Goal: Task Accomplishment & Management: Manage account settings

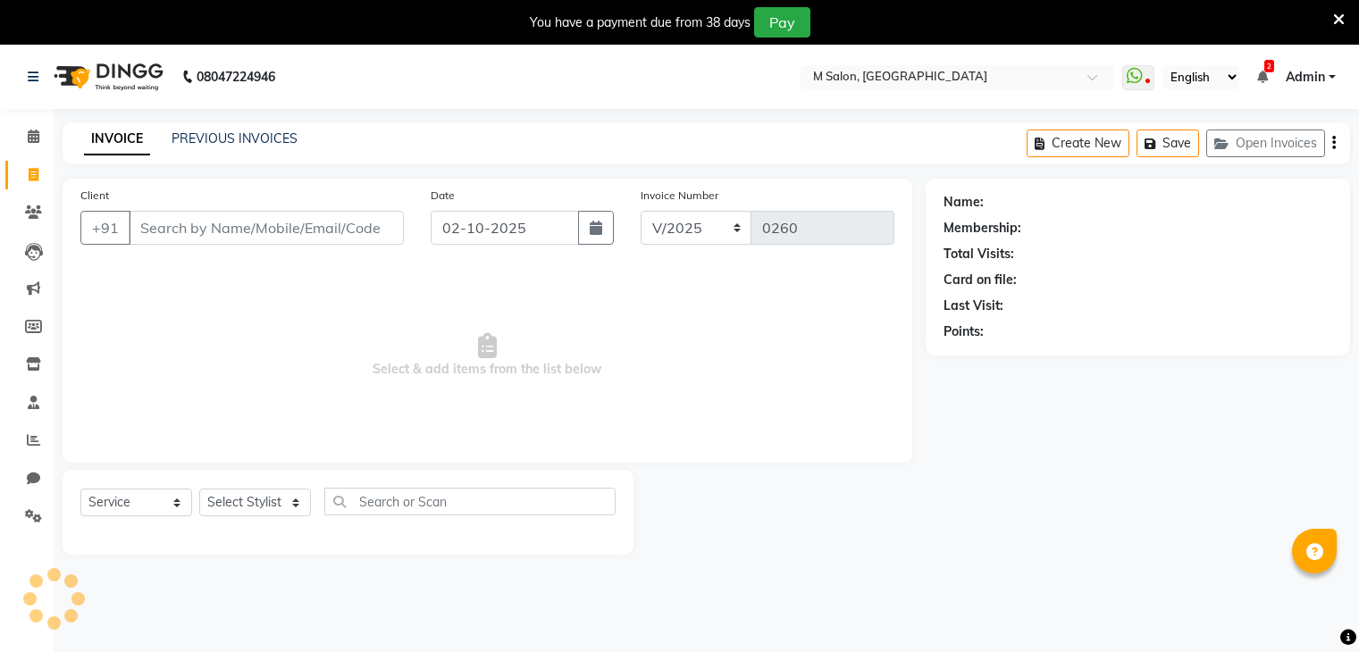
select select "service"
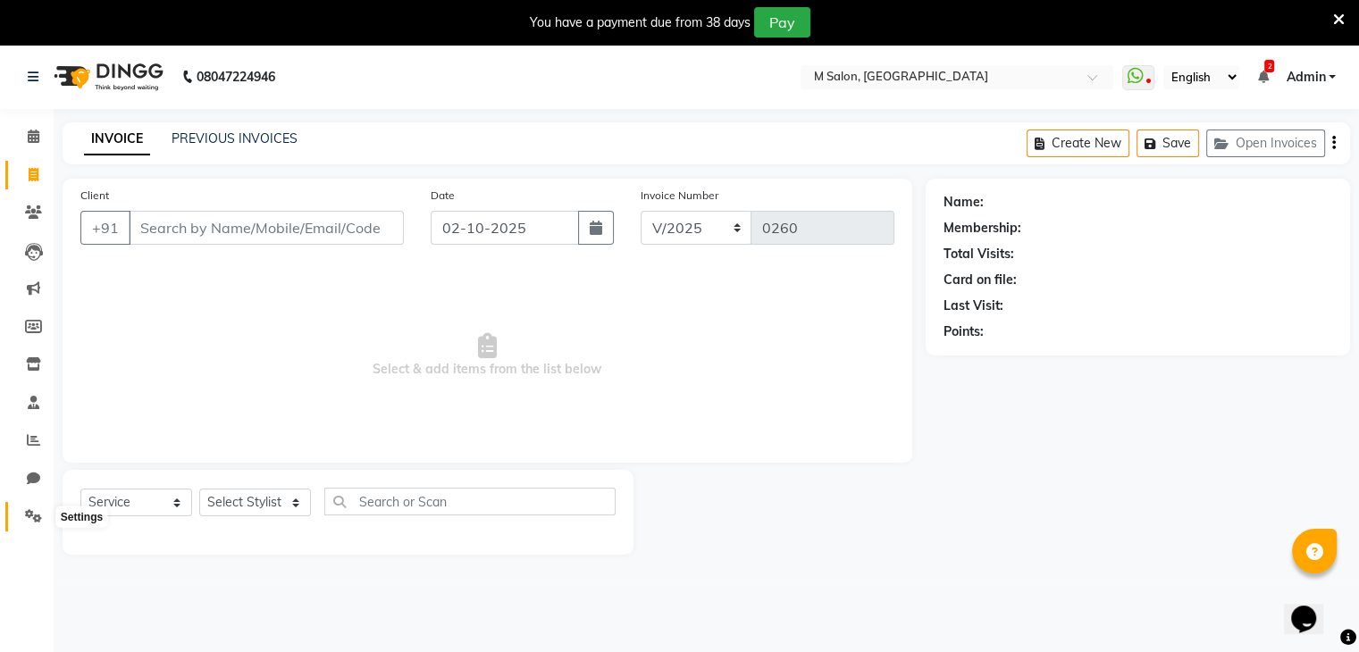
click at [34, 507] on span at bounding box center [33, 517] width 31 height 21
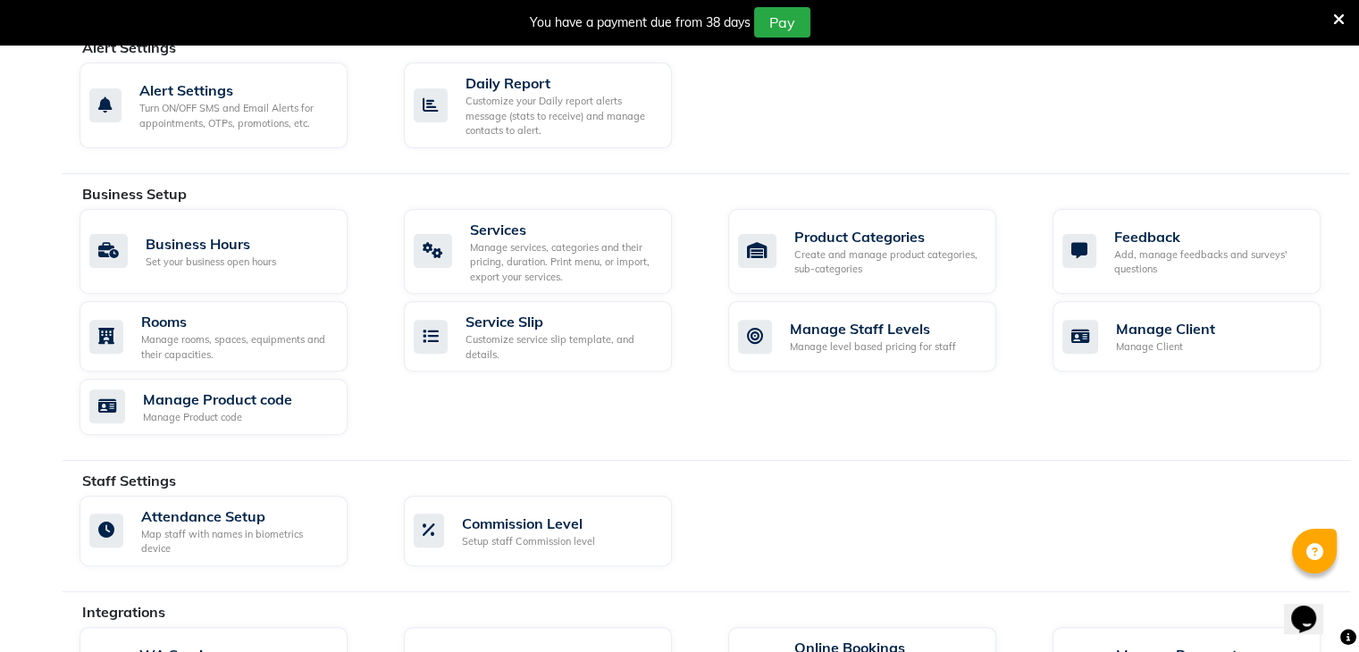
scroll to position [555, 0]
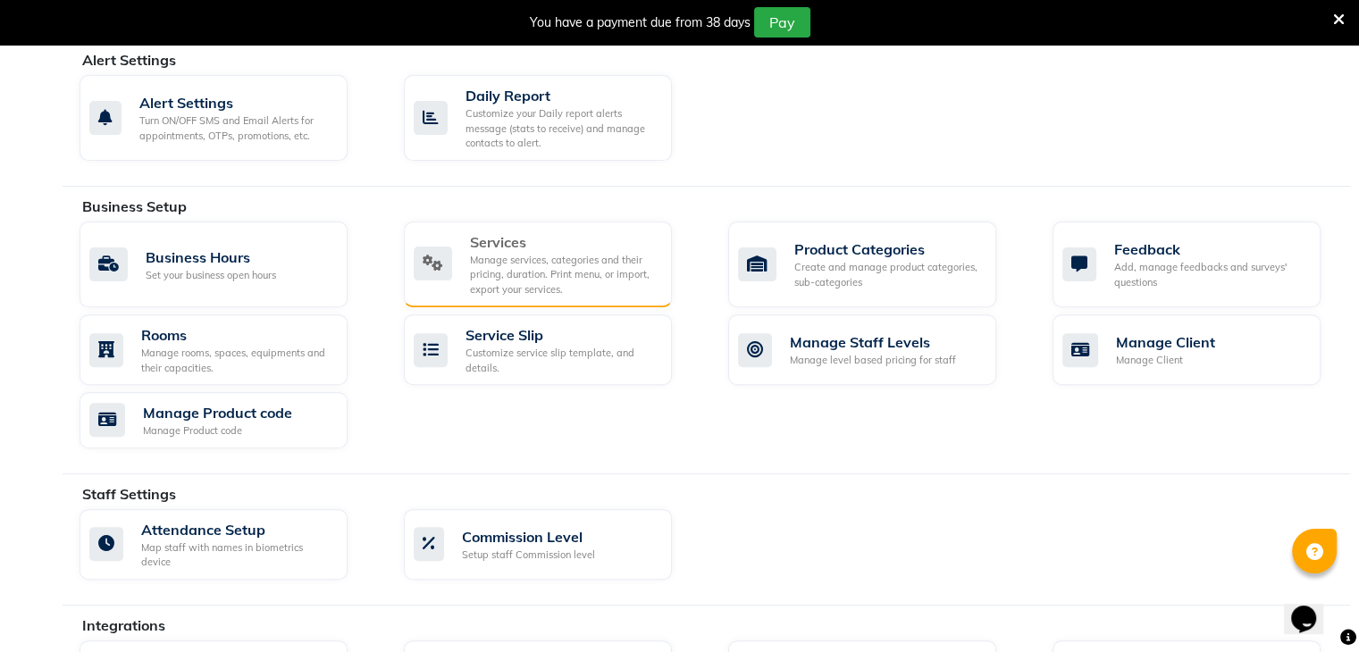
click at [427, 292] on div "Services Manage services, categories and their pricing, duration. Print menu, o…" at bounding box center [536, 264] width 244 height 66
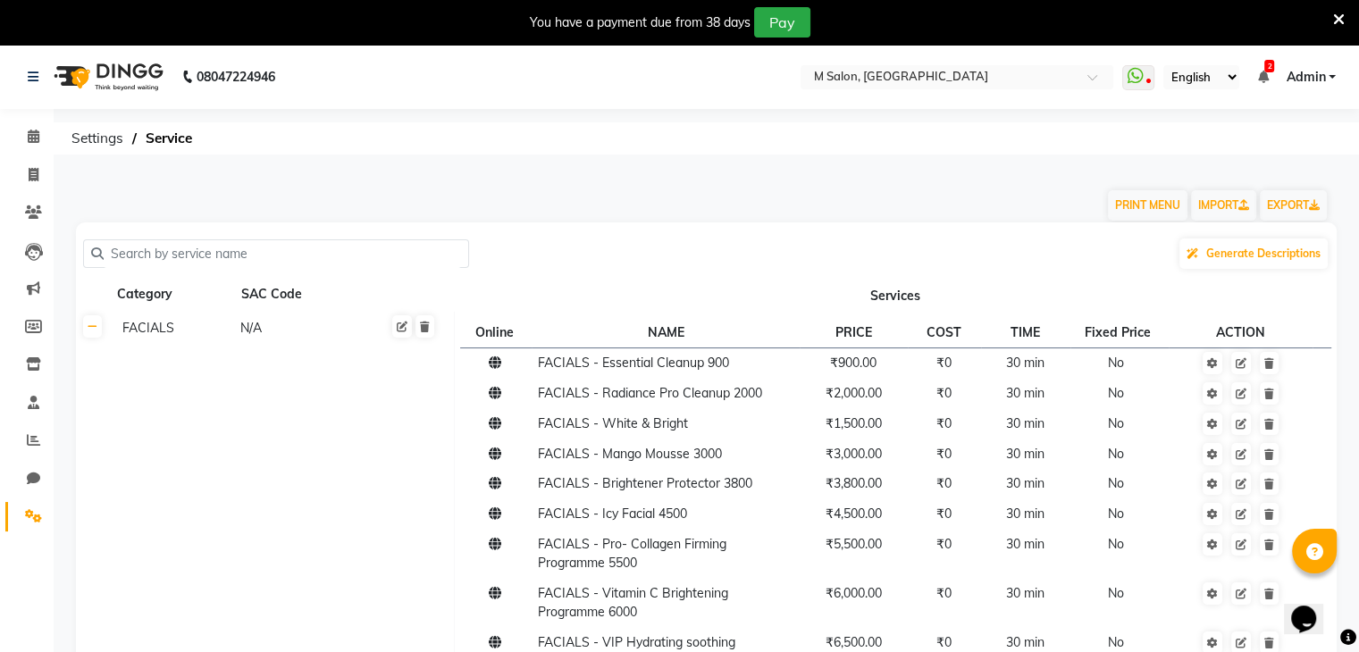
click at [1336, 15] on icon at bounding box center [1339, 20] width 12 height 16
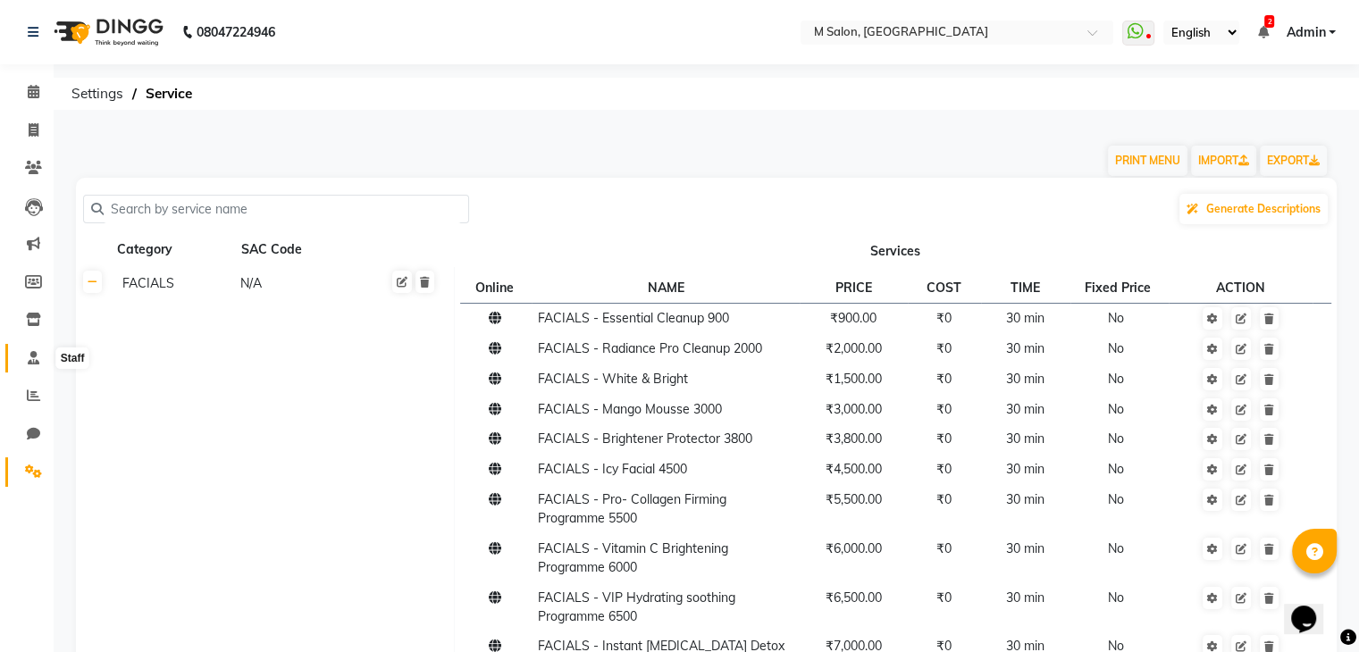
click at [30, 368] on span at bounding box center [33, 358] width 31 height 21
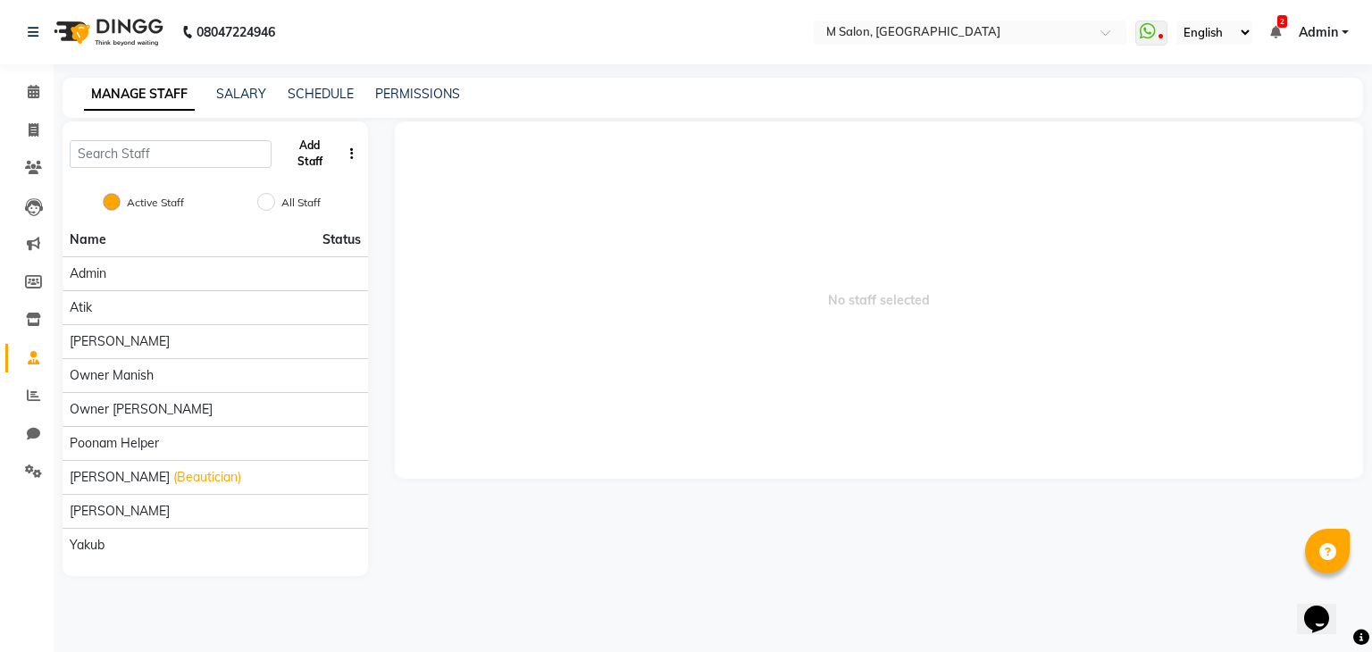
click at [303, 142] on button "Add Staff" at bounding box center [310, 153] width 63 height 46
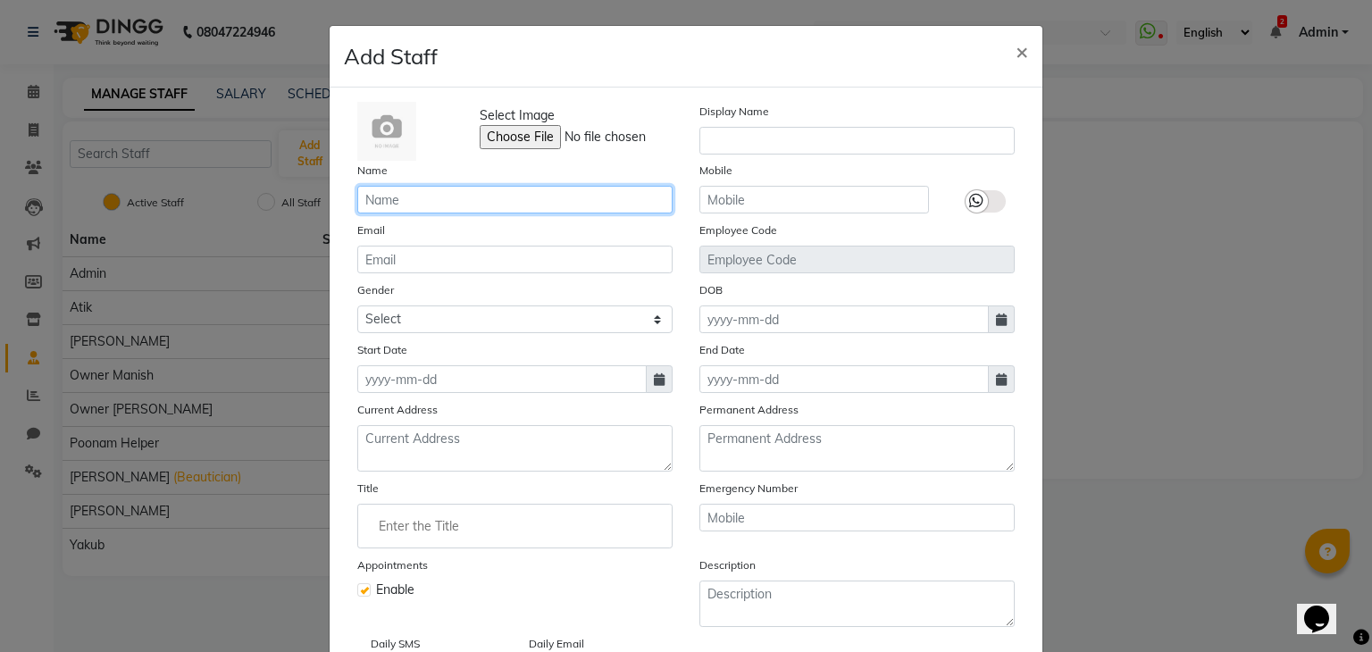
click at [425, 194] on input "text" at bounding box center [514, 200] width 315 height 28
type input "AZHAR"
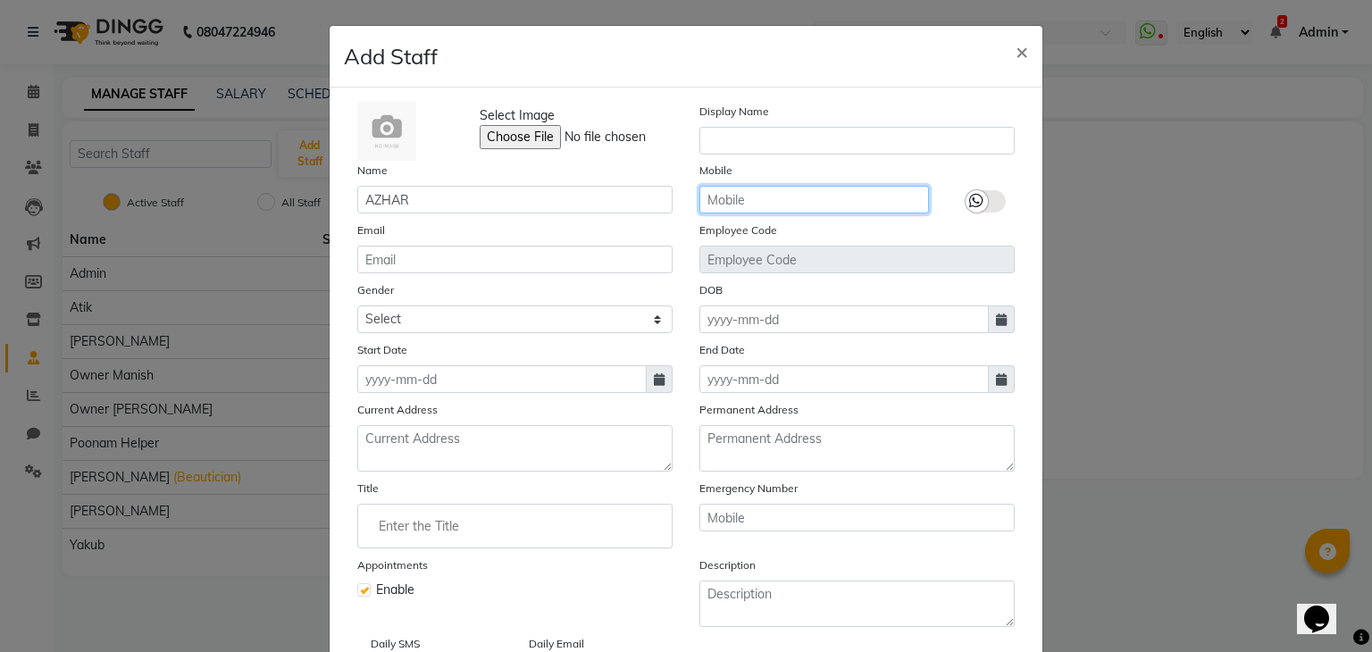
click at [725, 192] on input "text" at bounding box center [814, 200] width 230 height 28
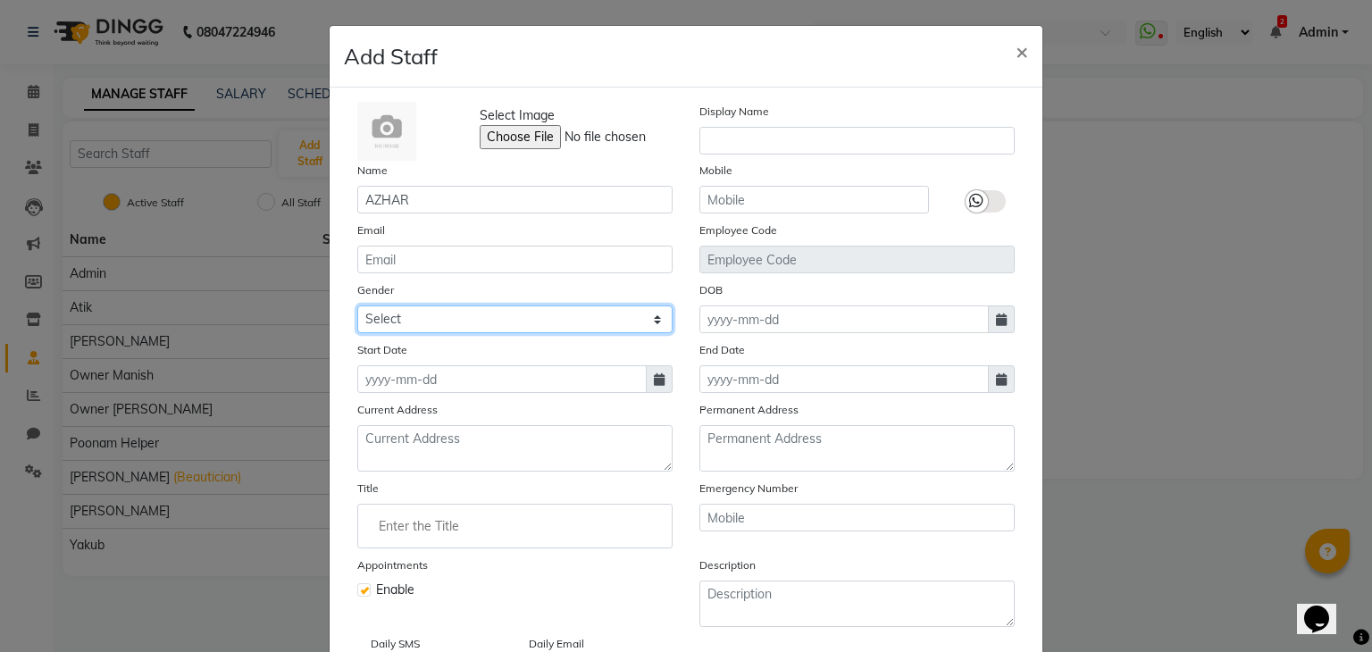
click at [448, 319] on select "Select Male Female Other Prefer Not To Say" at bounding box center [514, 320] width 315 height 28
select select "male"
click at [357, 308] on select "Select Male Female Other Prefer Not To Say" at bounding box center [514, 320] width 315 height 28
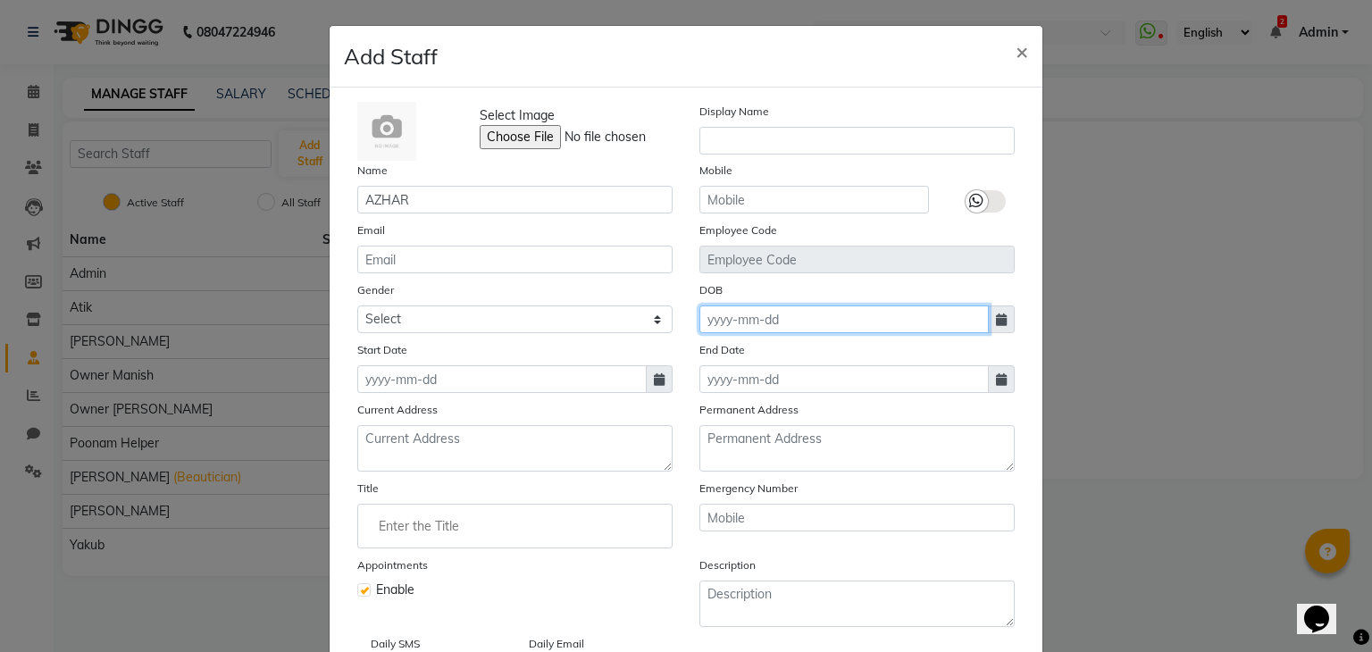
click at [754, 321] on input at bounding box center [843, 320] width 289 height 28
select select "10"
select select "2025"
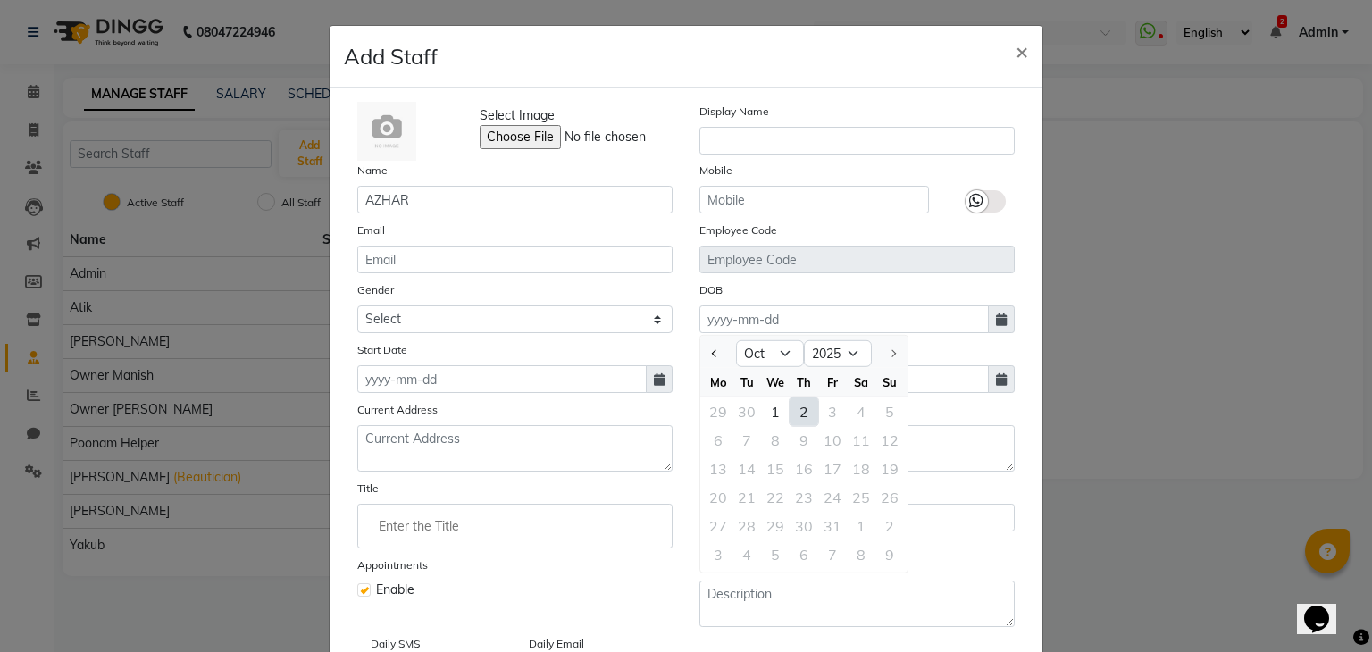
click at [796, 422] on div "2" at bounding box center [804, 412] width 29 height 29
type input "02-10-2025"
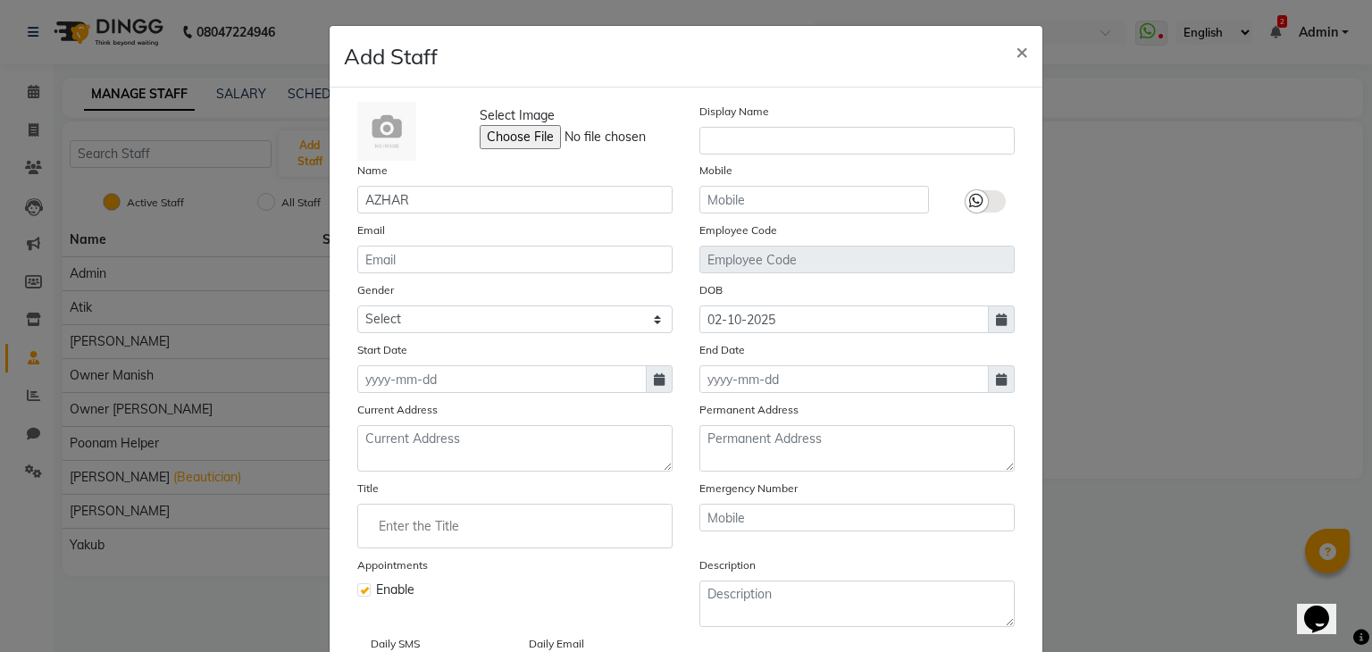
click at [1168, 340] on ngb-modal-window "Add Staff × Select Image Display Name Name AZHAR Mobile Email Employee Code Gen…" at bounding box center [686, 326] width 1372 height 652
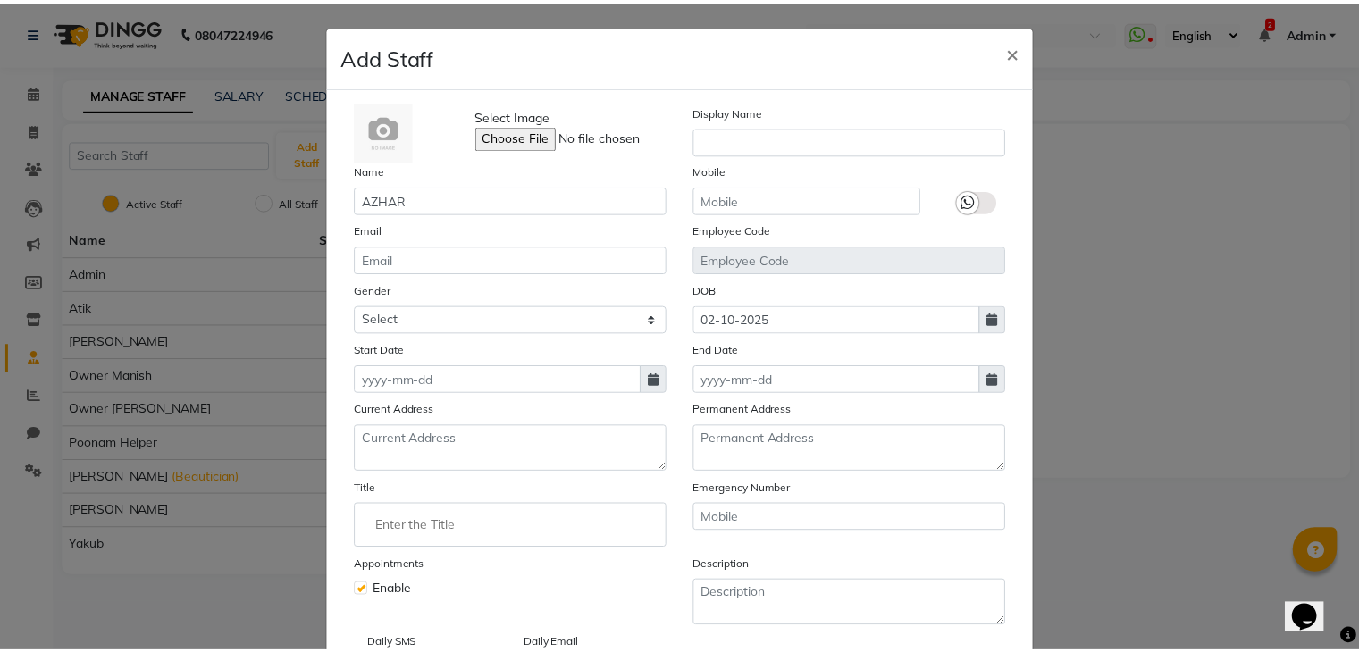
scroll to position [143, 0]
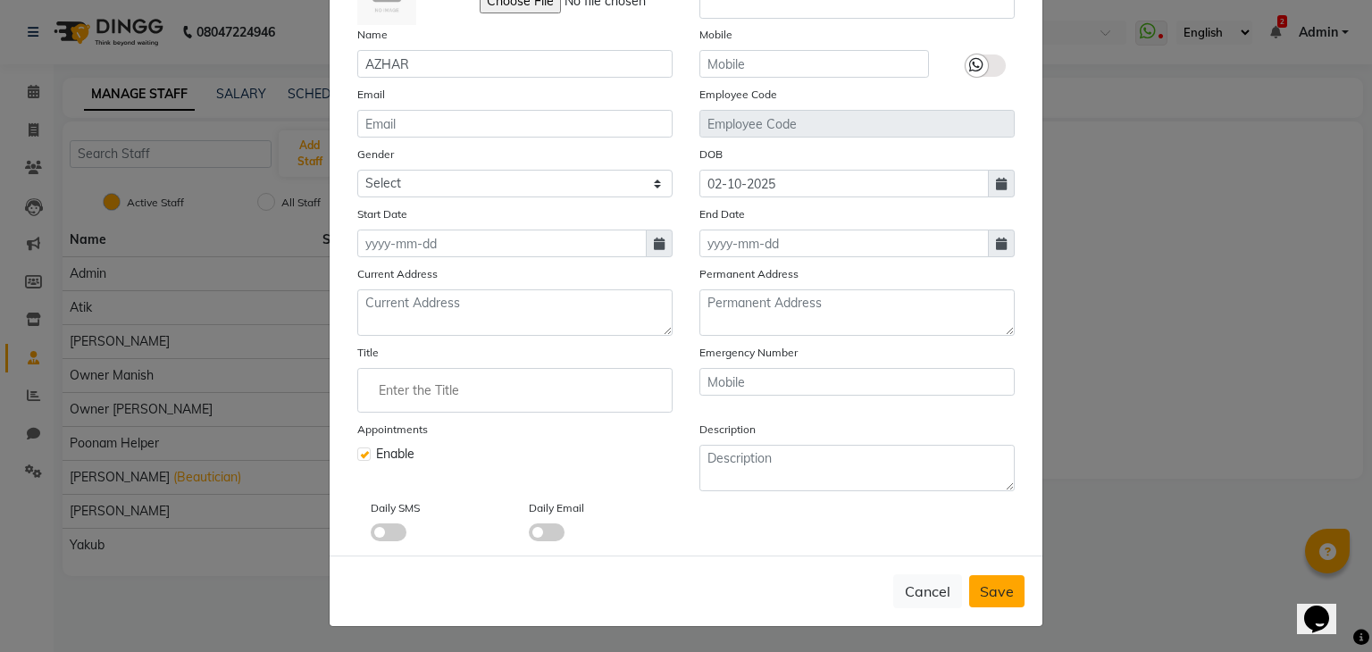
click at [980, 596] on span "Save" at bounding box center [997, 591] width 34 height 18
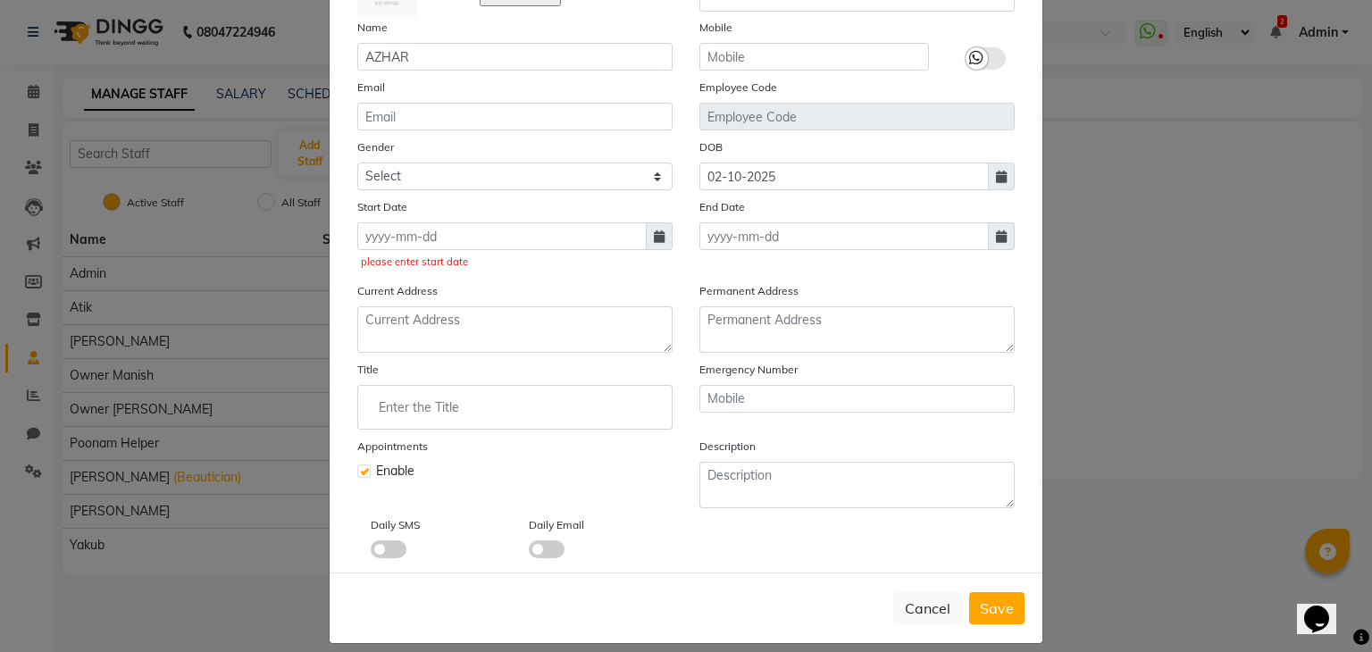
click at [654, 233] on icon at bounding box center [659, 236] width 11 height 13
select select "10"
select select "2025"
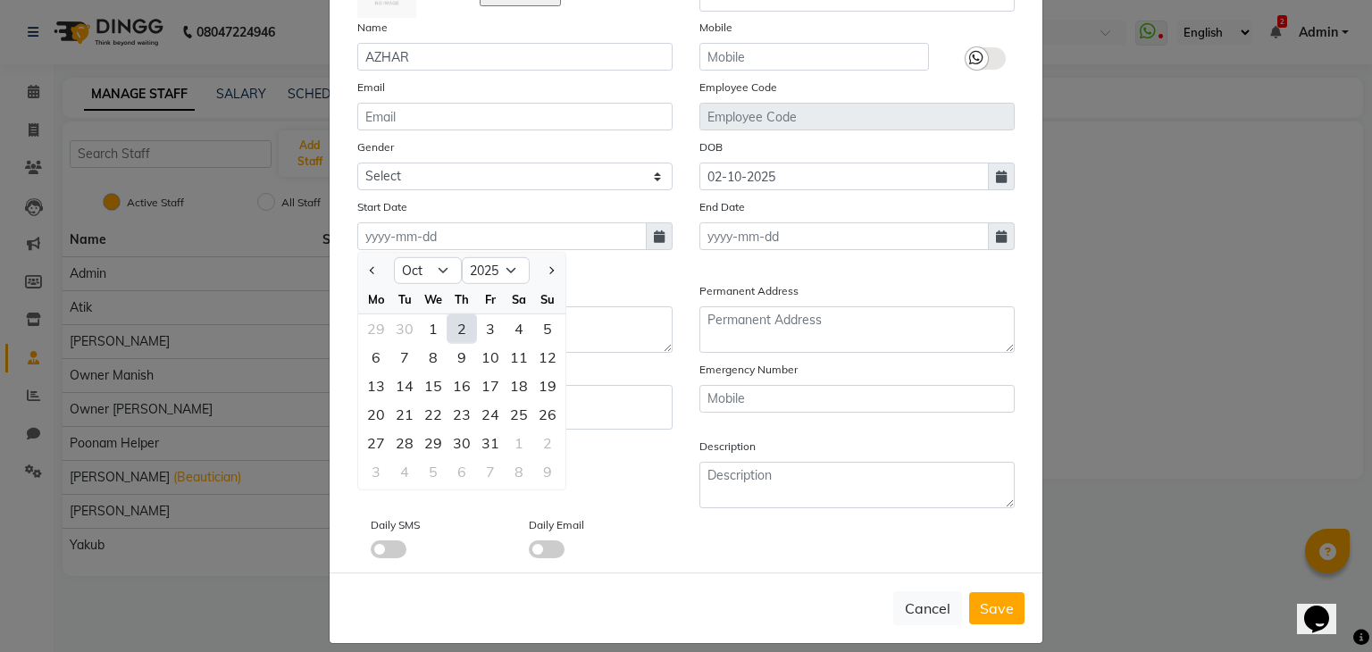
click at [454, 327] on div "2" at bounding box center [462, 328] width 29 height 29
type input "02-10-2025"
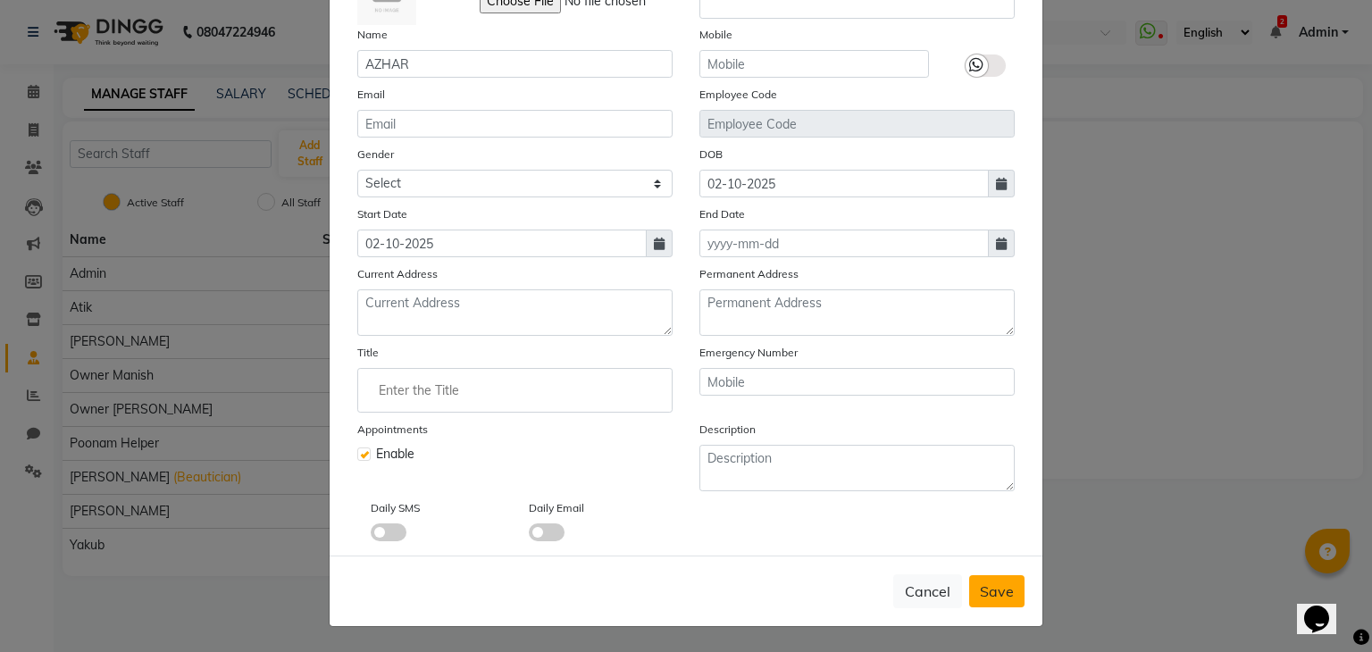
click at [990, 586] on span "Save" at bounding box center [997, 591] width 34 height 18
select select
checkbox input "false"
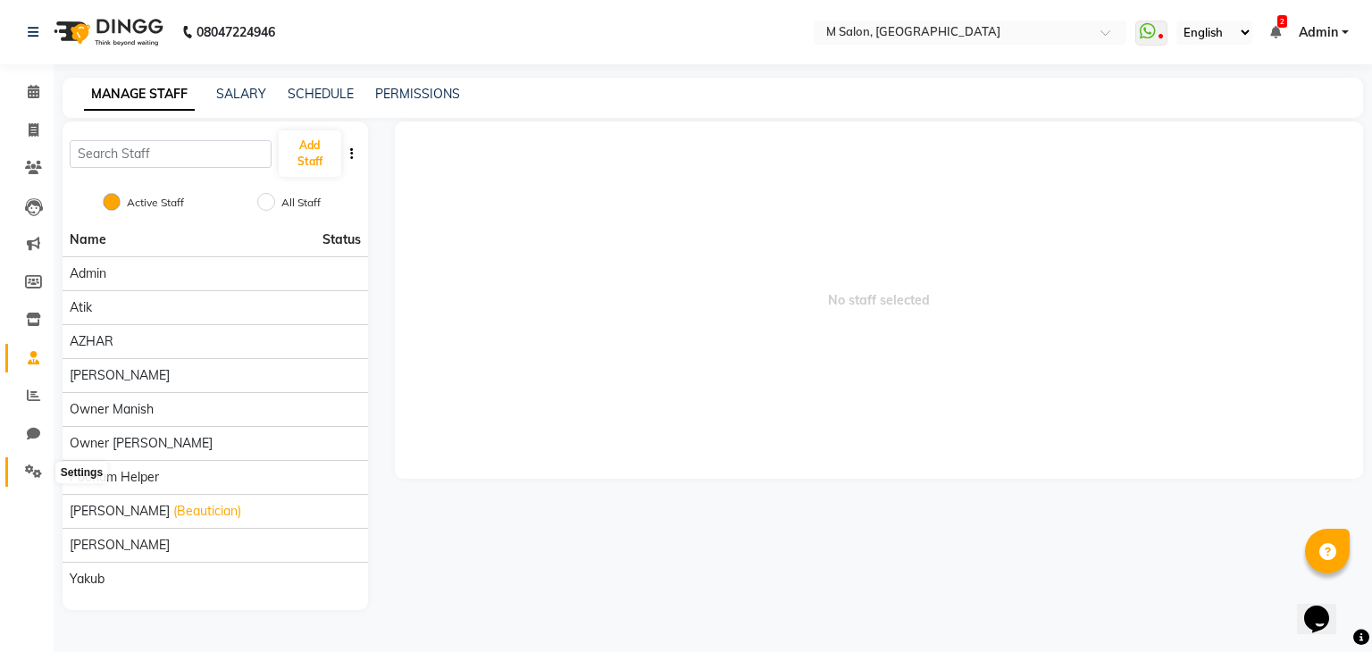
click at [31, 469] on icon at bounding box center [33, 471] width 17 height 13
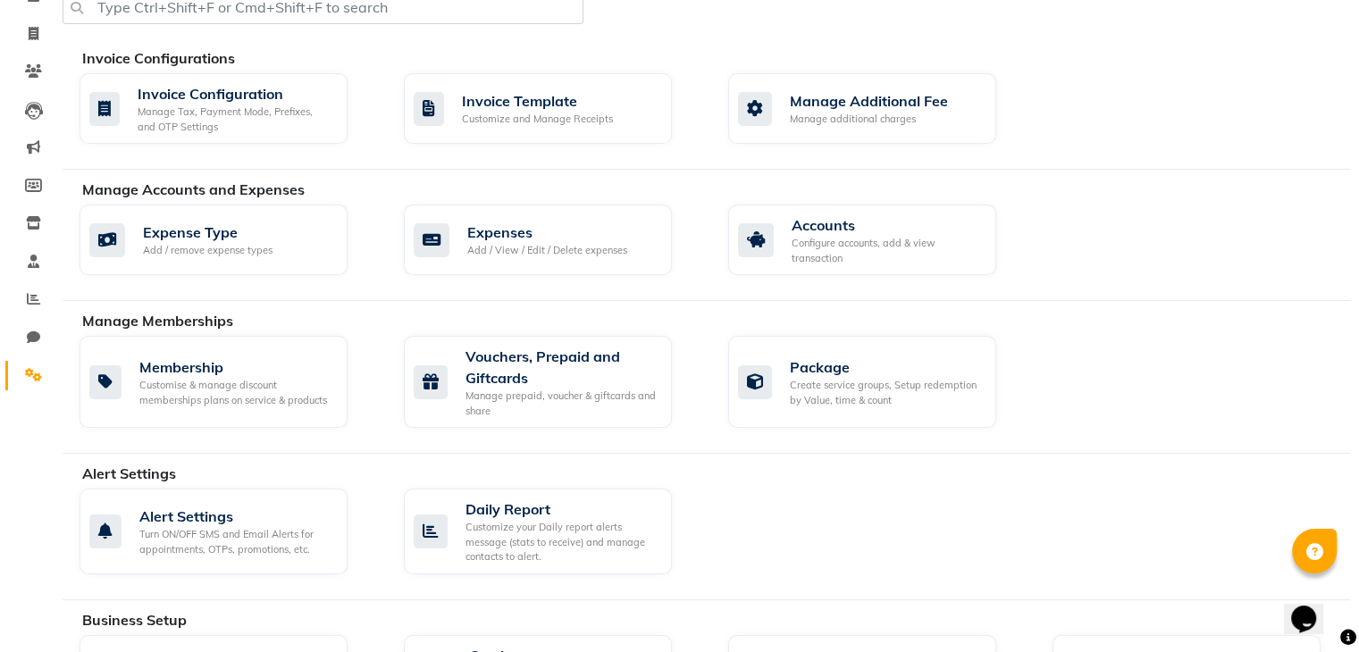
scroll to position [95, 0]
click at [868, 415] on div "Package Create service groups, Setup redemption by Value, time & count" at bounding box center [862, 384] width 268 height 92
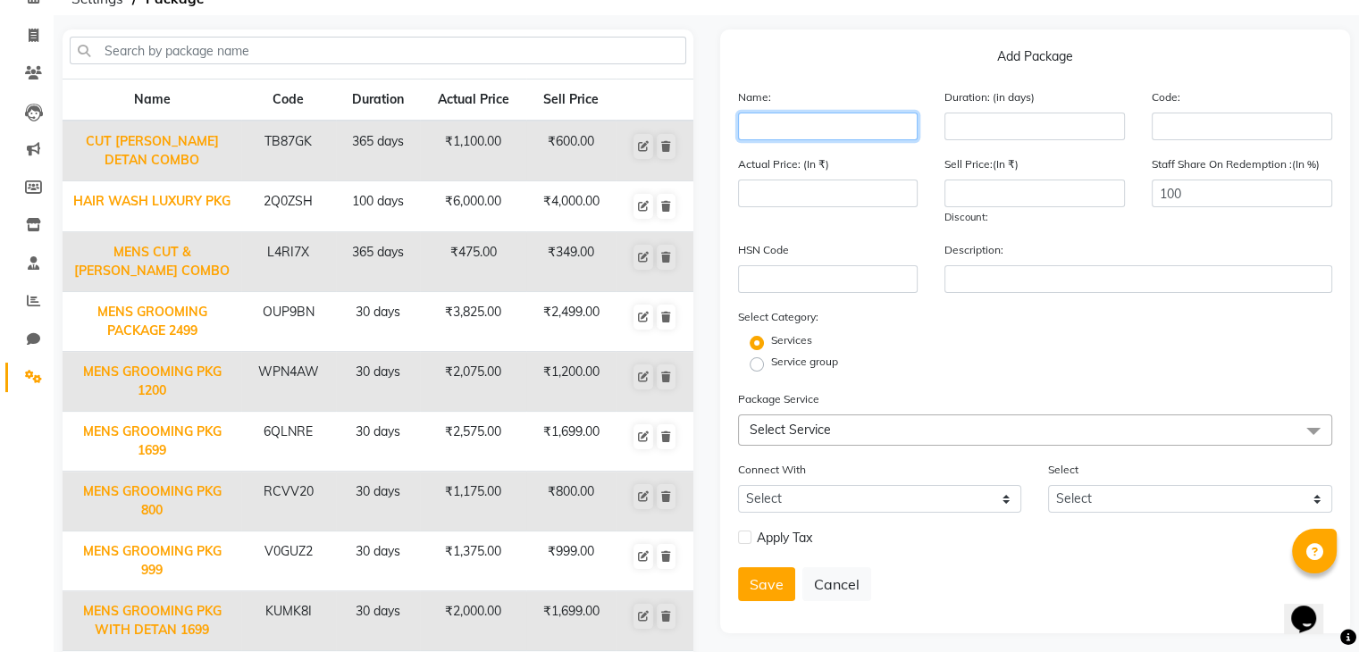
click at [802, 120] on input "text" at bounding box center [828, 127] width 180 height 28
type input "CUT PLUS COLOR"
click at [981, 128] on input "number" at bounding box center [1034, 127] width 180 height 28
type input "30"
click at [775, 191] on input "number" at bounding box center [828, 194] width 180 height 28
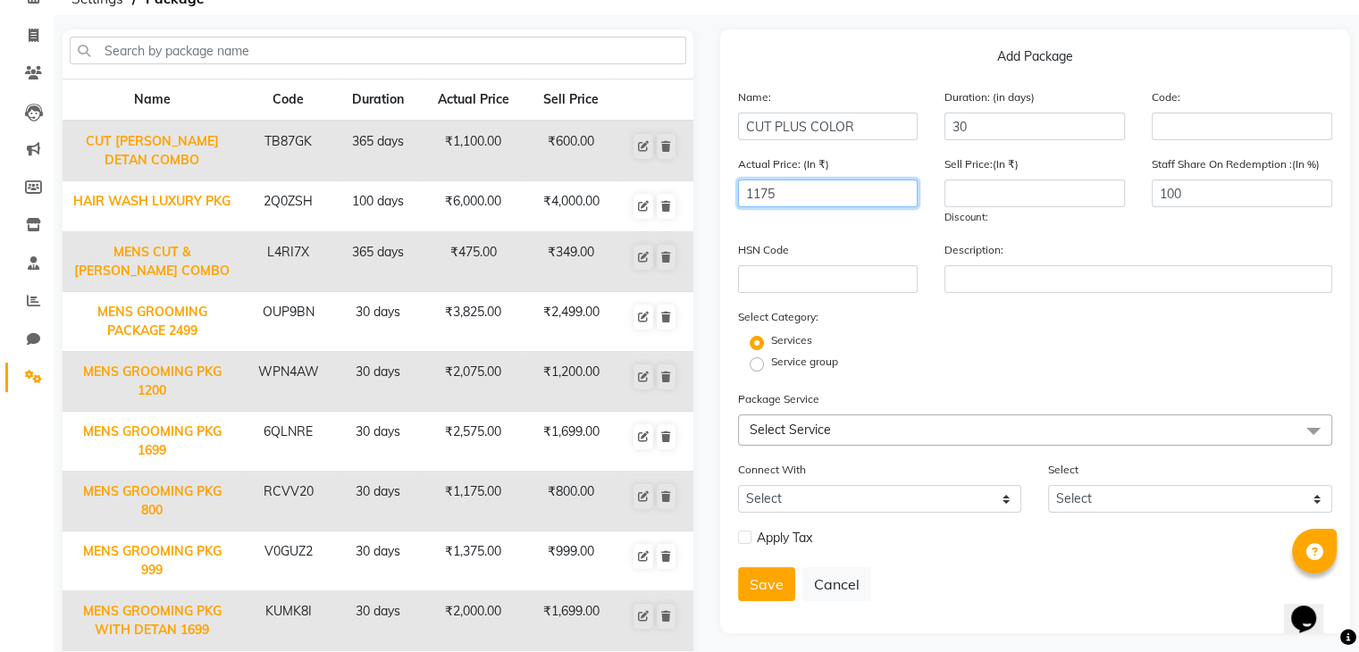
type input "1175"
click at [967, 200] on input "number" at bounding box center [1034, 194] width 180 height 28
type input "899"
click at [790, 444] on span "Select Service" at bounding box center [1035, 430] width 595 height 31
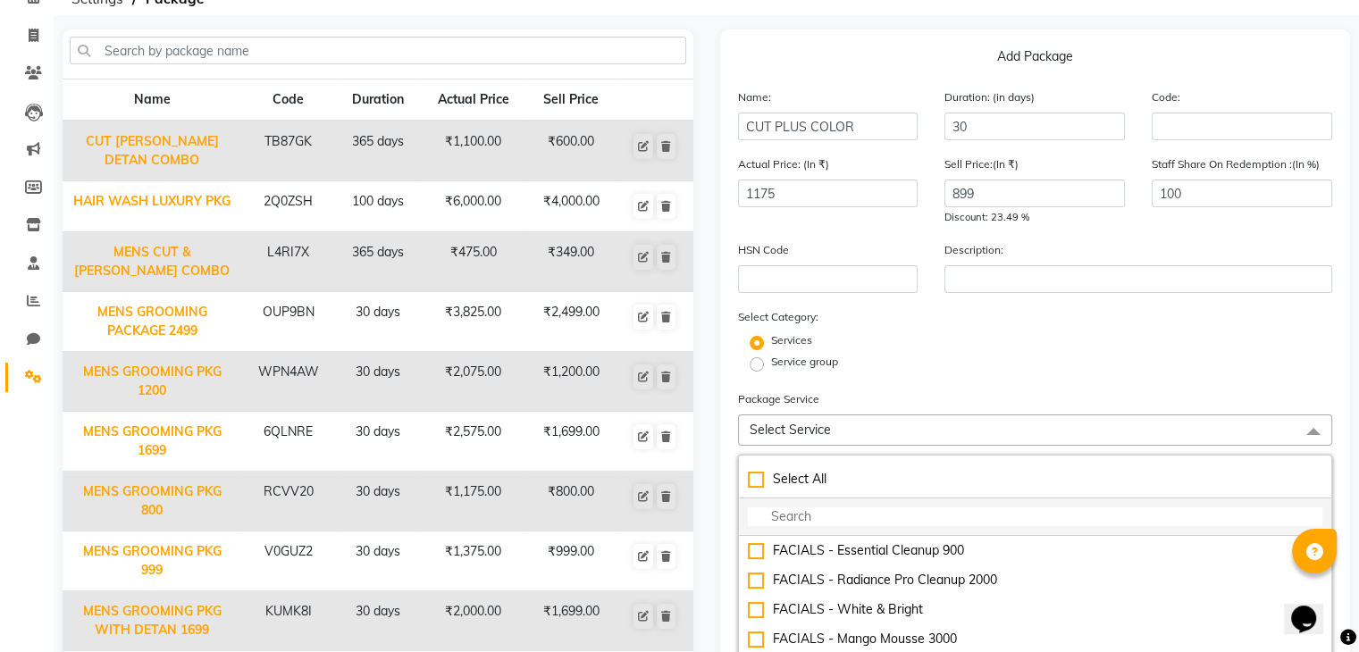
click at [791, 532] on li at bounding box center [1035, 517] width 593 height 38
click at [785, 523] on input "multiselect-search" at bounding box center [1035, 516] width 575 height 19
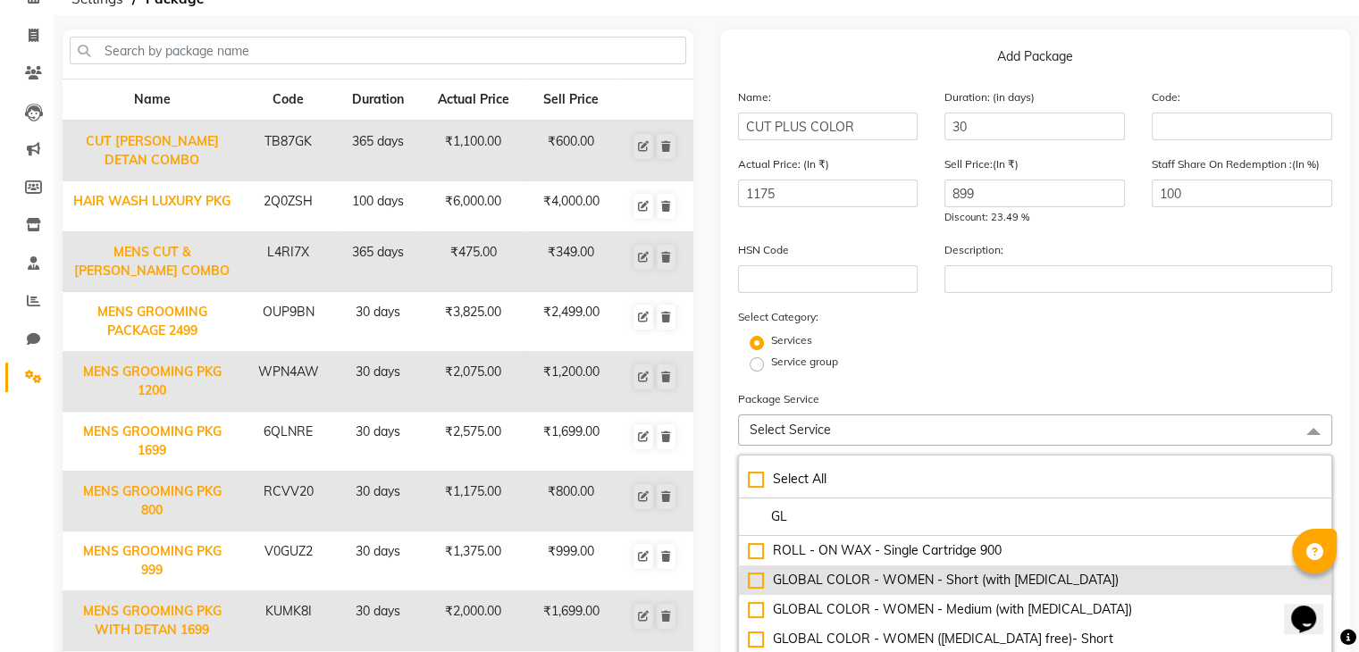
type input "G"
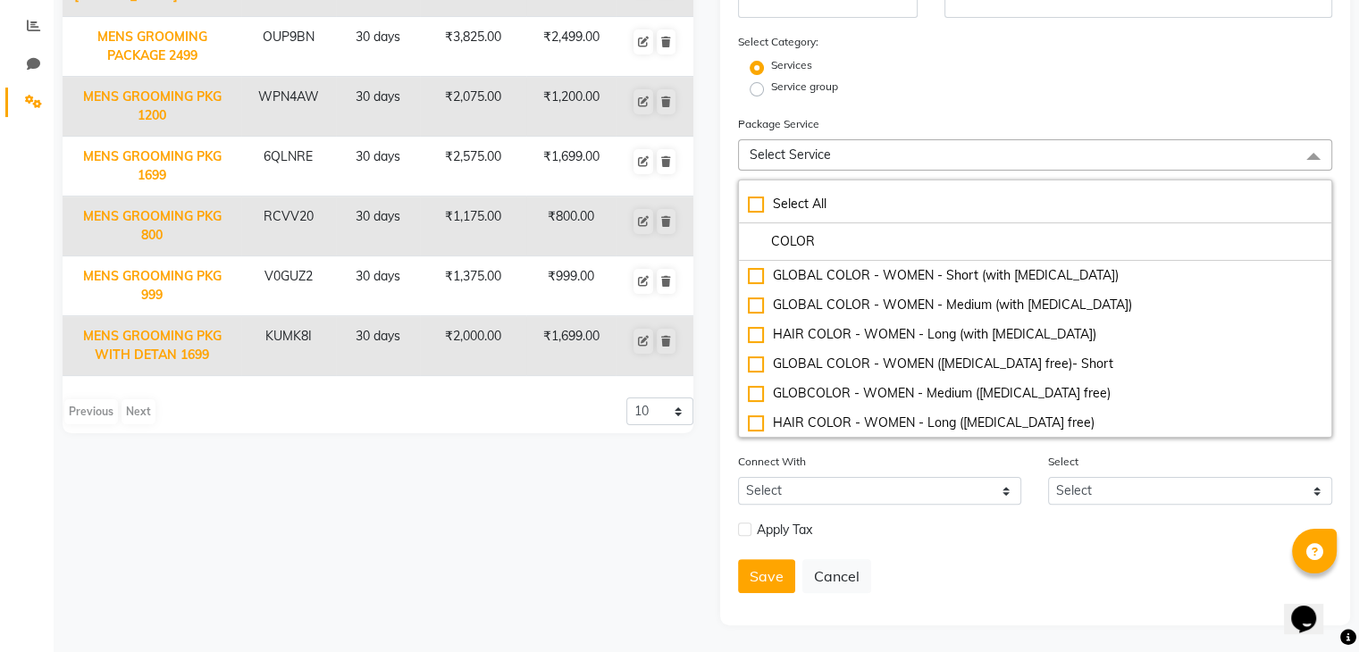
scroll to position [372, 0]
type input "COLOR"
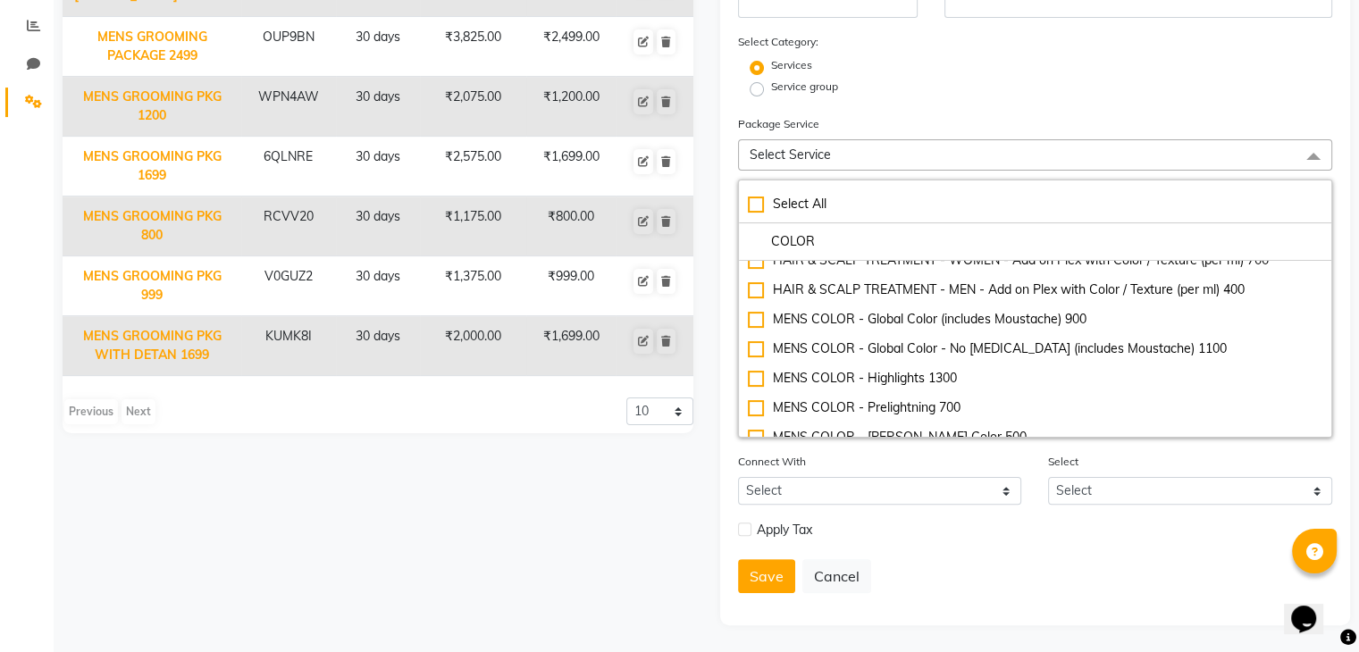
scroll to position [224, 0]
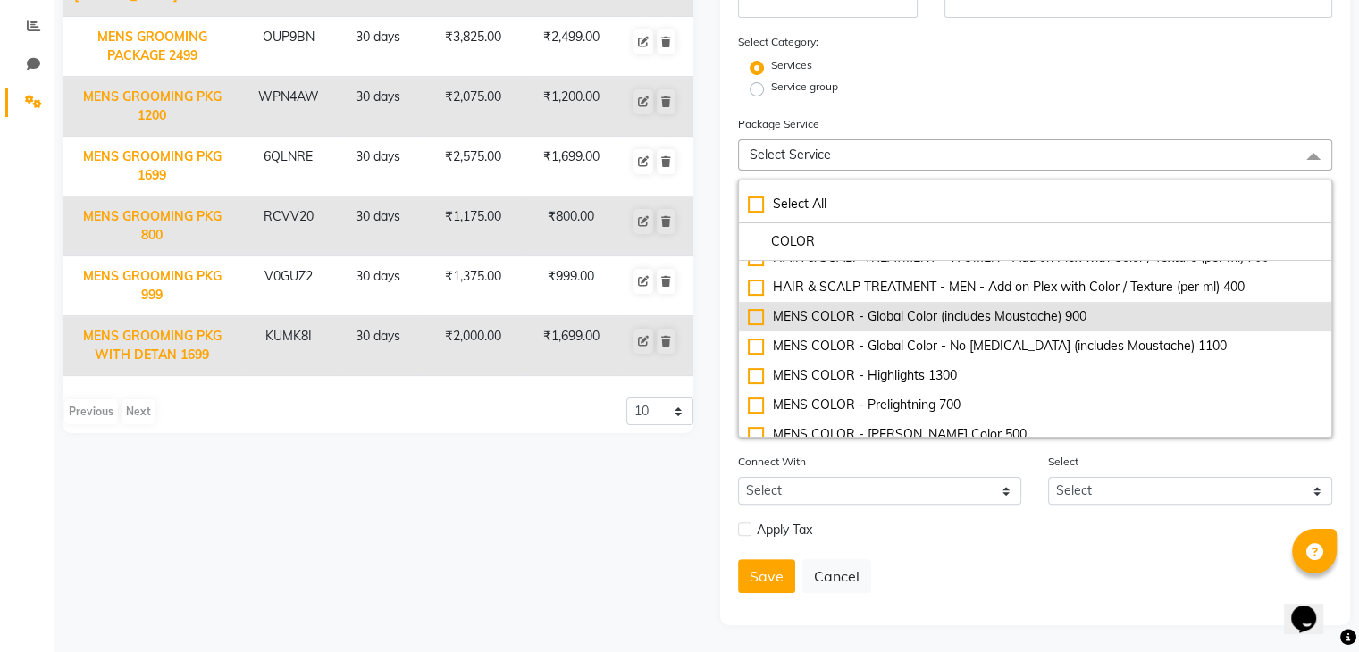
click at [1086, 322] on div "MENS COLOR - Global Color (includes Moustache) 900" at bounding box center [1035, 316] width 575 height 19
checkbox input "true"
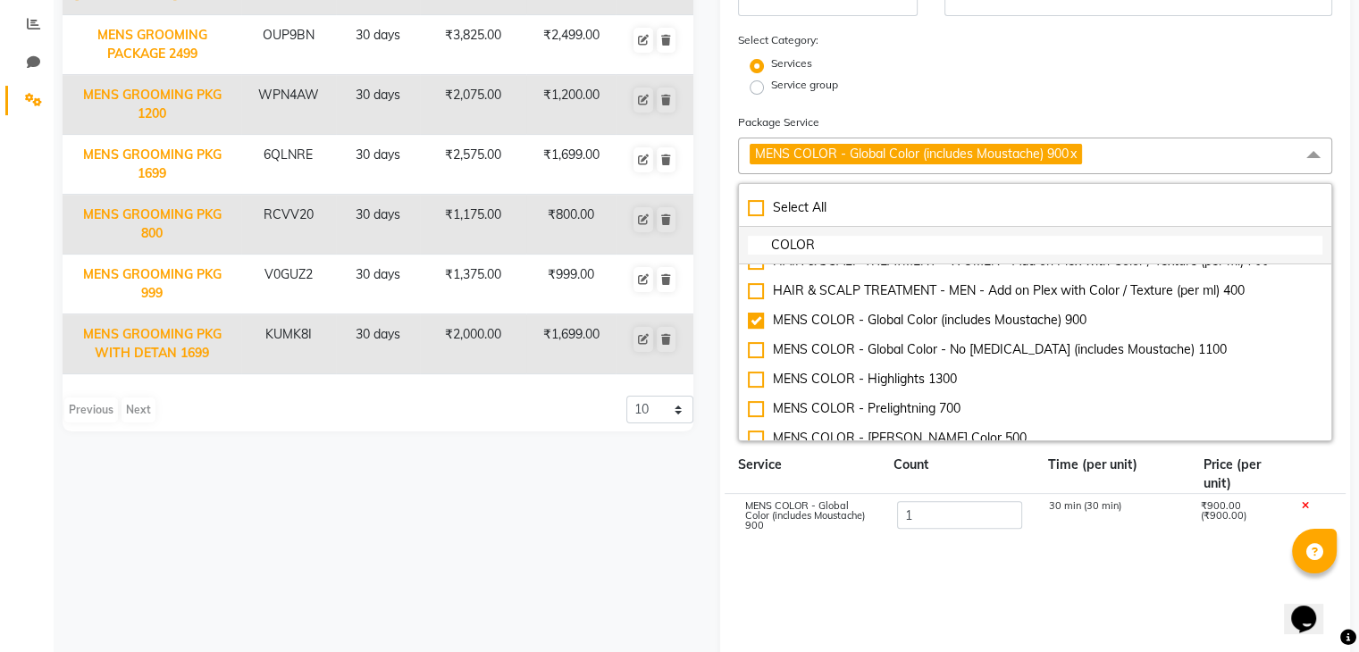
click at [815, 238] on li "COLOR" at bounding box center [1035, 246] width 593 height 38
click at [823, 254] on input "COLOR" at bounding box center [1035, 245] width 575 height 19
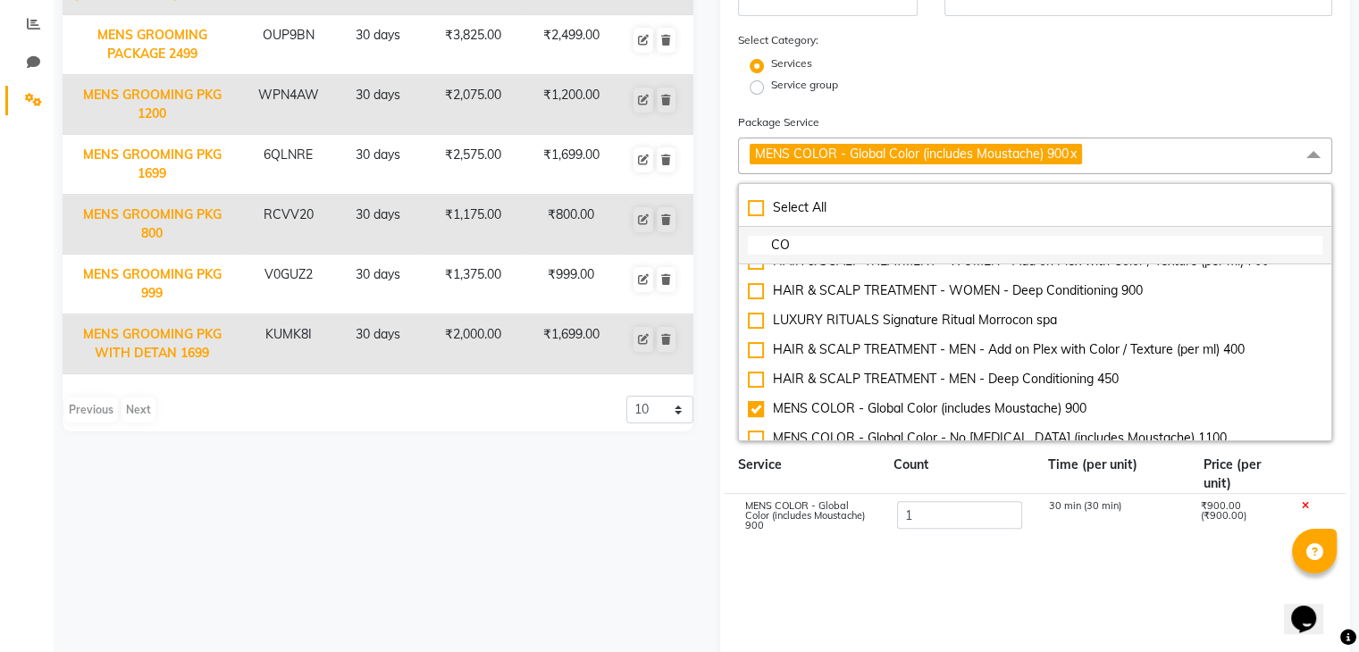
type input "C"
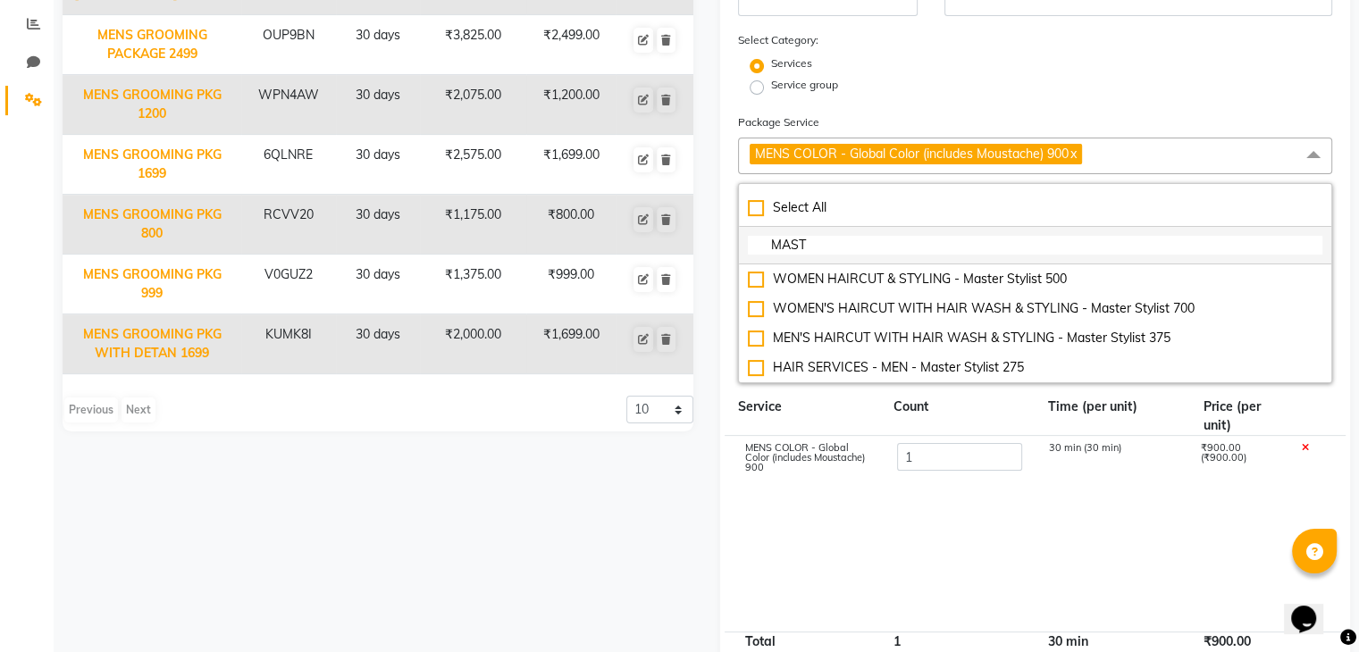
scroll to position [0, 0]
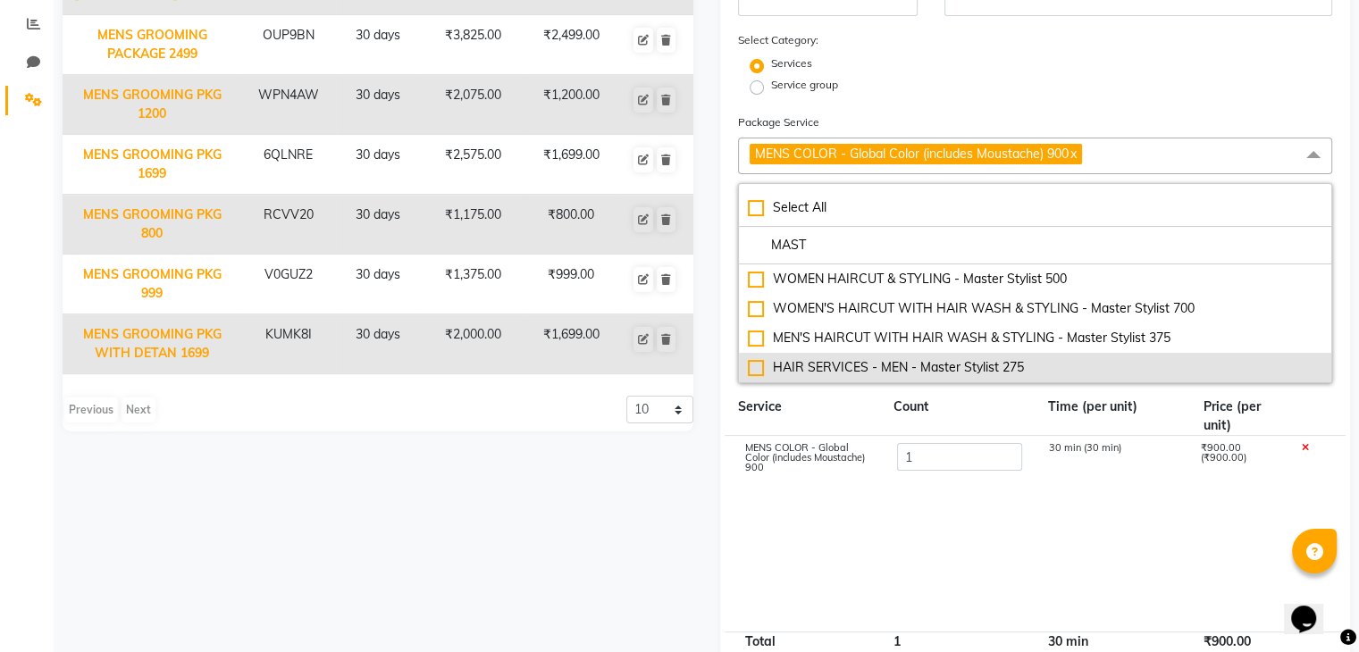
type input "MAST"
click at [927, 375] on div "HAIR SERVICES - MEN - Master Stylist 275" at bounding box center [1035, 367] width 575 height 19
checkbox input "true"
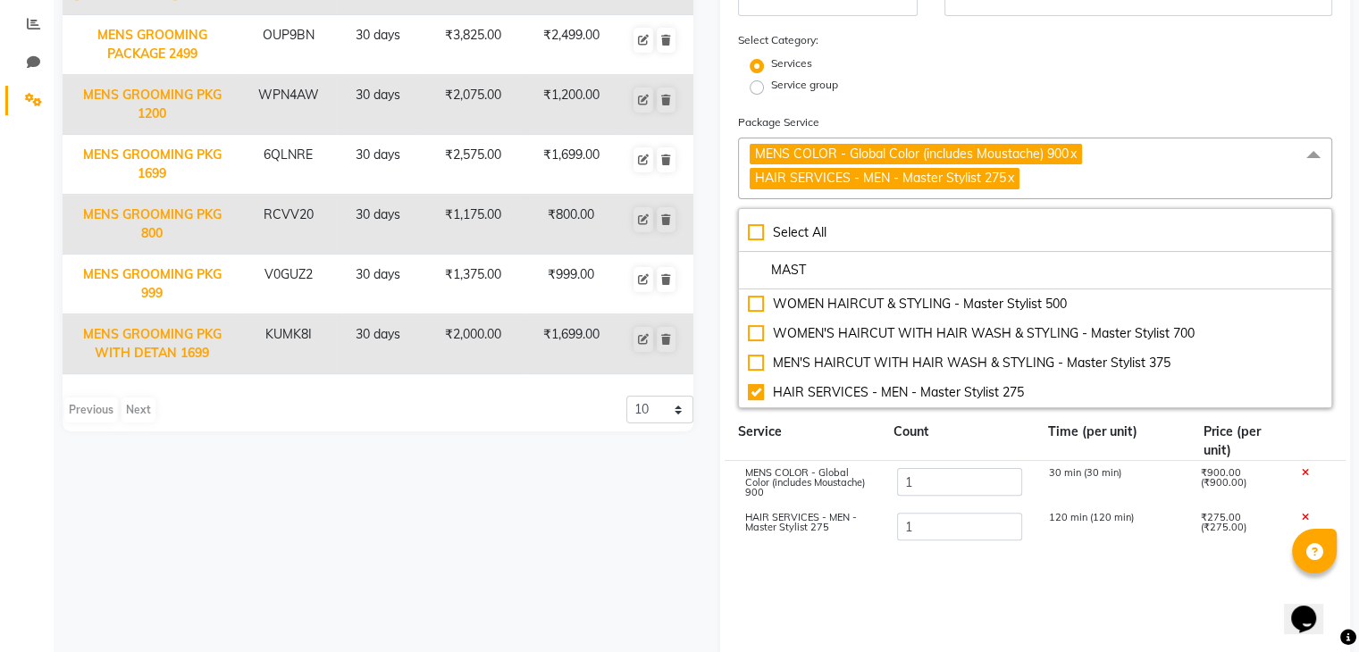
click at [976, 576] on cdk-virtual-scroll-viewport "MENS COLOR - Global Color (includes Moustache) 900 1 30 min (30 min) ₹900.00 (₹…" at bounding box center [1035, 559] width 595 height 196
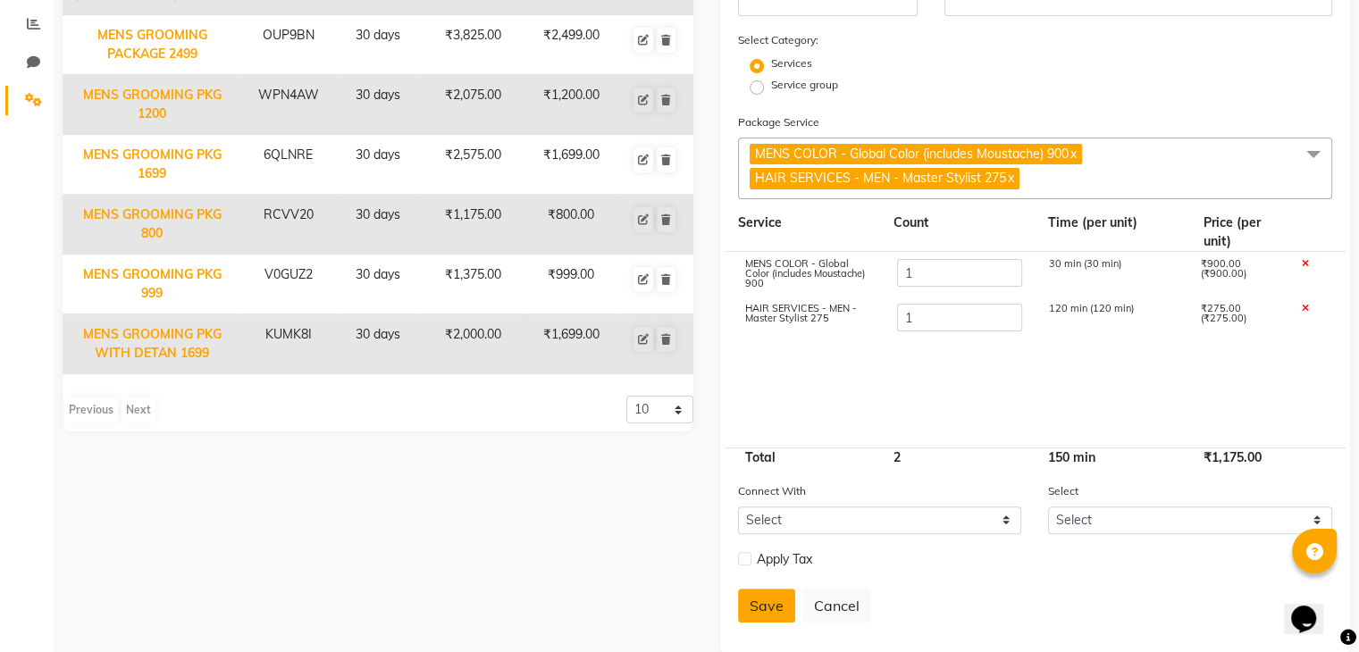
click at [769, 612] on button "Save" at bounding box center [766, 606] width 57 height 34
select select
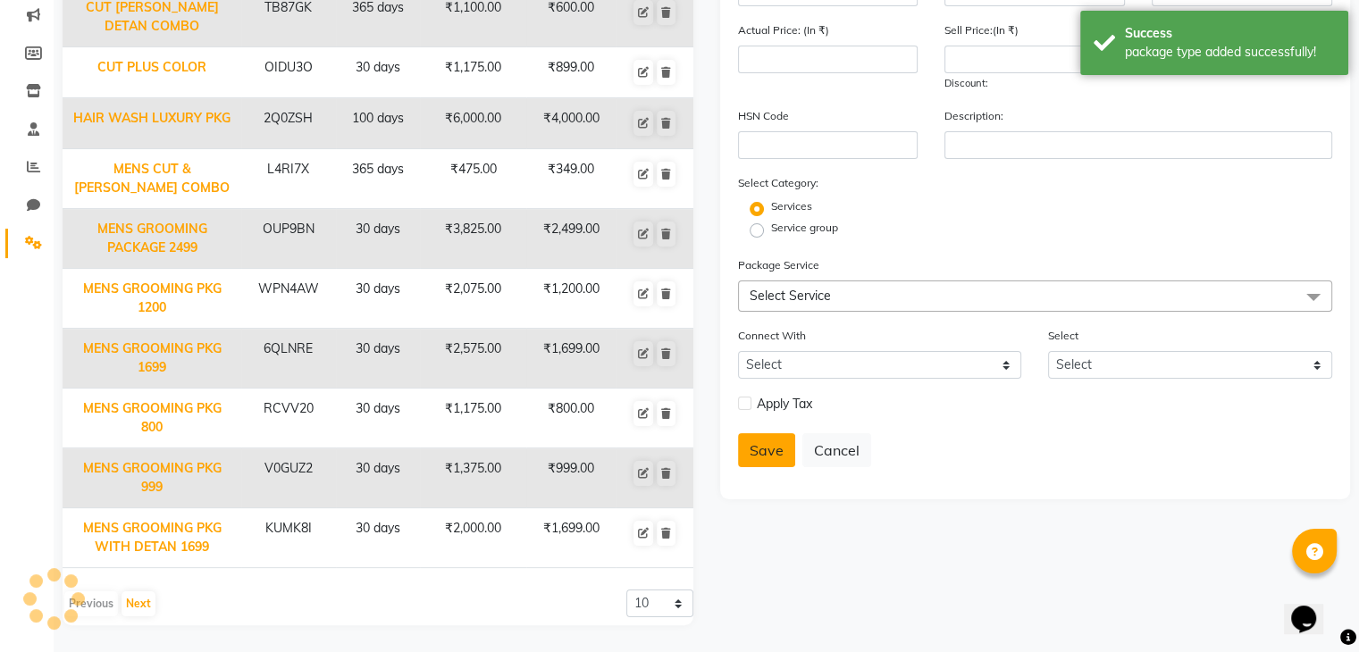
scroll to position [236, 0]
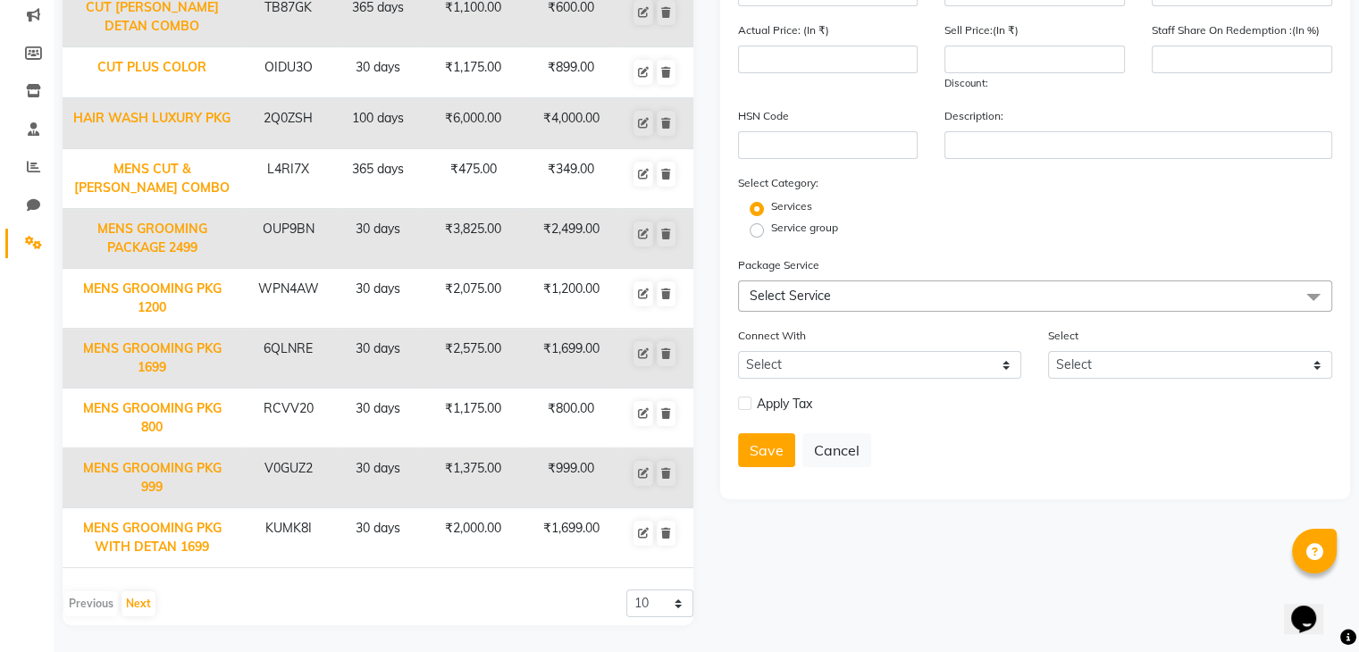
click at [743, 401] on label at bounding box center [744, 403] width 13 height 13
click at [743, 401] on input "checkbox" at bounding box center [744, 404] width 12 height 12
checkbox input "true"
click at [825, 432] on label "On Redeem" at bounding box center [854, 430] width 59 height 16
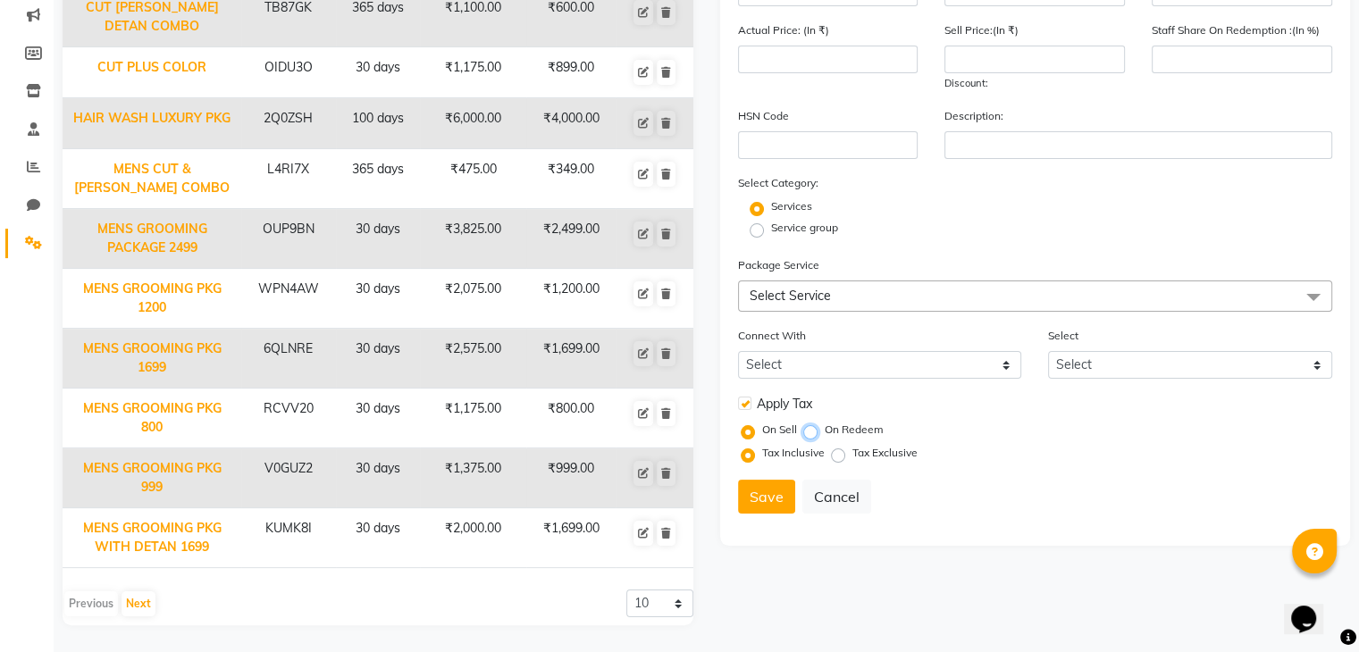
click at [808, 432] on input "On Redeem" at bounding box center [814, 429] width 13 height 13
radio input "true"
click at [753, 467] on button "Save" at bounding box center [766, 473] width 57 height 34
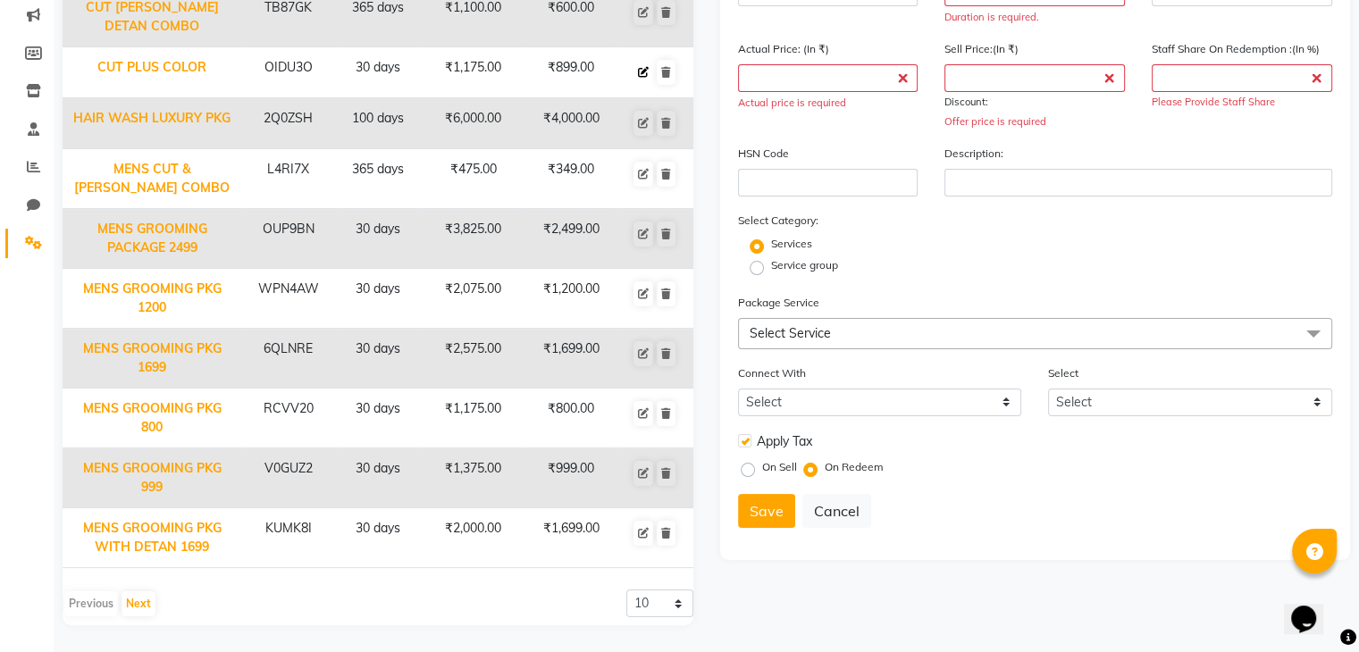
click at [648, 67] on icon at bounding box center [643, 72] width 11 height 11
type input "CUT PLUS COLOR"
type input "30"
type input "OIDU3O"
type input "1175"
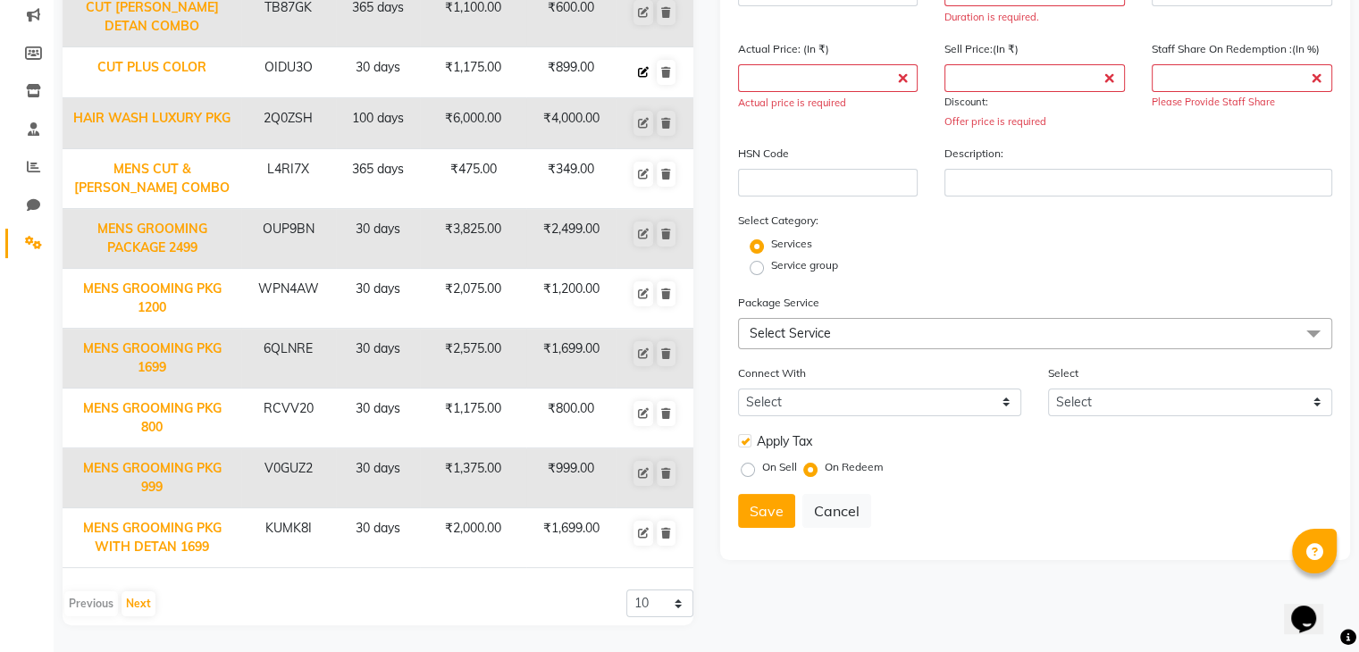
type input "899"
type input "100"
radio input "true"
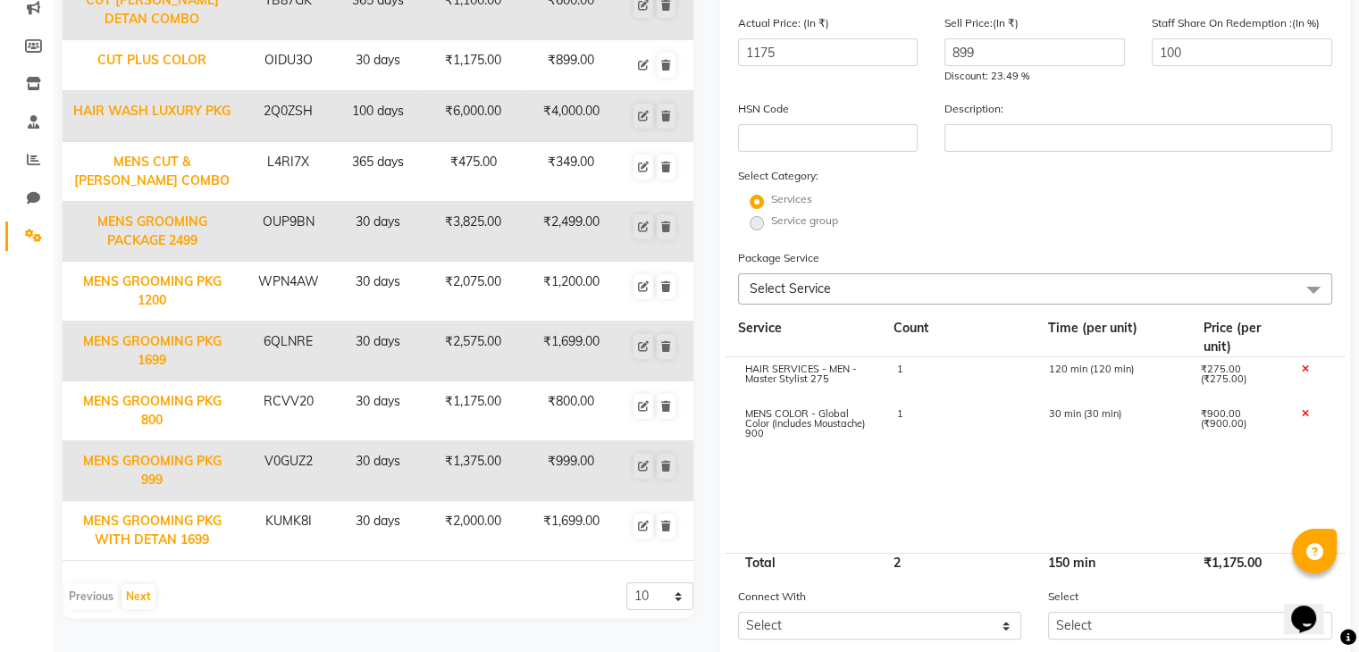
scroll to position [423, 0]
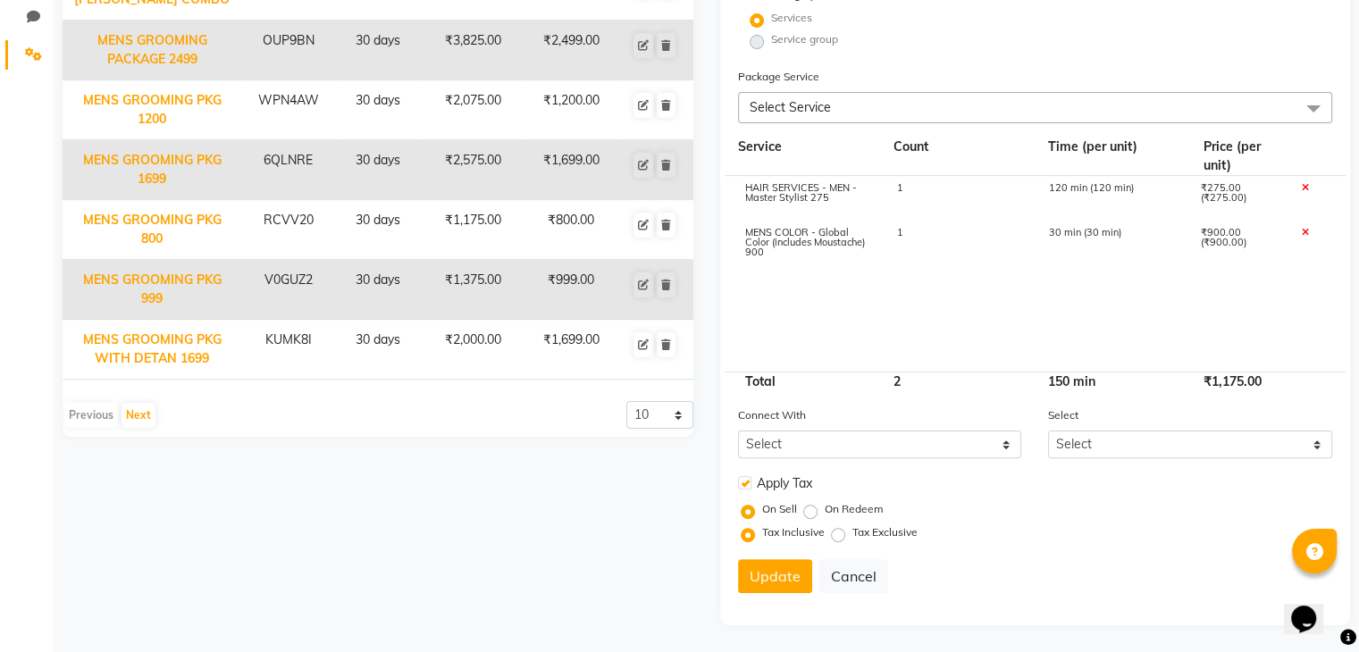
click at [825, 515] on label "On Redeem" at bounding box center [854, 509] width 59 height 16
click at [809, 515] on input "On Redeem" at bounding box center [814, 509] width 13 height 13
radio input "true"
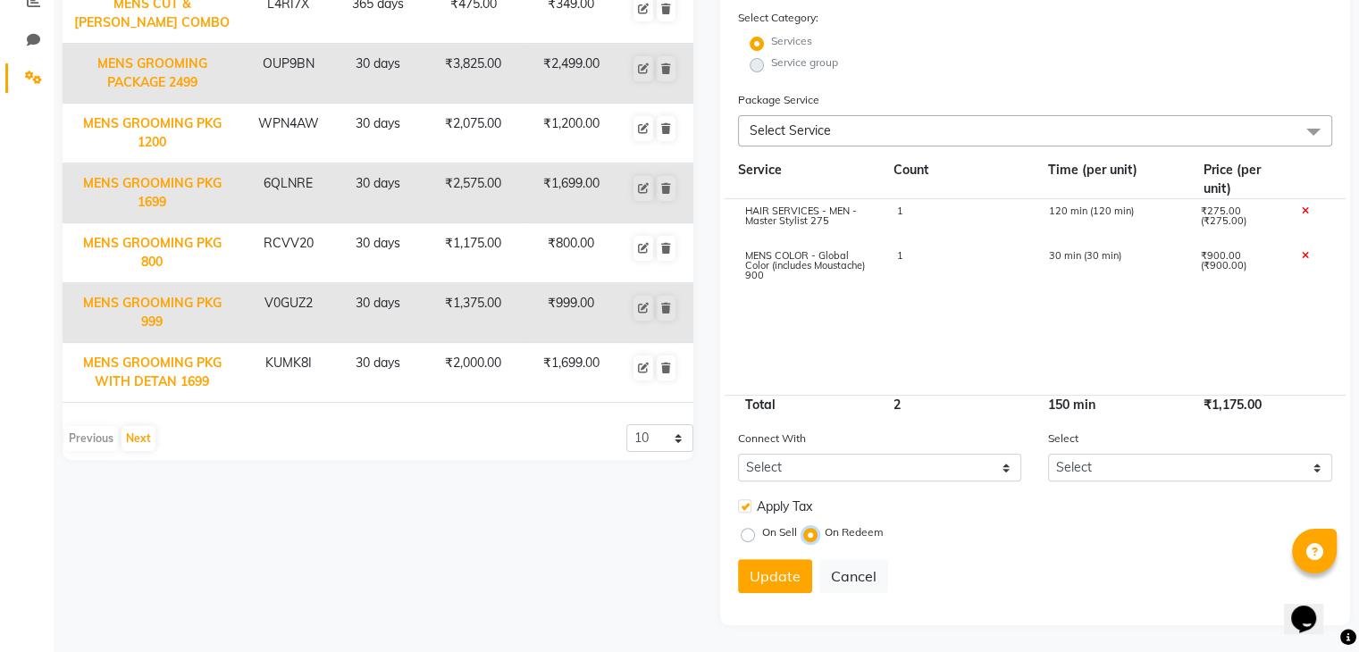
scroll to position [400, 0]
click at [765, 586] on button "Update" at bounding box center [775, 576] width 74 height 34
select select
checkbox input "false"
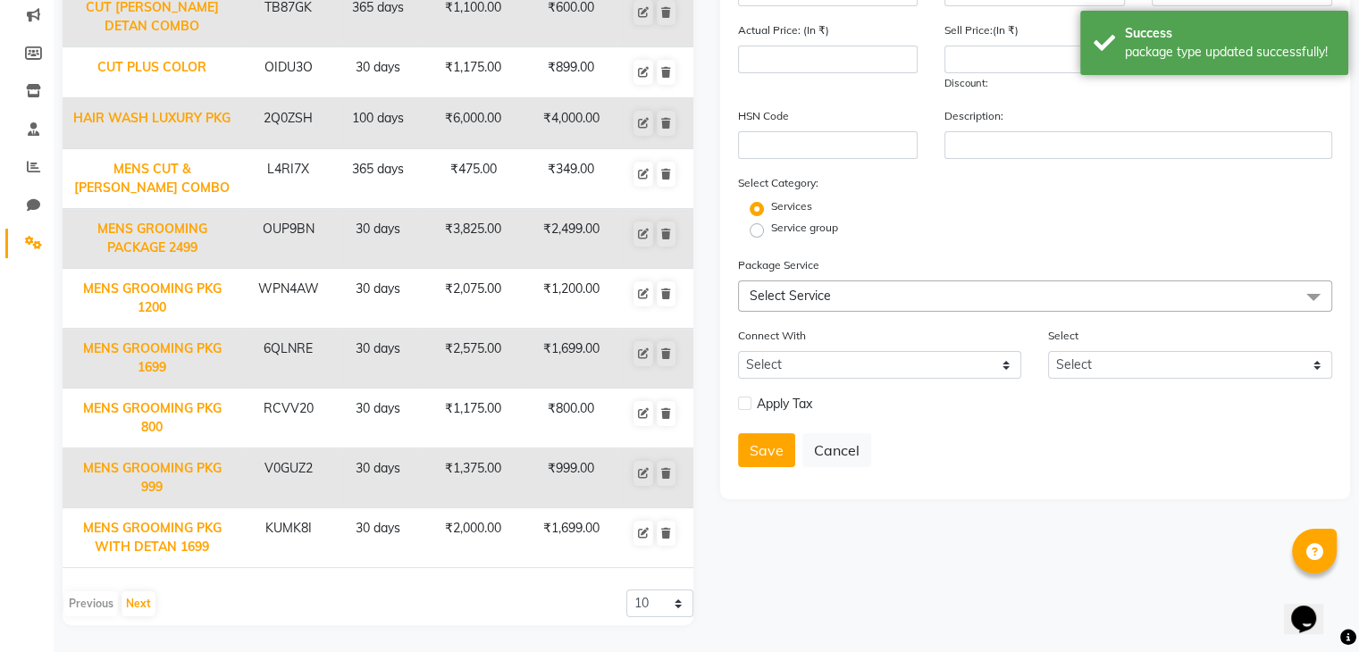
scroll to position [0, 0]
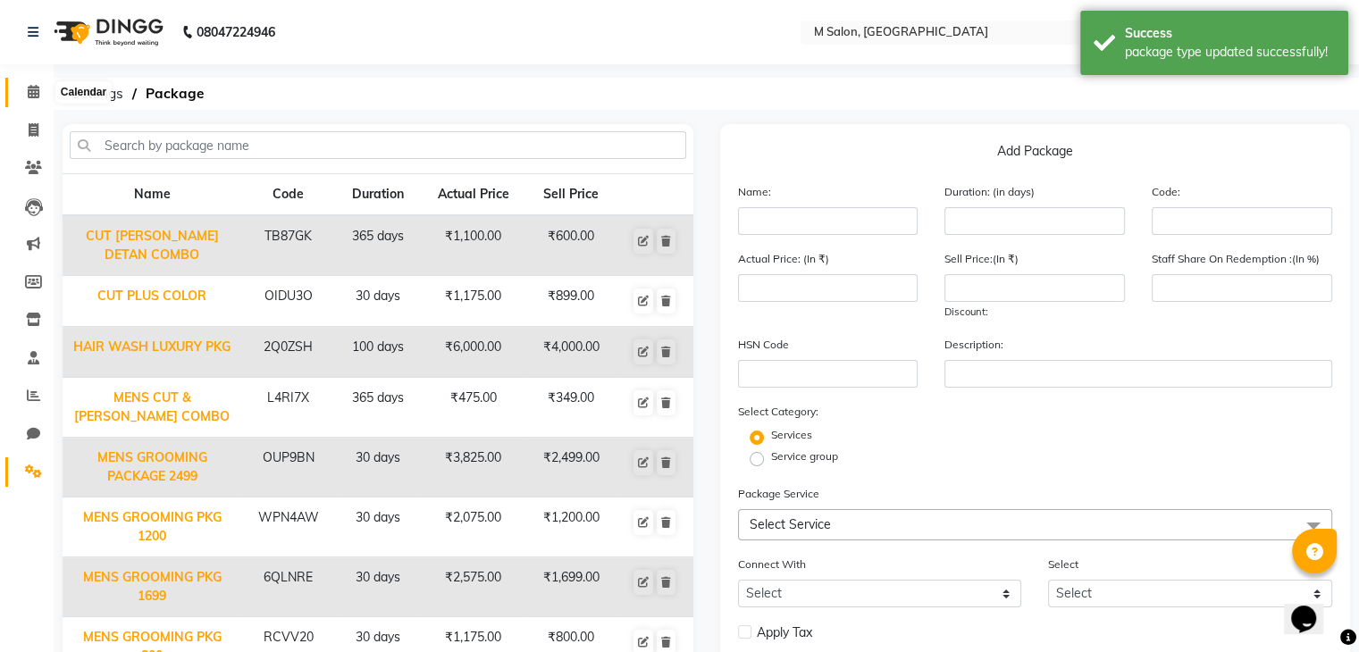
click at [18, 93] on span at bounding box center [33, 92] width 31 height 21
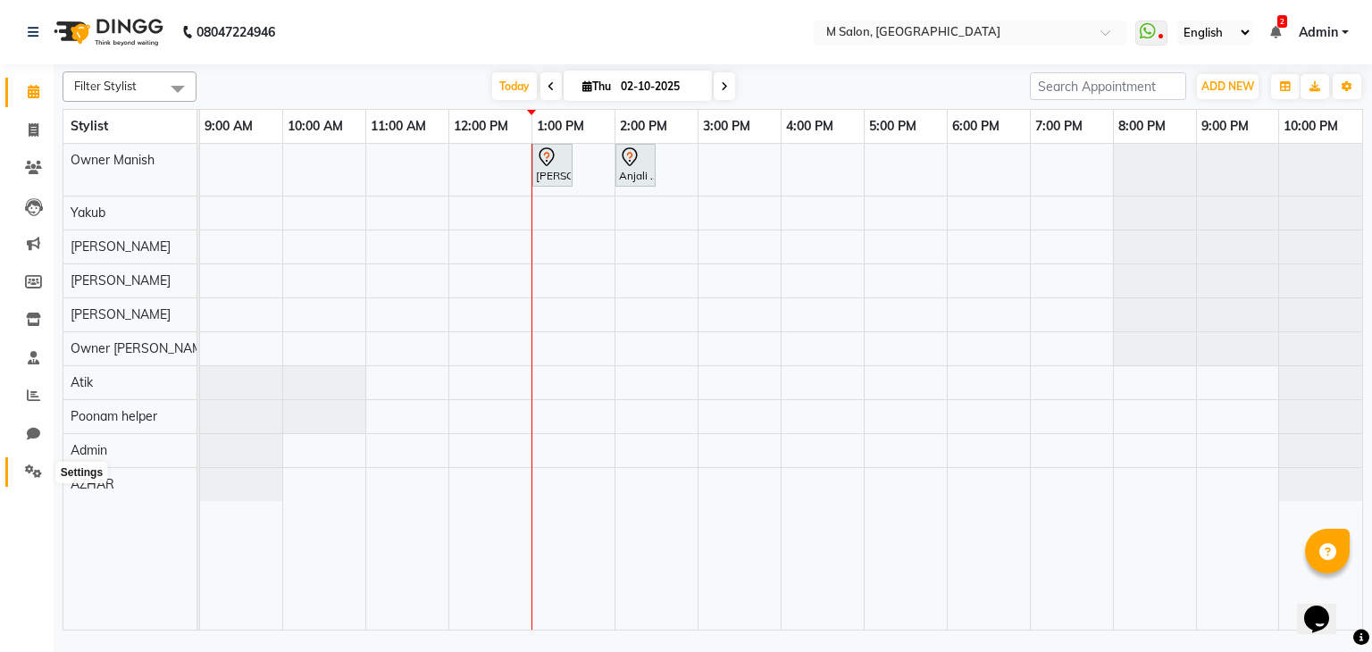
click at [25, 480] on span at bounding box center [33, 472] width 31 height 21
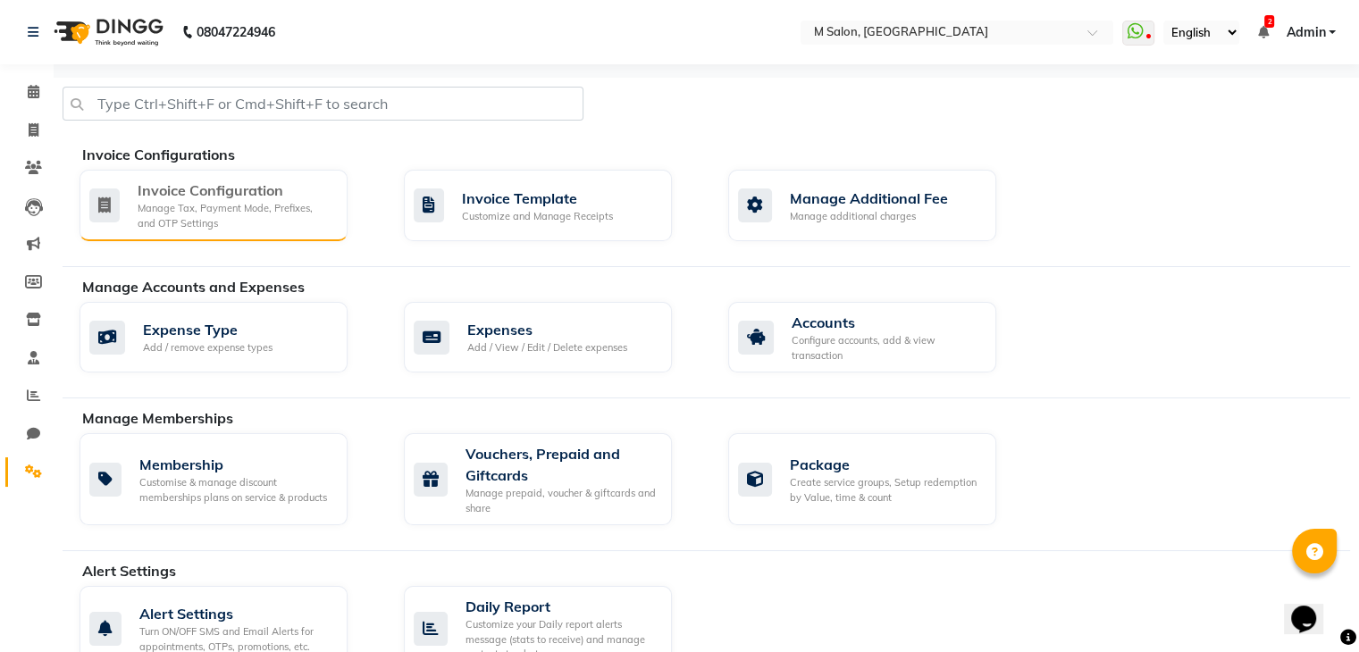
click at [201, 209] on div "Manage Tax, Payment Mode, Prefixes, and OTP Settings" at bounding box center [236, 215] width 196 height 29
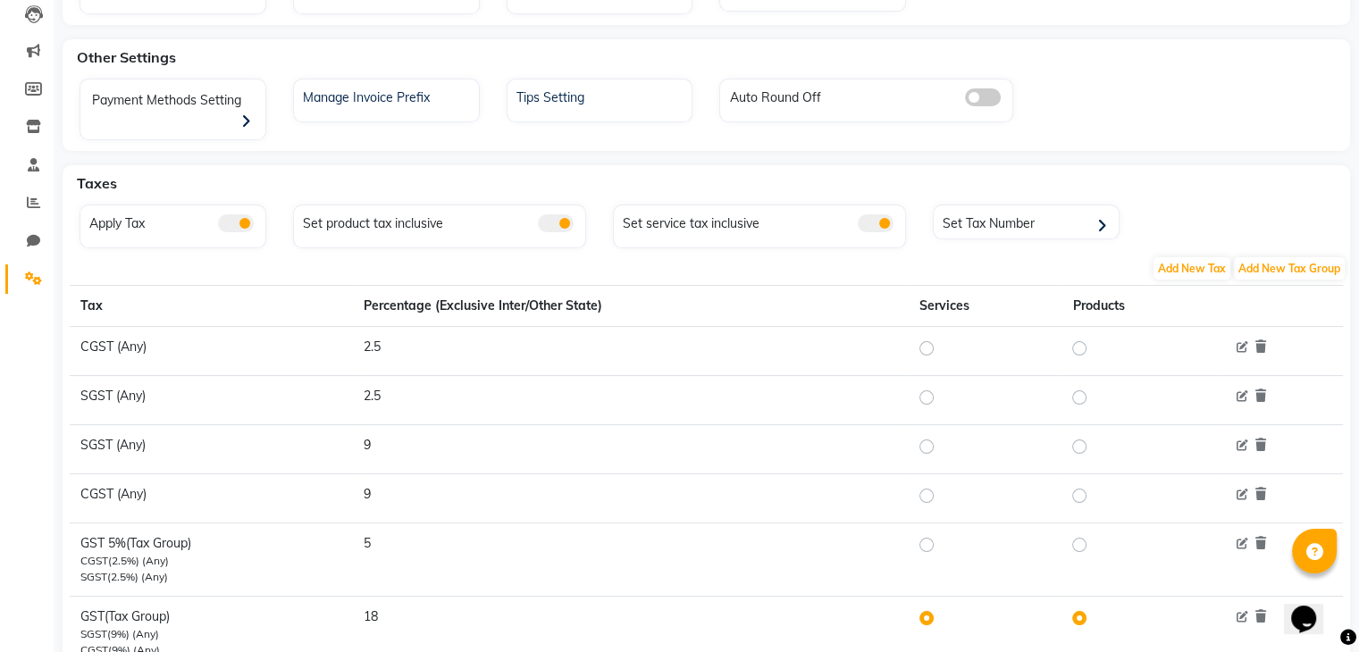
scroll to position [243, 0]
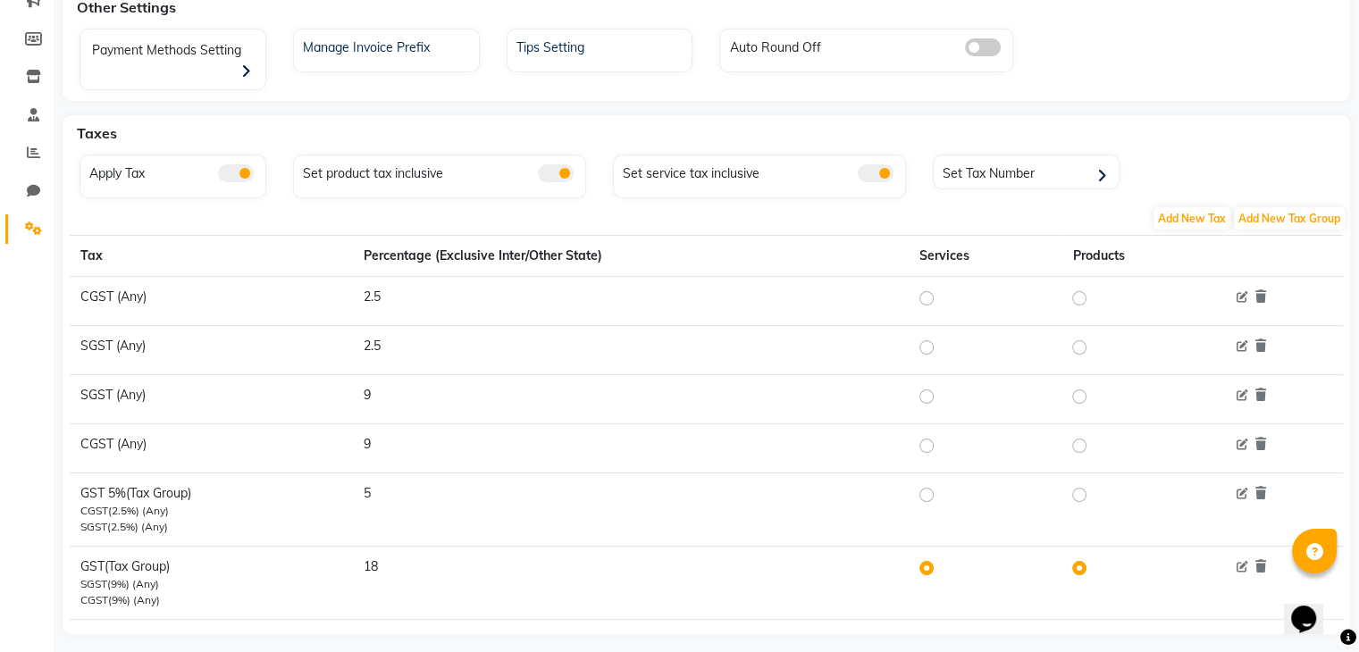
click at [941, 484] on label at bounding box center [941, 494] width 0 height 21
click at [924, 489] on input "radio" at bounding box center [929, 495] width 13 height 13
radio input "true"
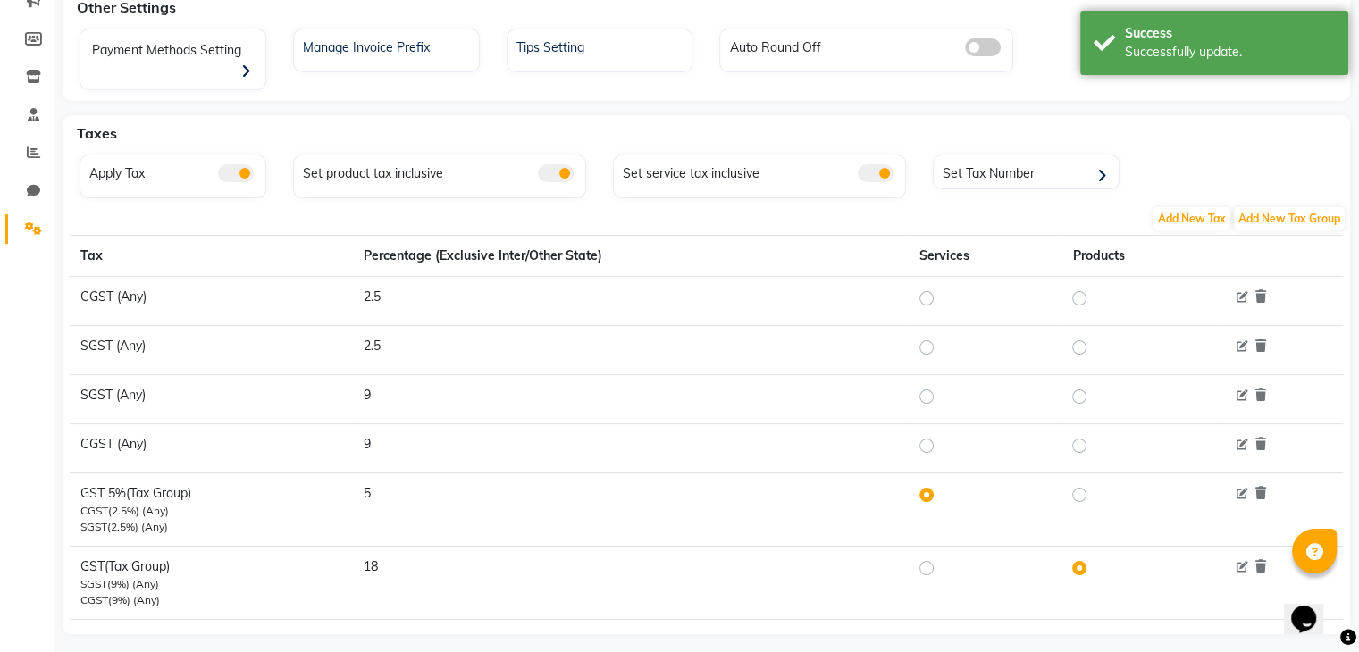
click at [1093, 484] on label at bounding box center [1093, 494] width 0 height 21
click at [1081, 489] on input "radio" at bounding box center [1082, 495] width 13 height 13
radio input "true"
click at [1093, 557] on label at bounding box center [1093, 567] width 0 height 21
click at [1076, 562] on input "radio" at bounding box center [1082, 568] width 13 height 13
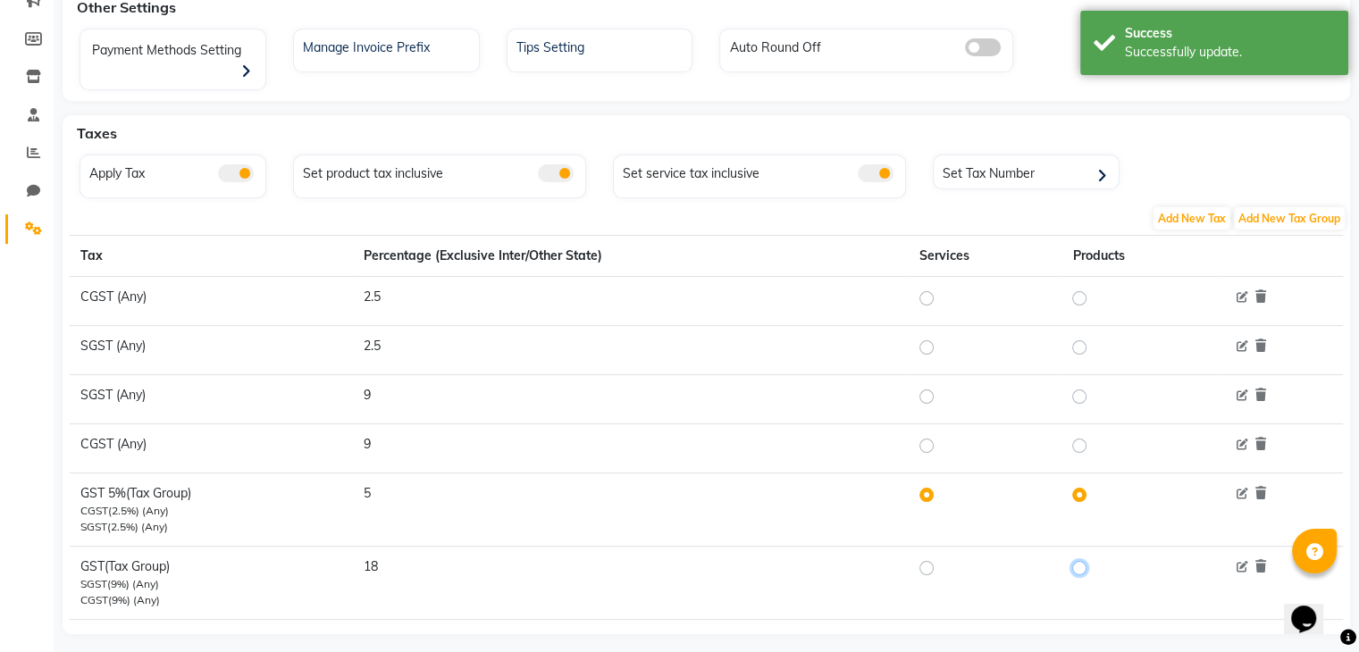
radio input "true"
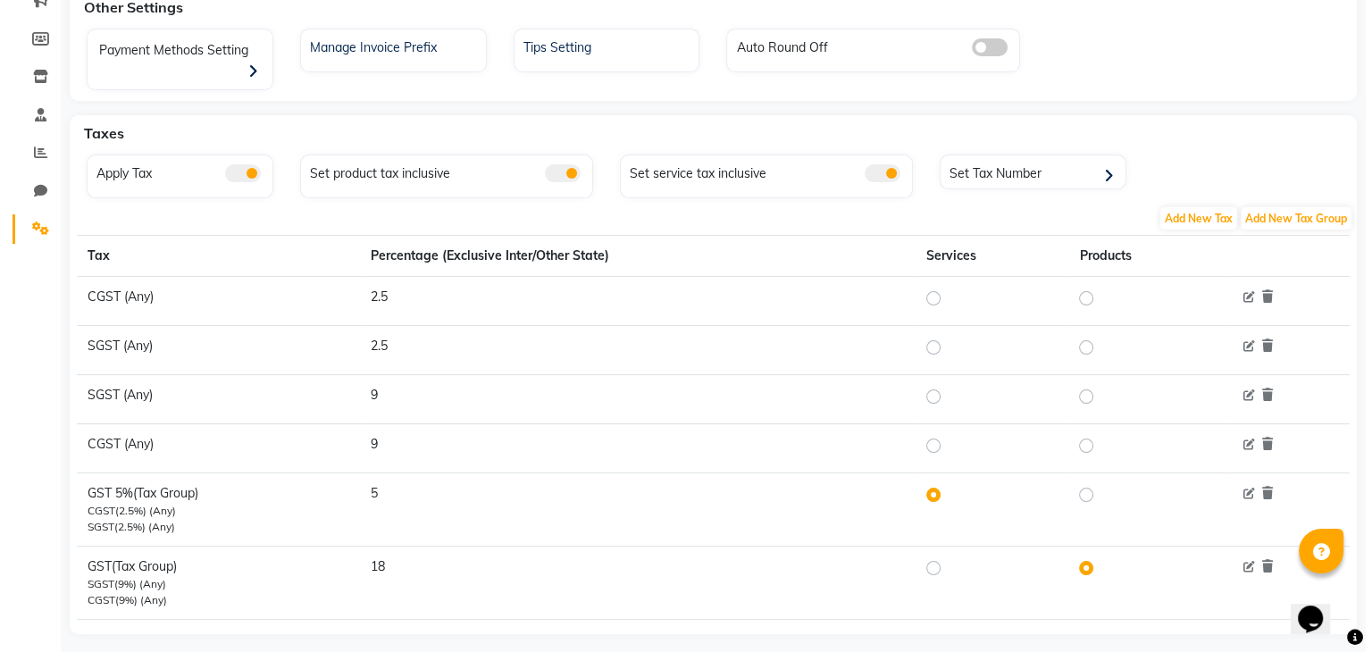
scroll to position [0, 0]
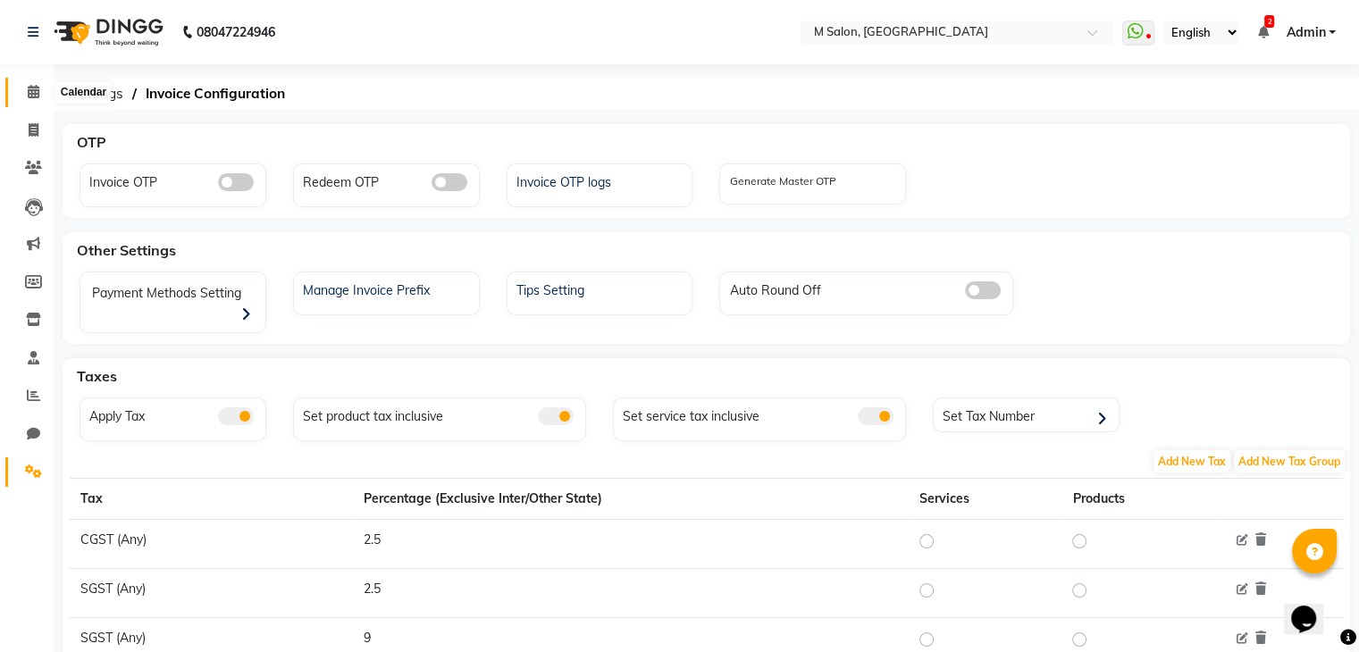
click at [29, 89] on icon at bounding box center [34, 91] width 12 height 13
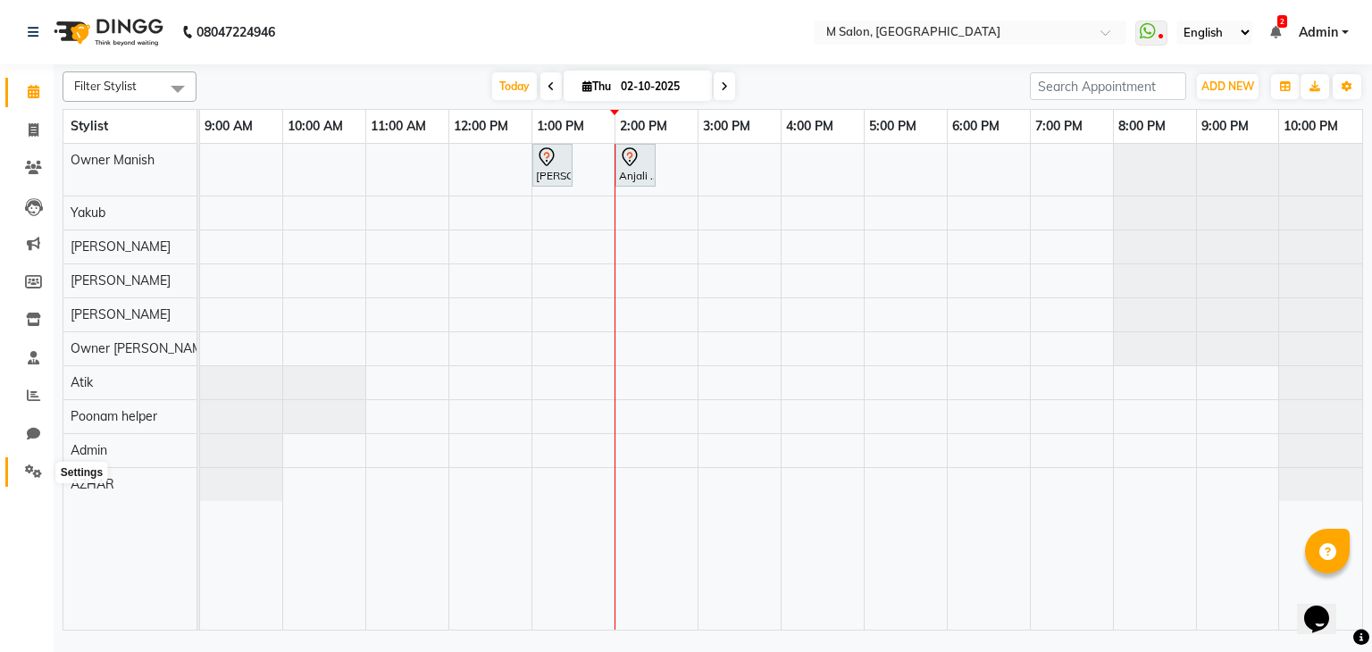
click at [26, 476] on icon at bounding box center [33, 471] width 17 height 13
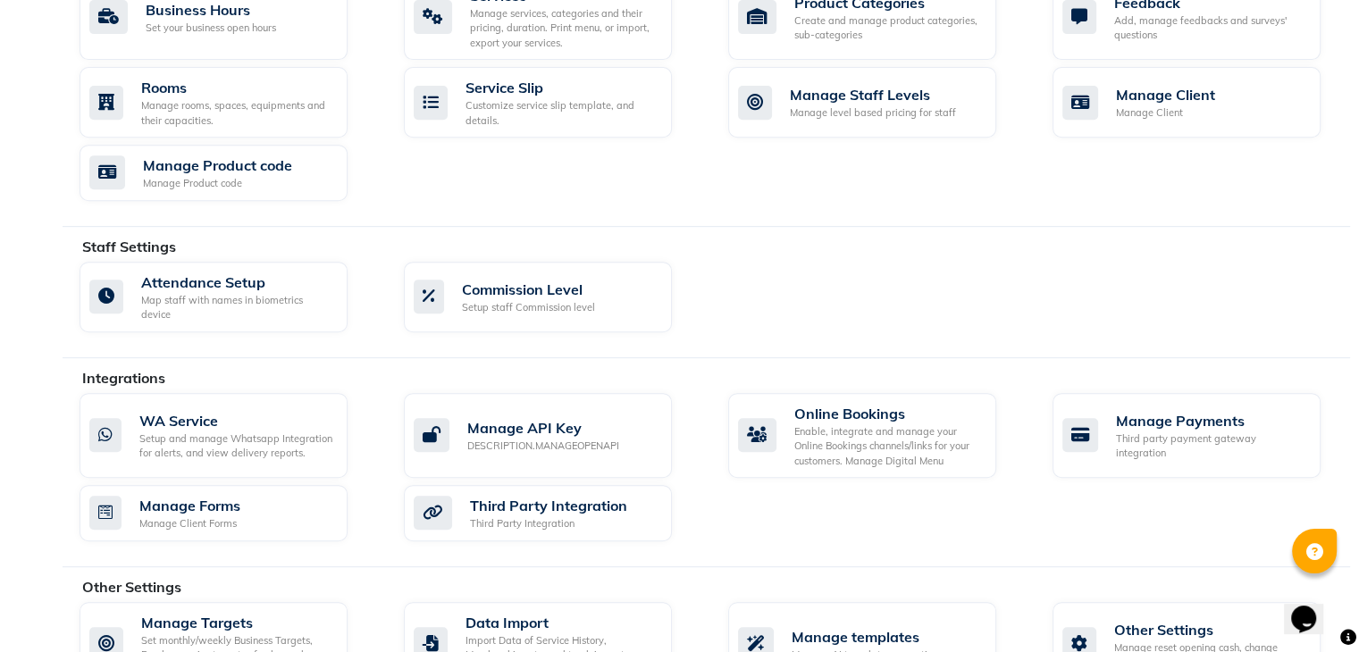
scroll to position [797, 0]
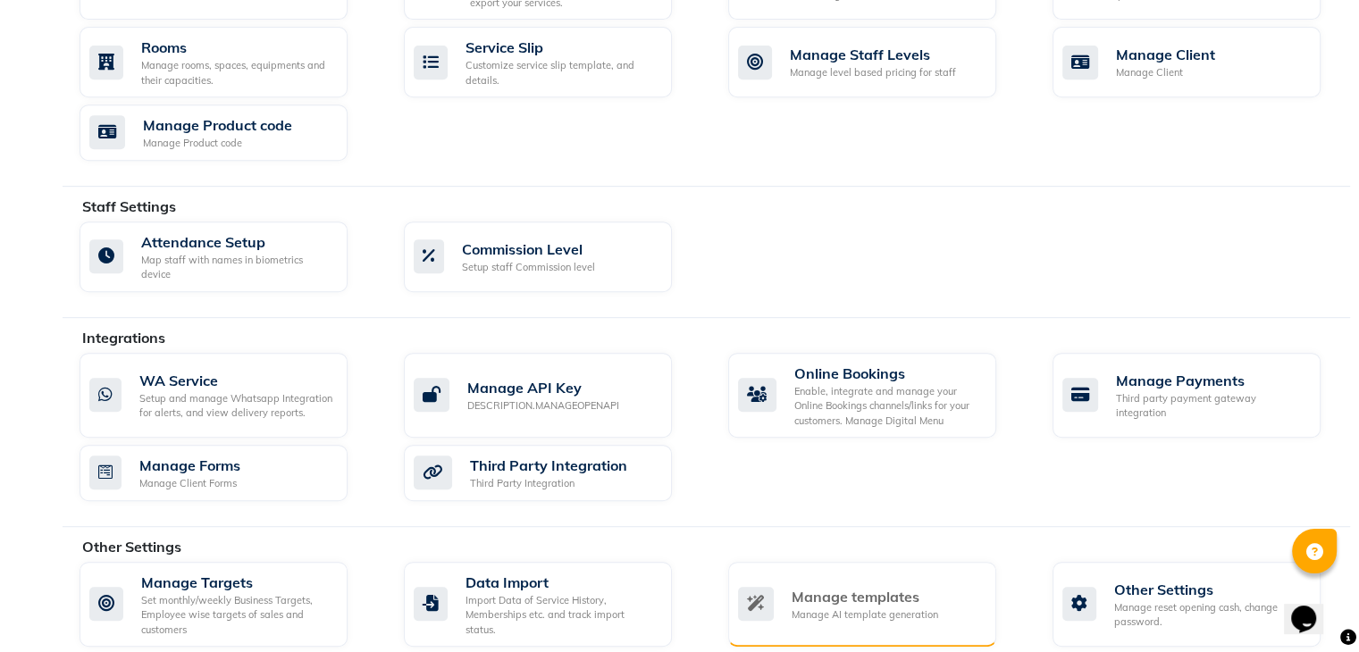
click at [822, 562] on div "Manage templates Manage AI template generation" at bounding box center [862, 605] width 268 height 86
select select "APPROVED"
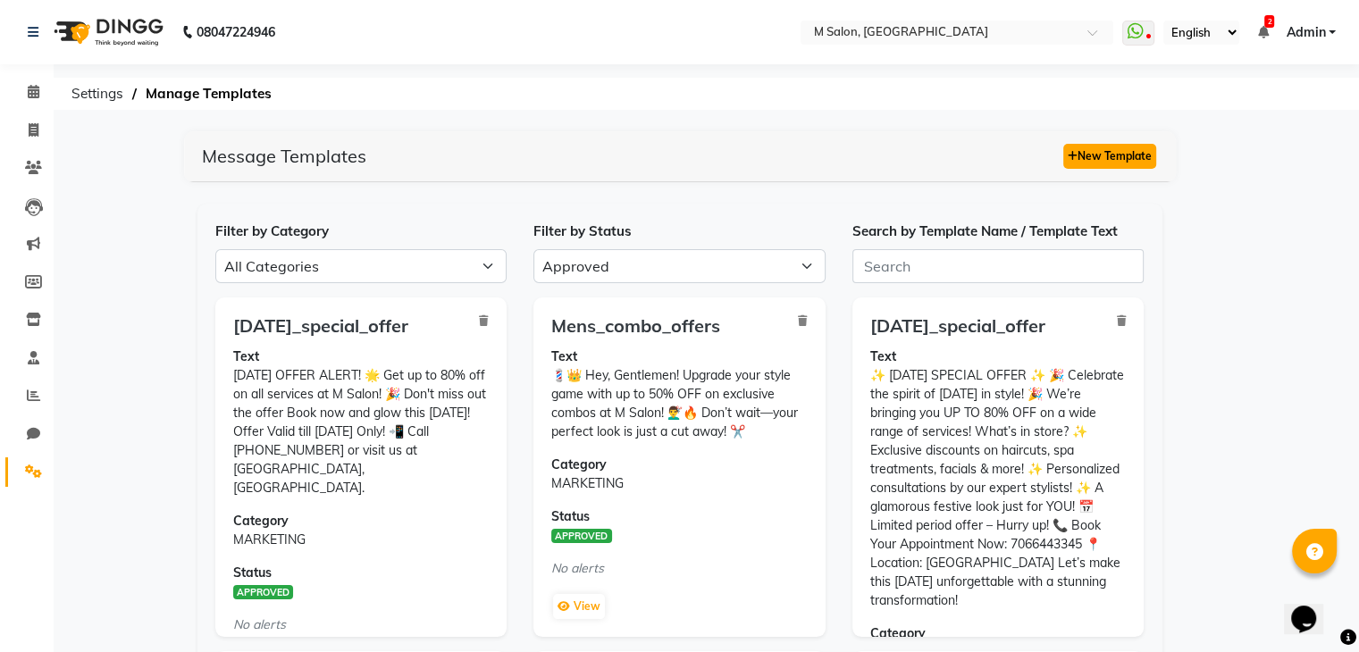
click at [1115, 158] on button "New Template" at bounding box center [1109, 156] width 93 height 25
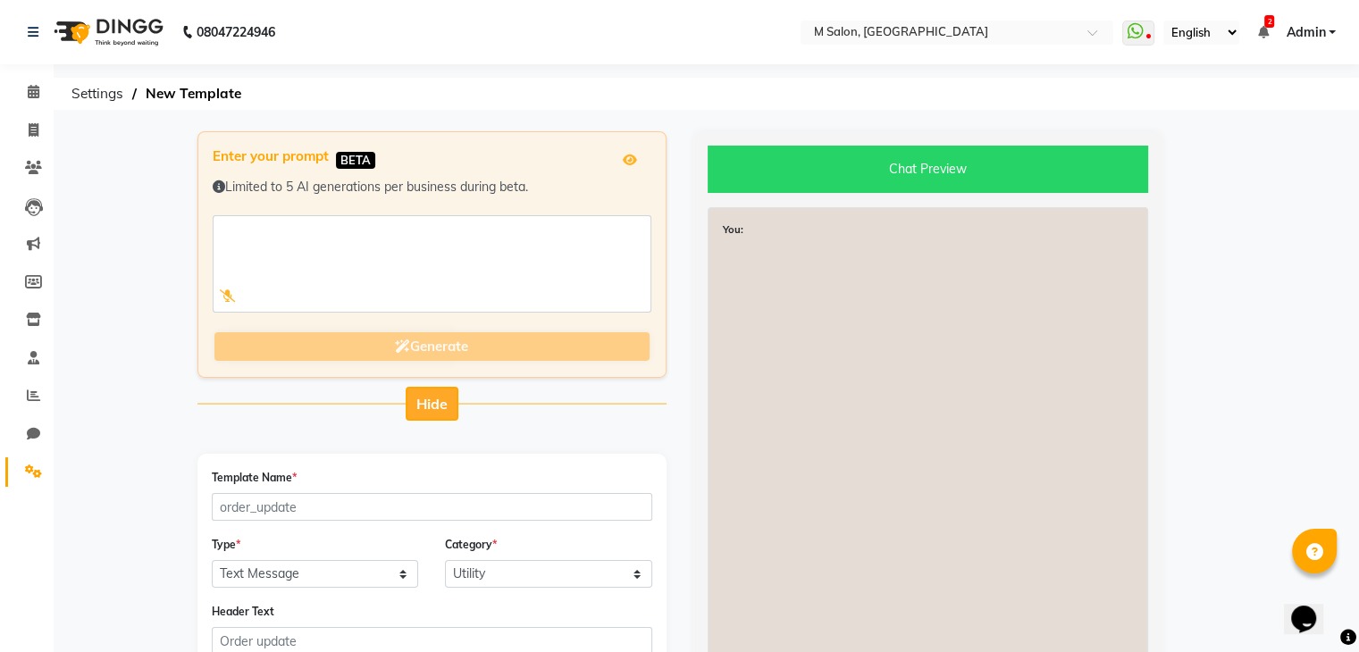
click at [431, 411] on span "Hide" at bounding box center [431, 404] width 31 height 18
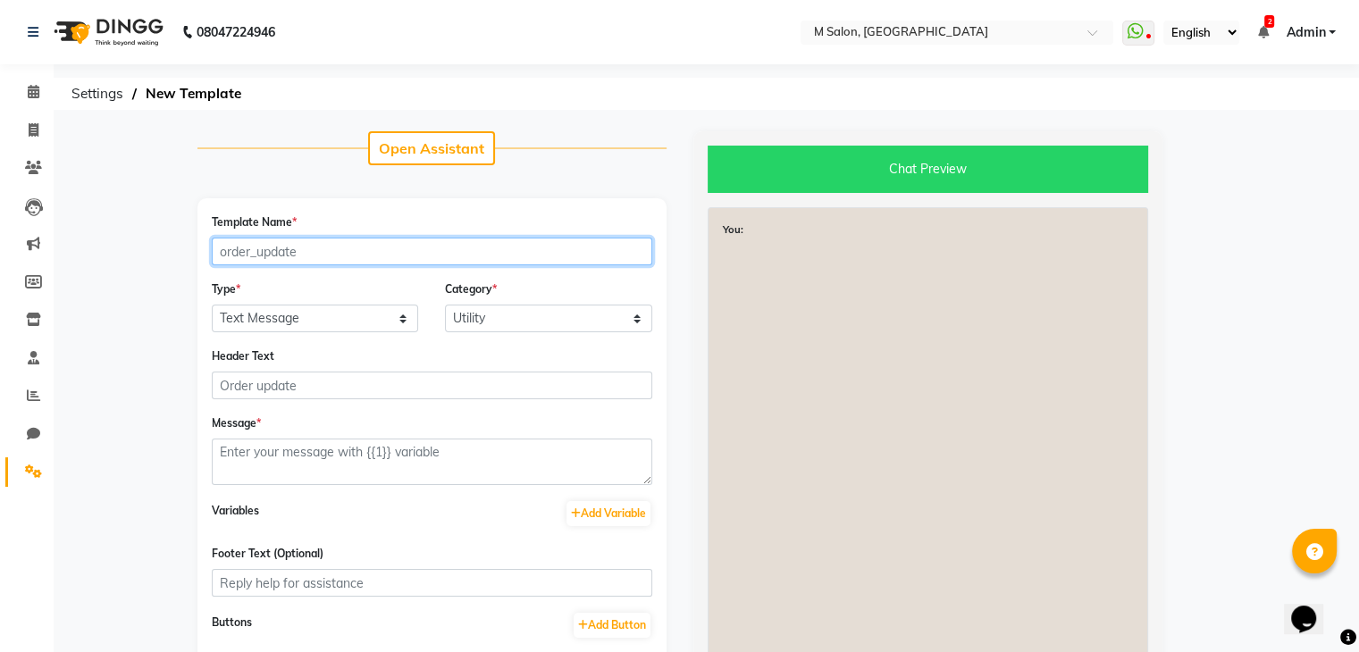
click at [332, 262] on input "Template Name *" at bounding box center [432, 252] width 440 height 28
type input "diwali_offer"
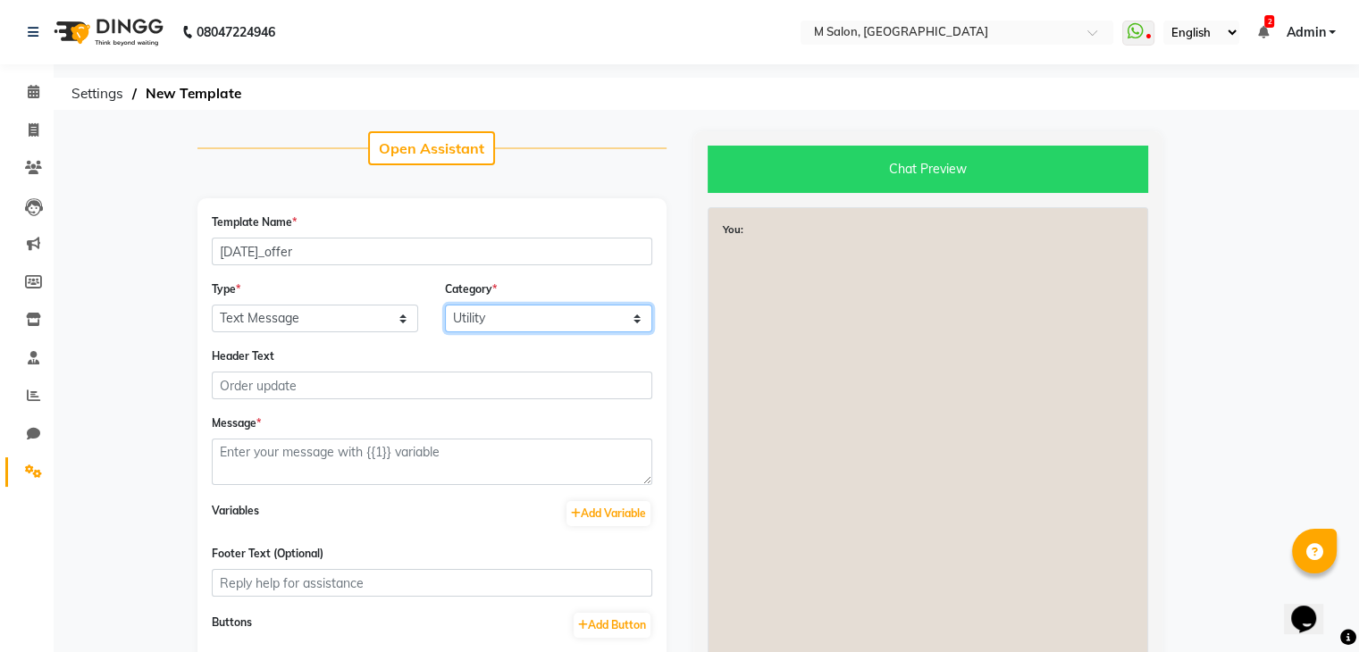
click at [462, 320] on select "Utility Marketing Authentication" at bounding box center [548, 319] width 207 height 28
select select "MARKETING"
click at [445, 306] on select "Utility Marketing Authentication" at bounding box center [548, 319] width 207 height 28
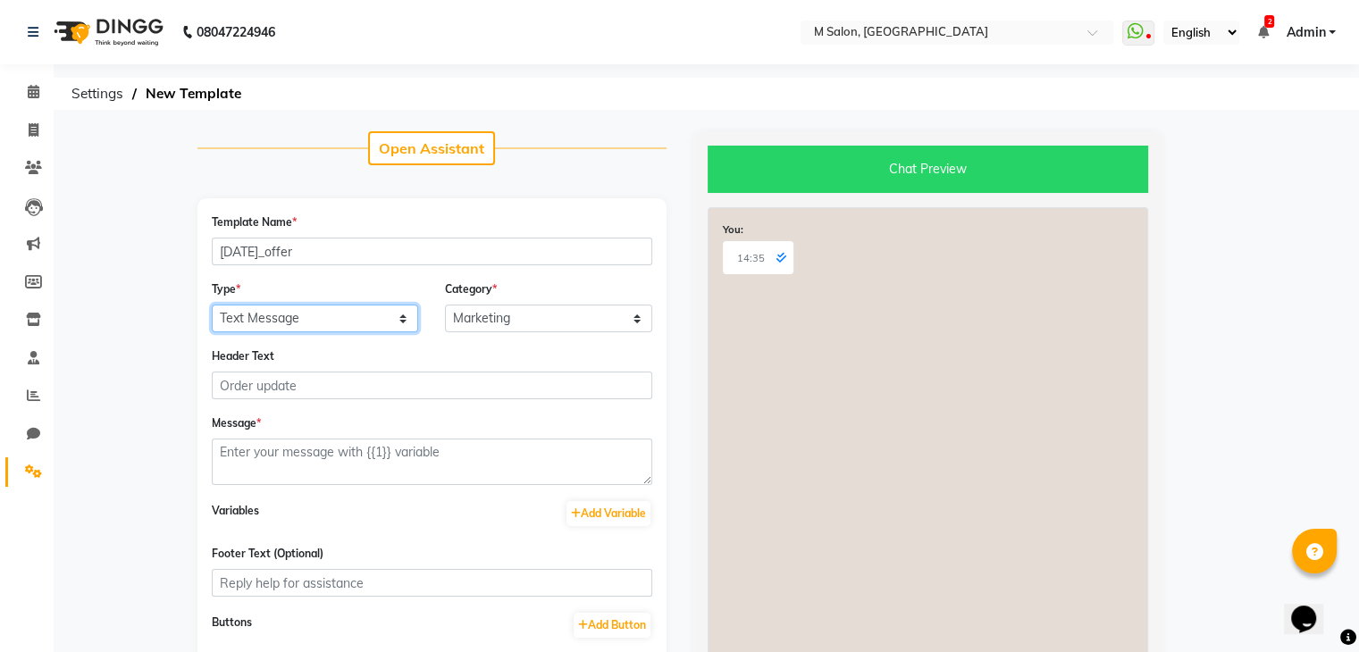
drag, startPoint x: 345, startPoint y: 315, endPoint x: 315, endPoint y: 376, distance: 67.5
click at [315, 376] on form "Template Name * diwali_offer Type * Text Message Image with Text Category * Uti…" at bounding box center [432, 473] width 440 height 521
select select "IMAGE"
click at [212, 306] on select "Text Message Image with Text" at bounding box center [315, 319] width 207 height 28
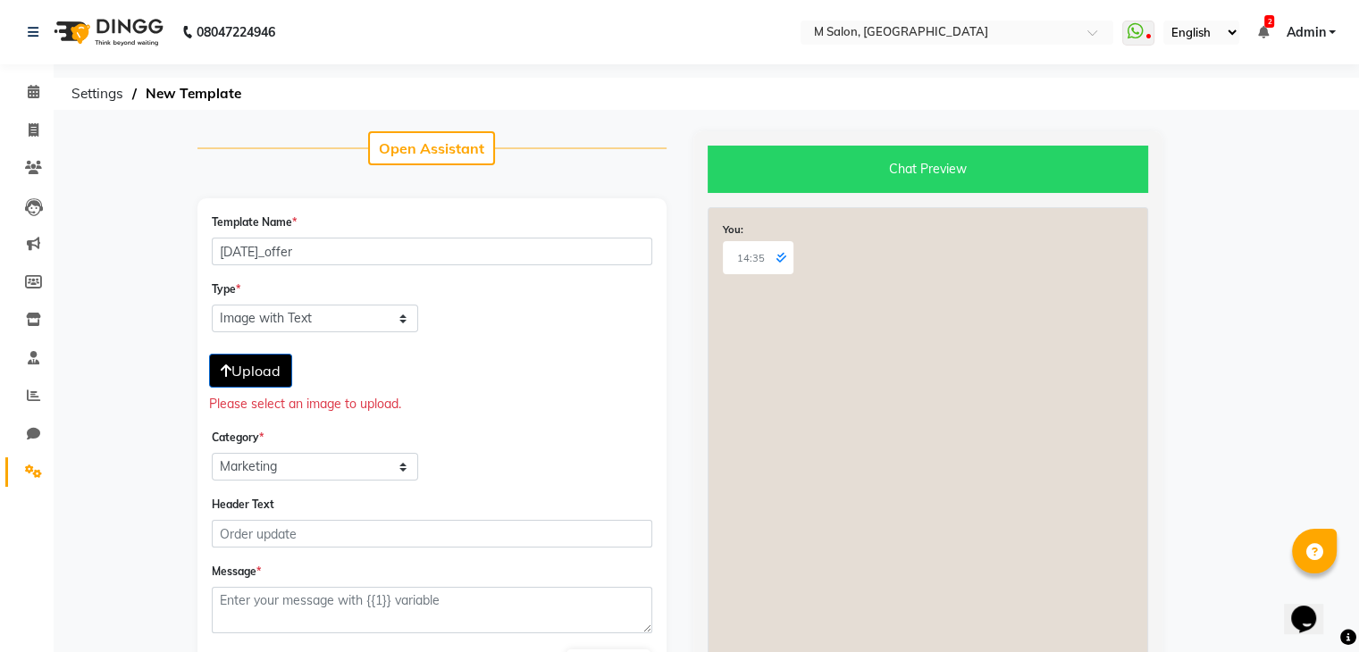
click at [268, 368] on span "Upload" at bounding box center [251, 371] width 60 height 18
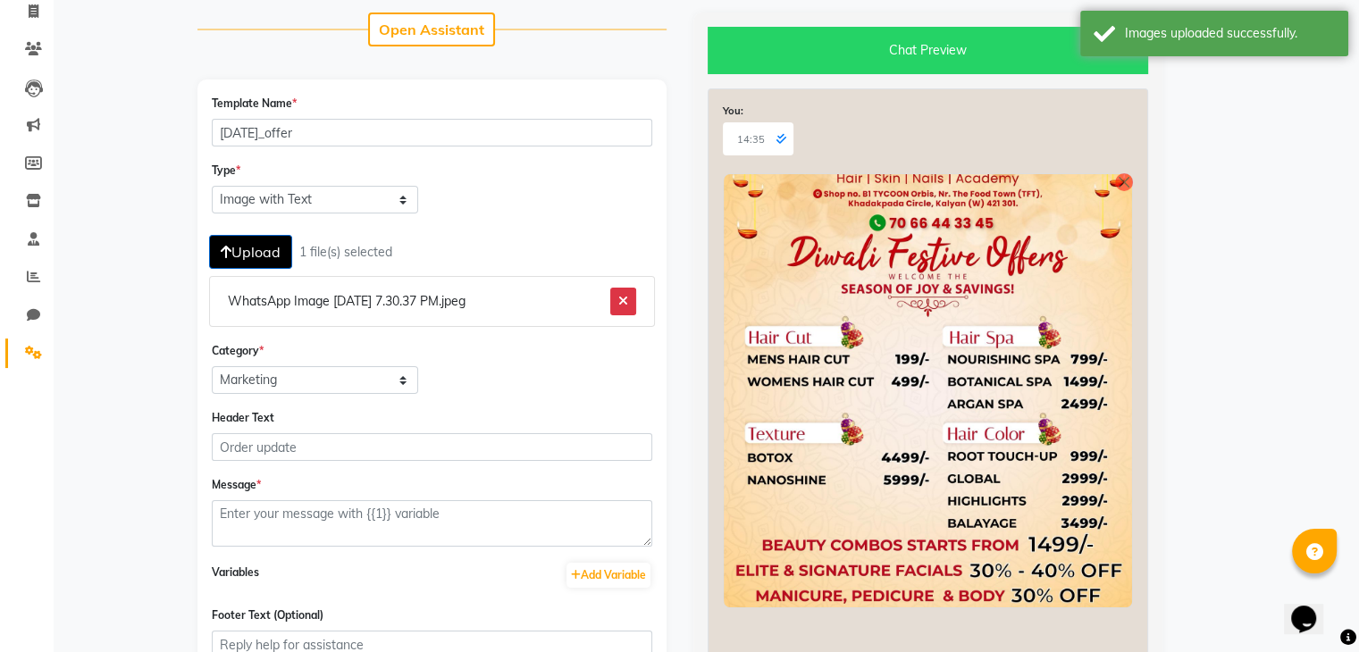
scroll to position [127, 0]
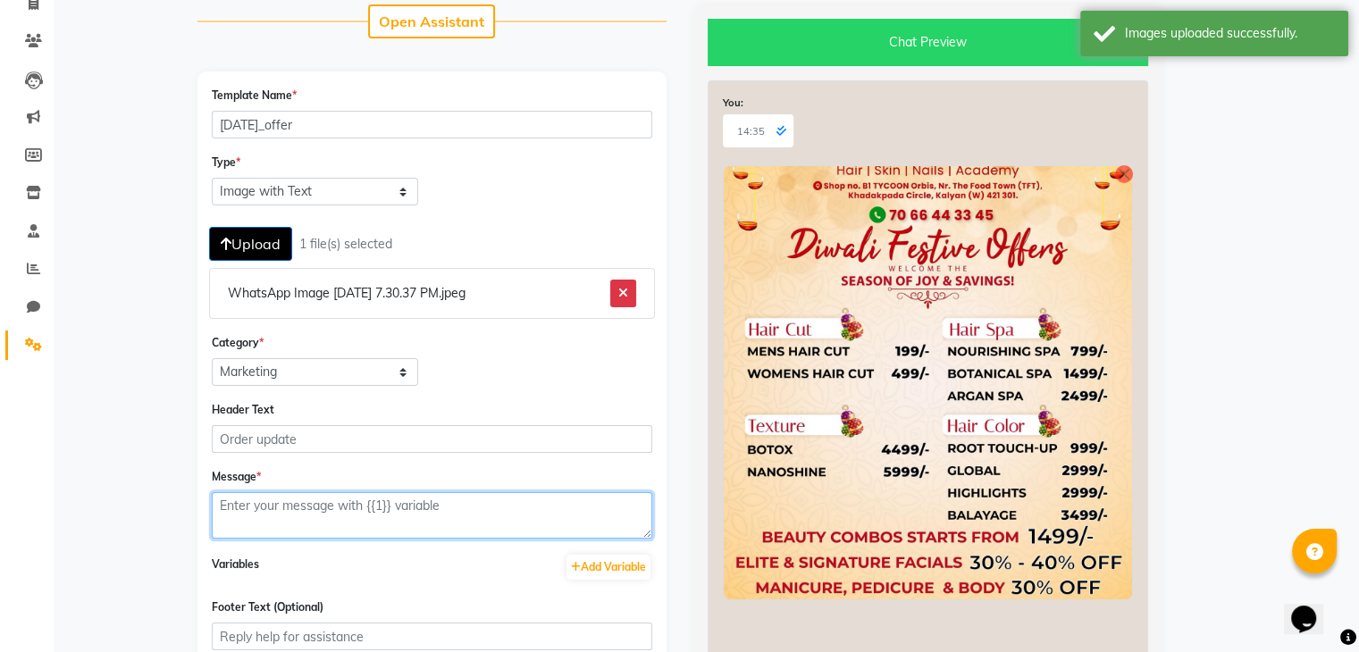
click at [362, 501] on textarea at bounding box center [432, 515] width 440 height 46
paste textarea ""🎉✨ [DATE] festive offers are ON at [GEOGRAPHIC_DATA], located at [GEOGRAPHIC_D…"
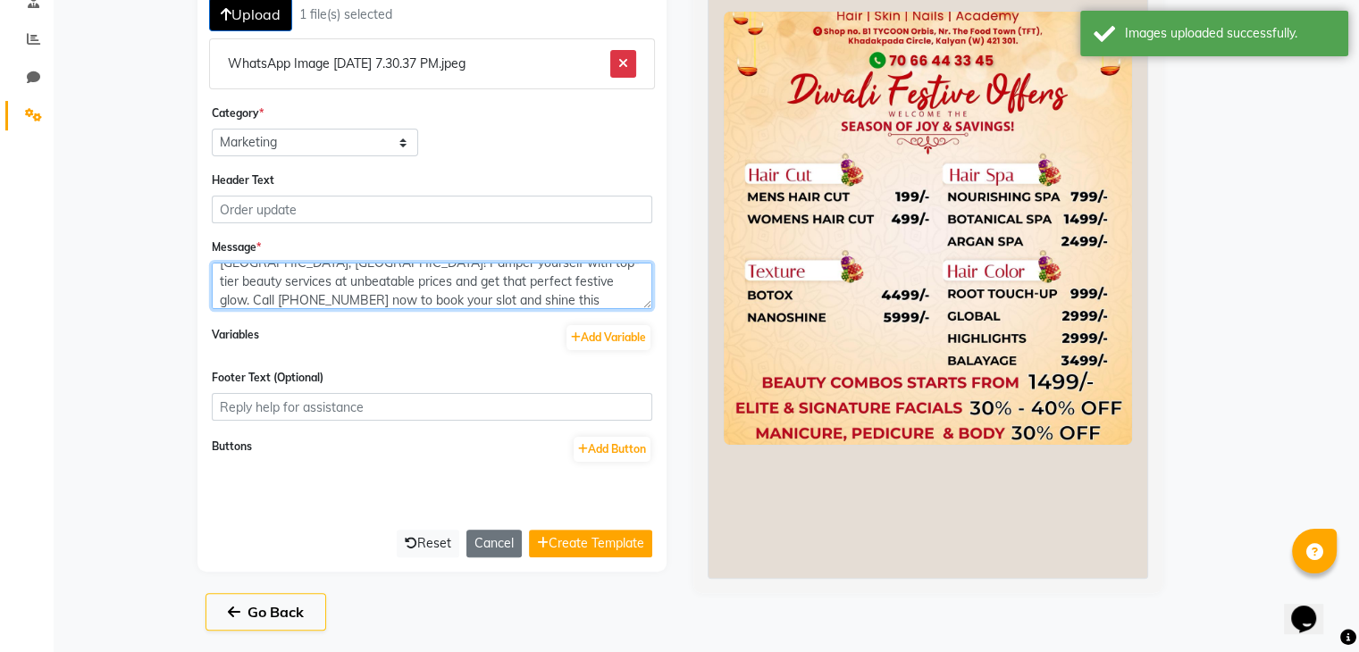
scroll to position [360, 0]
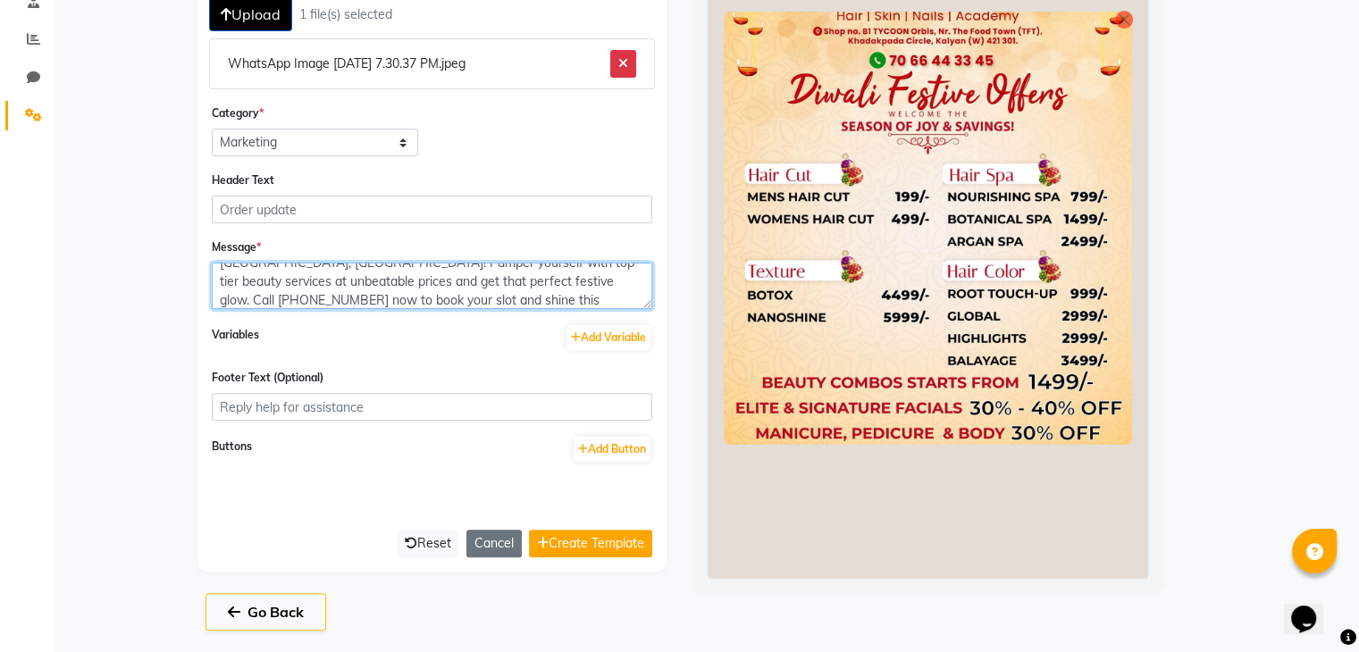
drag, startPoint x: 643, startPoint y: 301, endPoint x: 675, endPoint y: 355, distance: 62.5
click at [675, 355] on div "Open Assistant Template Name * diwali_offer Type * Text Message Image with Text…" at bounding box center [432, 184] width 496 height 818
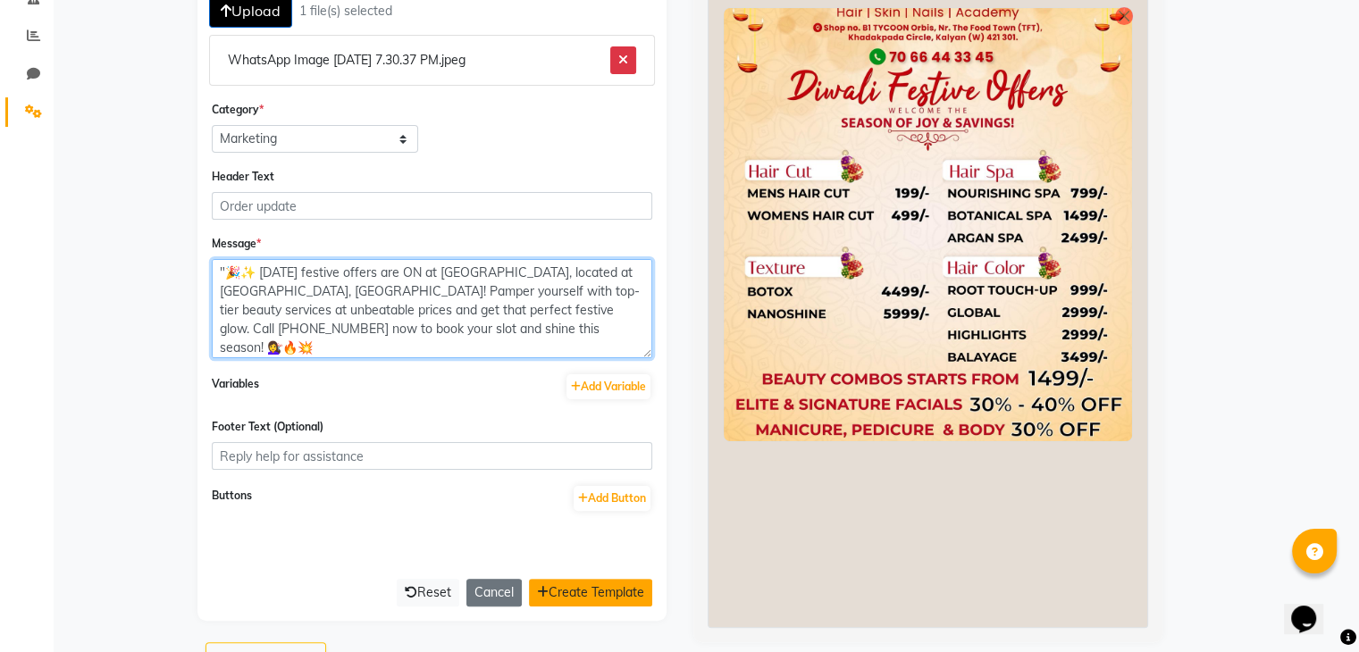
type textarea ""🎉✨ [DATE] festive offers are ON at [GEOGRAPHIC_DATA], located at [GEOGRAPHIC_D…"
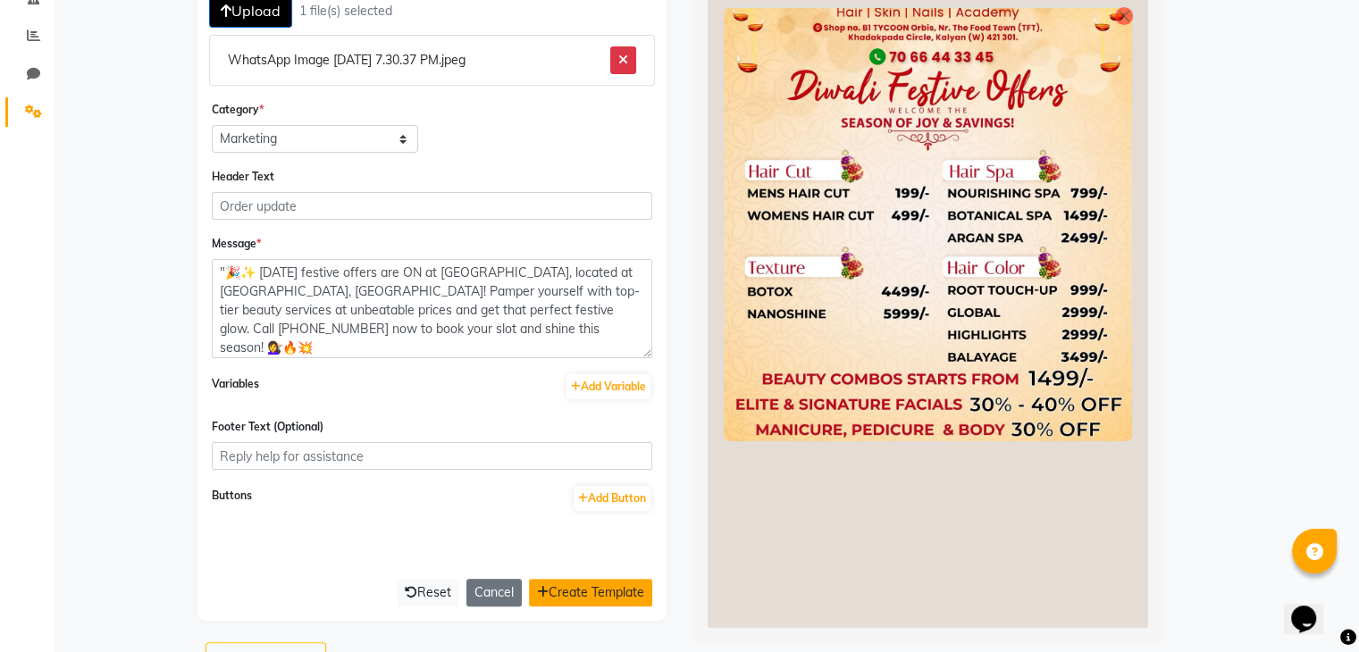
click at [619, 593] on button "Create Template" at bounding box center [590, 593] width 123 height 28
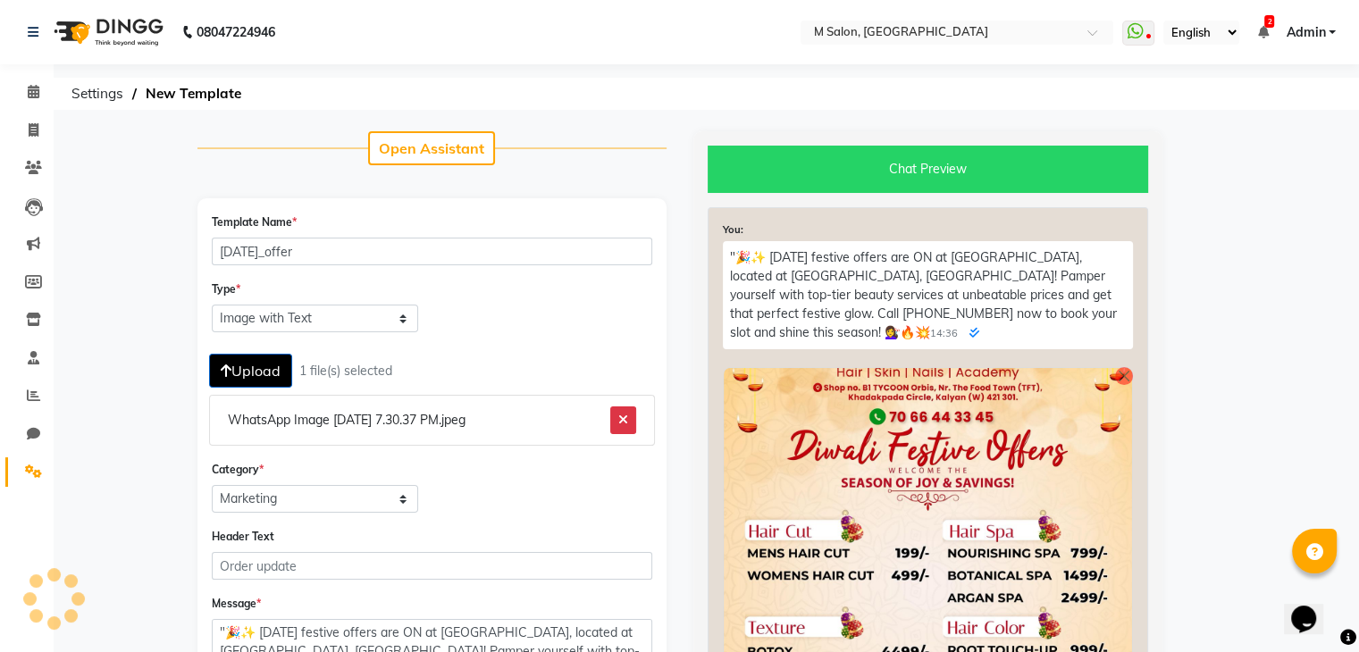
select select "APPROVED"
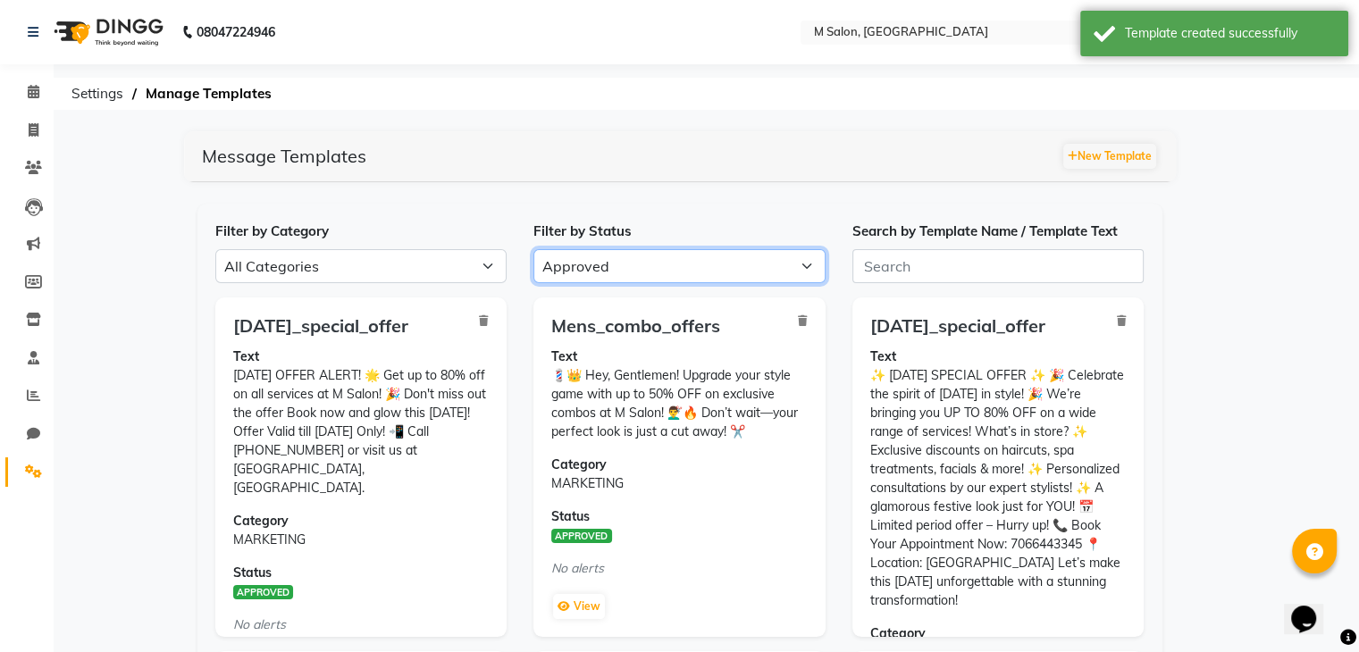
click at [592, 276] on select "All Approved Rejected Failed Pending" at bounding box center [679, 266] width 292 height 34
select select
click at [533, 249] on select "All Approved Rejected Failed Pending" at bounding box center [679, 266] width 292 height 34
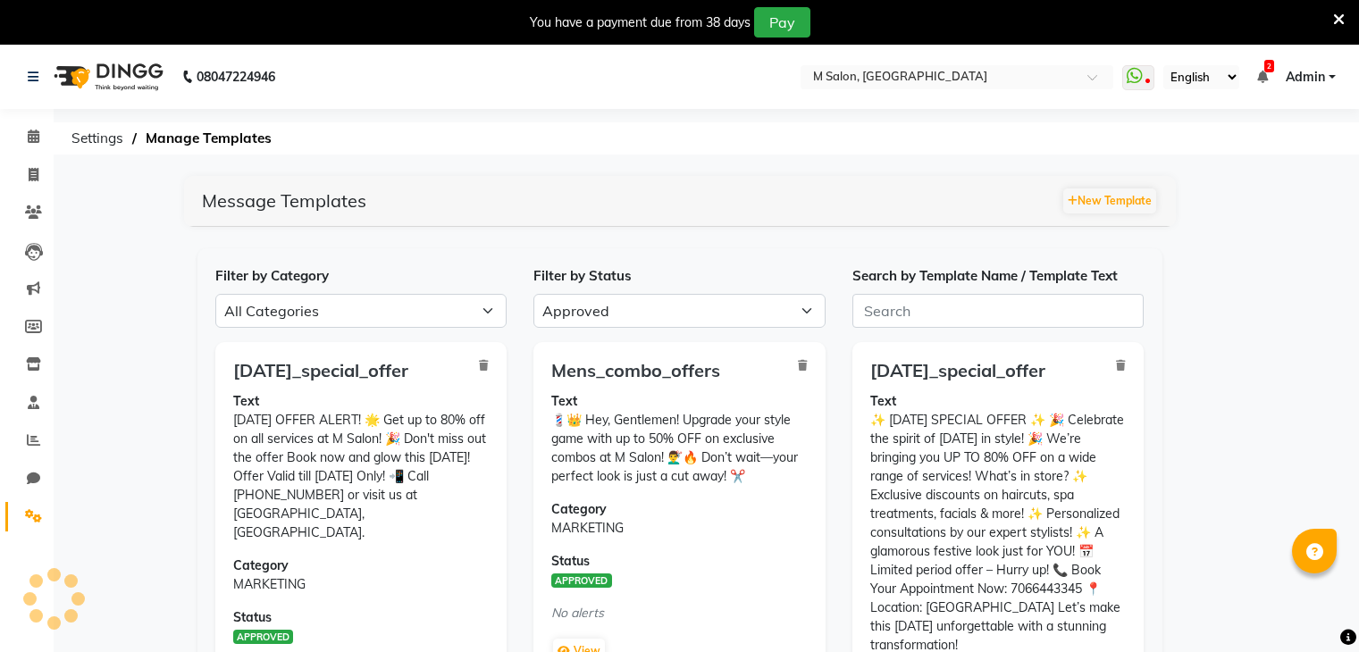
select select "APPROVED"
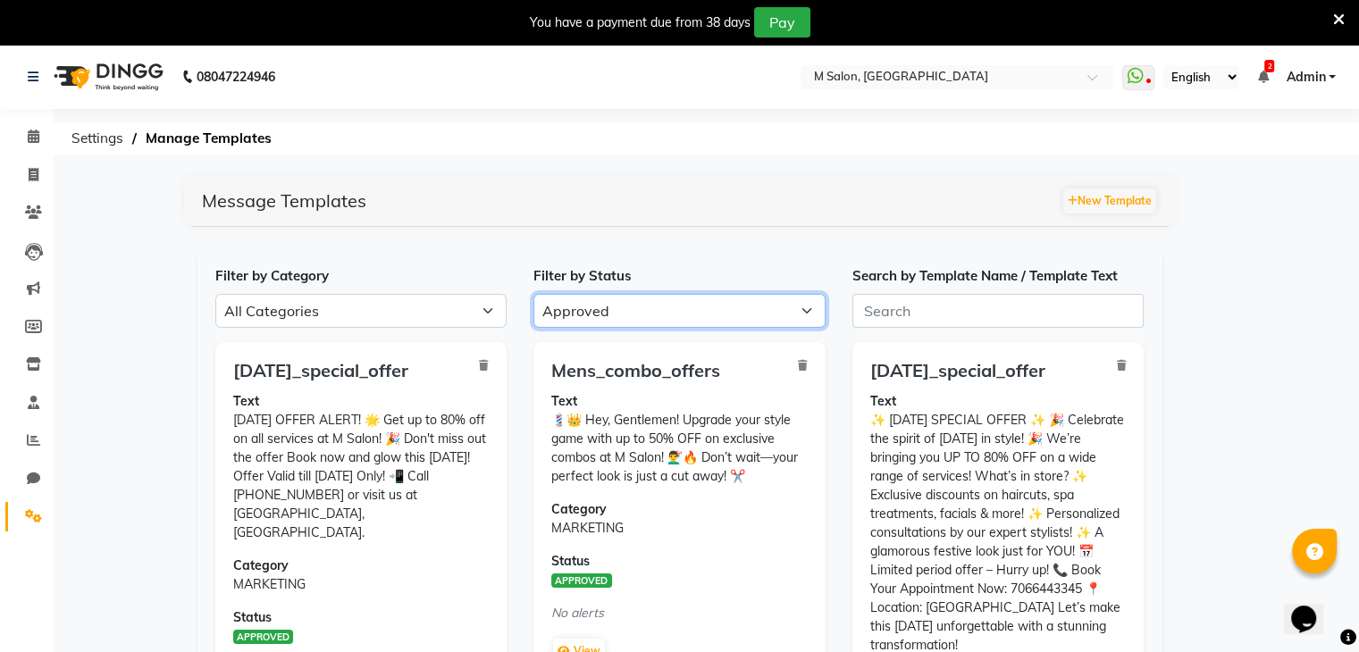
click at [564, 310] on select "All Approved Rejected Failed Pending" at bounding box center [679, 311] width 292 height 34
select select
click at [533, 294] on select "All Approved Rejected Failed Pending" at bounding box center [679, 311] width 292 height 34
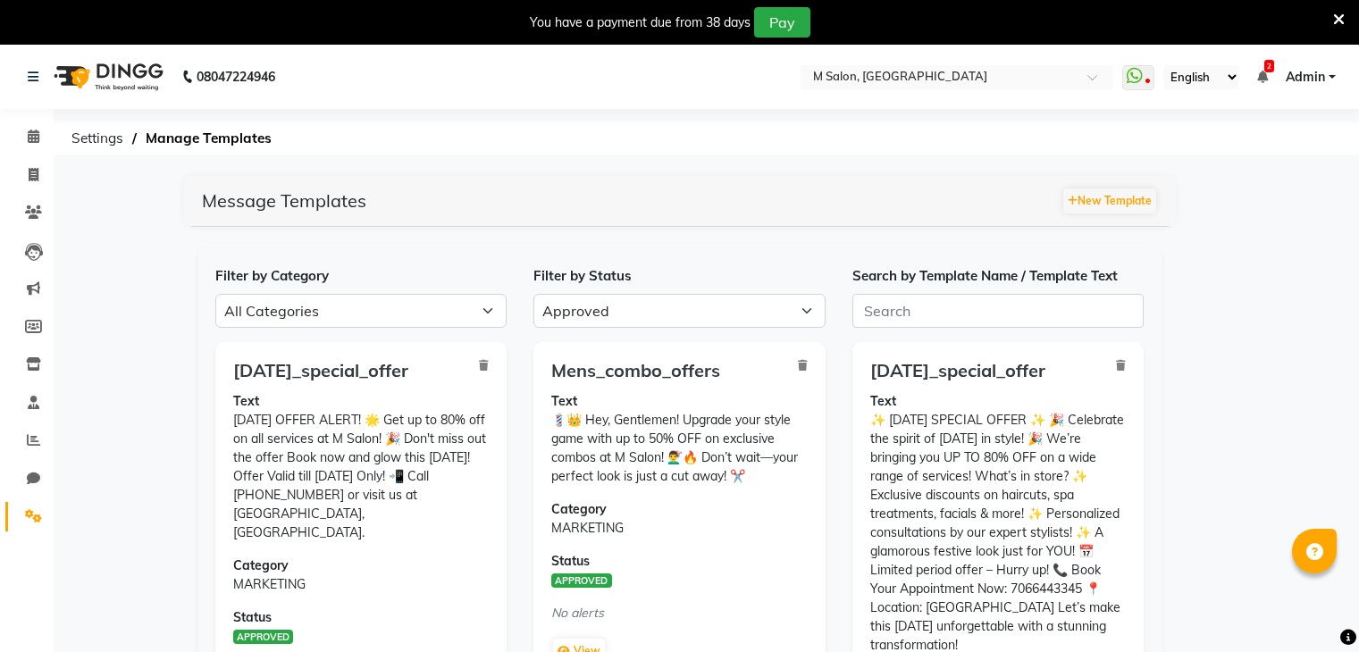
select select "APPROVED"
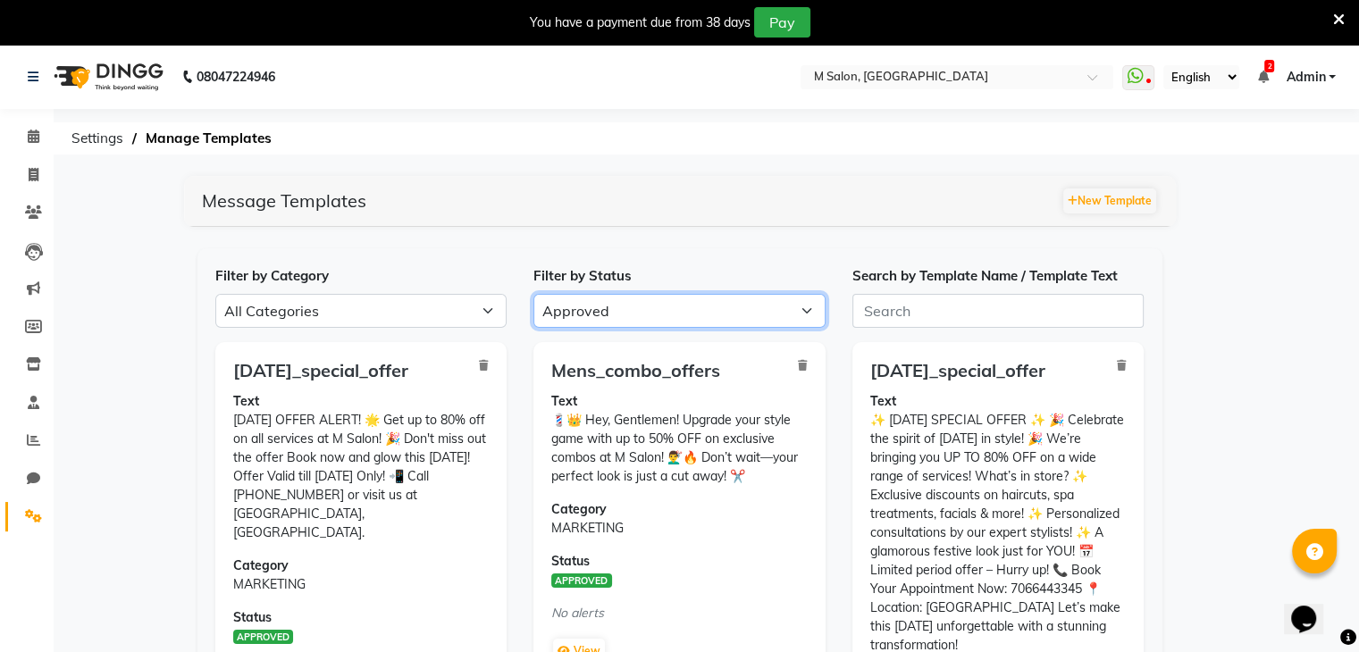
click at [635, 301] on select "All Approved Rejected Failed Pending" at bounding box center [679, 311] width 292 height 34
select select
click at [533, 294] on select "All Approved Rejected Failed Pending" at bounding box center [679, 311] width 292 height 34
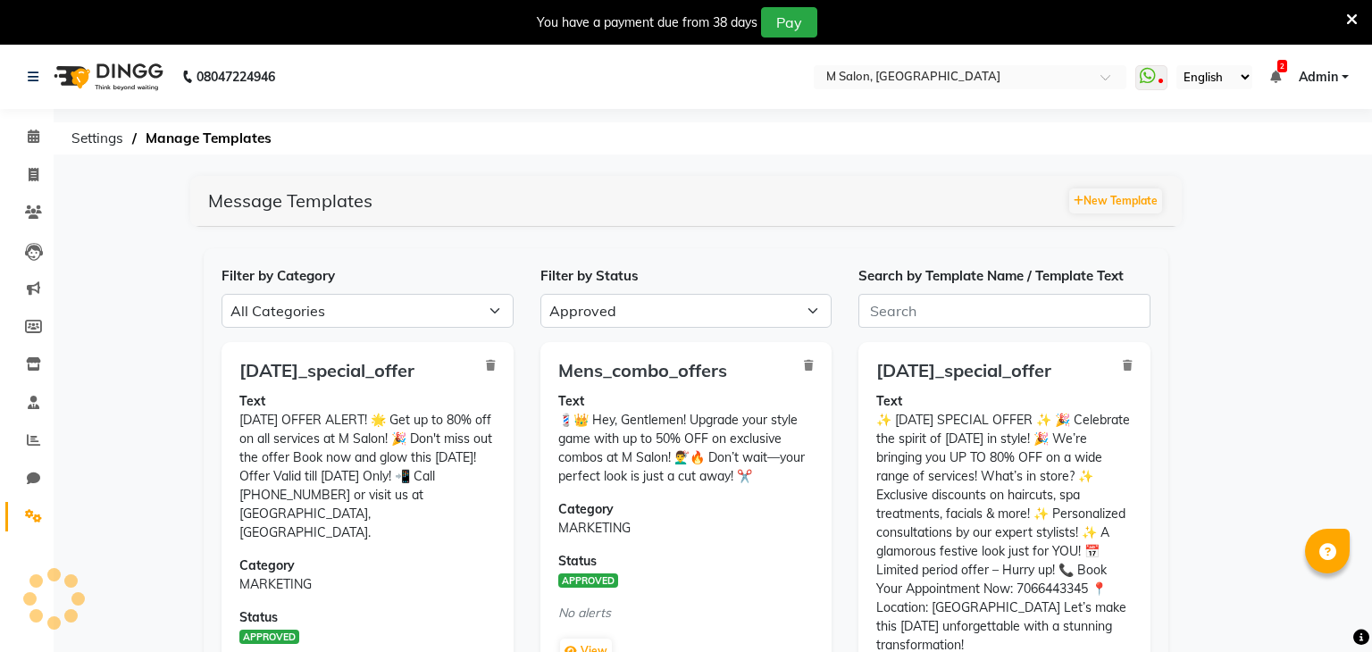
select select "APPROVED"
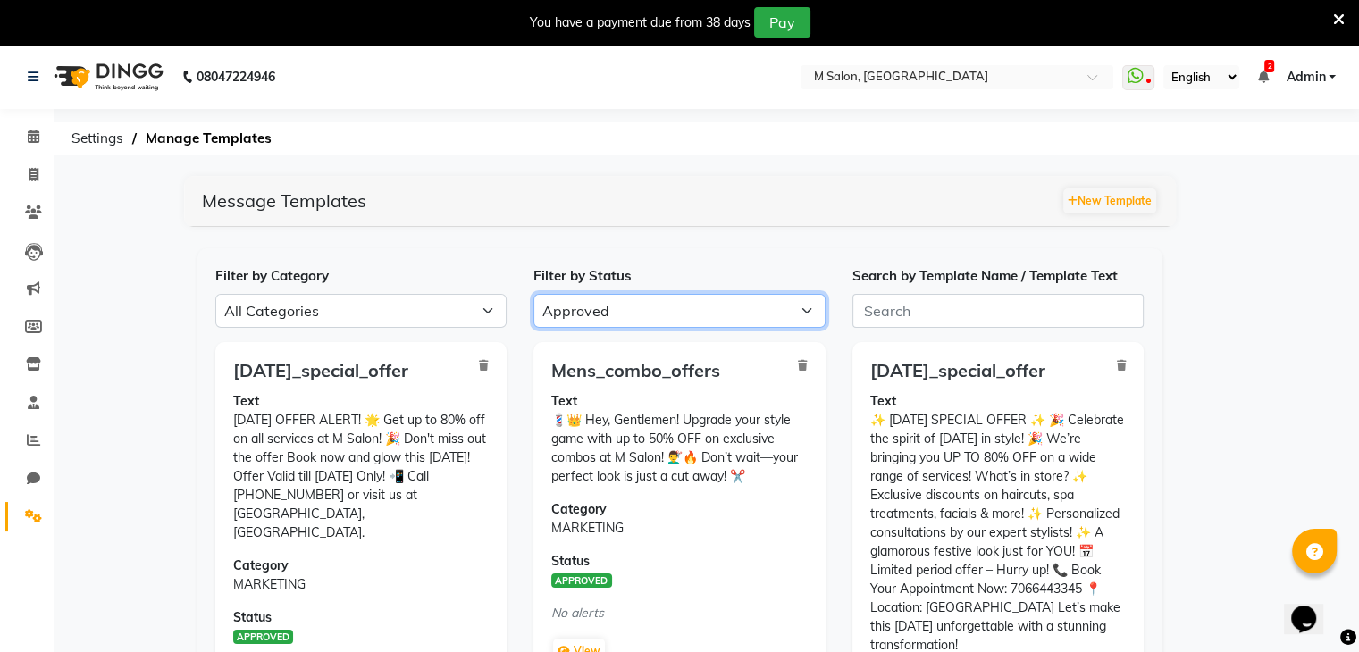
drag, startPoint x: 601, startPoint y: 305, endPoint x: 597, endPoint y: 339, distance: 35.1
select select
click at [533, 294] on select "All Approved Rejected Failed Pending" at bounding box center [679, 311] width 292 height 34
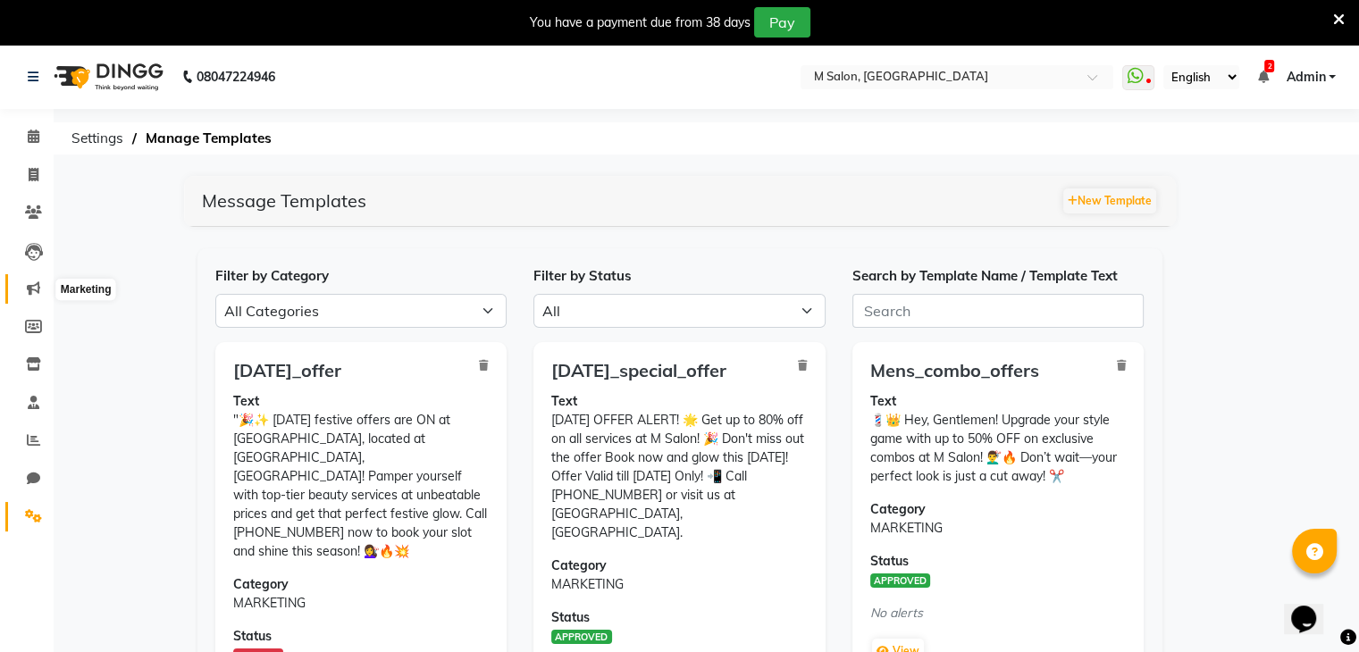
click at [41, 284] on span at bounding box center [33, 289] width 31 height 21
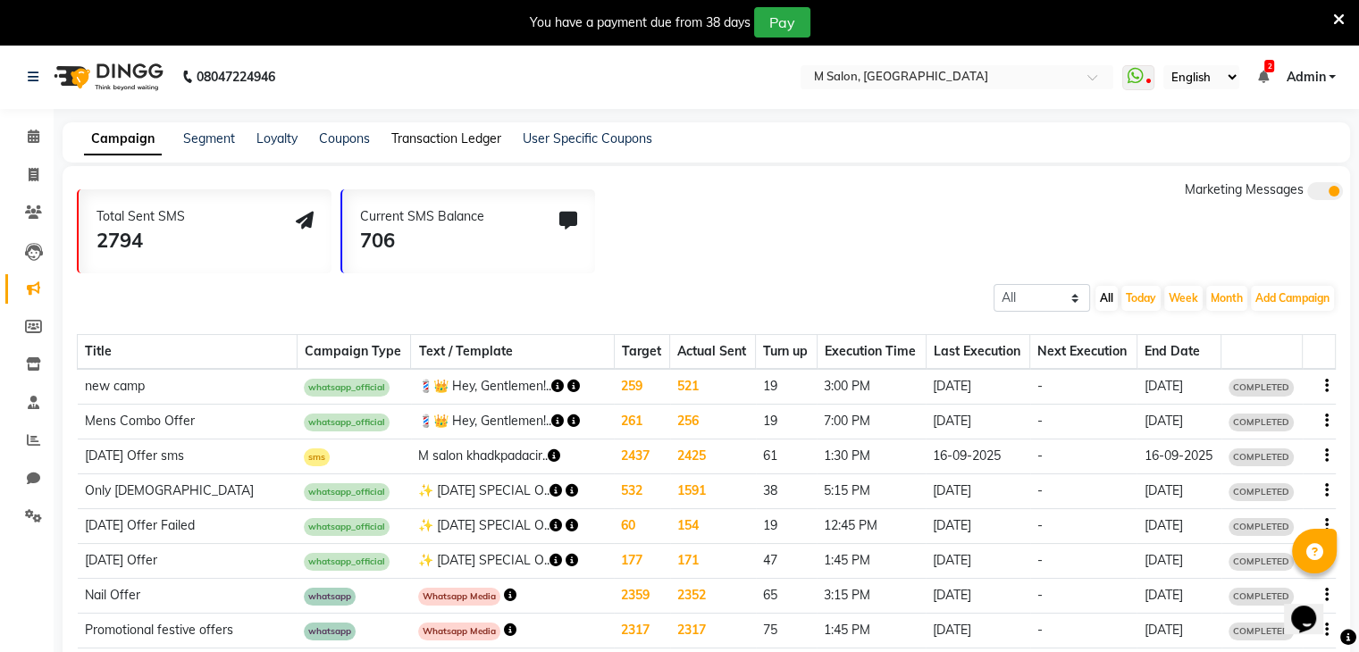
click at [430, 144] on link "Transaction Ledger" at bounding box center [446, 138] width 110 height 16
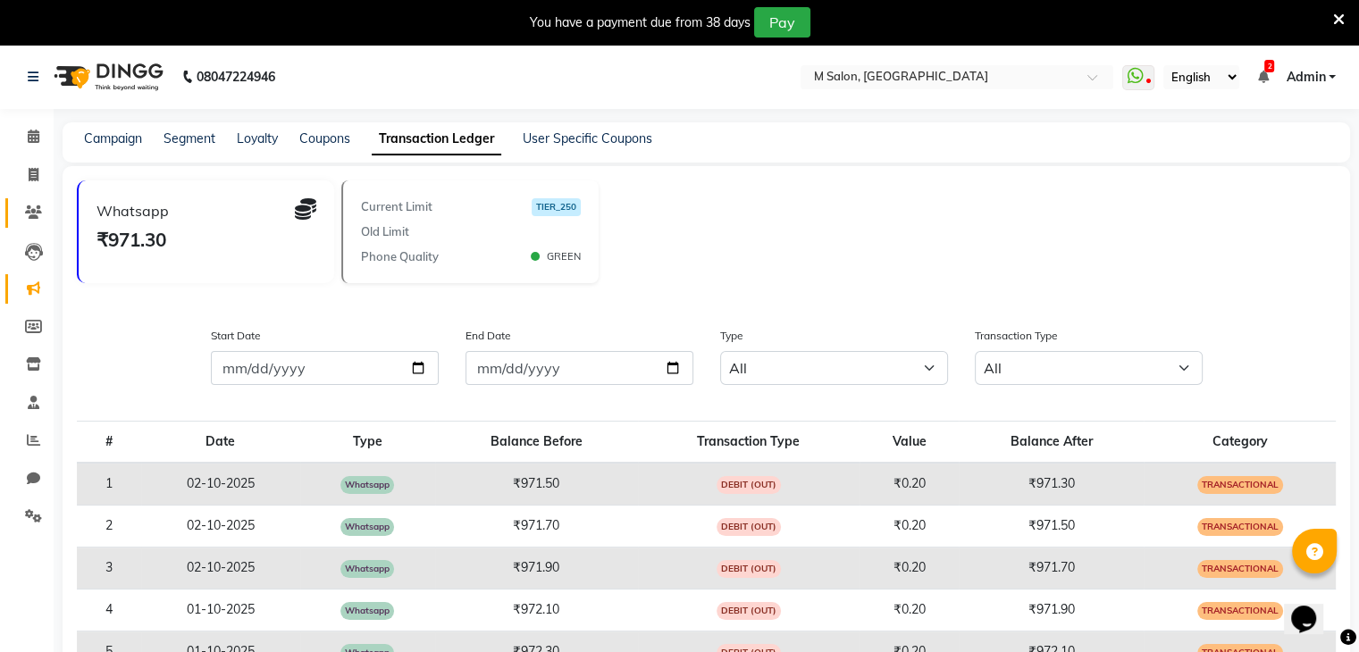
click at [38, 209] on icon at bounding box center [33, 211] width 17 height 13
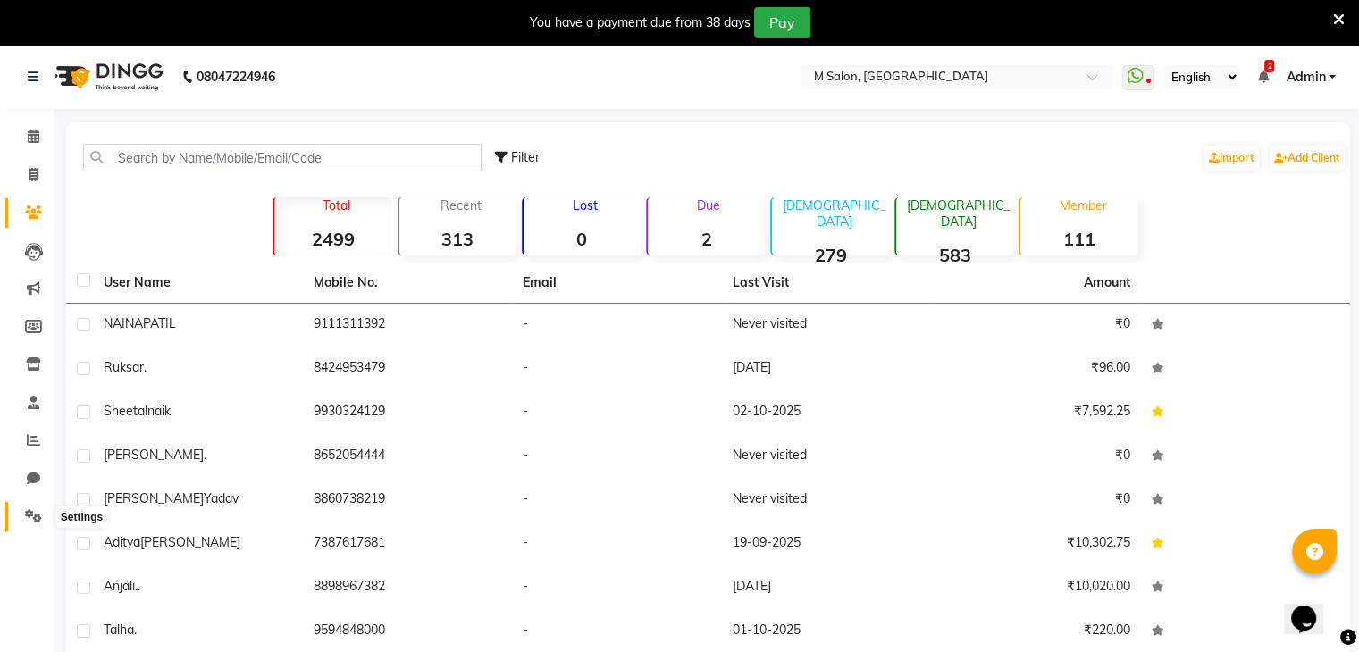
click at [29, 514] on icon at bounding box center [33, 515] width 17 height 13
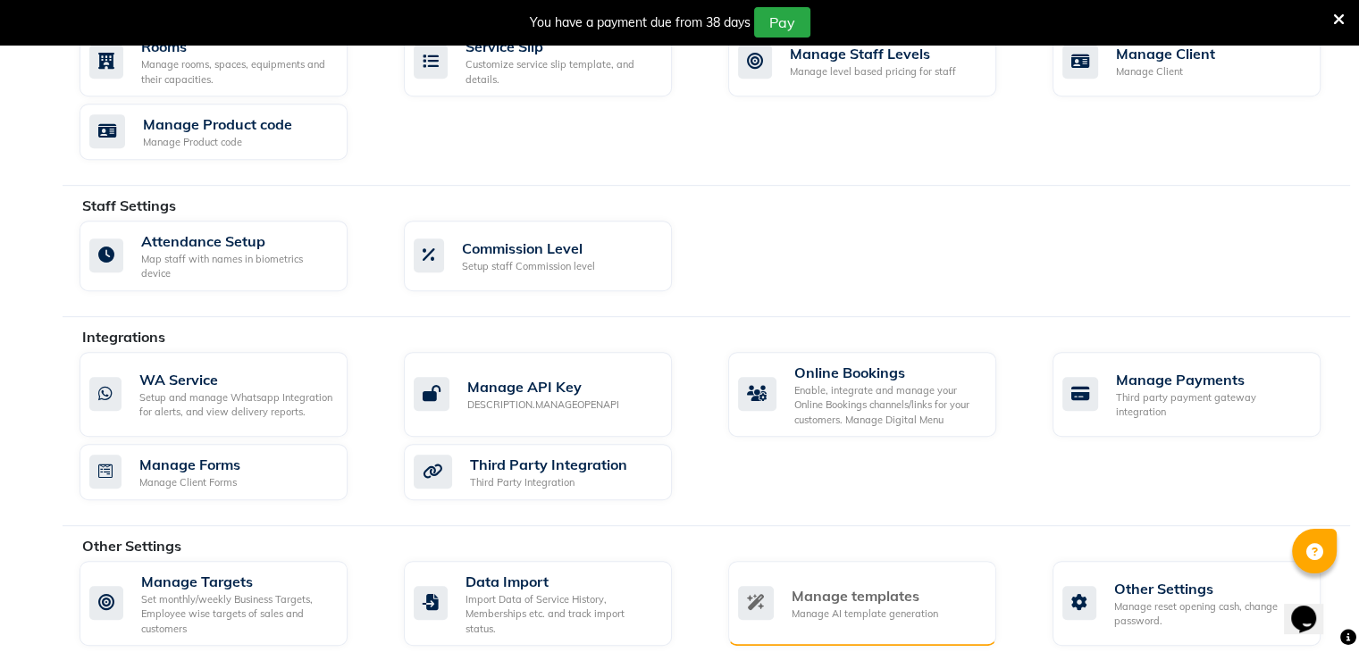
scroll to position [842, 0]
click at [859, 586] on div "Manage templates" at bounding box center [865, 596] width 147 height 21
select select "APPROVED"
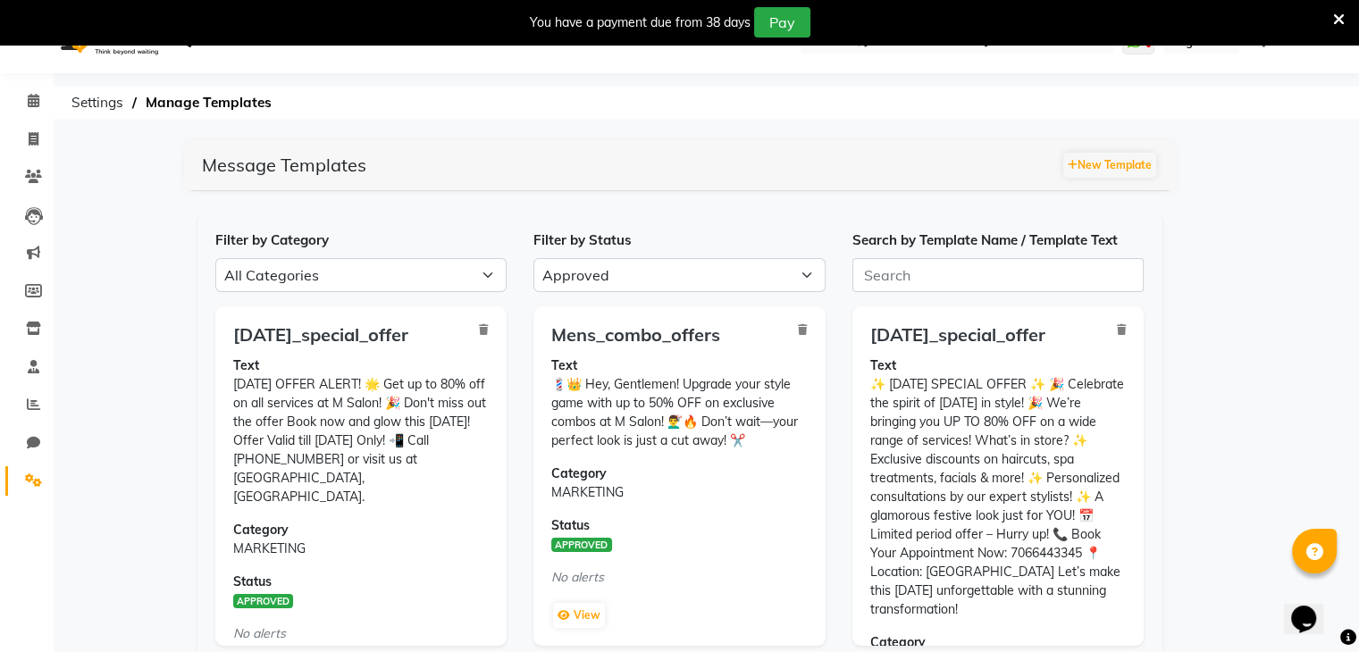
scroll to position [24, 0]
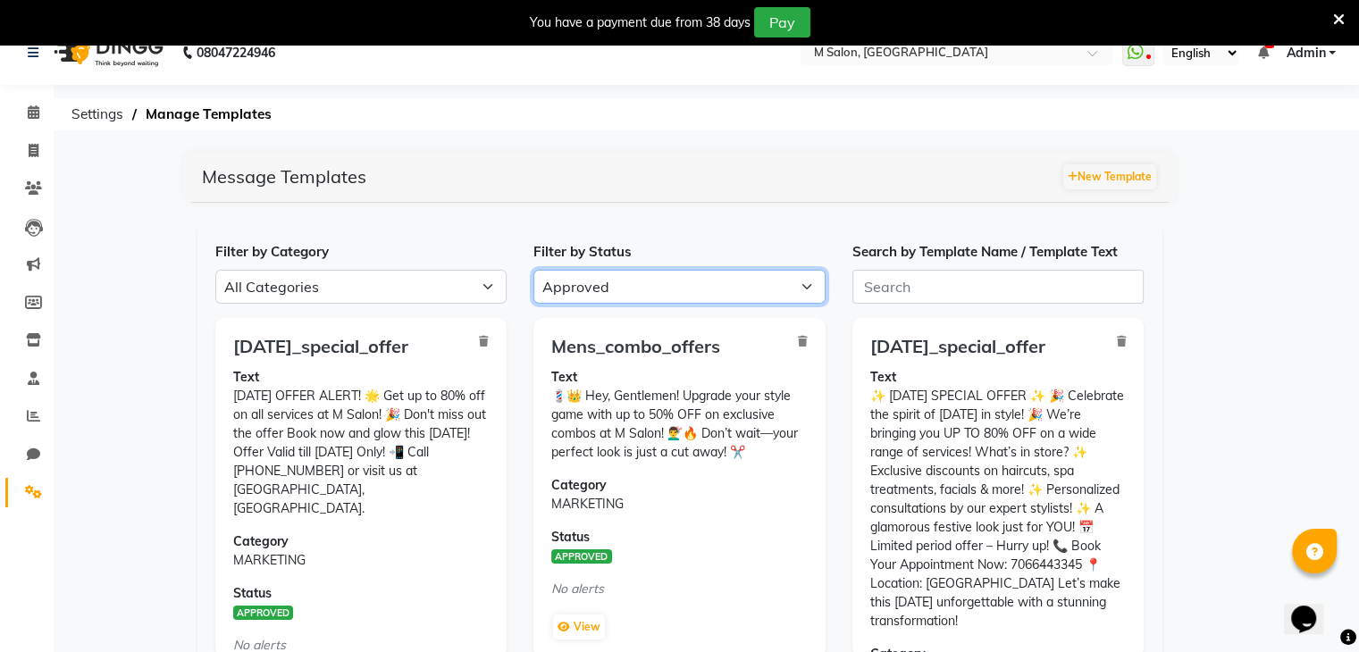
click at [633, 287] on select "All Approved Rejected Failed Pending" at bounding box center [679, 287] width 292 height 34
select select
click at [533, 270] on select "All Approved Rejected Failed Pending" at bounding box center [679, 287] width 292 height 34
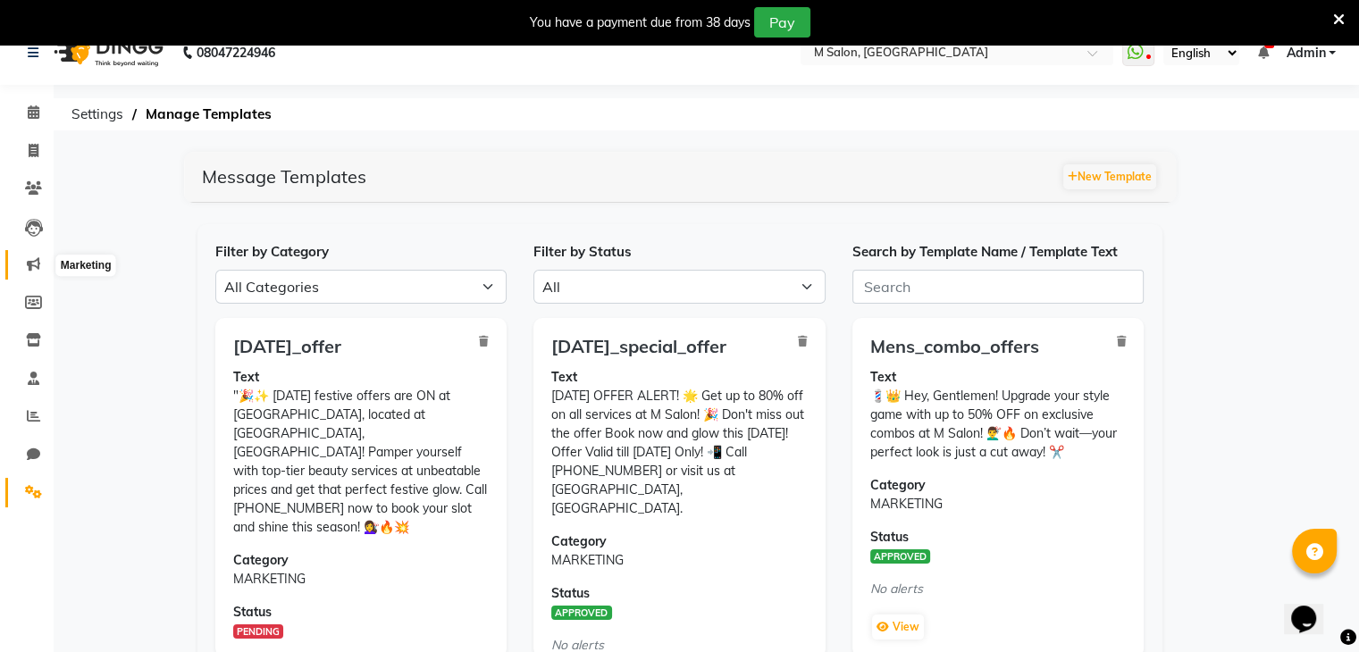
click at [31, 265] on icon at bounding box center [33, 263] width 13 height 13
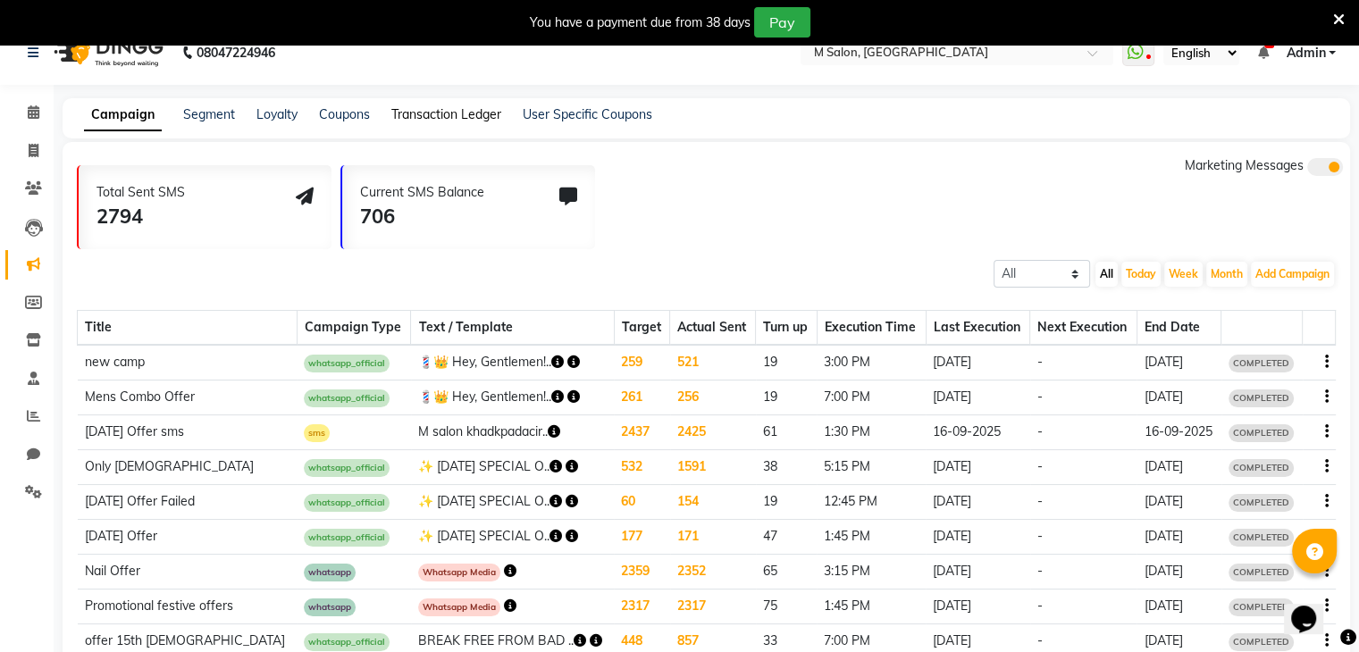
click at [448, 119] on link "Transaction Ledger" at bounding box center [446, 114] width 110 height 16
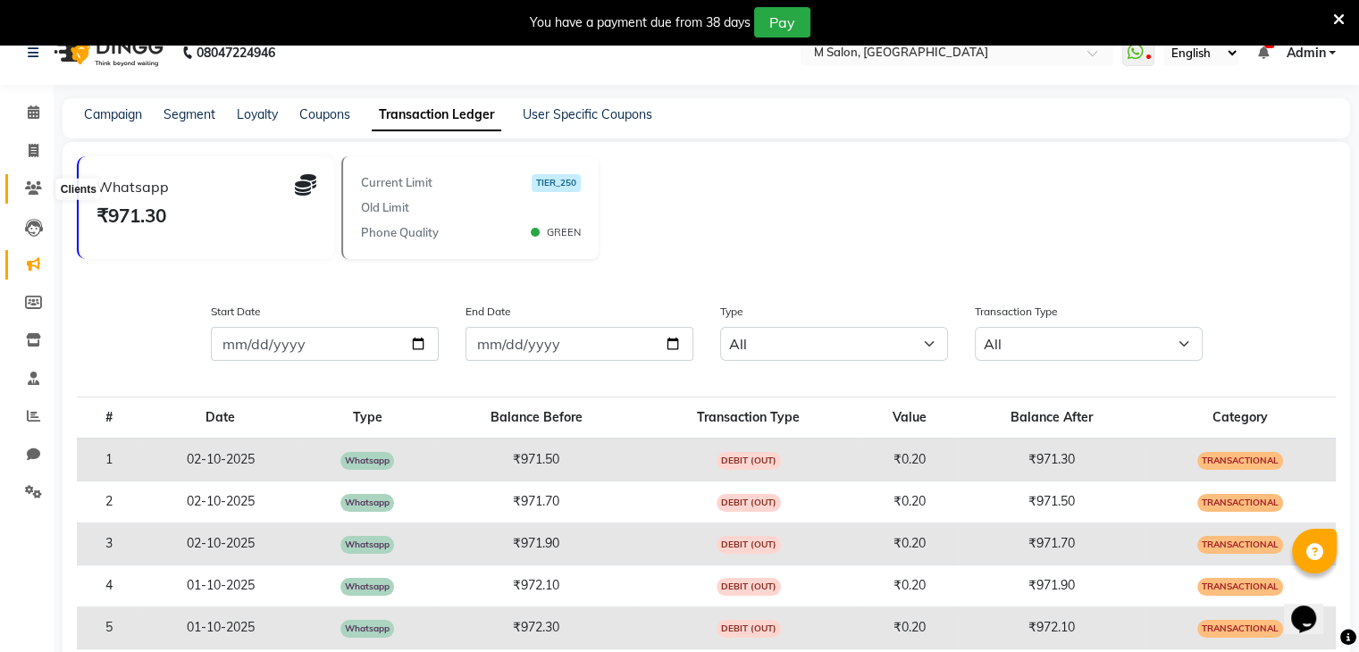
click at [37, 181] on icon at bounding box center [33, 187] width 17 height 13
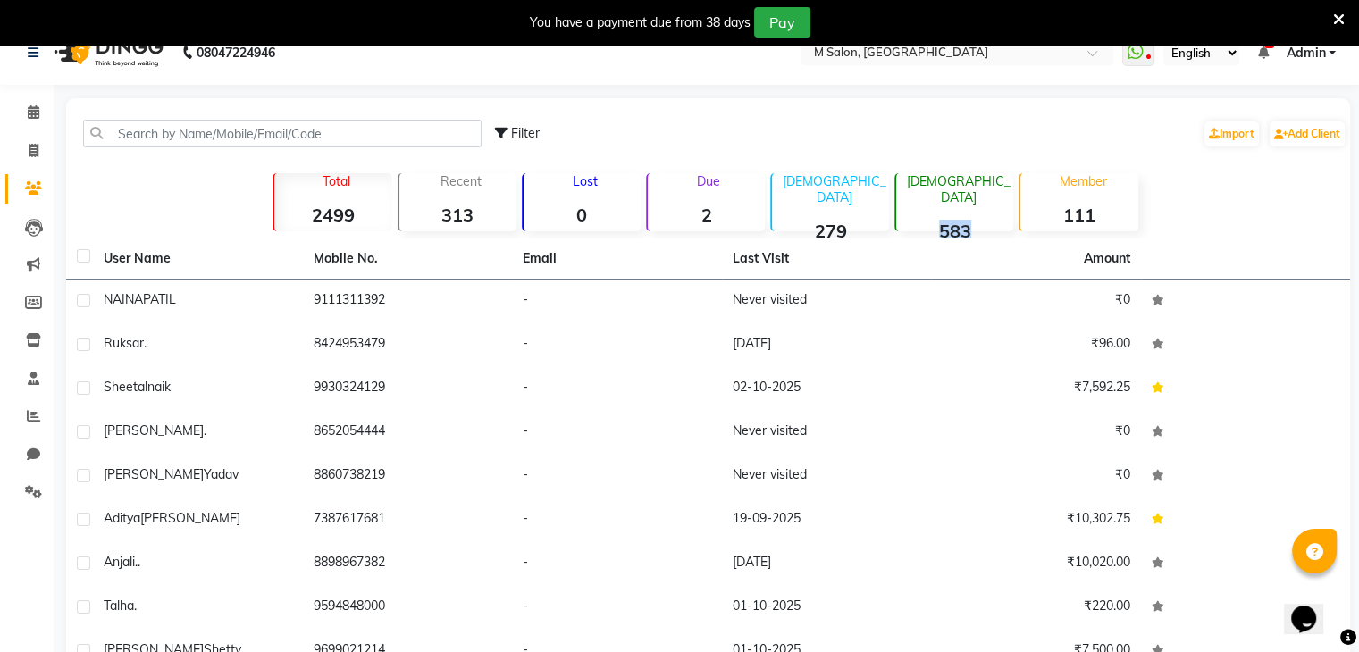
drag, startPoint x: 918, startPoint y: 213, endPoint x: 974, endPoint y: 225, distance: 56.8
click at [974, 225] on div "Female 583" at bounding box center [953, 202] width 119 height 58
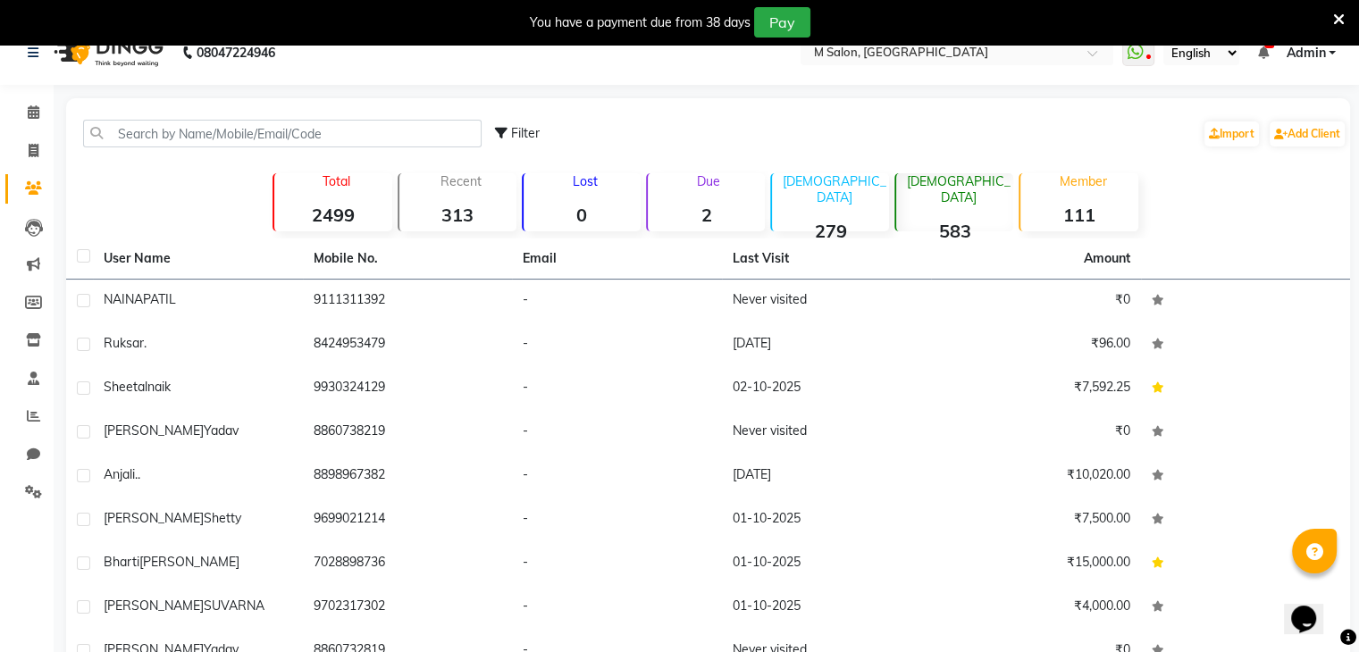
click at [35, 507] on li "Settings" at bounding box center [27, 492] width 54 height 38
click at [35, 498] on icon at bounding box center [33, 491] width 17 height 13
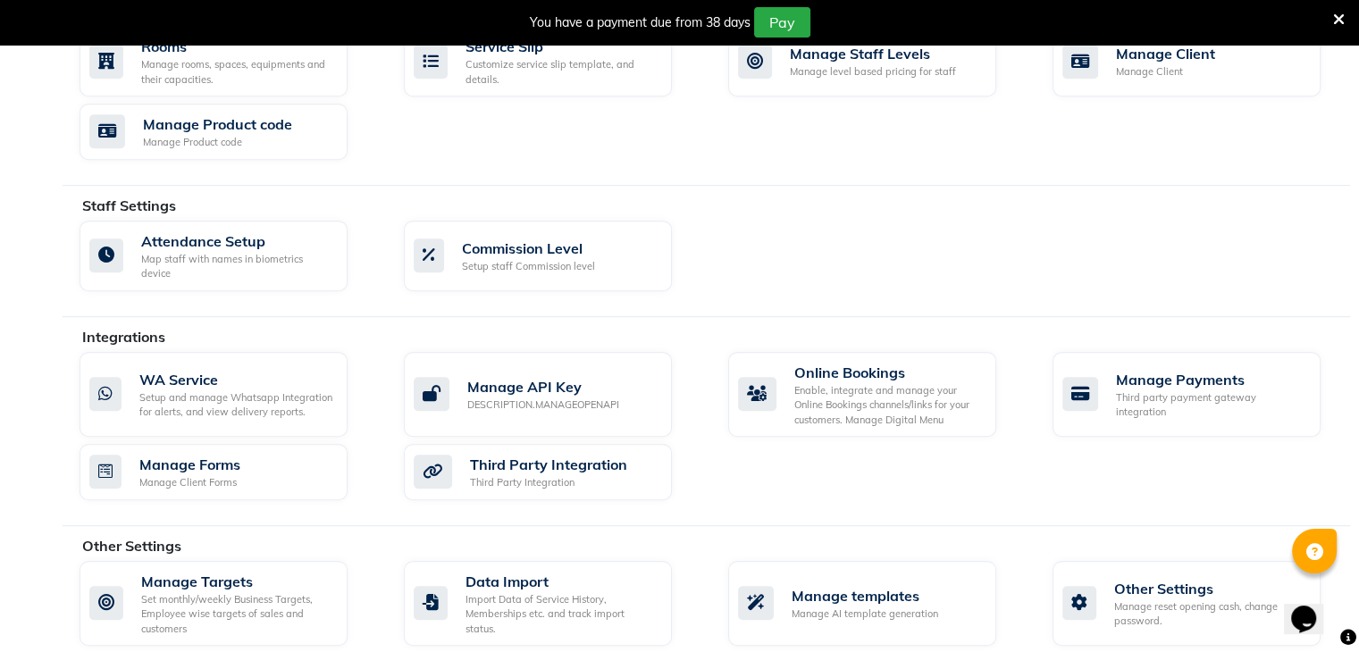
scroll to position [842, 0]
click at [858, 586] on div "Manage templates" at bounding box center [865, 596] width 147 height 21
select select "APPROVED"
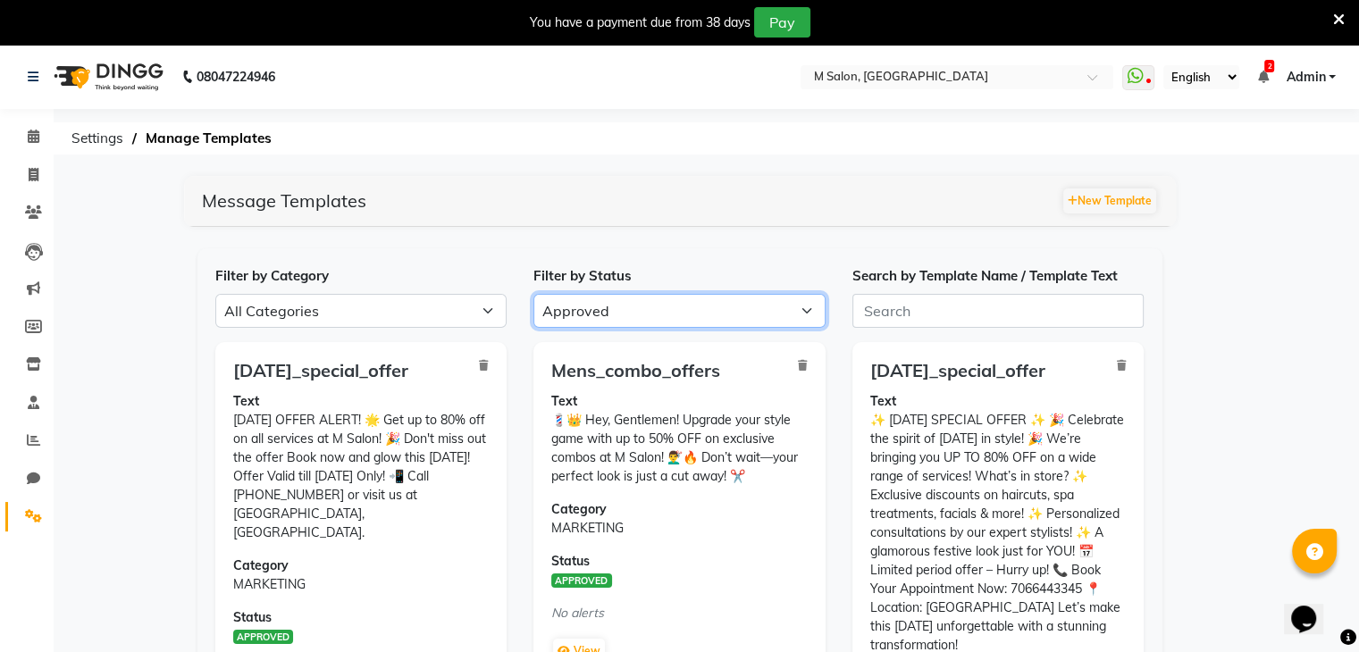
click at [635, 315] on select "All Approved Rejected Failed Pending" at bounding box center [679, 311] width 292 height 34
select select
click at [533, 294] on select "All Approved Rejected Failed Pending" at bounding box center [679, 311] width 292 height 34
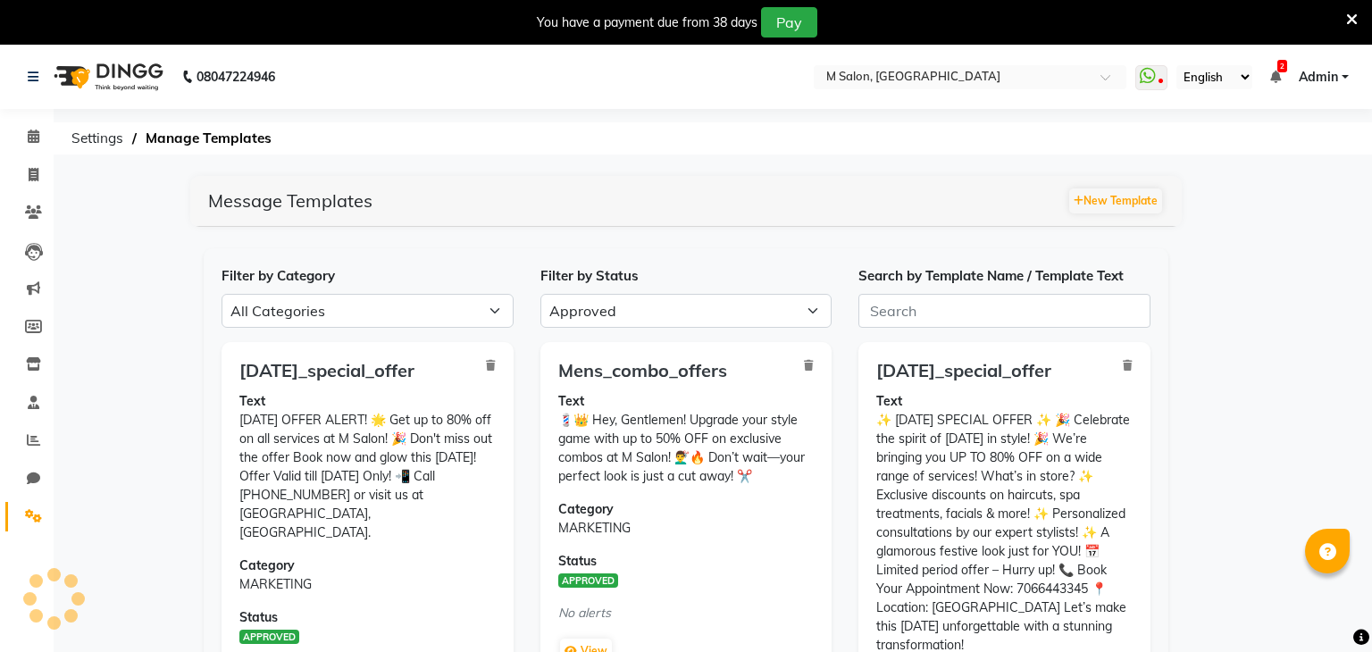
select select "APPROVED"
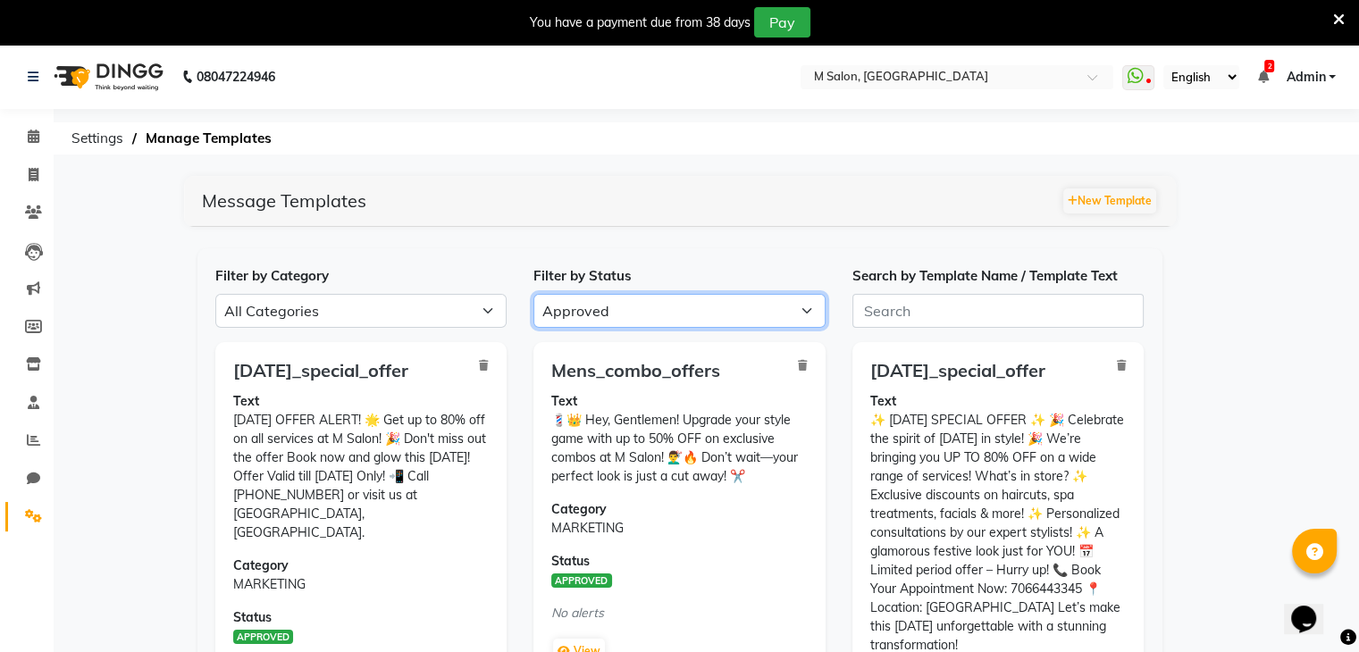
click at [680, 314] on select "All Approved Rejected Failed Pending" at bounding box center [679, 311] width 292 height 34
select select
click at [533, 294] on select "All Approved Rejected Failed Pending" at bounding box center [679, 311] width 292 height 34
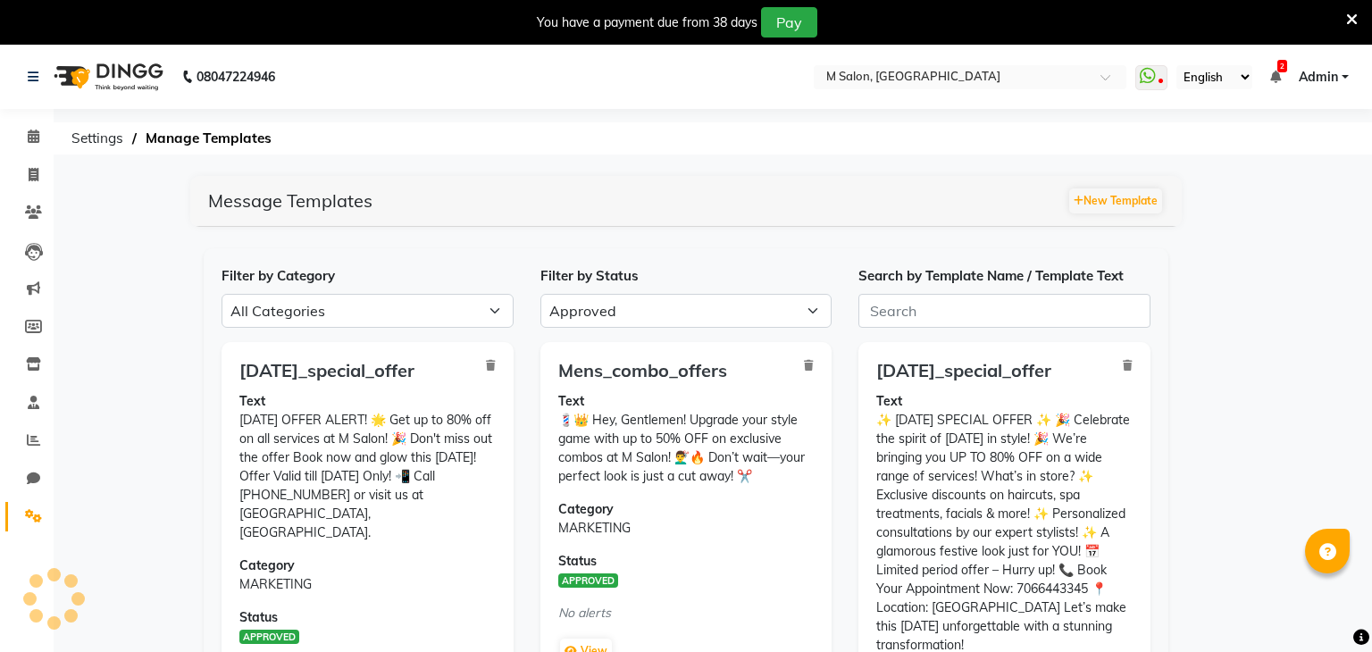
select select "APPROVED"
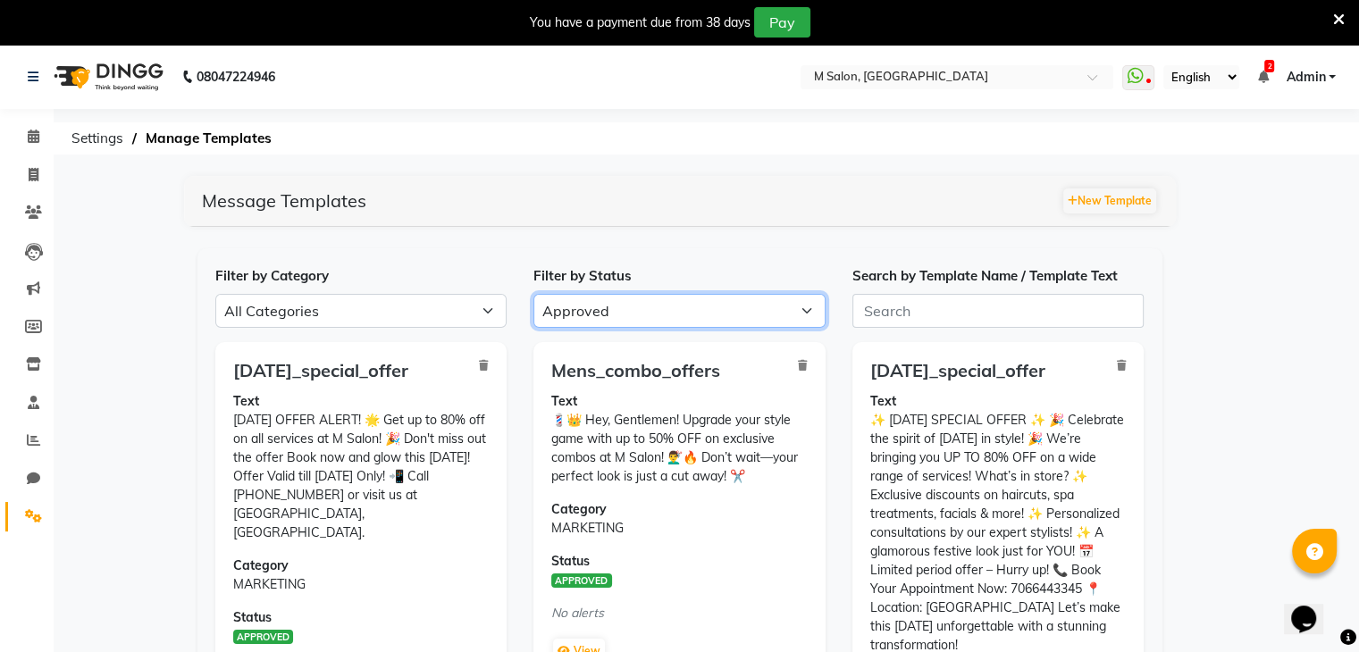
click at [613, 308] on select "All Approved Rejected Failed Pending" at bounding box center [679, 311] width 292 height 34
select select
click at [533, 294] on select "All Approved Rejected Failed Pending" at bounding box center [679, 311] width 292 height 34
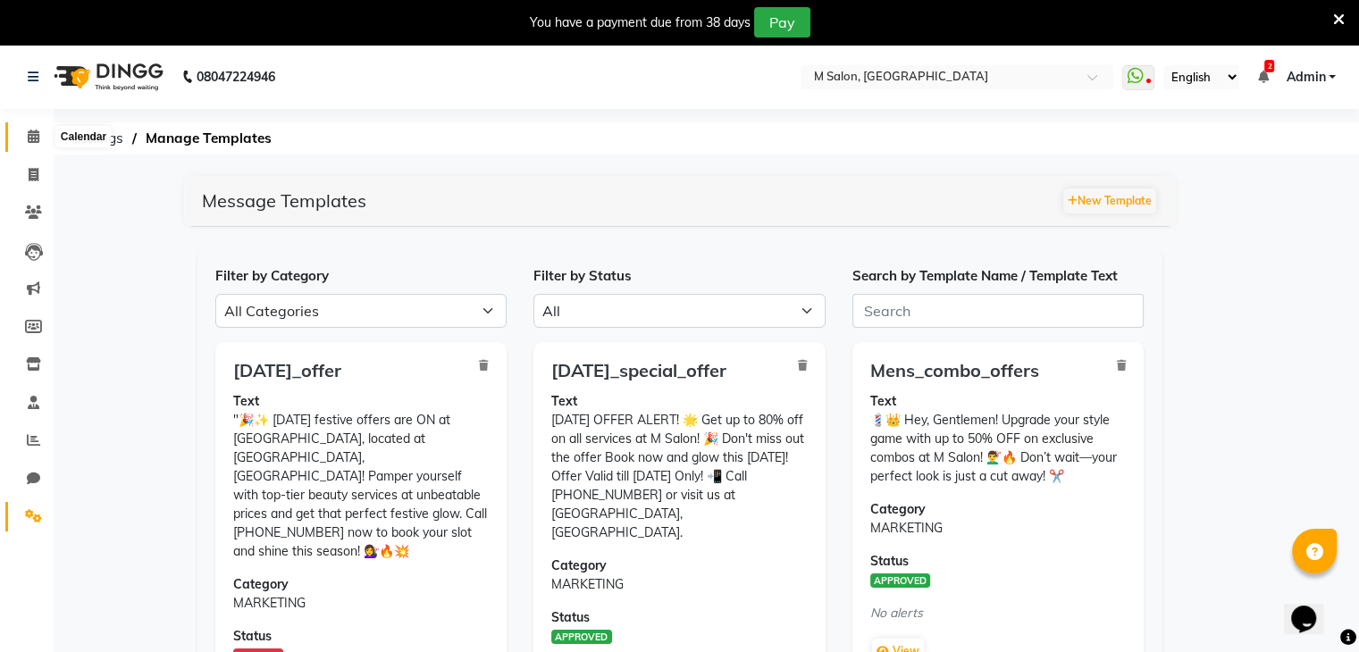
click at [41, 140] on span at bounding box center [33, 137] width 31 height 21
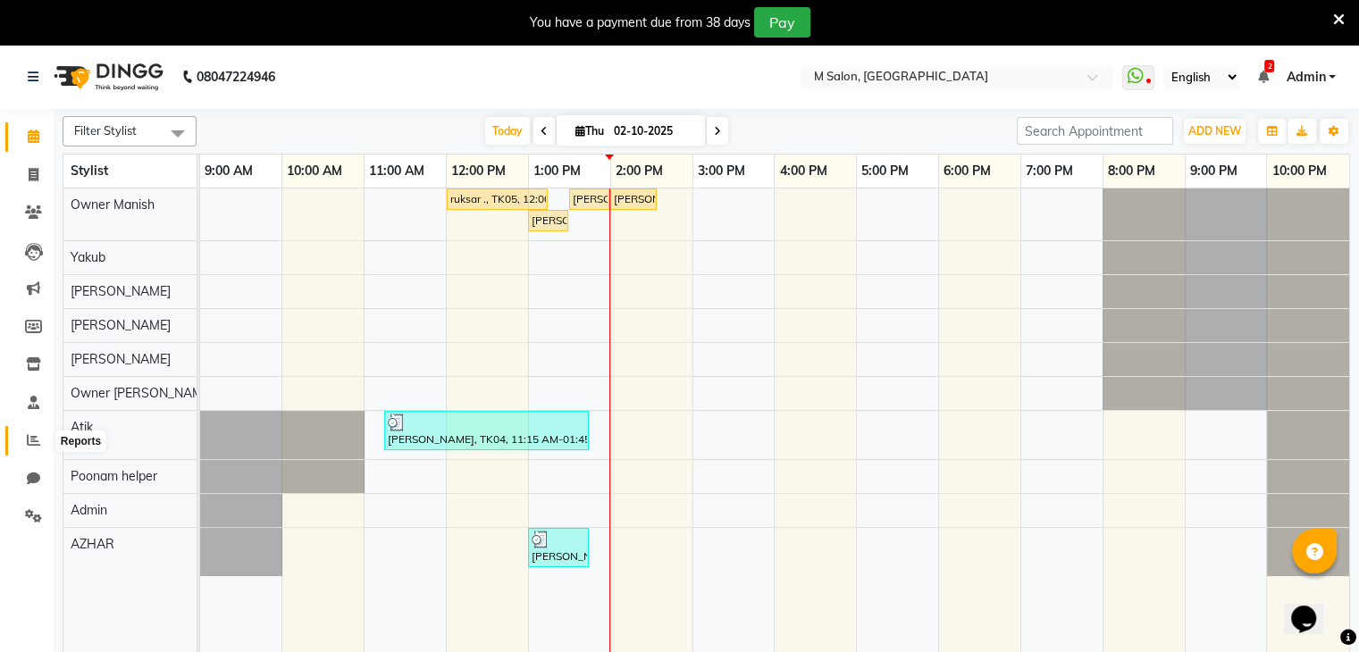
drag, startPoint x: 36, startPoint y: 498, endPoint x: 35, endPoint y: 439, distance: 59.9
click at [35, 439] on ul "Calendar Invoice Clients Leads Marketing Members Inventory Staff Reports Chat S…" at bounding box center [27, 331] width 54 height 427
click at [35, 439] on icon at bounding box center [33, 439] width 13 height 13
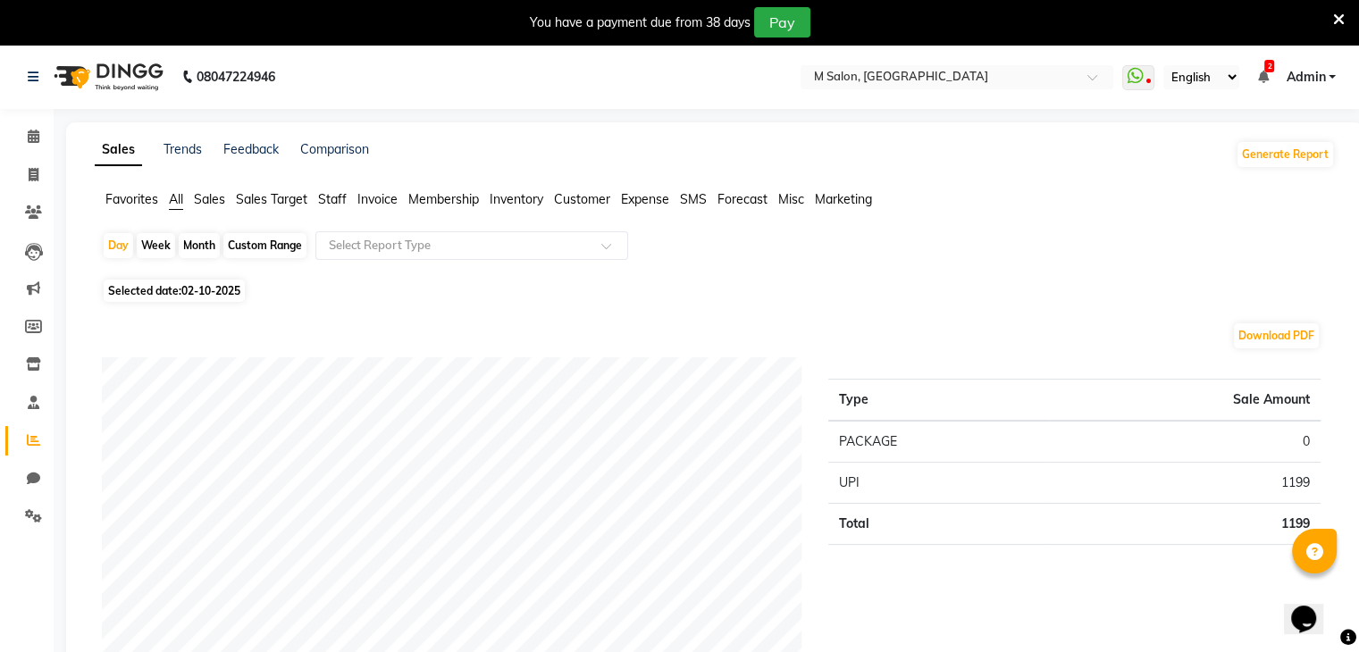
click at [329, 195] on span "Staff" at bounding box center [332, 199] width 29 height 16
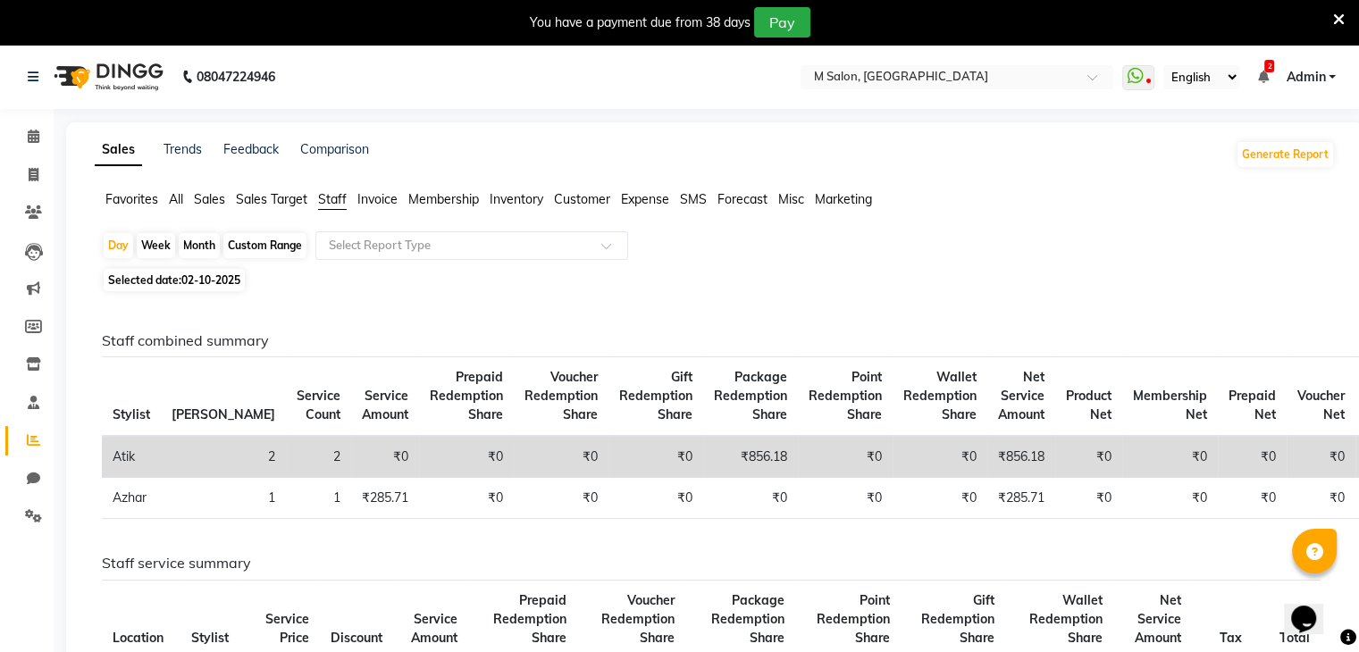
click at [210, 280] on span "02-10-2025" at bounding box center [210, 279] width 59 height 13
select select "10"
select select "2025"
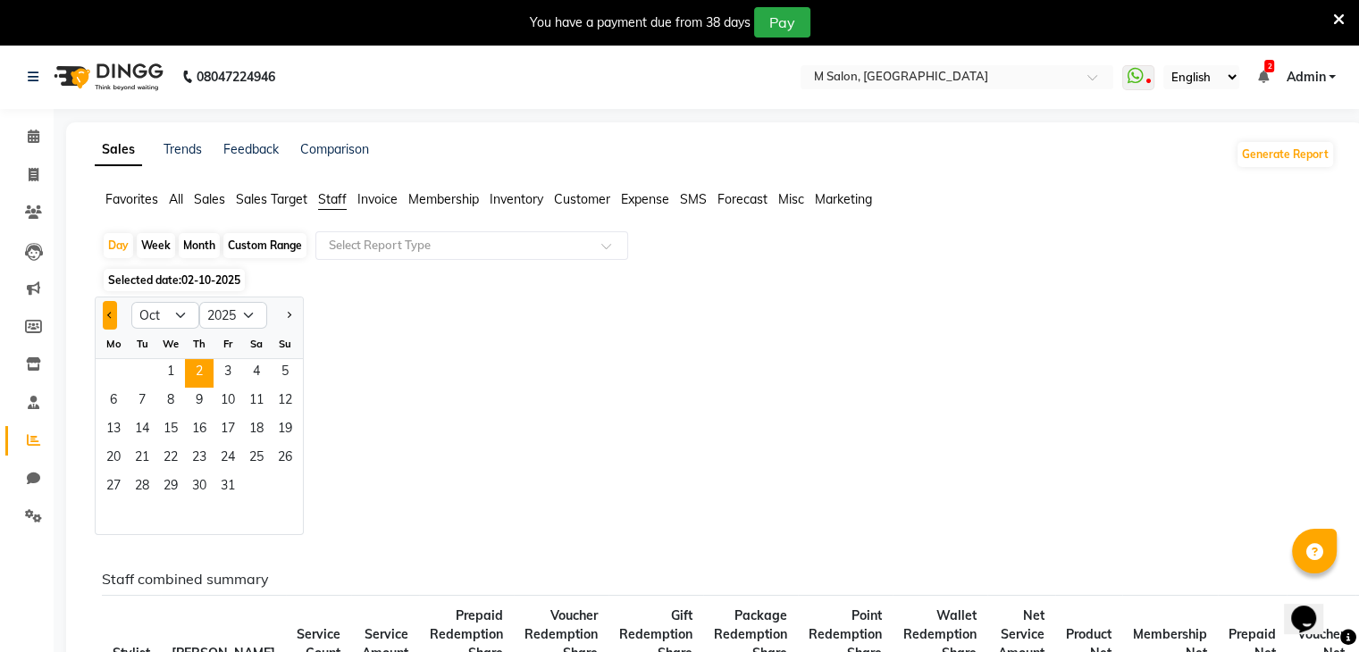
click at [106, 310] on button "Previous month" at bounding box center [110, 315] width 14 height 29
select select "9"
click at [149, 490] on span "30" at bounding box center [142, 487] width 29 height 29
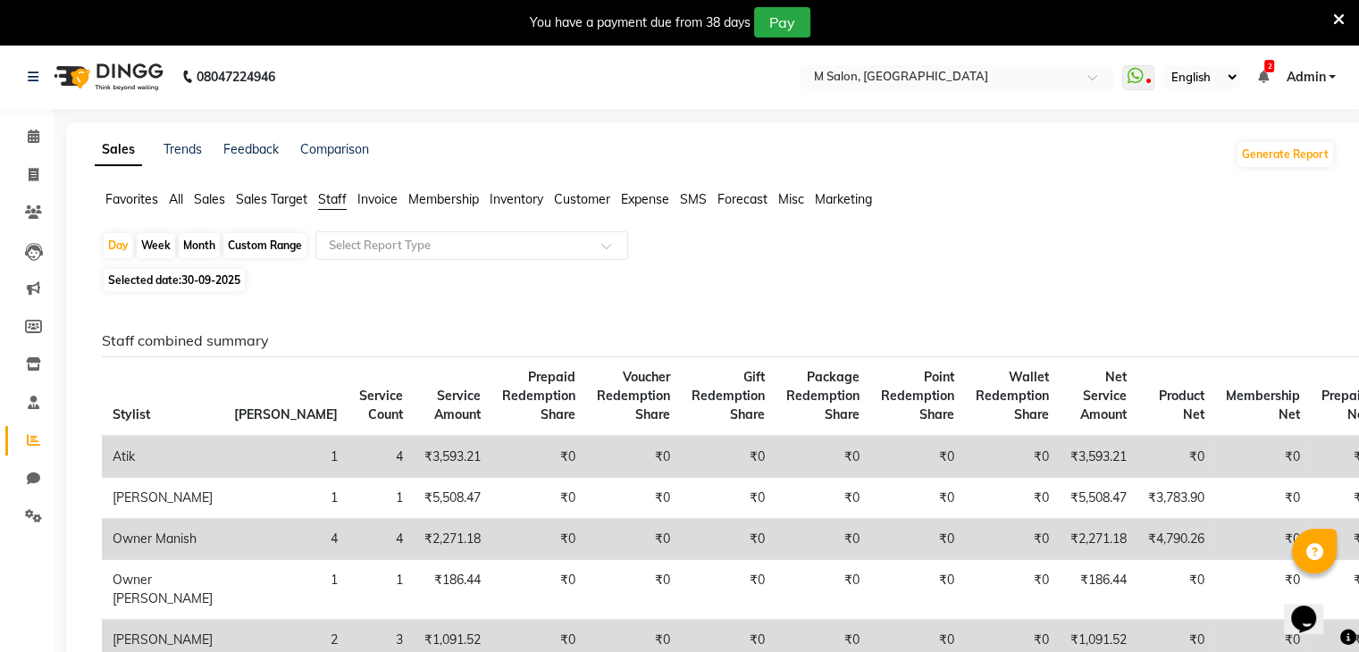
click at [228, 274] on span "30-09-2025" at bounding box center [210, 279] width 59 height 13
select select "9"
select select "2025"
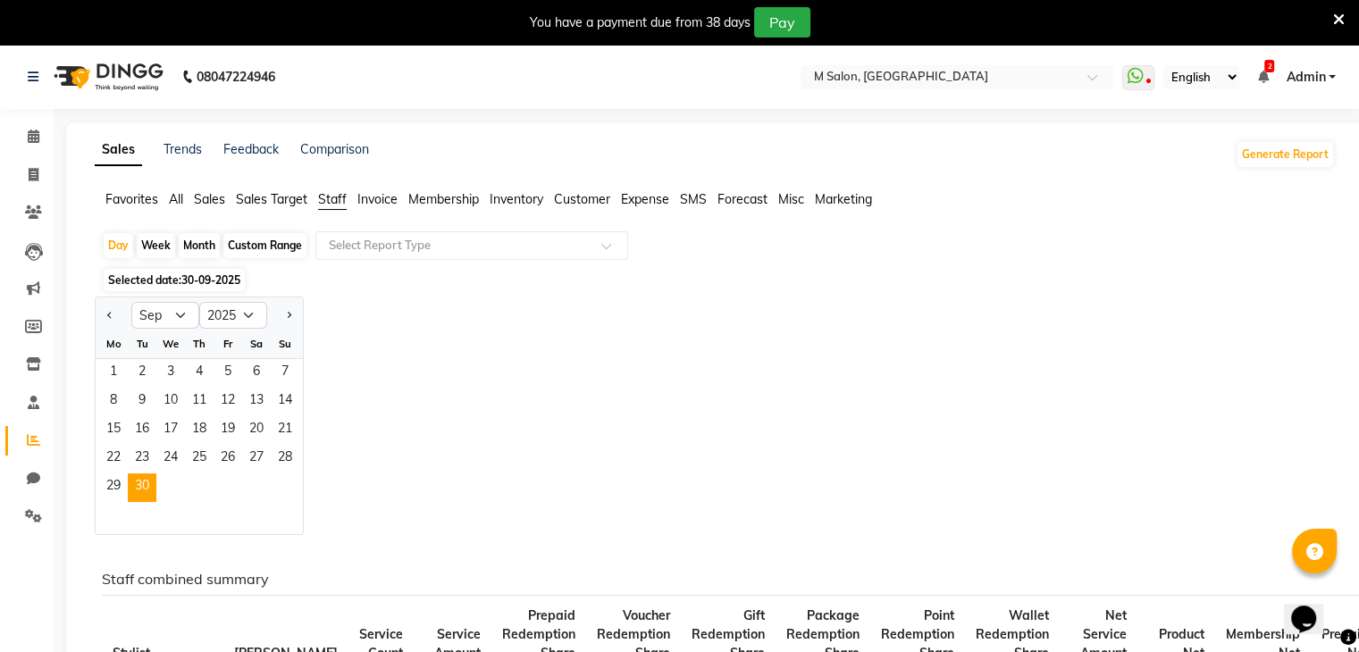
click at [247, 247] on div "Custom Range" at bounding box center [264, 245] width 83 height 25
select select "9"
select select "2025"
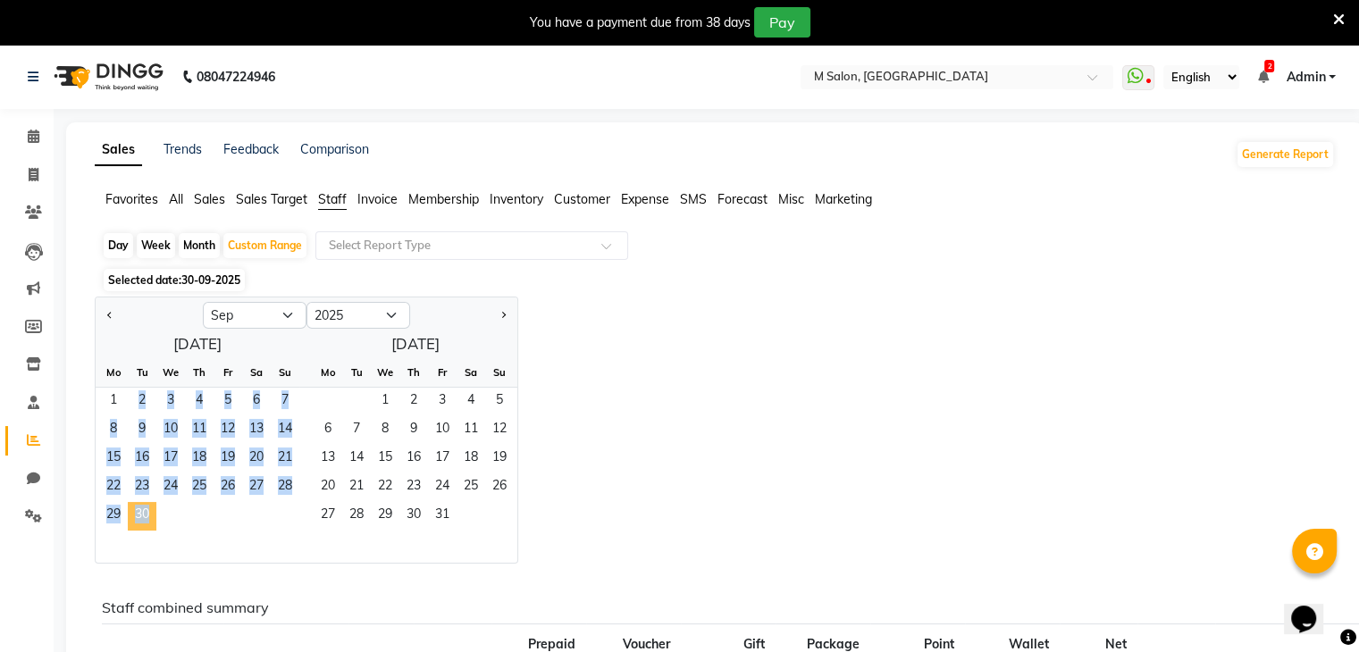
drag, startPoint x: 110, startPoint y: 401, endPoint x: 139, endPoint y: 514, distance: 116.4
click at [139, 514] on ngb-datepicker-month "Mo Tu We Th Fr Sa Su 1 2 3 4 5 6 7 8 9 10 11 12 13 14 15 16 17 18 19 20 21 22 2…" at bounding box center [198, 460] width 204 height 205
click at [139, 514] on span "30" at bounding box center [142, 516] width 29 height 29
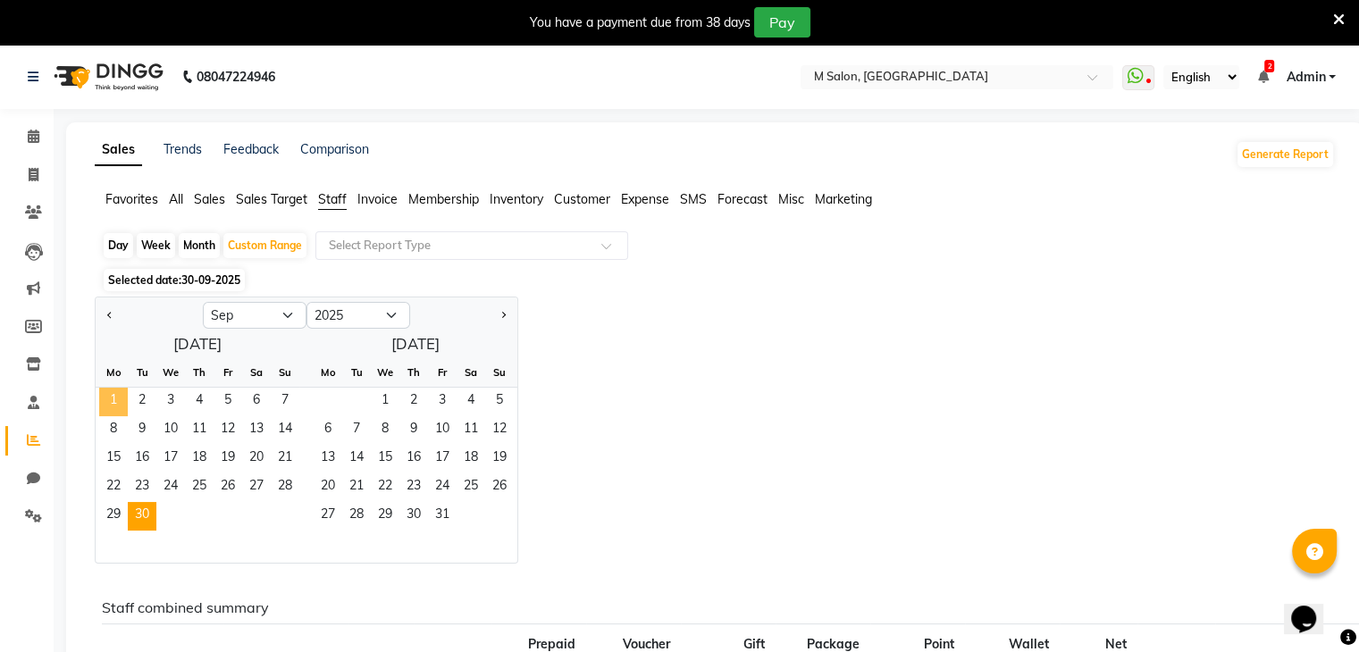
click at [107, 396] on span "1" at bounding box center [113, 402] width 29 height 29
click at [144, 506] on span "30" at bounding box center [142, 516] width 29 height 29
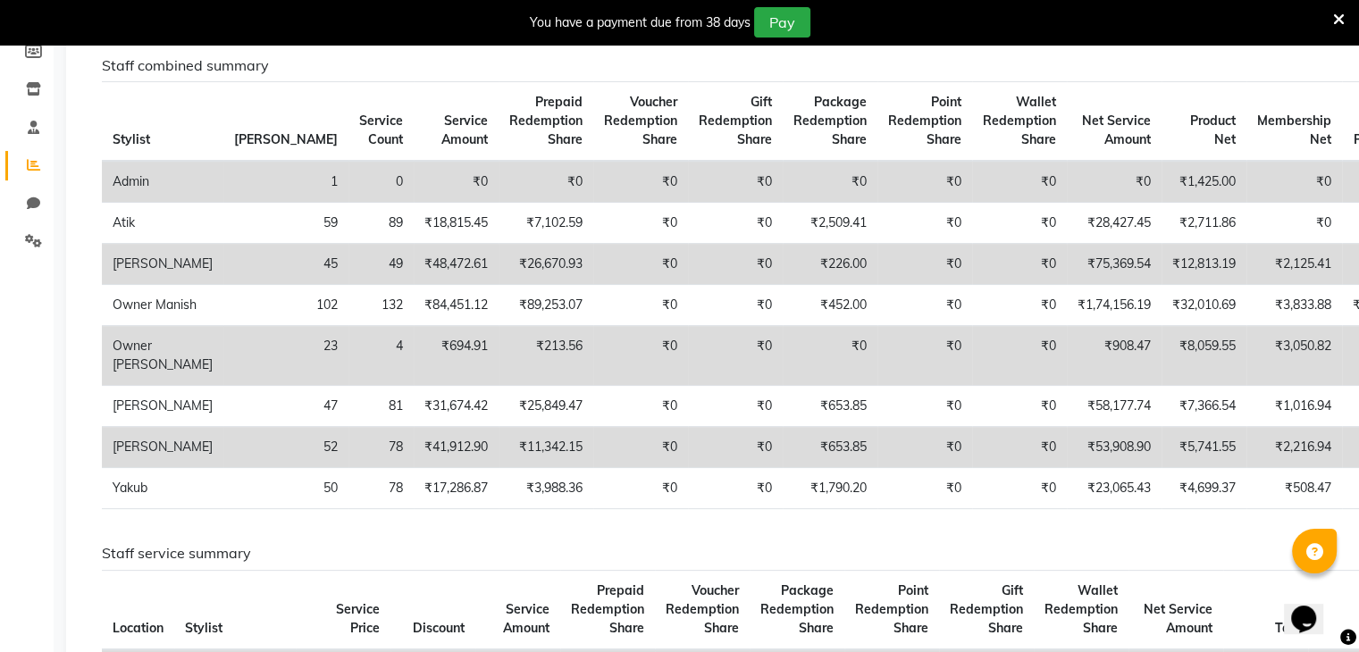
scroll to position [217, 0]
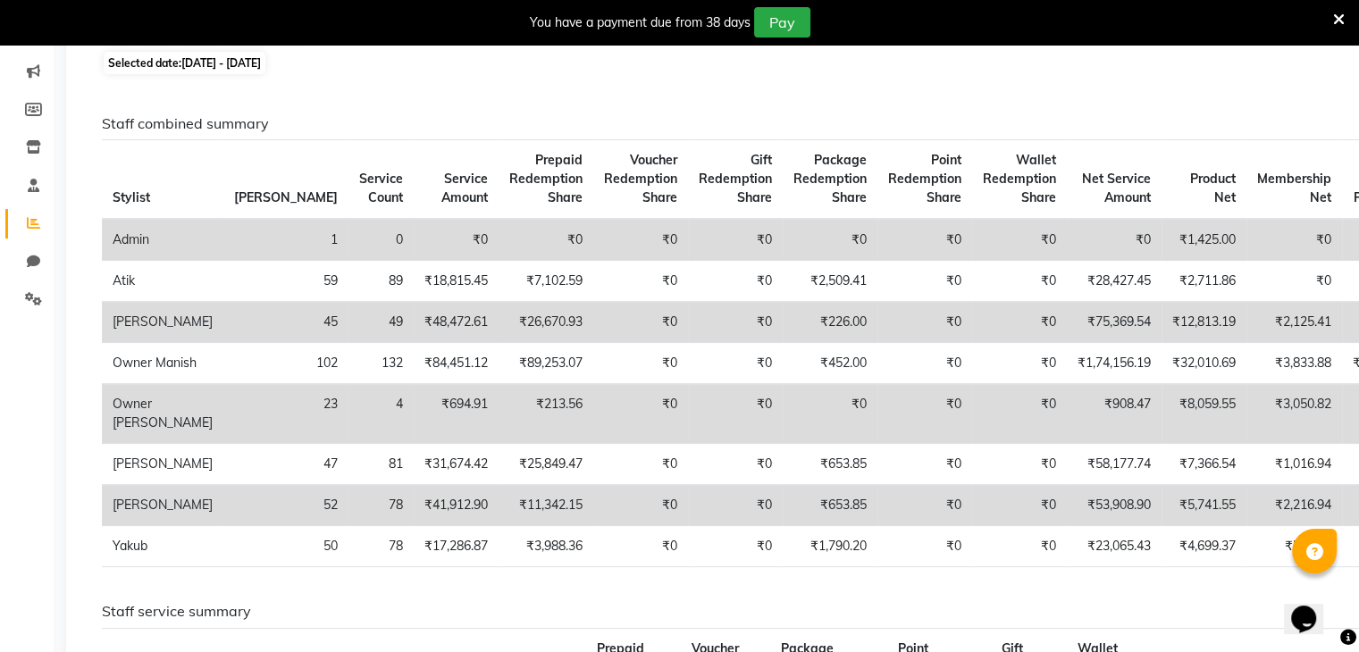
click at [1344, 21] on div "You have a payment due from 38 days Pay" at bounding box center [679, 22] width 1359 height 45
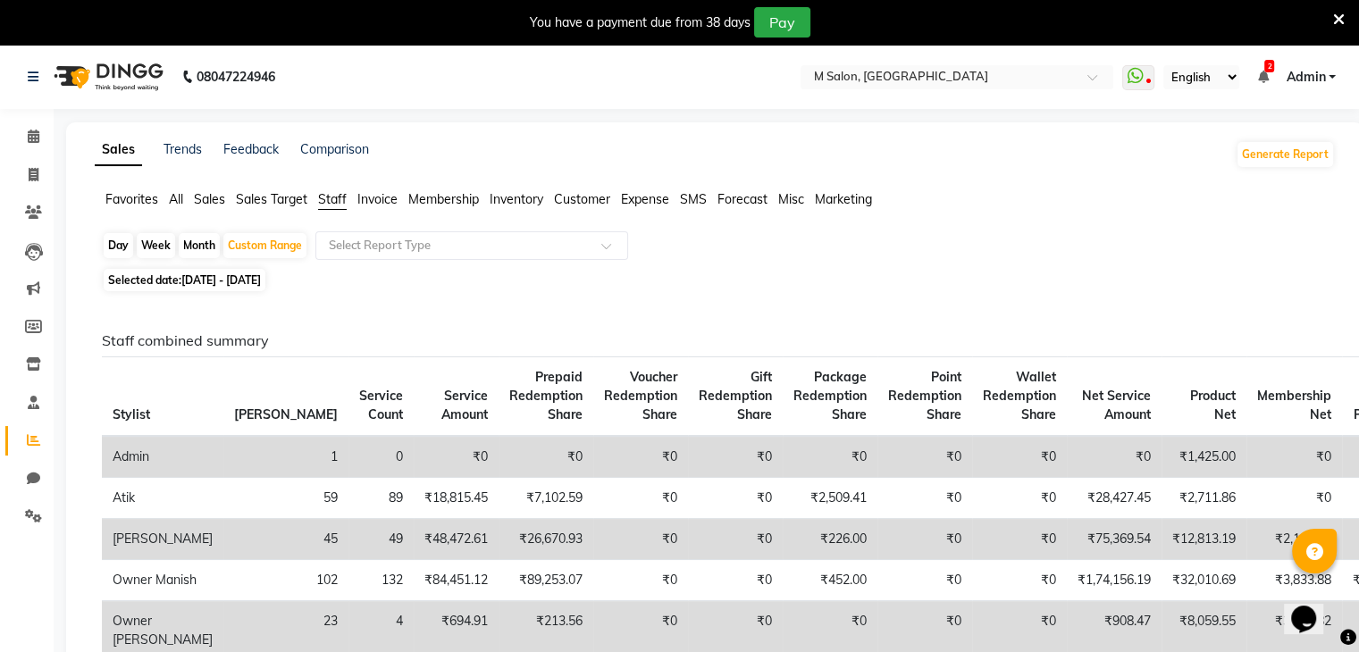
click at [1342, 20] on icon at bounding box center [1339, 20] width 12 height 16
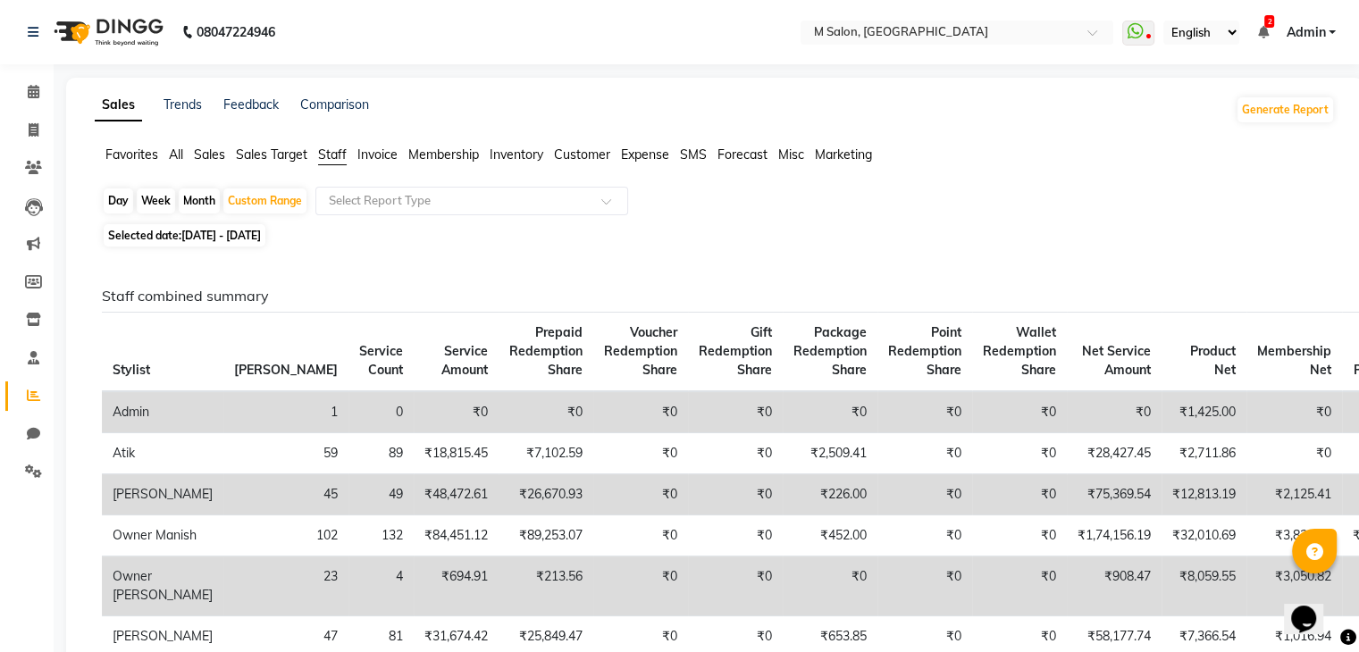
click at [112, 197] on div "Day" at bounding box center [118, 200] width 29 height 25
select select "9"
select select "2025"
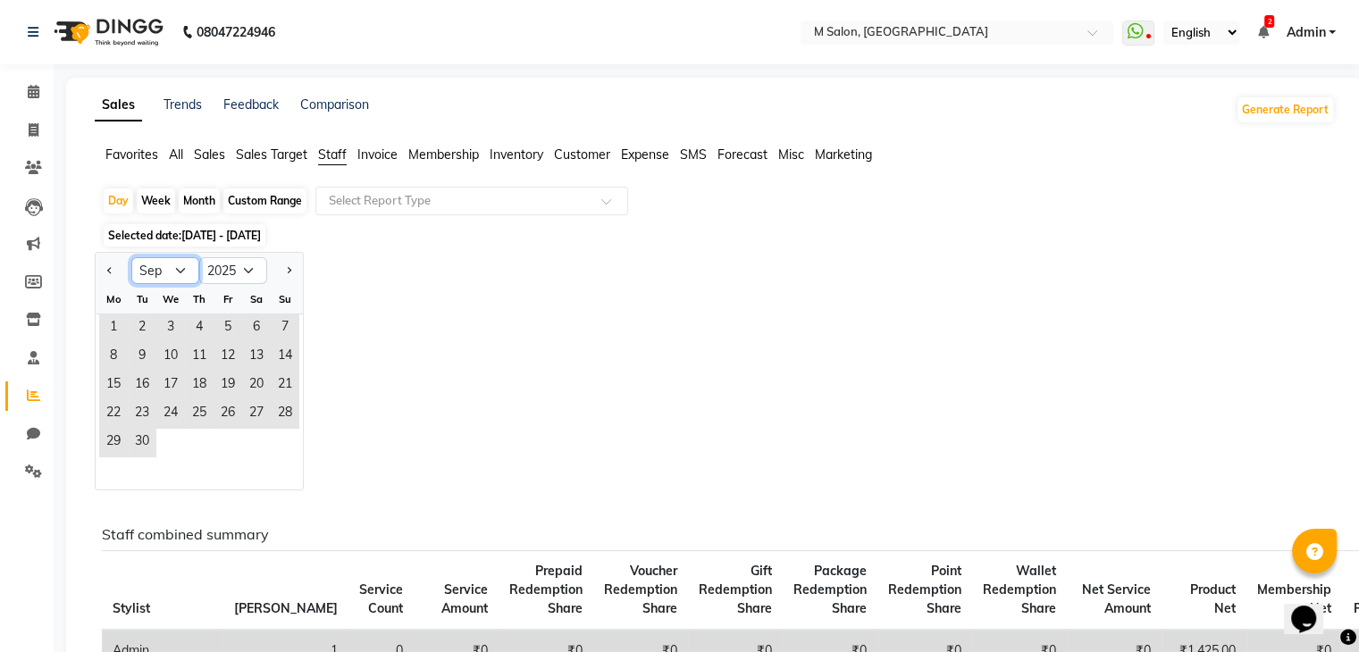
click at [169, 265] on select "Jan Feb Mar Apr May Jun Jul Aug Sep Oct Nov Dec" at bounding box center [165, 270] width 68 height 27
select select "10"
click at [131, 257] on select "Jan Feb Mar Apr May Jun Jul Aug Sep Oct Nov Dec" at bounding box center [165, 270] width 68 height 27
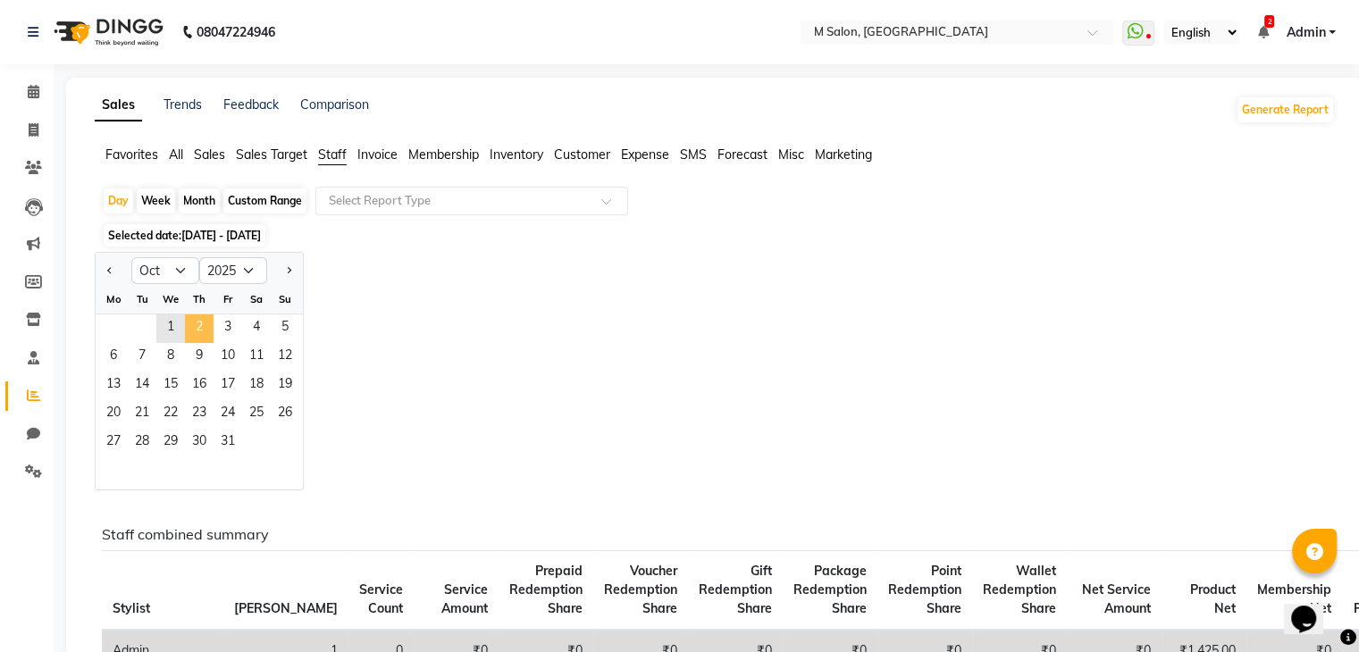
click at [188, 328] on span "2" at bounding box center [199, 328] width 29 height 29
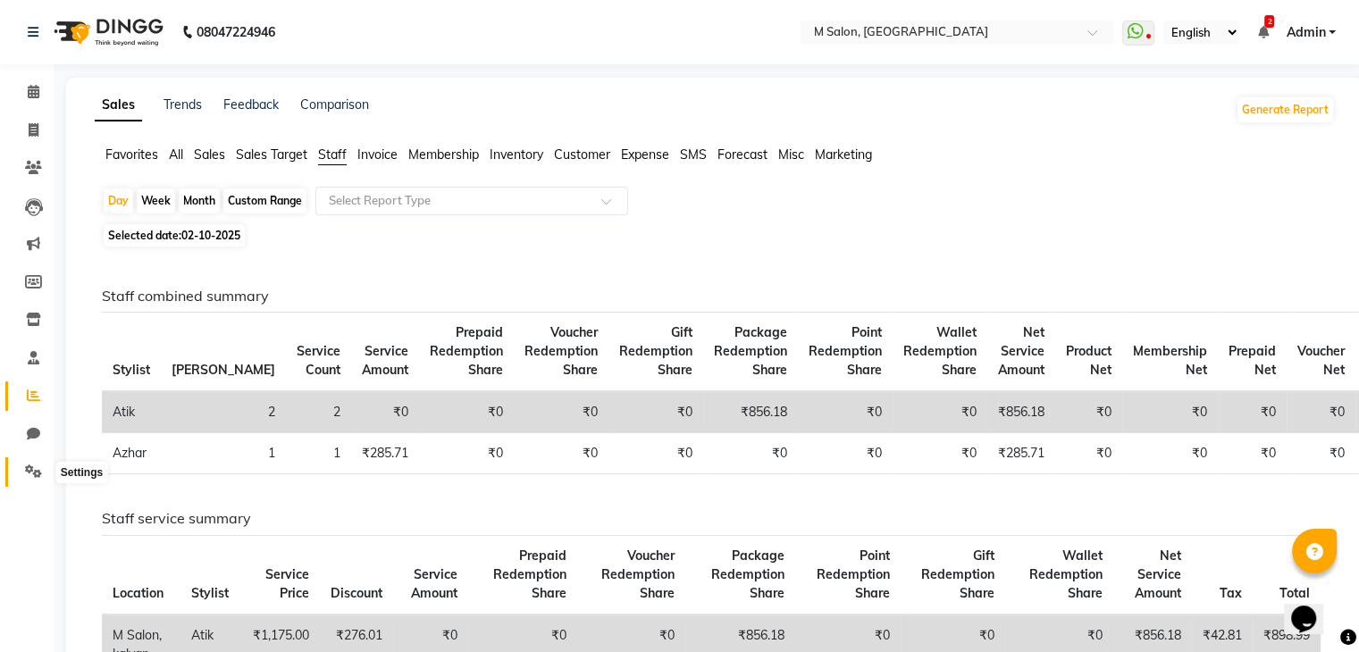
click at [29, 473] on icon at bounding box center [33, 471] width 17 height 13
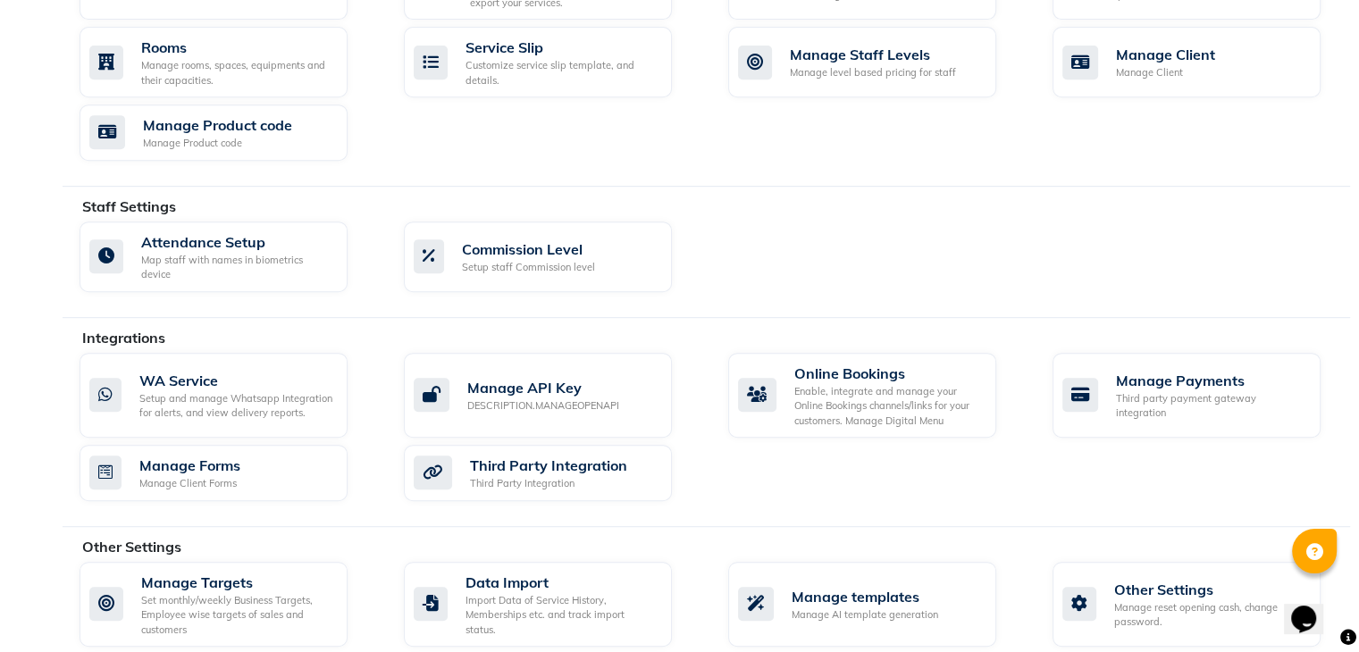
scroll to position [797, 0]
click at [871, 586] on div "Manage templates" at bounding box center [865, 596] width 147 height 21
select select "APPROVED"
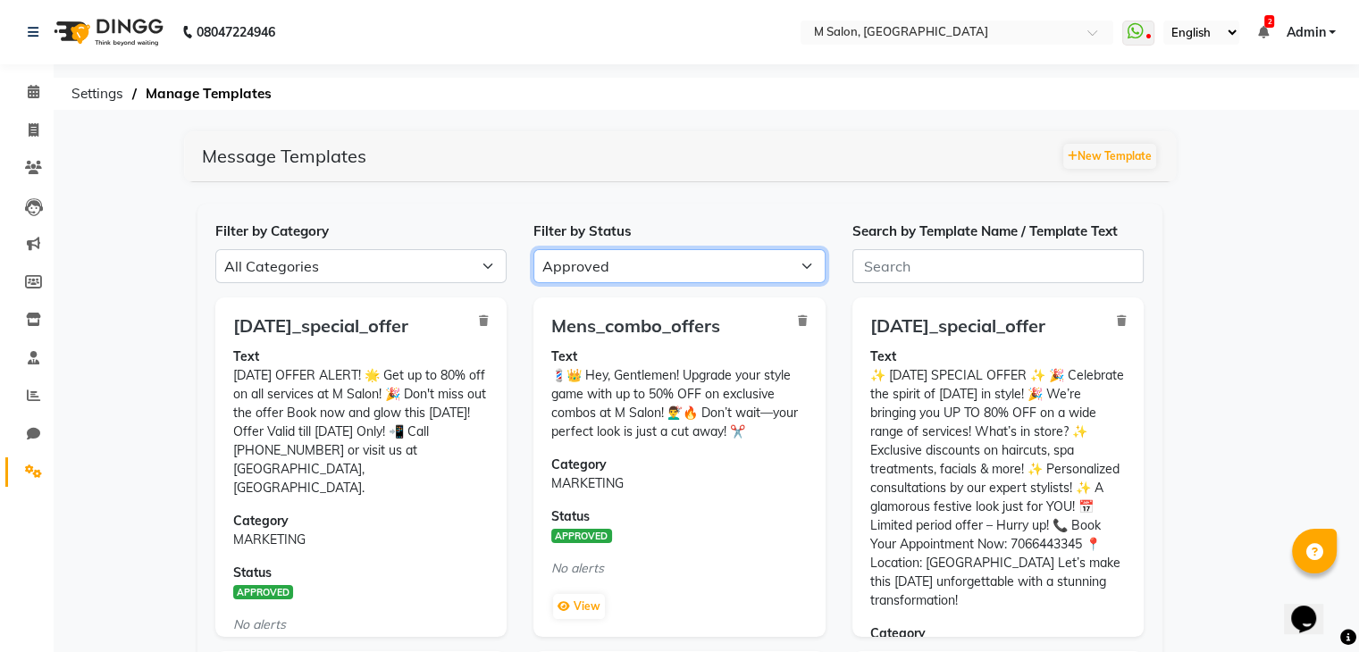
click at [741, 272] on select "All Approved Rejected Failed Pending" at bounding box center [679, 266] width 292 height 34
select select
click at [533, 249] on select "All Approved Rejected Failed Pending" at bounding box center [679, 266] width 292 height 34
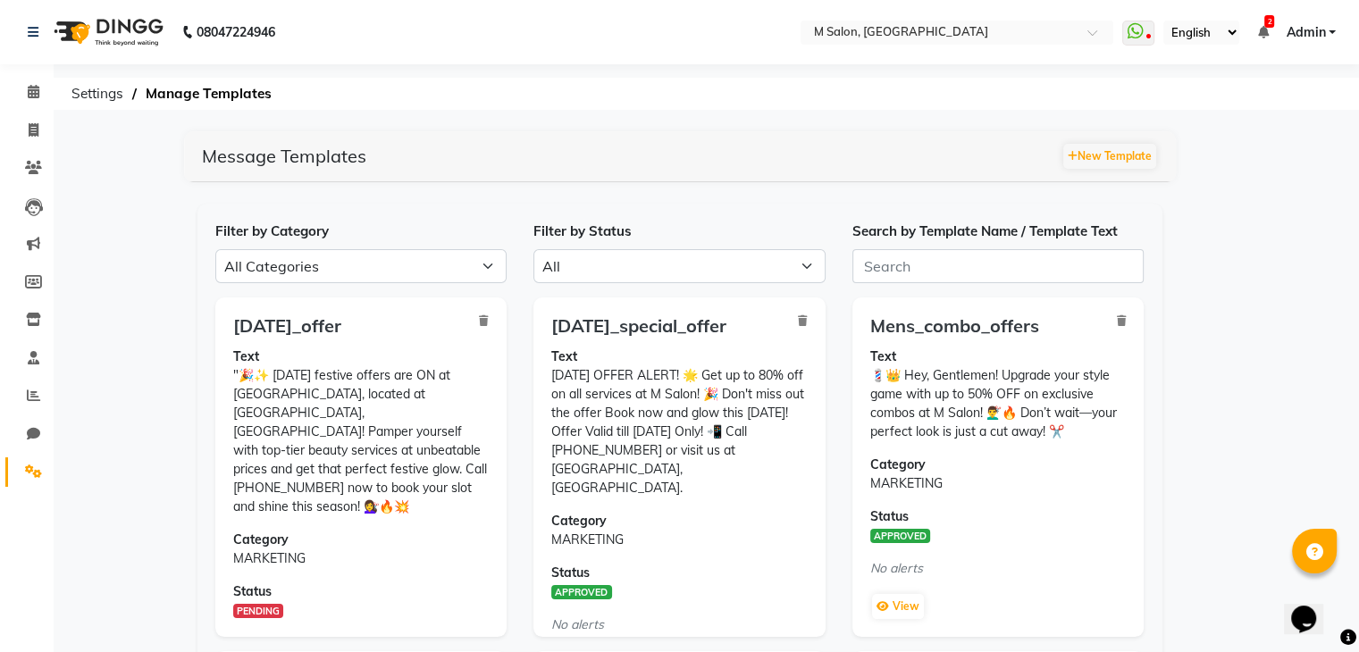
click at [423, 373] on p "Text "🎉✨ Diwali festive offers are ON at M Salon, located at Khadakpada Circle,…" at bounding box center [361, 432] width 256 height 169
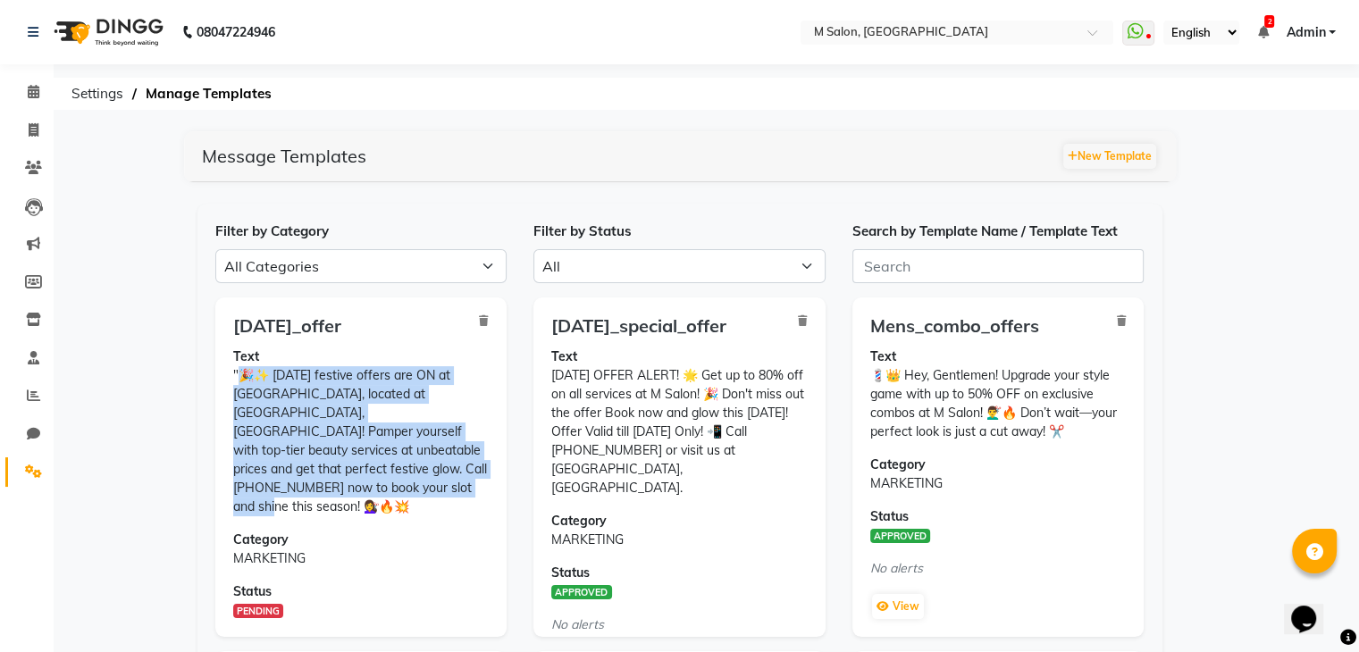
copy p "🎉✨ Diwali festive offers are ON at M Salon, located at Khadakpada Circle, Kalya…"
drag, startPoint x: 238, startPoint y: 375, endPoint x: 382, endPoint y: 490, distance: 185.0
click at [382, 490] on p "Text "🎉✨ Diwali festive offers are ON at M Salon, located at Khadakpada Circle,…" at bounding box center [361, 432] width 256 height 169
click at [1090, 156] on button "New Template" at bounding box center [1109, 156] width 93 height 25
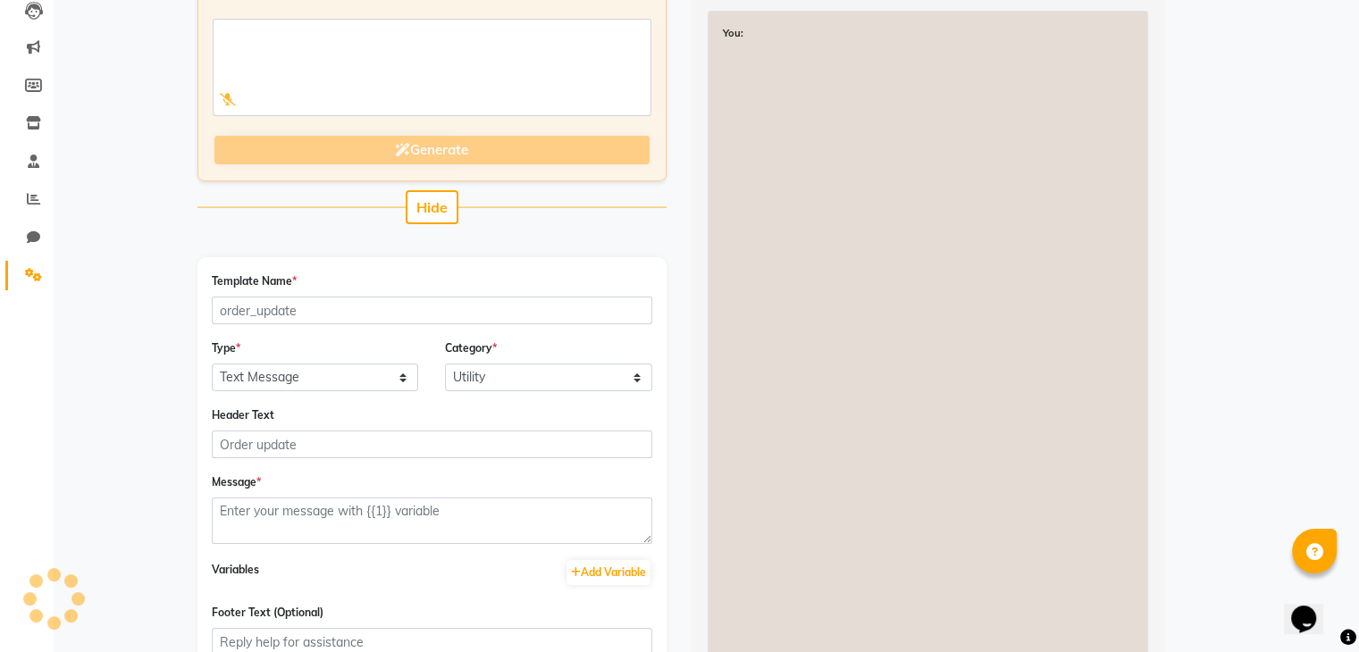
scroll to position [207, 0]
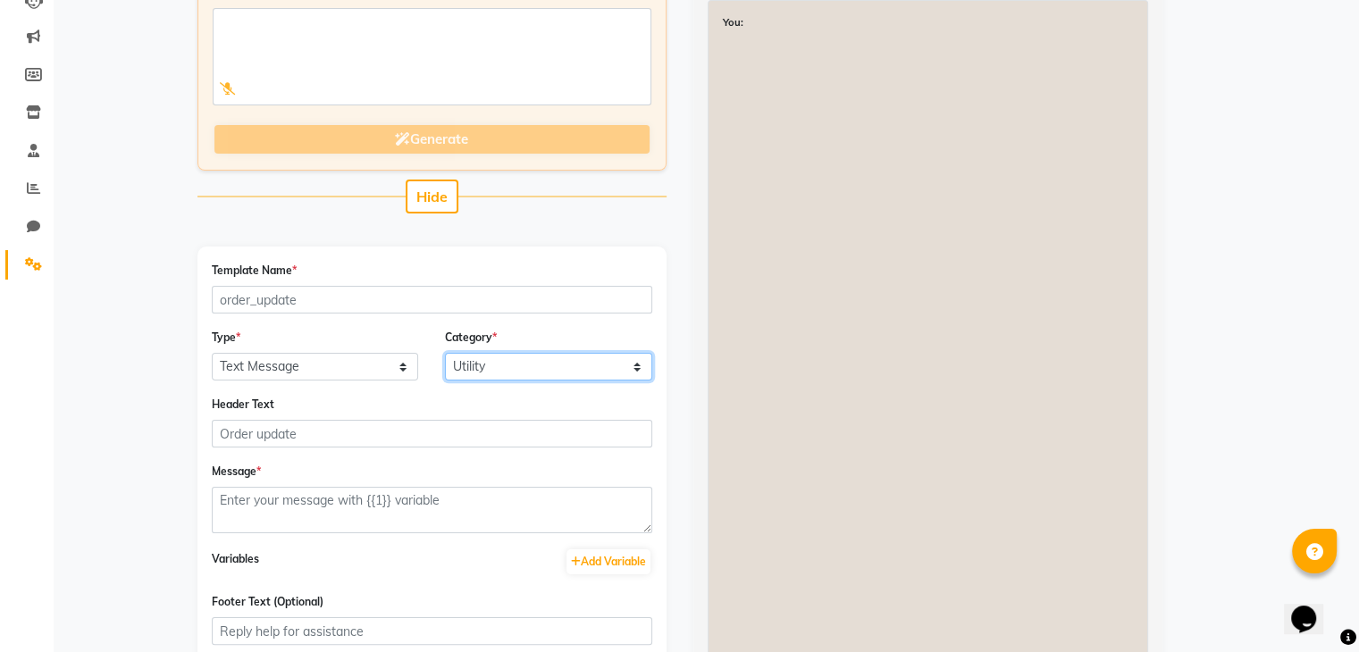
click at [486, 367] on select "Utility Marketing Authentication" at bounding box center [548, 367] width 207 height 28
select select "MARKETING"
click at [445, 353] on select "Utility Marketing Authentication" at bounding box center [548, 367] width 207 height 28
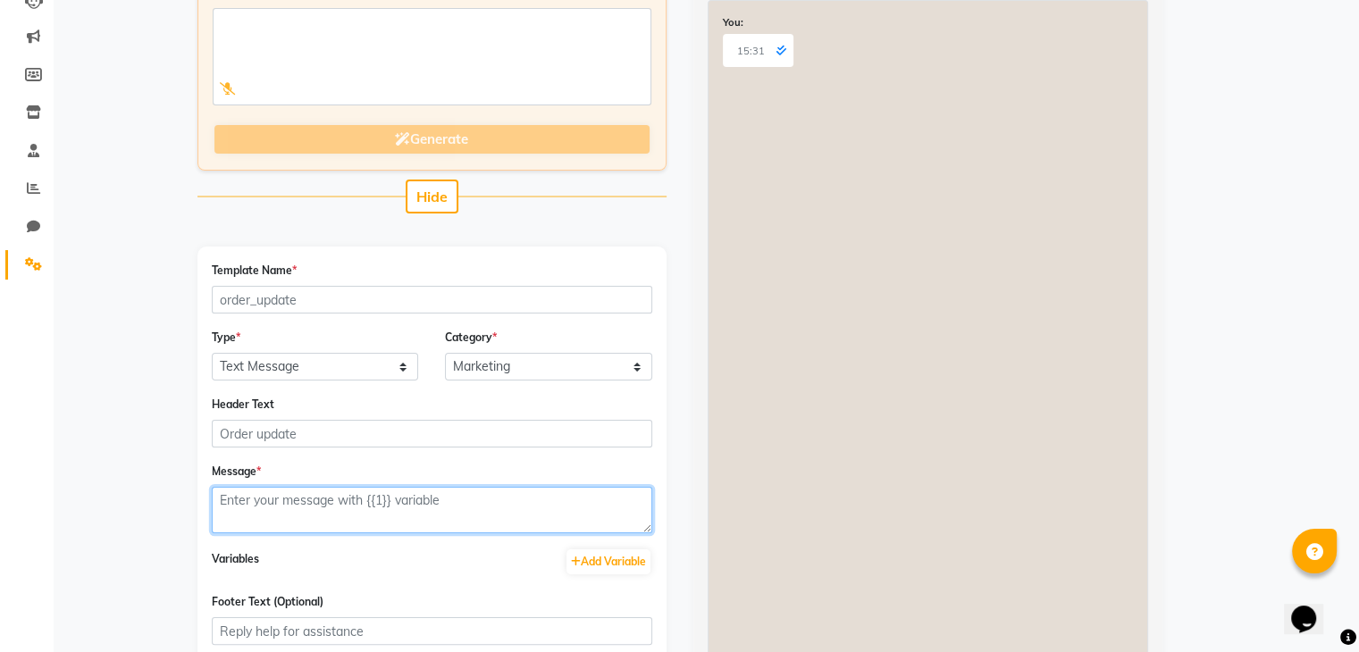
click at [422, 507] on textarea at bounding box center [432, 510] width 440 height 46
paste textarea "🌟✨ Diwali Festive Offers at M Salon! ✨🌟 📍 Location: Khadakpada Circle, Kalyan T…"
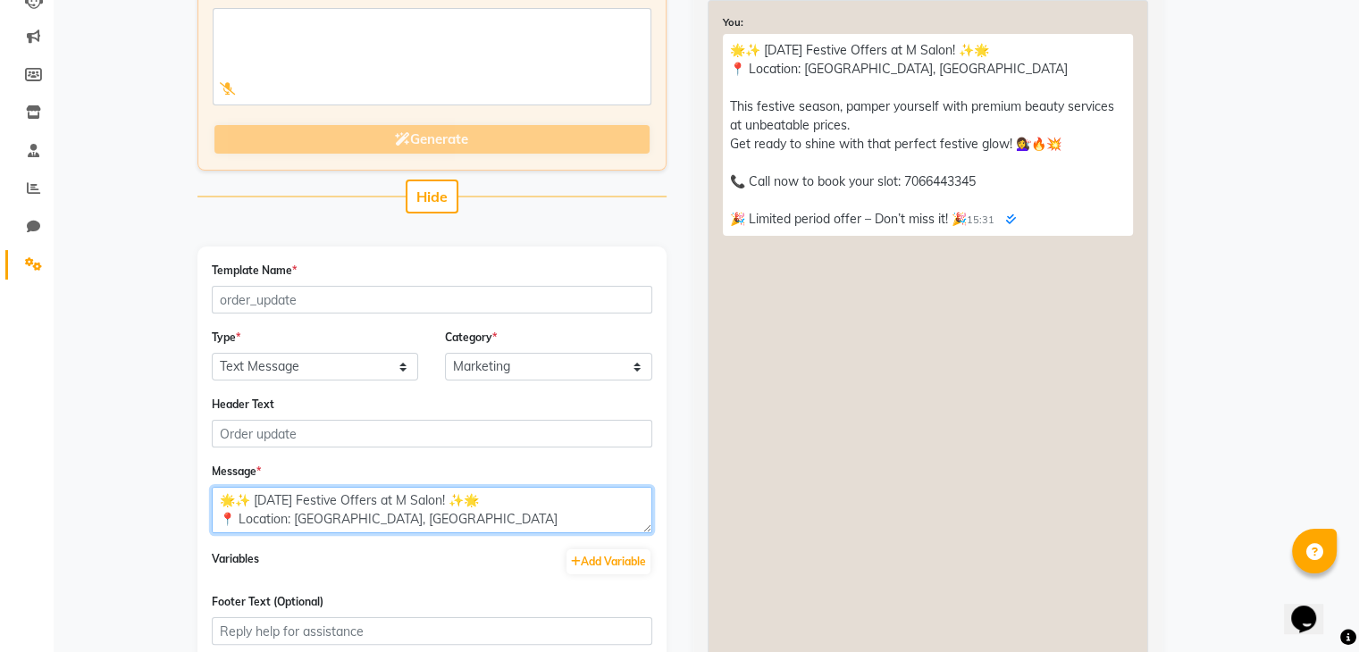
scroll to position [145, 0]
type textarea "🌟✨ Diwali Festive Offers at M Salon! ✨🌟 📍 Location: Khadakpada Circle, Kalyan T…"
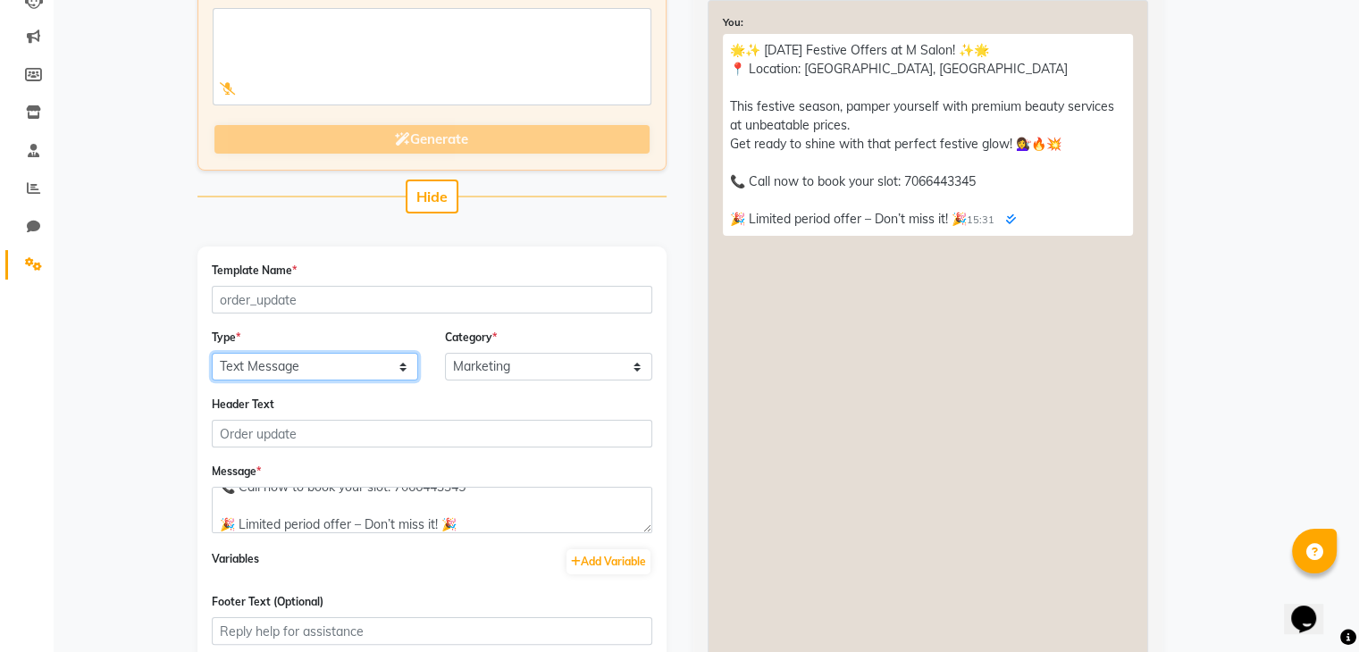
click at [282, 368] on select "Text Message Image with Text" at bounding box center [315, 367] width 207 height 28
select select "IMAGE"
click at [212, 353] on select "Text Message Image with Text" at bounding box center [315, 367] width 207 height 28
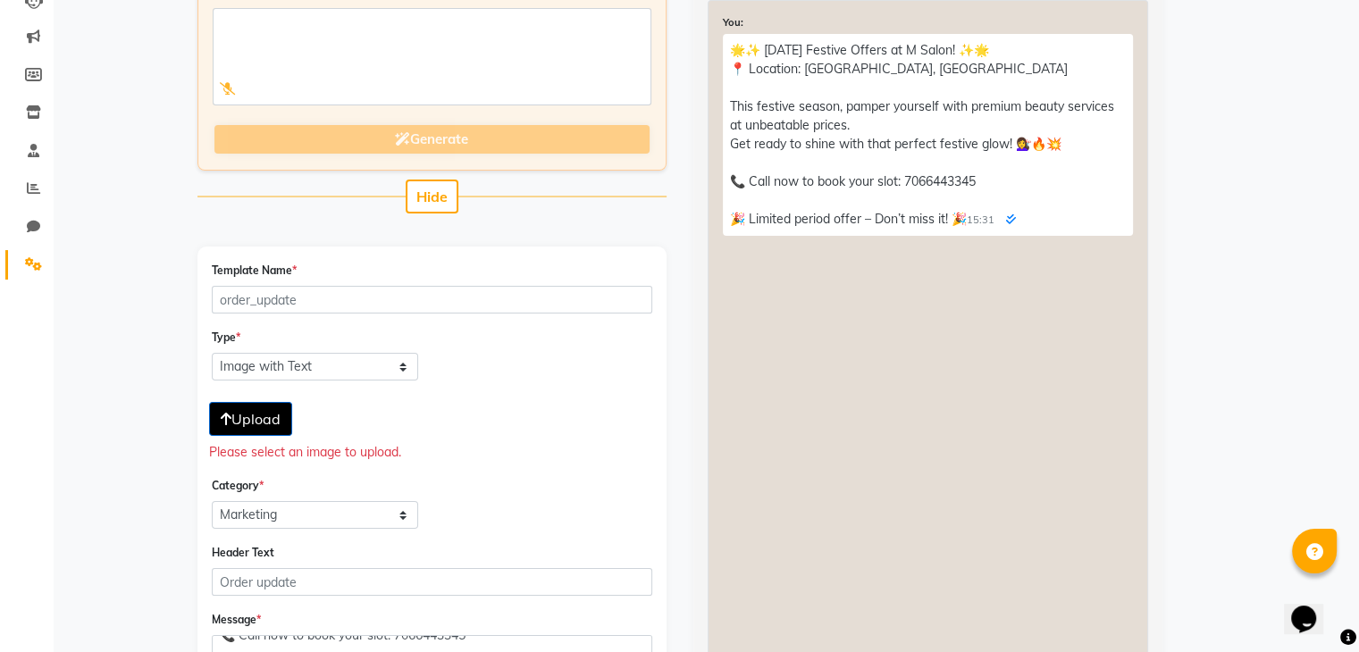
click at [274, 416] on span "Upload" at bounding box center [251, 419] width 60 height 18
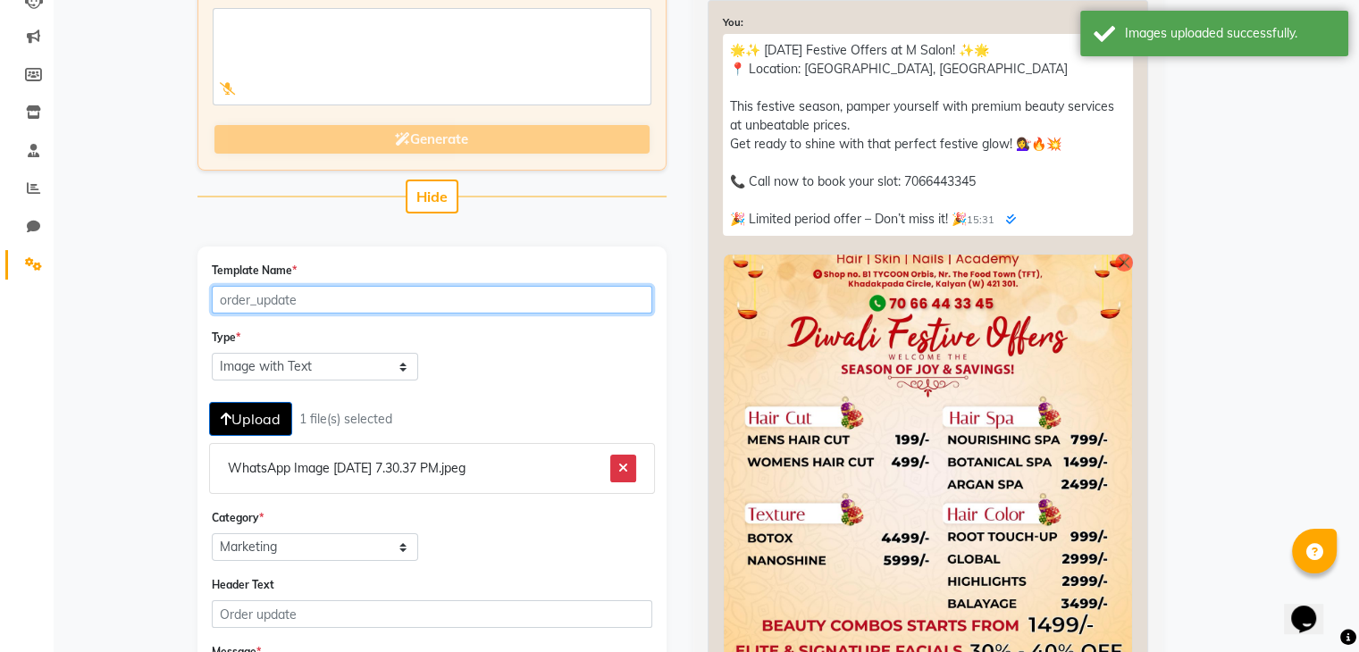
click at [476, 296] on input "Template Name *" at bounding box center [432, 300] width 440 height 28
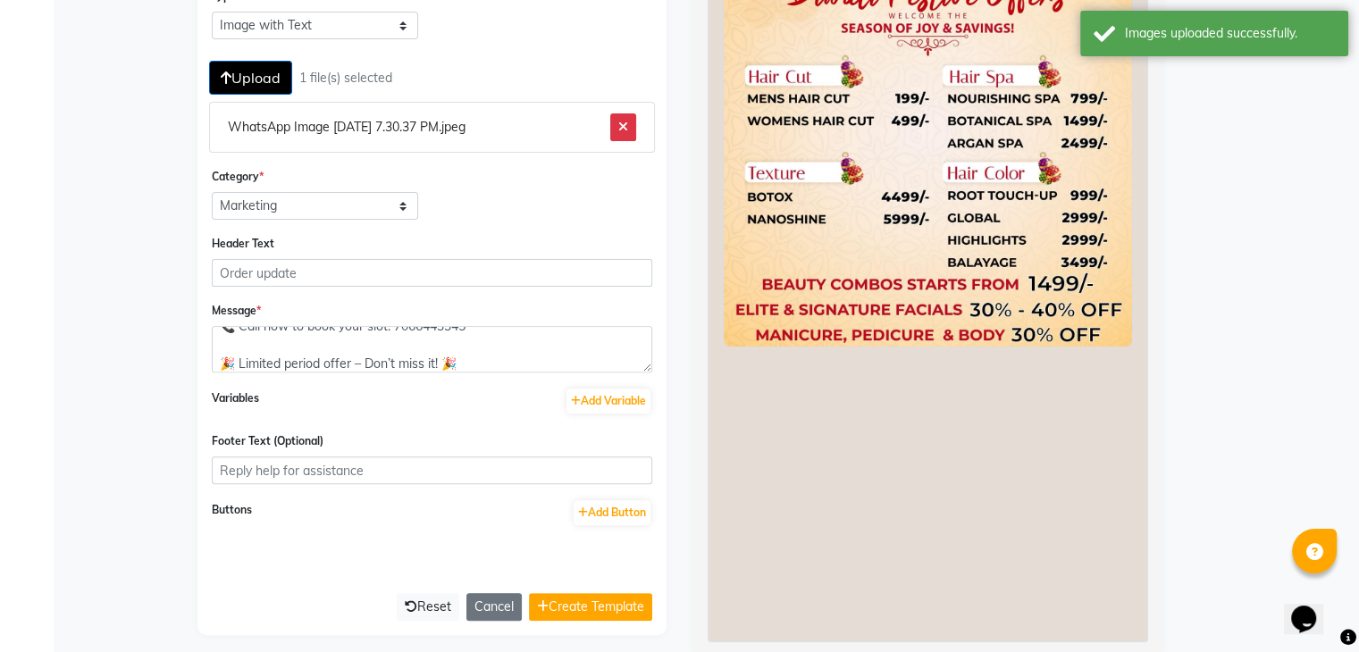
scroll to position [615, 0]
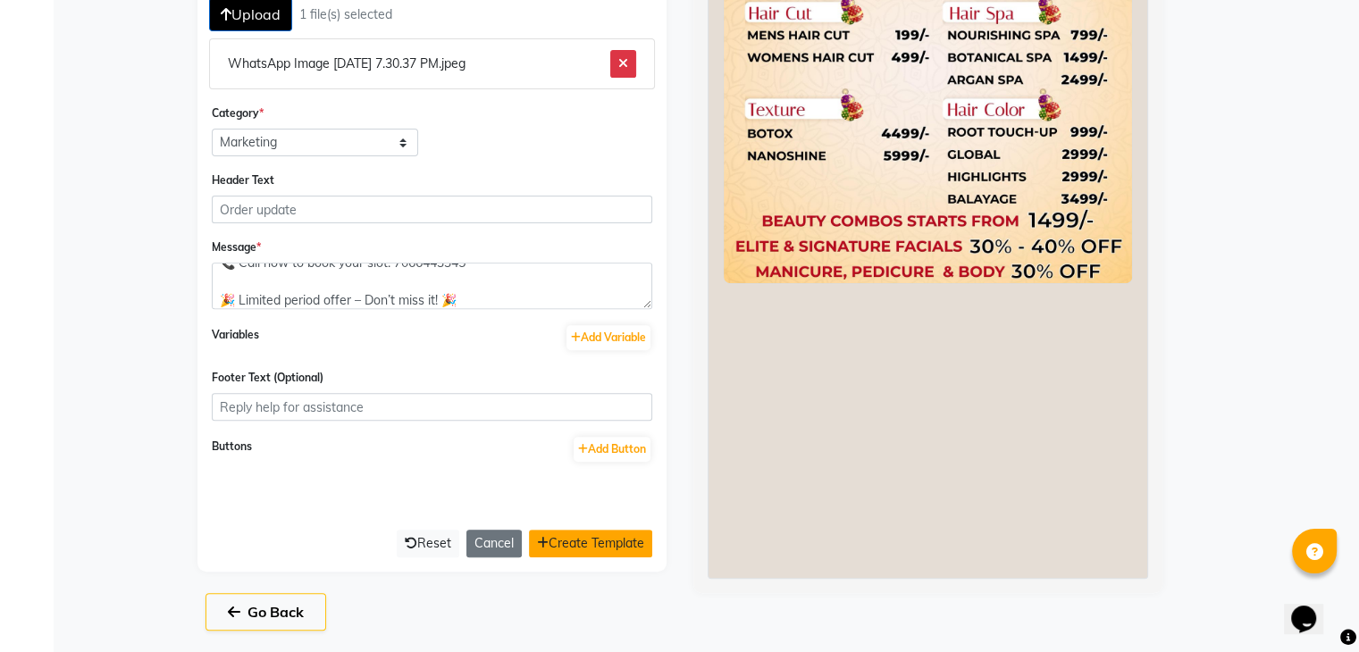
type input "diwali_offer_1"
click at [613, 535] on button "Create Template" at bounding box center [590, 544] width 123 height 28
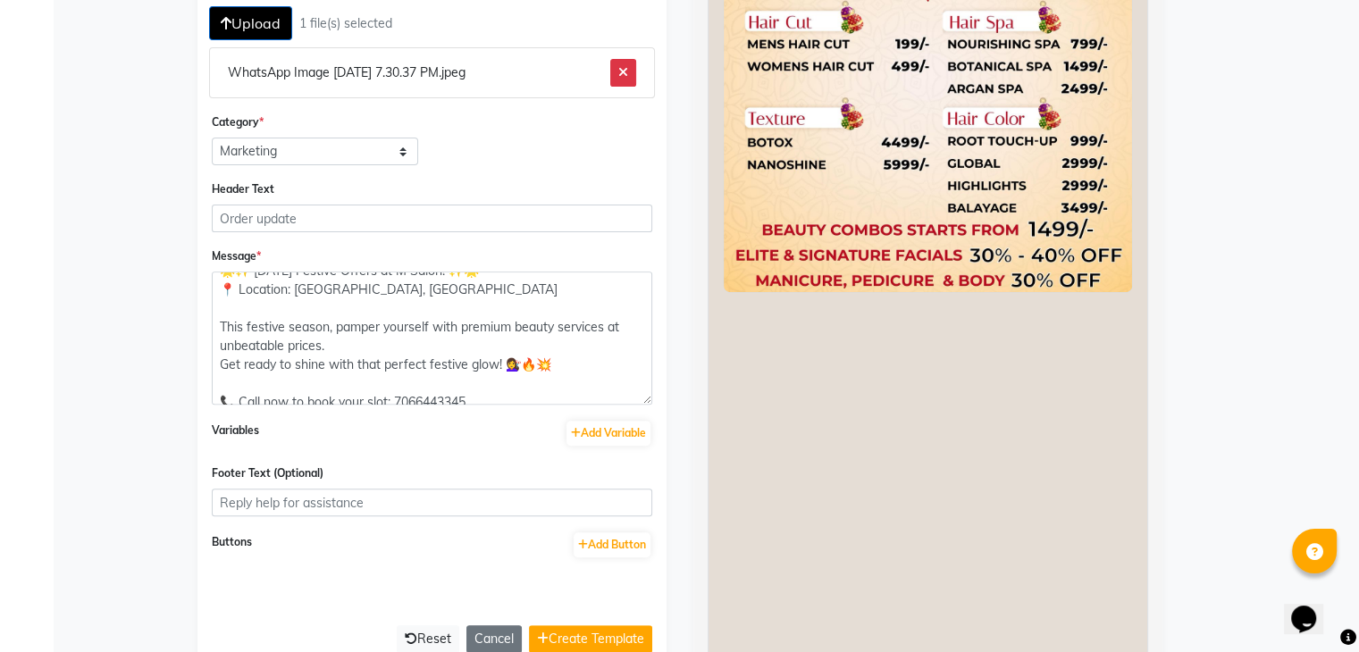
scroll to position [0, 0]
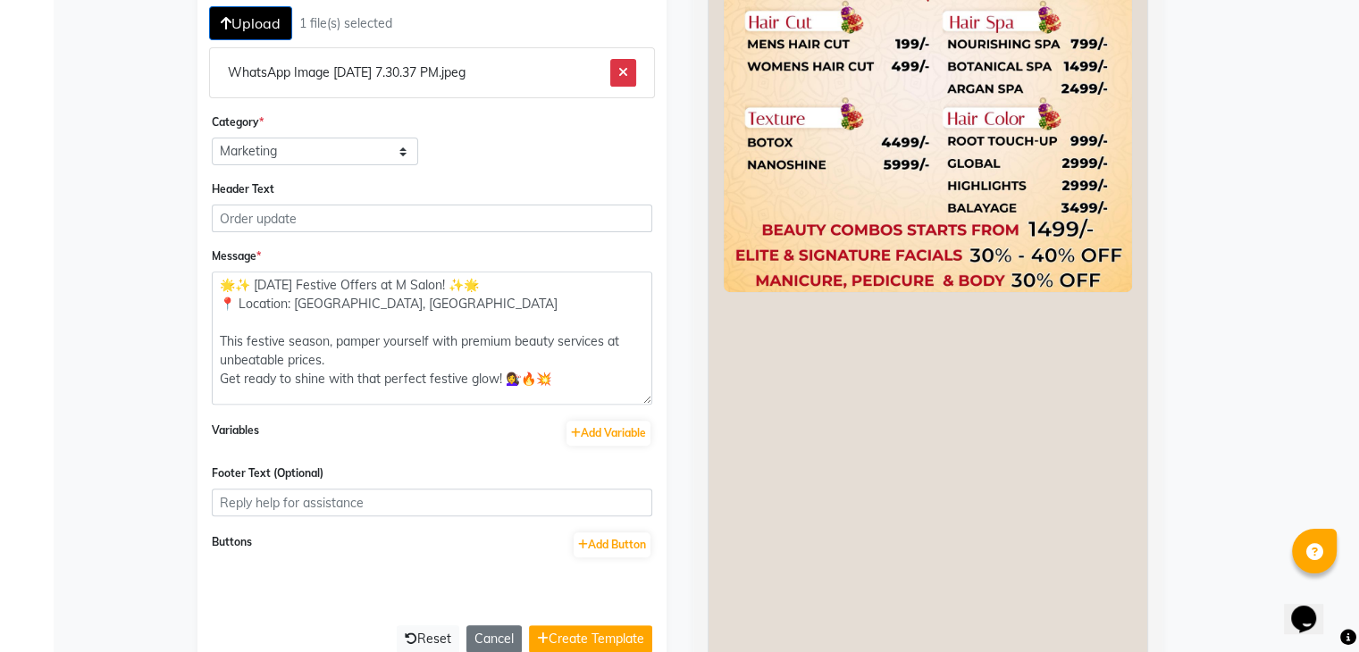
drag, startPoint x: 645, startPoint y: 315, endPoint x: 653, endPoint y: 475, distance: 160.1
click at [653, 475] on div "Template Name * diwali_offer_1 Type * Text Message Image with Text Upload 1 fil…" at bounding box center [431, 259] width 469 height 817
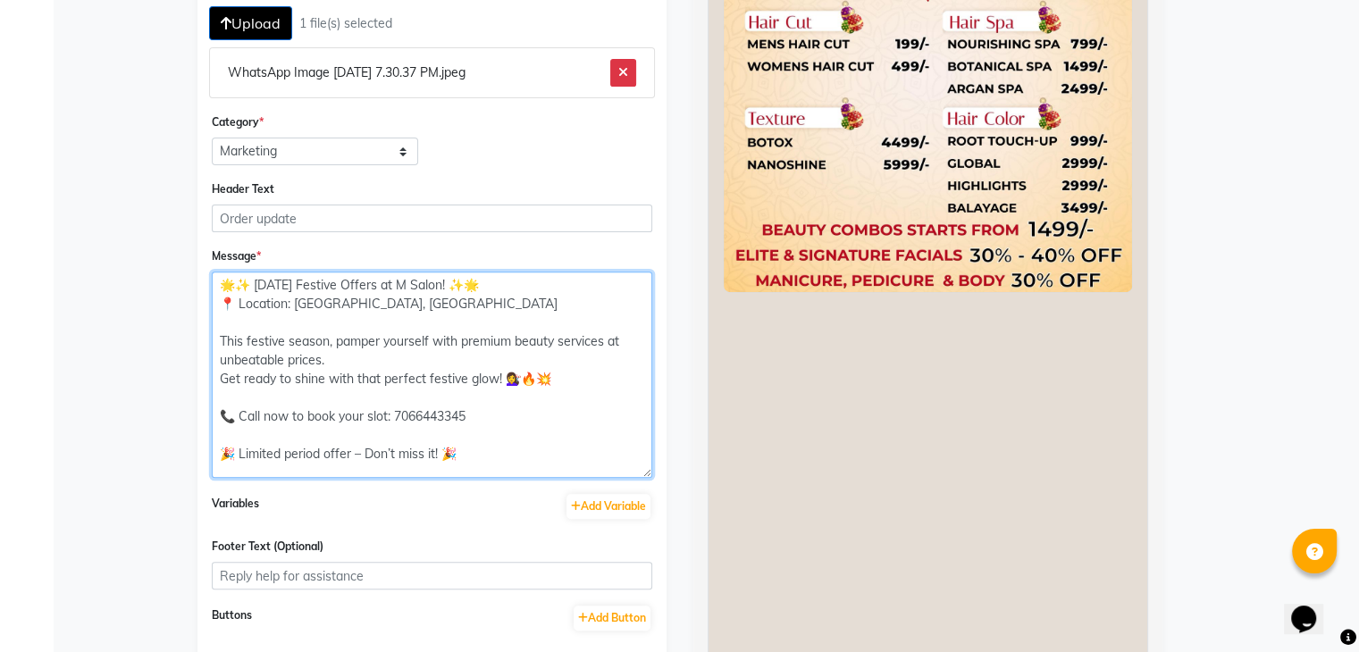
click at [468, 453] on textarea "🌟✨ Diwali Festive Offers at M Salon! ✨🌟 📍 Location: Khadakpada Circle, Kalyan T…" at bounding box center [432, 375] width 440 height 206
click at [490, 284] on textarea "🌟✨ Diwali Festive Offers at M Salon! ✨🌟 📍 Location: Khadakpada Circle, Kalyan T…" at bounding box center [432, 375] width 440 height 206
click at [235, 282] on textarea "🌟✨ Diwali Festive Offers at M Salon! ✨ 📍 Location: Khadakpada Circle, Kalyan Th…" at bounding box center [432, 375] width 440 height 206
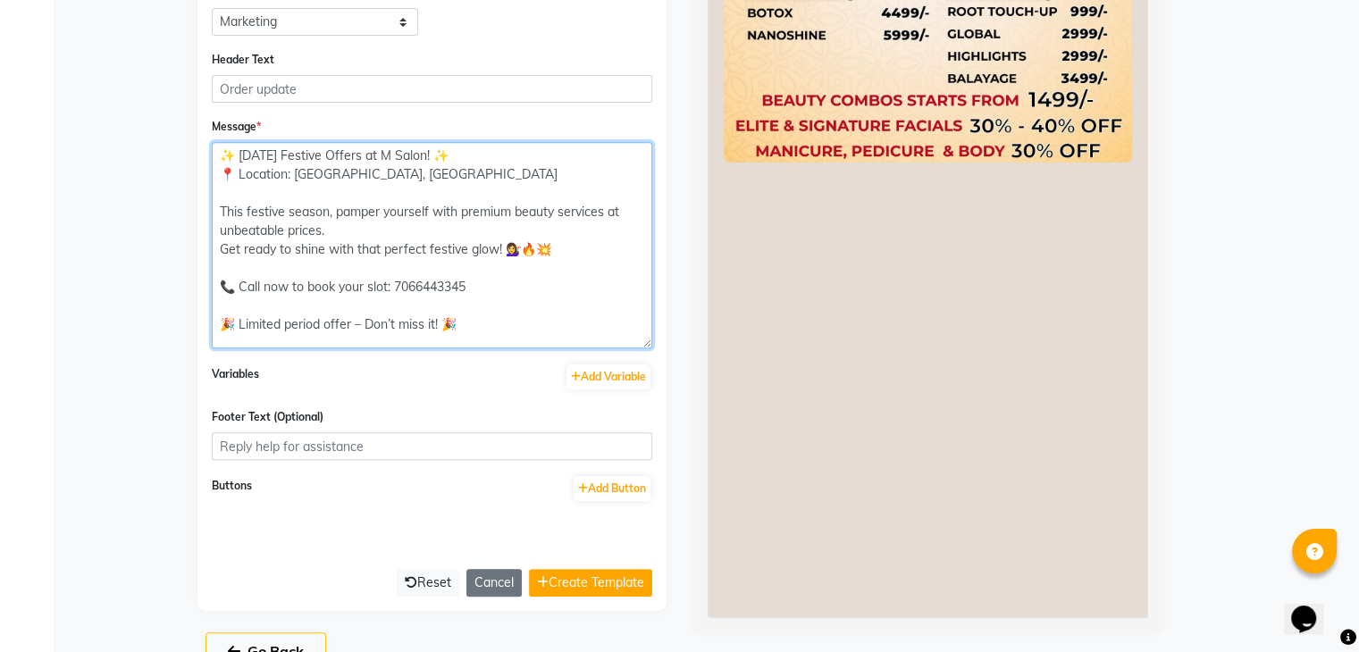
scroll to position [734, 0]
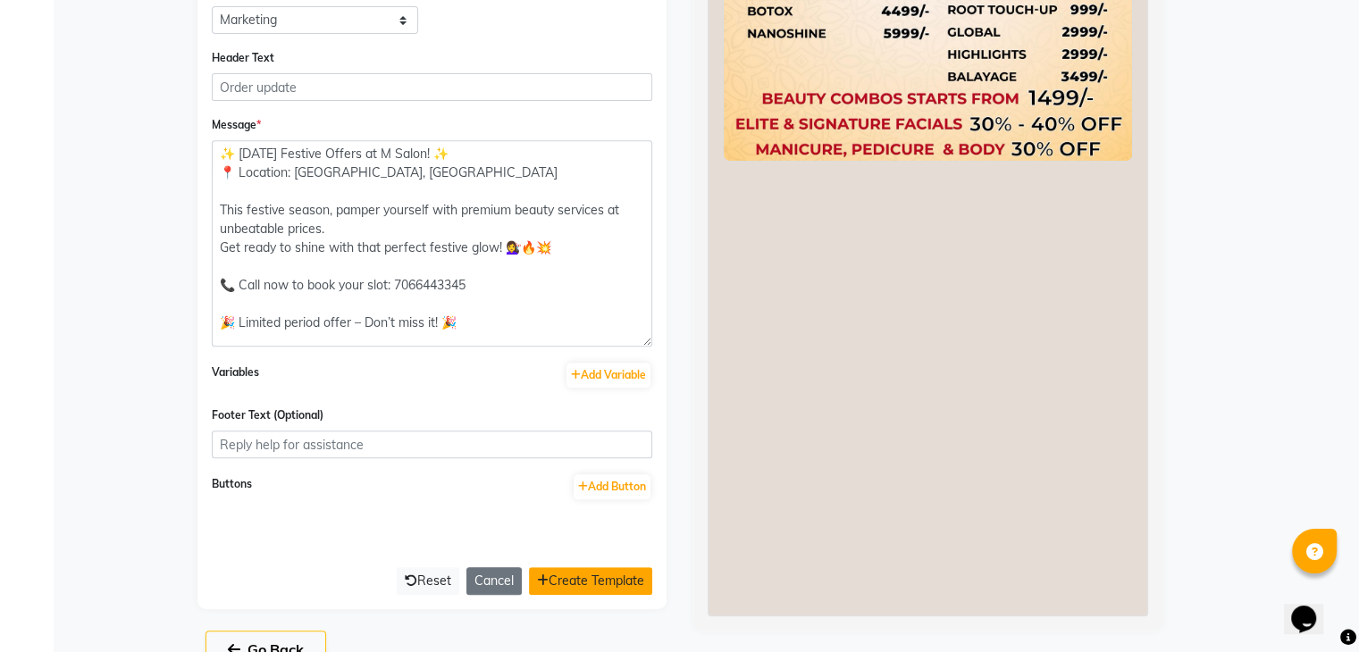
click at [618, 577] on button "Create Template" at bounding box center [590, 581] width 123 height 28
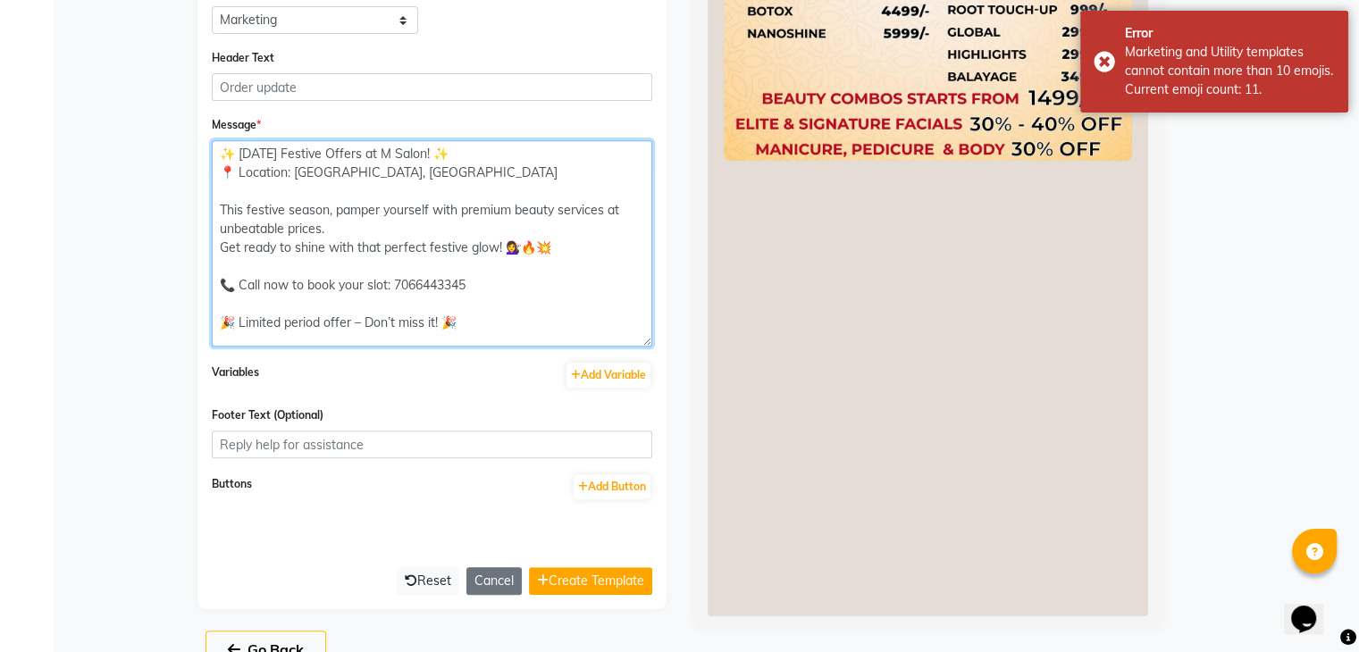
click at [564, 248] on textarea "✨ Diwali Festive Offers at M Salon! ✨ 📍 Location: Khadakpada Circle, Kalyan Thi…" at bounding box center [432, 243] width 440 height 206
type textarea "✨ Diwali Festive Offers at M Salon! ✨ 📍 Location: Khadakpada Circle, Kalyan Thi…"
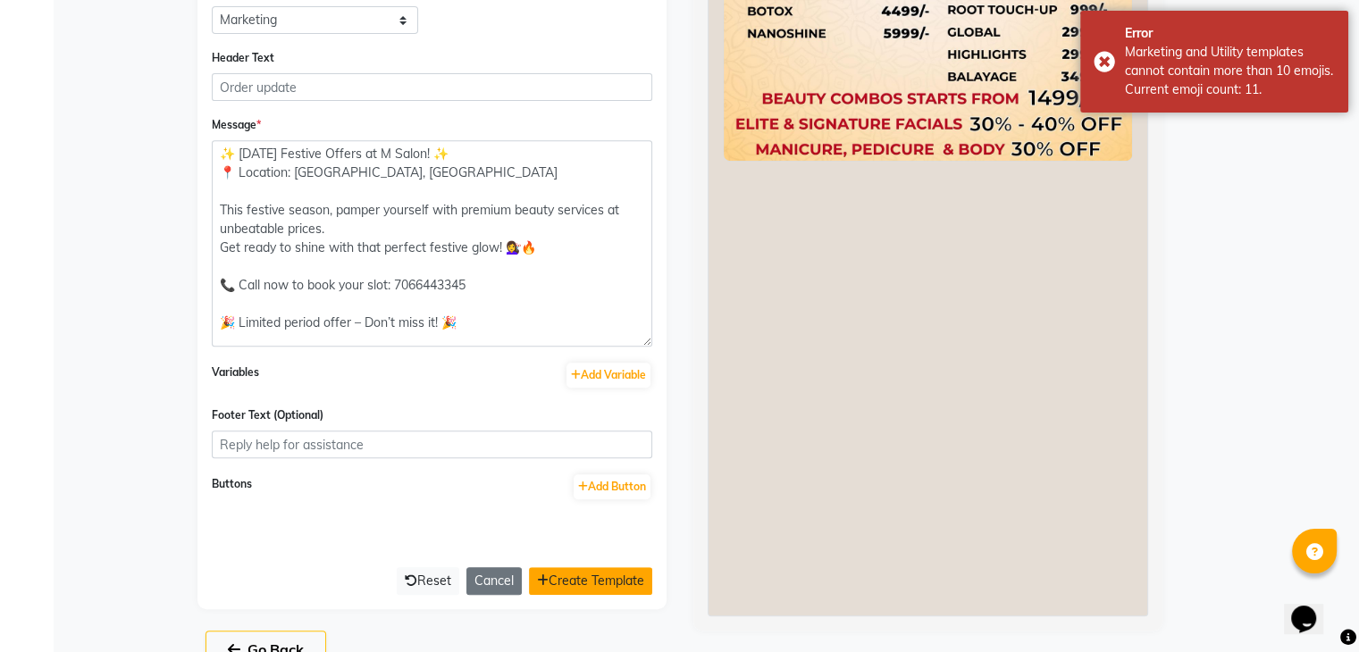
click at [568, 573] on button "Create Template" at bounding box center [590, 581] width 123 height 28
select select "APPROVED"
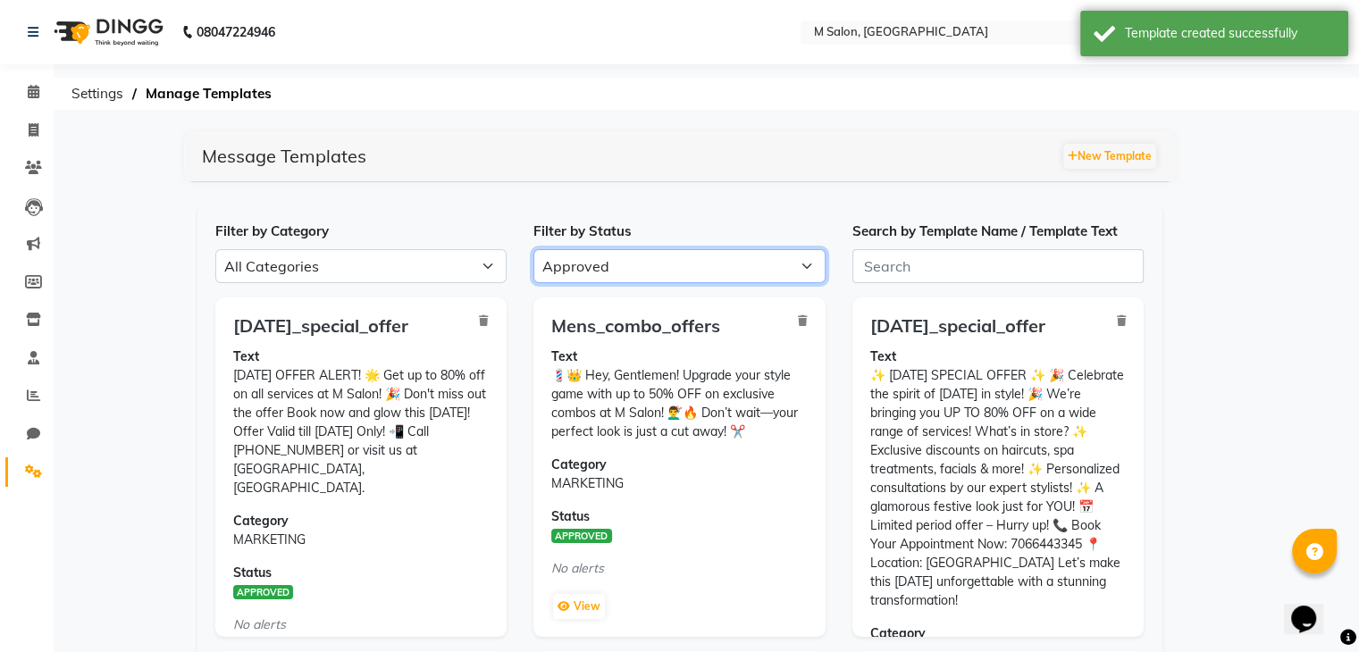
click at [713, 255] on select "All Approved Rejected Failed Pending" at bounding box center [679, 266] width 292 height 34
select select
click at [533, 249] on select "All Approved Rejected Failed Pending" at bounding box center [679, 266] width 292 height 34
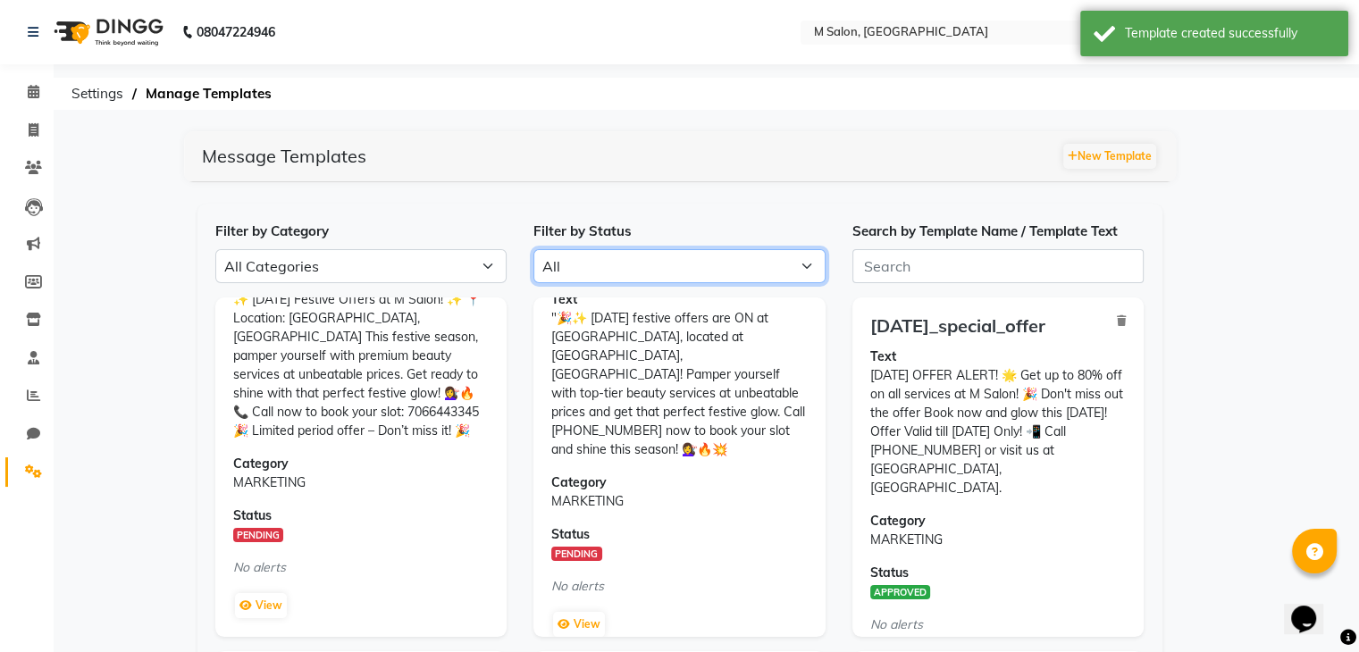
scroll to position [77, 0]
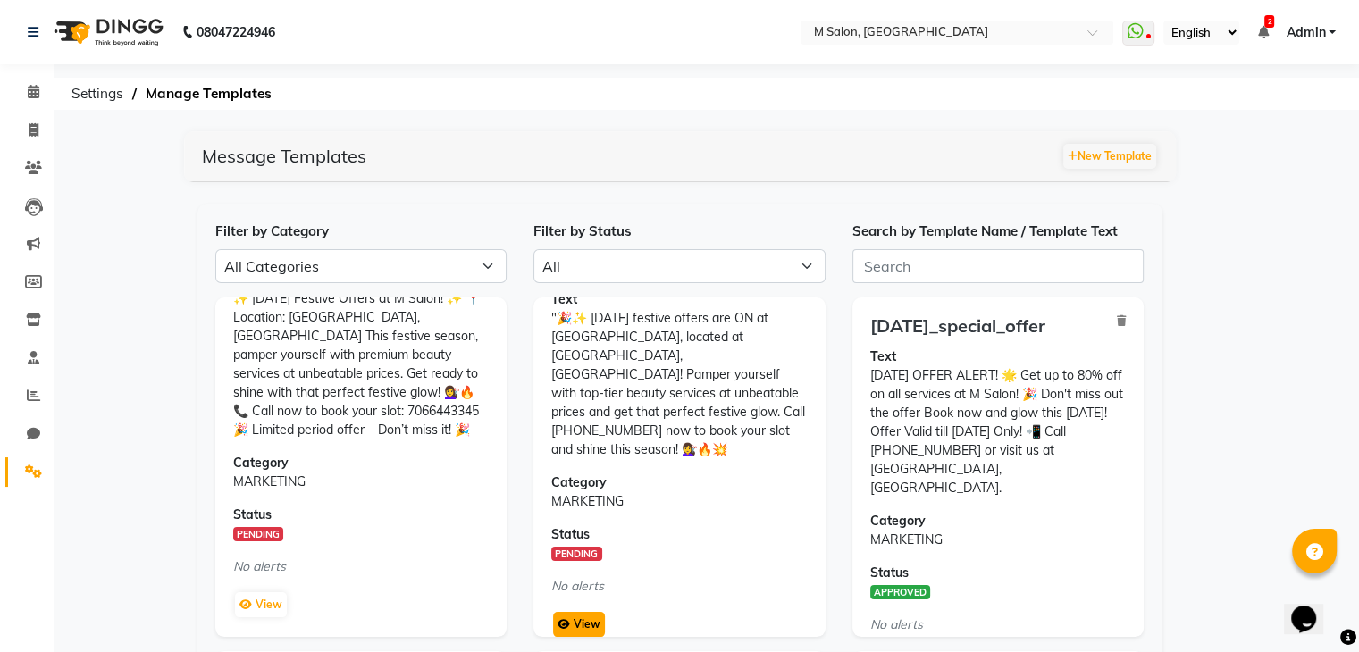
click at [577, 612] on button "View" at bounding box center [579, 624] width 52 height 25
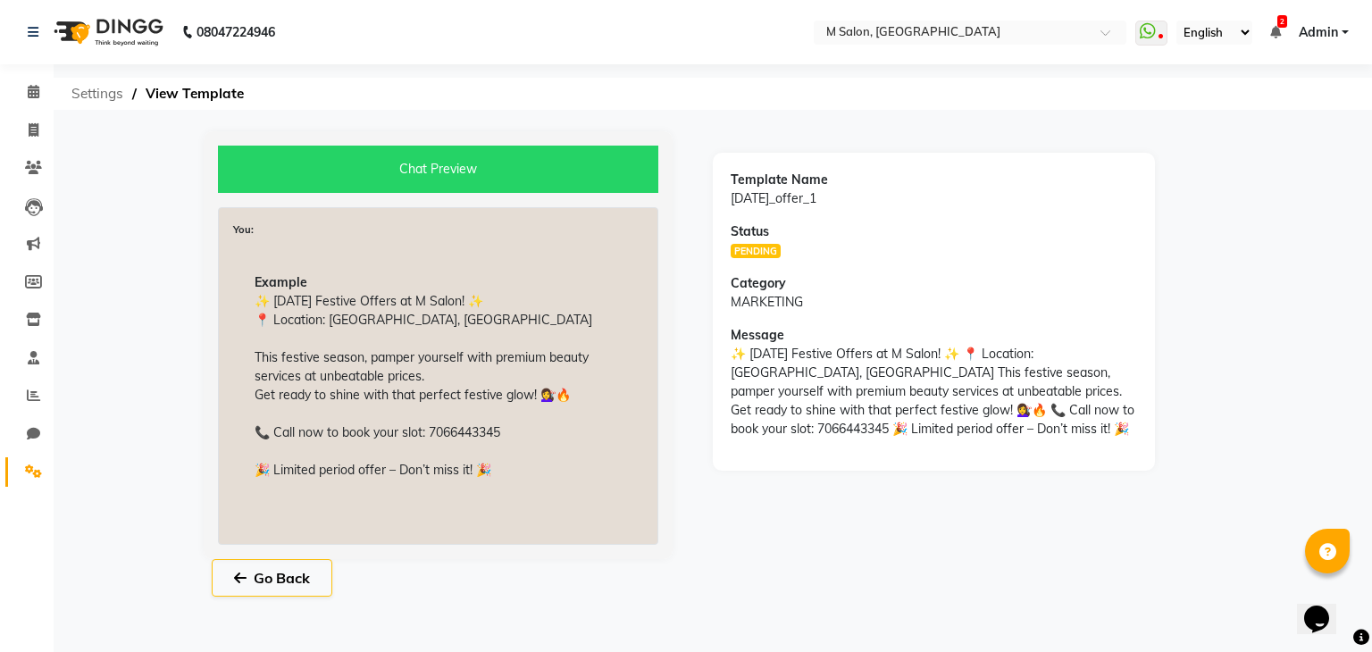
click at [114, 103] on span "Settings" at bounding box center [98, 94] width 70 height 32
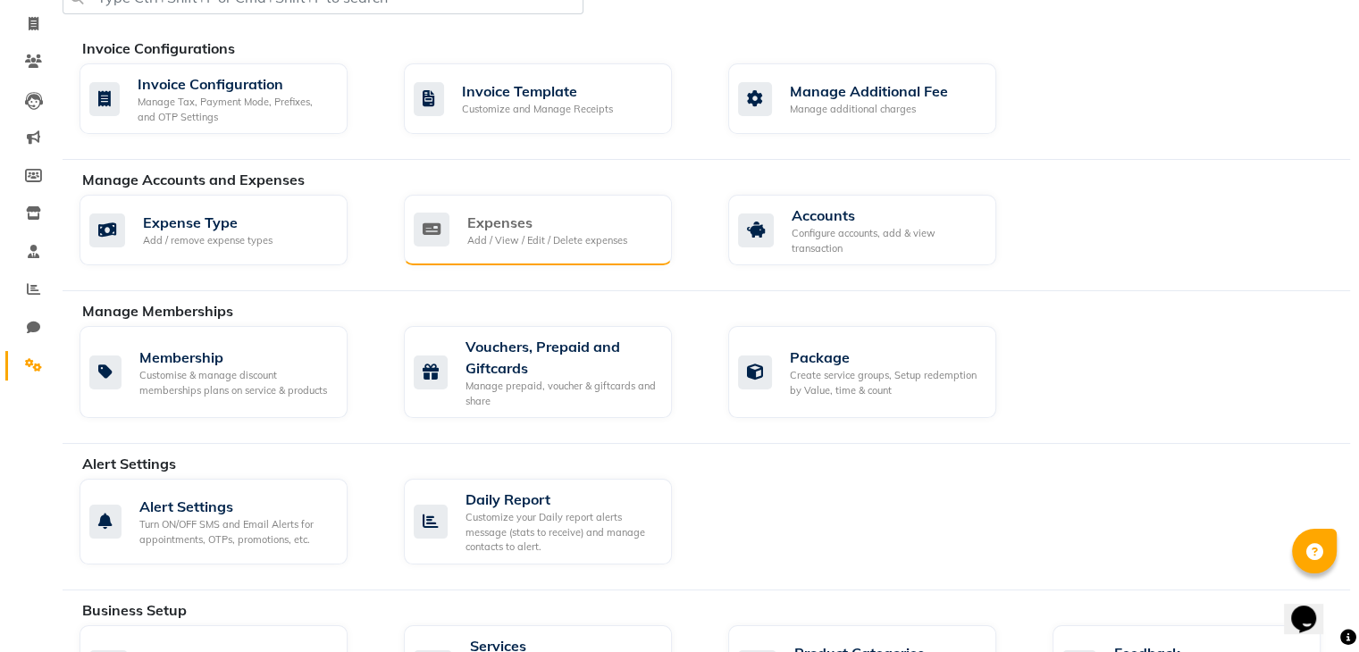
scroll to position [797, 0]
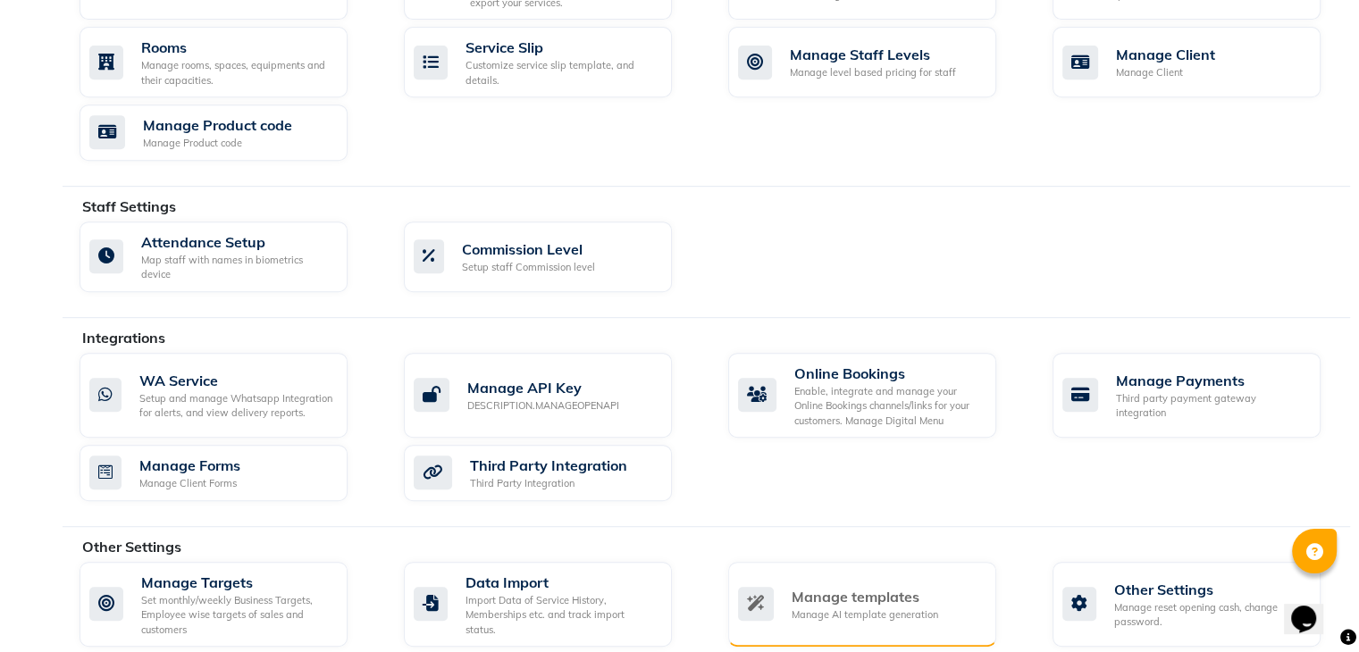
click at [822, 562] on div "Manage templates Manage AI template generation" at bounding box center [862, 605] width 268 height 86
select select "APPROVED"
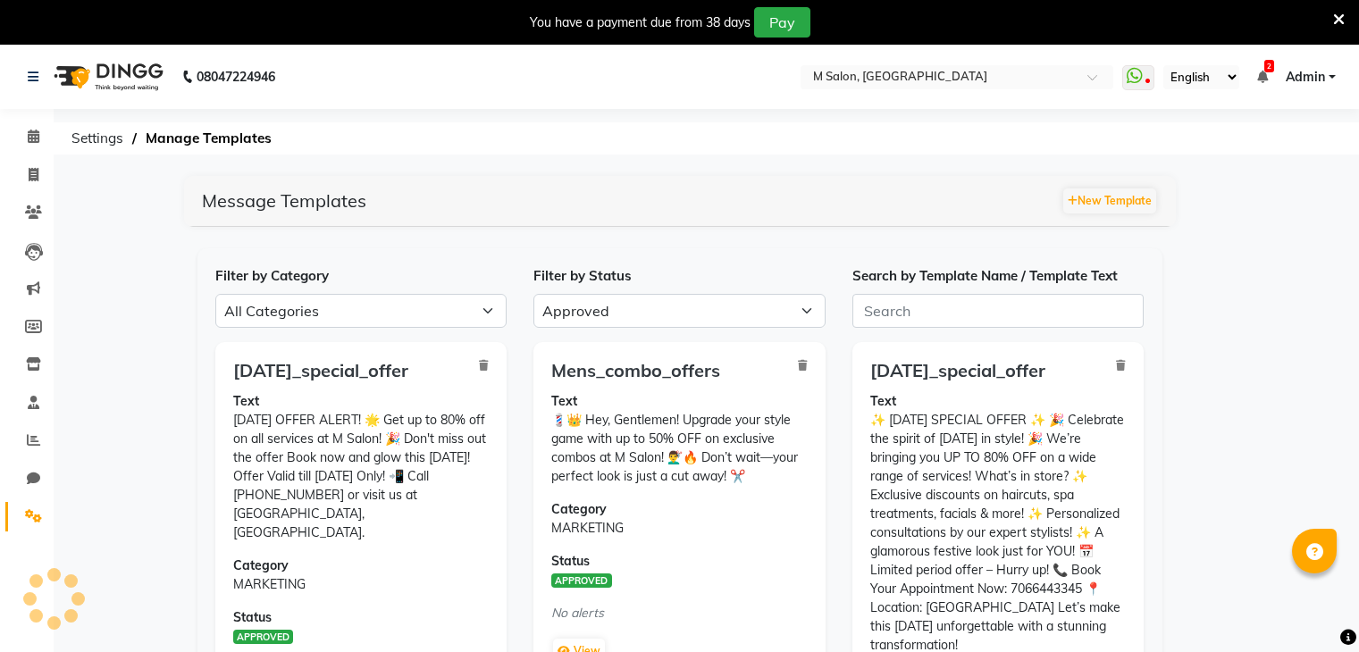
select select "APPROVED"
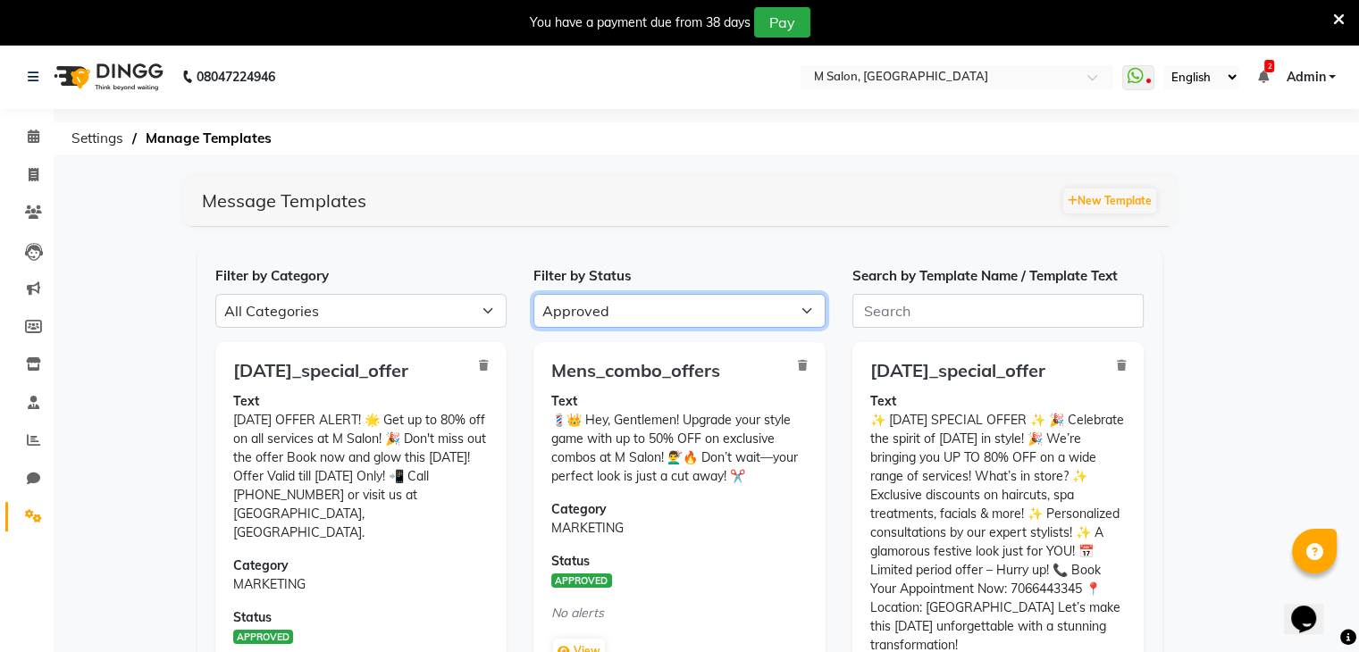
click at [607, 322] on select "All Approved Rejected Failed Pending" at bounding box center [679, 311] width 292 height 34
select select
click at [533, 294] on select "All Approved Rejected Failed Pending" at bounding box center [679, 311] width 292 height 34
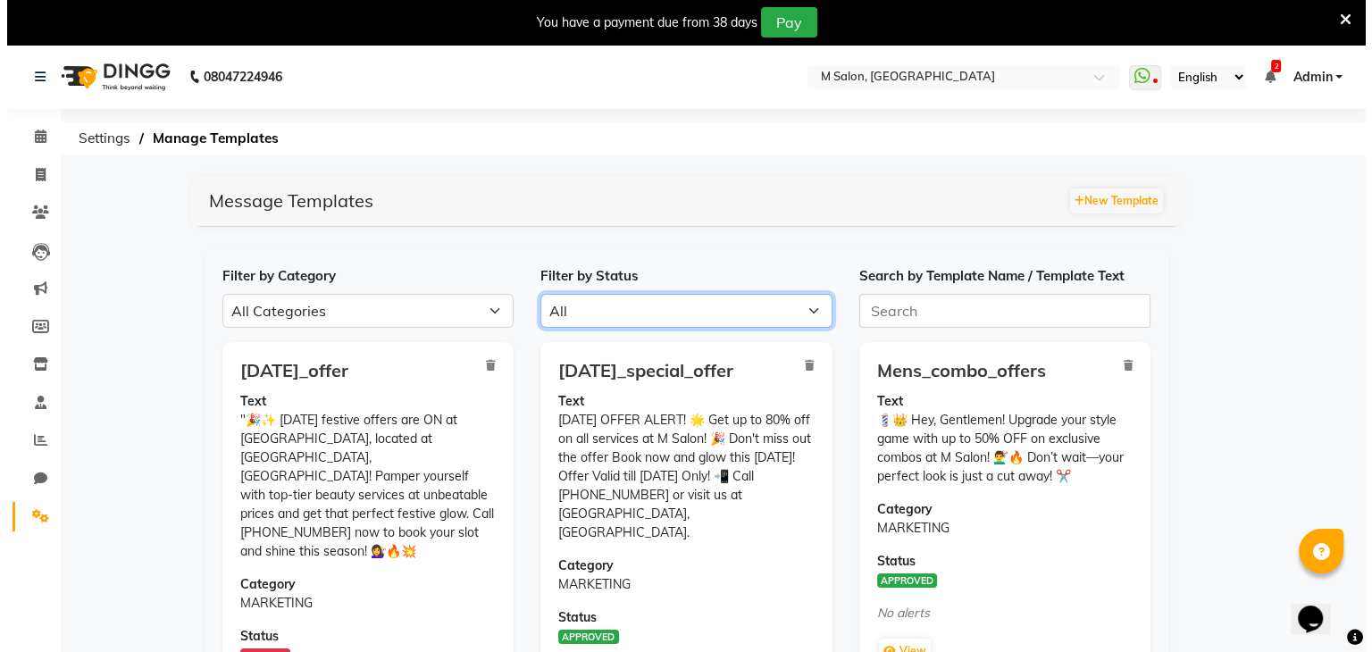
scroll to position [57, 0]
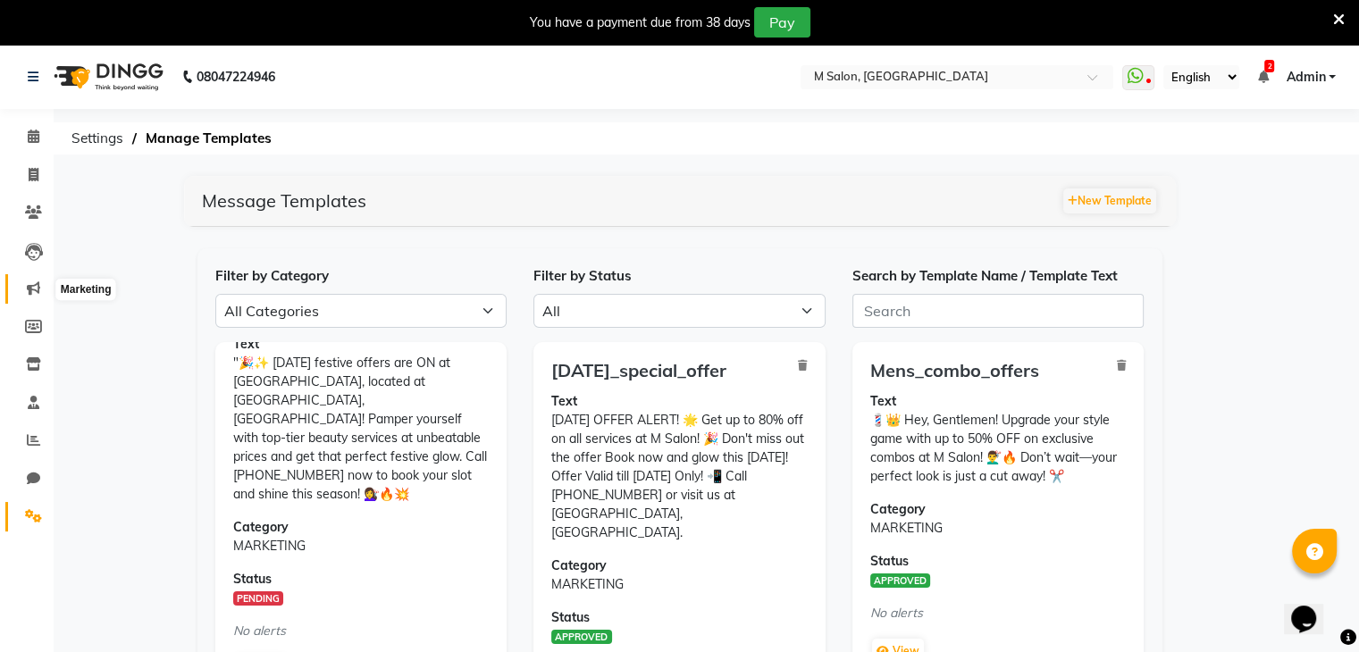
click at [34, 283] on icon at bounding box center [33, 287] width 13 height 13
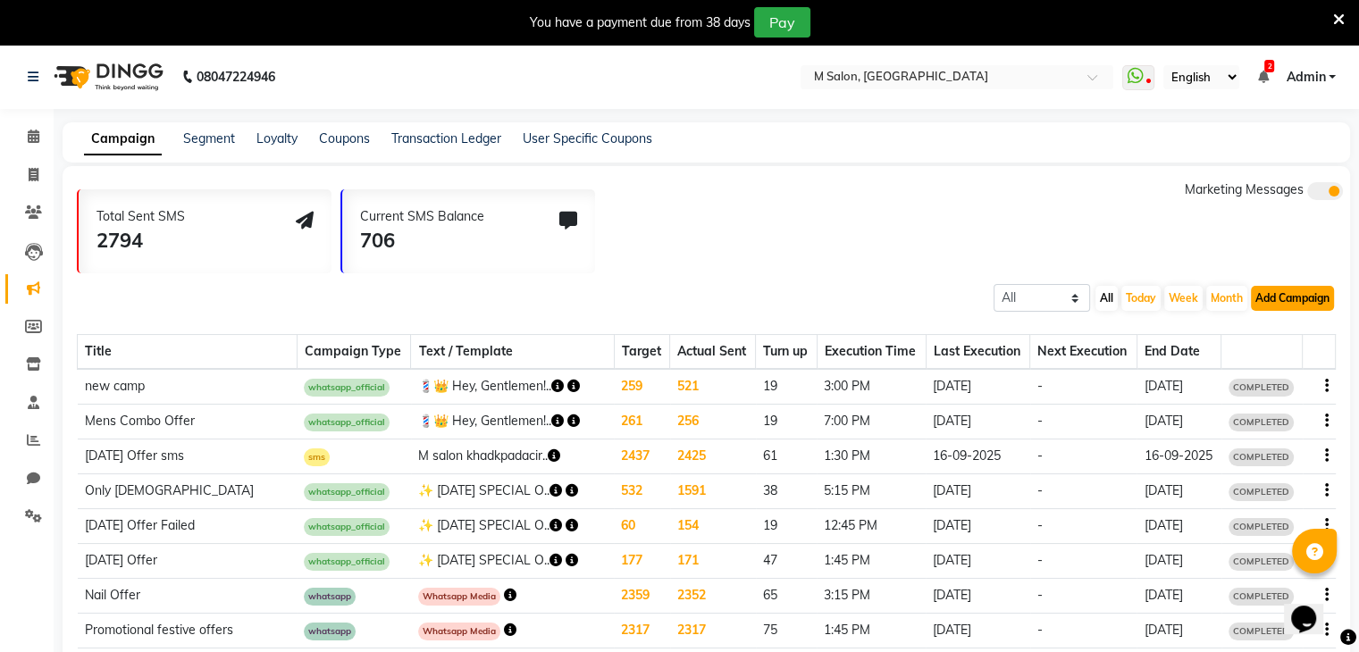
click at [1276, 297] on button "Add Campaign" at bounding box center [1292, 298] width 83 height 25
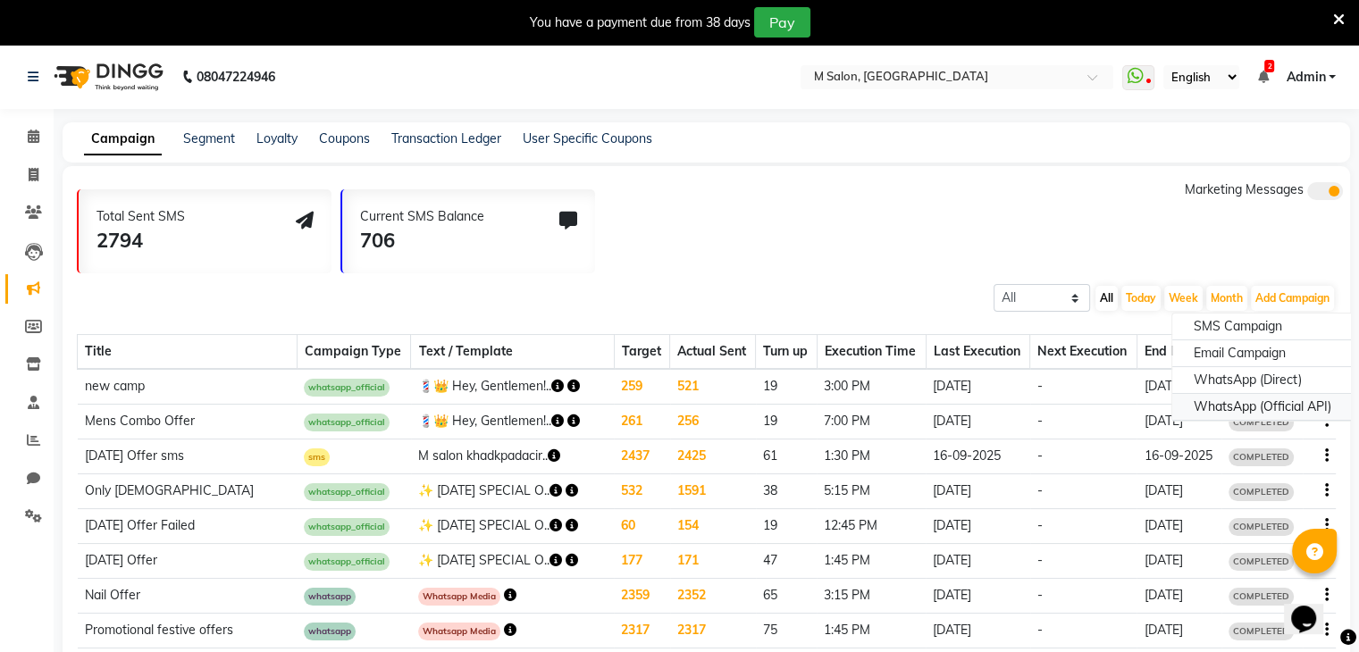
click at [1256, 402] on div "WhatsApp (Official API)" at bounding box center [1262, 407] width 180 height 27
select select "2"
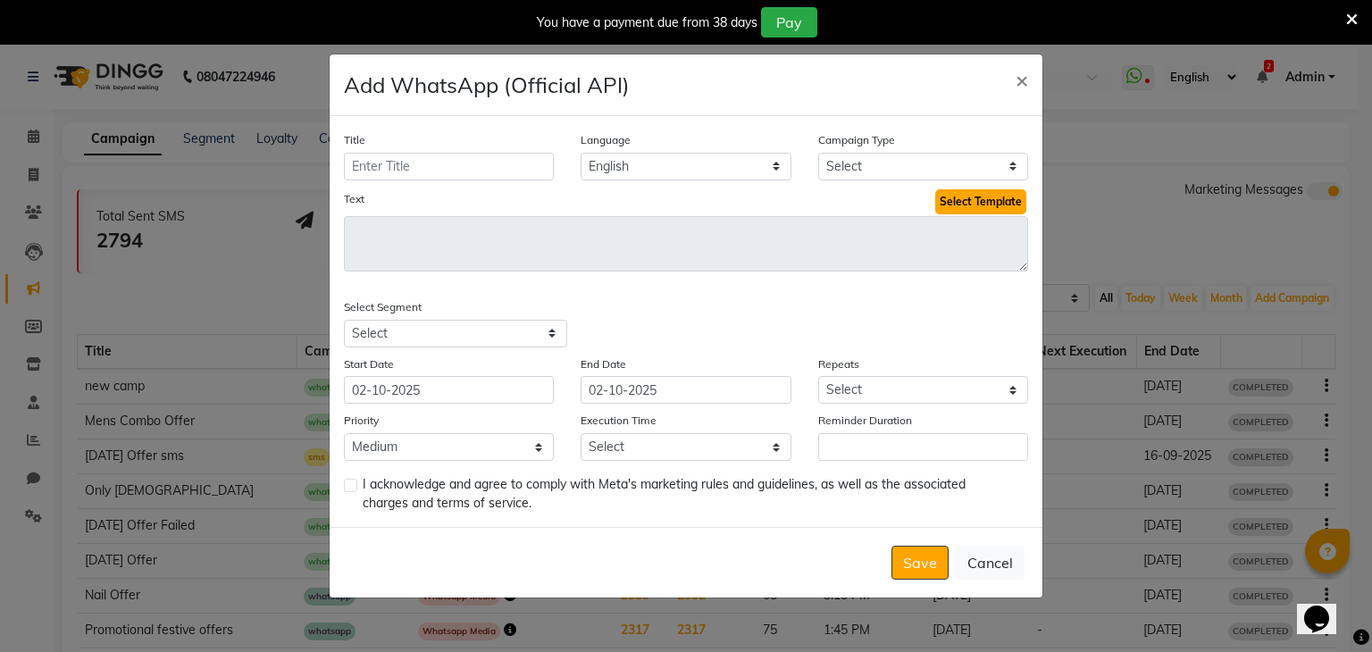
click at [986, 204] on button "Select Template" at bounding box center [980, 201] width 91 height 25
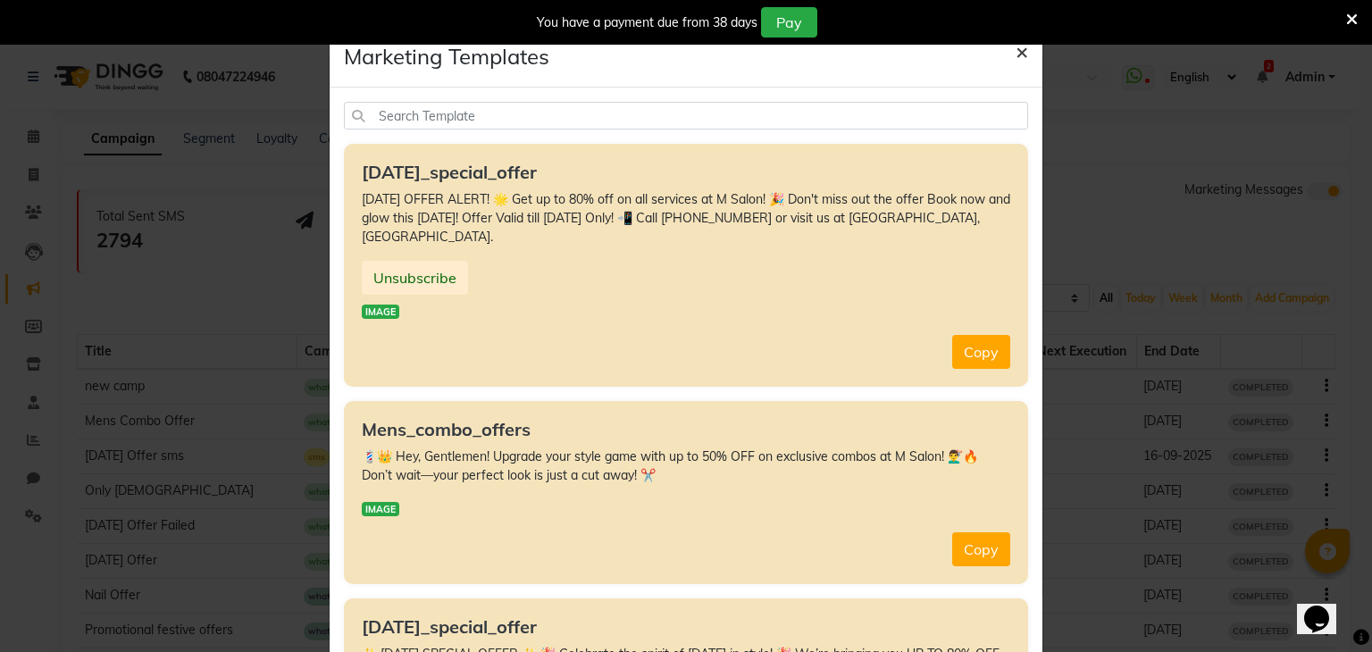
click at [1018, 58] on span "×" at bounding box center [1022, 51] width 13 height 27
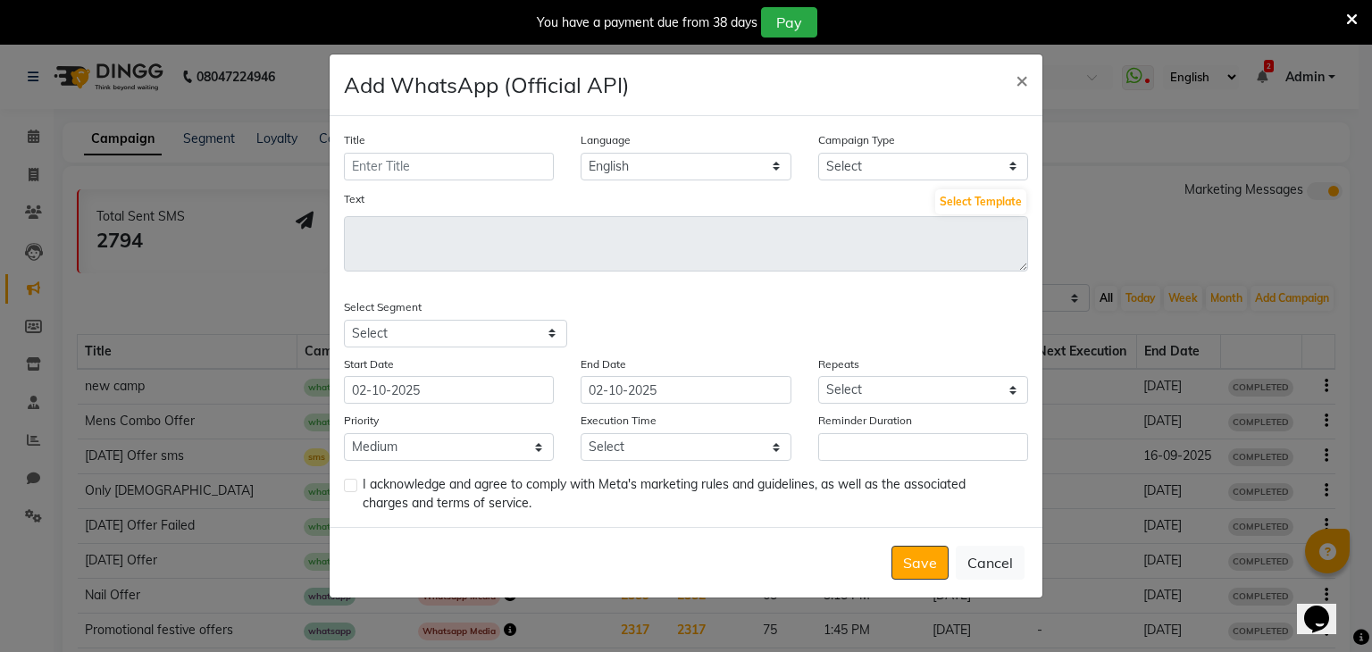
click at [1350, 16] on icon at bounding box center [1352, 20] width 12 height 16
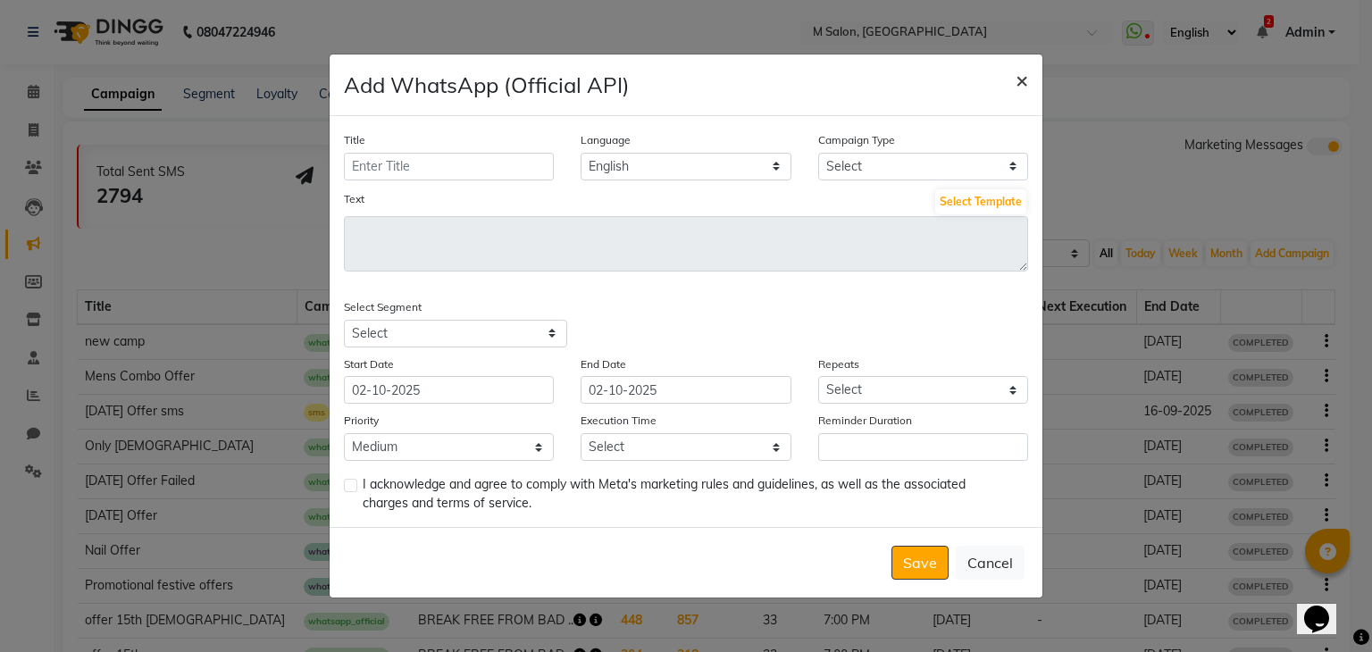
click at [1029, 82] on button "×" at bounding box center [1021, 79] width 41 height 50
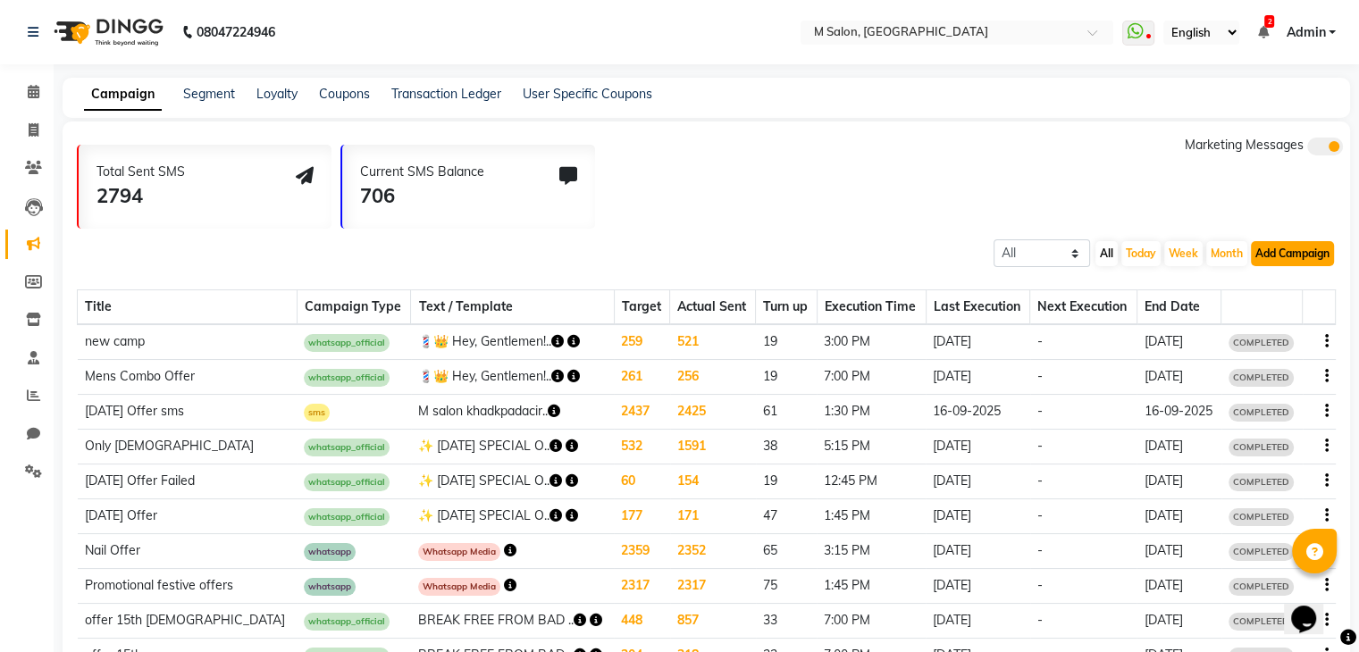
click at [1269, 246] on button "Add Campaign" at bounding box center [1292, 253] width 83 height 25
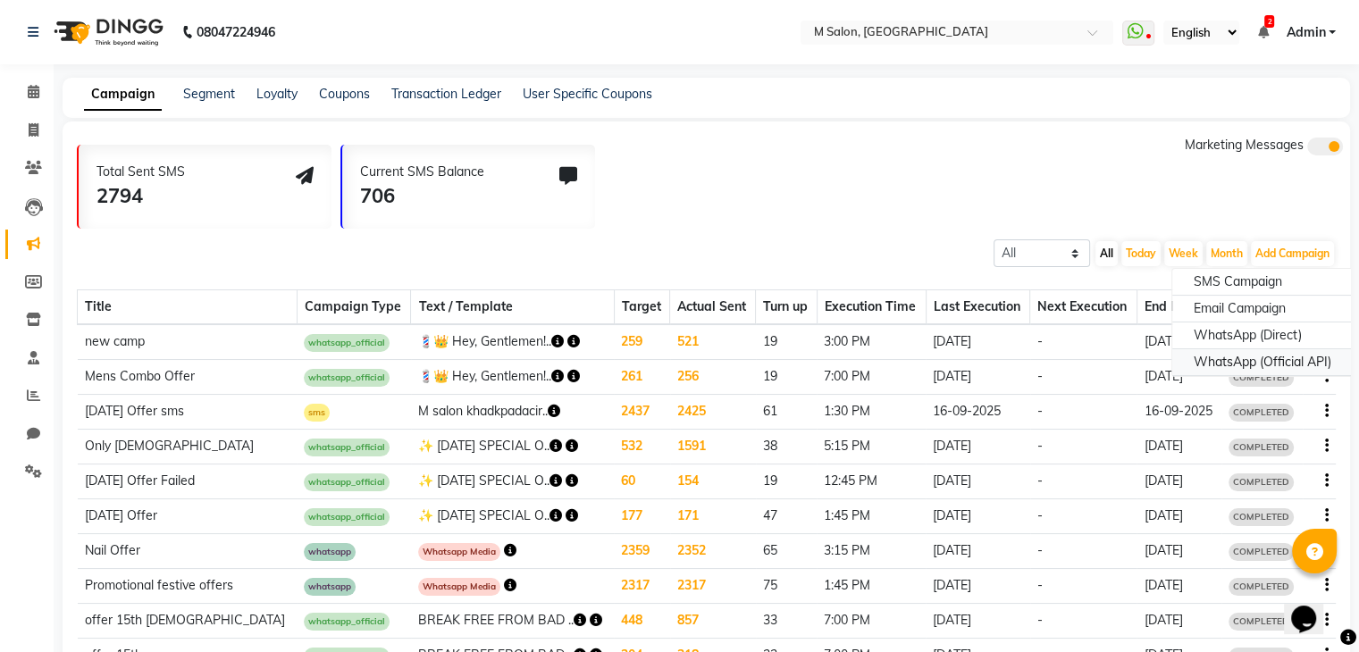
click at [1244, 367] on div "WhatsApp (Official API)" at bounding box center [1262, 362] width 180 height 27
select select "2"
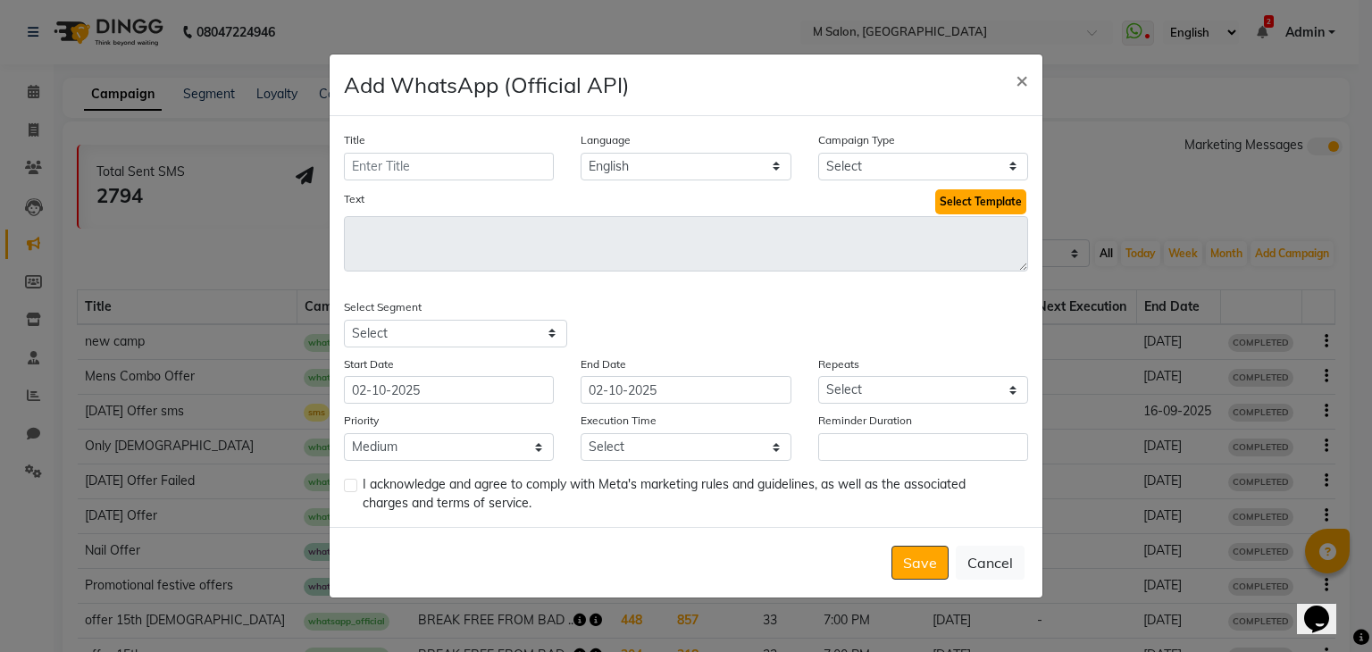
click at [960, 197] on button "Select Template" at bounding box center [980, 201] width 91 height 25
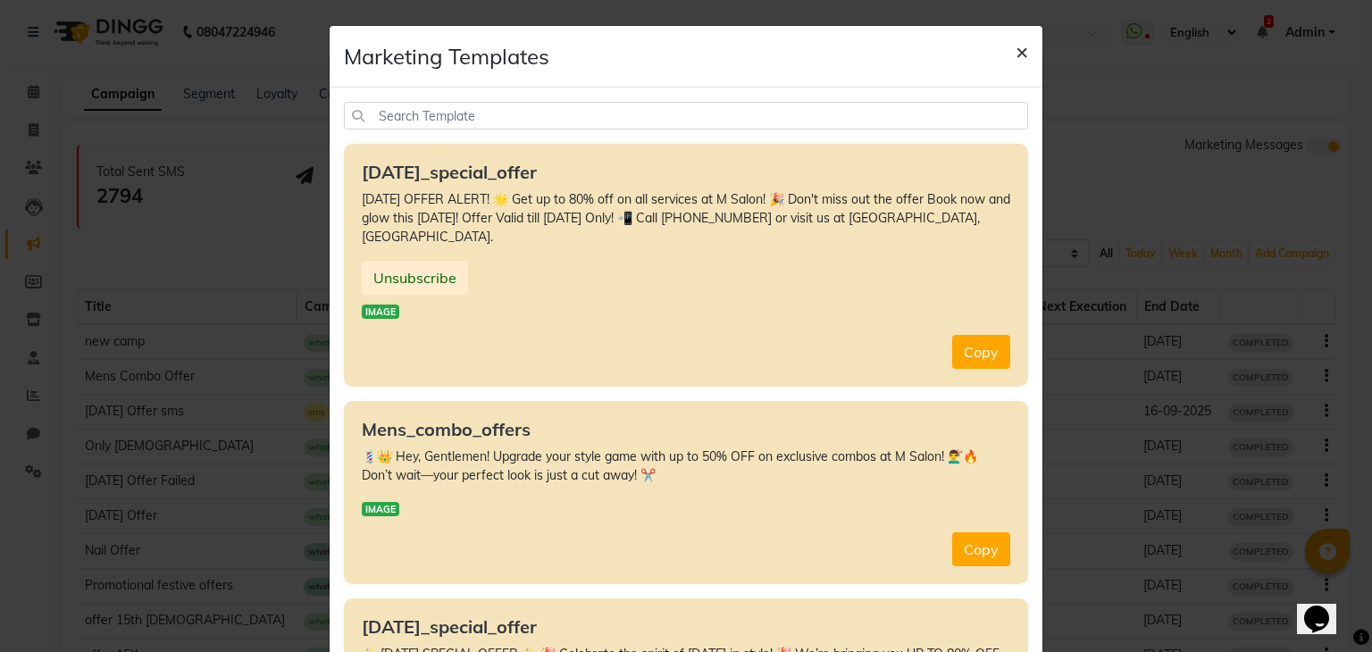
click at [1016, 47] on span "×" at bounding box center [1022, 51] width 13 height 27
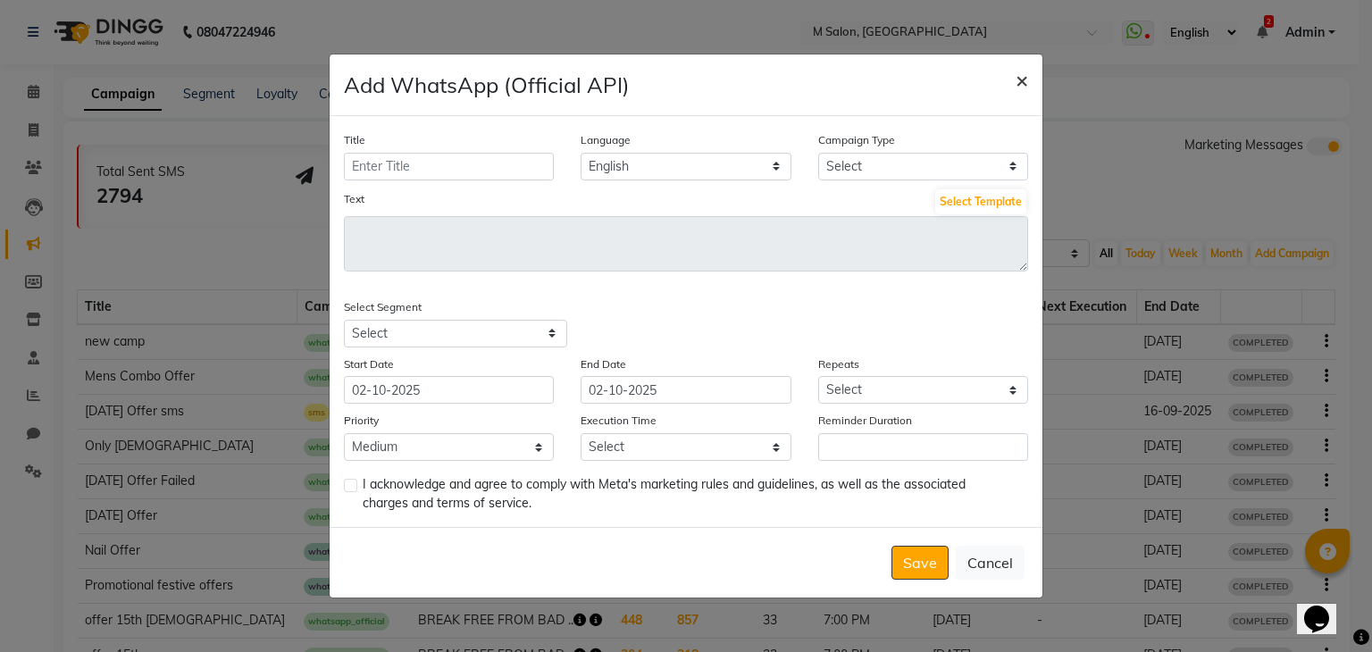
click at [1023, 82] on span "×" at bounding box center [1022, 79] width 13 height 27
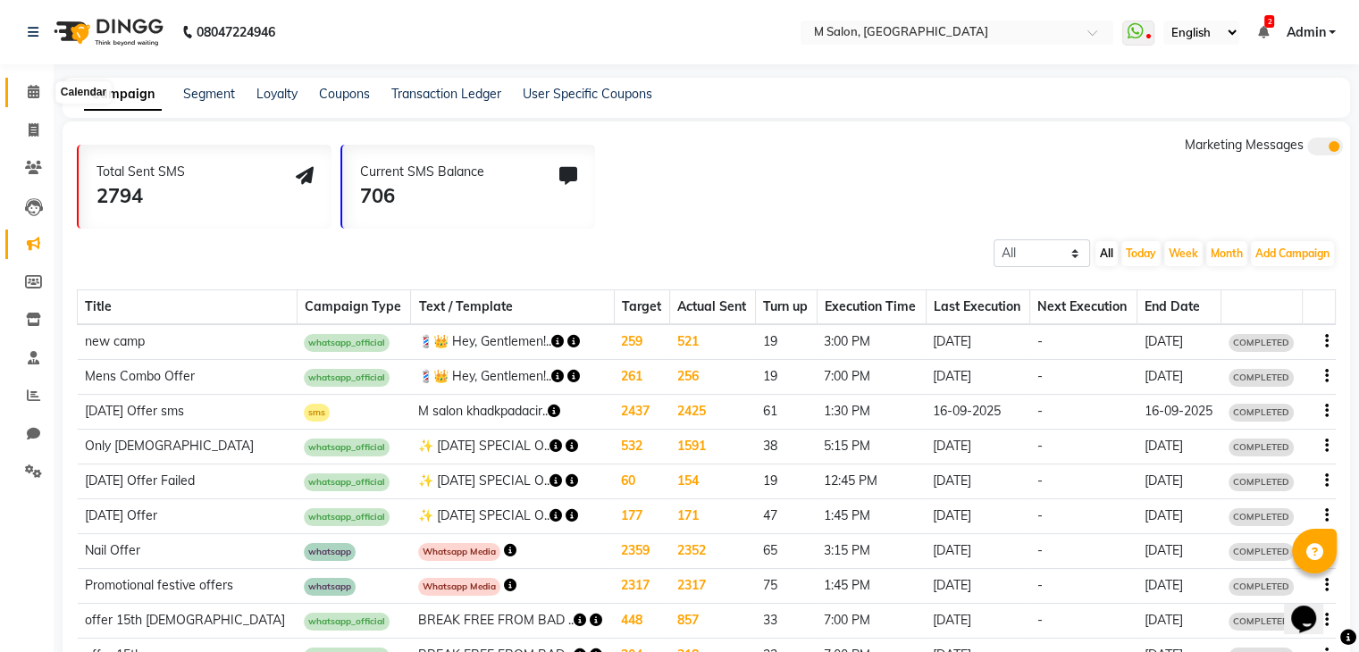
click at [31, 96] on icon at bounding box center [34, 91] width 12 height 13
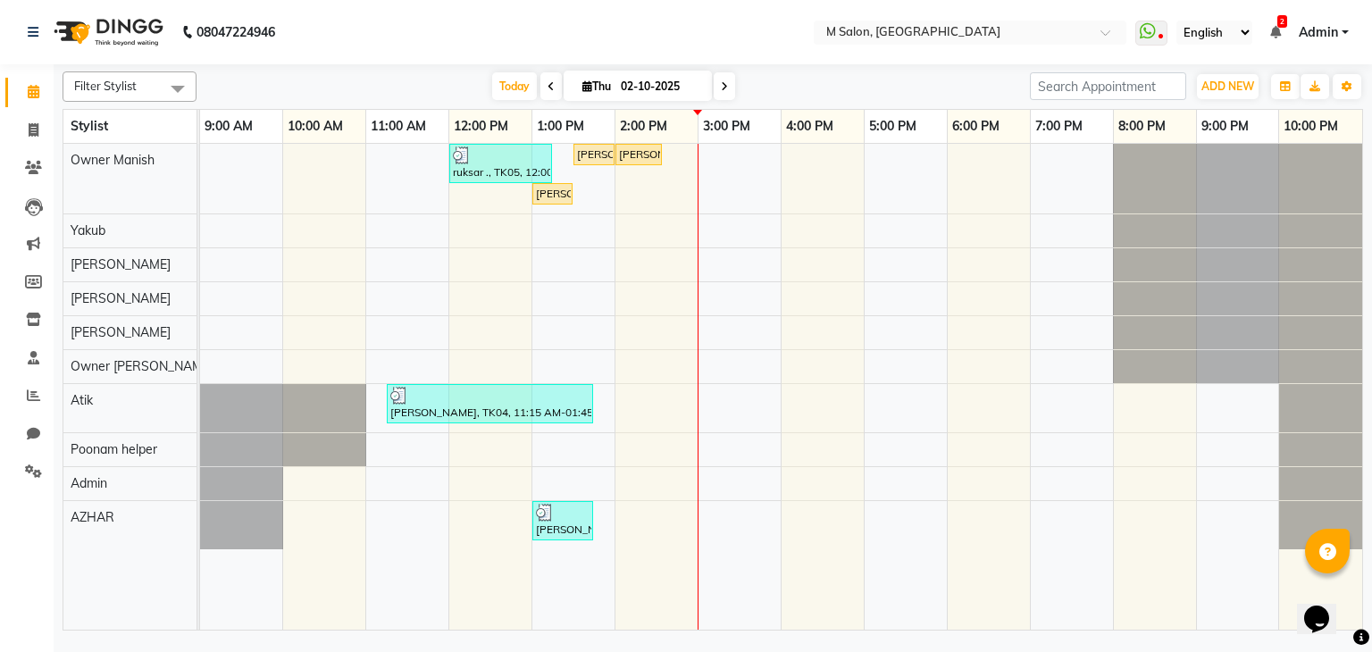
click at [729, 97] on span at bounding box center [724, 86] width 21 height 28
type input "03-10-2025"
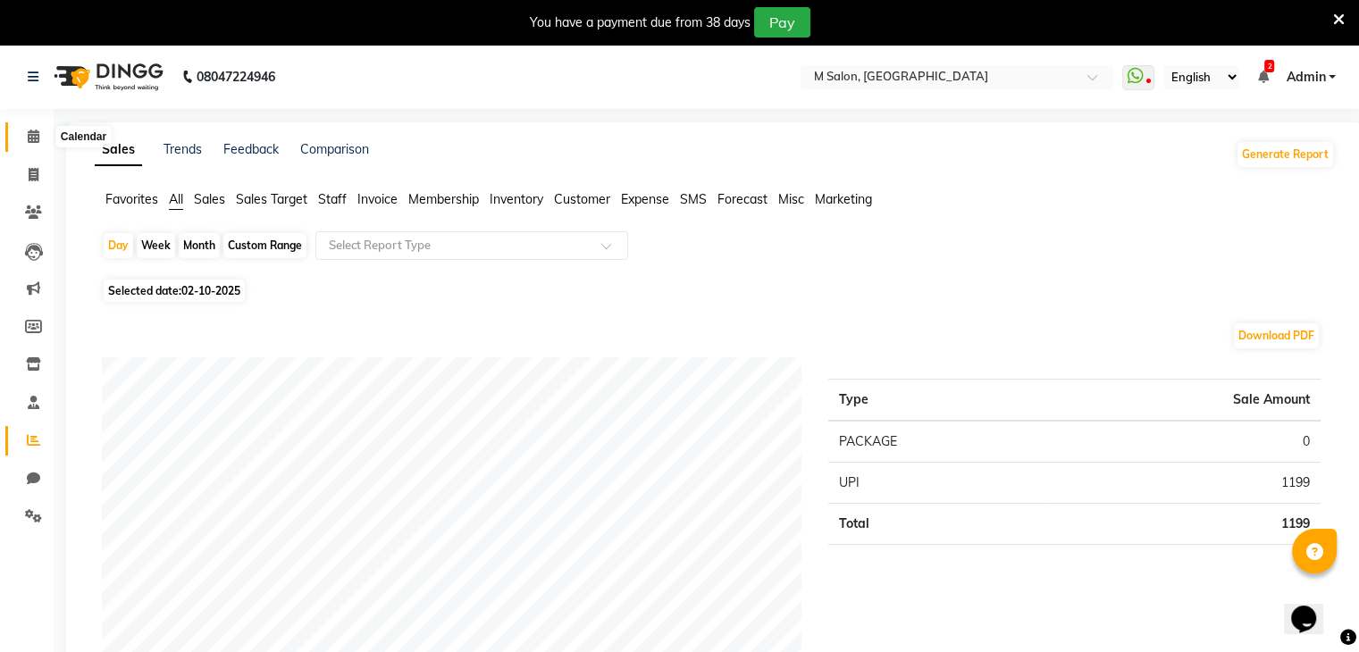
click at [18, 135] on span at bounding box center [33, 137] width 31 height 21
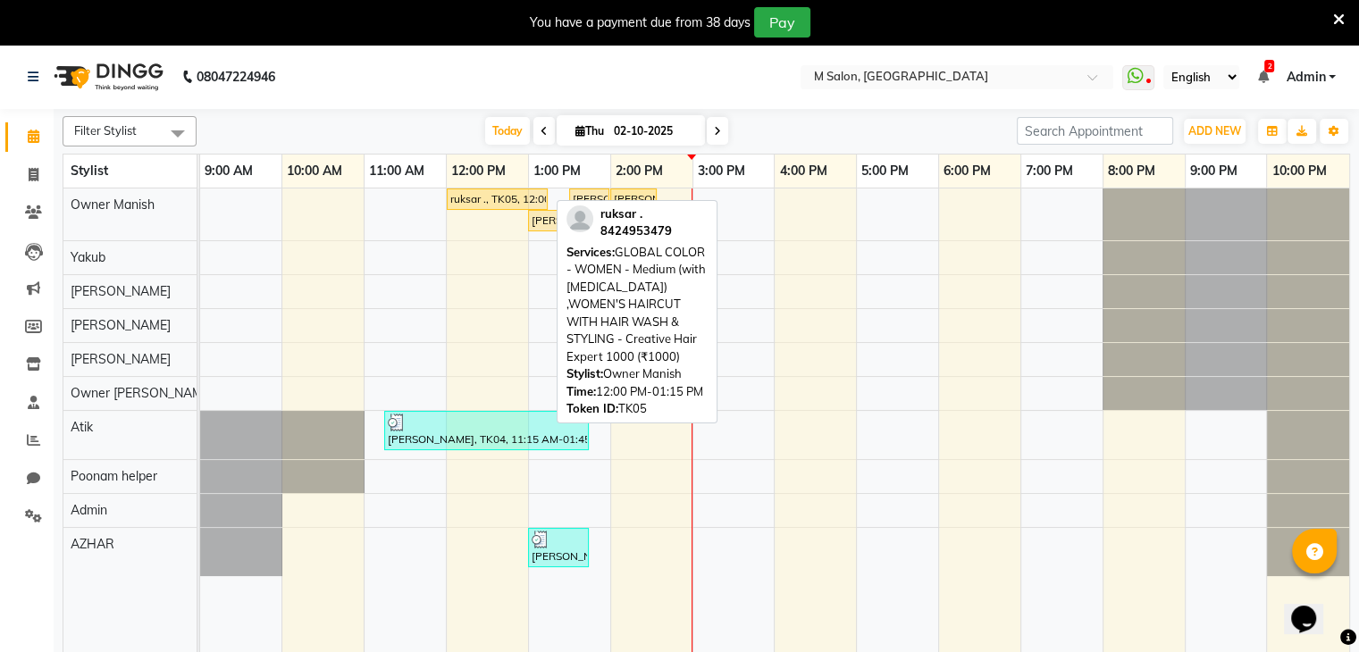
click at [493, 191] on div "ruksar ., TK05, 12:00 PM-01:15 PM, GLOBAL COLOR - WOMEN - Medium (with [MEDICAL…" at bounding box center [496, 199] width 97 height 16
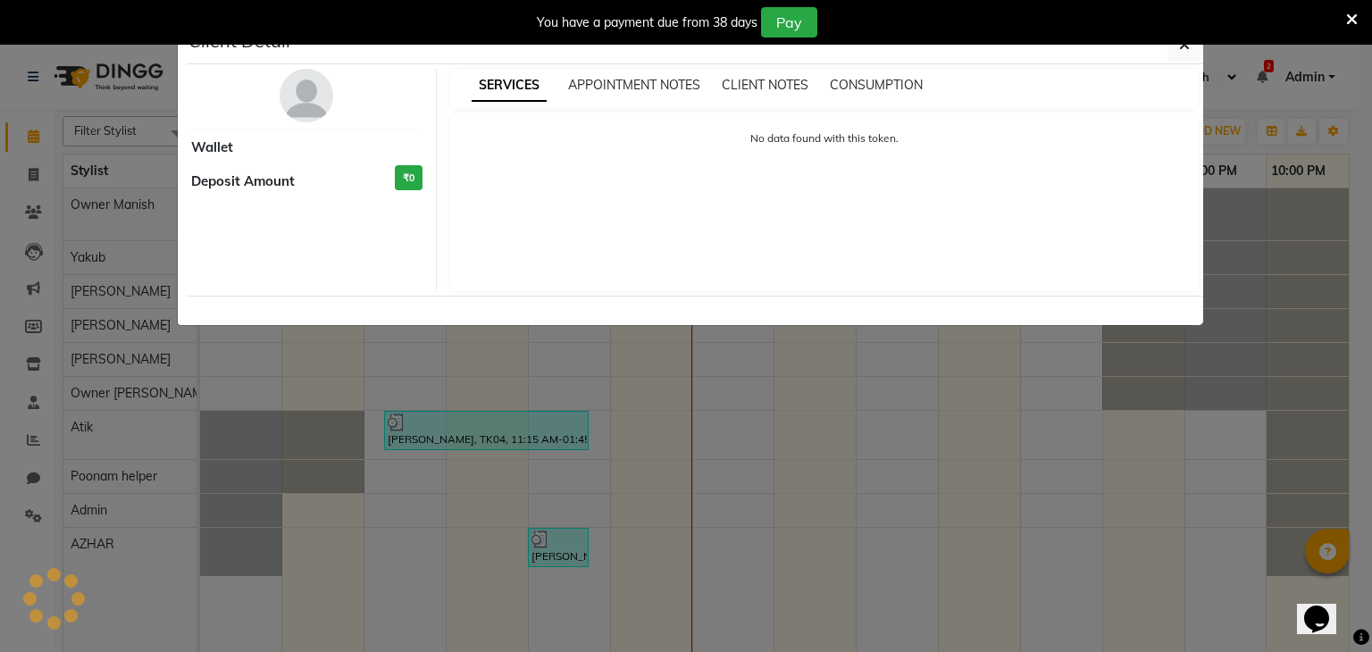
select select "1"
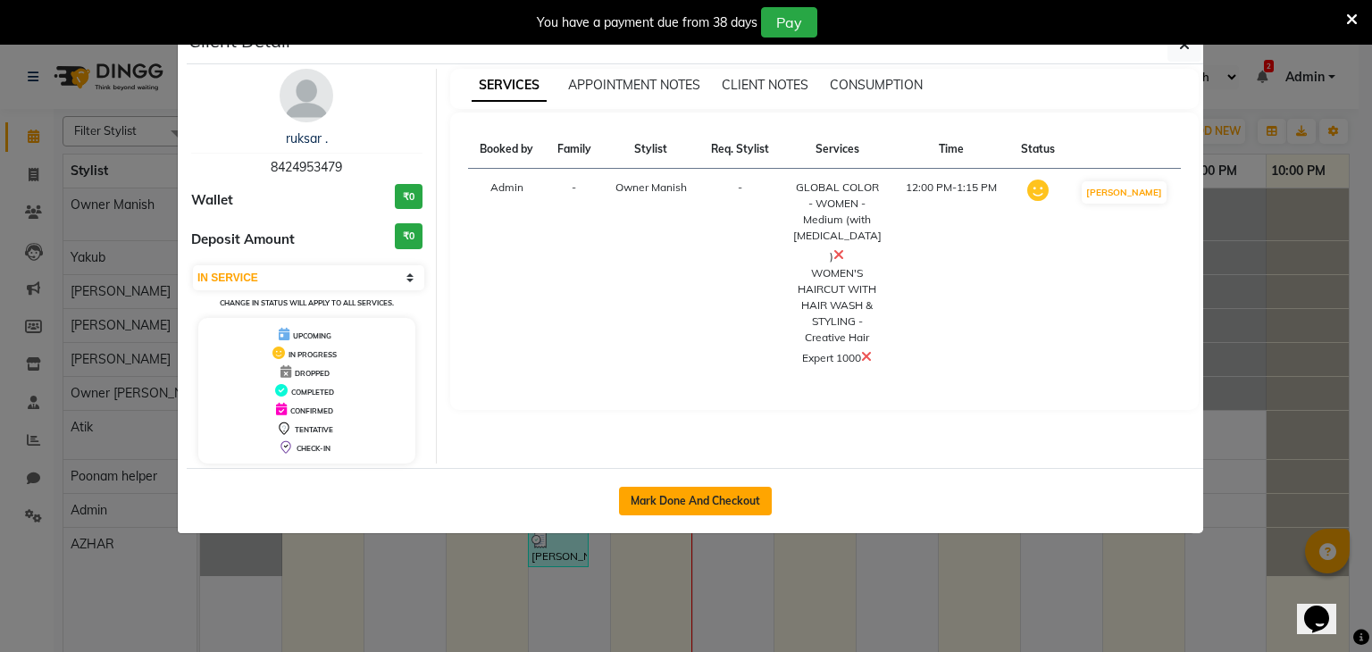
click at [641, 501] on button "Mark Done And Checkout" at bounding box center [695, 501] width 153 height 29
select select "service"
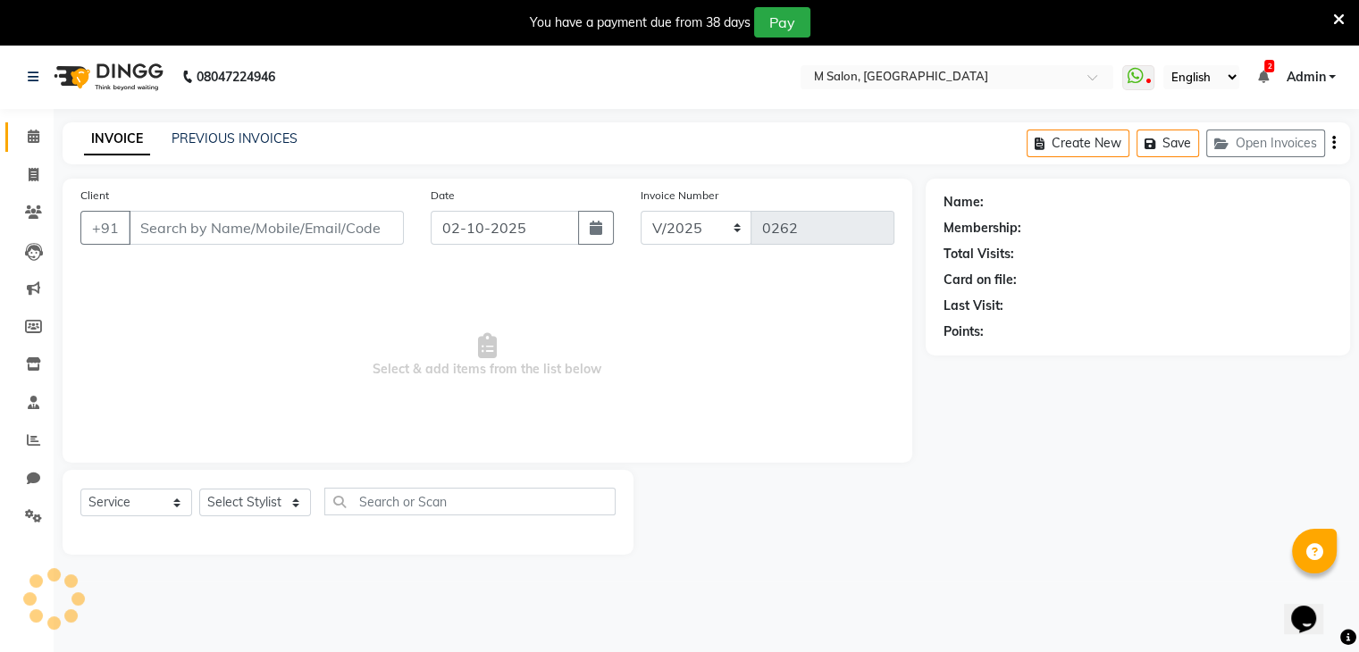
type input "8424953479"
select select "86896"
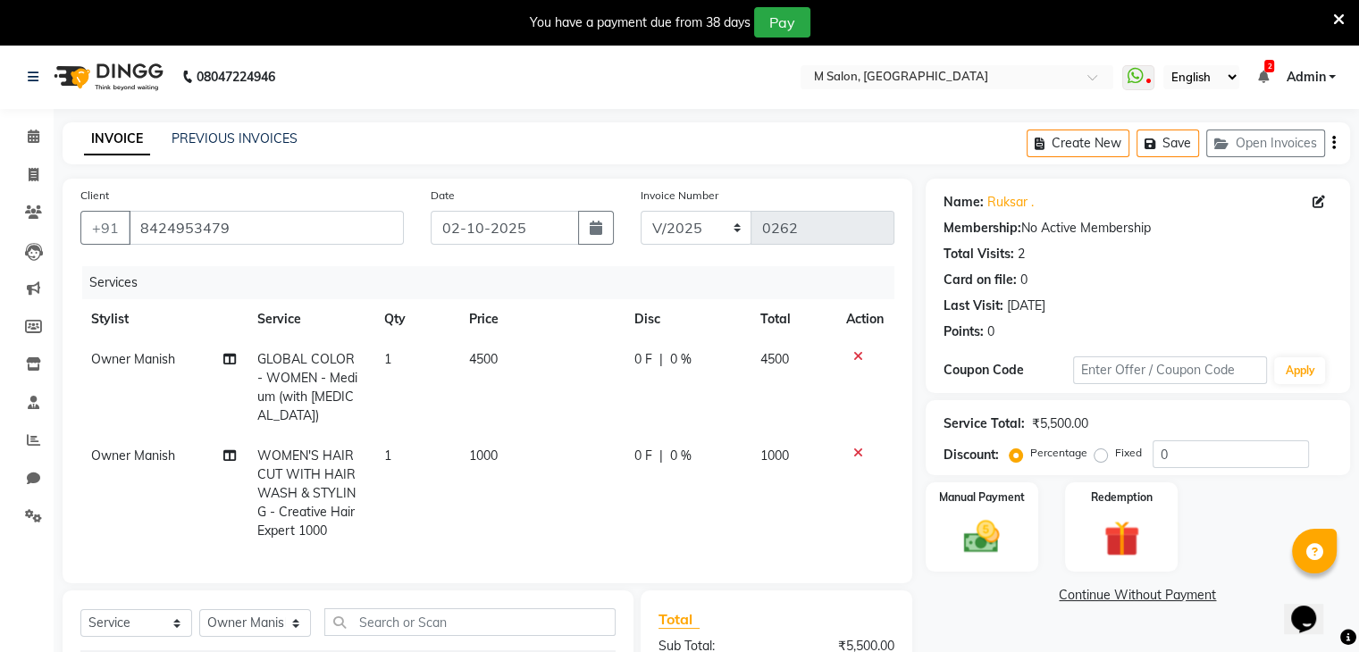
click at [326, 369] on td "GLOBAL COLOR - WOMEN - Medium (with [MEDICAL_DATA])" at bounding box center [310, 387] width 127 height 96
select select "86896"
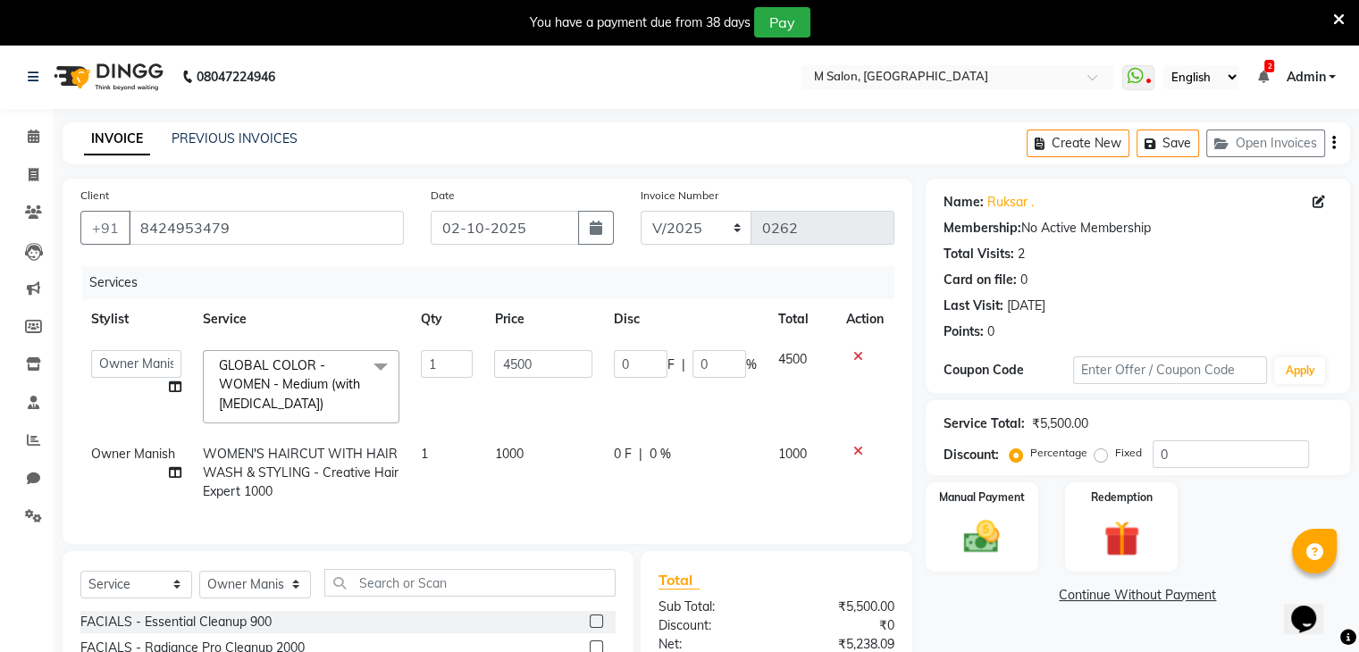
click at [326, 369] on span "GLOBAL COLOR - WOMEN - Medium (with [MEDICAL_DATA]) x" at bounding box center [292, 384] width 157 height 57
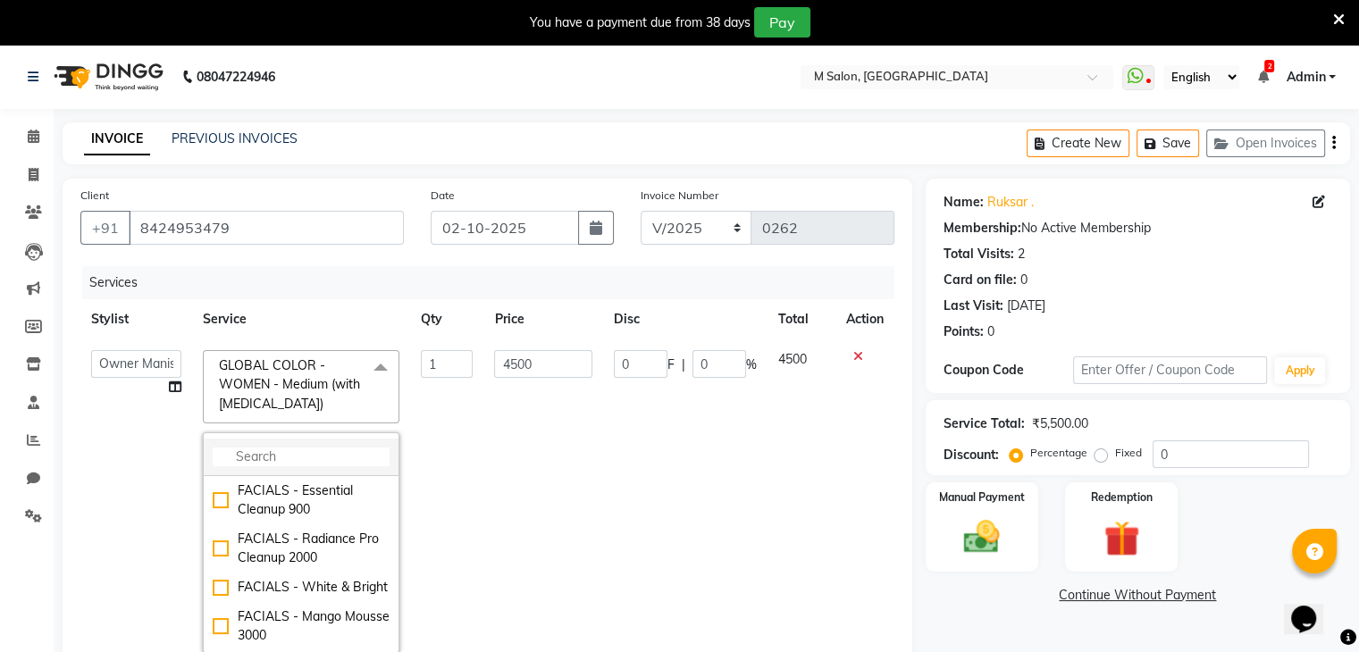
click at [281, 462] on input "multiselect-search" at bounding box center [301, 457] width 177 height 19
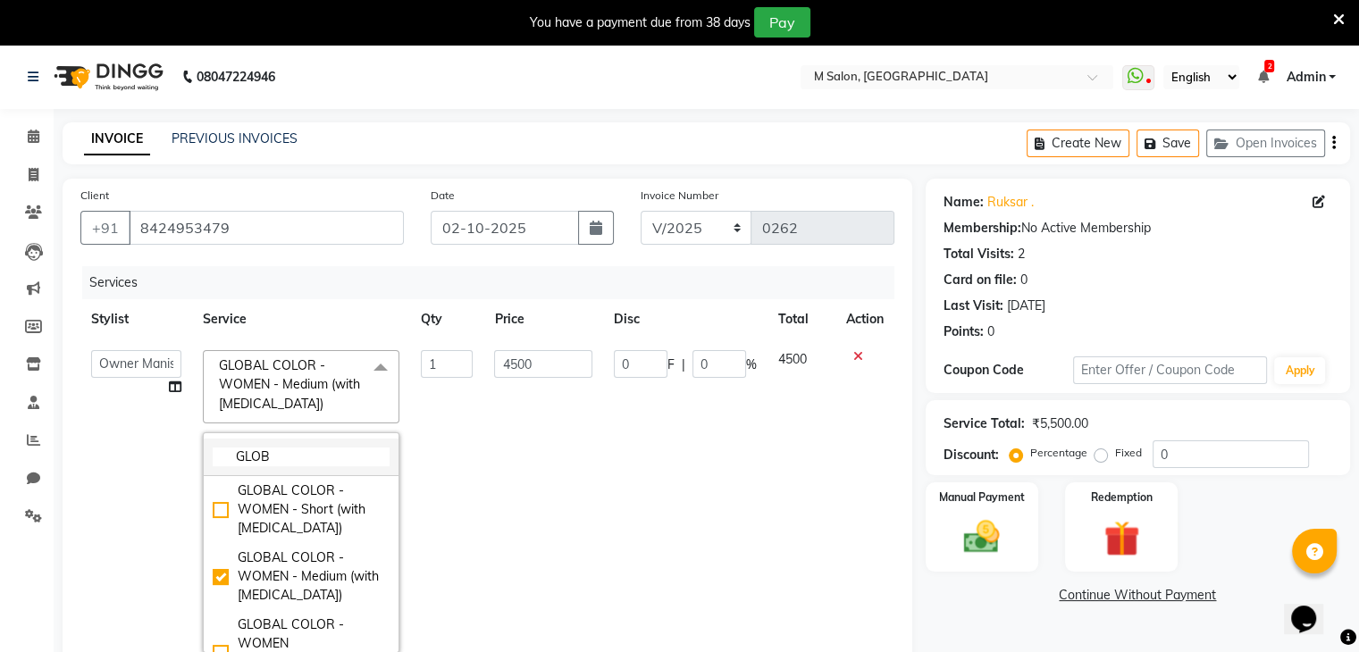
click at [312, 454] on input "GLOB" at bounding box center [301, 457] width 177 height 19
type input "G"
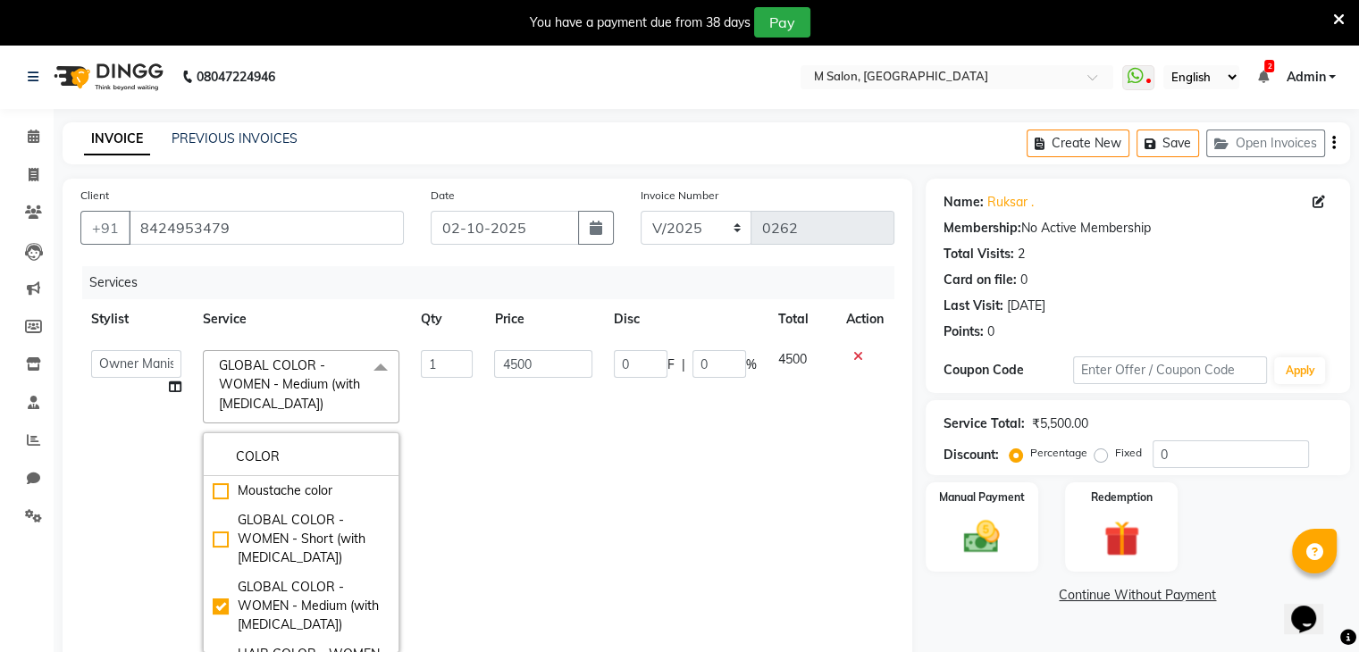
type input "COLOR"
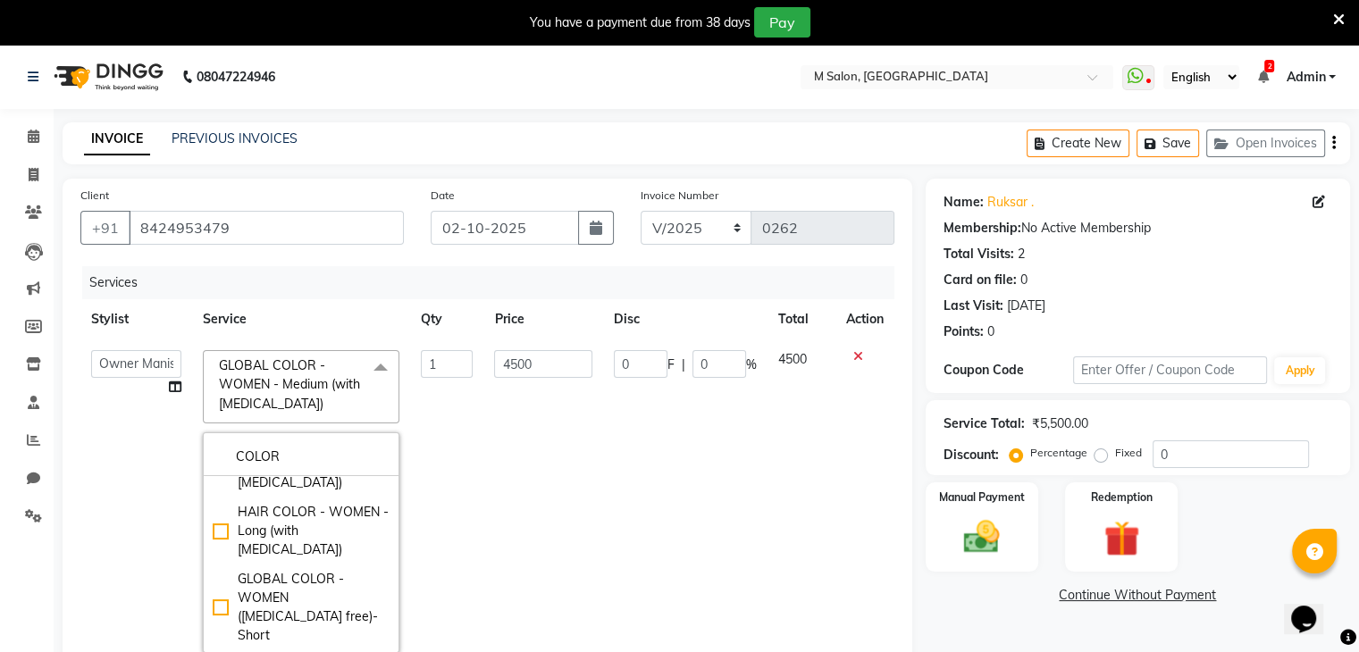
scroll to position [119, 0]
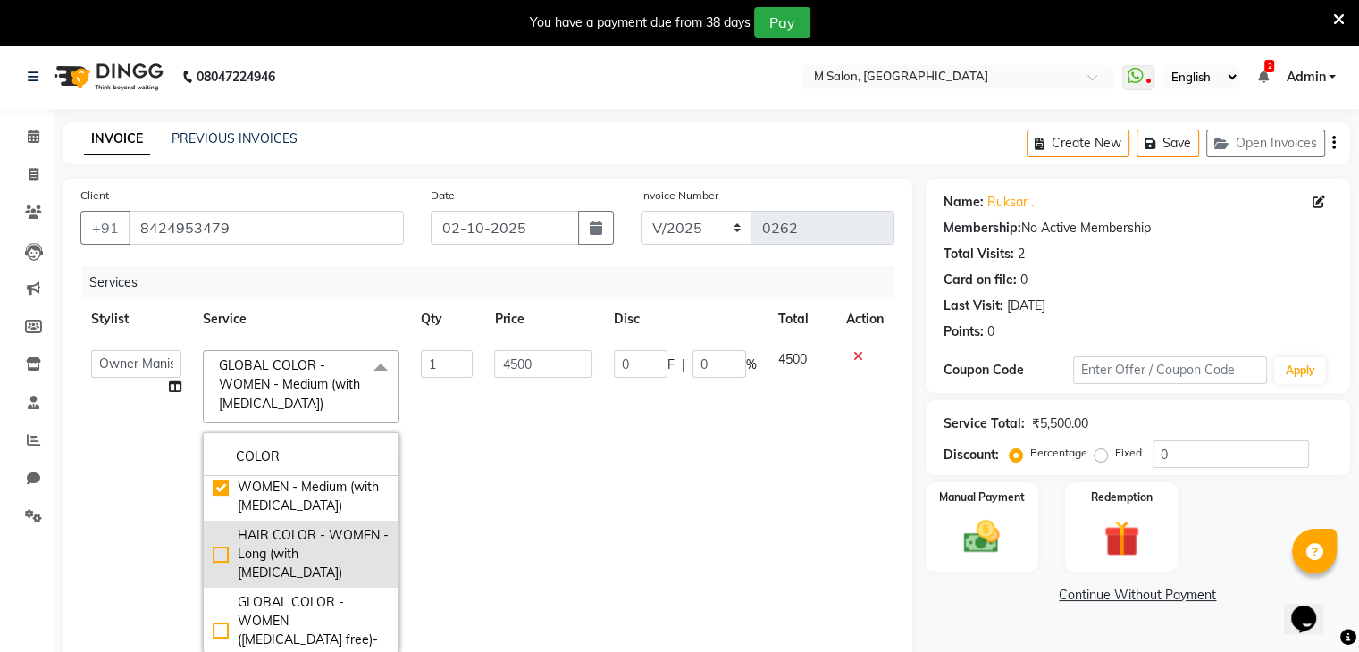
click at [289, 555] on div "HAIR COLOR - WOMEN - Long (with [MEDICAL_DATA])" at bounding box center [301, 554] width 177 height 56
checkbox input "false"
type input "5500"
checkbox input "true"
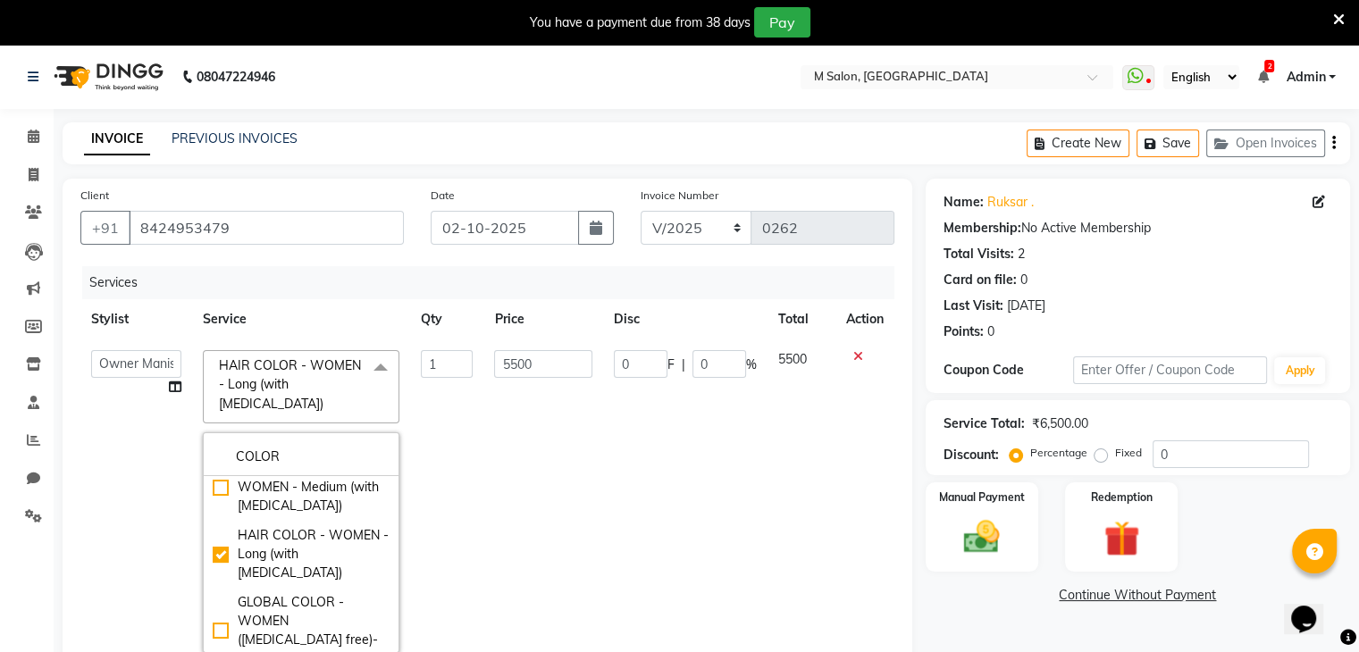
click at [473, 498] on td "1" at bounding box center [446, 501] width 73 height 324
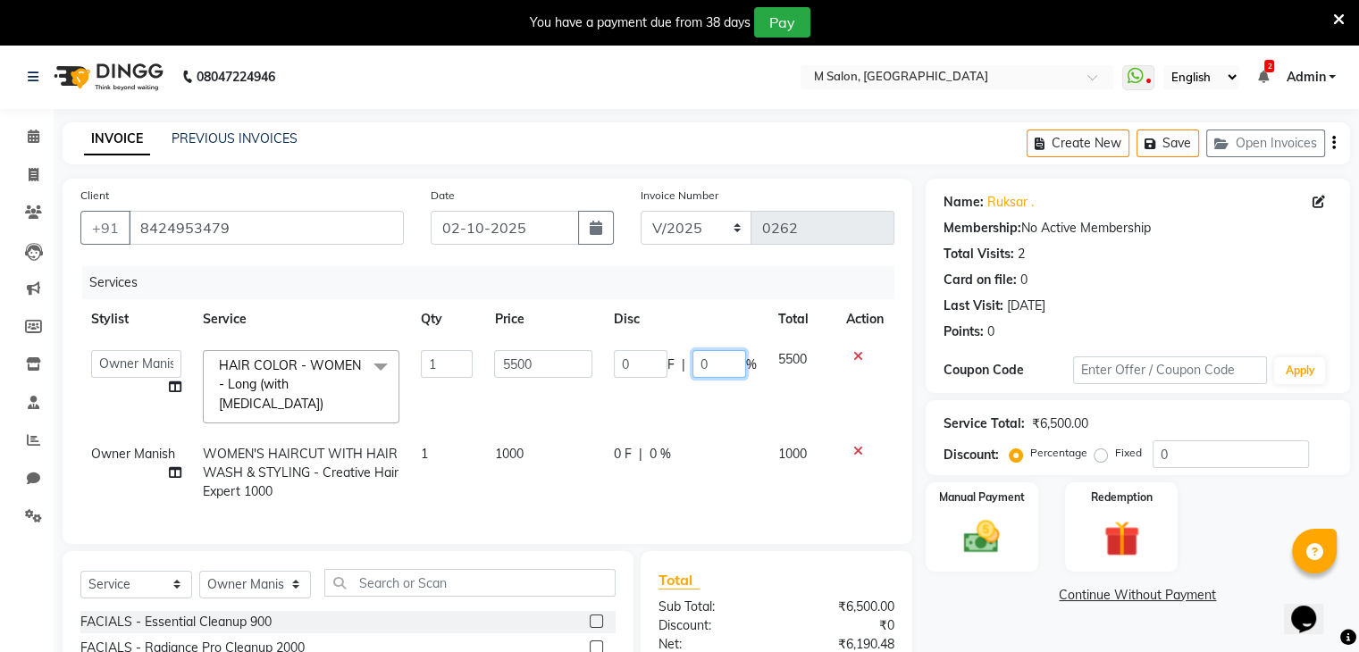
click at [721, 362] on input "0" at bounding box center [719, 364] width 54 height 28
type input "30"
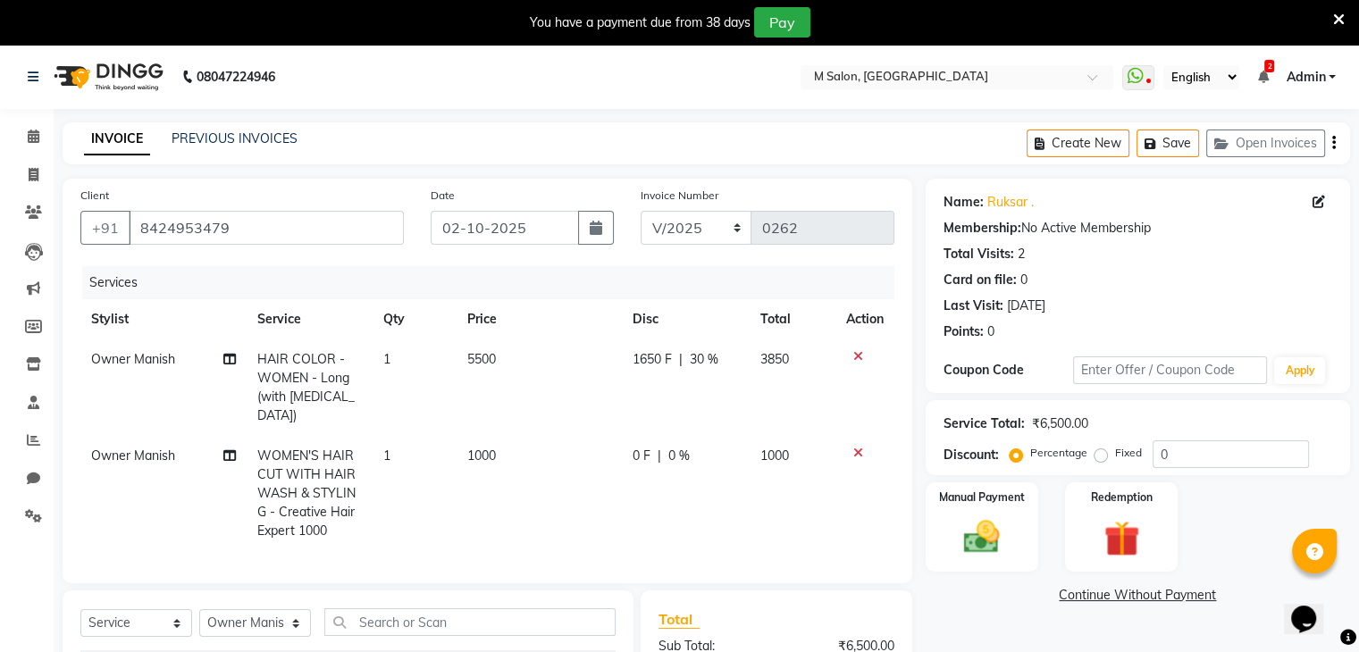
click at [741, 395] on td "1650 F | 30 %" at bounding box center [686, 387] width 129 height 96
select select "86896"
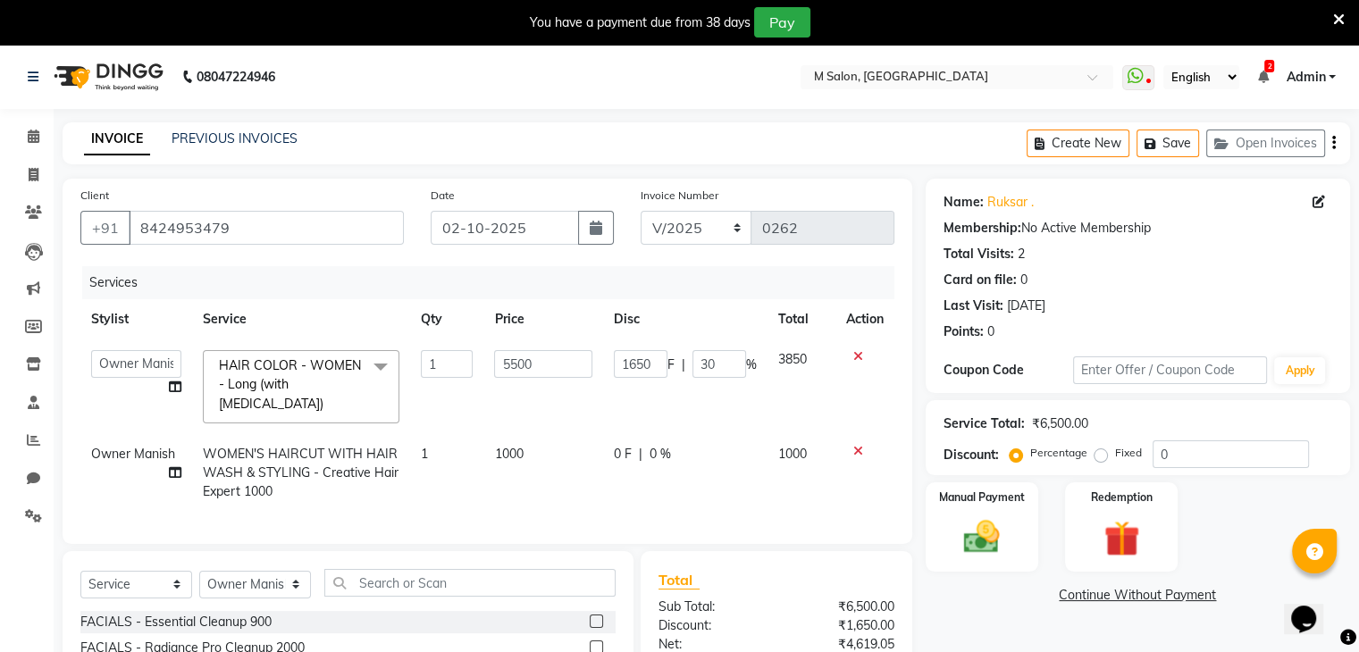
click at [646, 445] on div "0 F | 0 %" at bounding box center [685, 454] width 143 height 19
select select "86896"
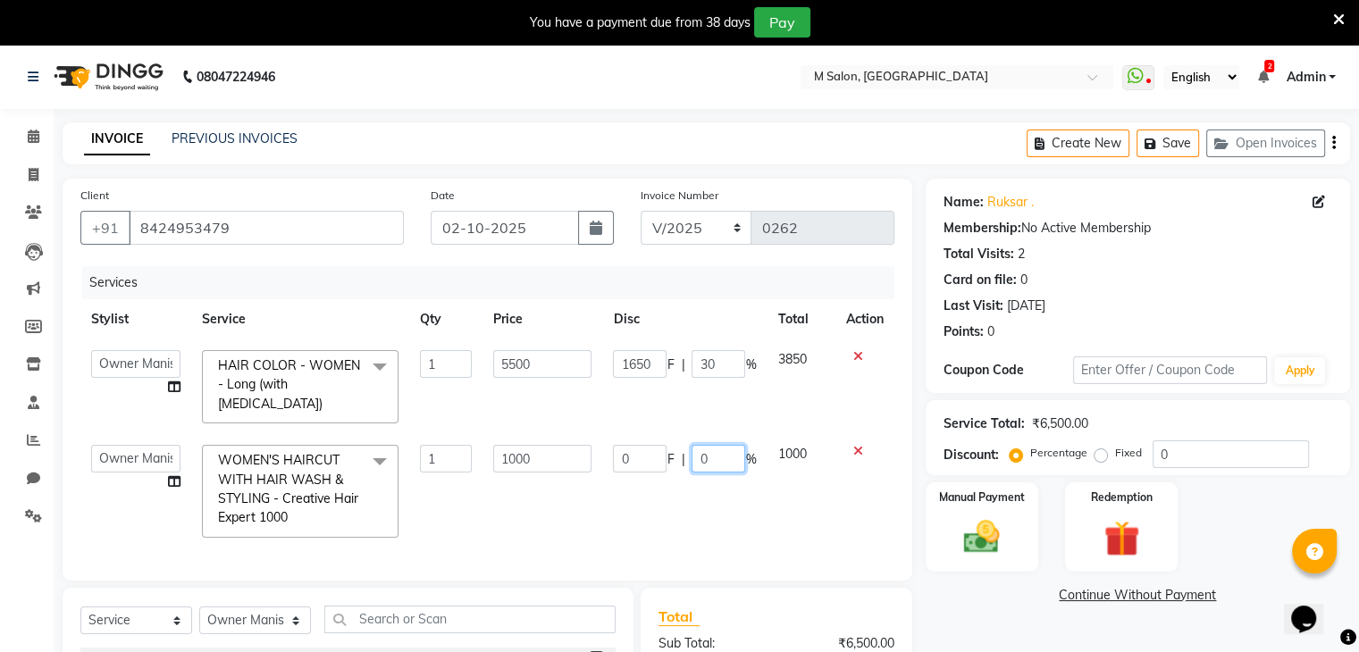
click at [718, 445] on input "0" at bounding box center [718, 459] width 54 height 28
type input "20"
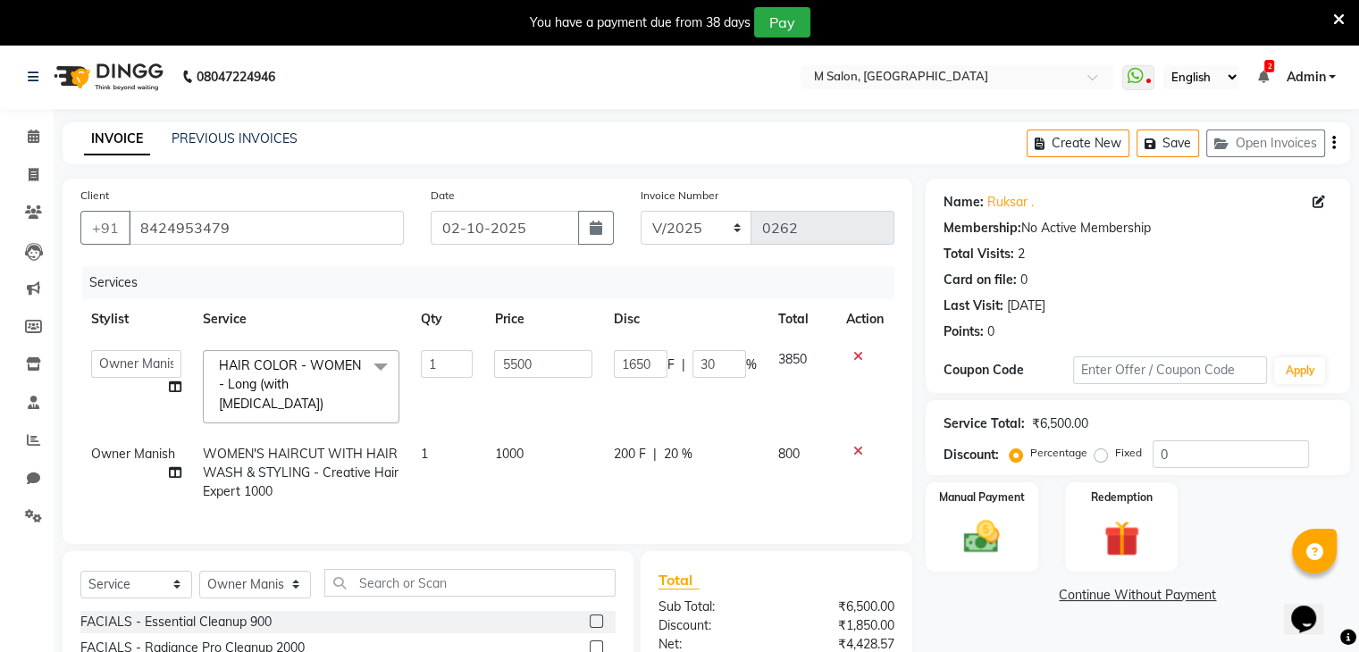
click at [810, 469] on td "800" at bounding box center [801, 473] width 68 height 78
select select "86896"
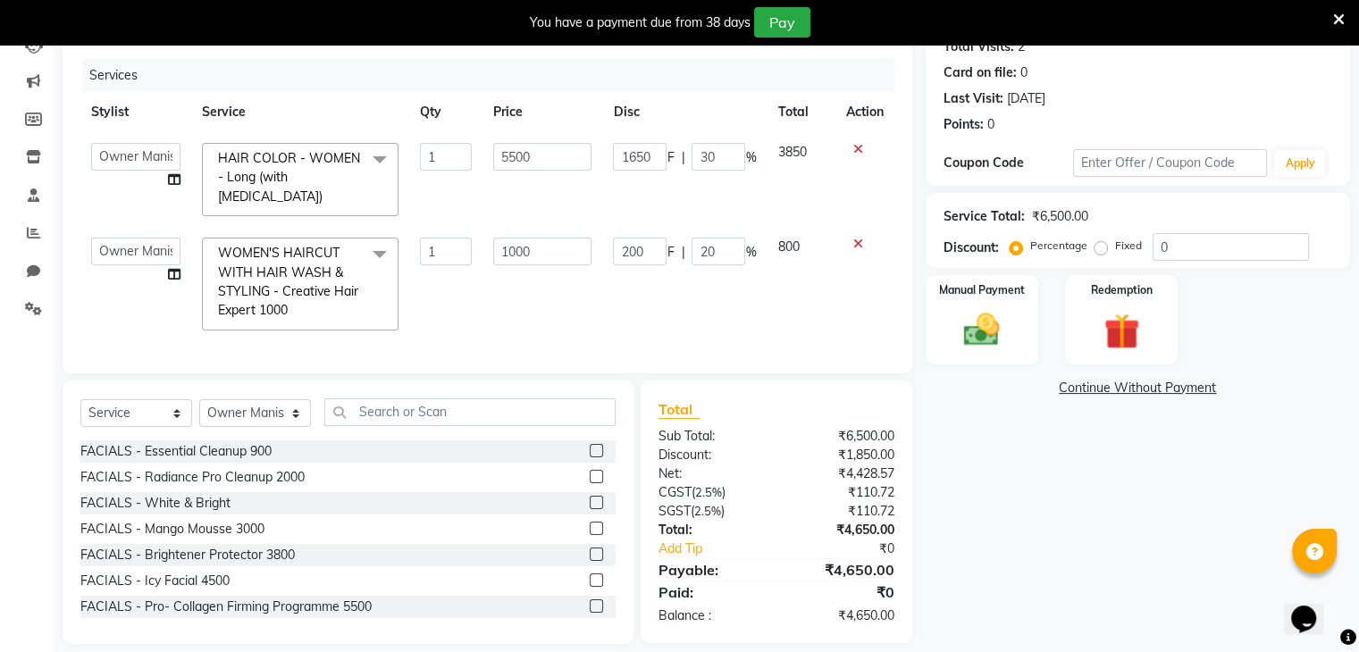
scroll to position [221, 0]
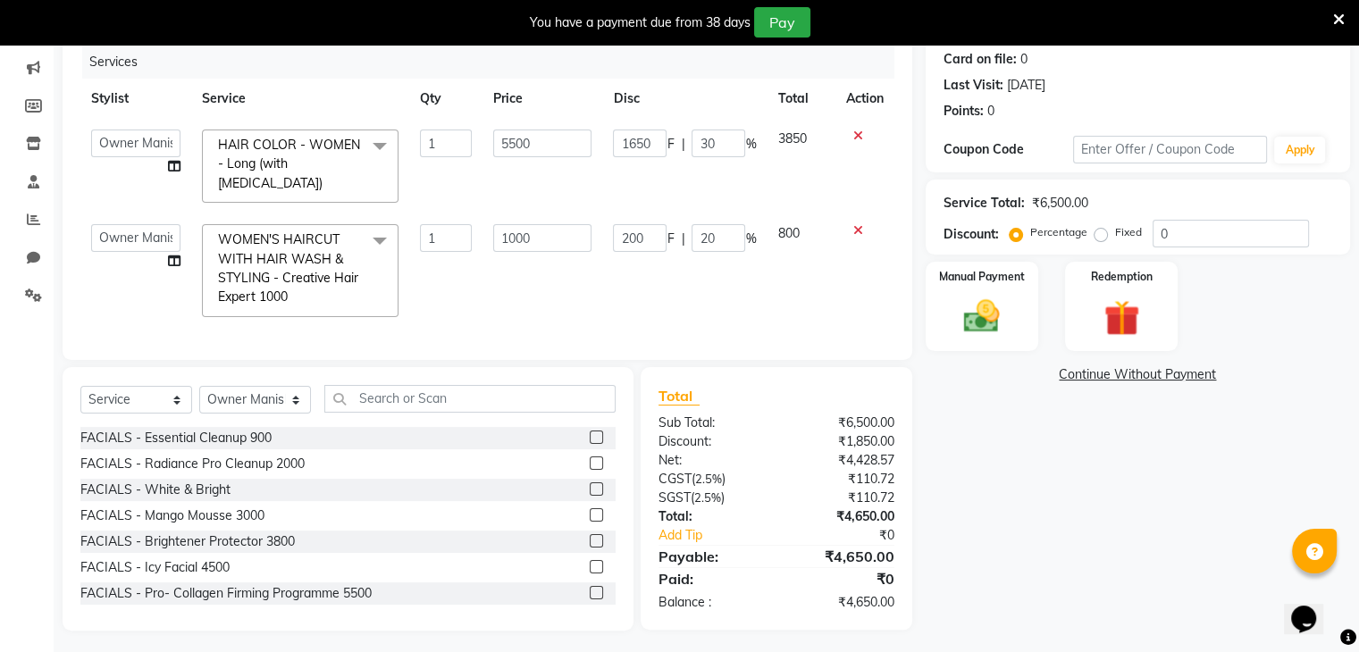
click at [1333, 19] on icon at bounding box center [1339, 20] width 12 height 16
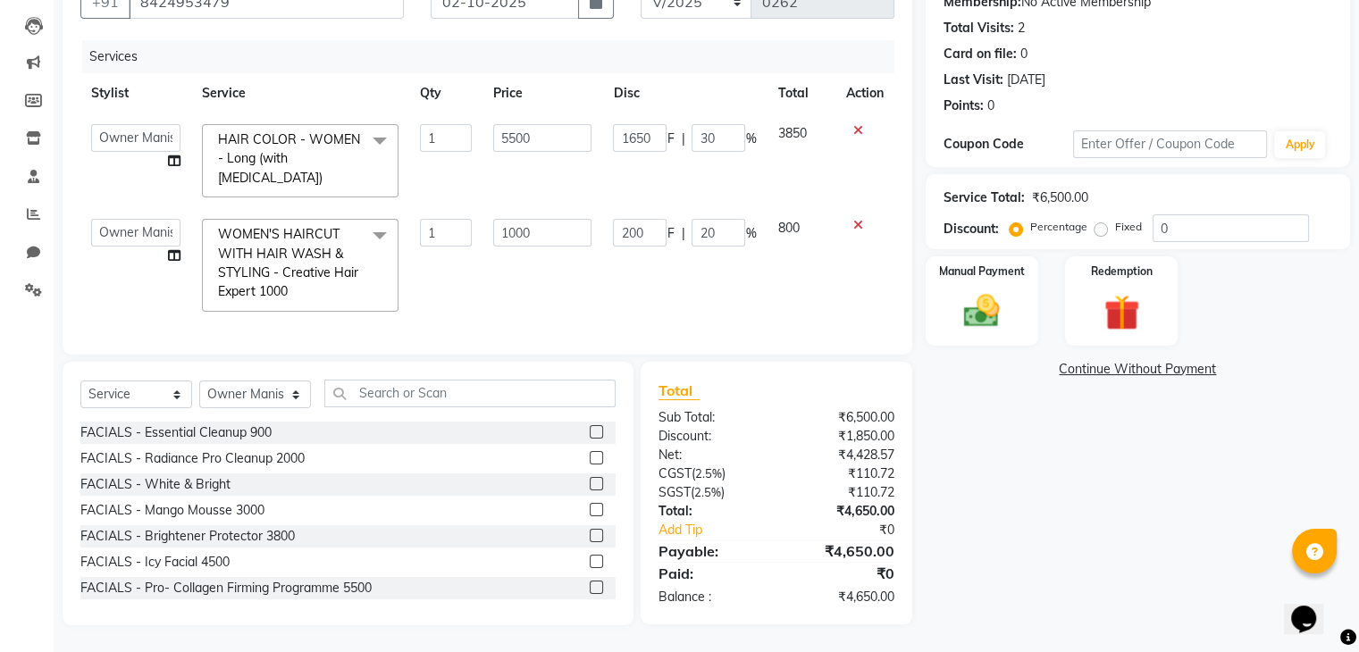
scroll to position [175, 0]
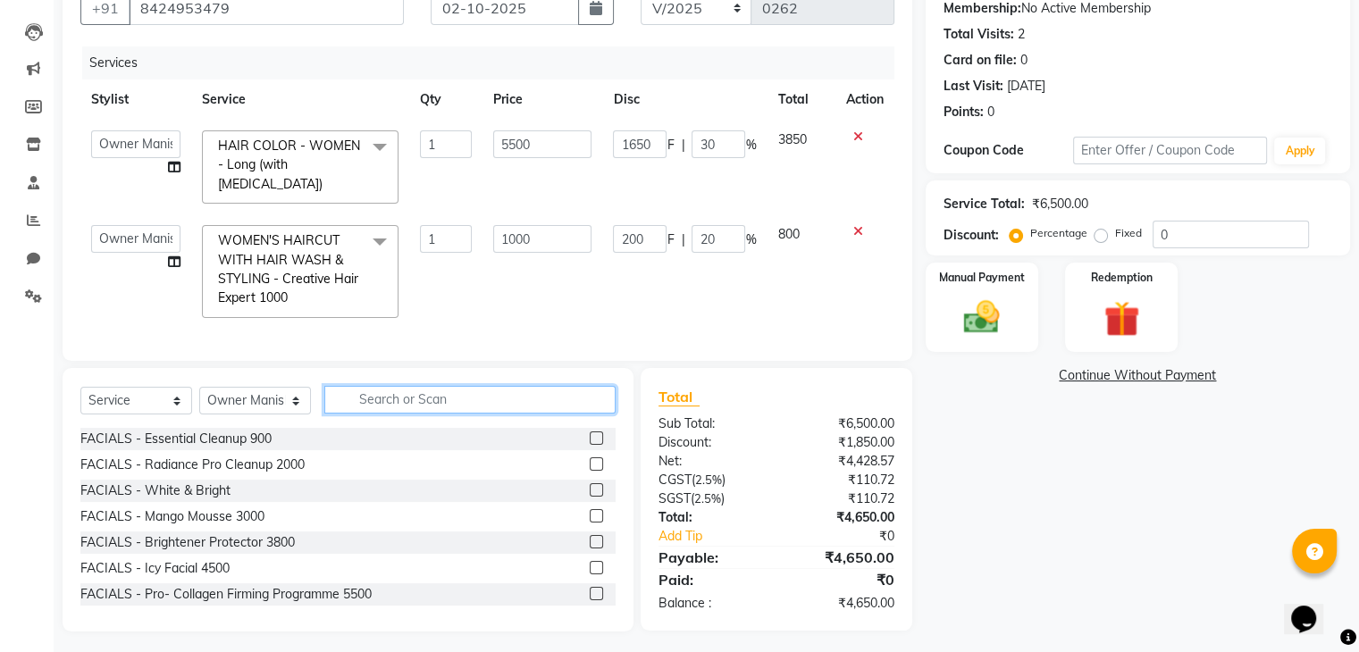
click at [443, 386] on input "text" at bounding box center [469, 400] width 291 height 28
click at [112, 399] on select "Select Service Product Membership Package Voucher Prepaid Gift Card" at bounding box center [136, 401] width 112 height 28
select select "product"
click at [80, 387] on select "Select Service Product Membership Package Voucher Prepaid Gift Card" at bounding box center [136, 401] width 112 height 28
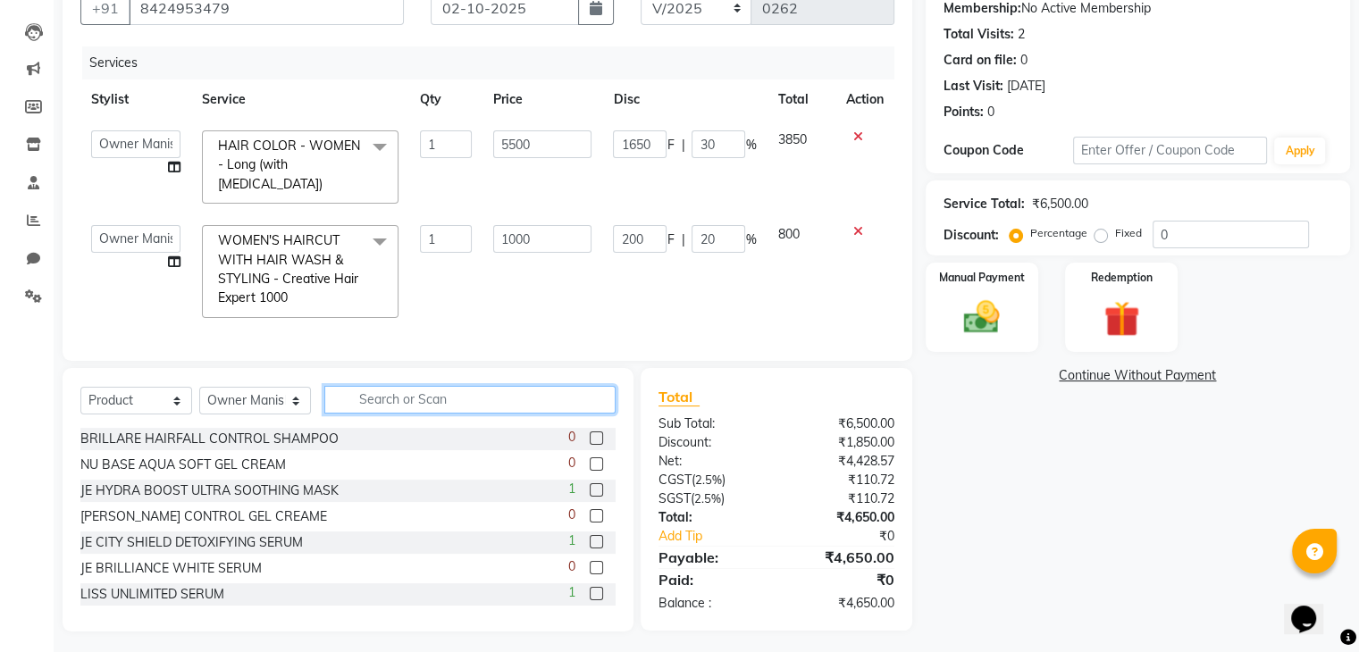
click at [410, 398] on input "text" at bounding box center [469, 400] width 291 height 28
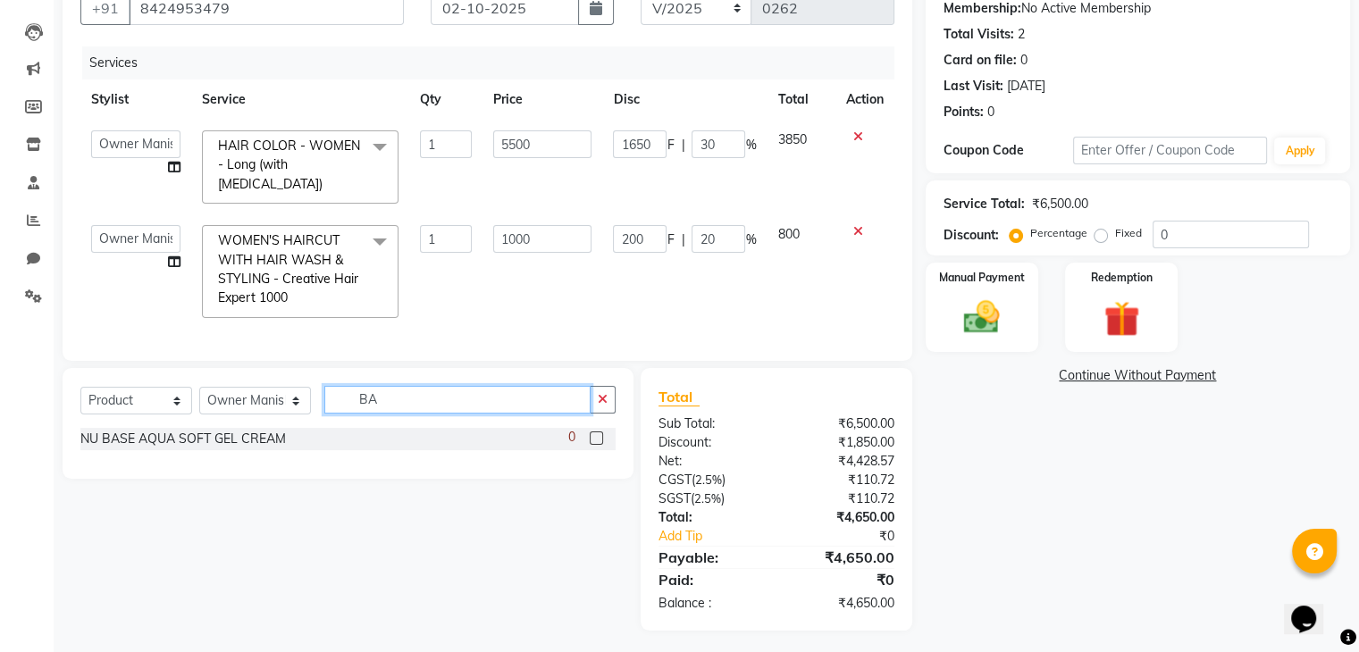
type input "B"
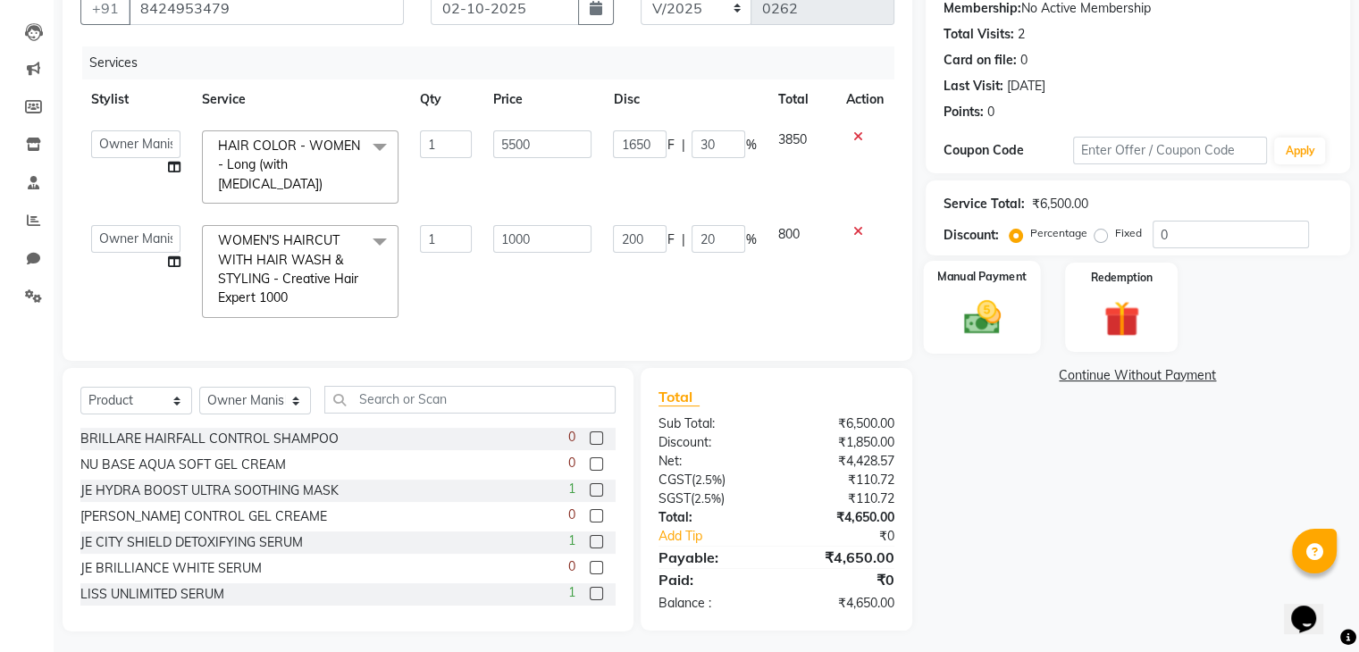
click at [989, 336] on img at bounding box center [981, 318] width 60 height 43
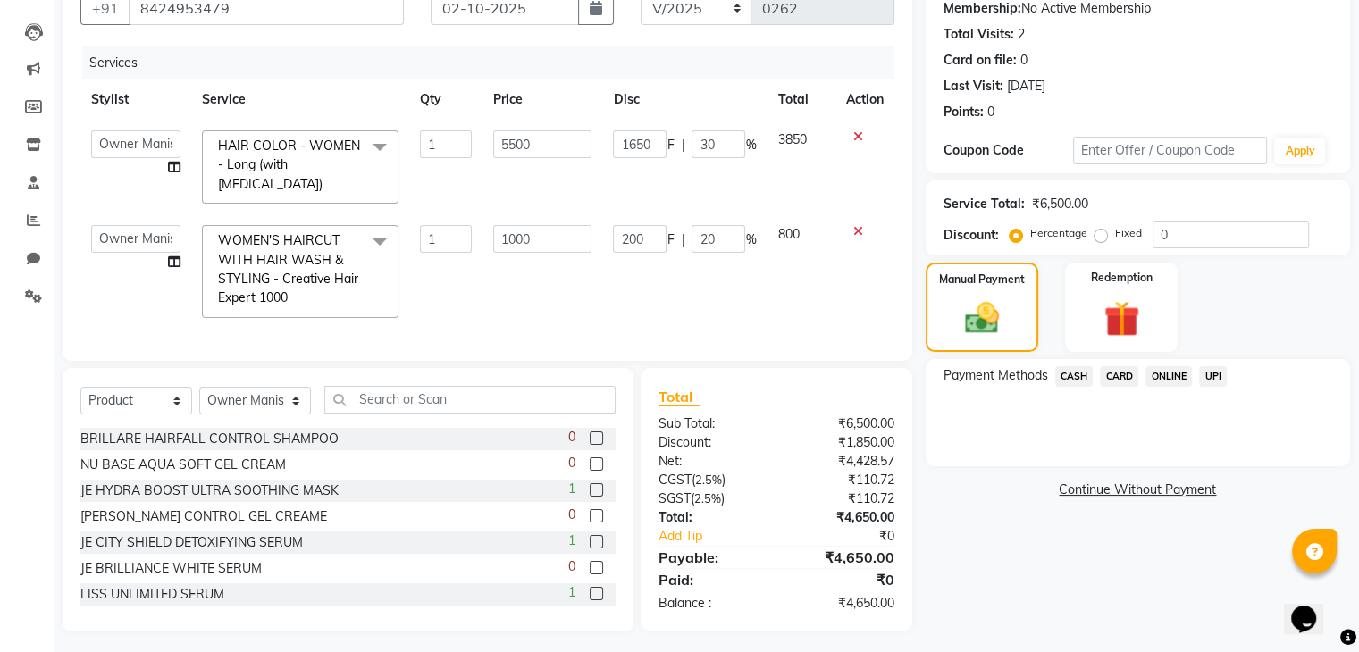
click at [567, 301] on td "1000" at bounding box center [542, 271] width 120 height 114
click at [1208, 371] on span "UPI" at bounding box center [1213, 376] width 28 height 21
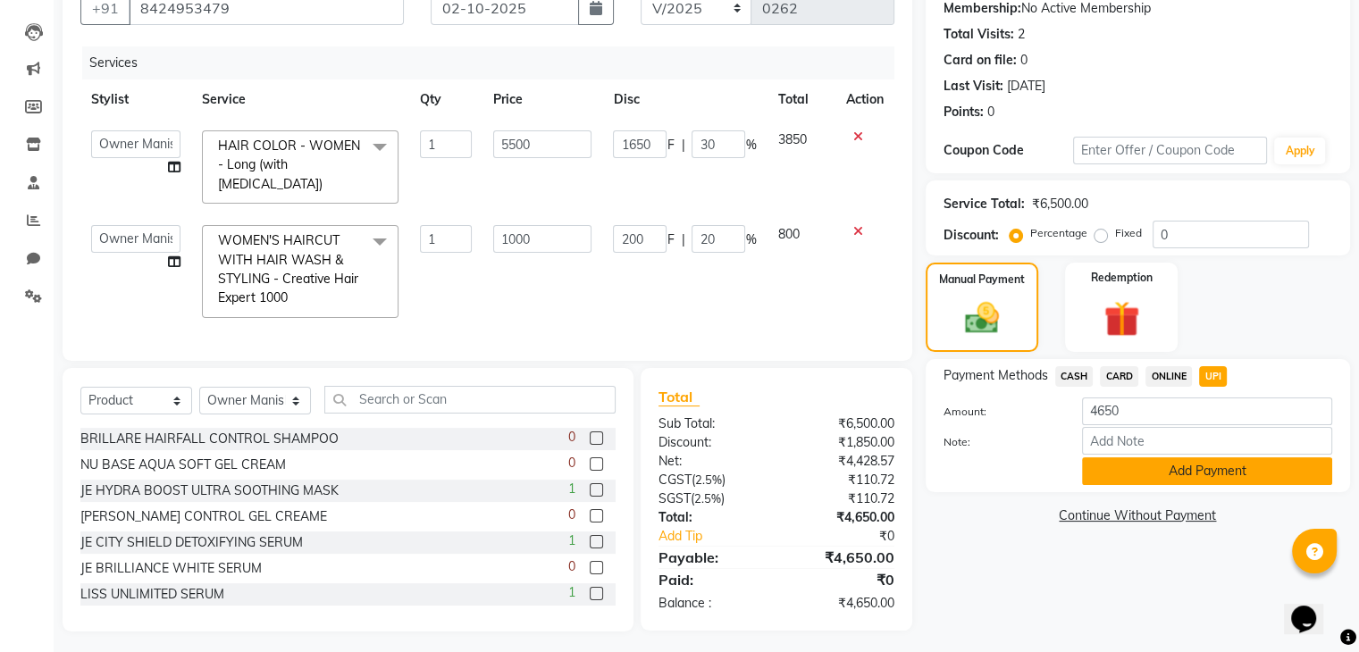
click at [1151, 469] on button "Add Payment" at bounding box center [1207, 471] width 250 height 28
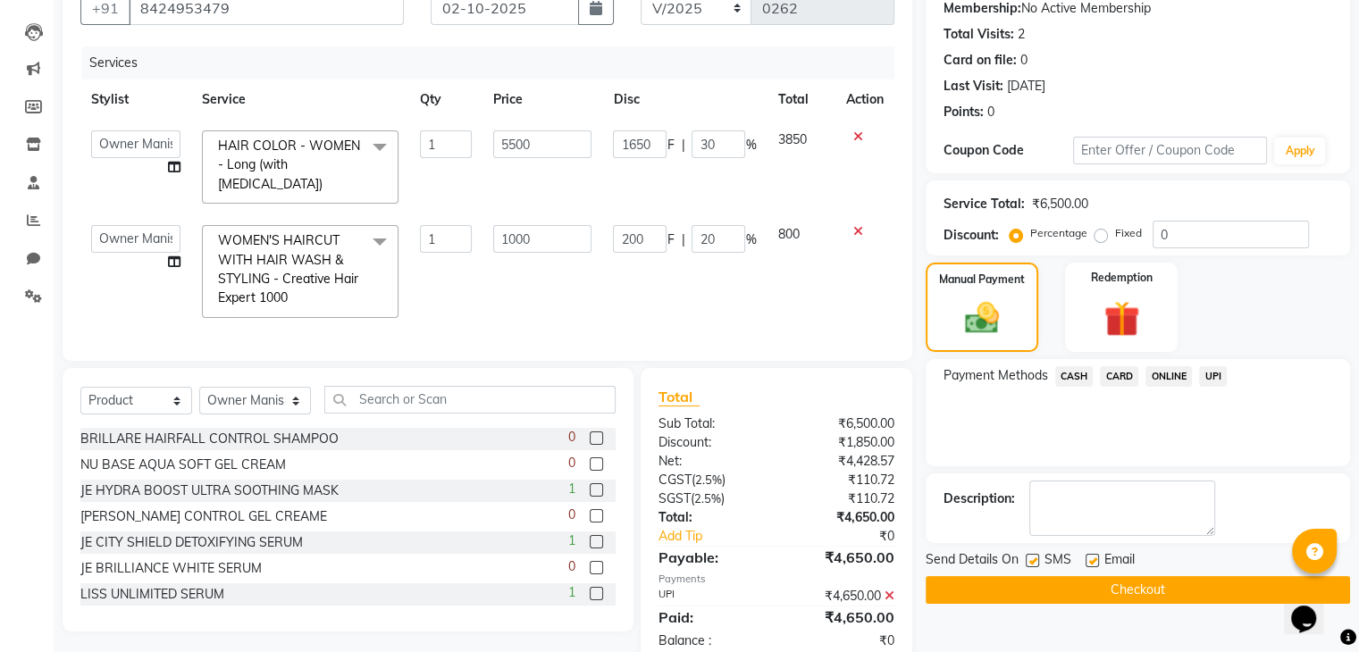
scroll to position [0, 0]
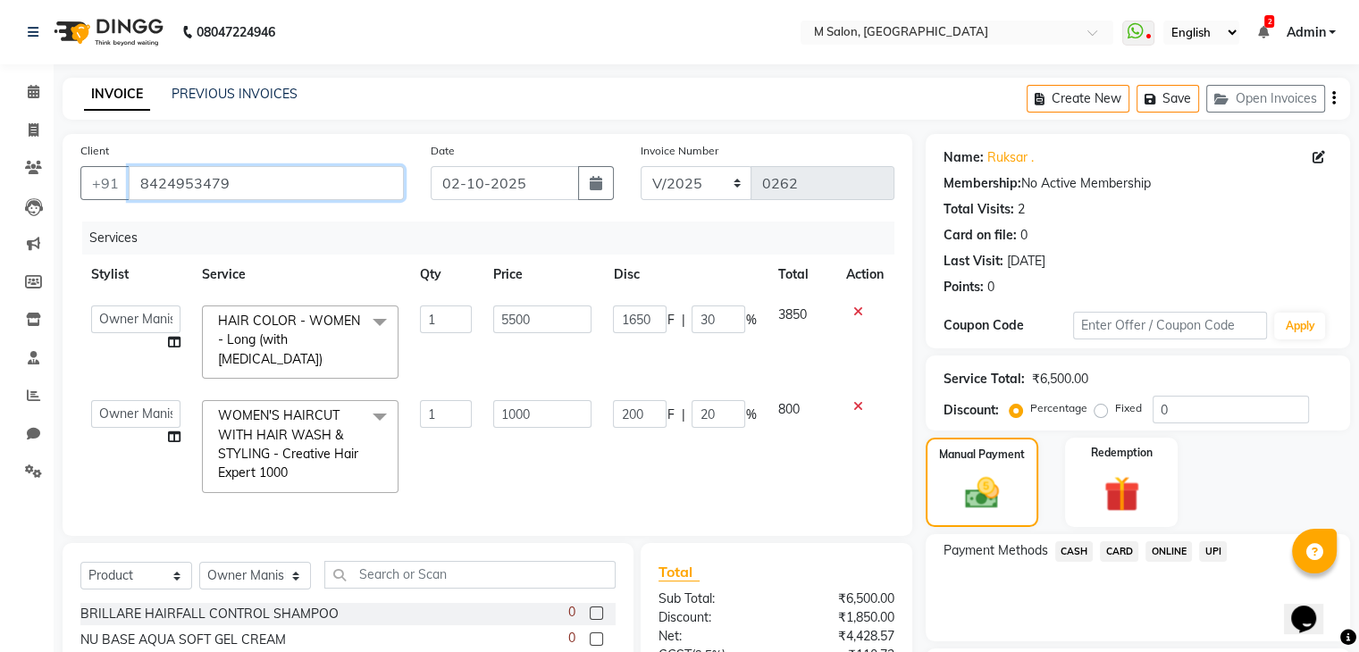
click at [164, 187] on input "8424953479" at bounding box center [266, 183] width 275 height 34
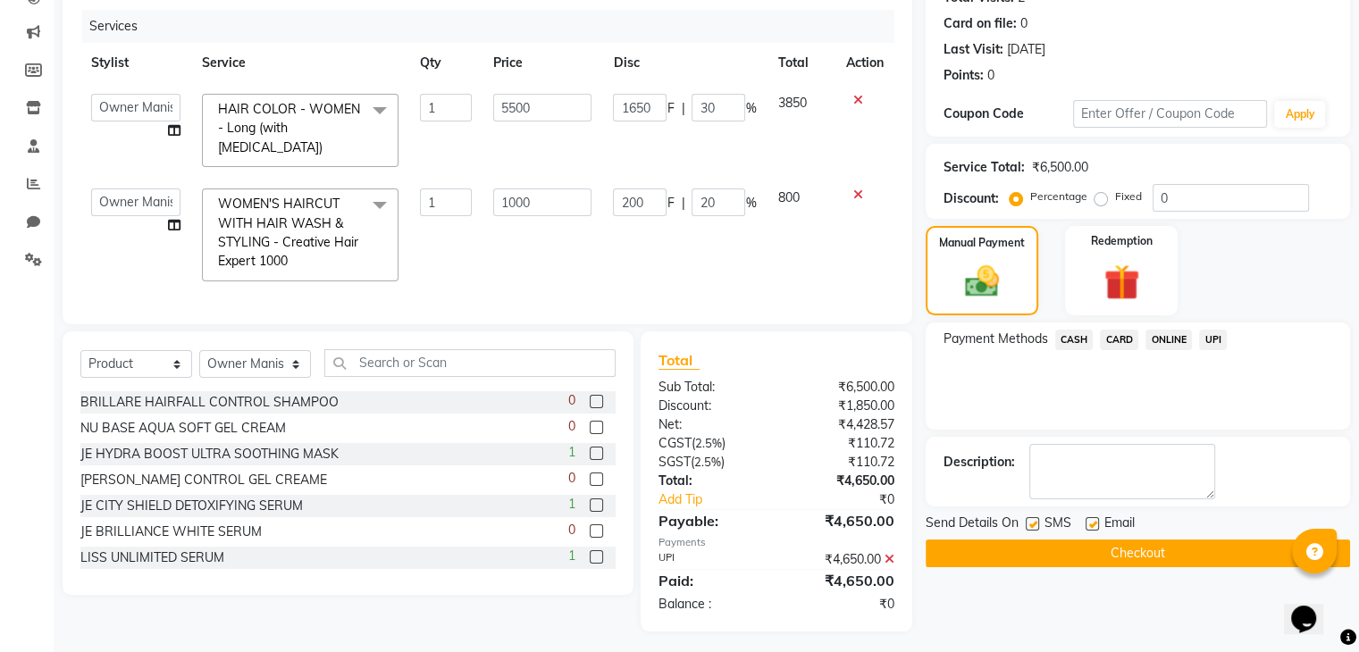
click at [1190, 549] on button "Checkout" at bounding box center [1138, 554] width 424 height 28
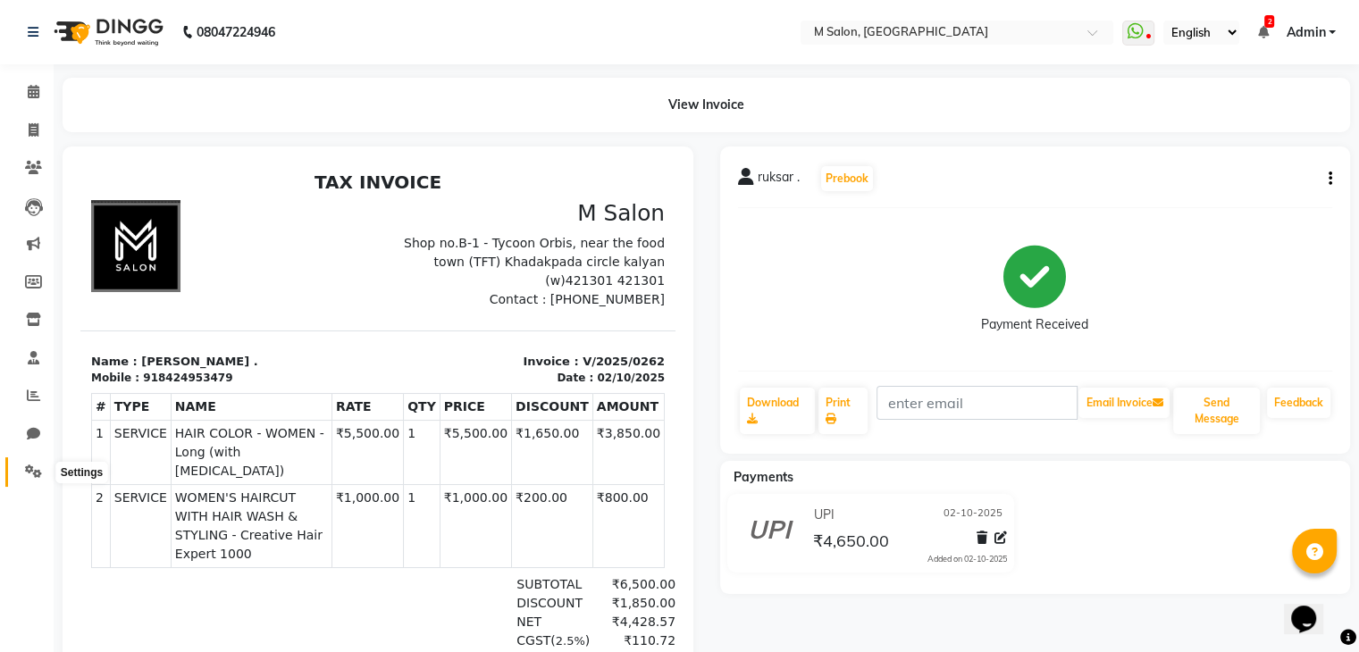
click at [25, 469] on icon at bounding box center [33, 471] width 17 height 13
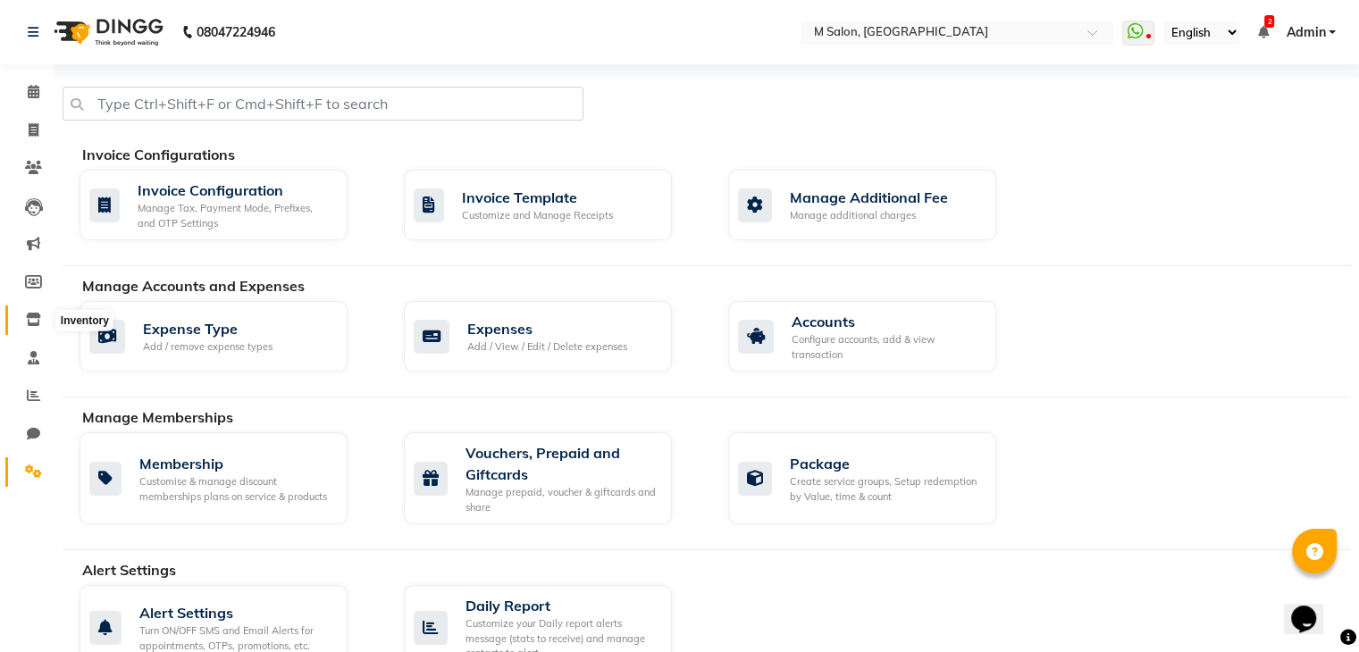
click at [36, 320] on icon at bounding box center [33, 319] width 15 height 13
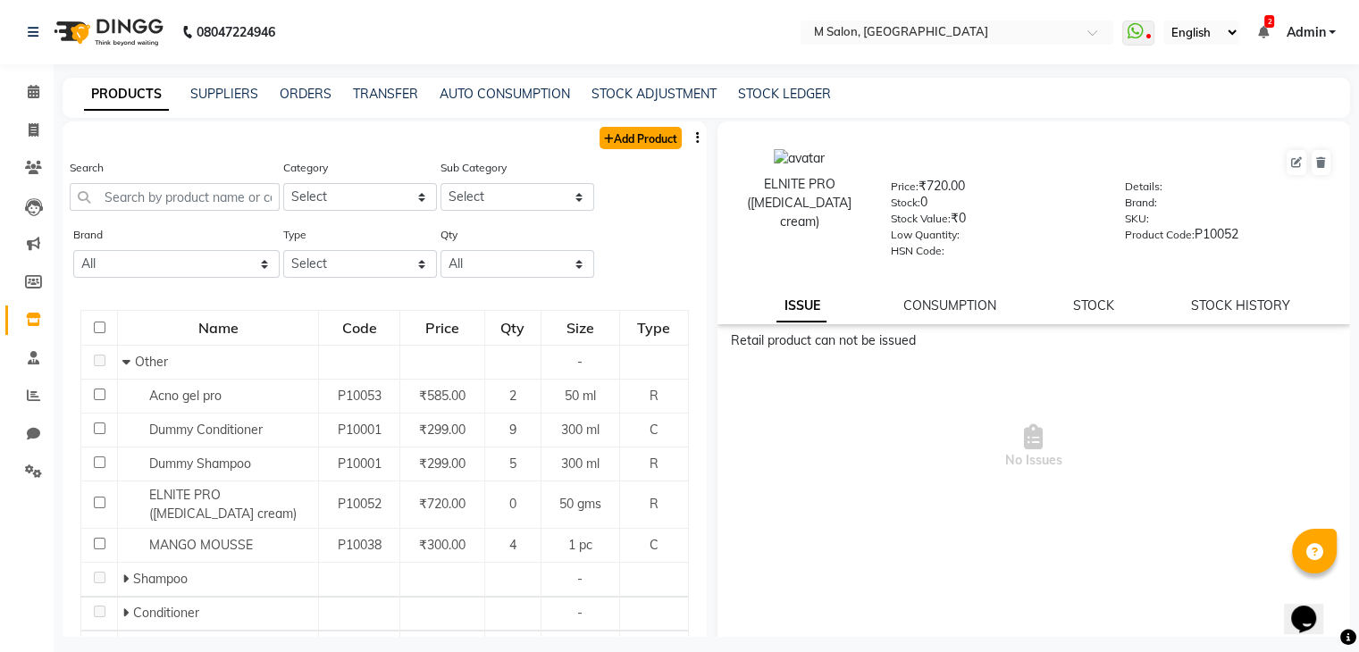
click at [626, 130] on link "Add Product" at bounding box center [640, 138] width 82 height 22
select select "true"
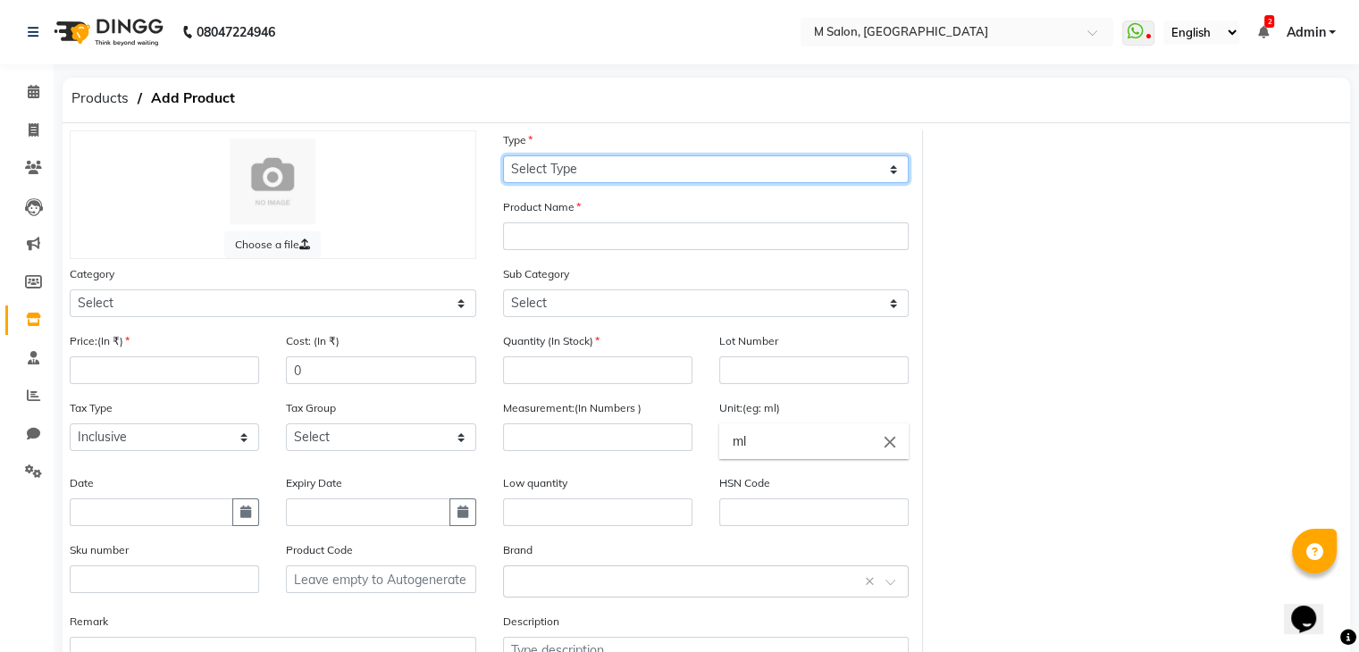
click at [549, 168] on select "Select Type Both Retail Consumable" at bounding box center [706, 169] width 406 height 28
select select "R"
click at [503, 156] on select "Select Type Both Retail Consumable" at bounding box center [706, 169] width 406 height 28
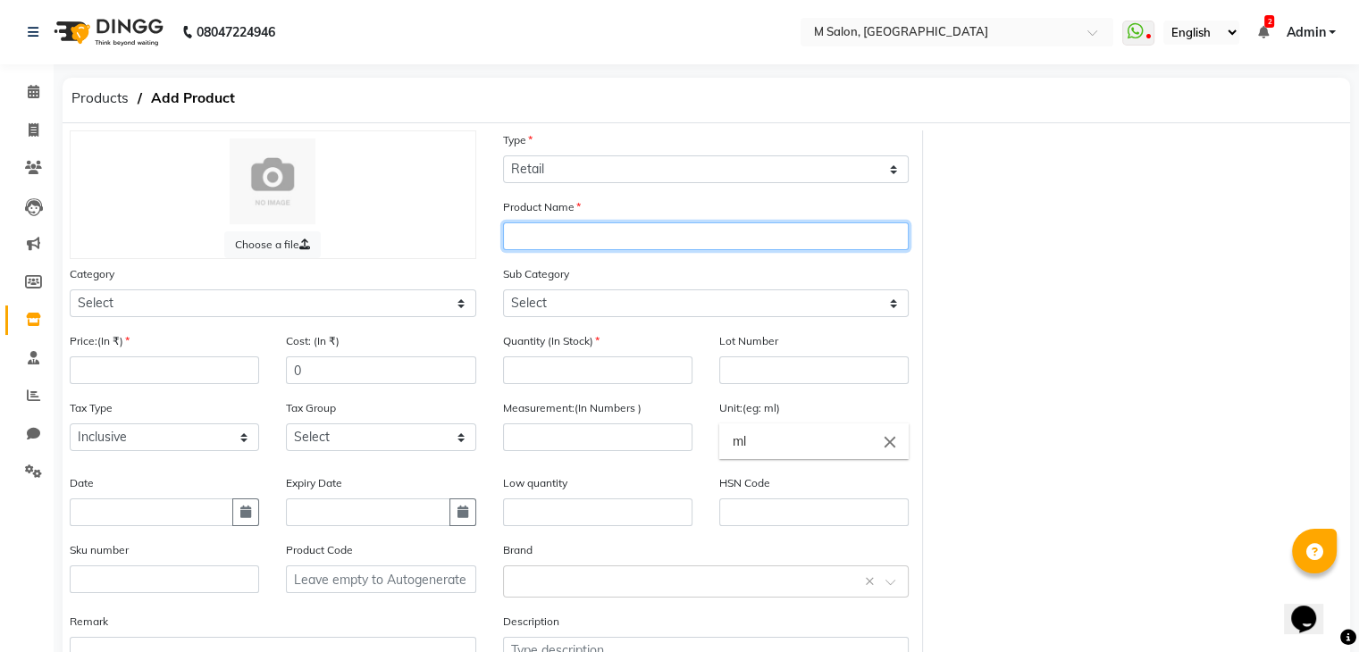
click at [532, 243] on input "text" at bounding box center [706, 236] width 406 height 28
type input "BAREYLON SPF 50"
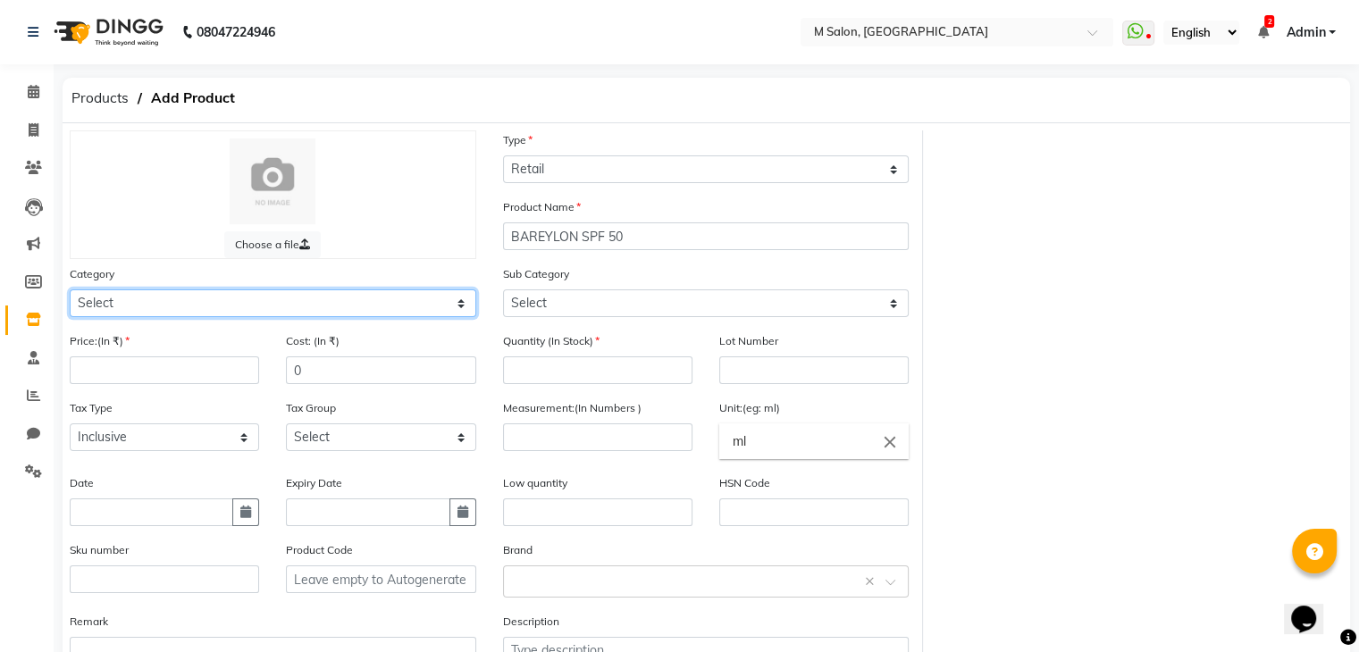
click at [393, 307] on select "Select Hair Skin Makeup Personal Care Appliances Beard Waxing Disposable Thread…" at bounding box center [273, 303] width 406 height 28
select select "1150"
click at [70, 292] on select "Select Hair Skin Makeup Personal Care Appliances Beard Waxing Disposable Thread…" at bounding box center [273, 303] width 406 height 28
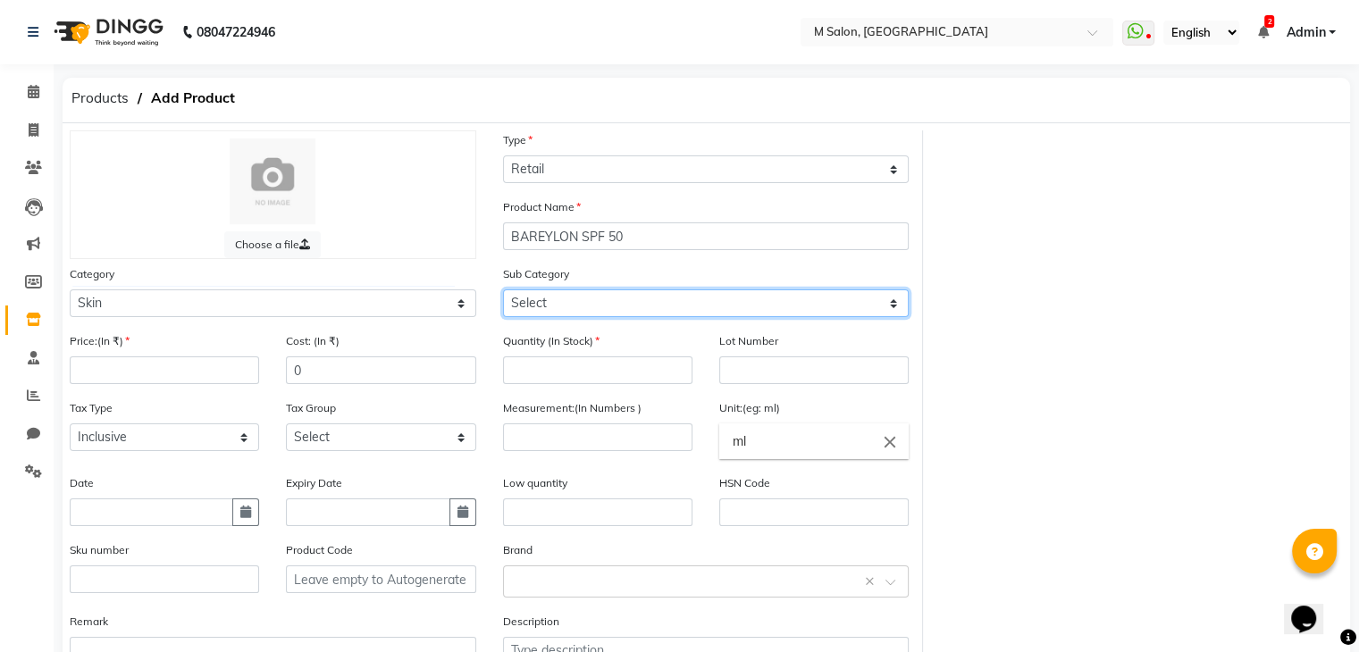
click at [585, 301] on select "Select Cleanser Facial Moisturiser Serum Toner Sun Care Masks Lip Care Eye Care…" at bounding box center [706, 303] width 406 height 28
select select "1156"
click at [503, 292] on select "Select Cleanser Facial Moisturiser Serum Toner Sun Care Masks Lip Care Eye Care…" at bounding box center [706, 303] width 406 height 28
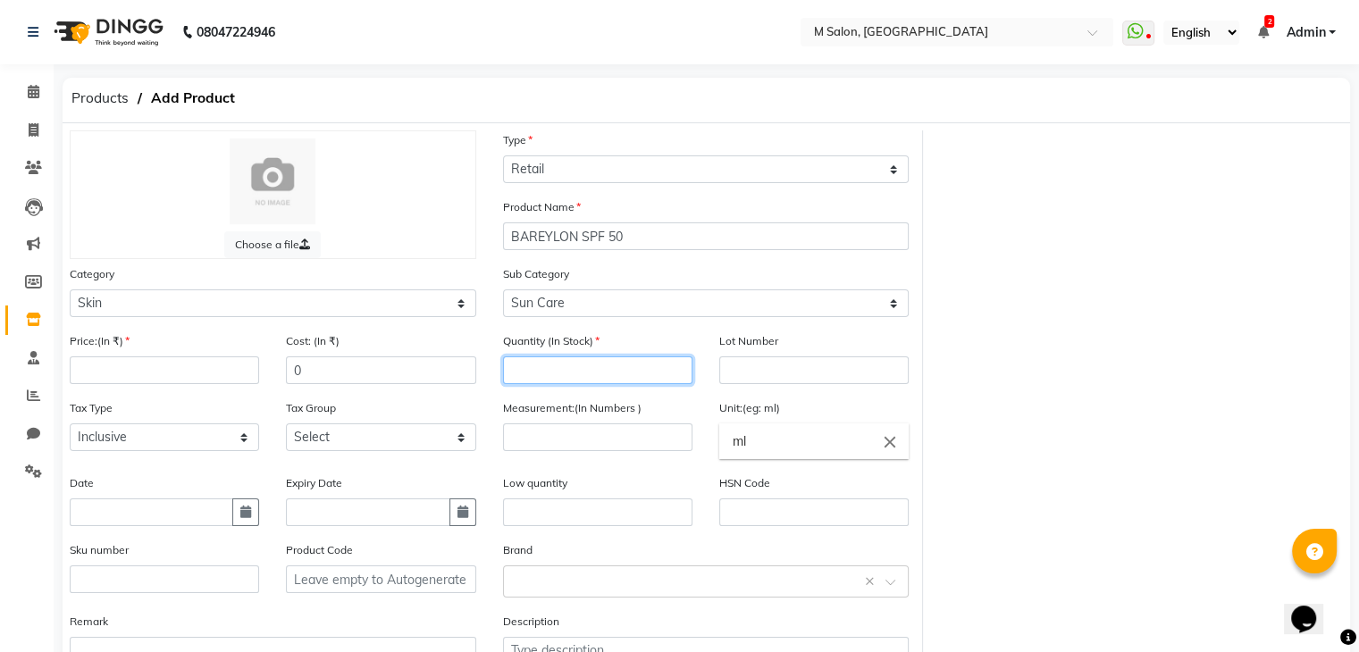
click at [555, 378] on input "number" at bounding box center [597, 370] width 189 height 28
type input "3"
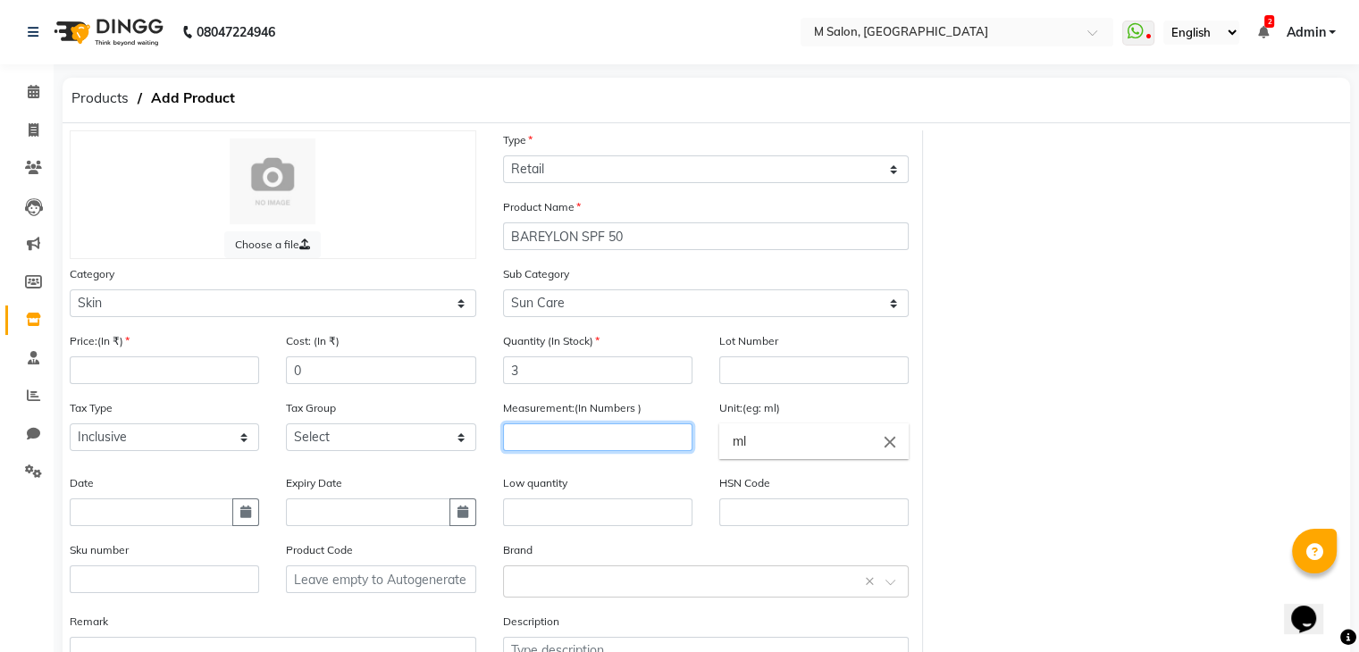
click at [587, 451] on input "number" at bounding box center [597, 437] width 189 height 28
type input "50"
click at [995, 542] on div "Choose a file Type Select Type Both Retail Consumable Product Name BAREYLON SPF…" at bounding box center [706, 413] width 1300 height 567
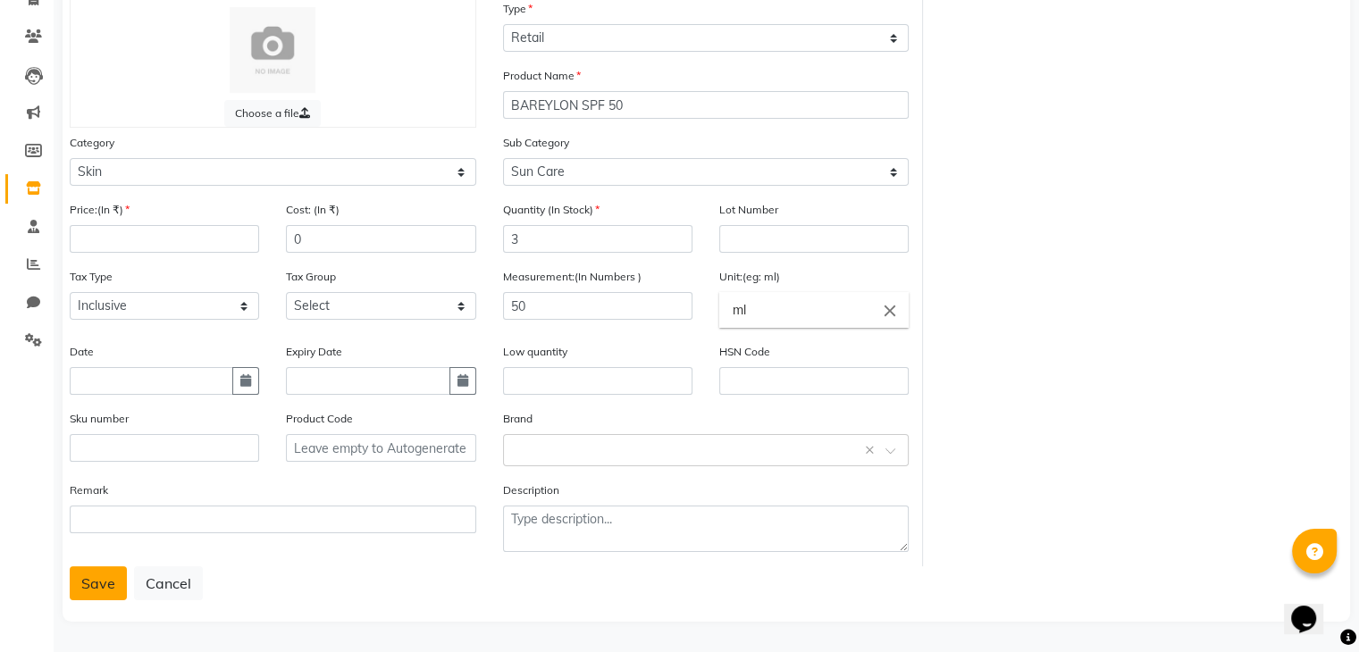
click at [100, 582] on button "Save" at bounding box center [98, 583] width 57 height 34
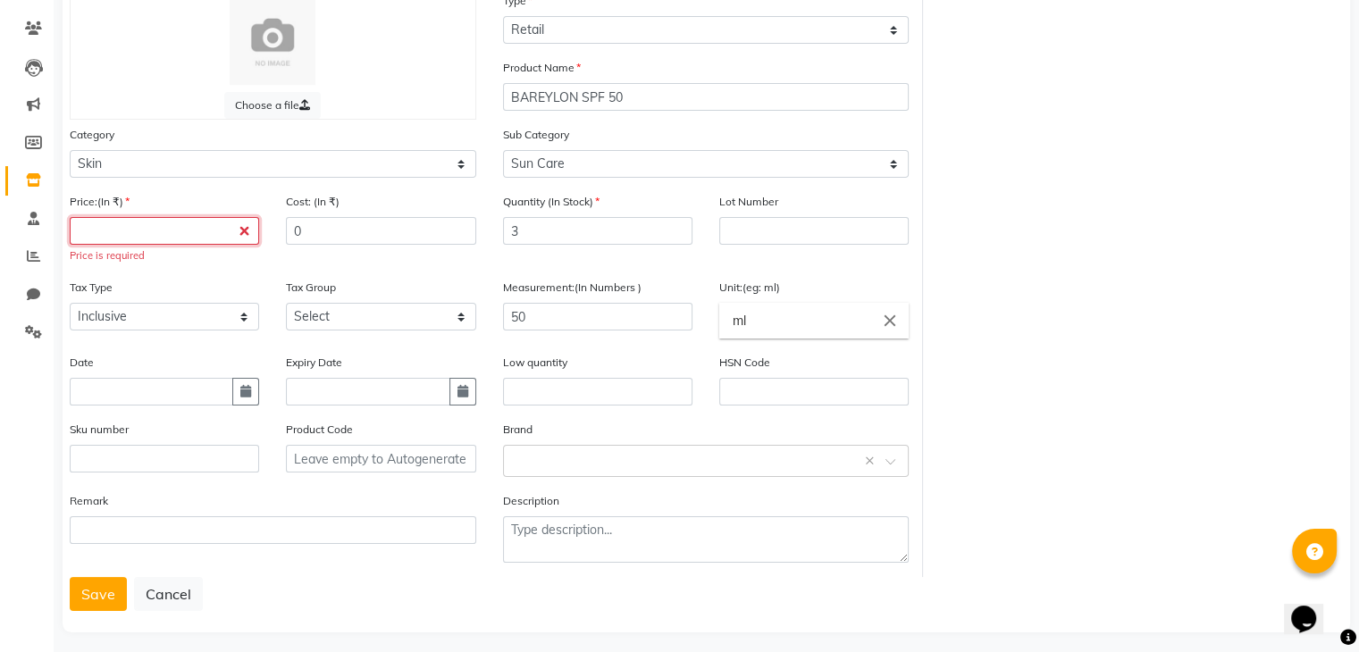
click at [97, 223] on input "number" at bounding box center [164, 231] width 189 height 28
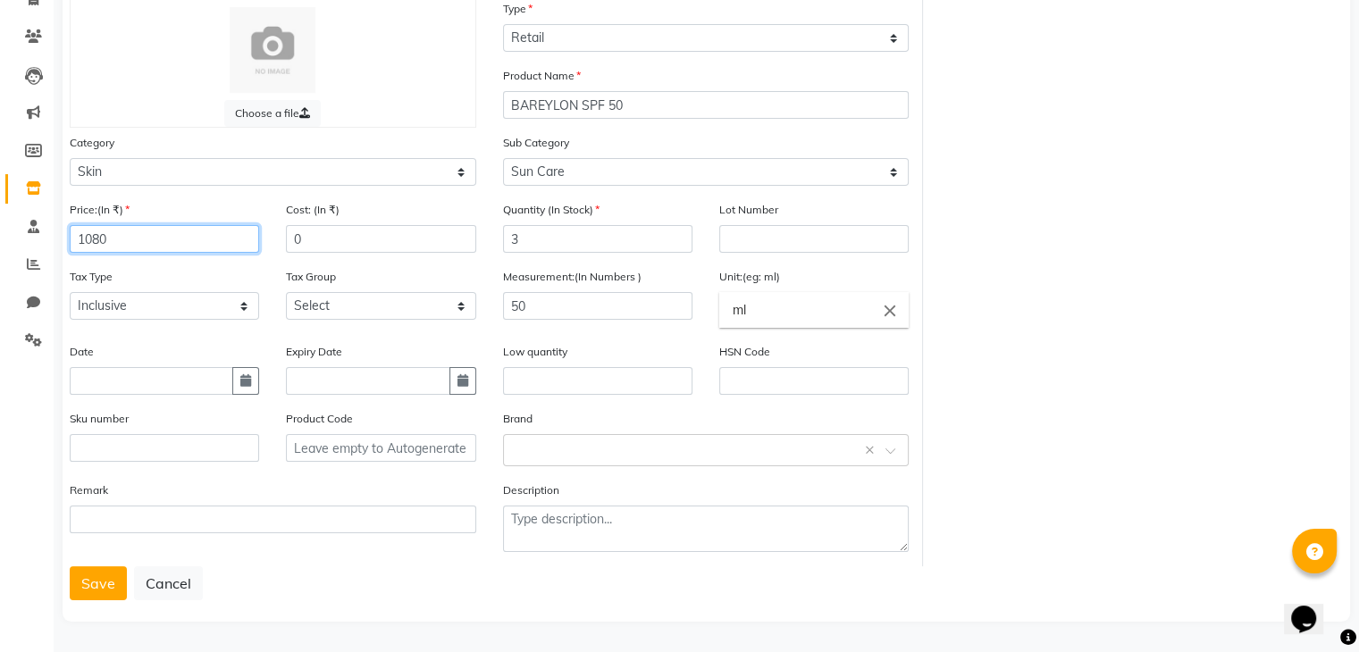
type input "1080"
click at [559, 247] on input "3" at bounding box center [597, 239] width 189 height 28
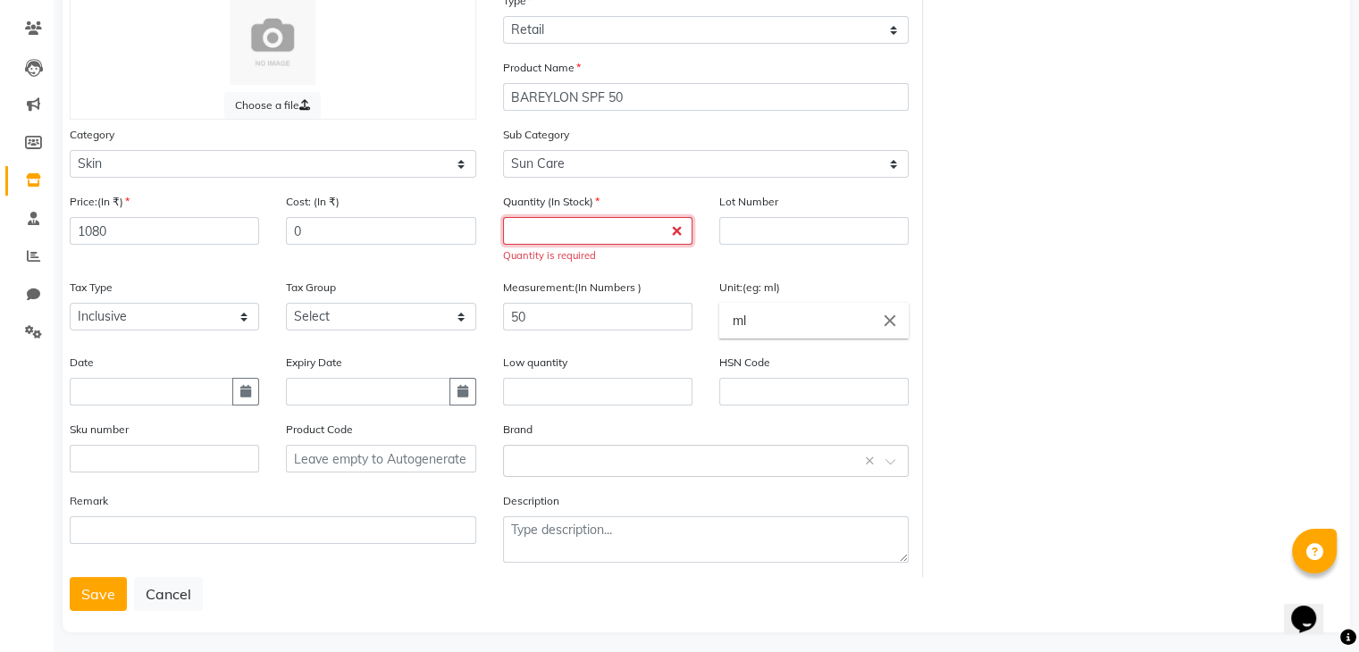
type input "5"
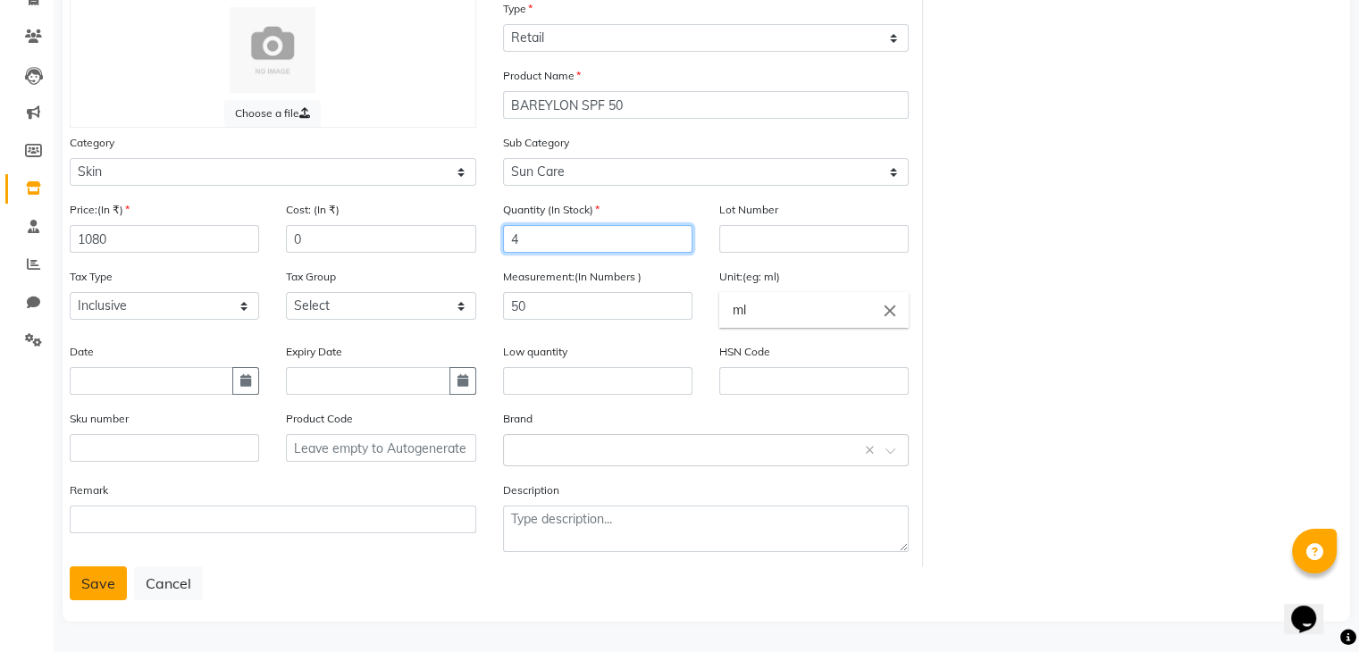
type input "4"
click at [88, 587] on button "Save" at bounding box center [98, 583] width 57 height 34
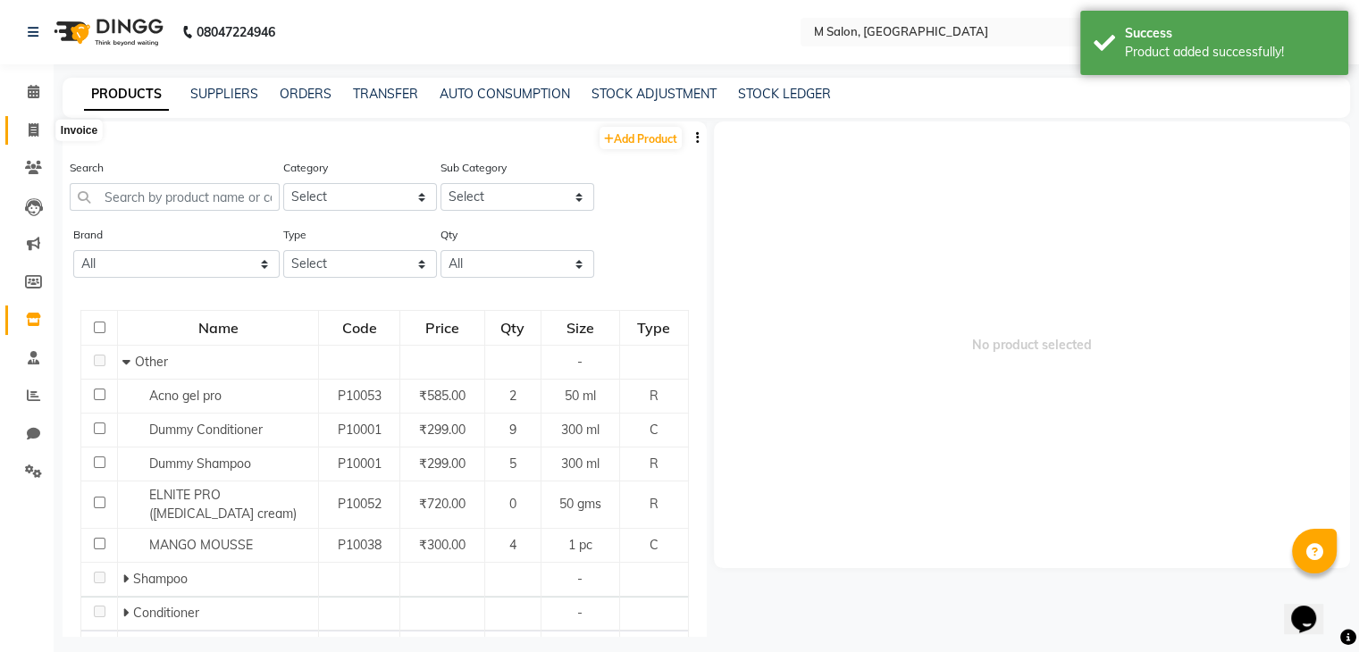
click at [29, 133] on icon at bounding box center [34, 129] width 10 height 13
select select "service"
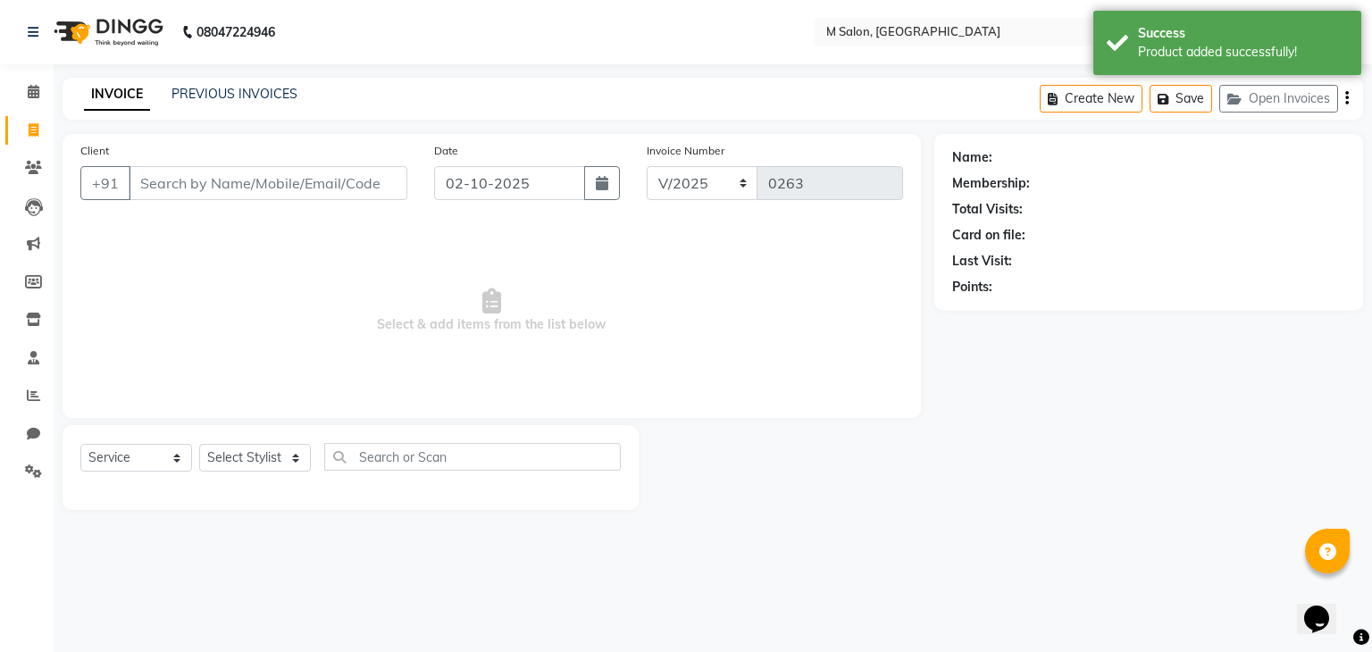
click at [301, 166] on input "Client" at bounding box center [268, 183] width 279 height 34
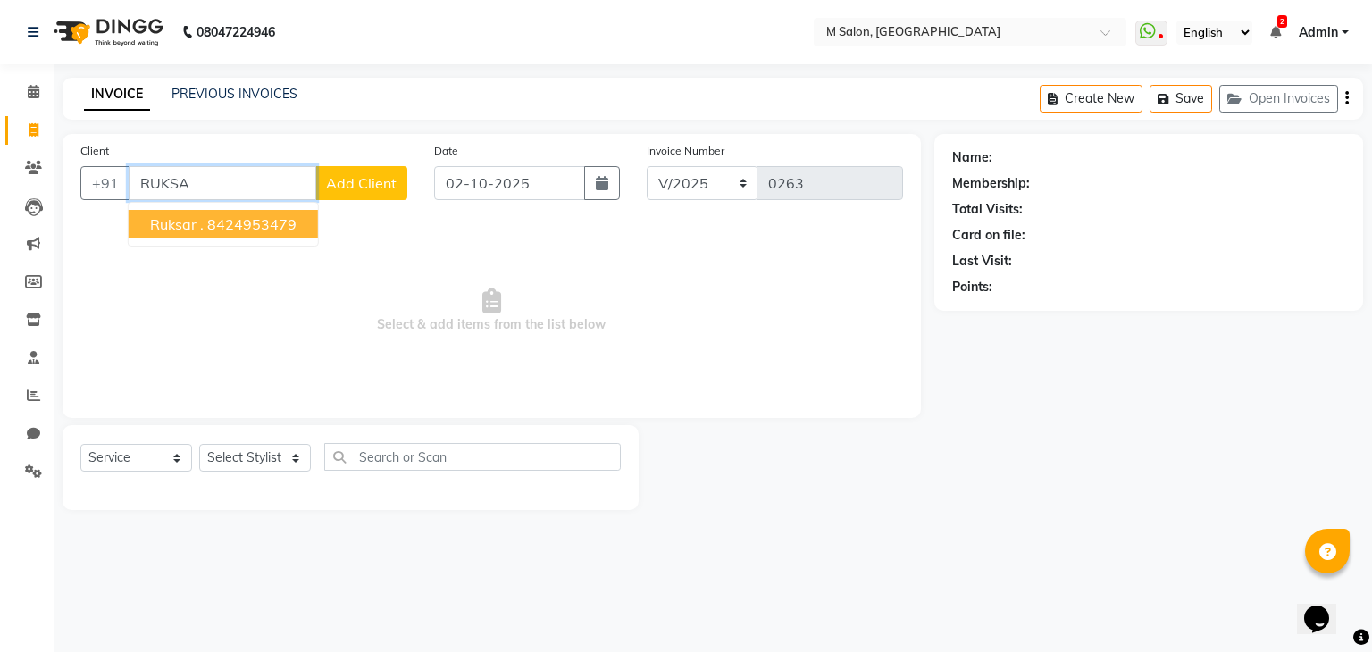
click at [207, 218] on ngb-highlight "8424953479" at bounding box center [251, 224] width 89 height 18
type input "8424953479"
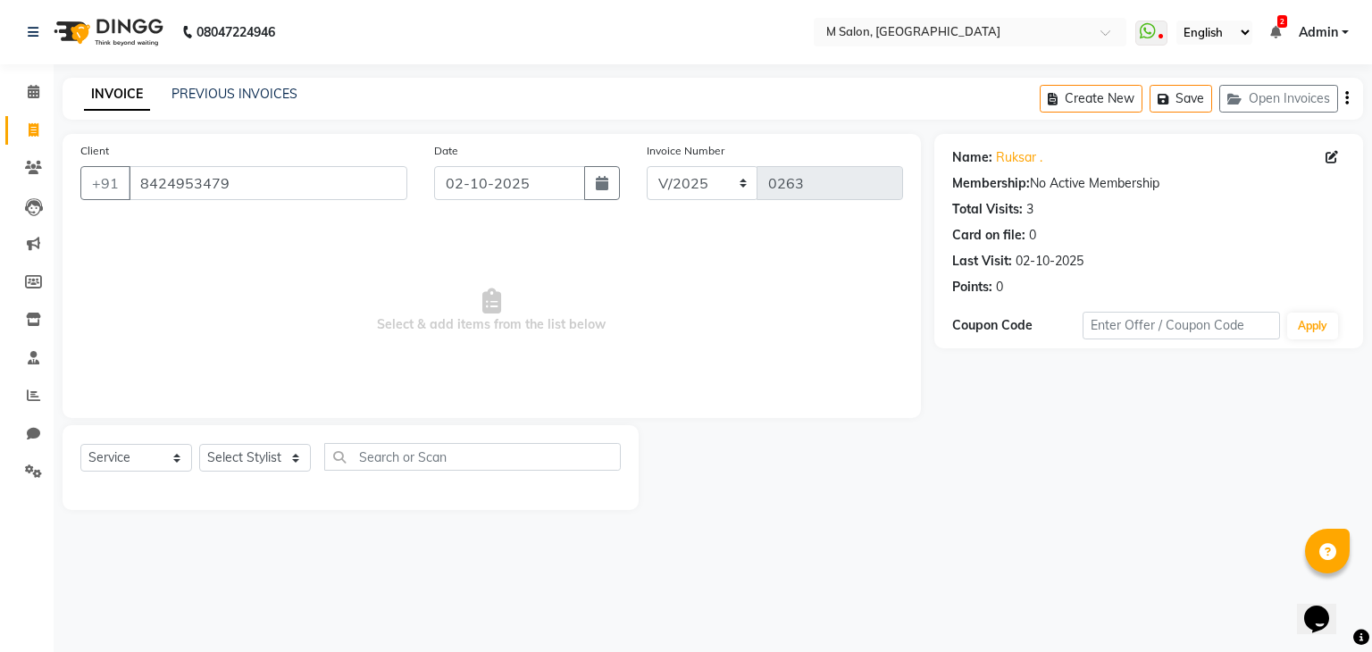
click at [111, 473] on div "Select Service Product Membership Package Voucher Prepaid Gift Card Select Styl…" at bounding box center [350, 464] width 540 height 42
click at [111, 463] on select "Select Service Product Membership Package Voucher Prepaid Gift Card" at bounding box center [136, 458] width 112 height 28
select select "product"
click at [80, 445] on select "Select Service Product Membership Package Voucher Prepaid Gift Card" at bounding box center [136, 458] width 112 height 28
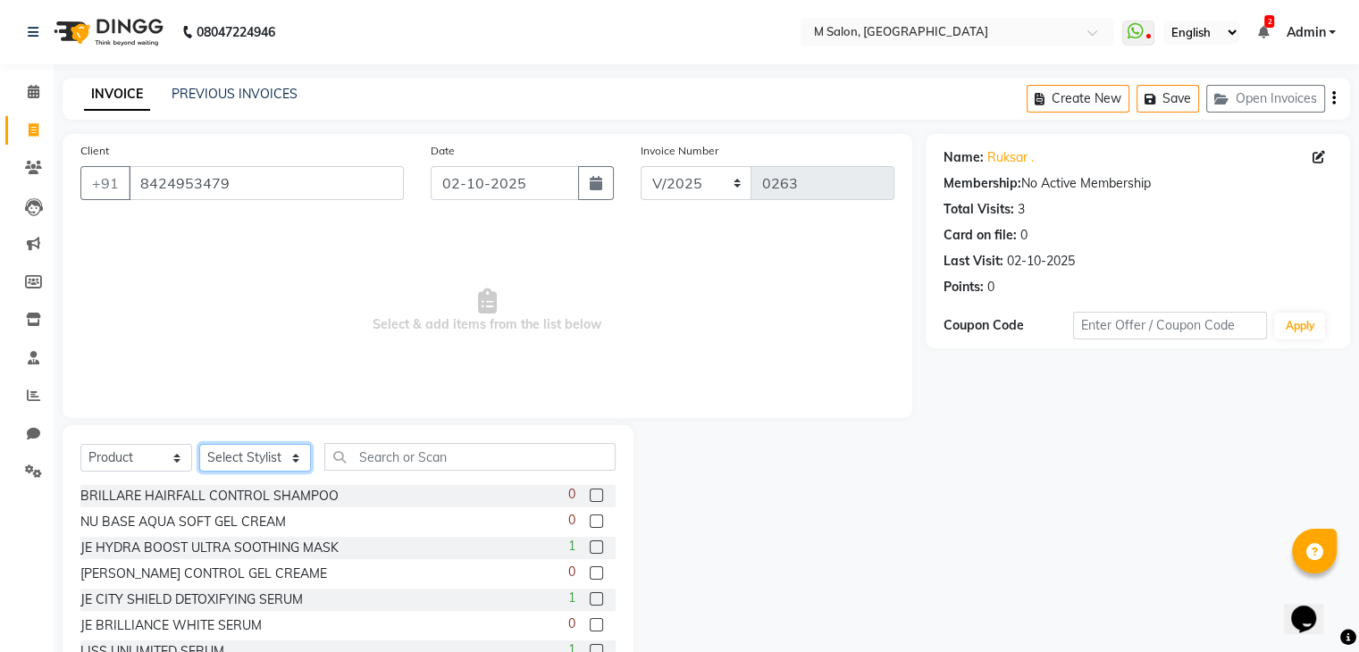
click at [263, 465] on select "Select Stylist Admin Atik [PERSON_NAME] Owner [PERSON_NAME] Owner [PERSON_NAME]…" at bounding box center [255, 458] width 112 height 28
select select "88051"
click at [199, 445] on select "Select Stylist Admin Atik [PERSON_NAME] Owner [PERSON_NAME] Owner [PERSON_NAME]…" at bounding box center [255, 458] width 112 height 28
click at [418, 455] on input "text" at bounding box center [469, 457] width 291 height 28
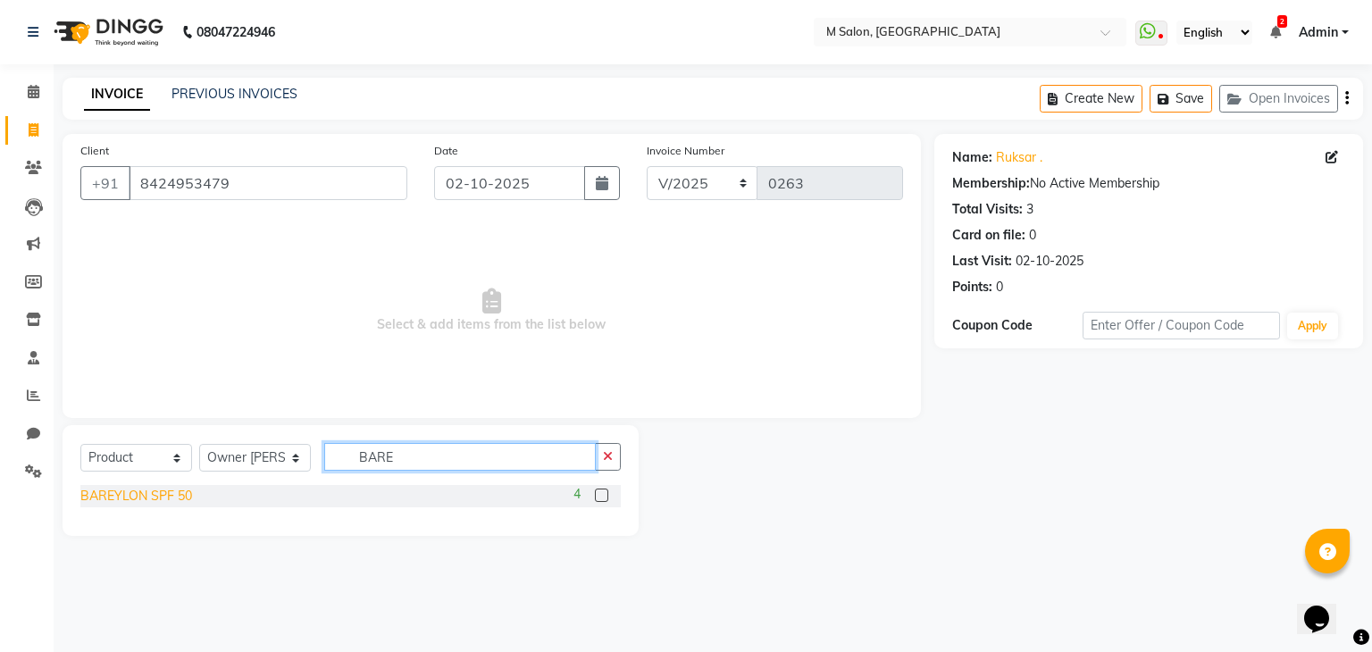
type input "BARE"
click at [114, 493] on div "BAREYLON SPF 50" at bounding box center [136, 496] width 112 height 19
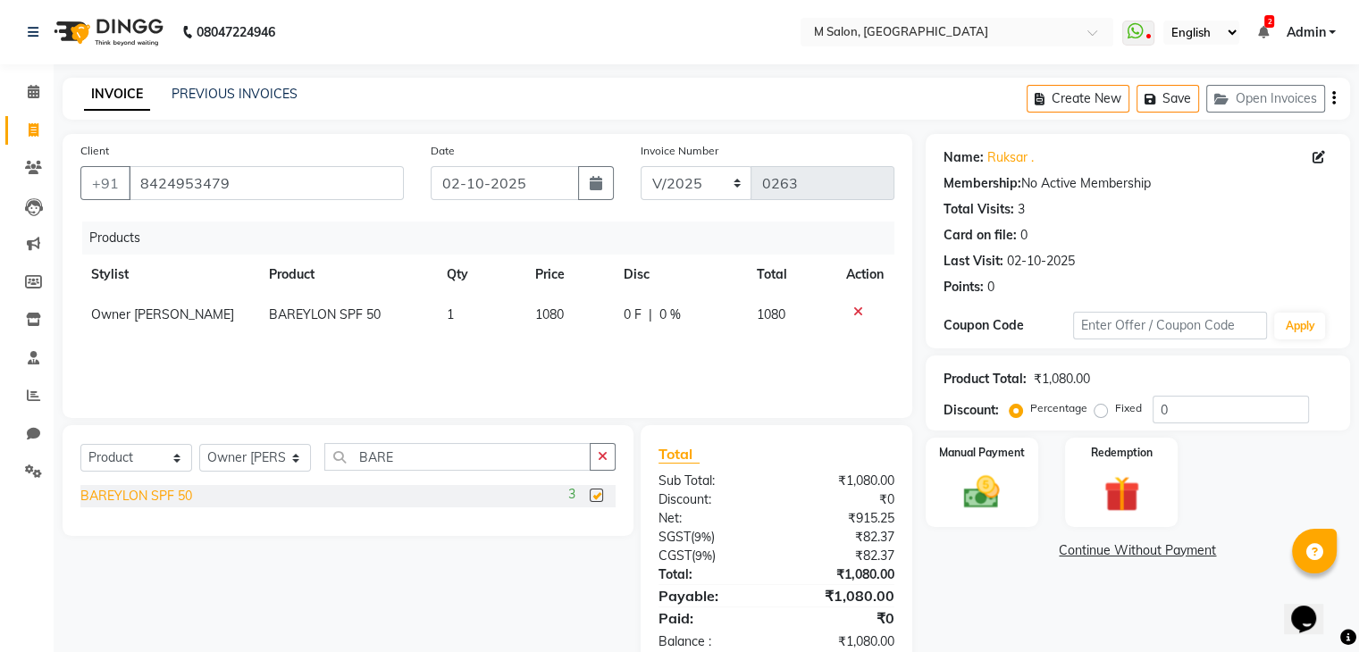
checkbox input "false"
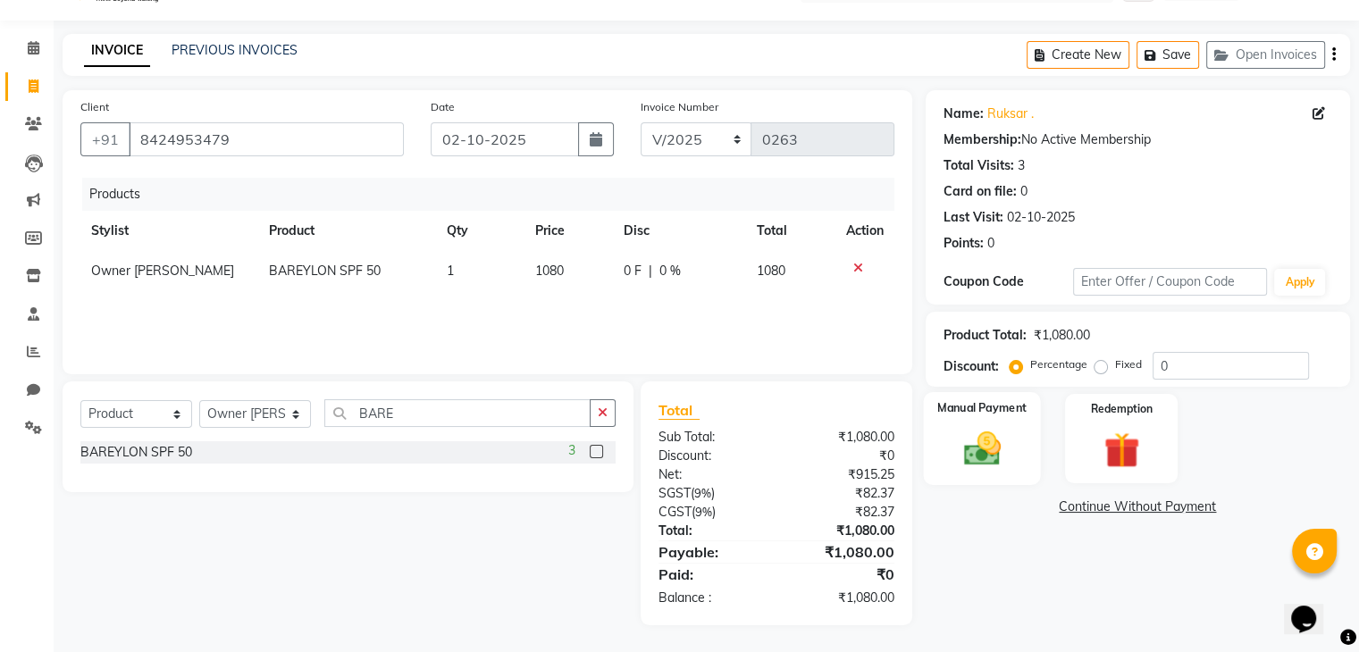
click at [1008, 435] on img at bounding box center [981, 449] width 60 height 43
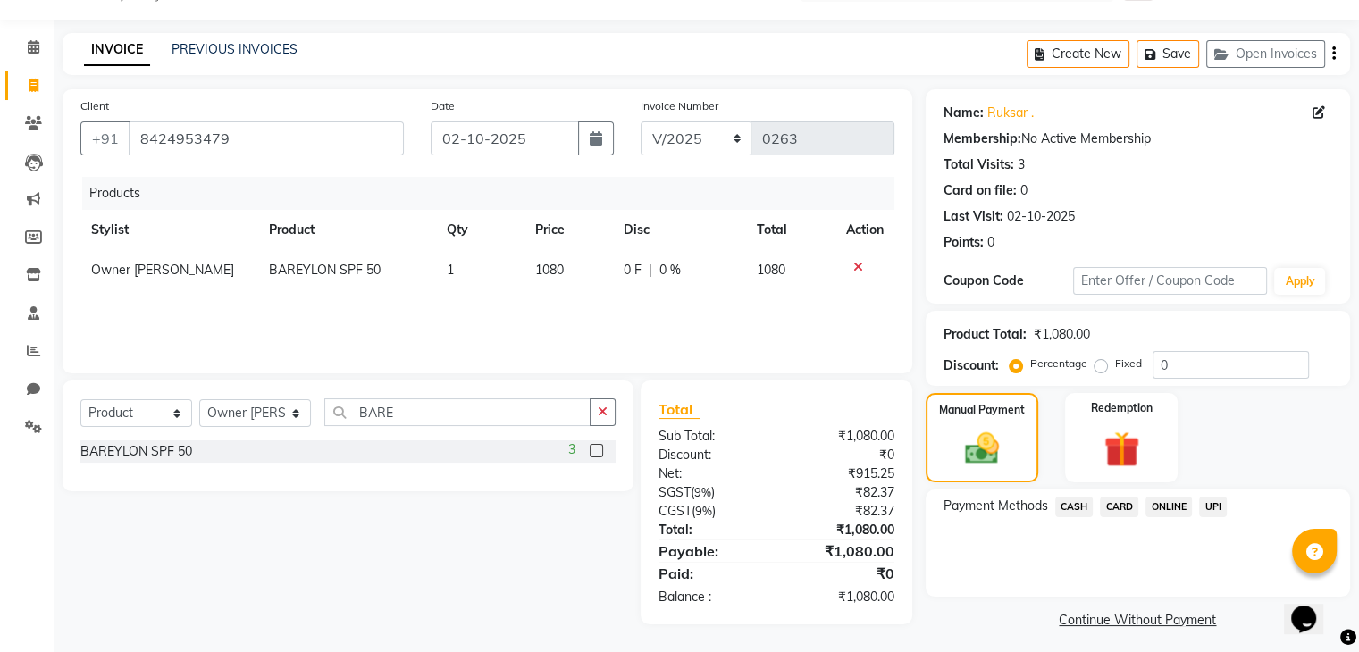
click at [1217, 507] on span "UPI" at bounding box center [1213, 507] width 28 height 21
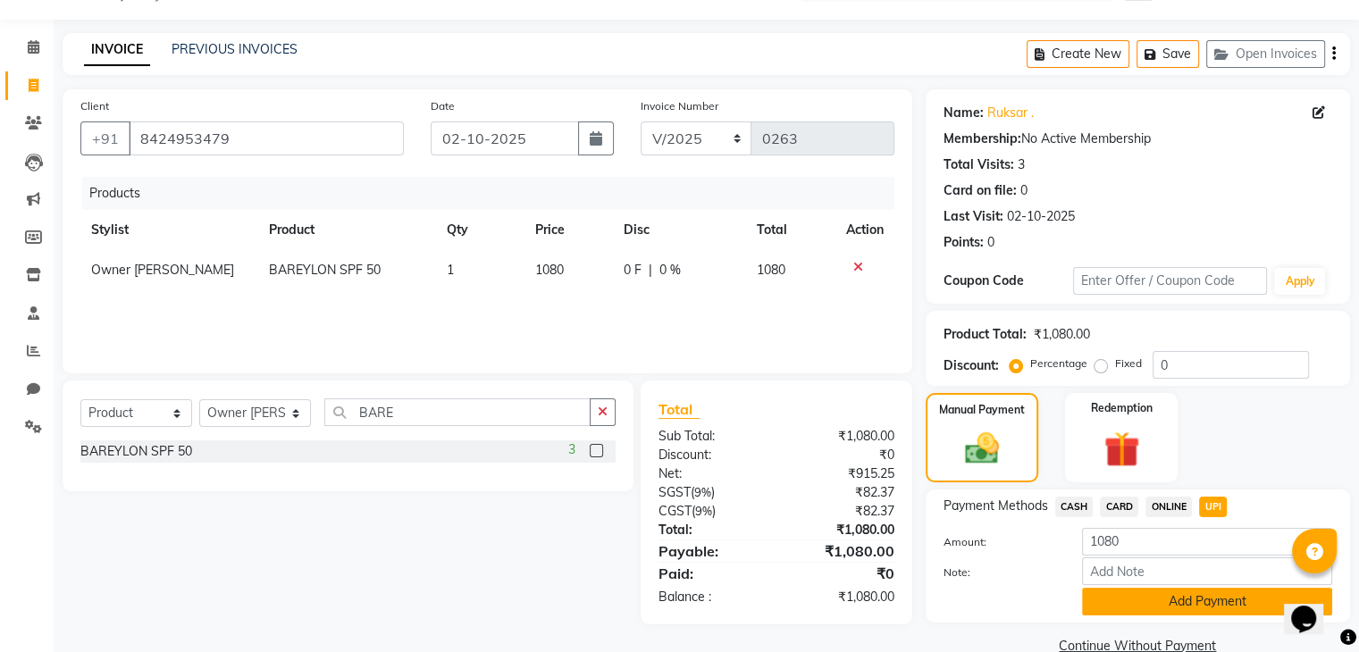
click at [1132, 597] on button "Add Payment" at bounding box center [1207, 602] width 250 height 28
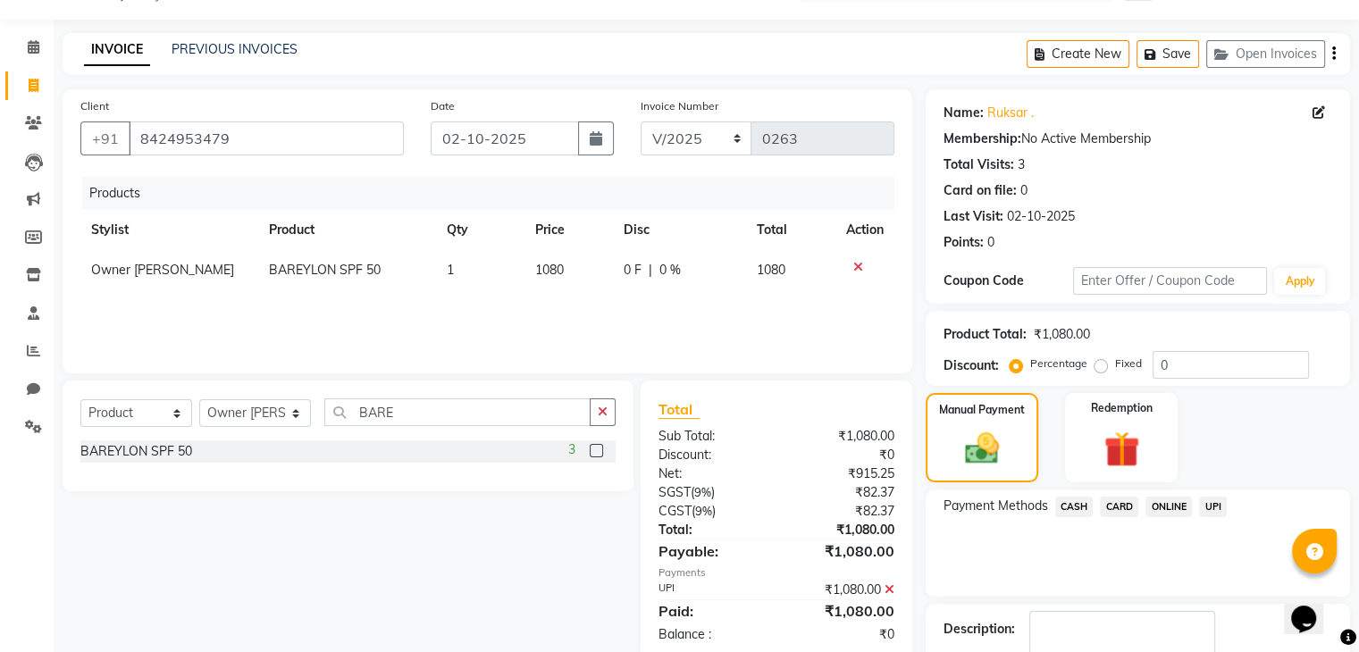
scroll to position [153, 0]
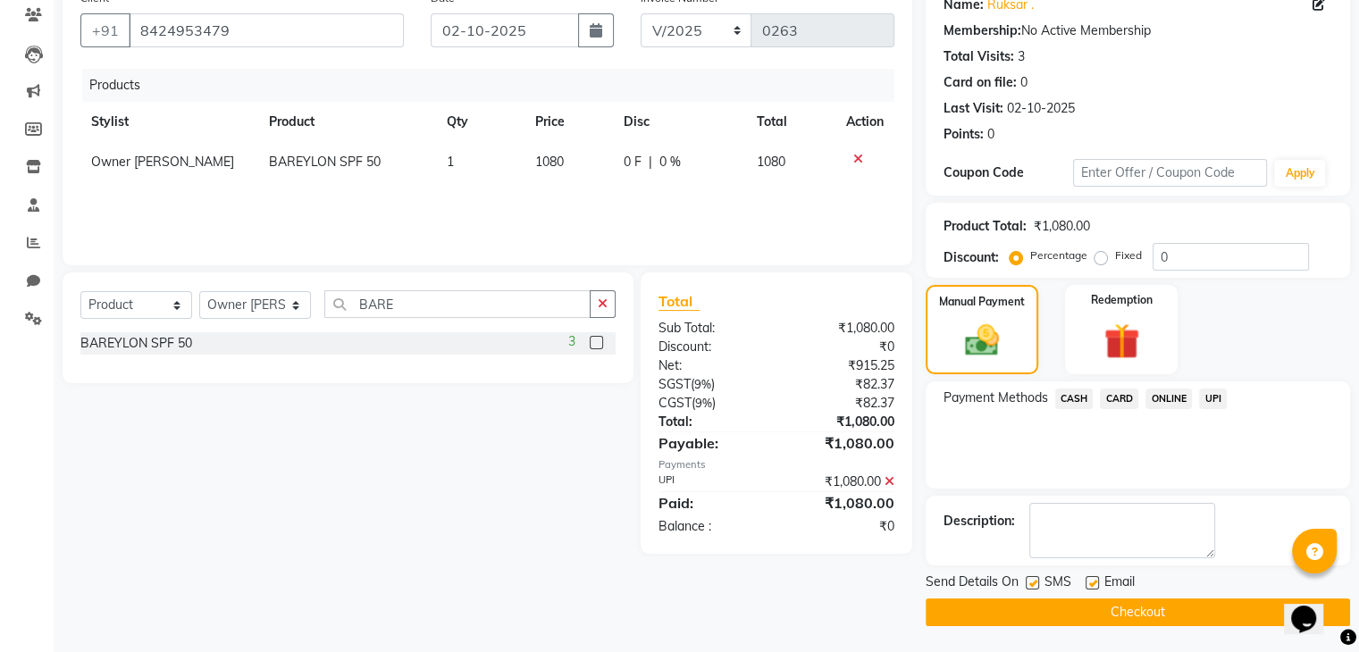
click at [1157, 596] on div "Send Details On SMS Email Checkout" at bounding box center [1138, 600] width 424 height 54
click at [1144, 609] on button "Checkout" at bounding box center [1138, 613] width 424 height 28
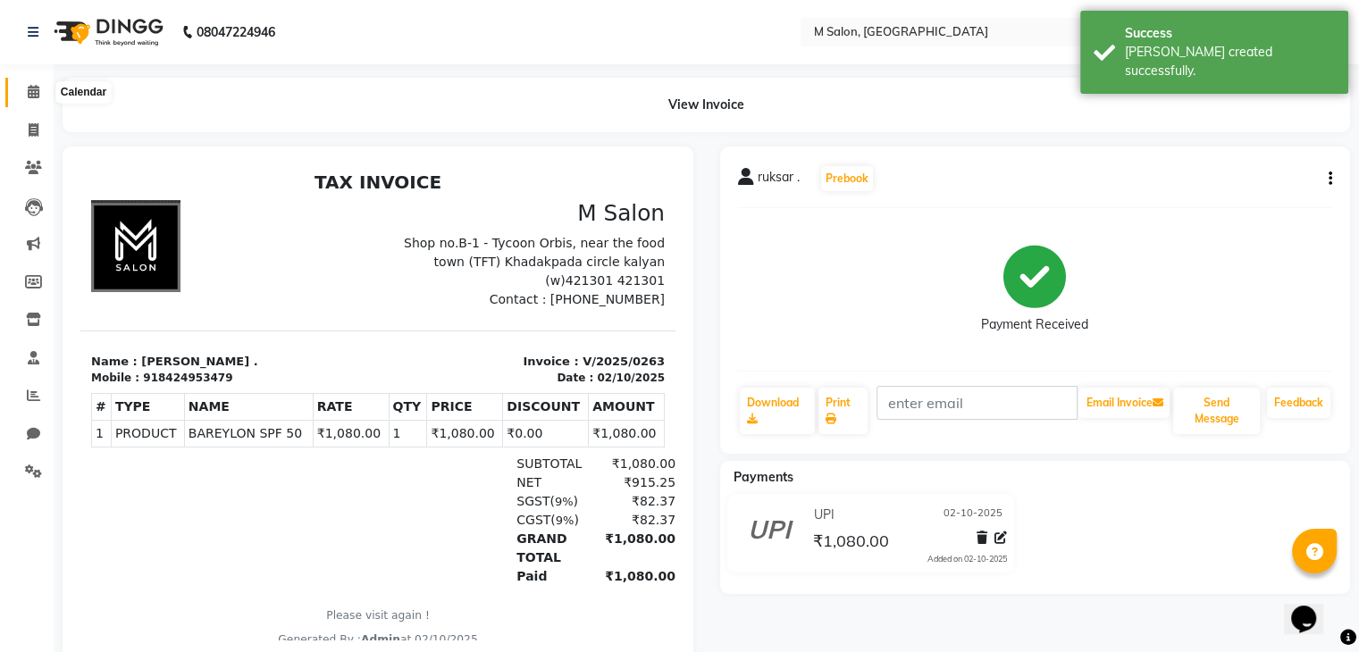
click at [28, 96] on icon at bounding box center [34, 91] width 12 height 13
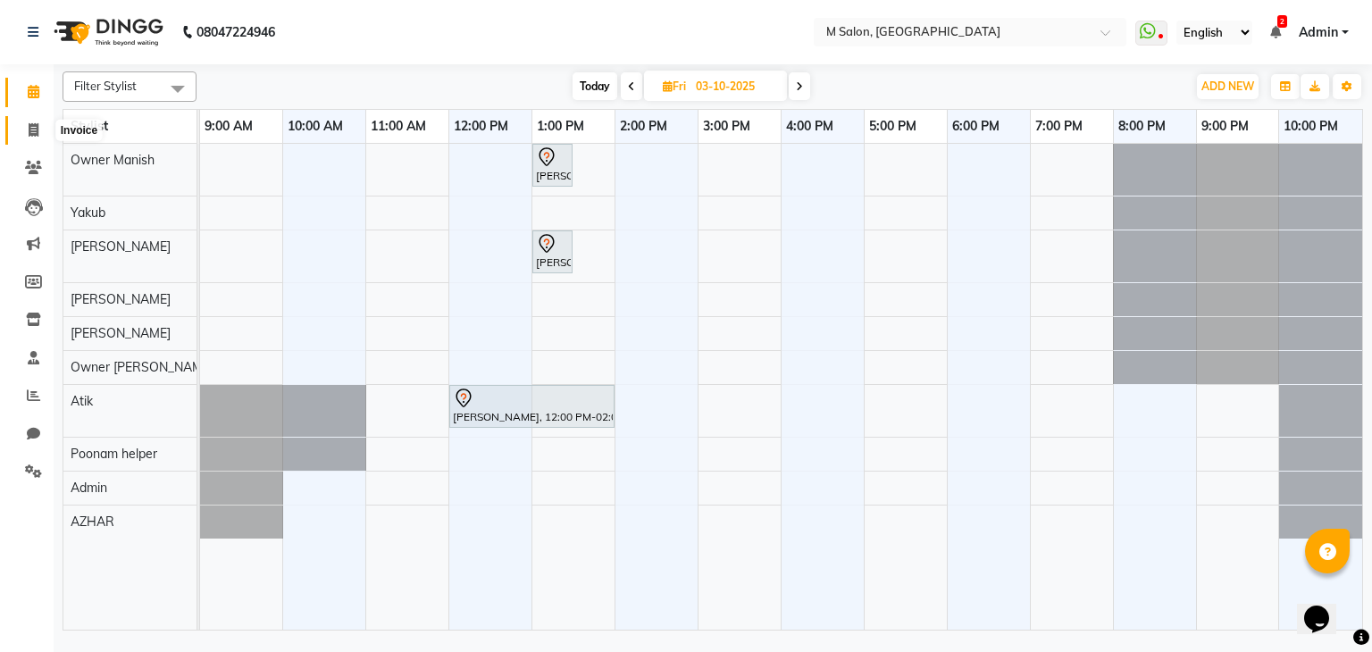
click at [26, 127] on span at bounding box center [33, 131] width 31 height 21
select select "service"
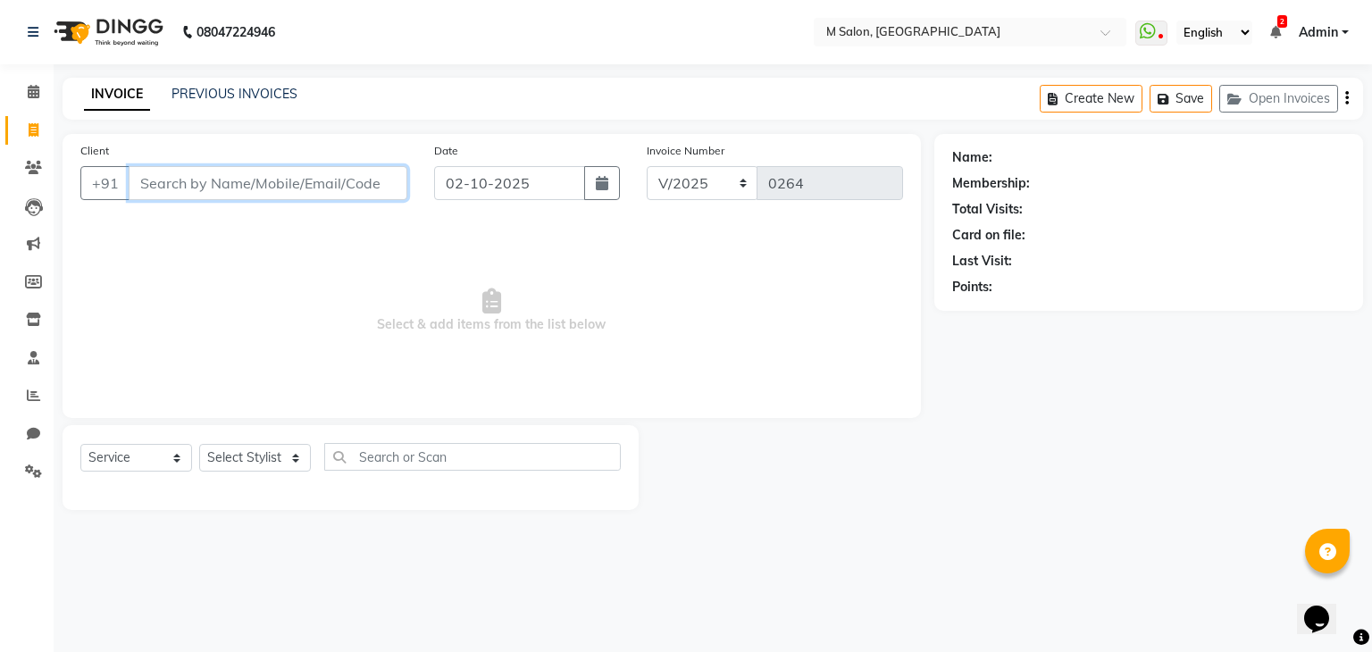
click at [217, 193] on input "Client" at bounding box center [268, 183] width 279 height 34
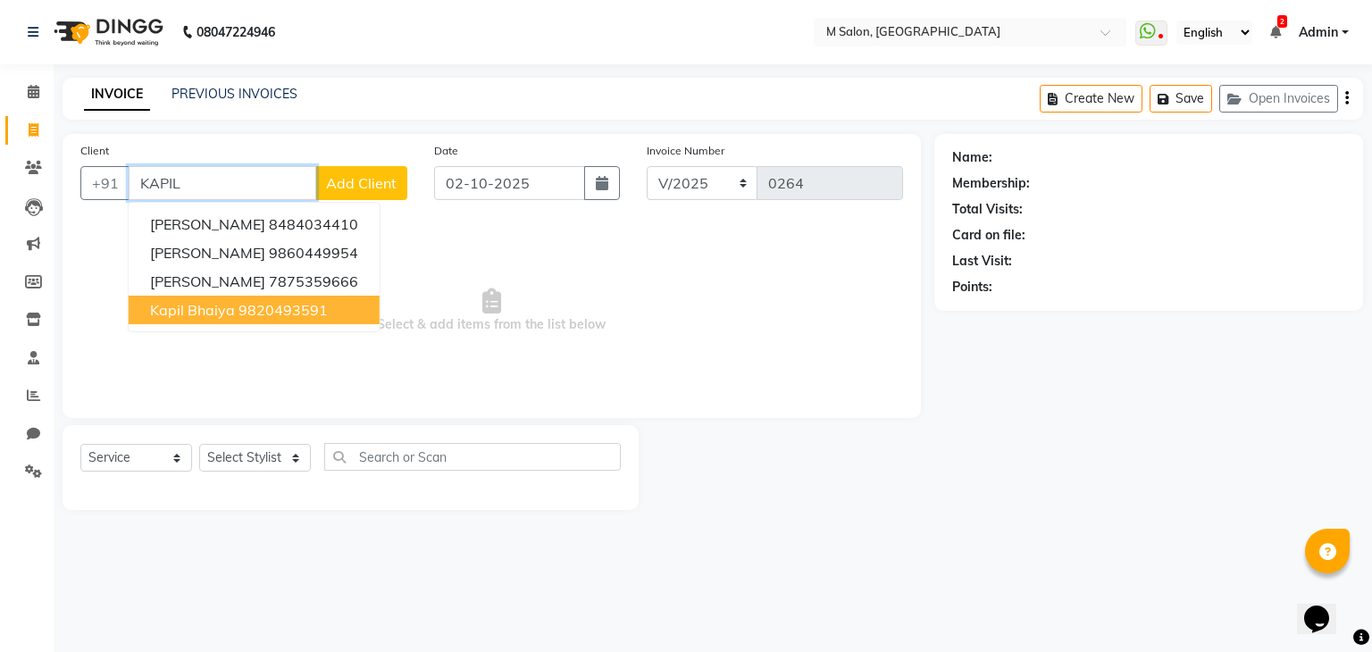
click at [212, 314] on span "kapil bhaiya" at bounding box center [192, 310] width 85 height 18
type input "9820493591"
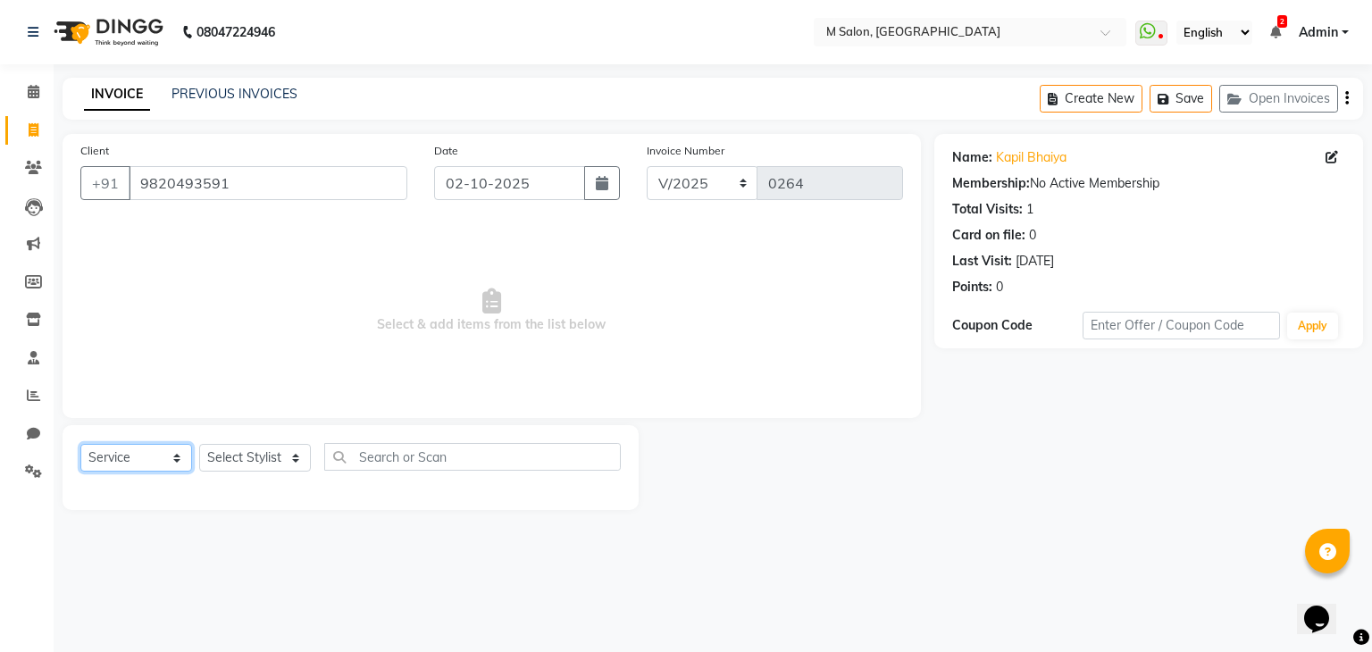
click at [132, 464] on select "Select Service Product Membership Package Voucher Prepaid Gift Card" at bounding box center [136, 458] width 112 height 28
select select "package"
click at [80, 445] on select "Select Service Product Membership Package Voucher Prepaid Gift Card" at bounding box center [136, 458] width 112 height 28
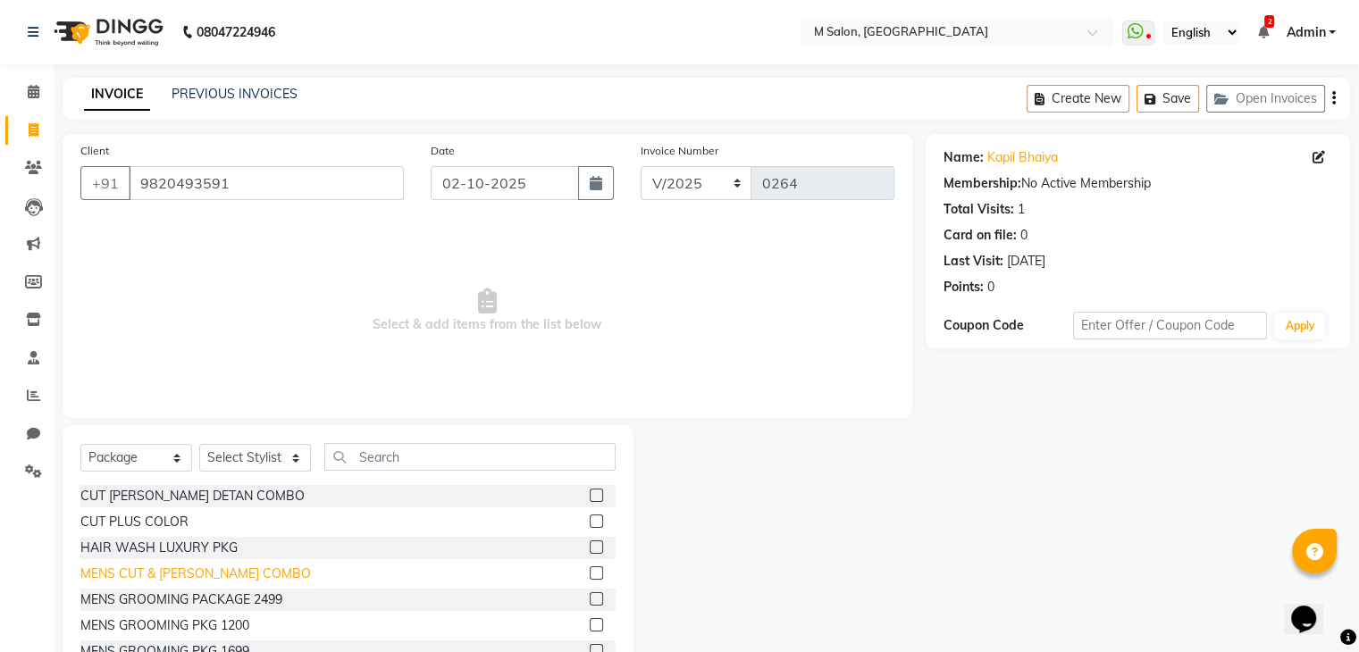
click at [184, 579] on div "MENS CUT & [PERSON_NAME] COMBO" at bounding box center [195, 574] width 230 height 19
checkbox input "false"
click at [246, 465] on select "Select Stylist Admin Atik [PERSON_NAME] Owner [PERSON_NAME] Owner [PERSON_NAME]…" at bounding box center [255, 458] width 112 height 28
select select "93550"
click at [199, 445] on select "Select Stylist Admin Atik [PERSON_NAME] Owner [PERSON_NAME] Owner [PERSON_NAME]…" at bounding box center [255, 458] width 112 height 28
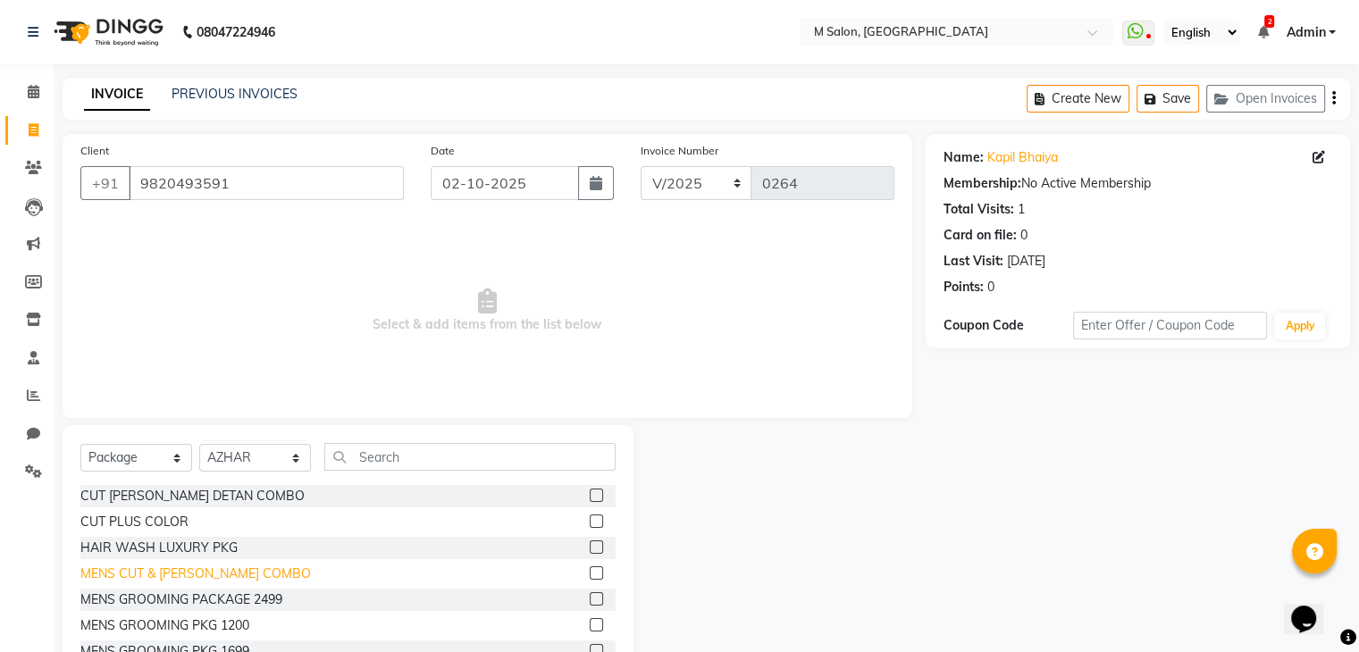
click at [148, 573] on div "MENS CUT & [PERSON_NAME] COMBO" at bounding box center [195, 574] width 230 height 19
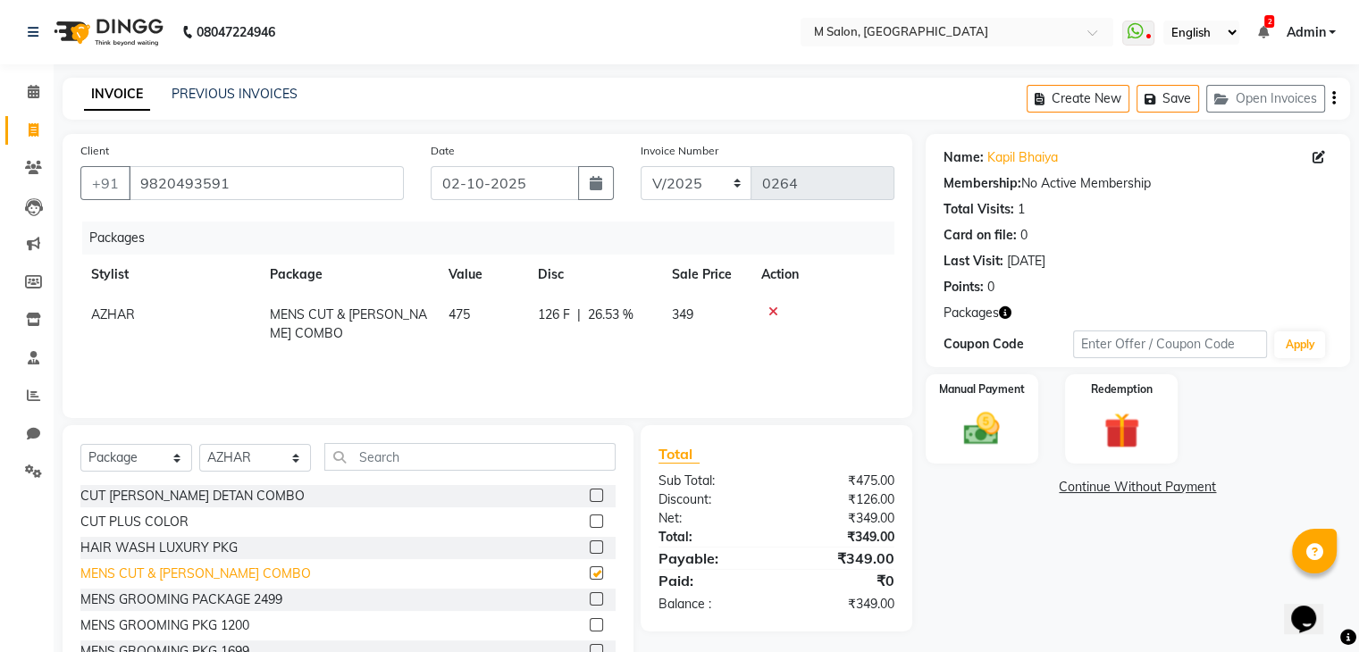
checkbox input "false"
click at [977, 436] on img at bounding box center [981, 429] width 60 height 43
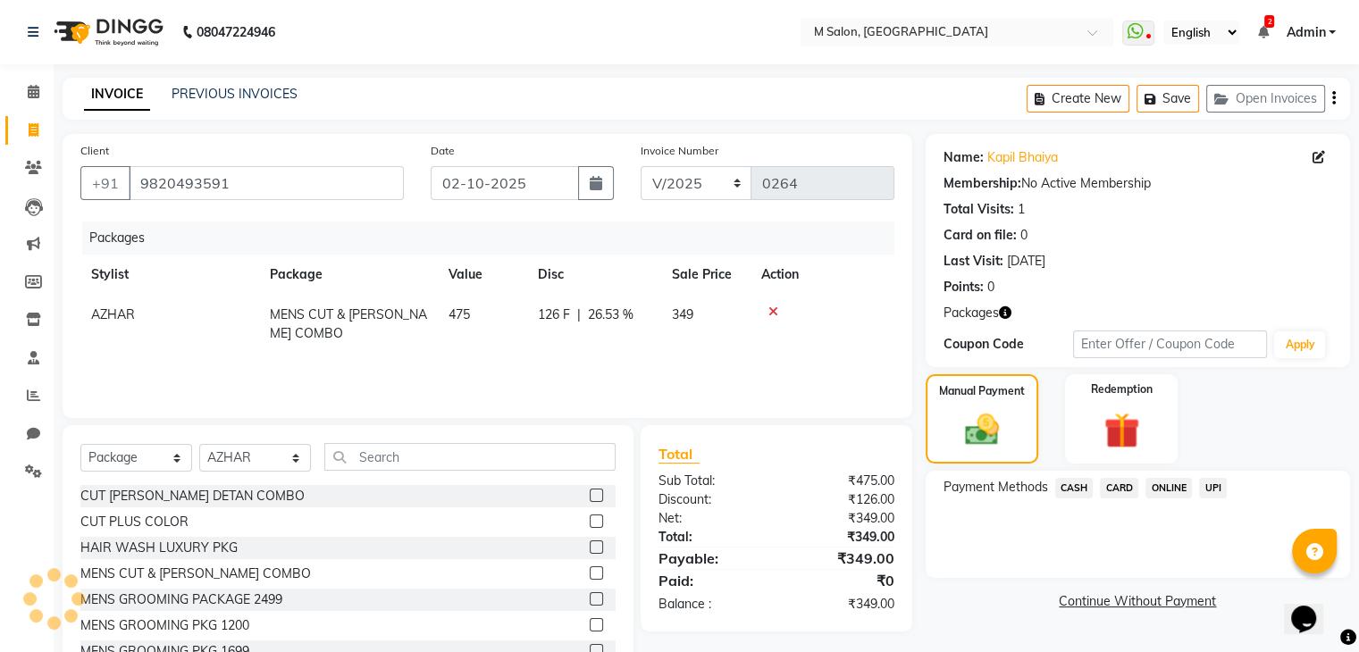
click at [1075, 483] on span "CASH" at bounding box center [1074, 488] width 38 height 21
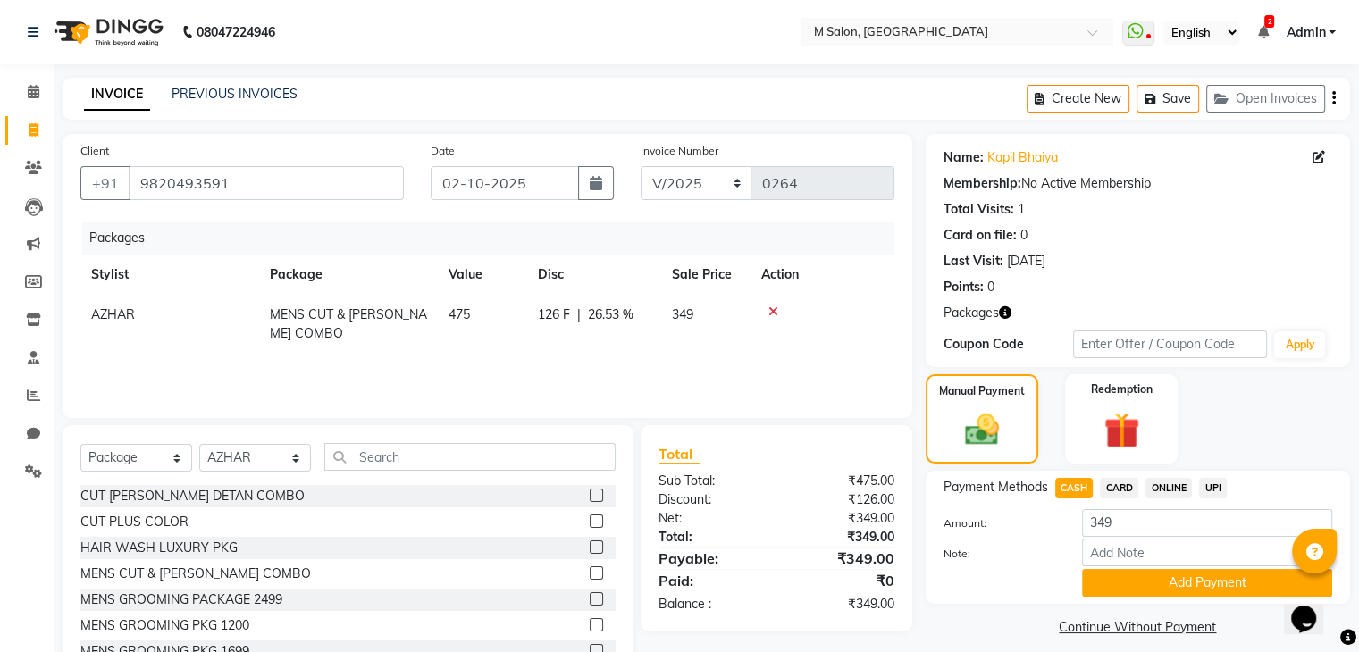
scroll to position [64, 0]
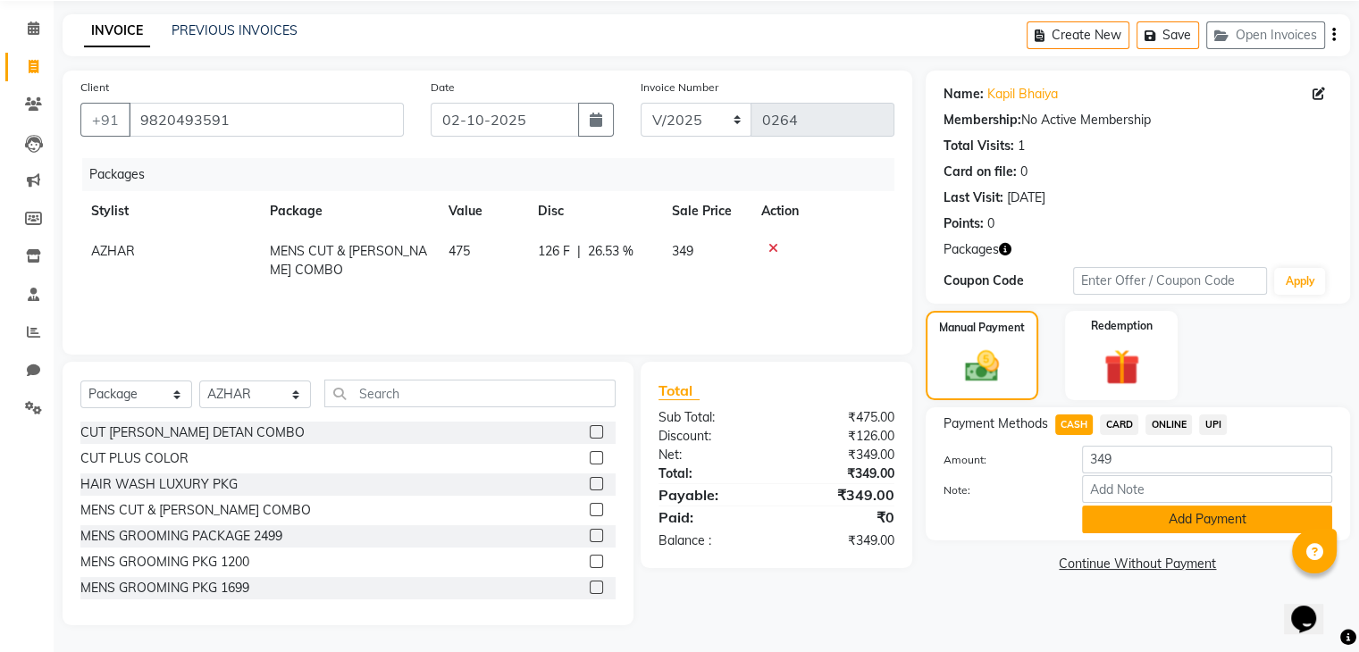
click at [1160, 517] on button "Add Payment" at bounding box center [1207, 520] width 250 height 28
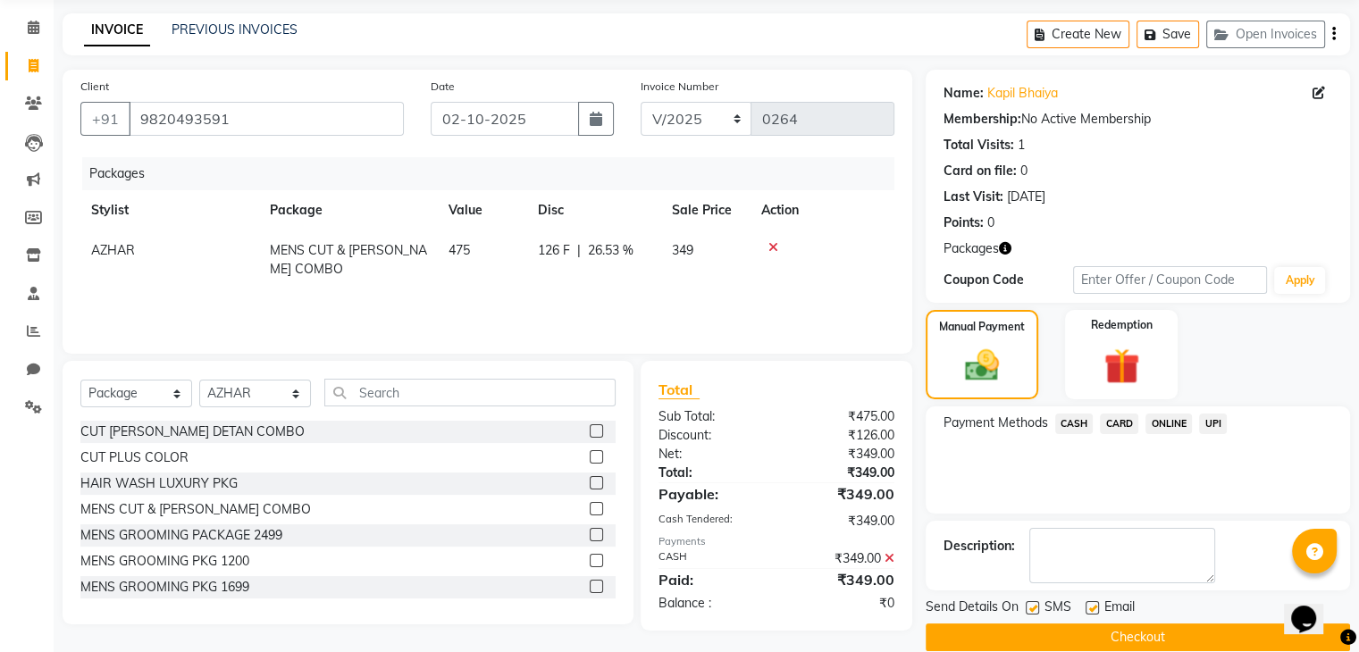
click at [1094, 637] on button "Checkout" at bounding box center [1138, 638] width 424 height 28
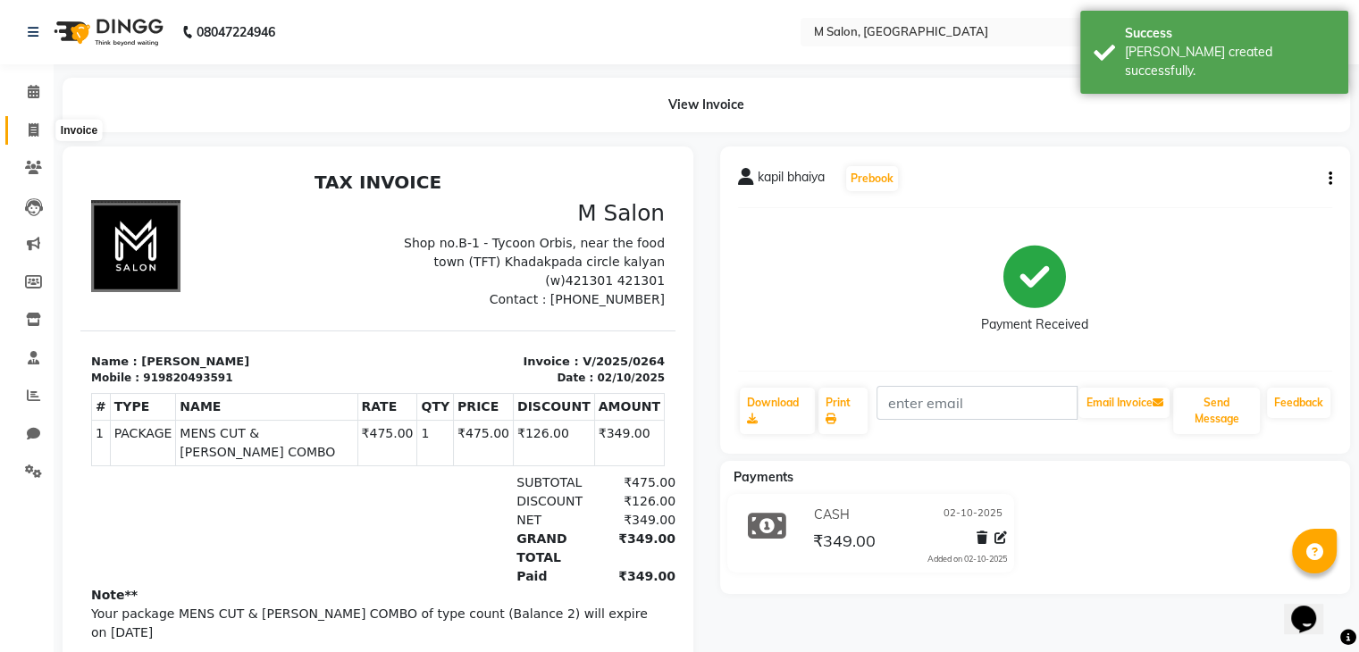
click at [38, 122] on span at bounding box center [33, 131] width 31 height 21
select select "service"
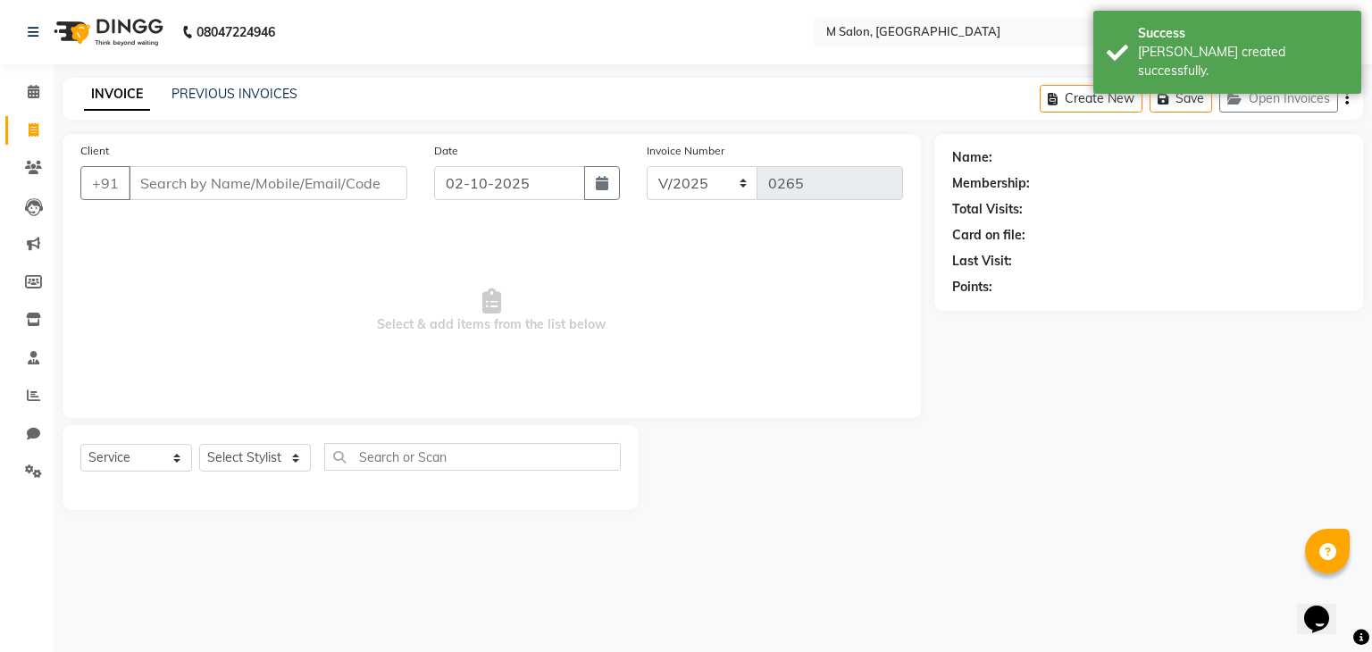
click at [286, 181] on input "Client" at bounding box center [268, 183] width 279 height 34
click at [389, 180] on input "🌟✨ Diwali Festive O" at bounding box center [268, 183] width 279 height 34
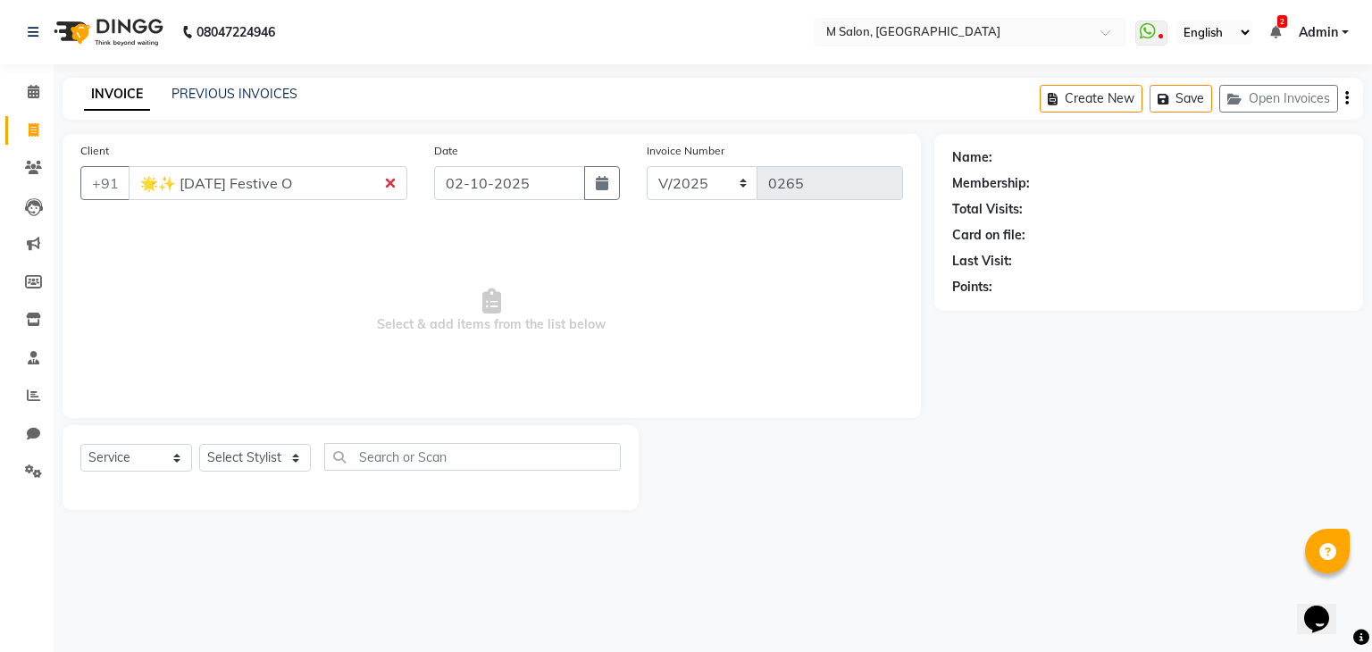
click at [386, 180] on input "🌟✨ Diwali Festive O" at bounding box center [268, 183] width 279 height 34
type input "🌟✨ Diwali Festive O"
click at [25, 139] on span at bounding box center [33, 131] width 31 height 21
select select "service"
click at [293, 193] on input "Client" at bounding box center [268, 183] width 279 height 34
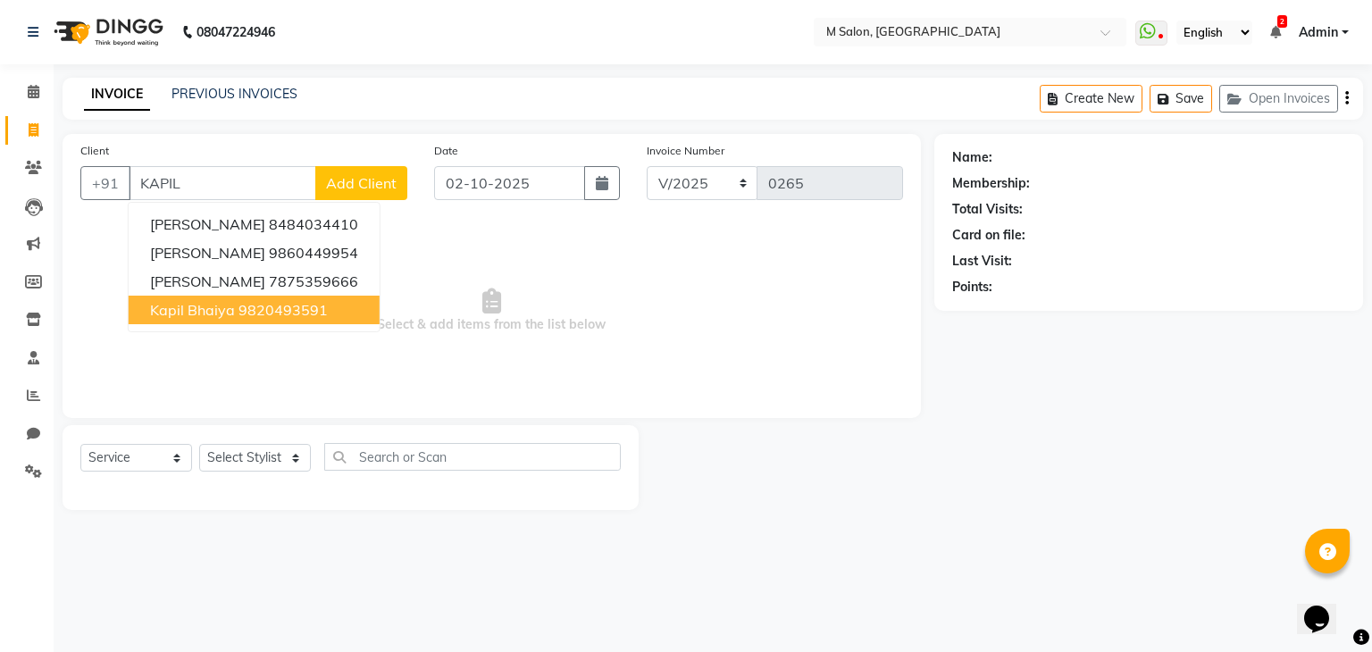
click at [230, 308] on span "kapil bhaiya" at bounding box center [192, 310] width 85 height 18
type input "9820493591"
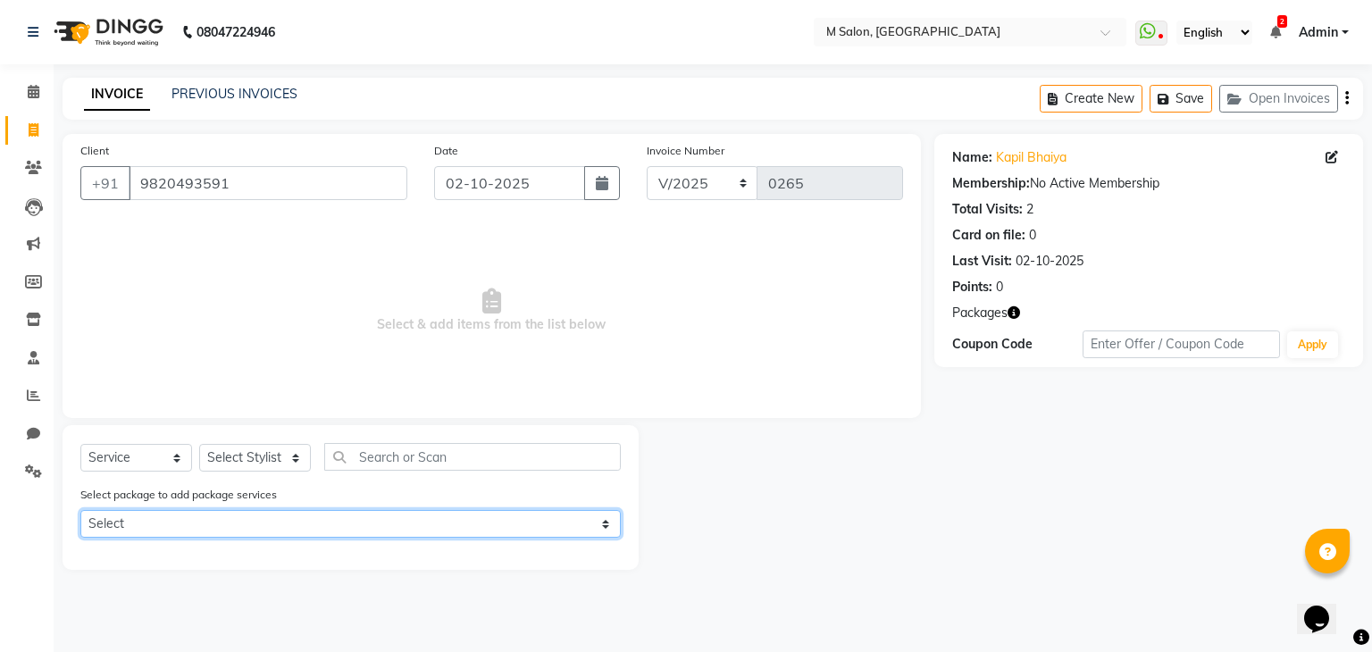
click at [121, 536] on select "Select MENS CUT & [PERSON_NAME] COMBO" at bounding box center [350, 524] width 540 height 28
select select "1: Object"
click at [80, 512] on select "Select MENS CUT & [PERSON_NAME] COMBO" at bounding box center [350, 524] width 540 height 28
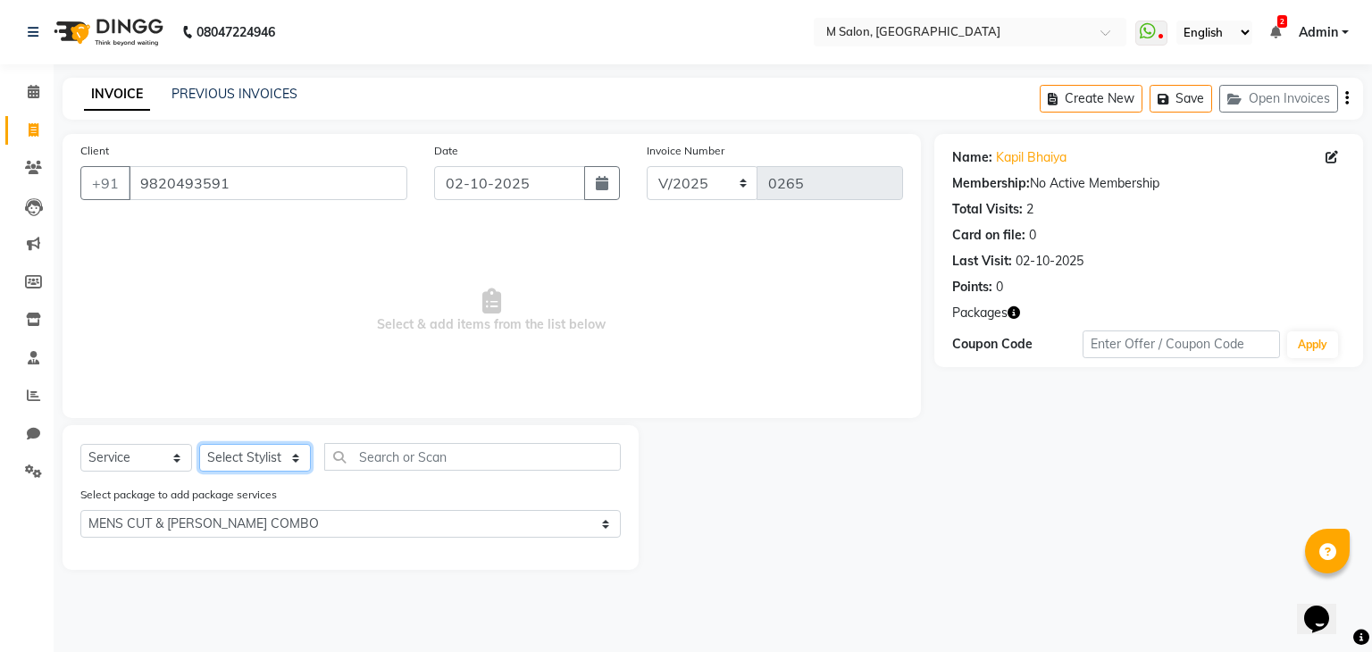
click at [232, 456] on select "Select Stylist Admin Atik [PERSON_NAME] Owner [PERSON_NAME] Owner [PERSON_NAME]…" at bounding box center [255, 458] width 112 height 28
select select "93550"
click at [199, 445] on select "Select Stylist Admin Atik [PERSON_NAME] Owner [PERSON_NAME] Owner [PERSON_NAME]…" at bounding box center [255, 458] width 112 height 28
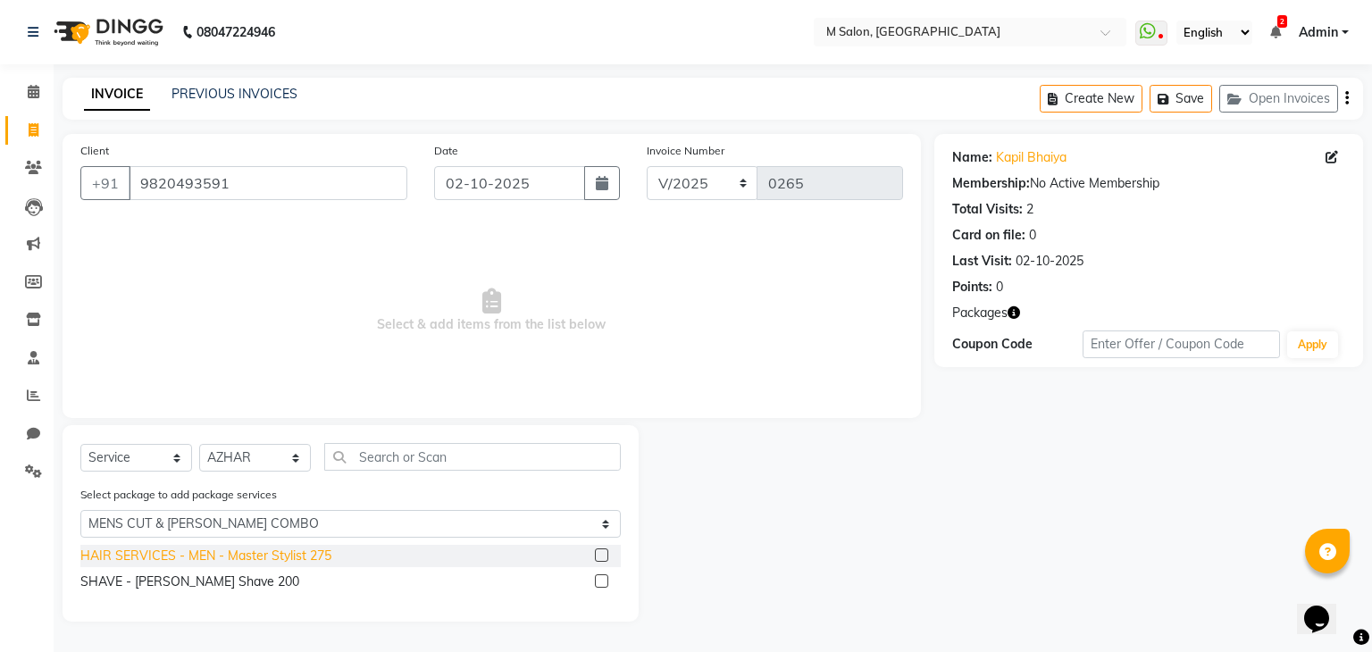
click at [226, 560] on div "HAIR SERVICES - MEN - Master Stylist 275" at bounding box center [205, 556] width 251 height 19
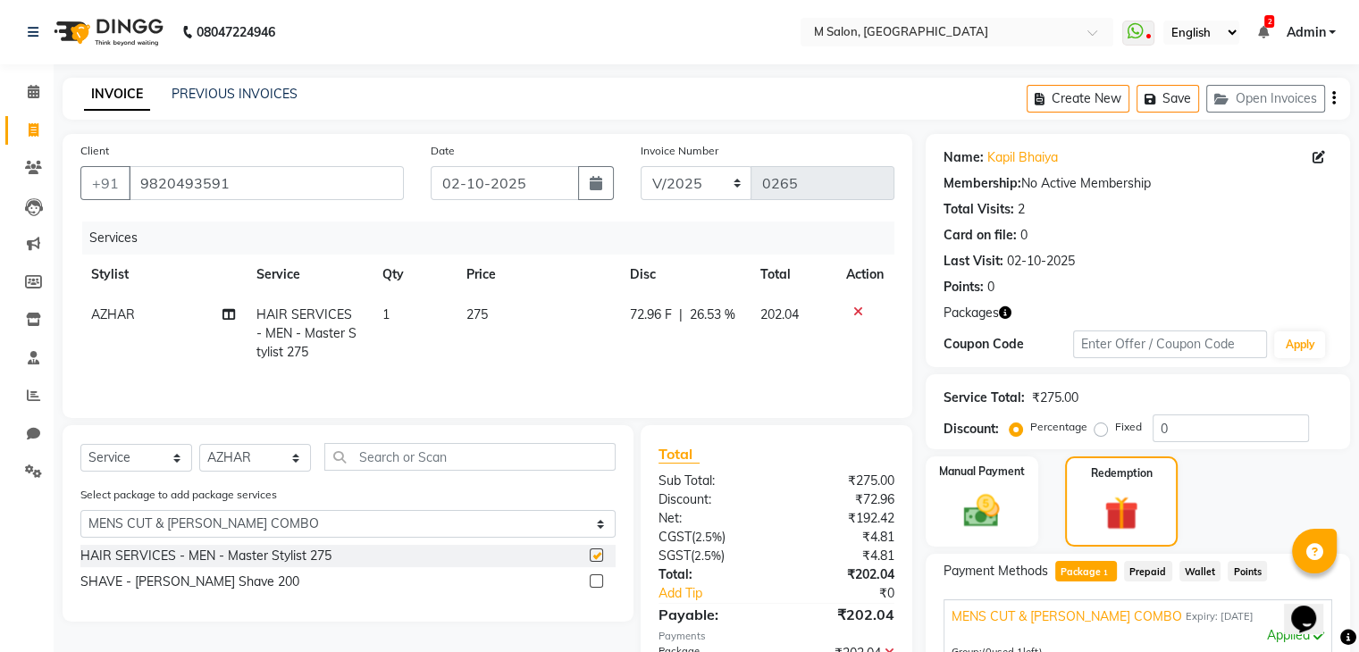
checkbox input "false"
click at [192, 585] on div "SHAVE - [PERSON_NAME] Shave 200" at bounding box center [189, 582] width 219 height 19
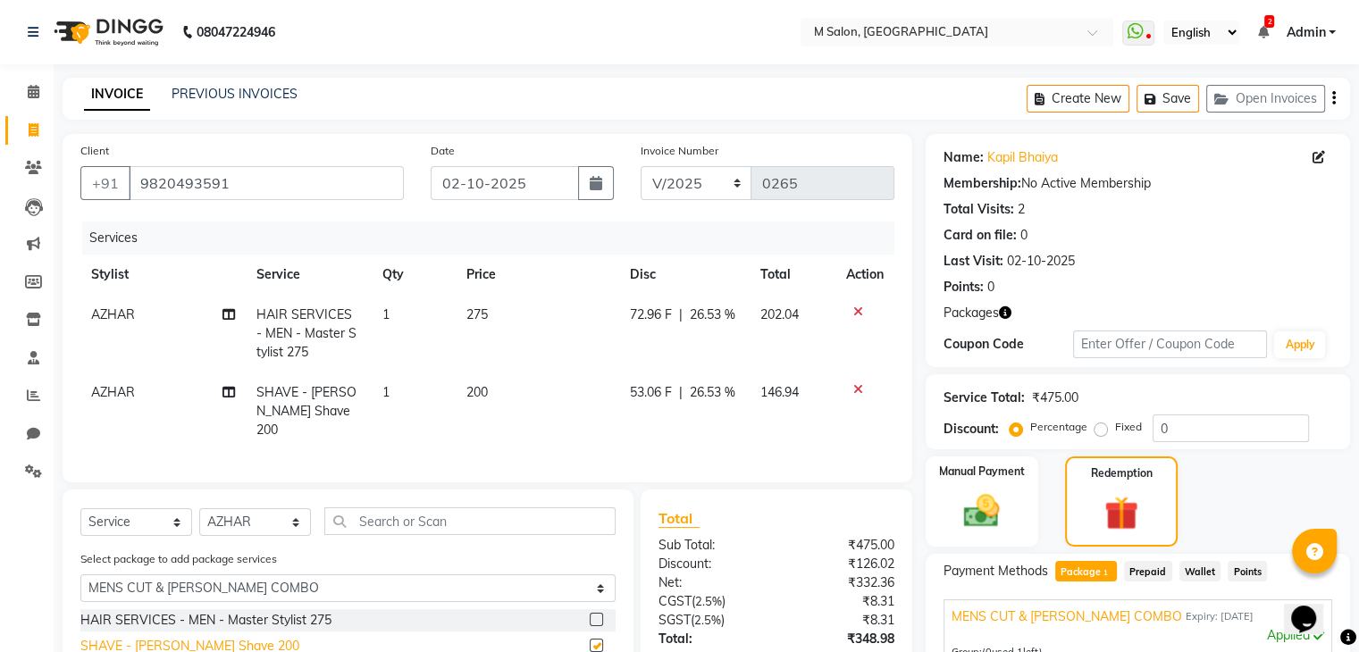
checkbox input "false"
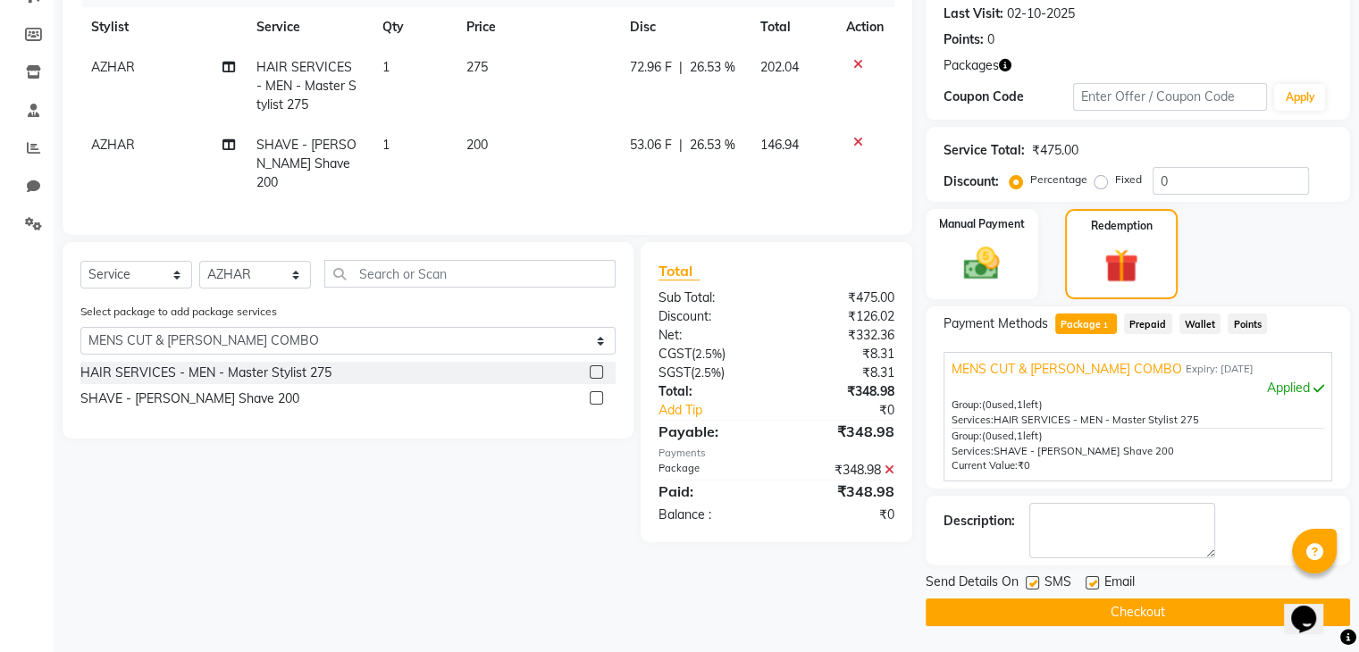
click at [1022, 607] on button "Checkout" at bounding box center [1138, 613] width 424 height 28
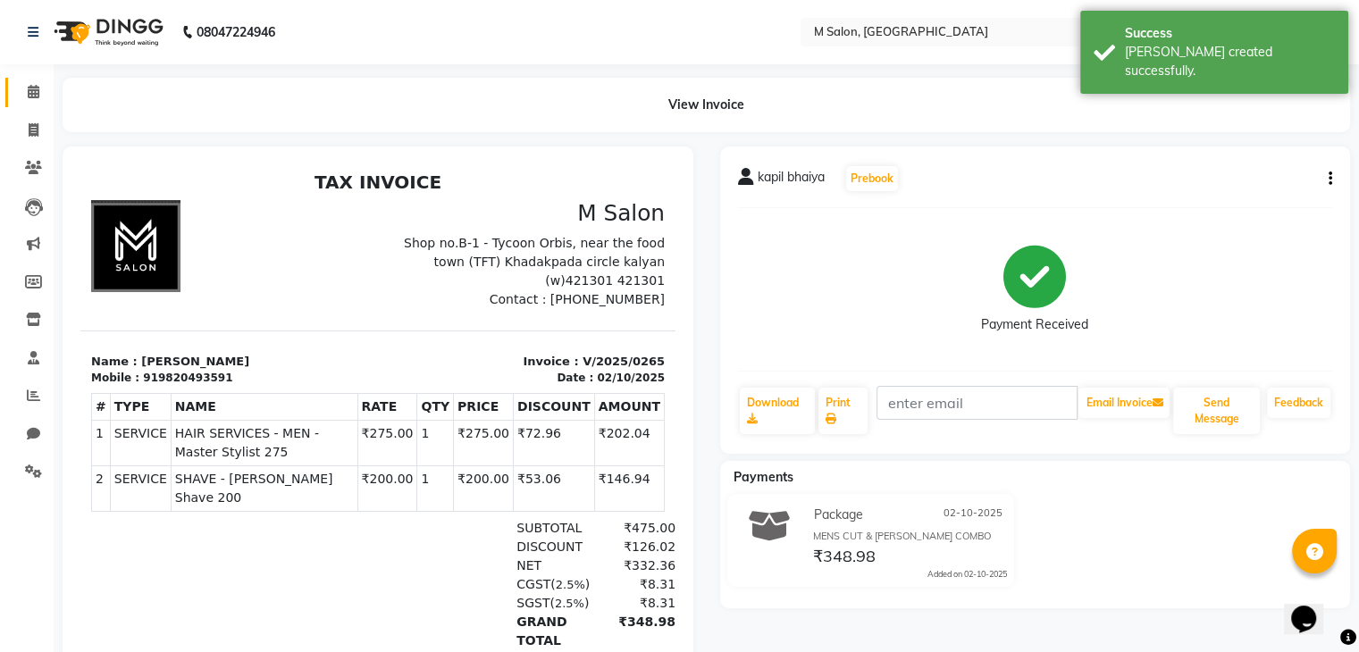
click at [15, 90] on link "Calendar" at bounding box center [26, 92] width 43 height 29
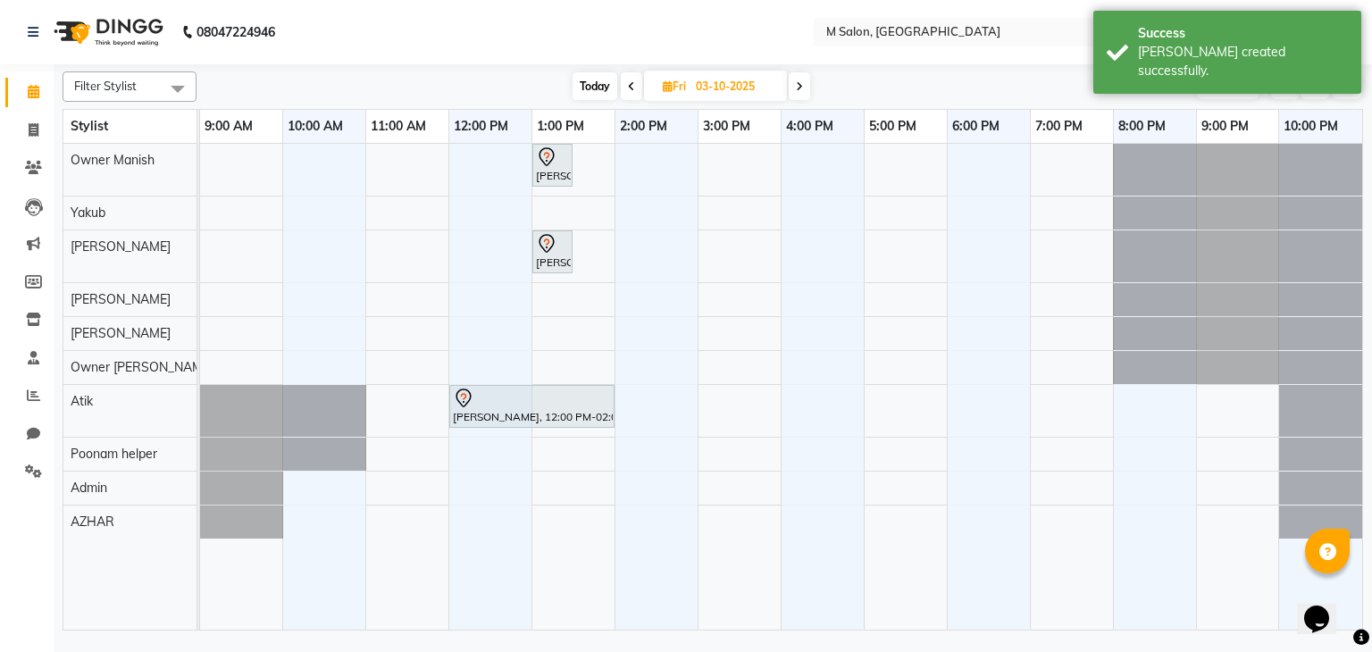
click at [593, 83] on span "Today" at bounding box center [595, 86] width 45 height 28
type input "02-10-2025"
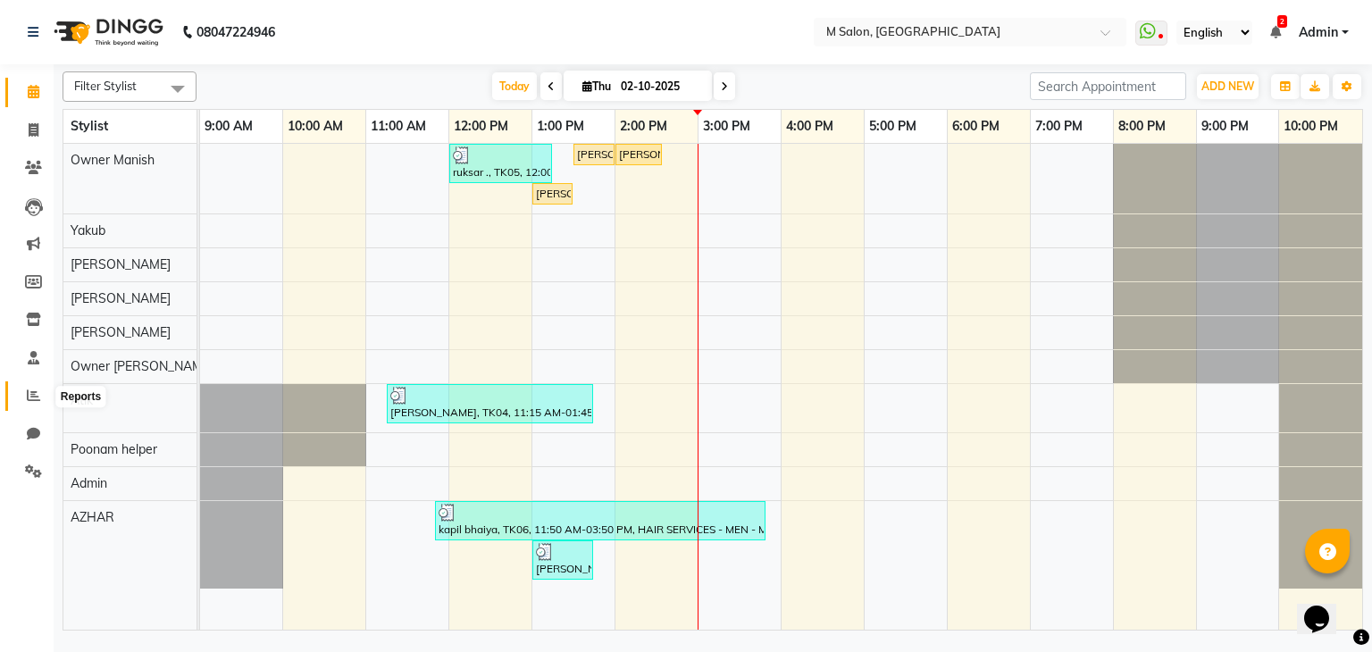
click at [27, 399] on icon at bounding box center [33, 395] width 13 height 13
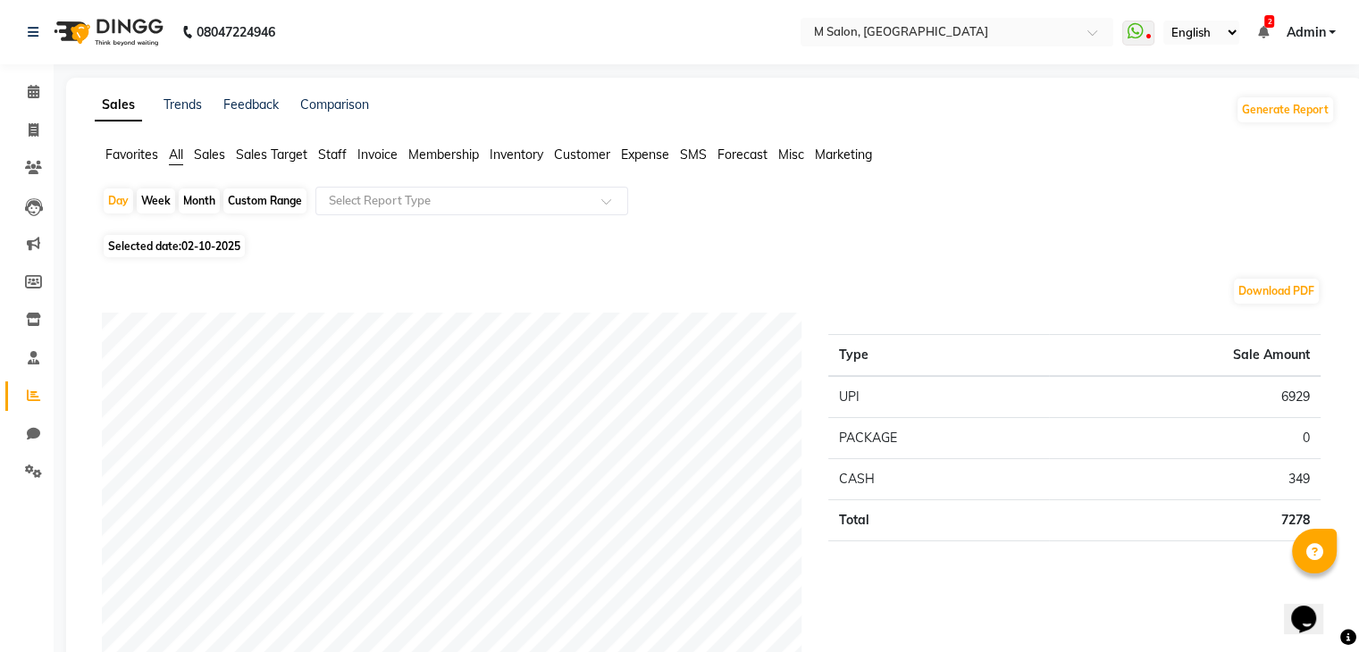
click at [333, 159] on span "Staff" at bounding box center [332, 155] width 29 height 16
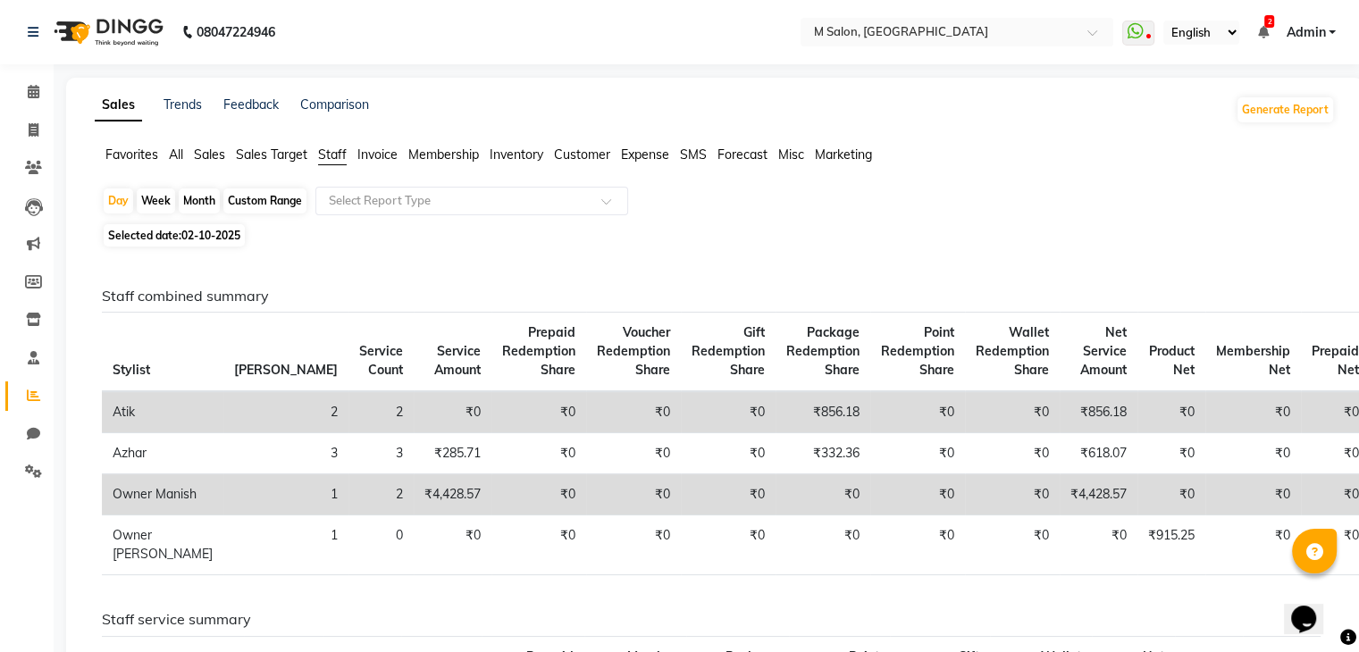
click at [159, 206] on div "Week" at bounding box center [156, 200] width 38 height 25
select select "10"
select select "2025"
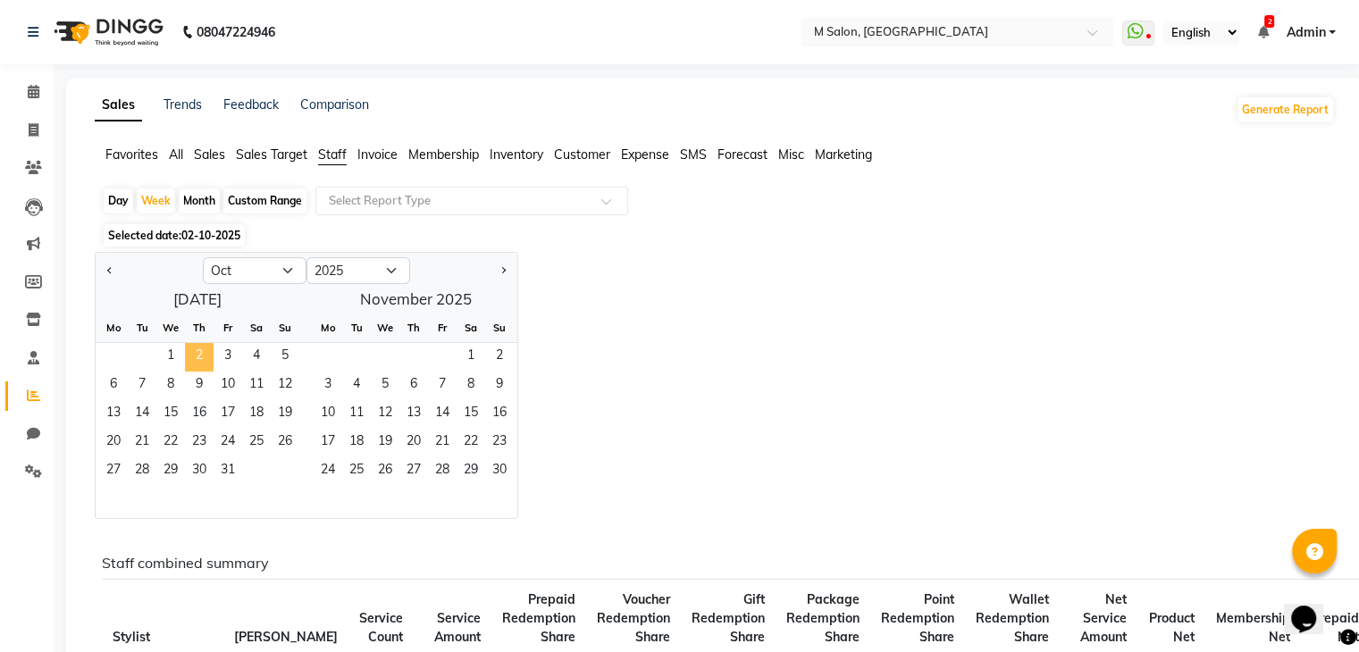
click at [197, 351] on span "2" at bounding box center [199, 357] width 29 height 29
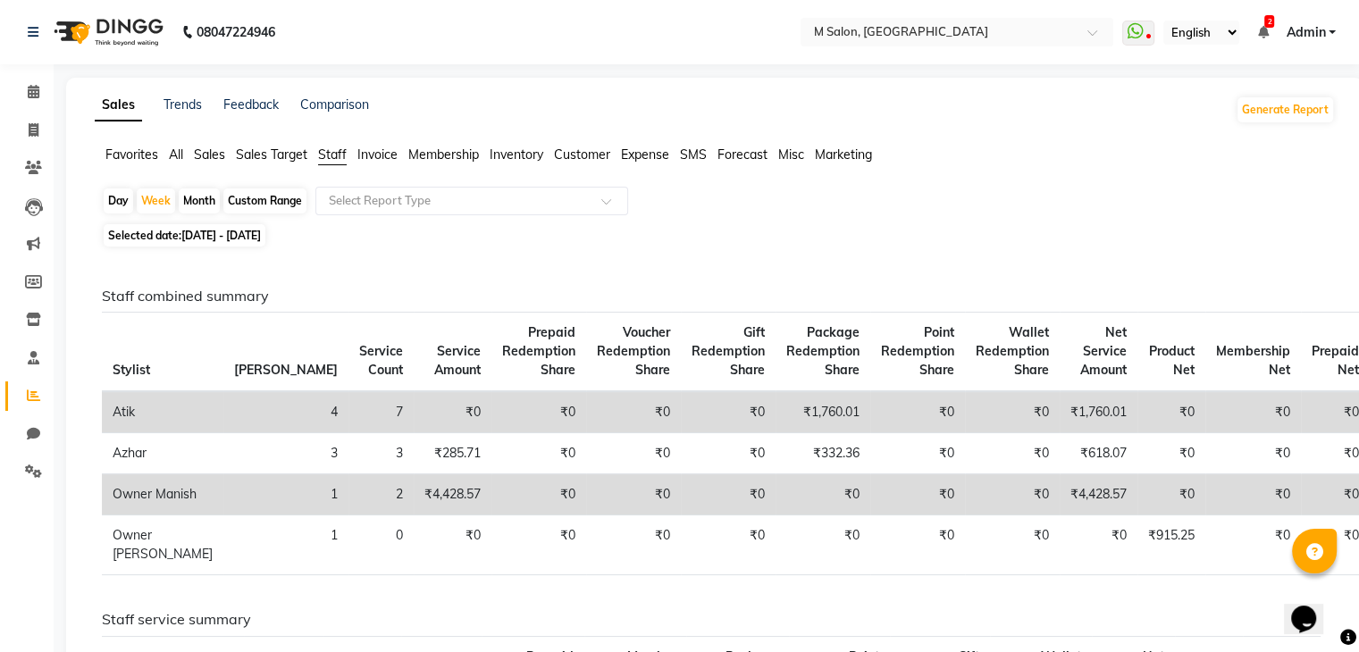
click at [225, 240] on span "02-10-2025 - 08-10-2025" at bounding box center [221, 235] width 80 height 13
select select "10"
select select "2025"
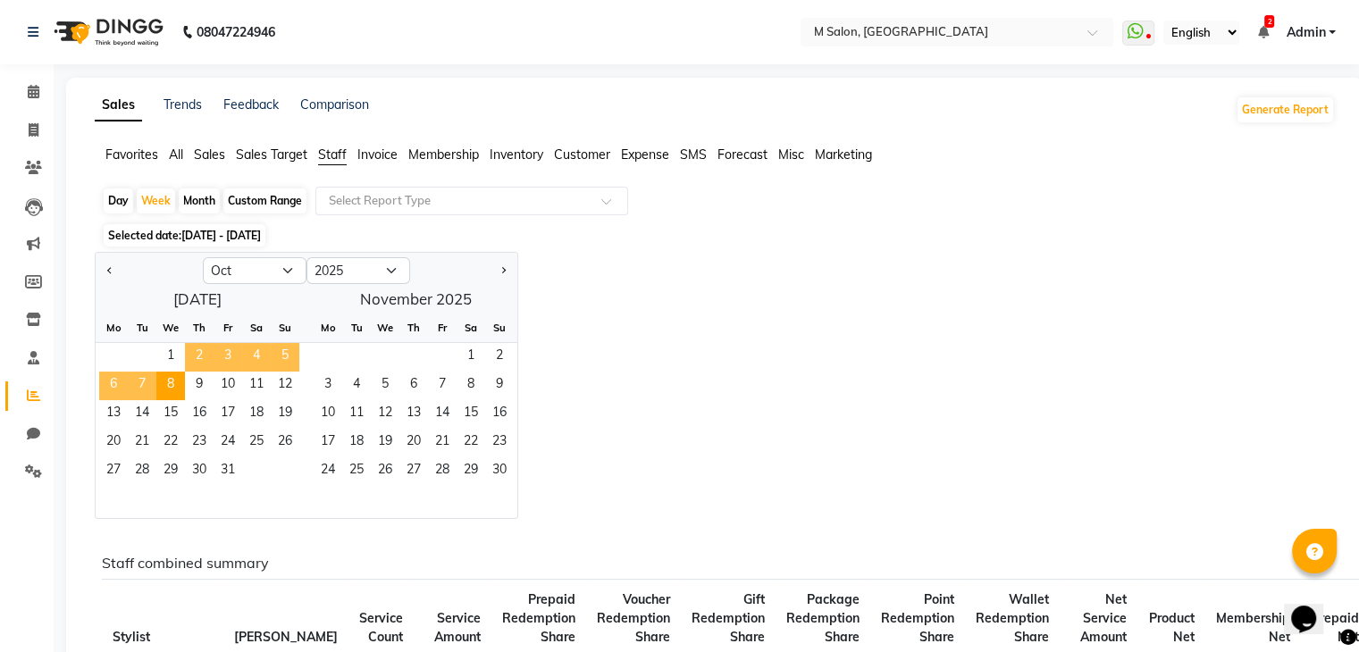
click at [197, 356] on span "2" at bounding box center [199, 357] width 29 height 29
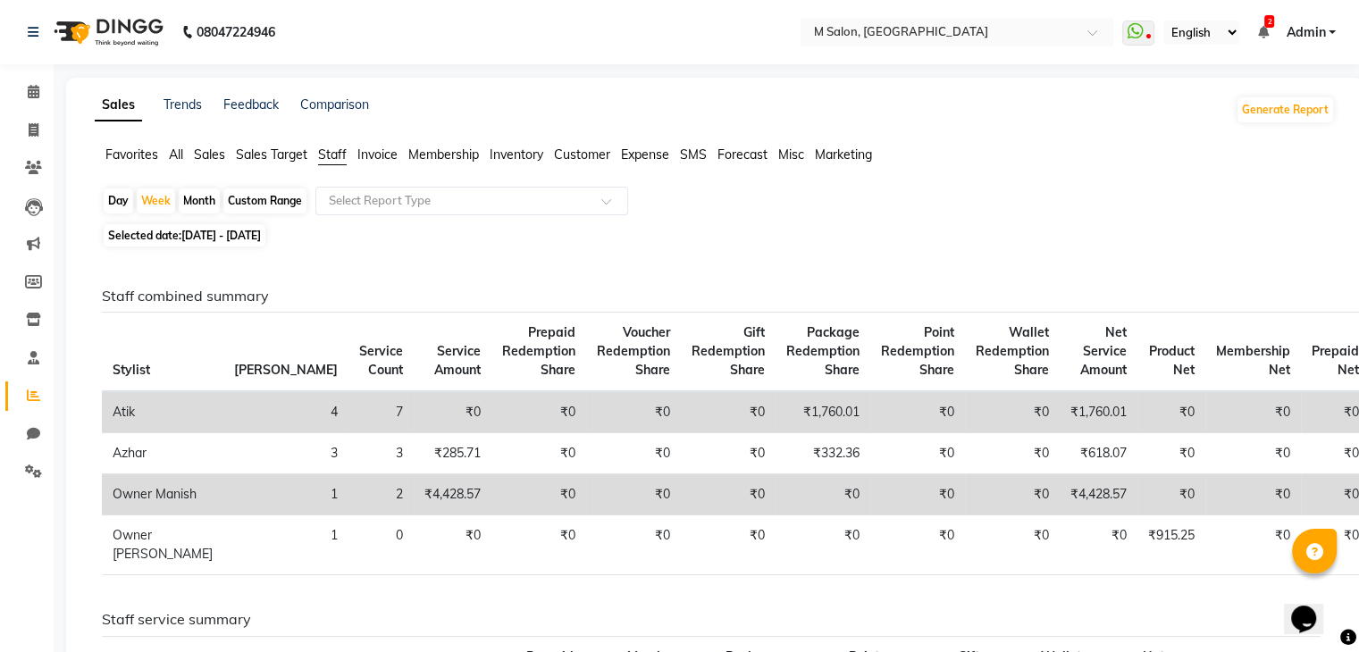
click at [113, 200] on div "Day" at bounding box center [118, 200] width 29 height 25
select select "10"
select select "2025"
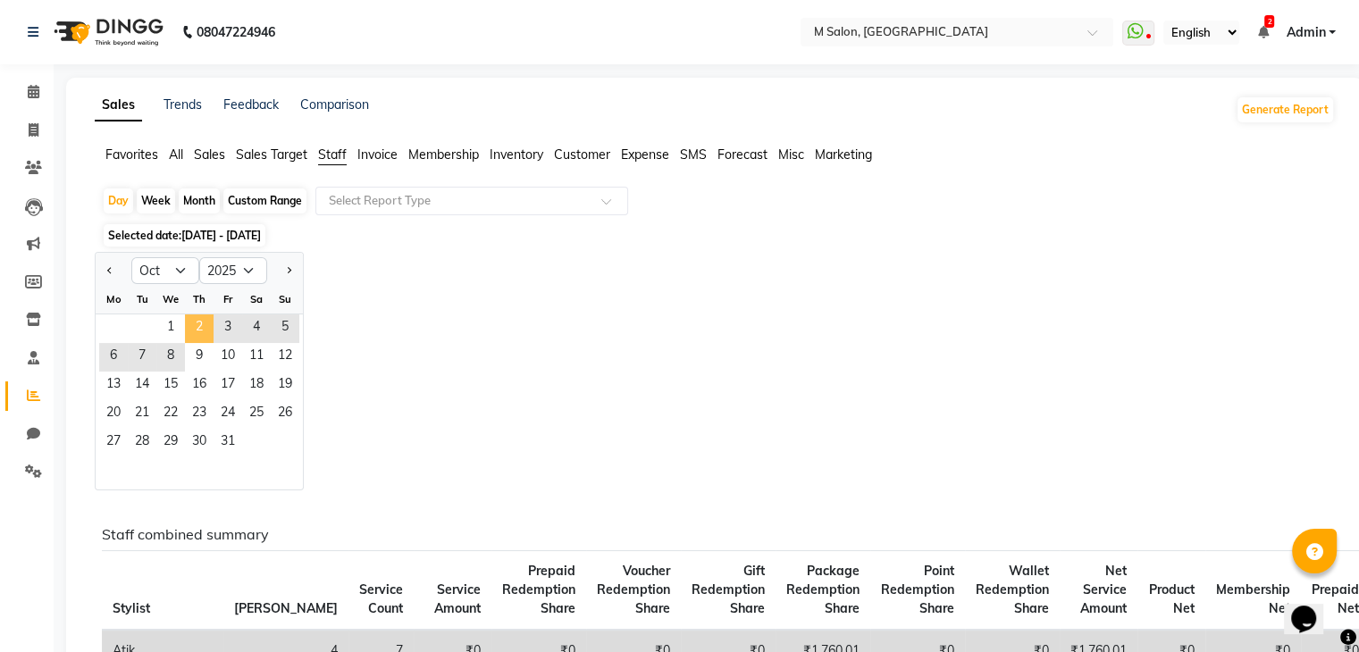
click at [196, 337] on span "2" at bounding box center [199, 328] width 29 height 29
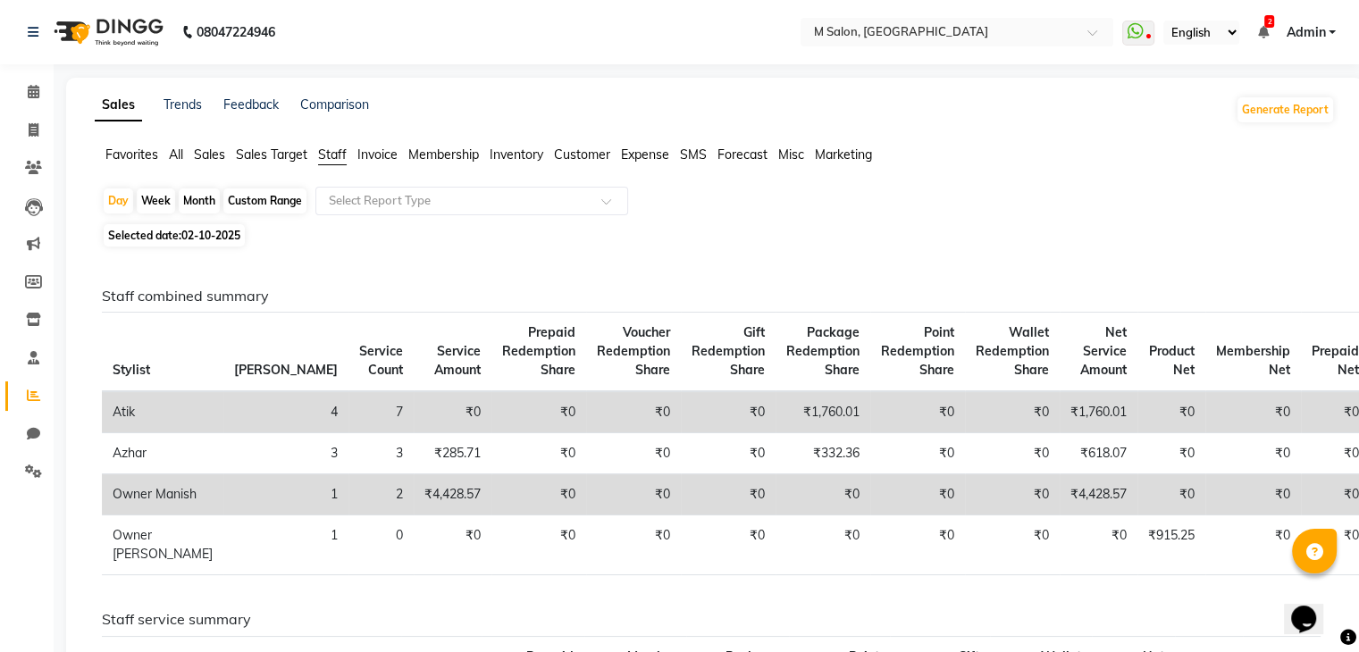
click at [703, 217] on div "Day Week Month Custom Range Select Report Type" at bounding box center [715, 203] width 1226 height 32
click at [261, 205] on div "Custom Range" at bounding box center [264, 200] width 83 height 25
select select "10"
select select "2025"
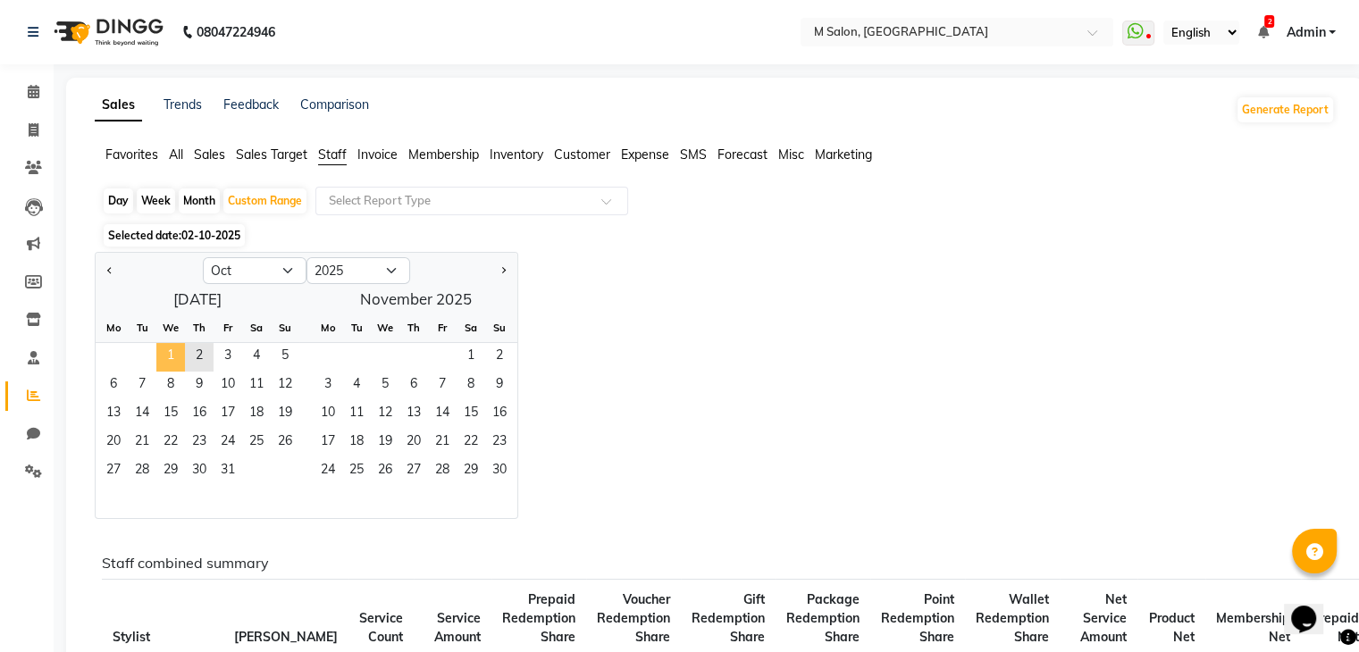
click at [174, 354] on span "1" at bounding box center [170, 357] width 29 height 29
click at [190, 358] on span "2" at bounding box center [199, 357] width 29 height 29
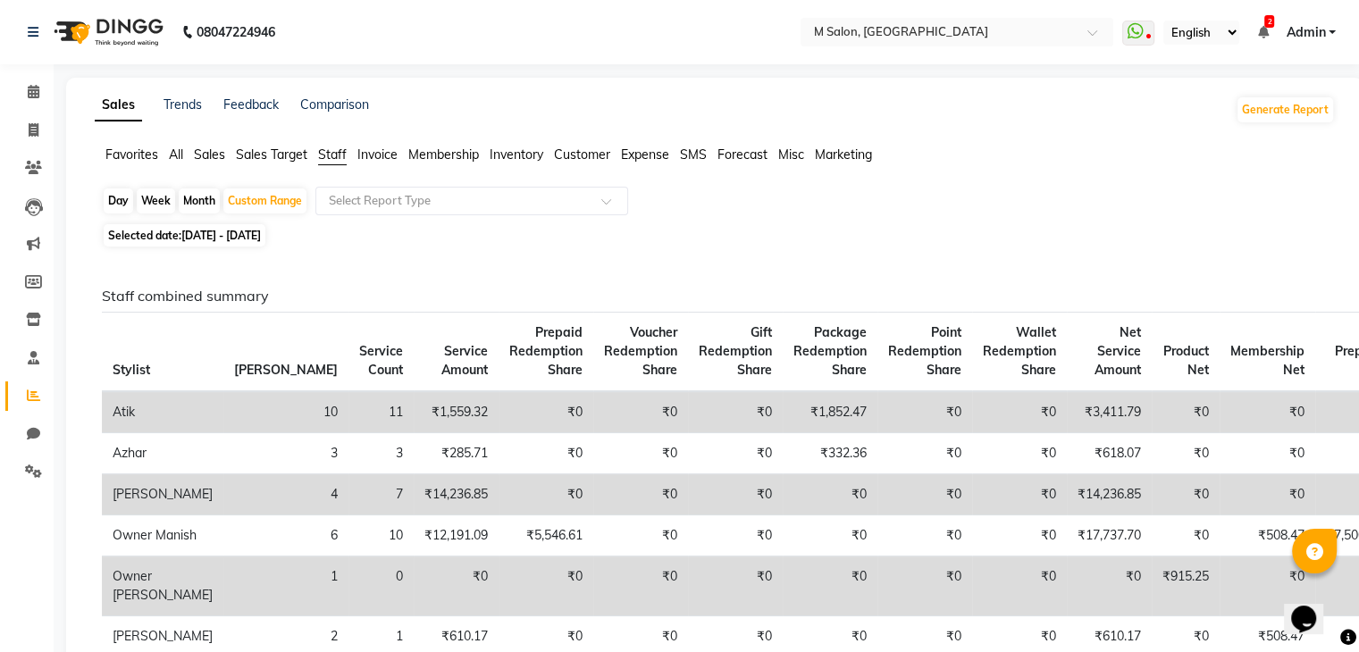
click at [250, 233] on span "01-10-2025 - 02-10-2025" at bounding box center [221, 235] width 80 height 13
select select "10"
select select "2025"
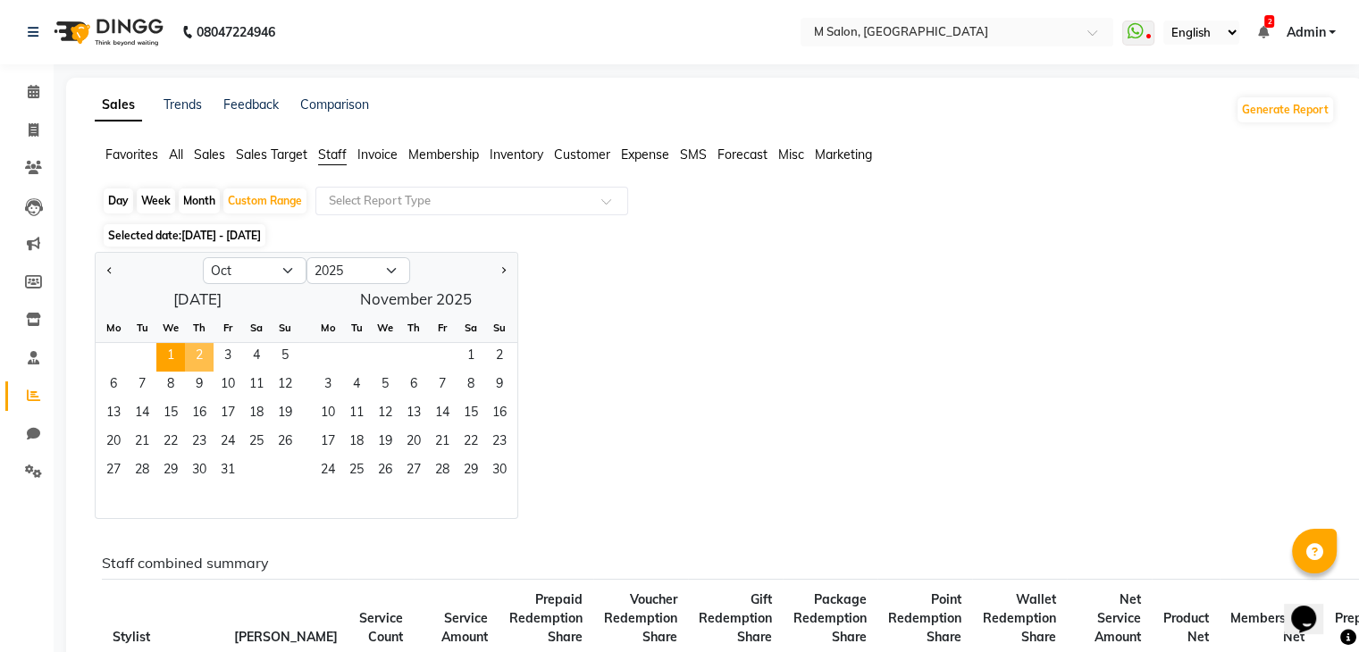
click at [198, 349] on span "2" at bounding box center [199, 357] width 29 height 29
click at [693, 256] on div "Jan Feb Mar Apr May Jun Jul Aug Sep Oct Nov Dec 2015 2016 2017 2018 2019 2020 2…" at bounding box center [715, 385] width 1240 height 267
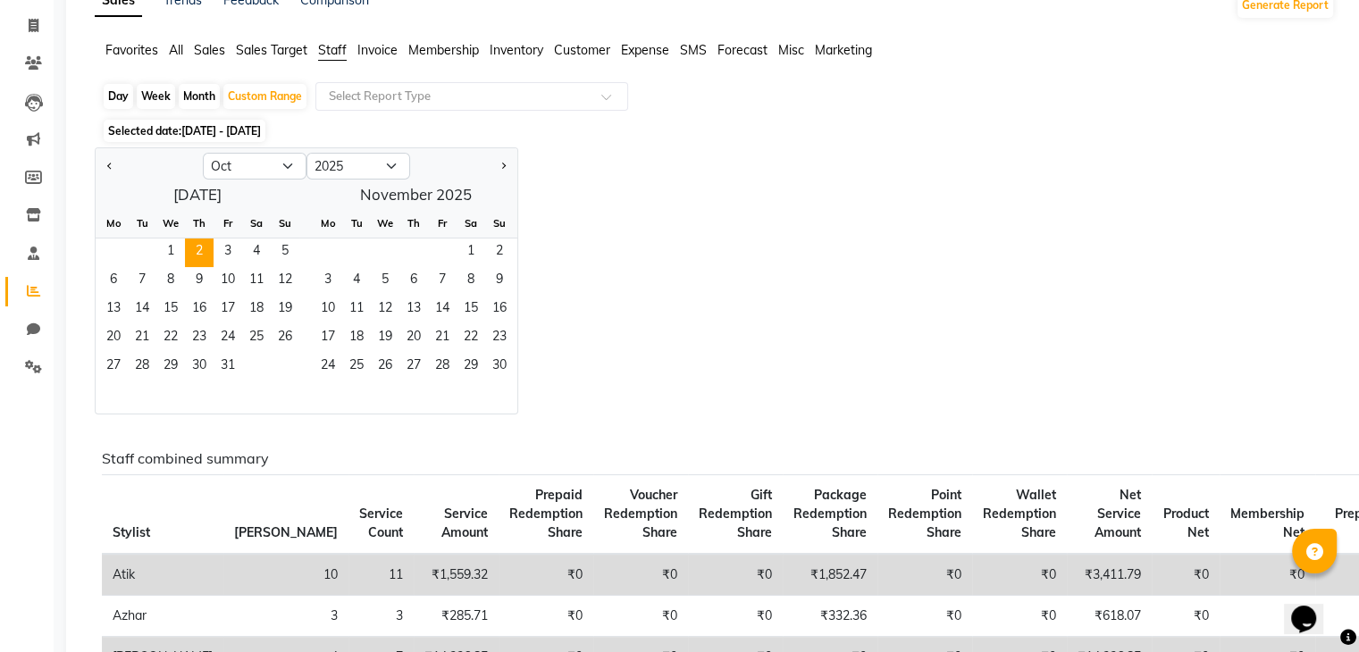
click at [897, 210] on div "Jan Feb Mar Apr May Jun Jul Aug Sep Oct Nov Dec 2015 2016 2017 2018 2019 2020 2…" at bounding box center [715, 280] width 1240 height 267
click at [168, 249] on span "1" at bounding box center [170, 253] width 29 height 29
click at [203, 247] on span "2" at bounding box center [199, 253] width 29 height 29
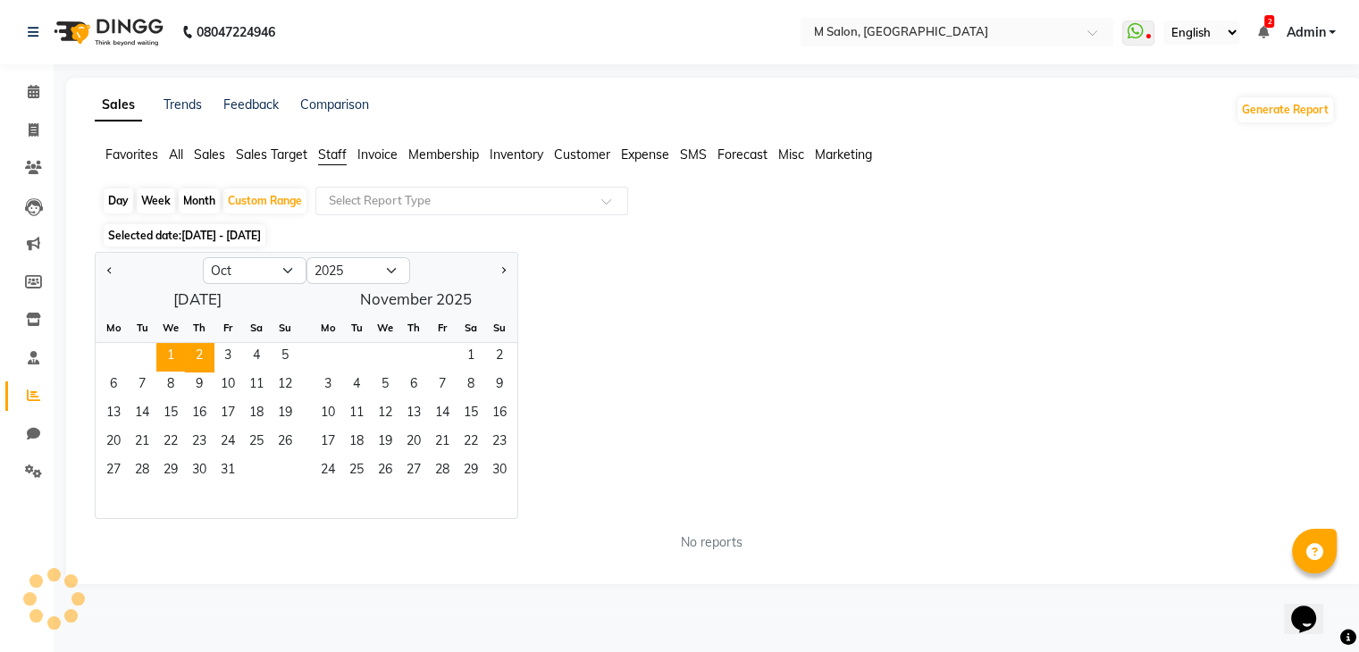
scroll to position [0, 0]
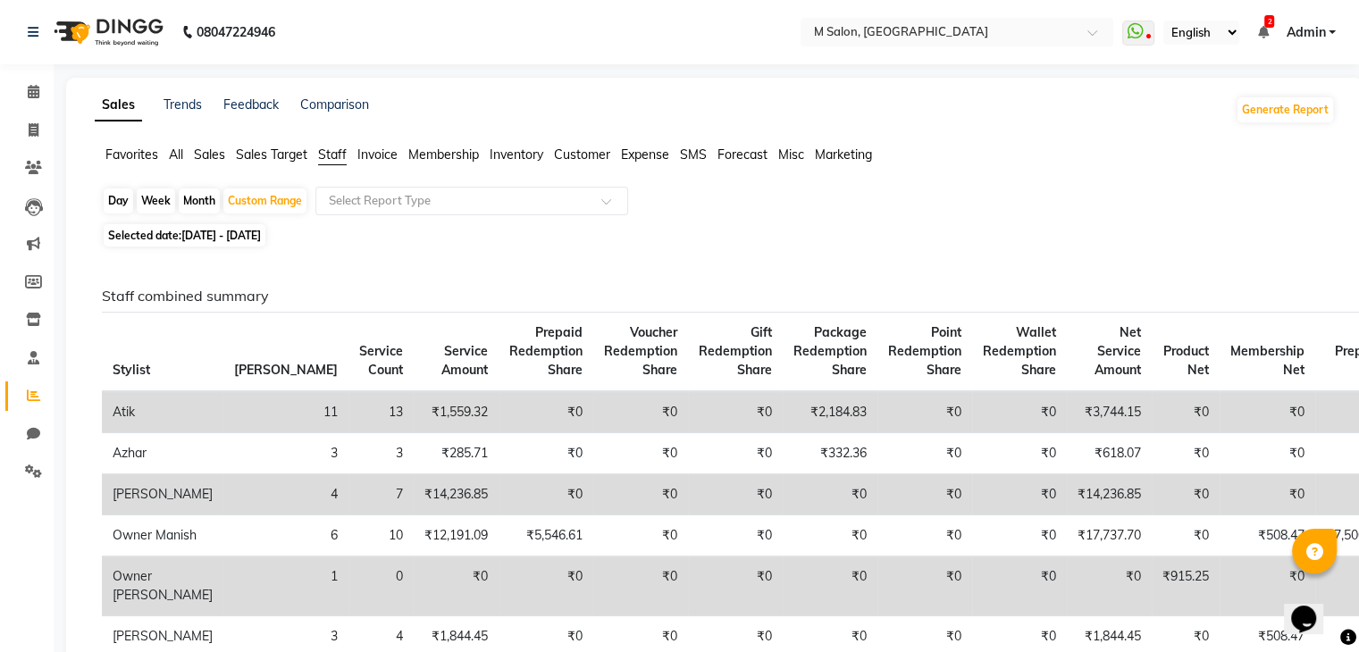
click at [228, 239] on span "01-10-2025 - 02-10-2025" at bounding box center [221, 235] width 80 height 13
select select "10"
select select "2025"
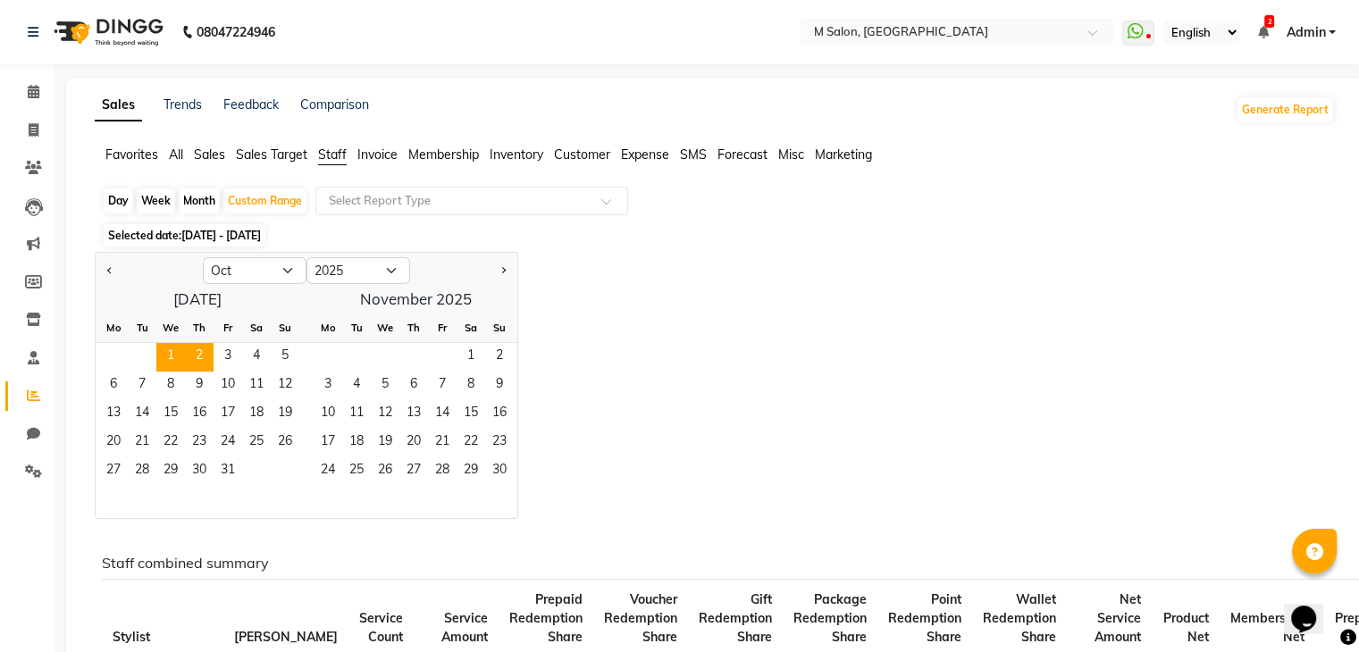
click at [118, 202] on div "Day" at bounding box center [118, 200] width 29 height 25
select select "10"
select select "2025"
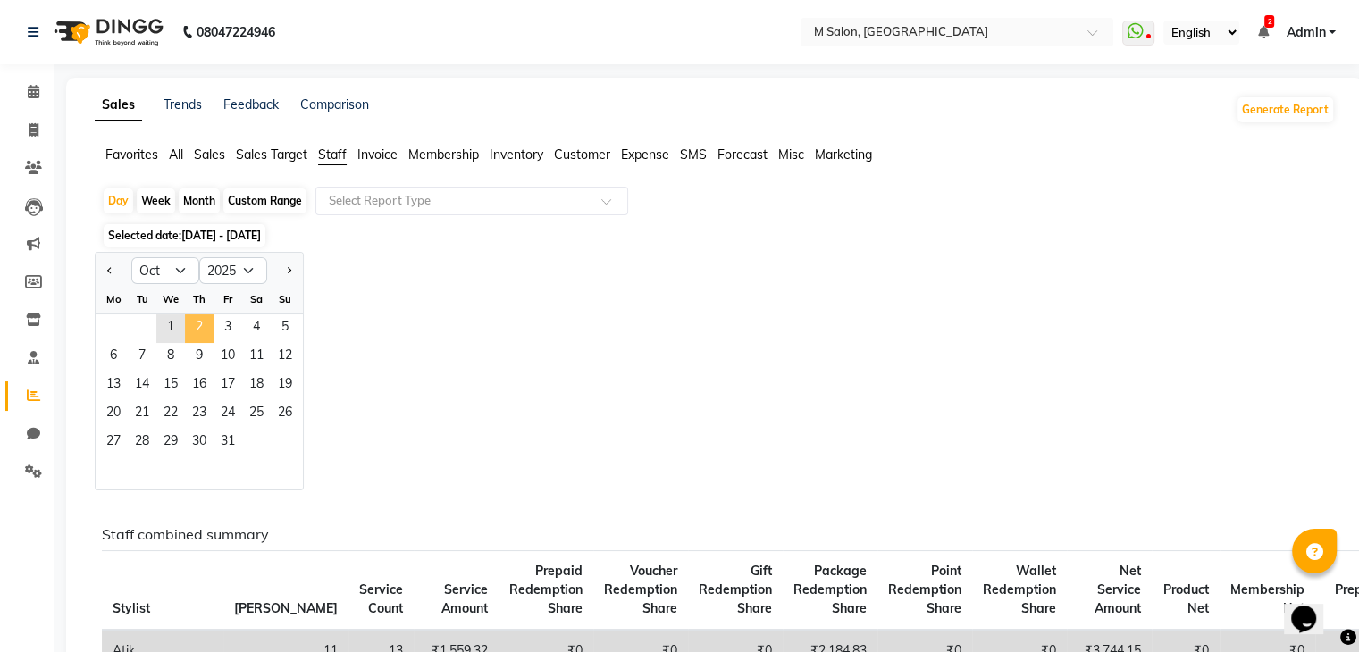
click at [200, 322] on span "2" at bounding box center [199, 328] width 29 height 29
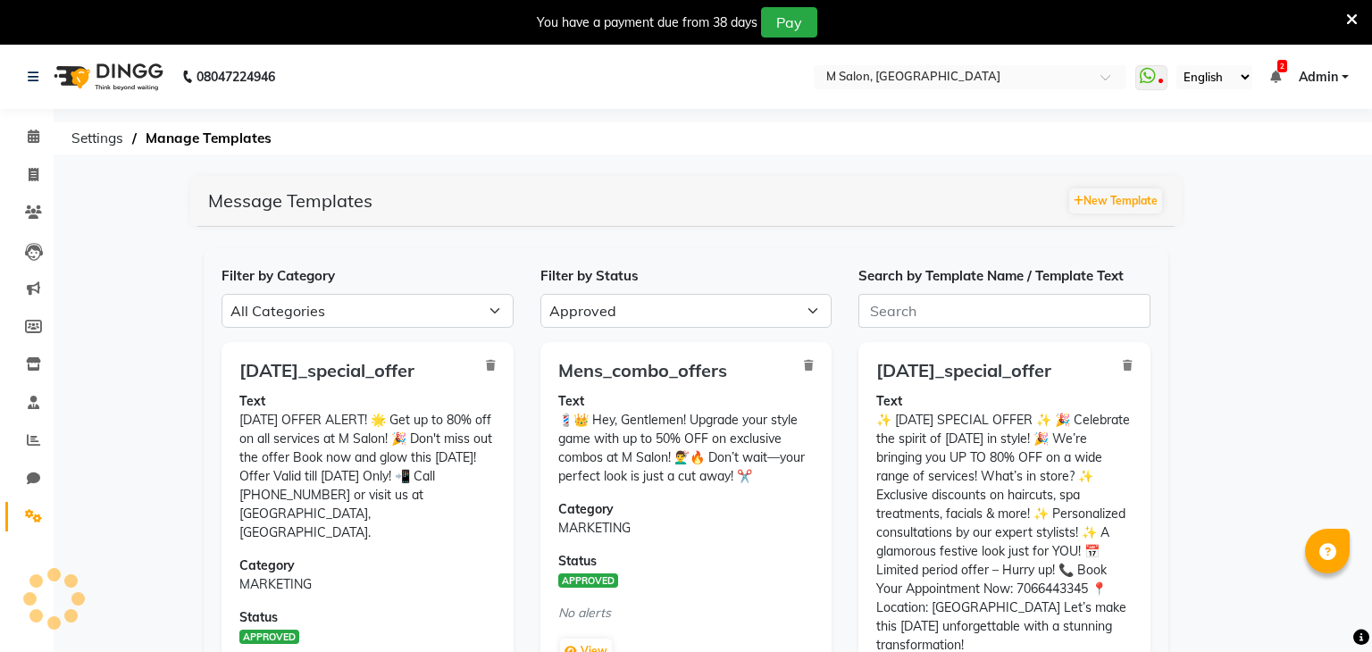
select select "APPROVED"
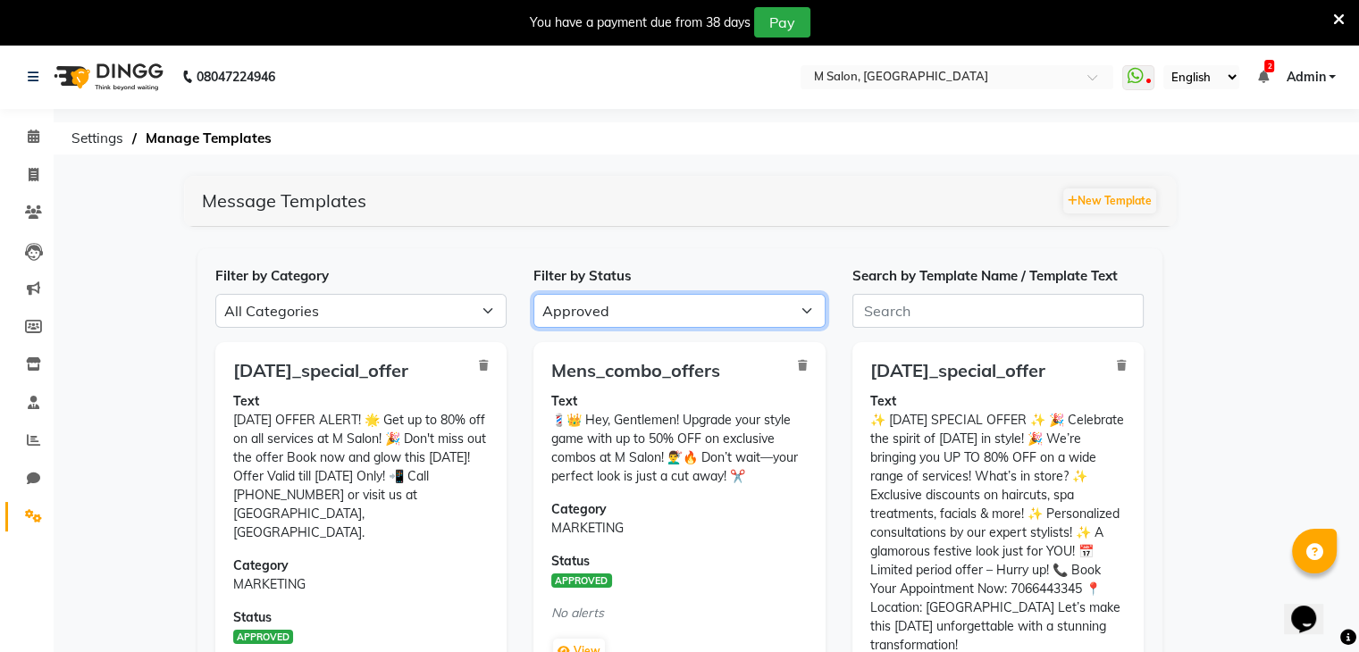
click at [593, 306] on select "All Approved Rejected Failed Pending" at bounding box center [679, 311] width 292 height 34
select select
click at [533, 294] on select "All Approved Rejected Failed Pending" at bounding box center [679, 311] width 292 height 34
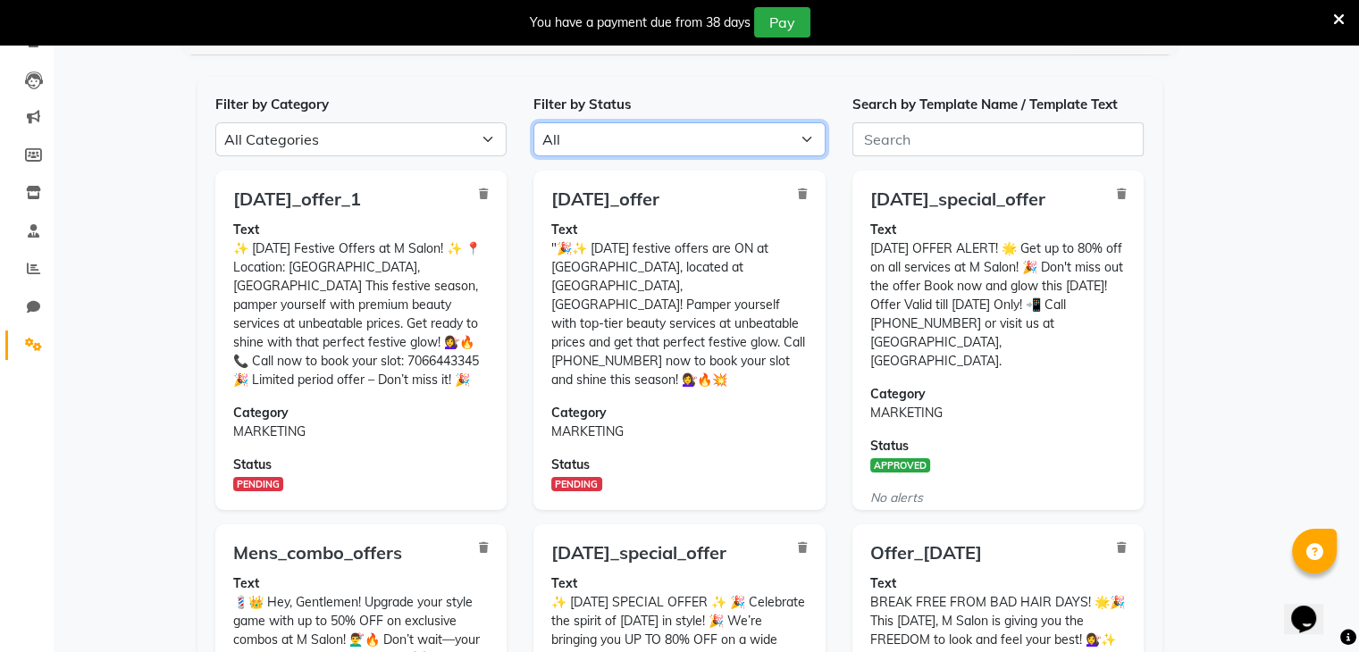
scroll to position [76, 0]
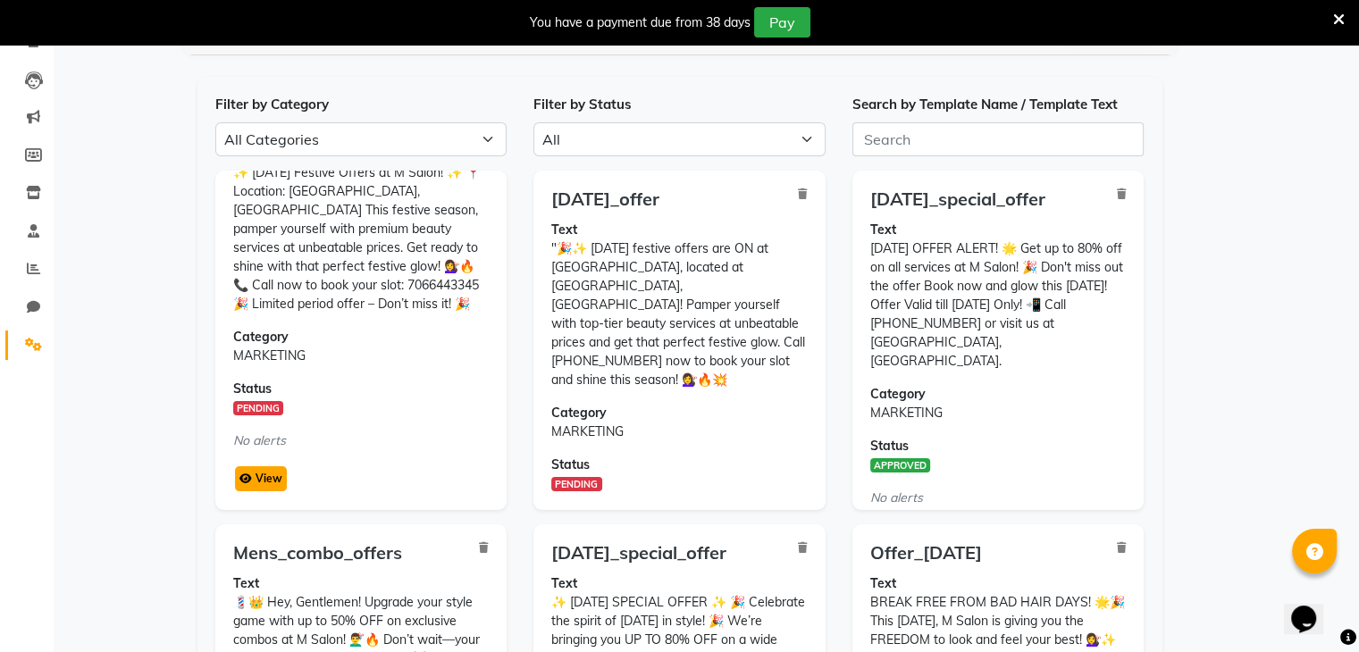
click at [252, 476] on button "View" at bounding box center [261, 478] width 52 height 25
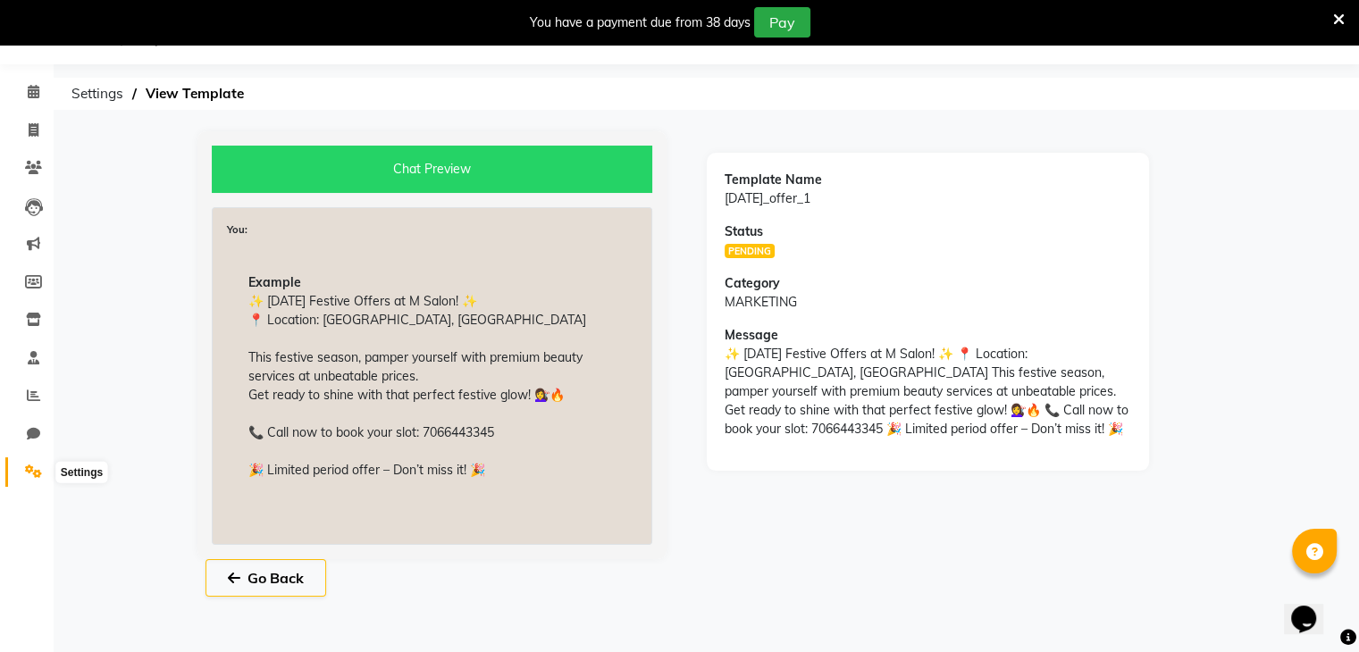
click at [21, 479] on span at bounding box center [33, 472] width 31 height 21
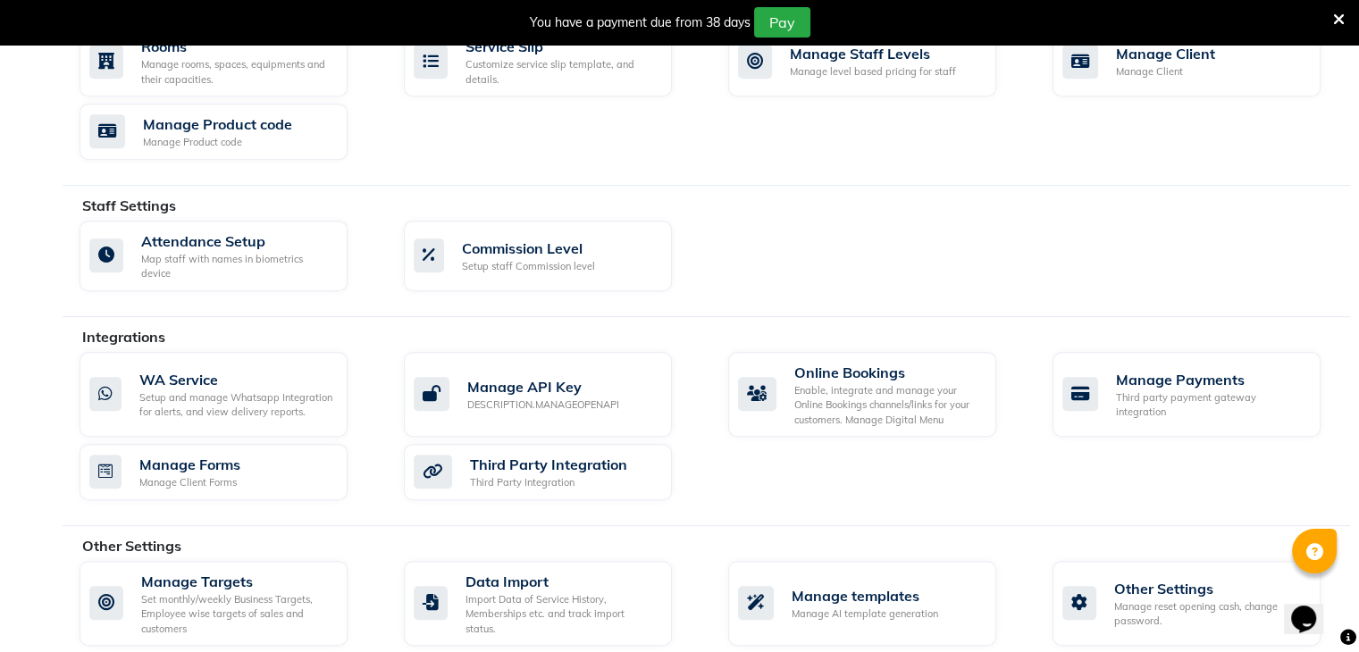
scroll to position [842, 0]
click at [872, 563] on div "Manage templates Manage AI template generation" at bounding box center [862, 605] width 268 height 86
select select "APPROVED"
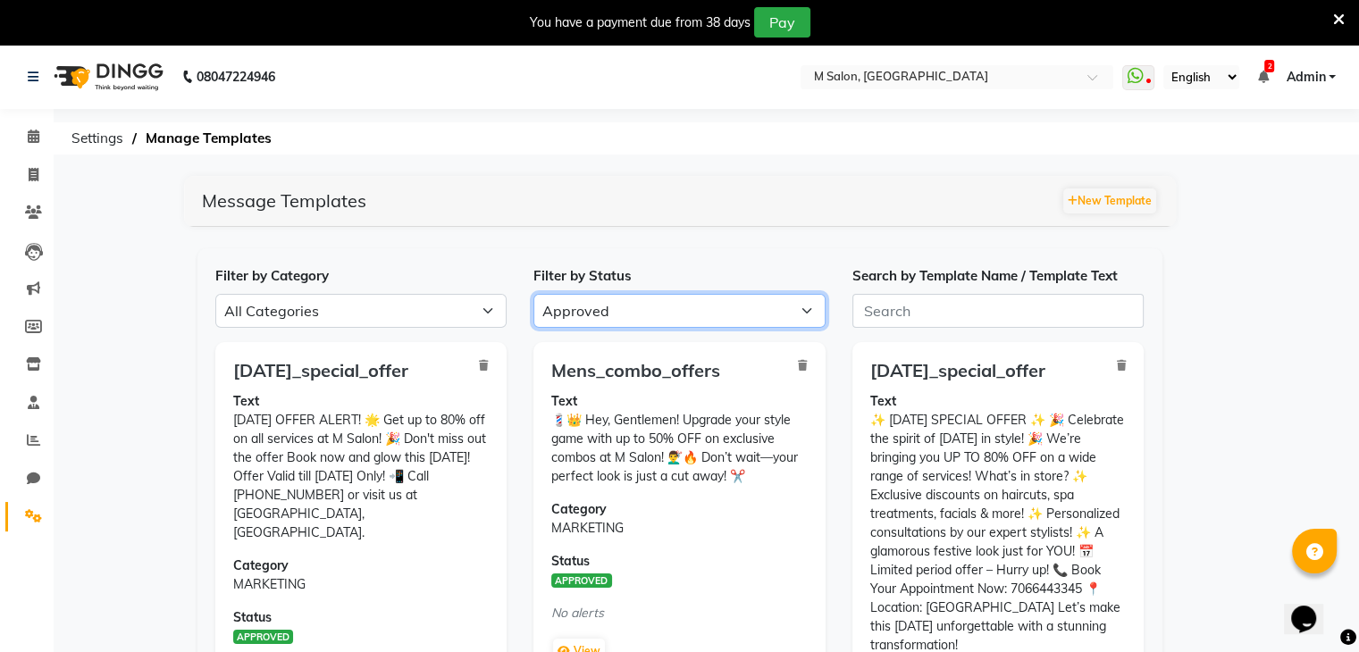
click at [735, 301] on select "All Approved Rejected Failed Pending" at bounding box center [679, 311] width 292 height 34
select select
click at [533, 294] on select "All Approved Rejected Failed Pending" at bounding box center [679, 311] width 292 height 34
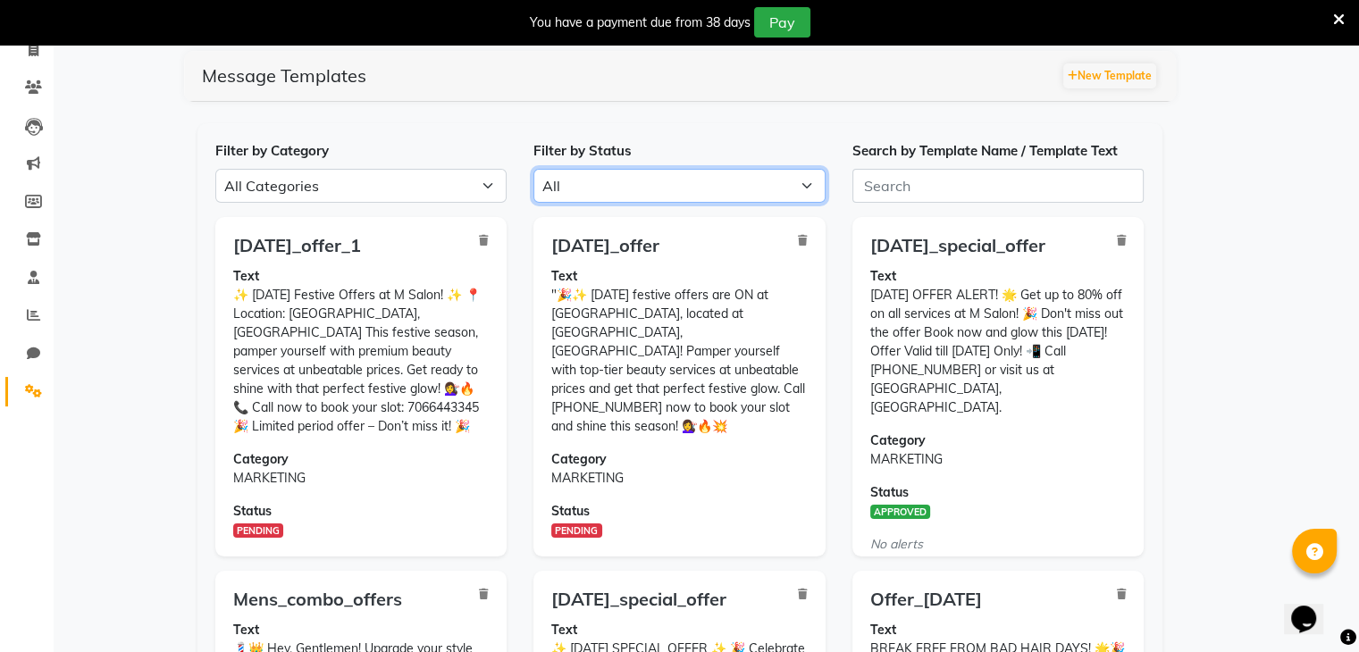
scroll to position [168, 0]
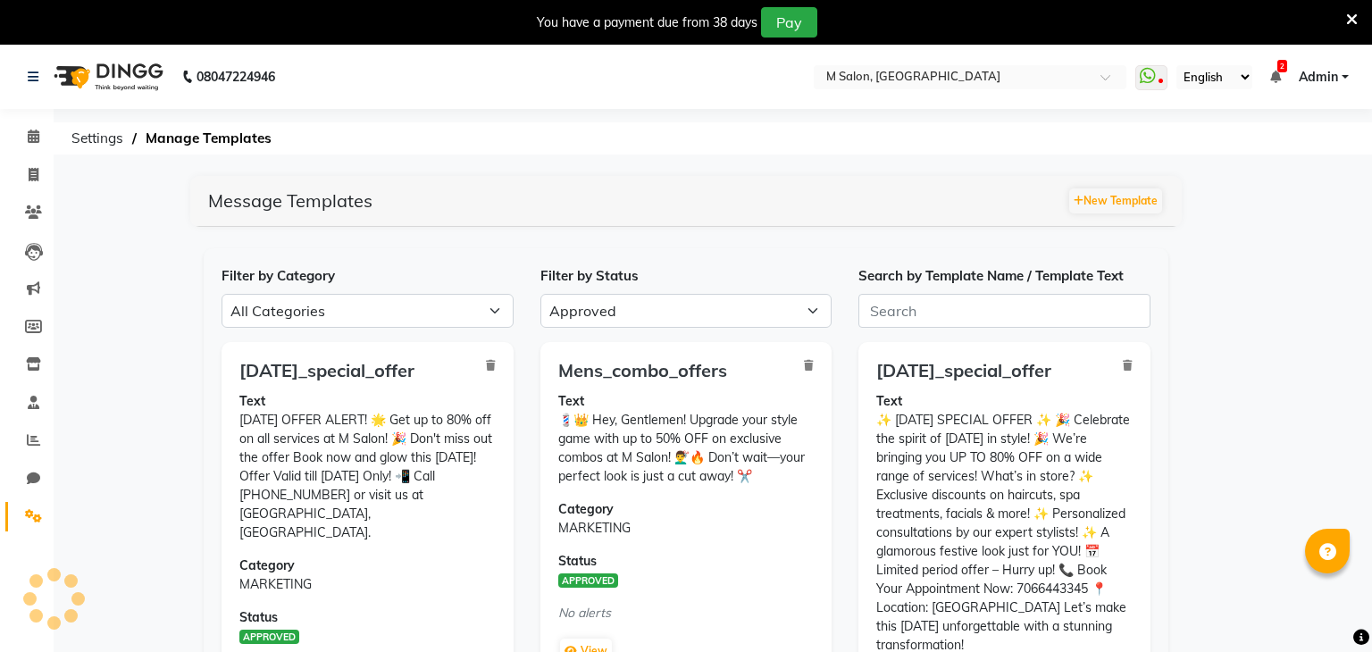
select select "APPROVED"
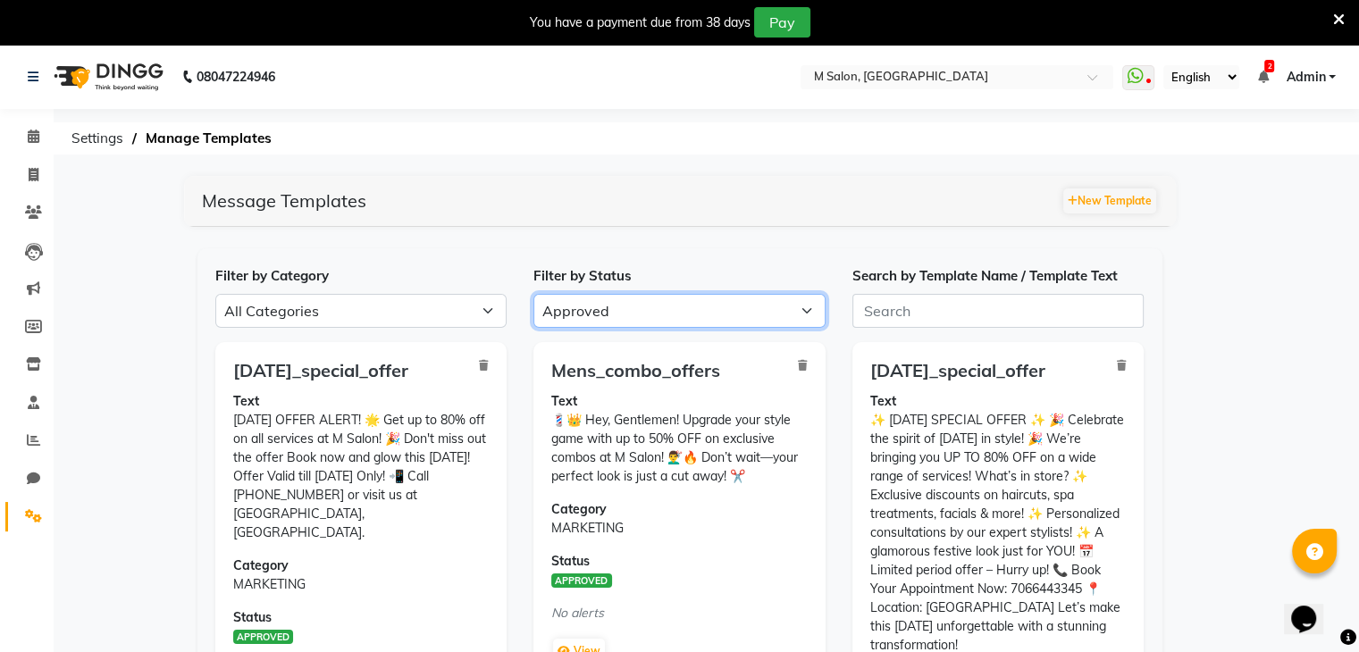
click at [622, 306] on select "All Approved Rejected Failed Pending" at bounding box center [679, 311] width 292 height 34
select select
click at [533, 294] on select "All Approved Rejected Failed Pending" at bounding box center [679, 311] width 292 height 34
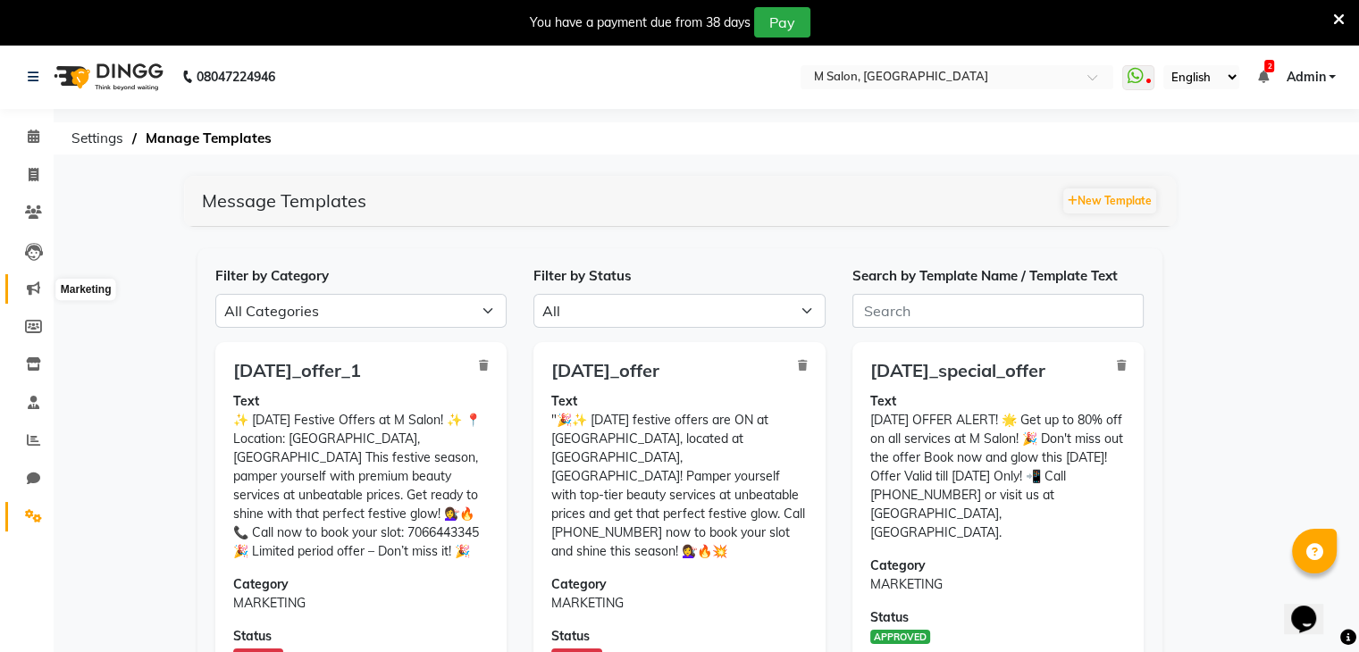
click at [37, 283] on icon at bounding box center [33, 287] width 13 height 13
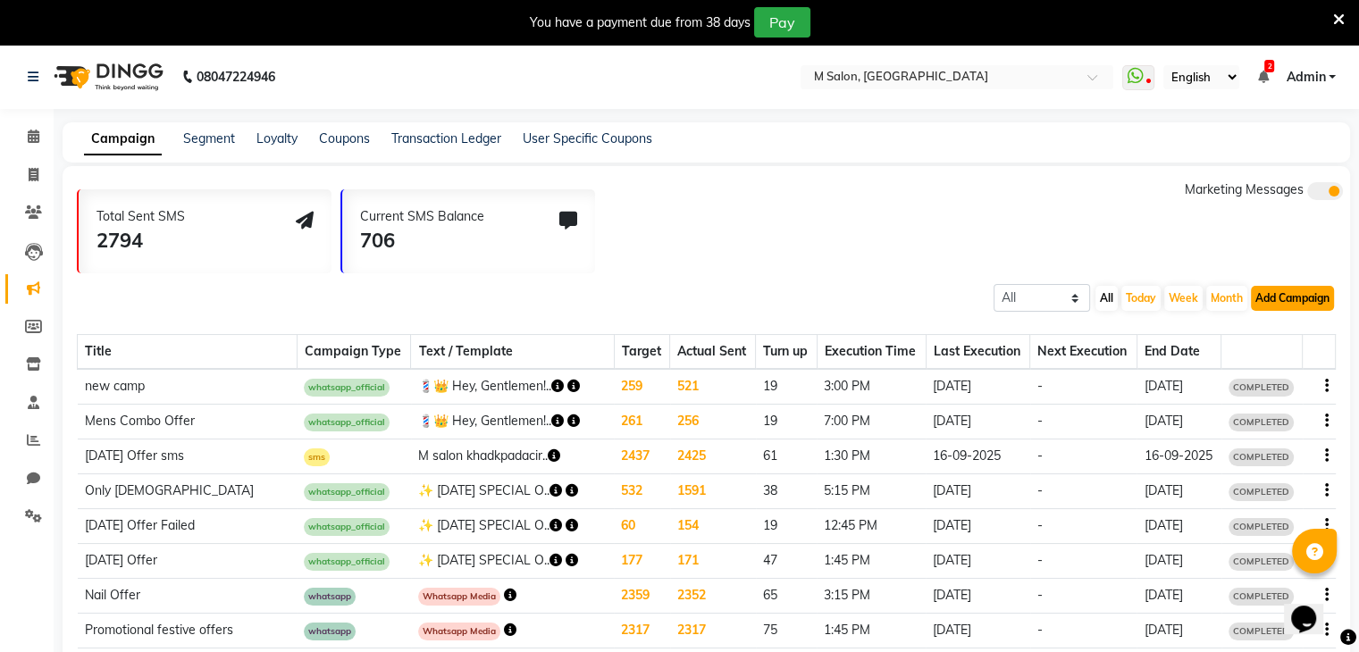
click at [1272, 295] on button "Add Campaign" at bounding box center [1292, 298] width 83 height 25
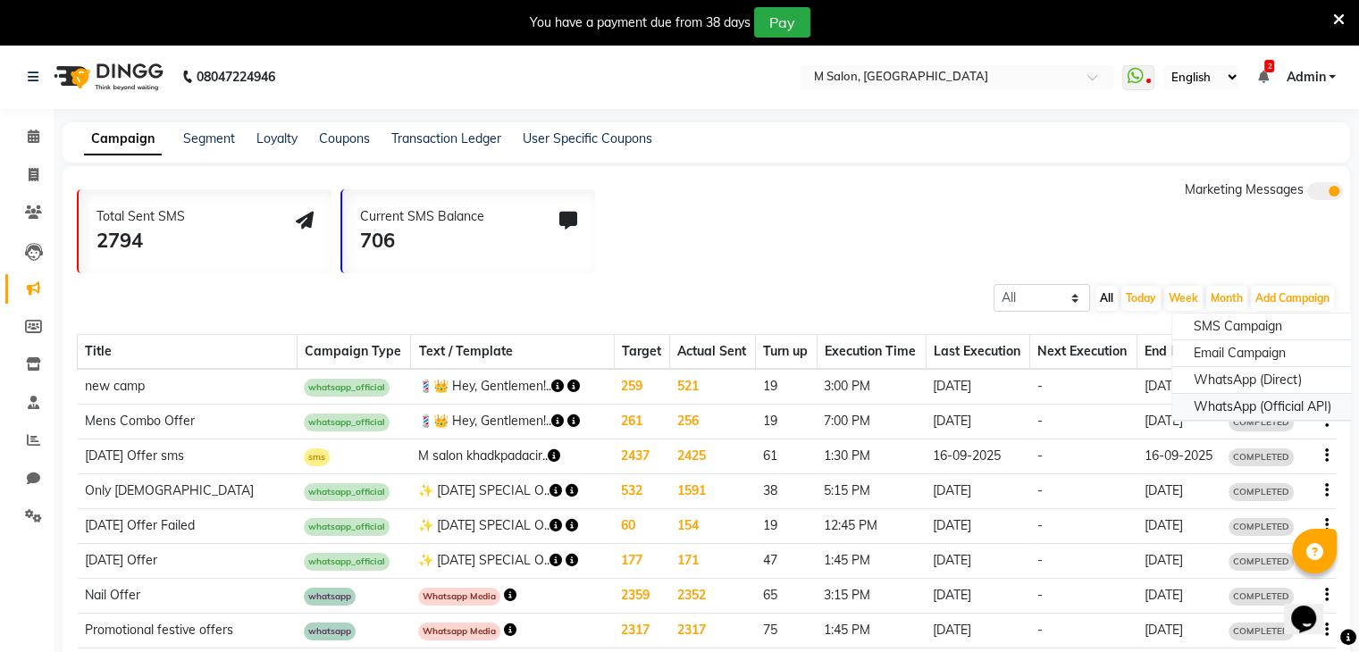
click at [1240, 405] on div "WhatsApp (Official API)" at bounding box center [1262, 407] width 180 height 27
select select "2"
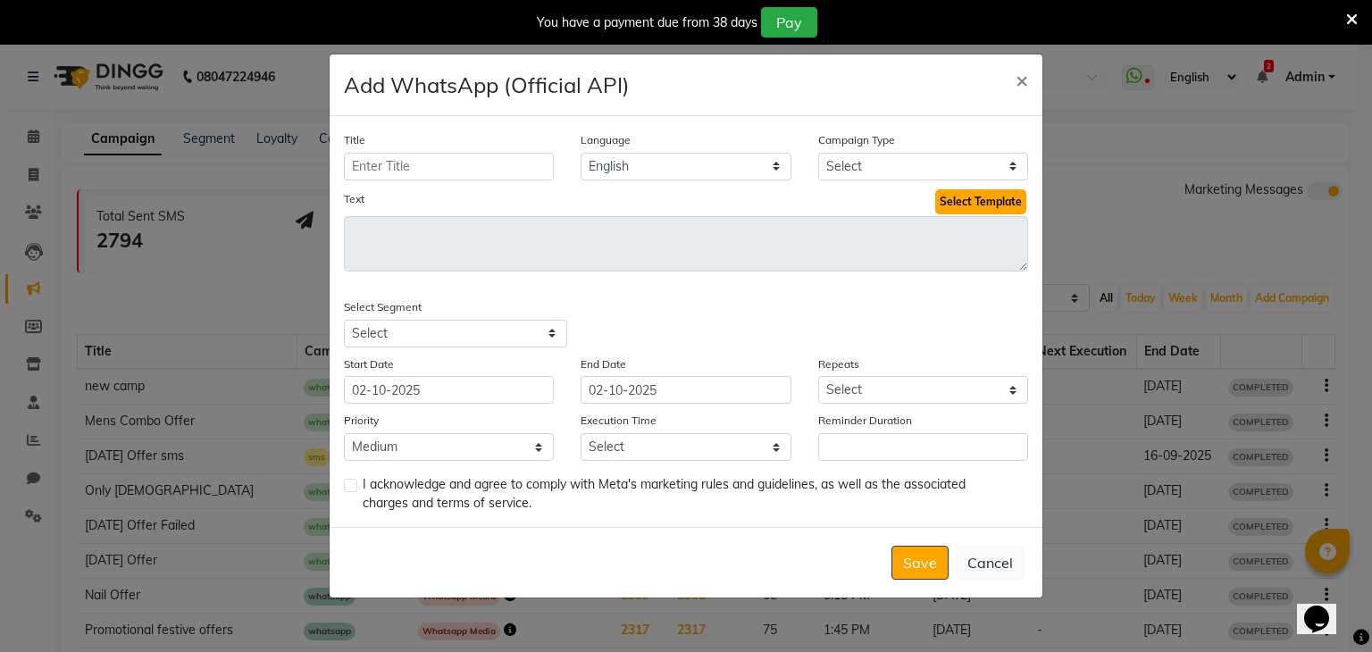
click at [990, 209] on button "Select Template" at bounding box center [980, 201] width 91 height 25
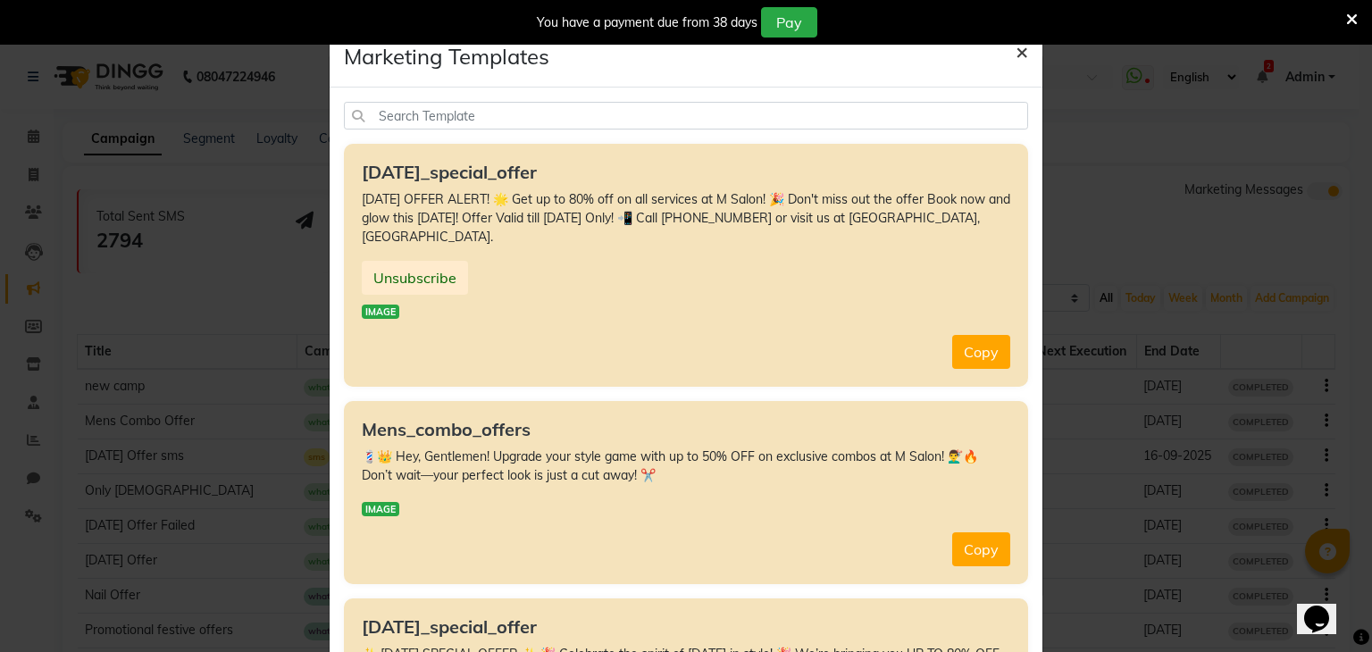
click at [1016, 53] on span "×" at bounding box center [1022, 51] width 13 height 27
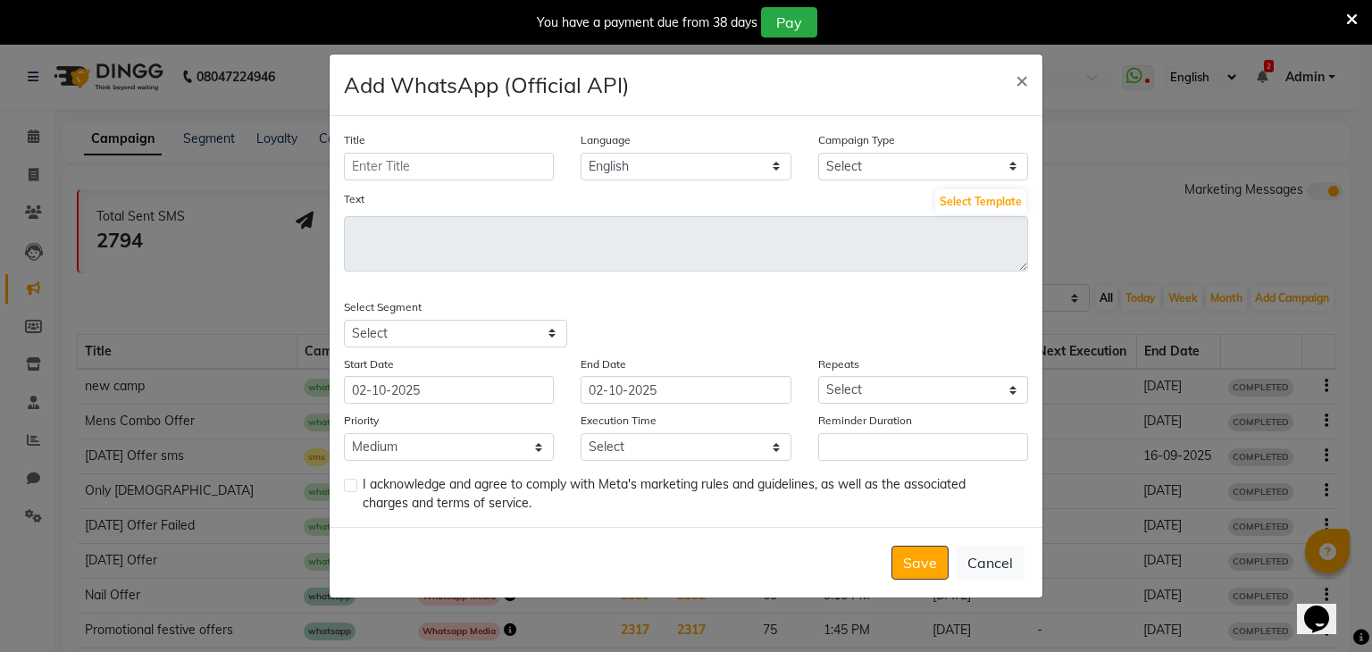
click at [1344, 16] on div "You have a payment due from 38 days Pay" at bounding box center [676, 22] width 1339 height 30
click at [1034, 86] on button "×" at bounding box center [1021, 79] width 41 height 50
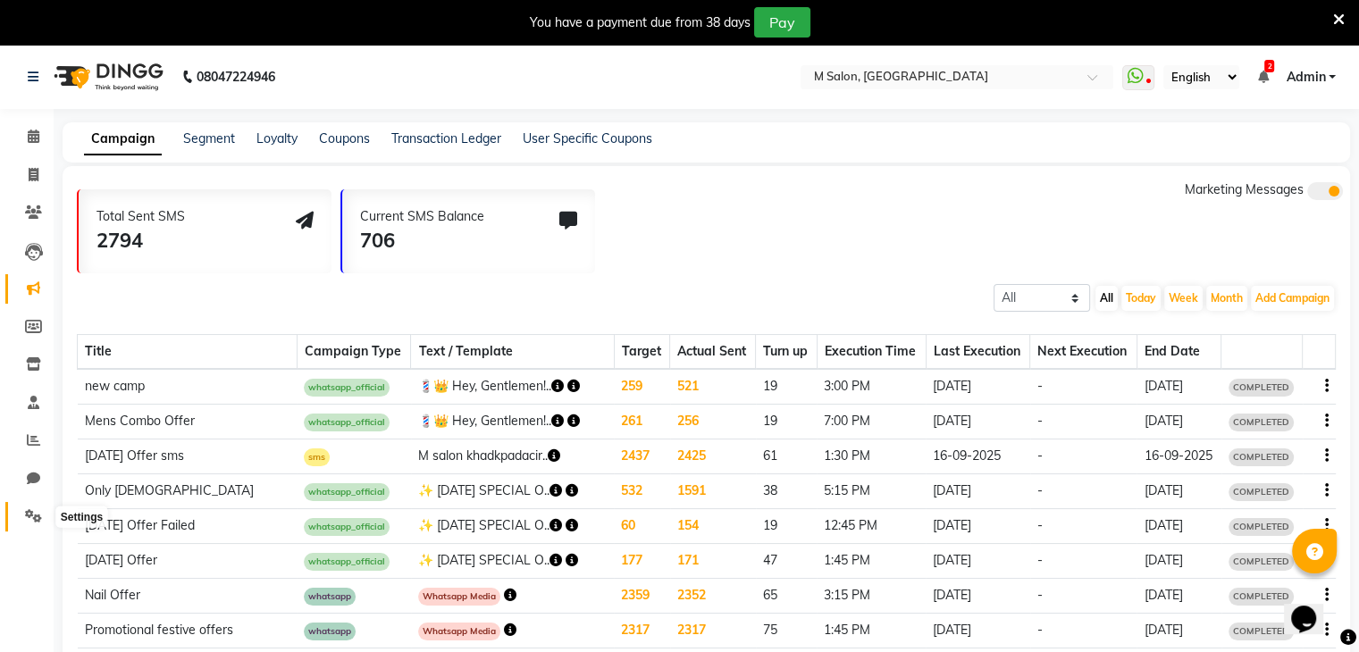
click at [37, 519] on icon at bounding box center [33, 515] width 17 height 13
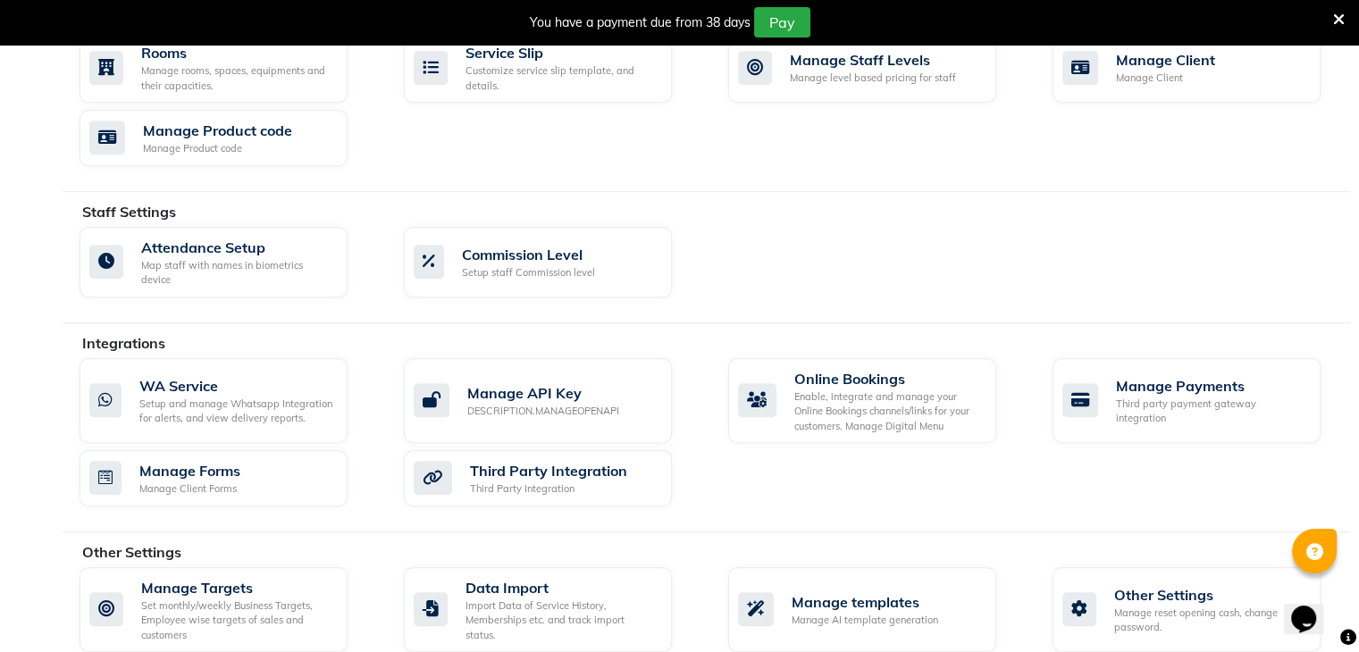
scroll to position [842, 0]
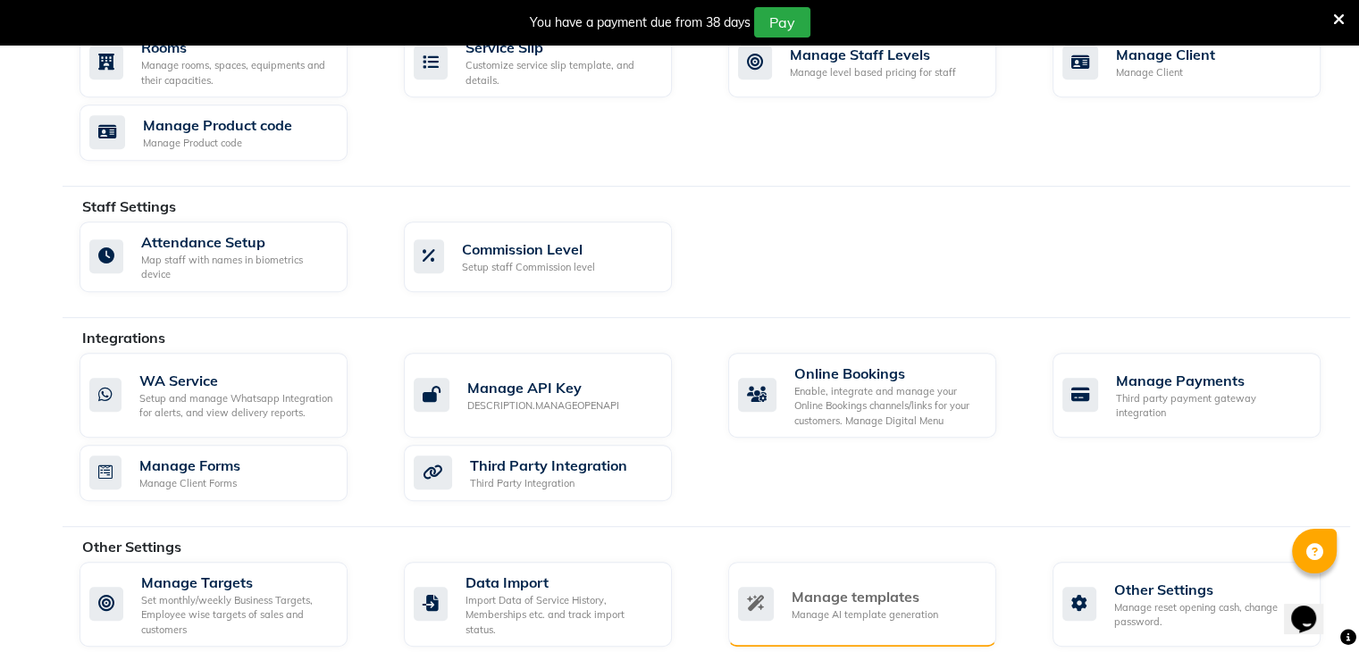
click at [803, 586] on div "Manage templates" at bounding box center [865, 596] width 147 height 21
select select "APPROVED"
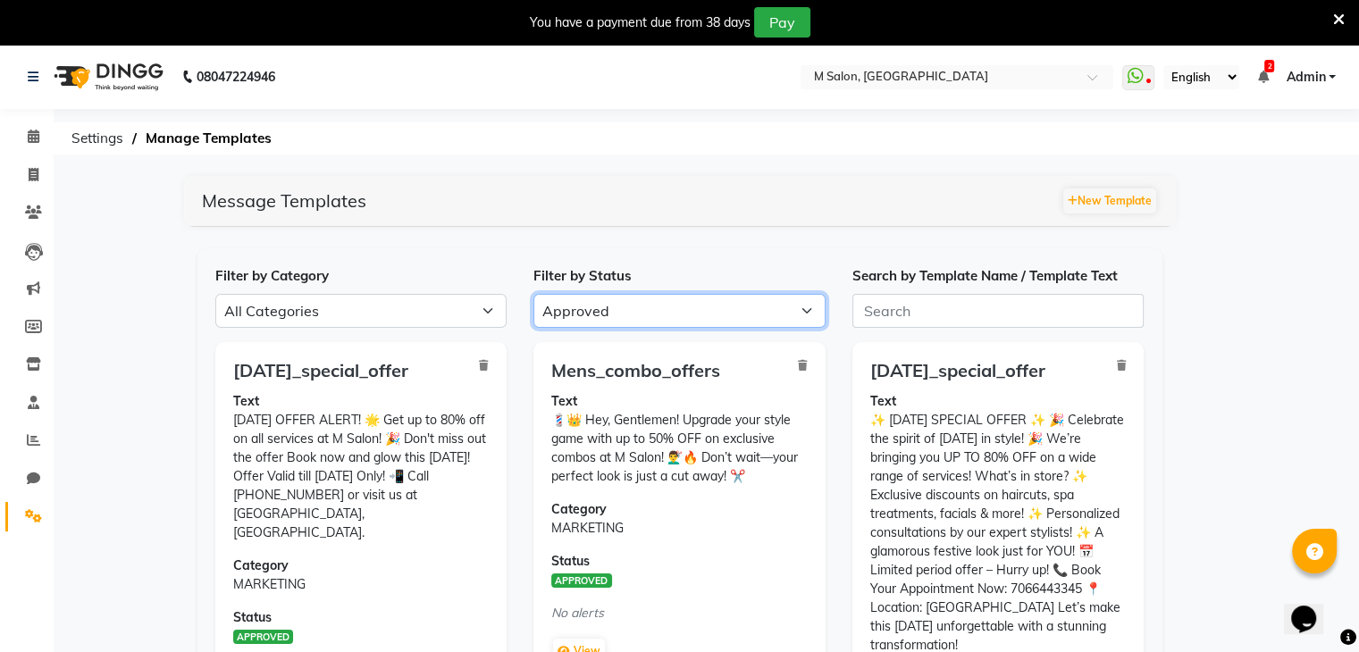
click at [671, 299] on select "All Approved Rejected Failed Pending" at bounding box center [679, 311] width 292 height 34
click at [599, 299] on select "All Approved Rejected Failed Pending" at bounding box center [679, 311] width 292 height 34
select select
click at [533, 294] on select "All Approved Rejected Failed Pending" at bounding box center [679, 311] width 292 height 34
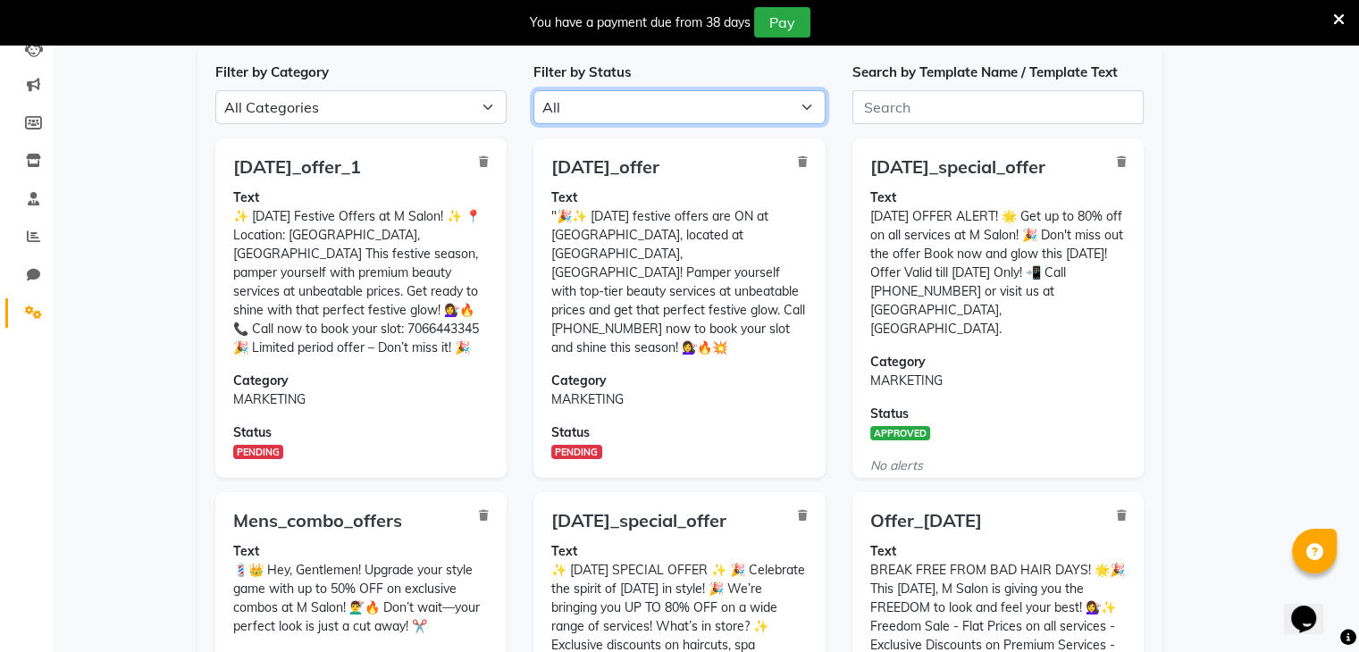
scroll to position [76, 0]
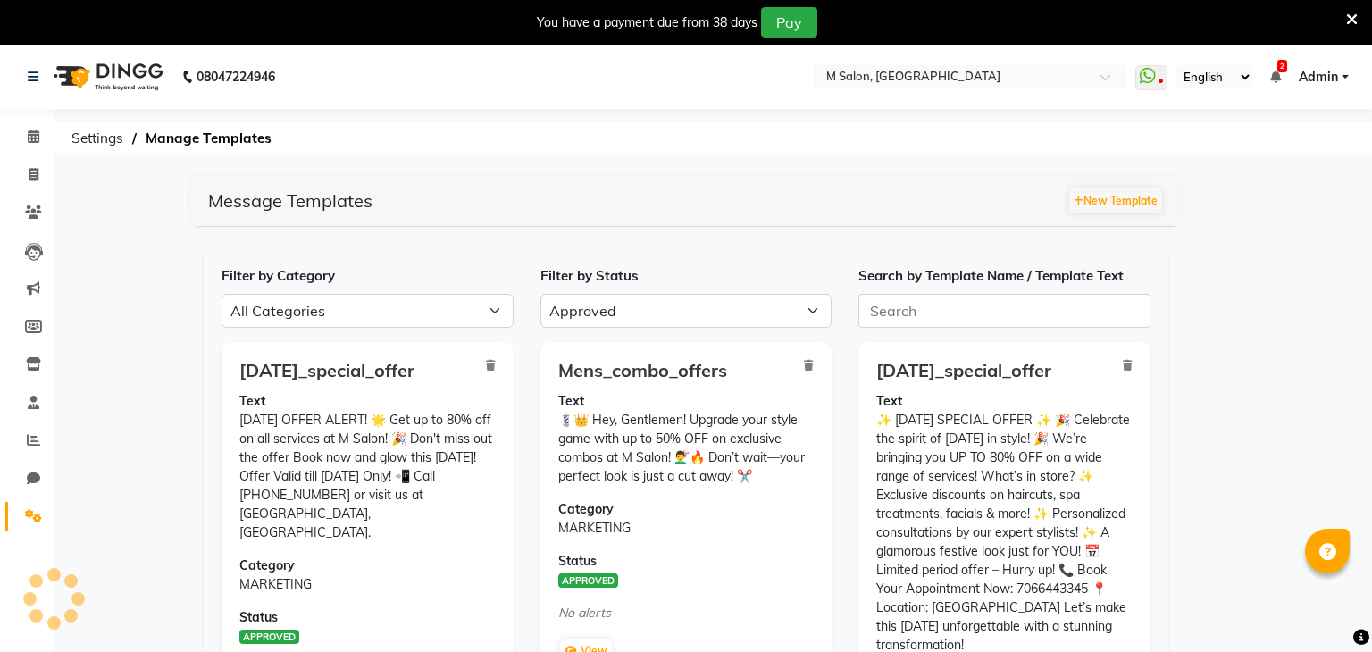
select select "APPROVED"
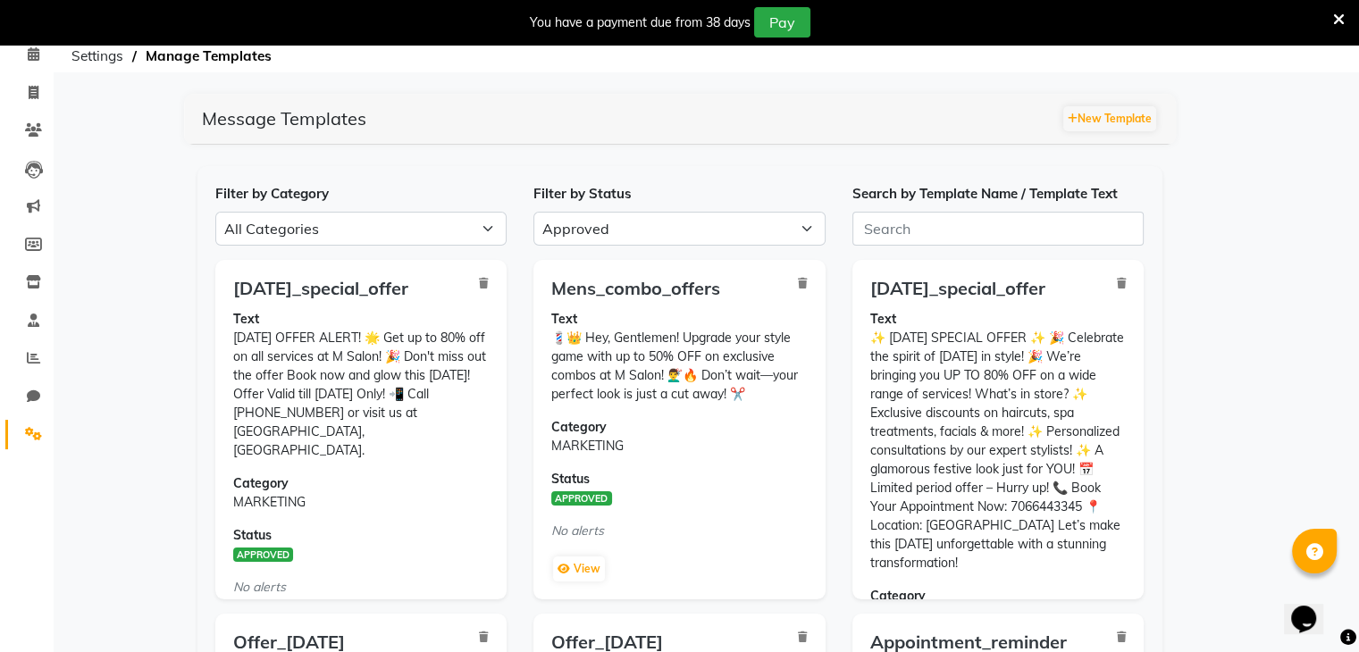
scroll to position [111, 0]
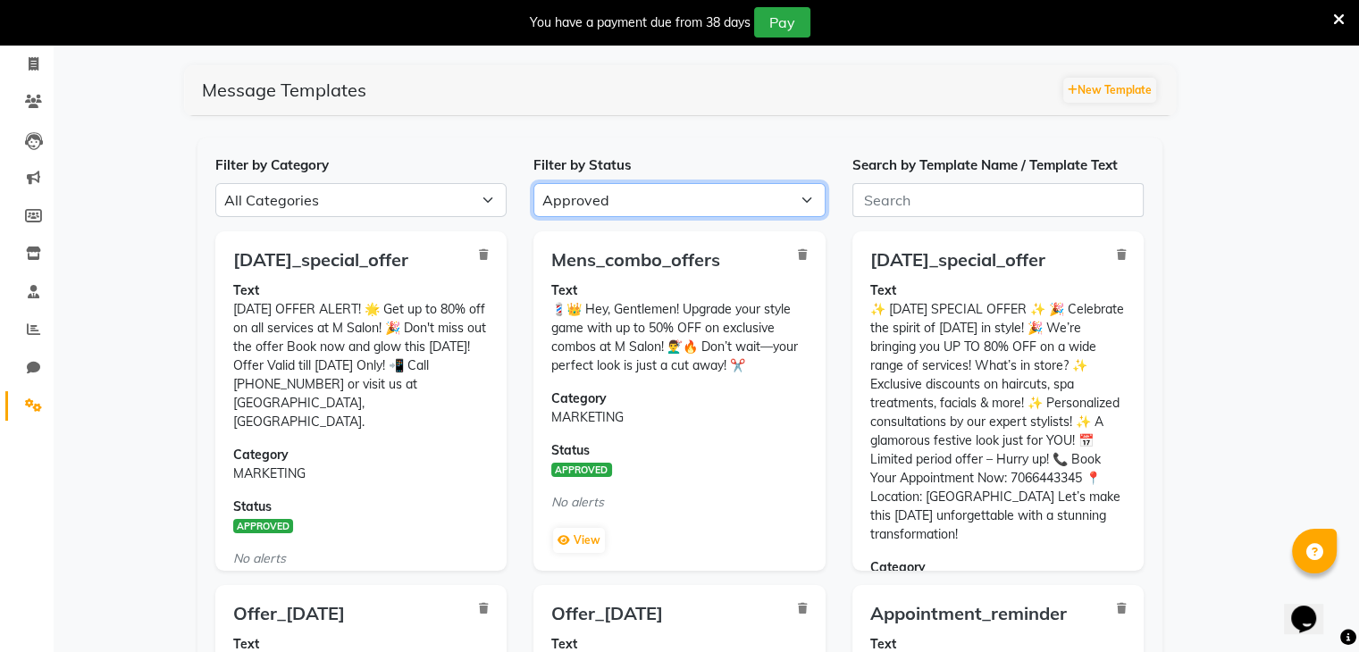
click at [610, 214] on select "All Approved Rejected Failed Pending" at bounding box center [679, 200] width 292 height 34
click at [533, 183] on select "All Approved Rejected Failed Pending" at bounding box center [679, 200] width 292 height 34
drag, startPoint x: 600, startPoint y: 206, endPoint x: 593, endPoint y: 219, distance: 14.4
select select
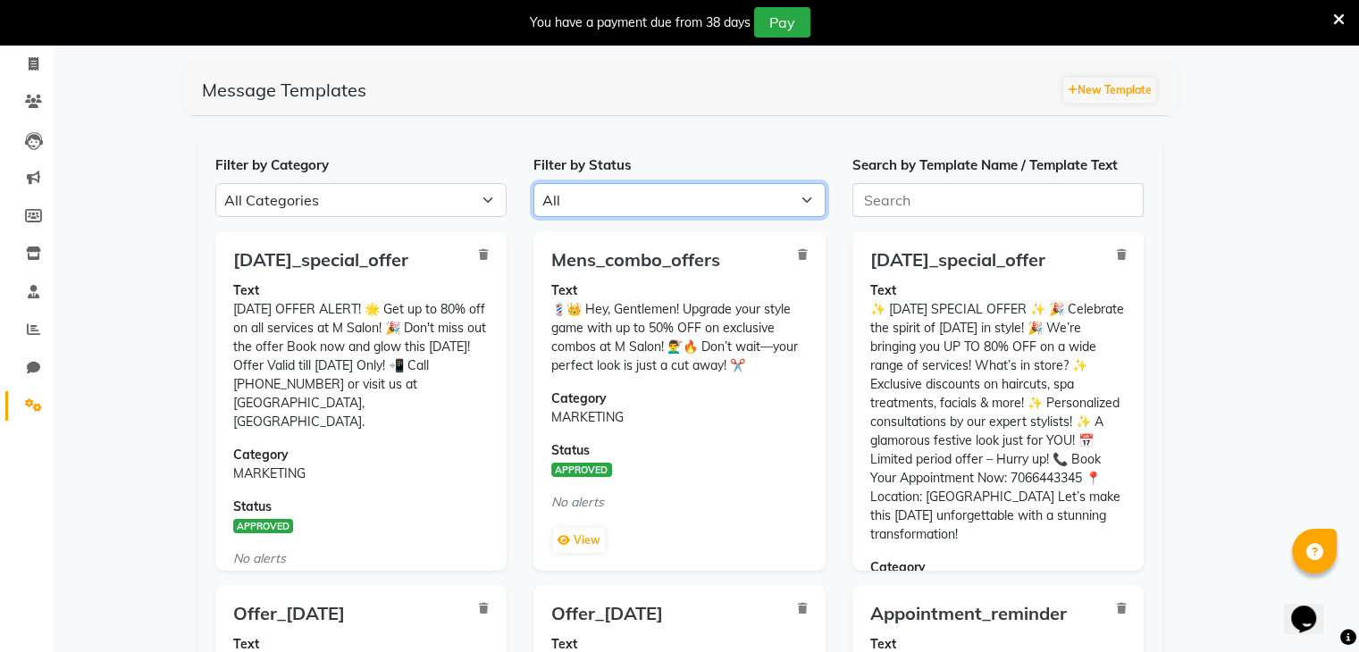
click at [533, 183] on select "All Approved Rejected Failed Pending" at bounding box center [679, 200] width 292 height 34
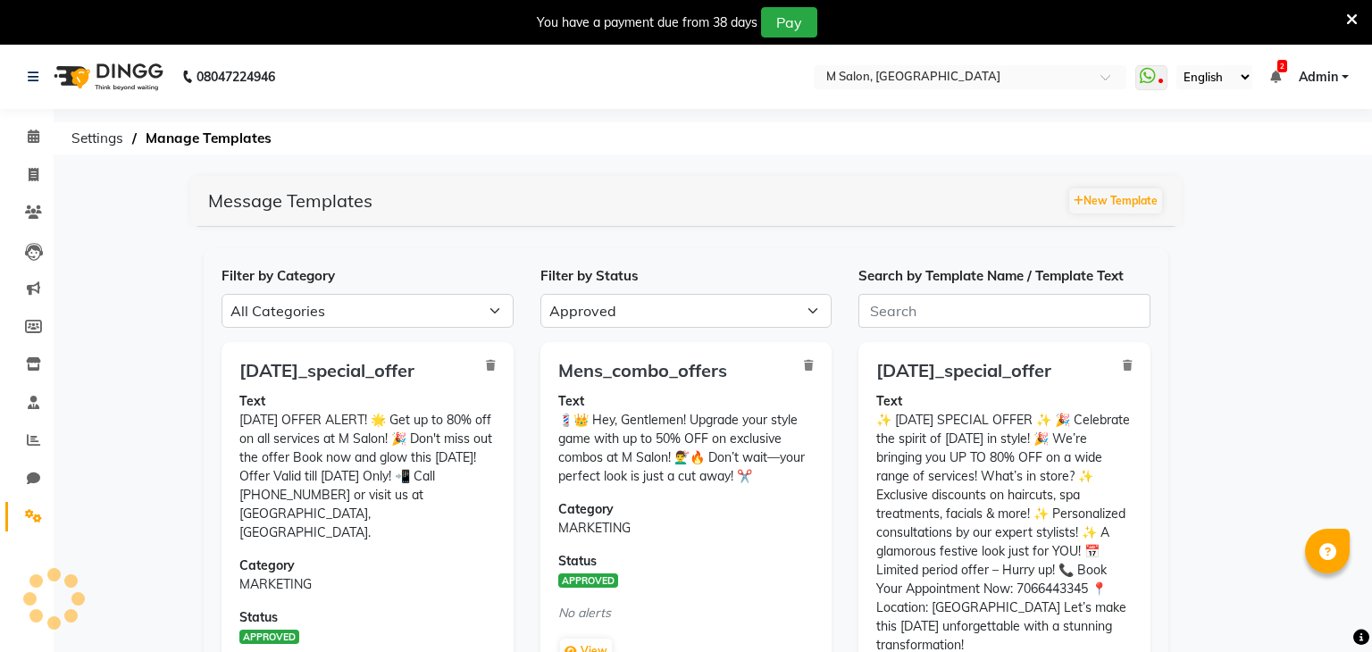
select select "APPROVED"
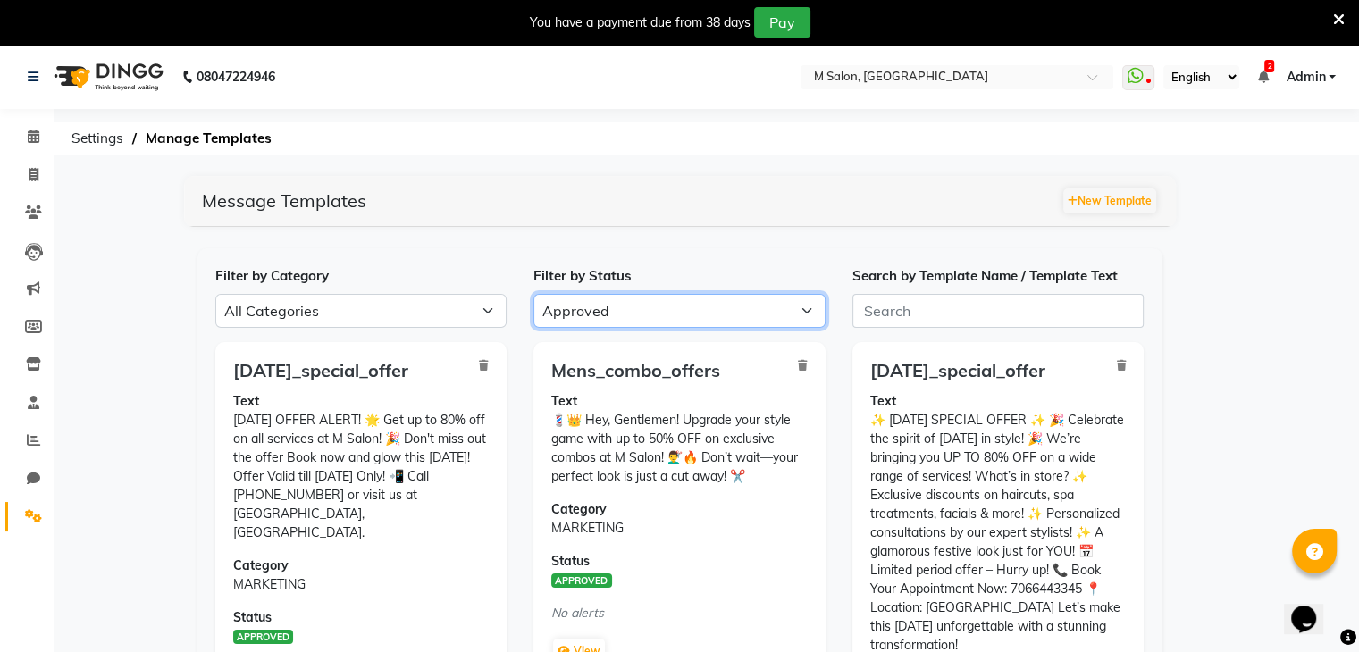
click at [565, 297] on select "All Approved Rejected Failed Pending" at bounding box center [679, 311] width 292 height 34
select select
click at [533, 294] on select "All Approved Rejected Failed Pending" at bounding box center [679, 311] width 292 height 34
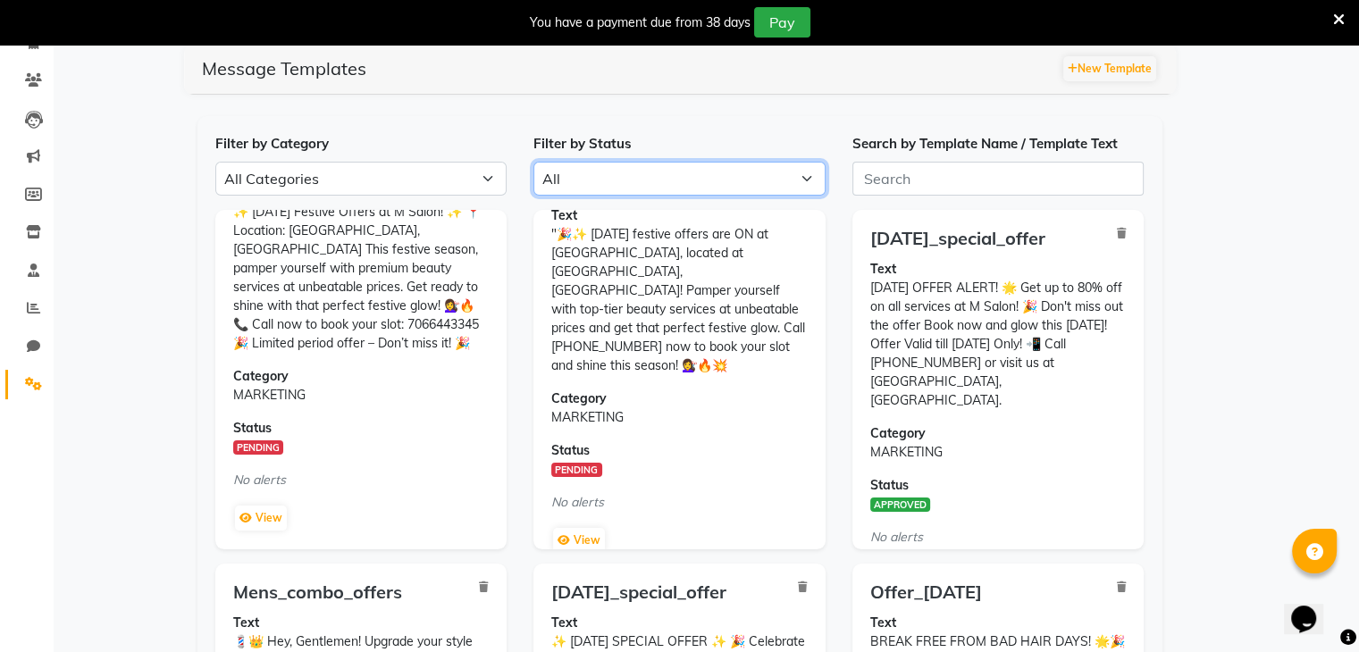
scroll to position [57, 0]
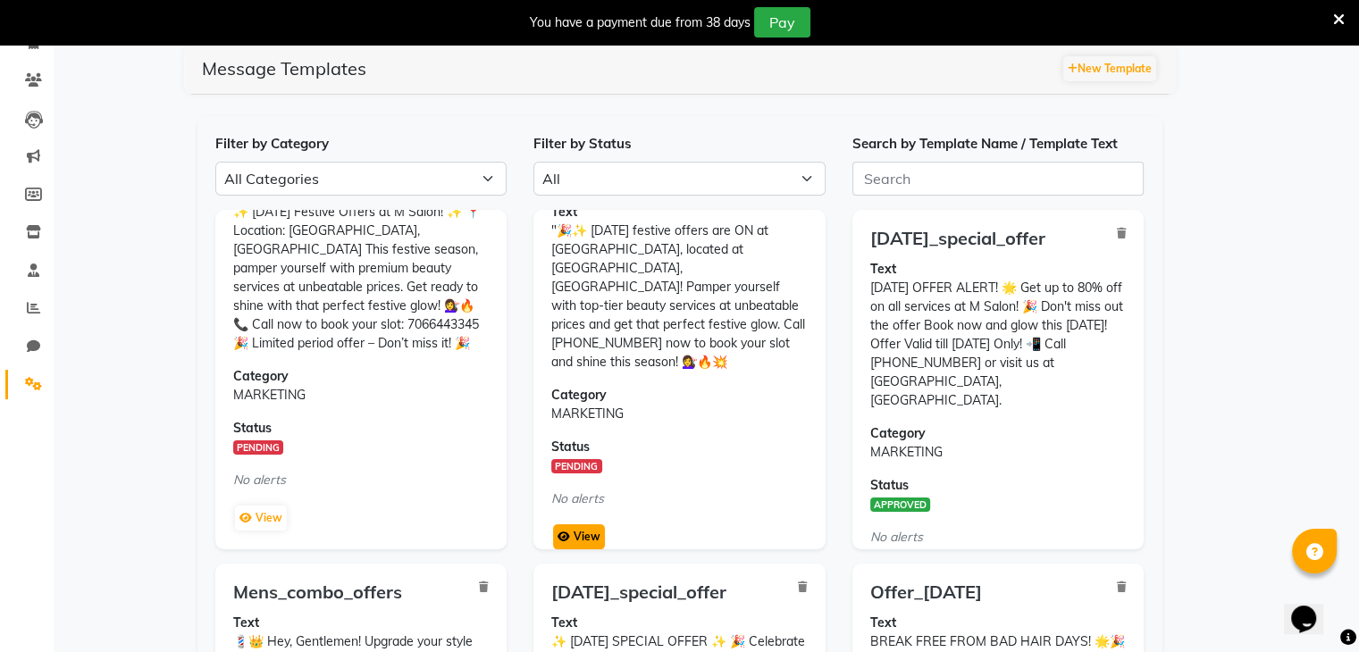
click at [568, 532] on icon at bounding box center [563, 537] width 13 height 11
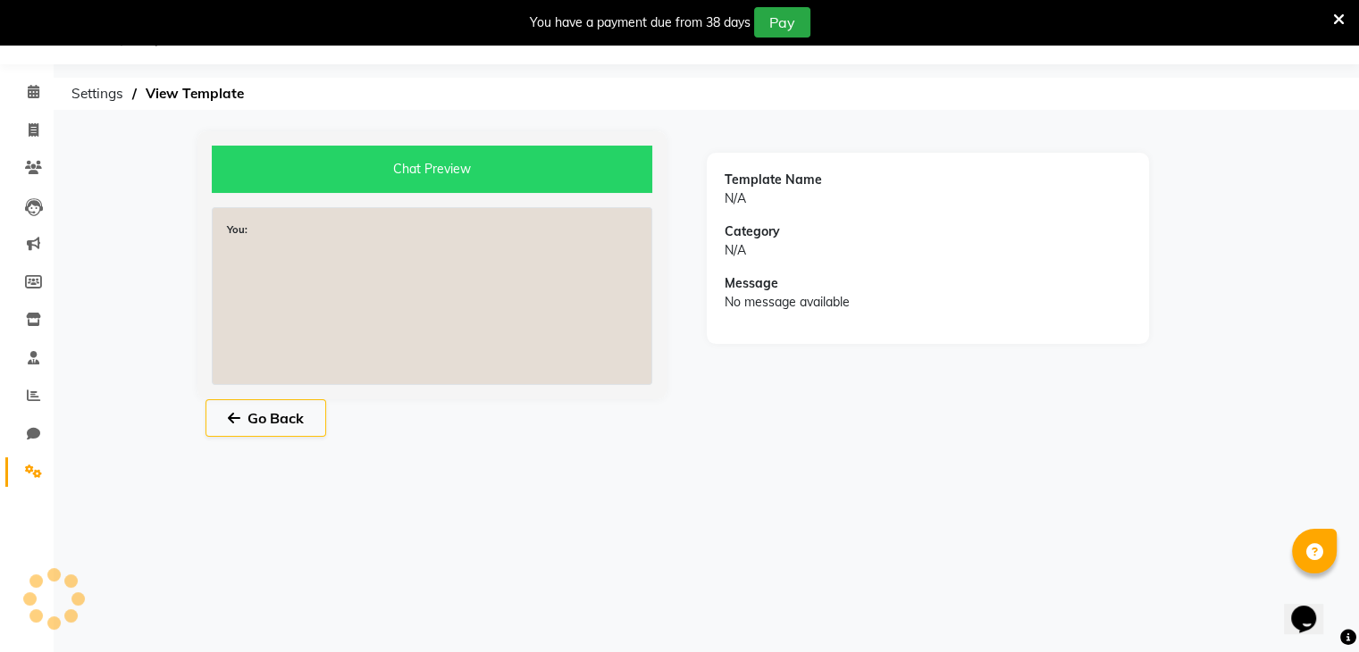
scroll to position [45, 0]
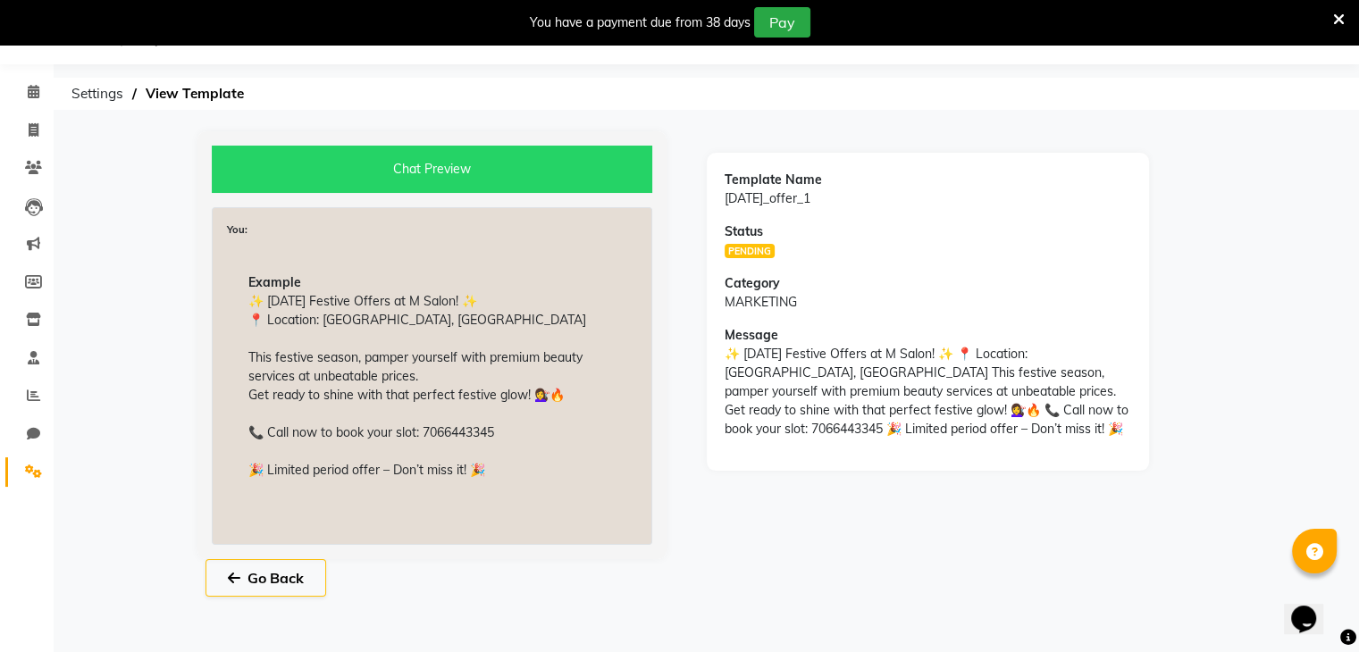
click at [299, 595] on div "Go Back" at bounding box center [680, 588] width 992 height 59
click at [300, 576] on button "Go Back" at bounding box center [265, 578] width 121 height 38
select select "APPROVED"
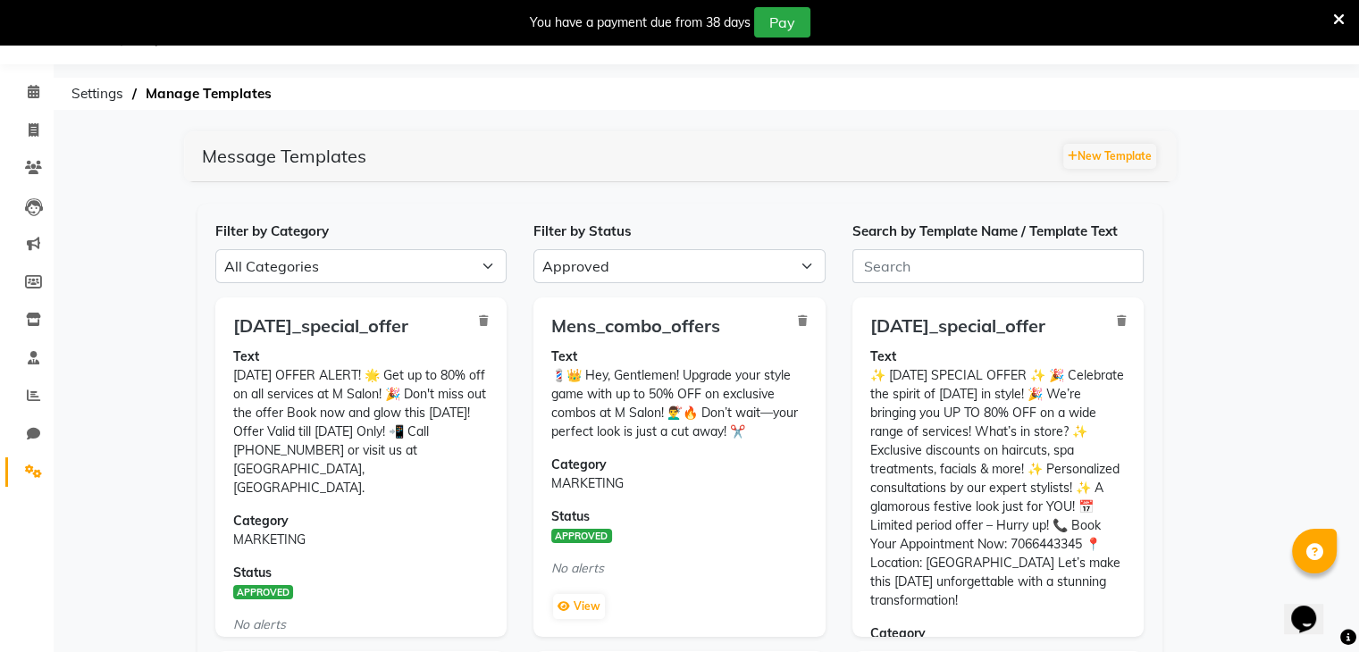
click at [1335, 22] on icon at bounding box center [1339, 20] width 12 height 16
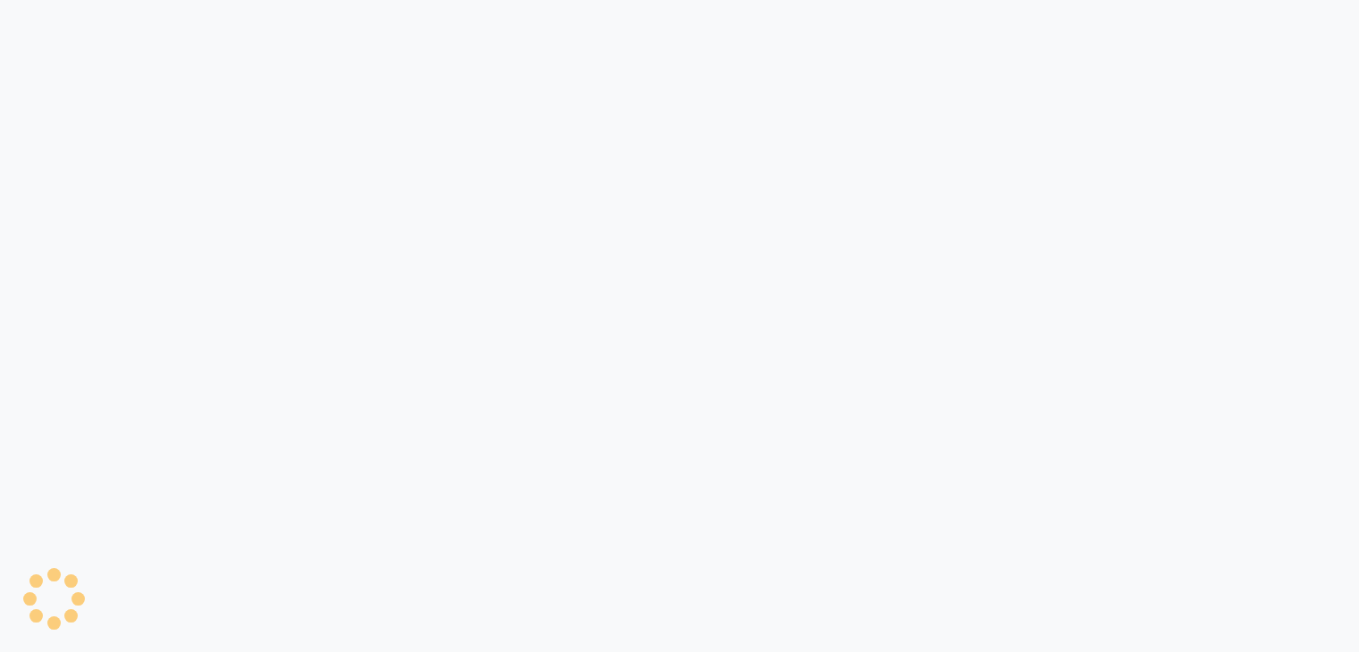
select select "APPROVED"
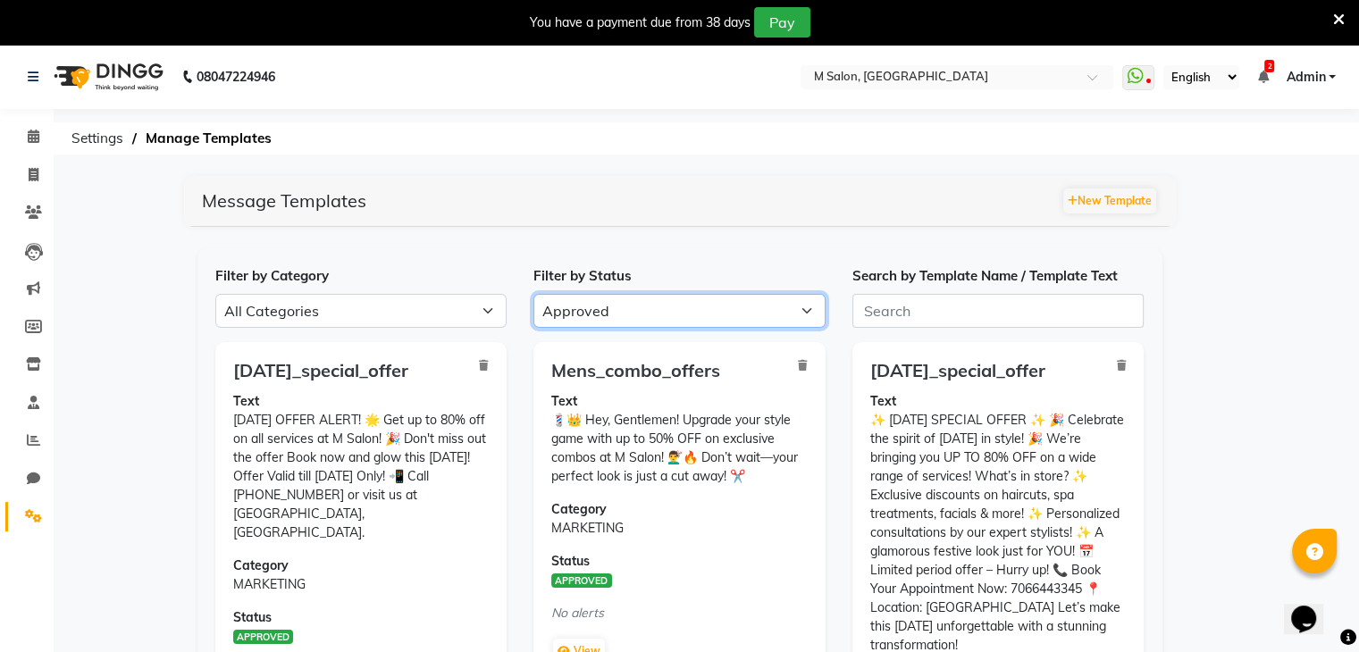
click at [604, 312] on select "All Approved Rejected Failed Pending" at bounding box center [679, 311] width 292 height 34
select select
click at [533, 294] on select "All Approved Rejected Failed Pending" at bounding box center [679, 311] width 292 height 34
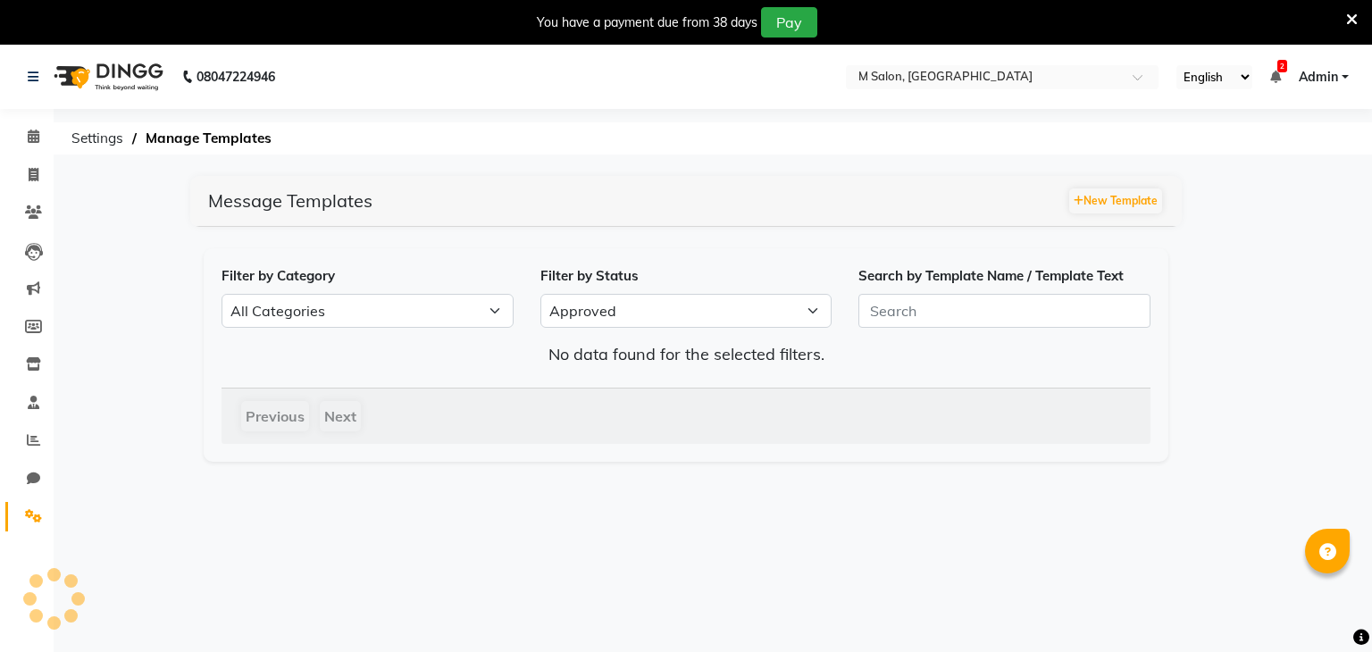
select select "APPROVED"
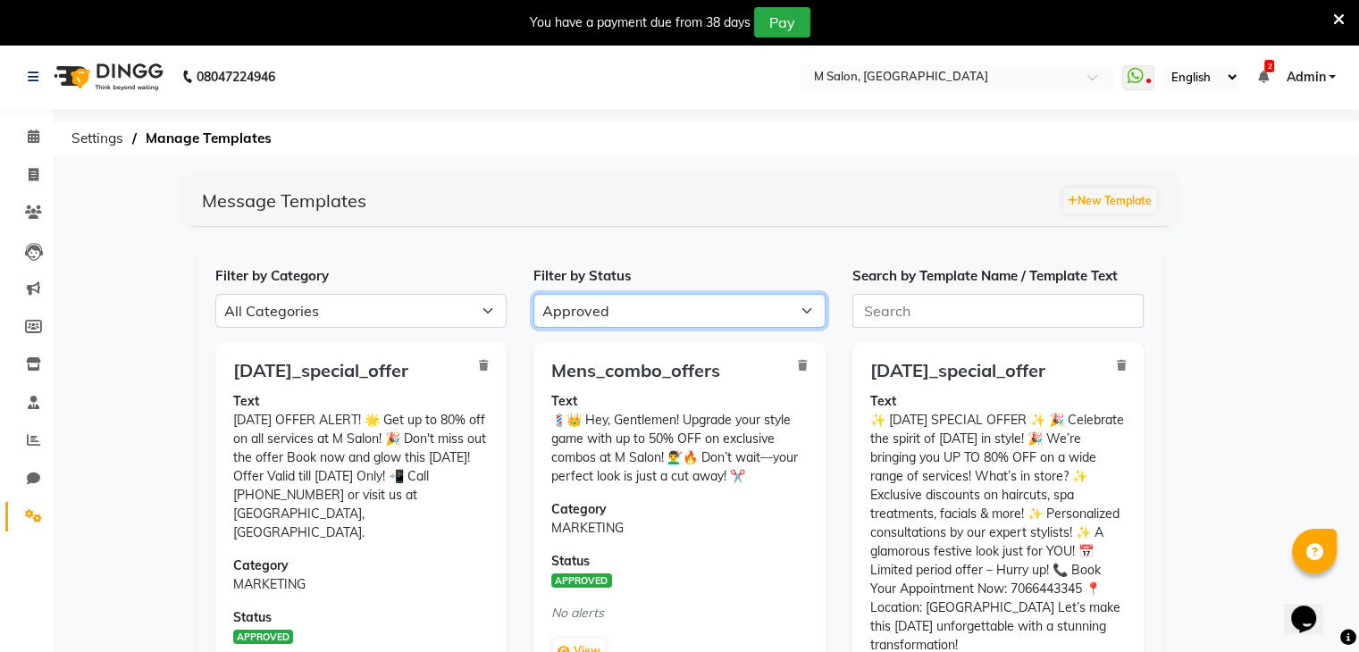
drag, startPoint x: 621, startPoint y: 308, endPoint x: 607, endPoint y: 341, distance: 35.7
select select
click at [533, 294] on select "All Approved Rejected Failed Pending" at bounding box center [679, 311] width 292 height 34
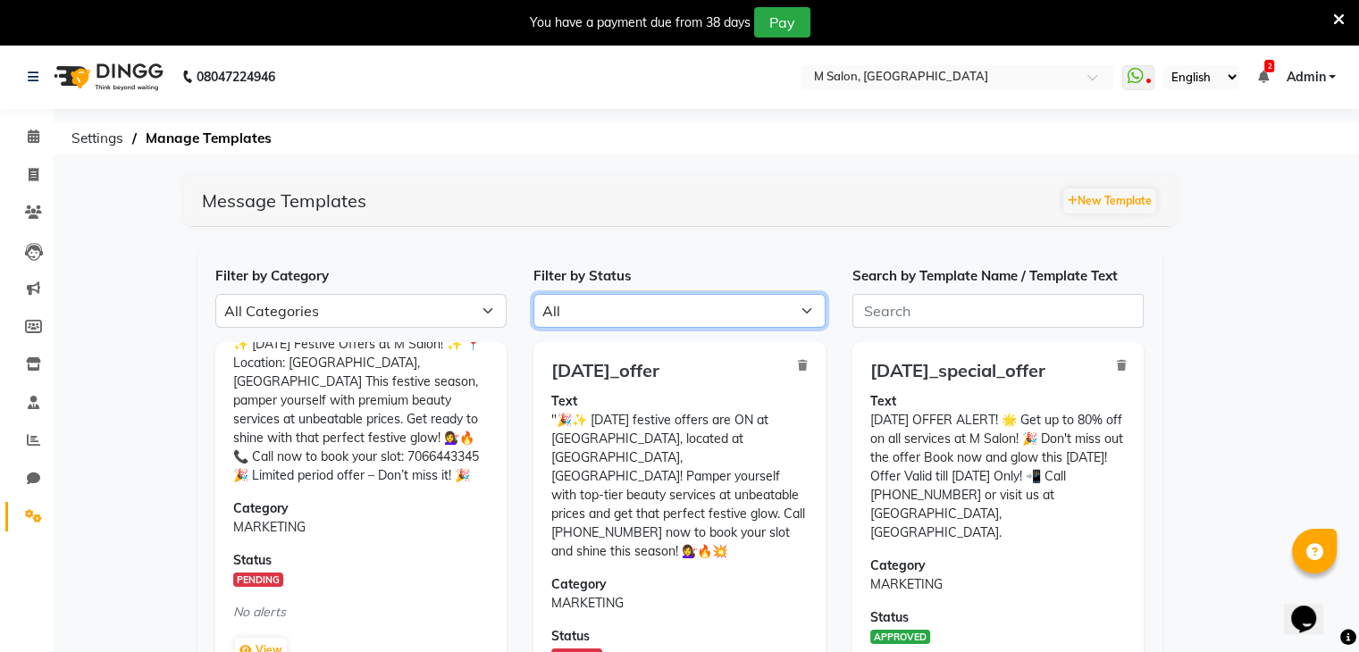
scroll to position [57, 0]
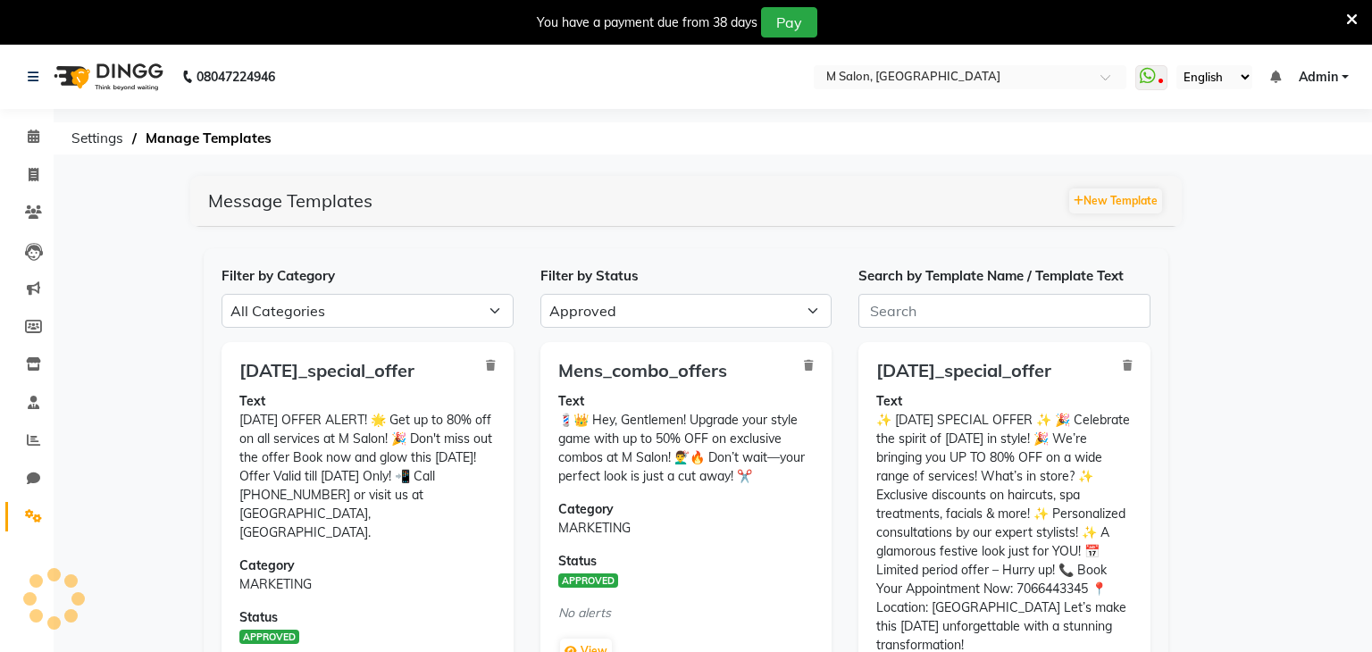
select select "APPROVED"
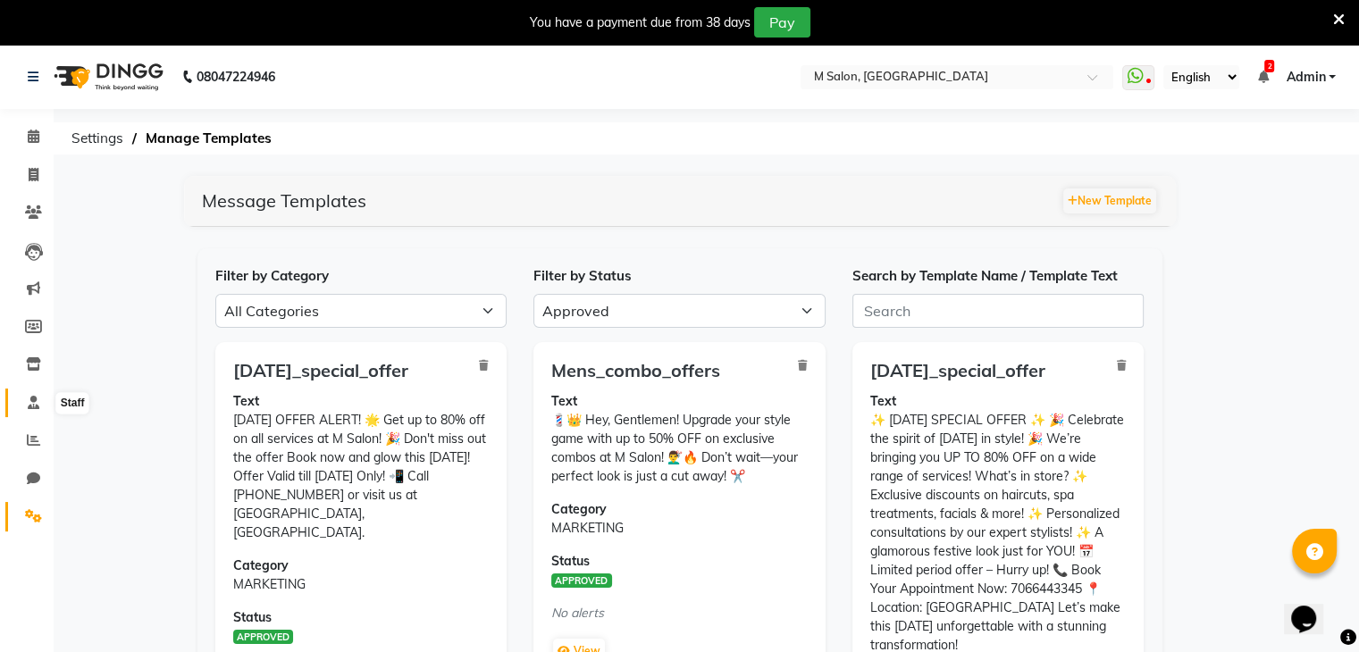
click at [35, 406] on icon at bounding box center [34, 402] width 12 height 13
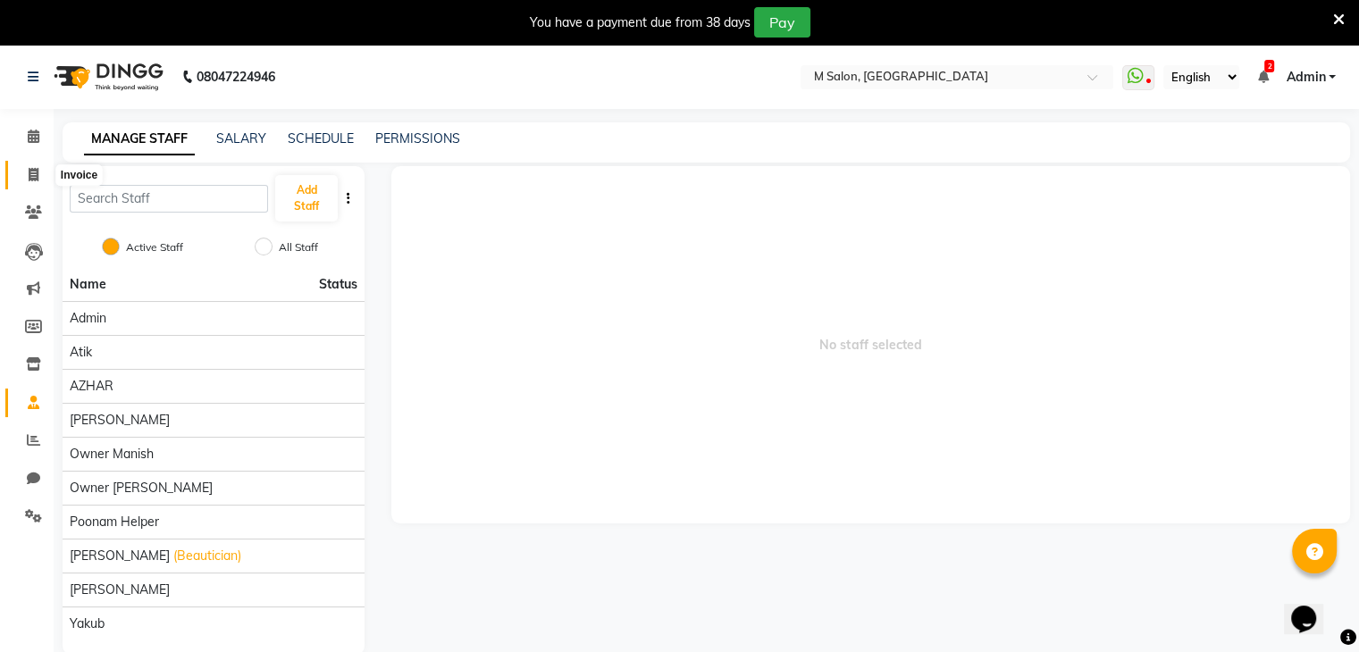
click at [24, 172] on span at bounding box center [33, 175] width 31 height 21
select select "service"
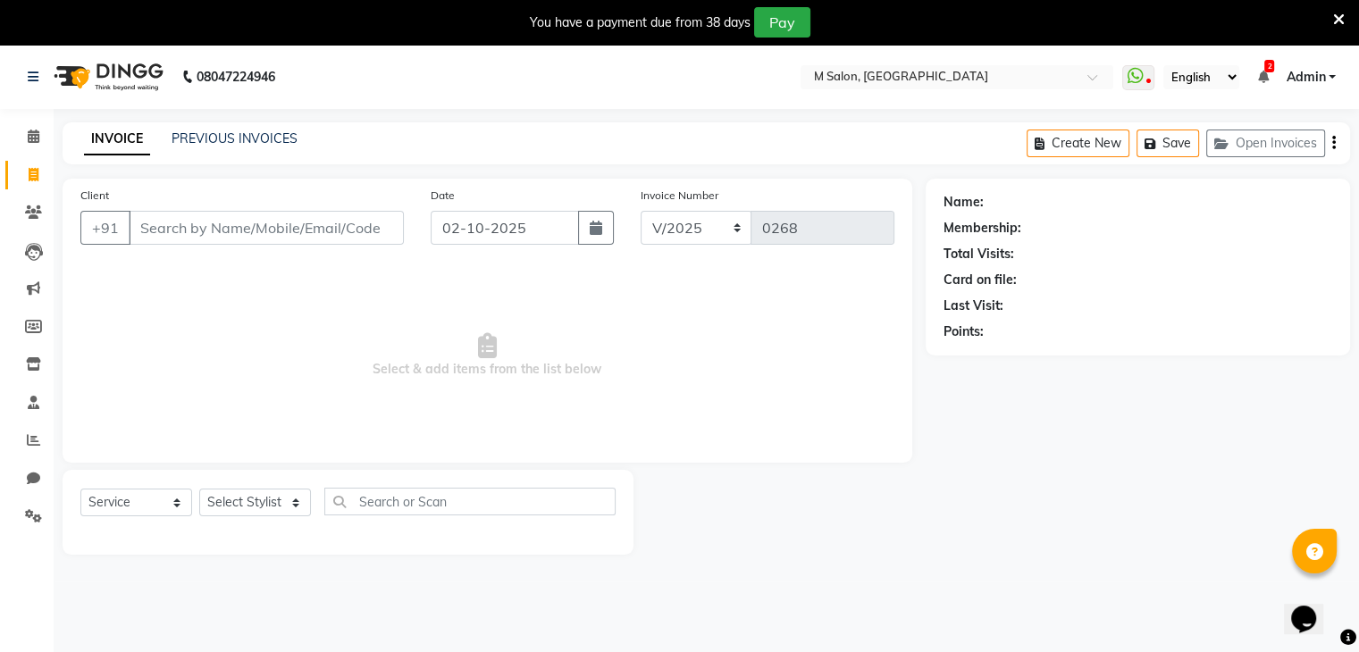
scroll to position [45, 0]
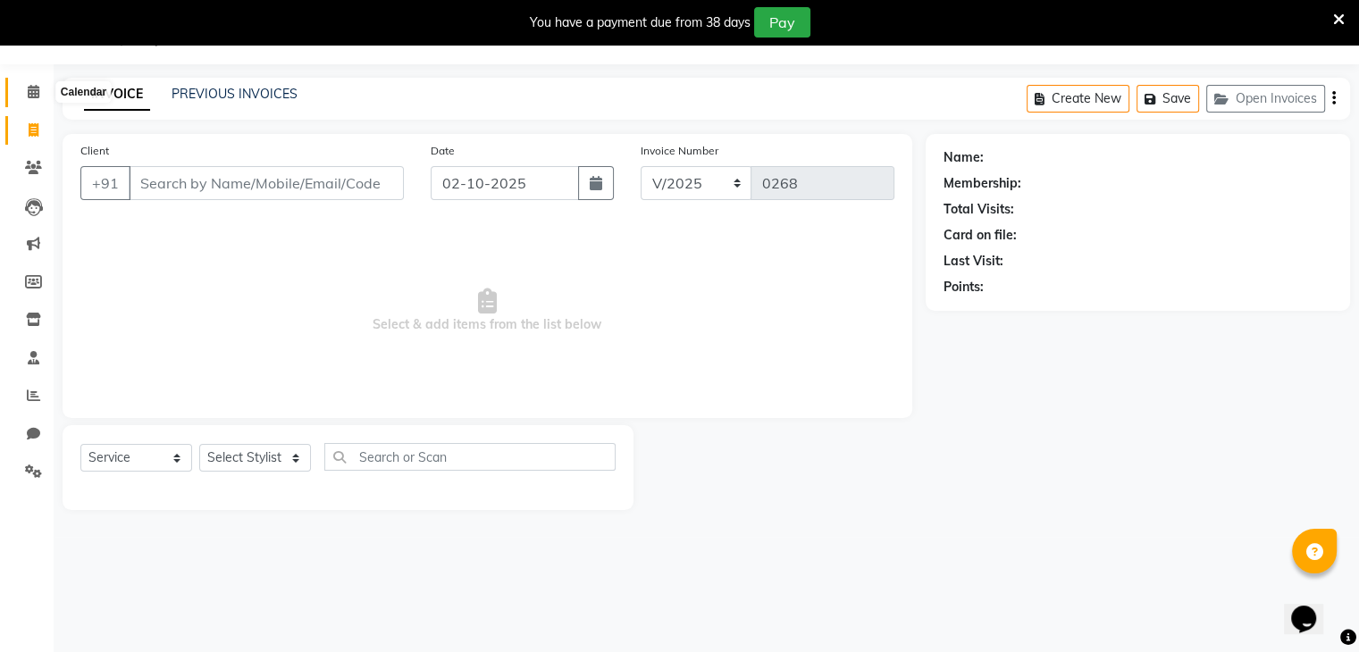
click at [22, 87] on span at bounding box center [33, 92] width 31 height 21
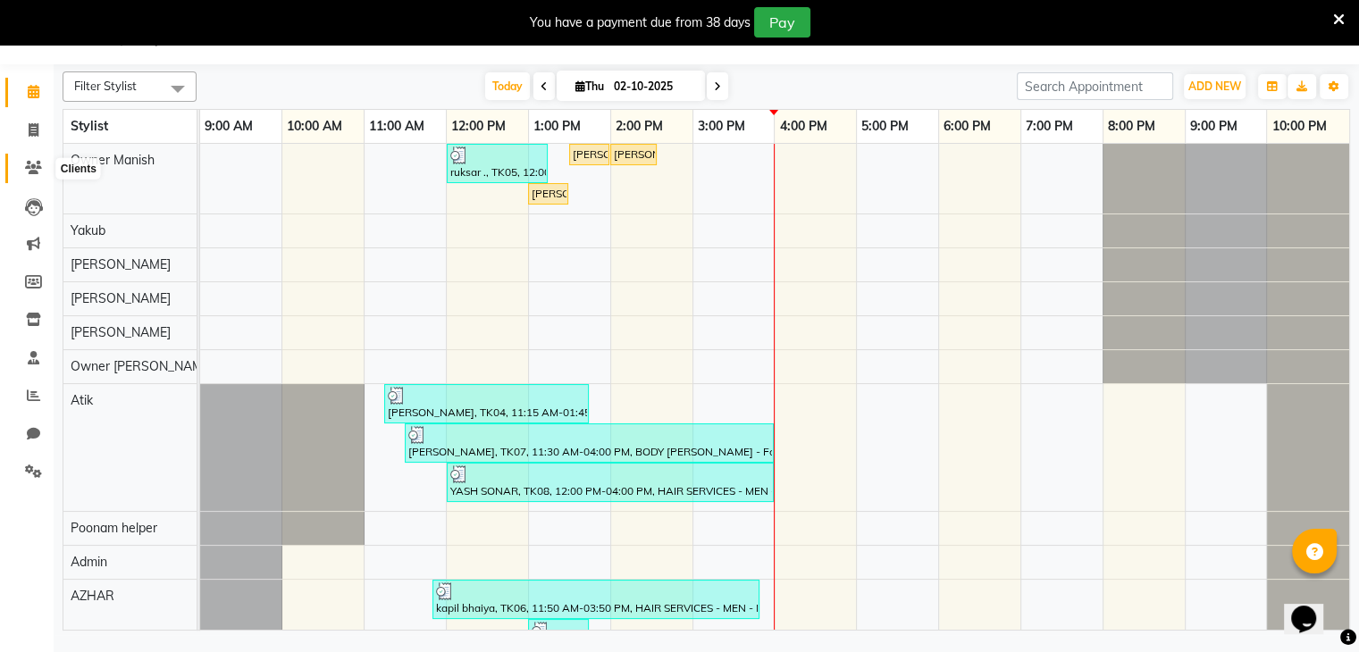
click at [29, 174] on icon at bounding box center [33, 167] width 17 height 13
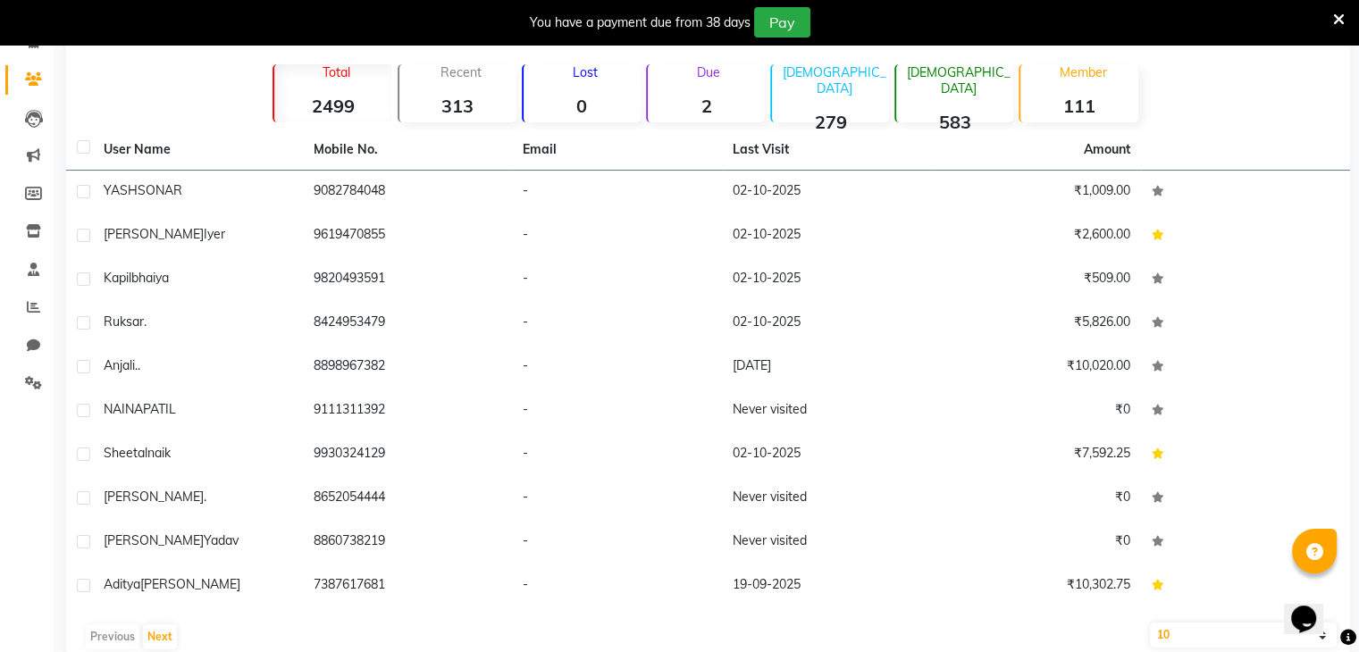
scroll to position [166, 0]
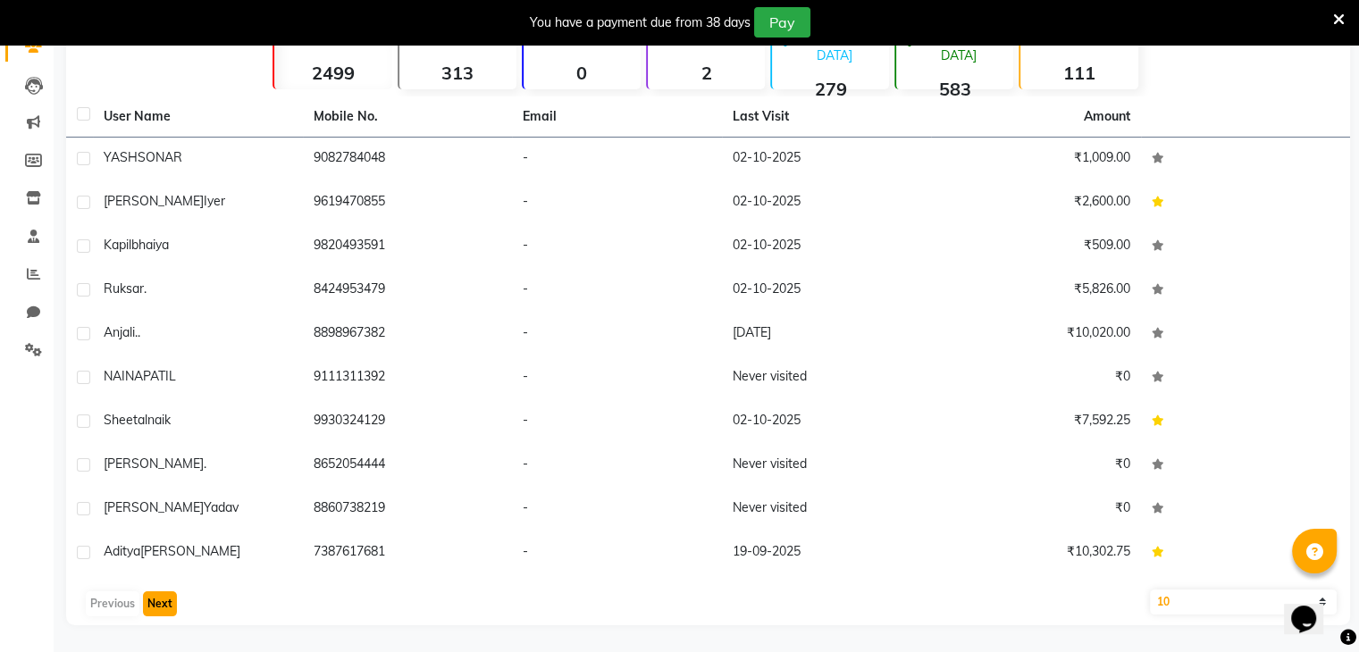
click at [164, 602] on button "Next" at bounding box center [160, 603] width 34 height 25
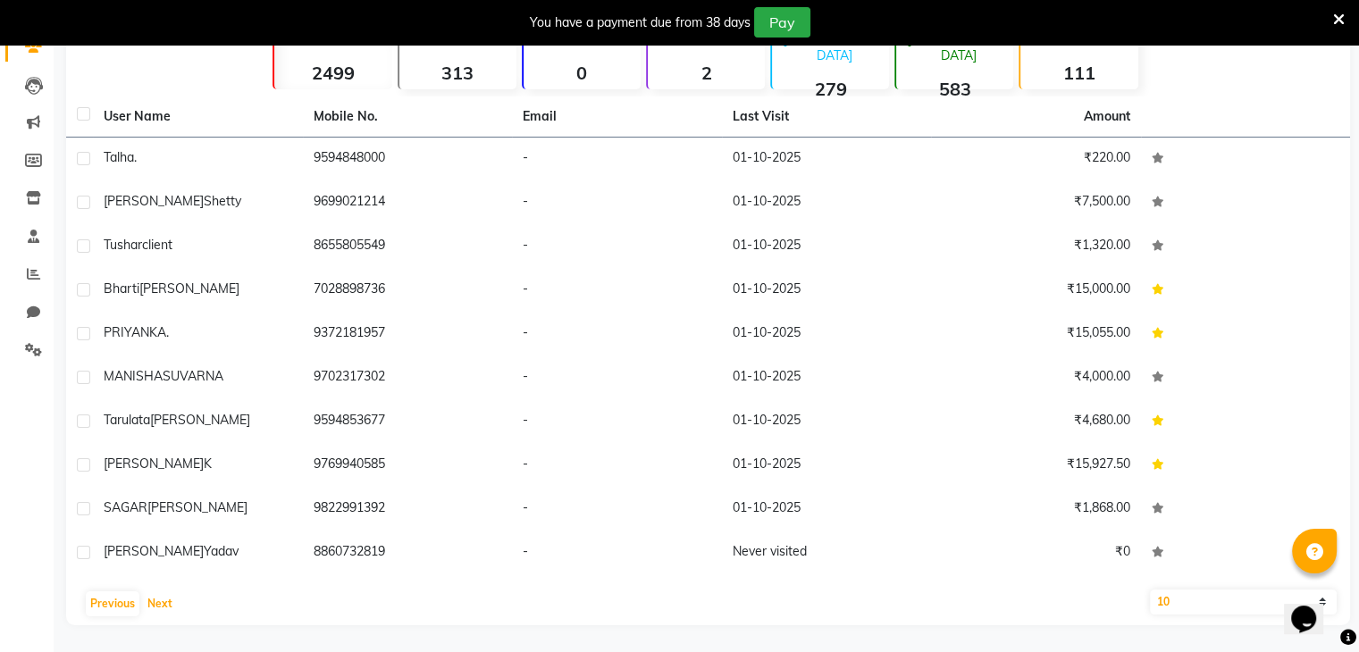
scroll to position [0, 0]
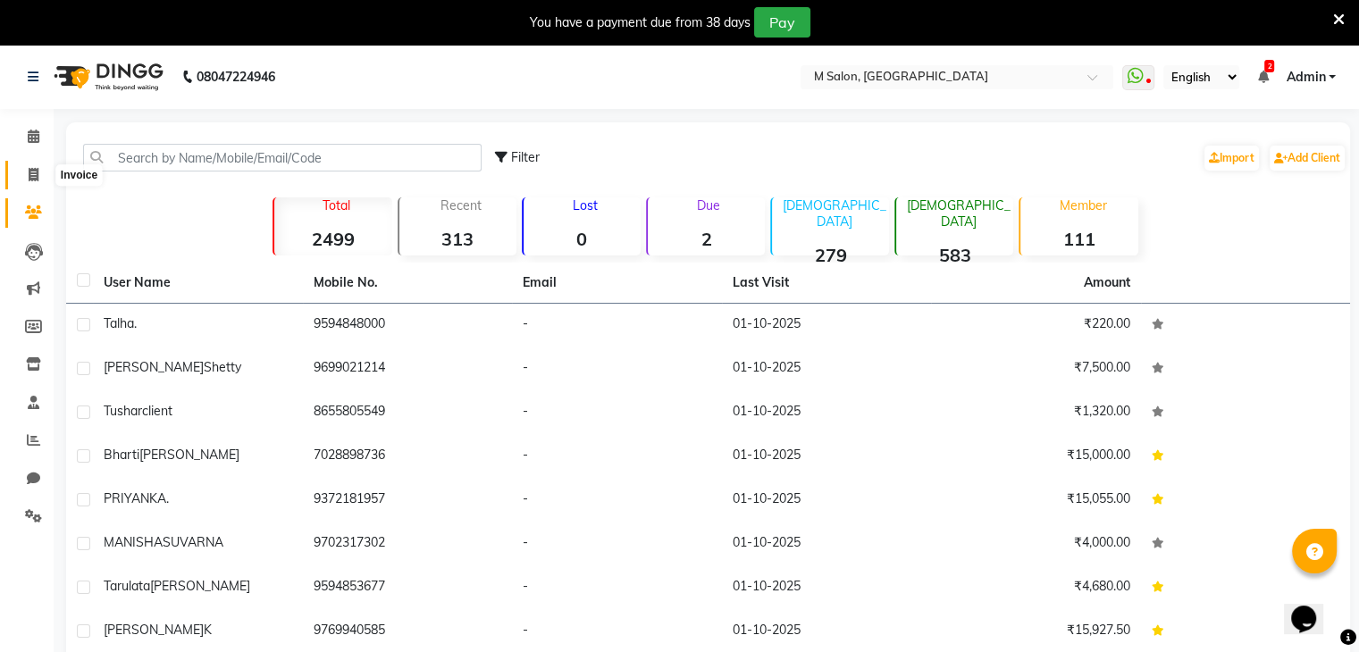
click at [37, 172] on icon at bounding box center [34, 174] width 10 height 13
select select "service"
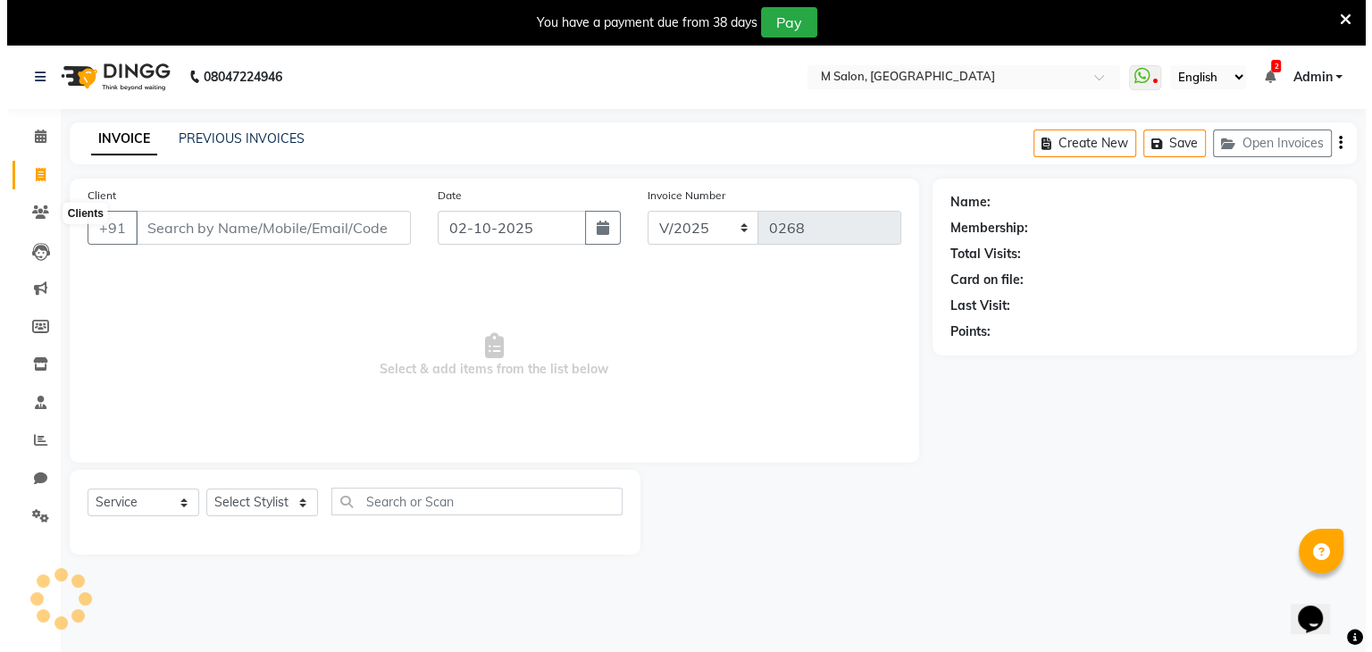
scroll to position [45, 0]
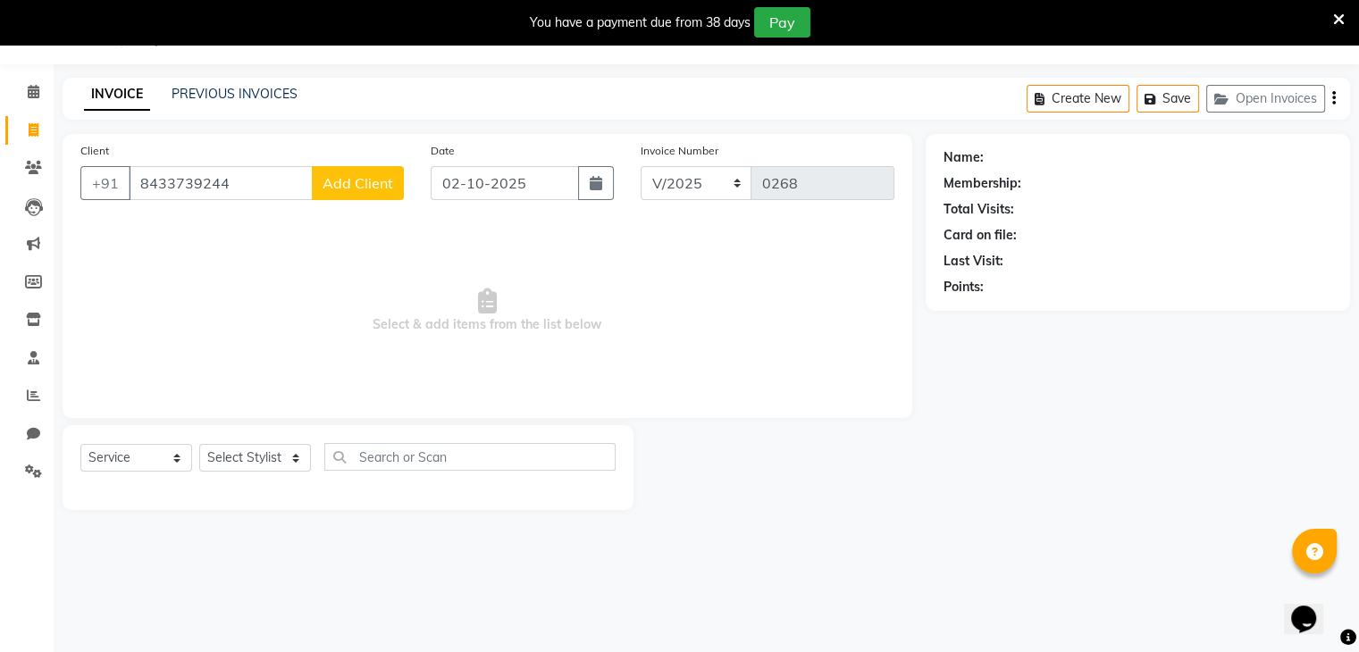
type input "8433739244"
click at [382, 176] on span "Add Client" at bounding box center [357, 183] width 71 height 18
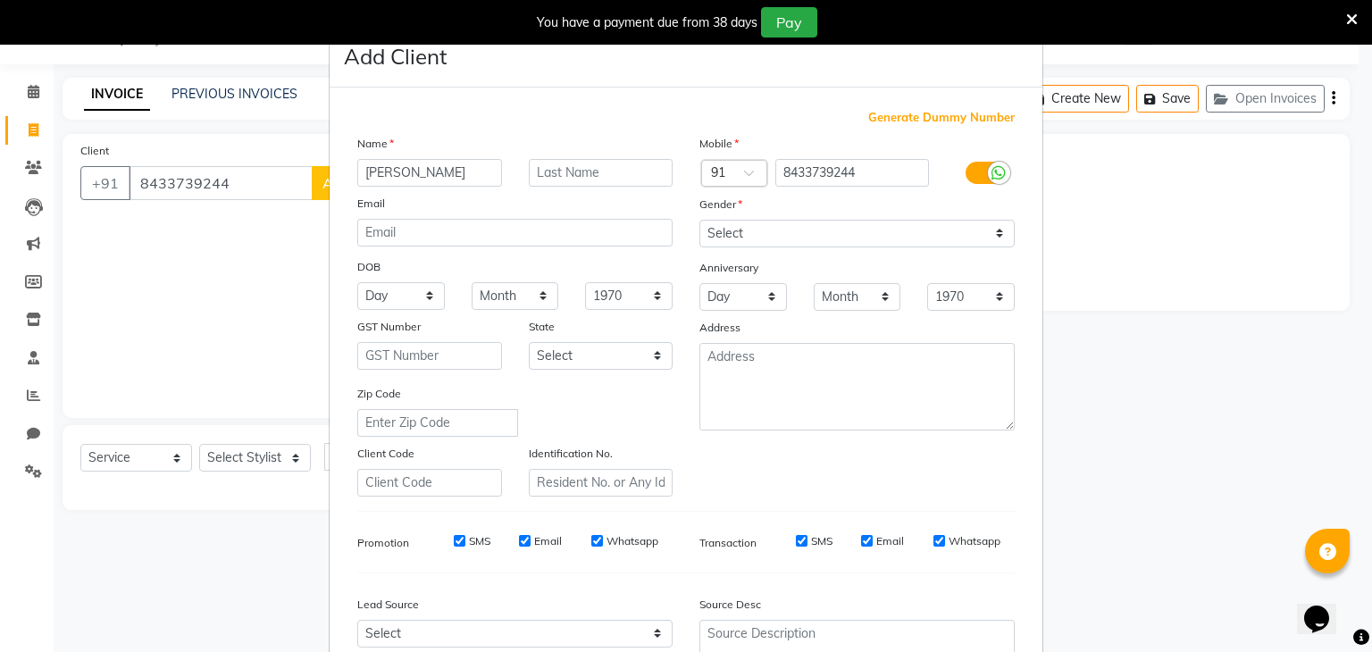
type input "SONAL"
click at [561, 182] on input "text" at bounding box center [601, 173] width 145 height 28
type input "ZADE"
click at [704, 222] on select "Select [DEMOGRAPHIC_DATA] [DEMOGRAPHIC_DATA] Other Prefer Not To Say" at bounding box center [856, 234] width 315 height 28
select select "[DEMOGRAPHIC_DATA]"
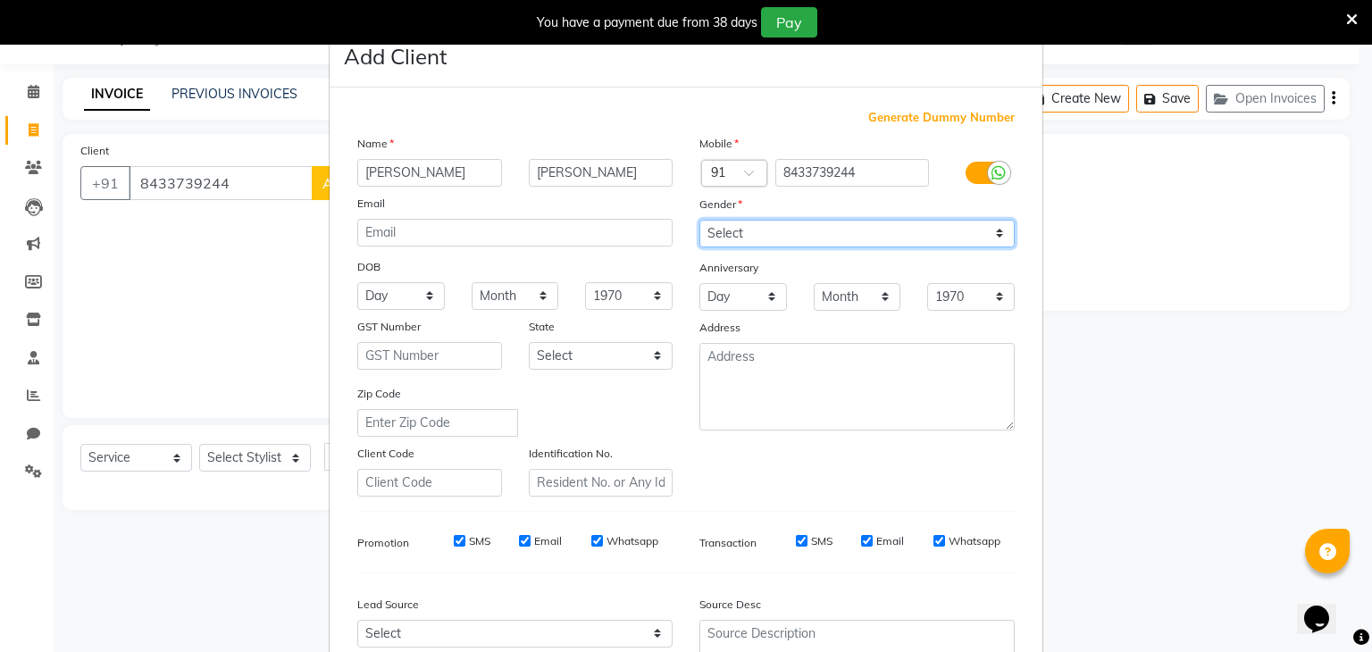
click at [699, 221] on select "Select [DEMOGRAPHIC_DATA] [DEMOGRAPHIC_DATA] Other Prefer Not To Say" at bounding box center [856, 234] width 315 height 28
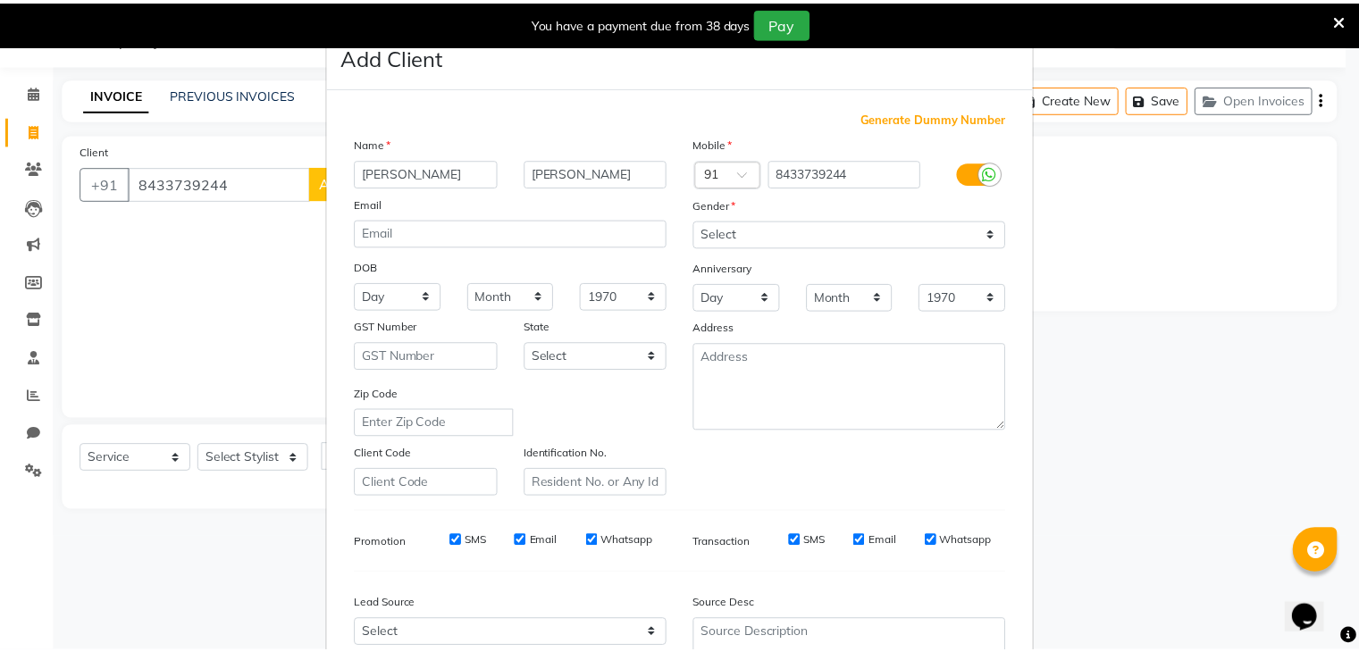
scroll to position [181, 0]
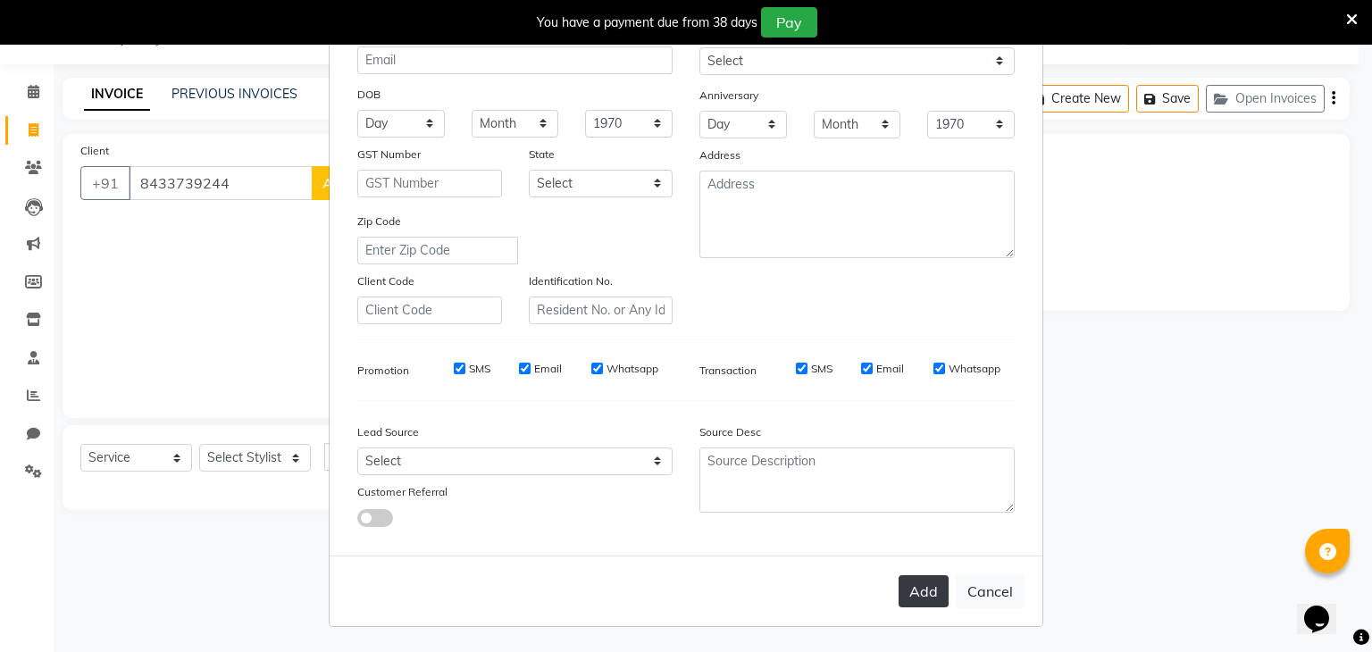
click at [915, 592] on button "Add" at bounding box center [924, 591] width 50 height 32
select select
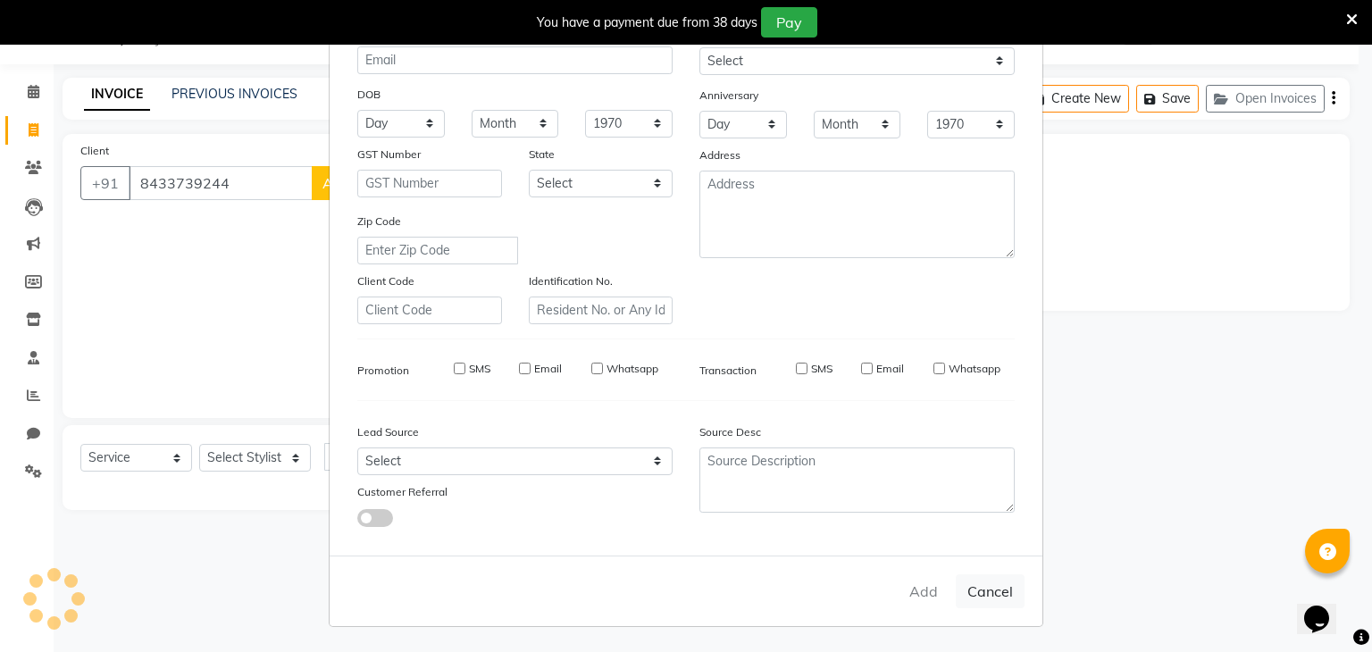
select select
checkbox input "false"
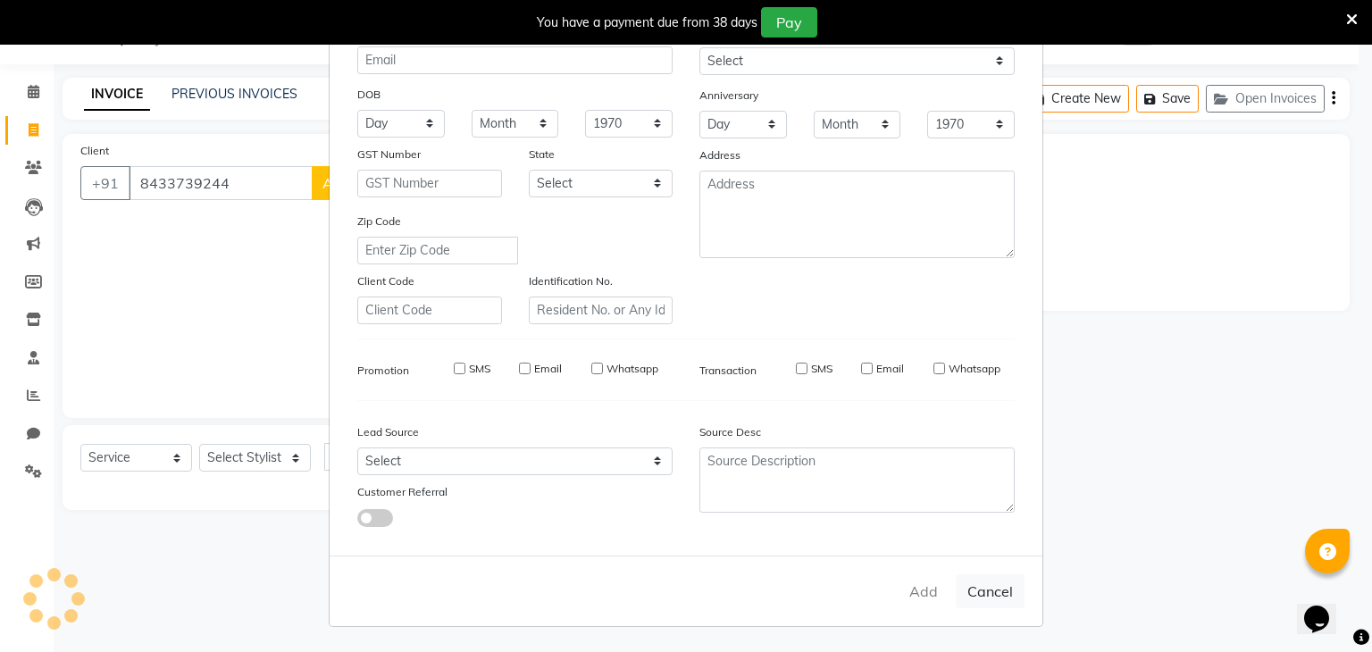
checkbox input "false"
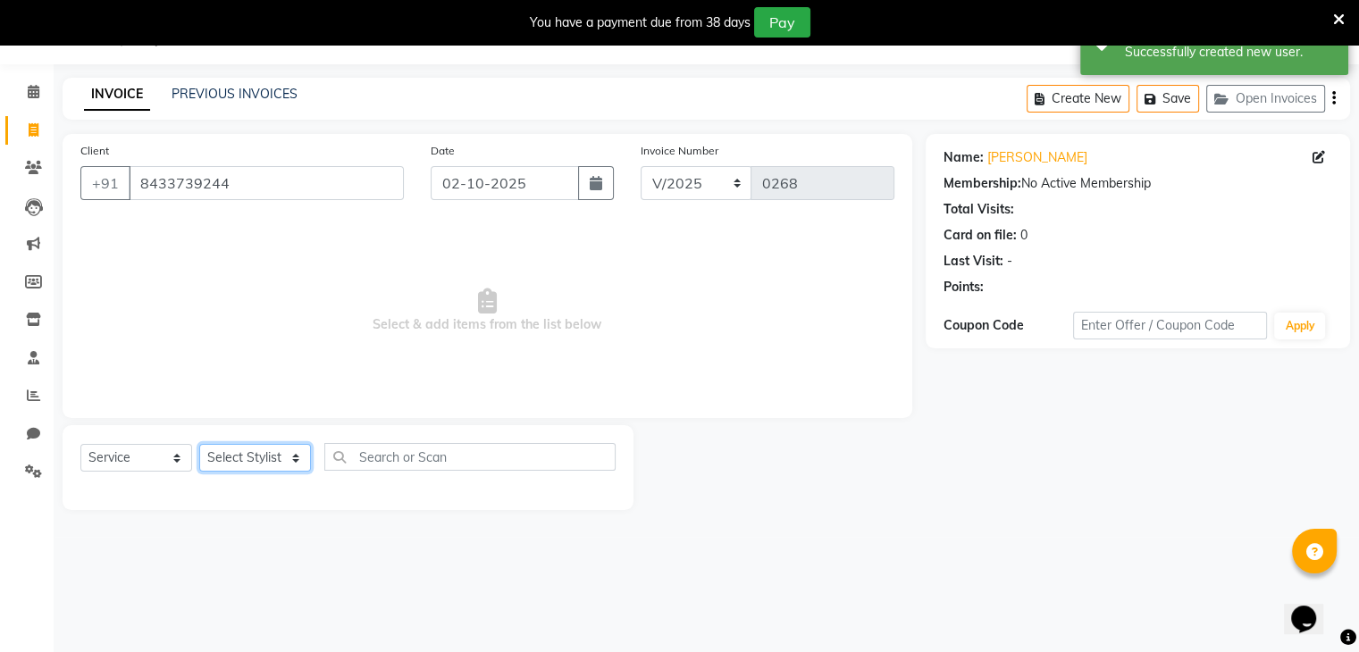
click at [247, 465] on select "Select Stylist Admin Atik AZHAR Heena Owner Manish Owner Rima Solanki Poonam he…" at bounding box center [255, 458] width 112 height 28
select select "87586"
click at [199, 445] on select "Select Stylist Admin Atik AZHAR Heena Owner Manish Owner Rima Solanki Poonam he…" at bounding box center [255, 458] width 112 height 28
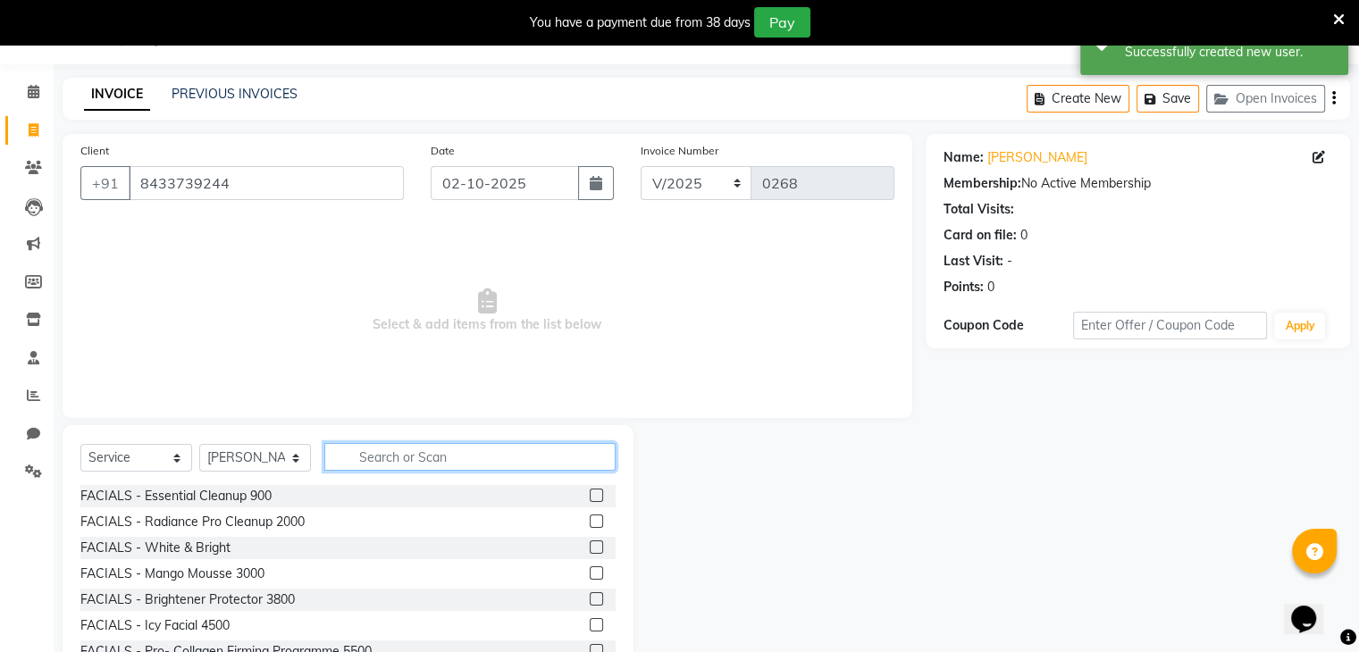
click at [418, 456] on input "text" at bounding box center [469, 457] width 291 height 28
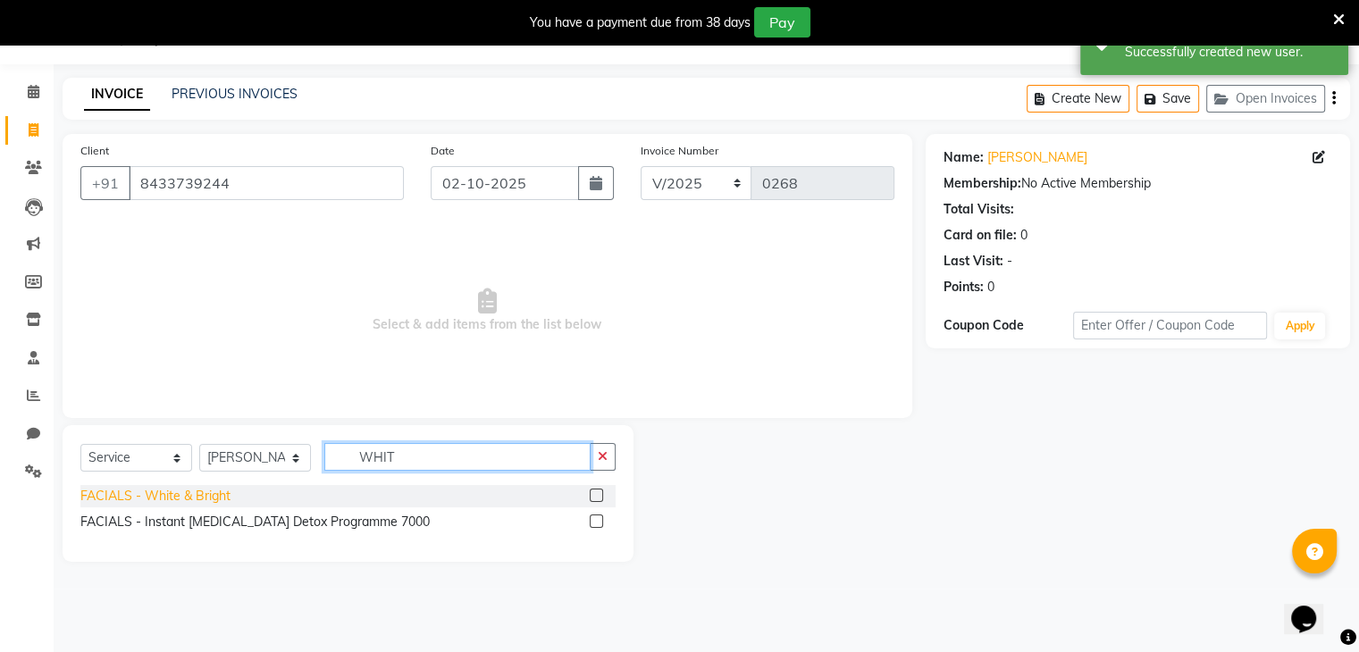
type input "WHIT"
click at [180, 491] on div "FACIALS - White & Bright" at bounding box center [155, 496] width 150 height 19
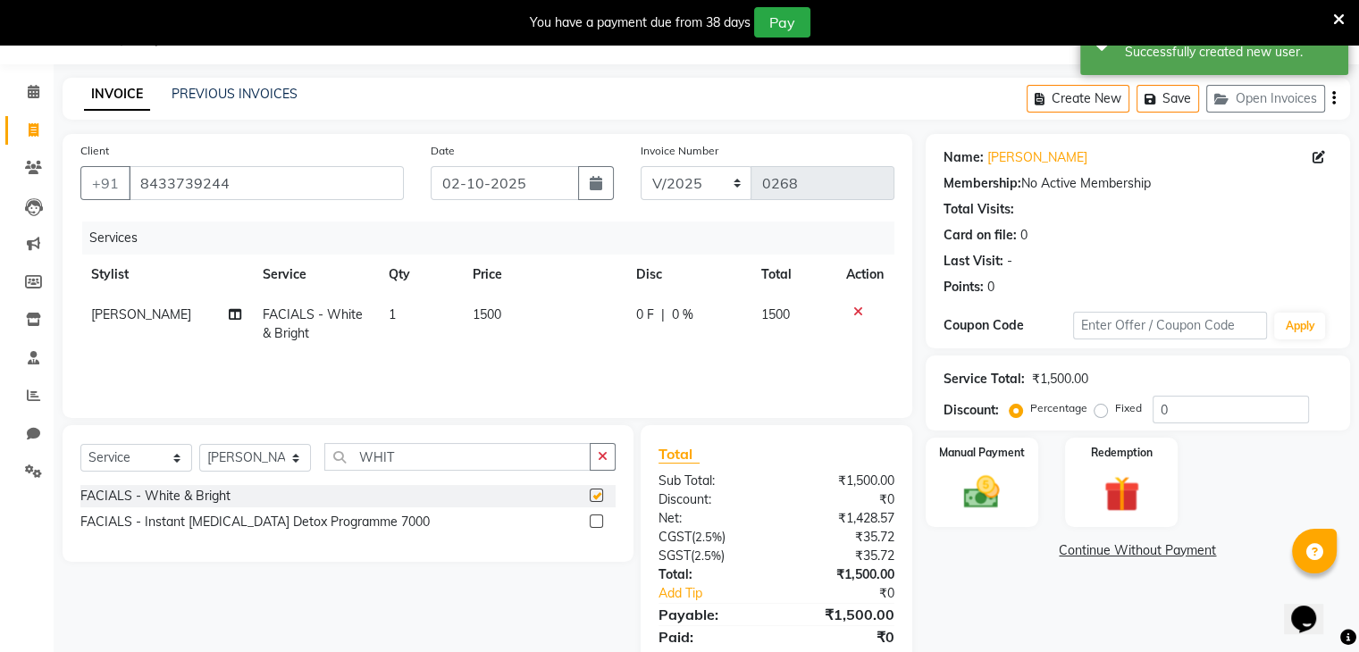
checkbox input "false"
click at [418, 471] on div "Select Service Product Membership Package Voucher Prepaid Gift Card Select Styl…" at bounding box center [347, 464] width 535 height 42
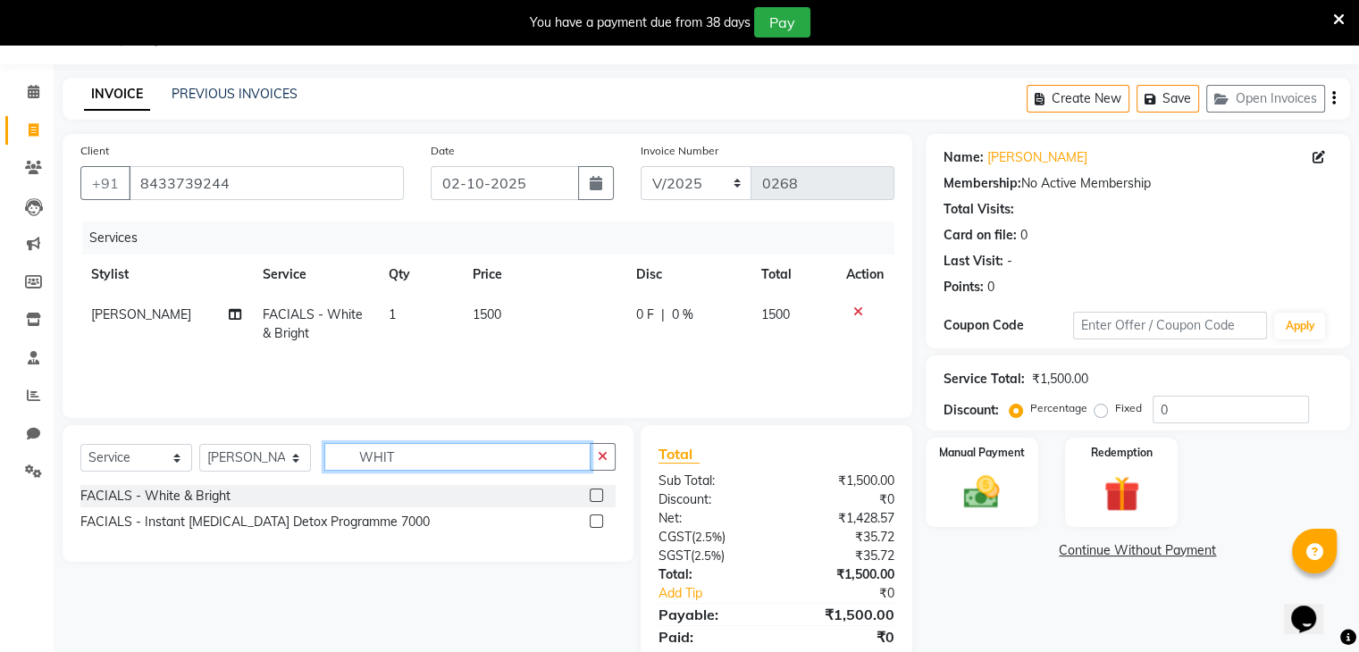
click at [411, 459] on input "WHIT" at bounding box center [457, 457] width 266 height 28
type input "W"
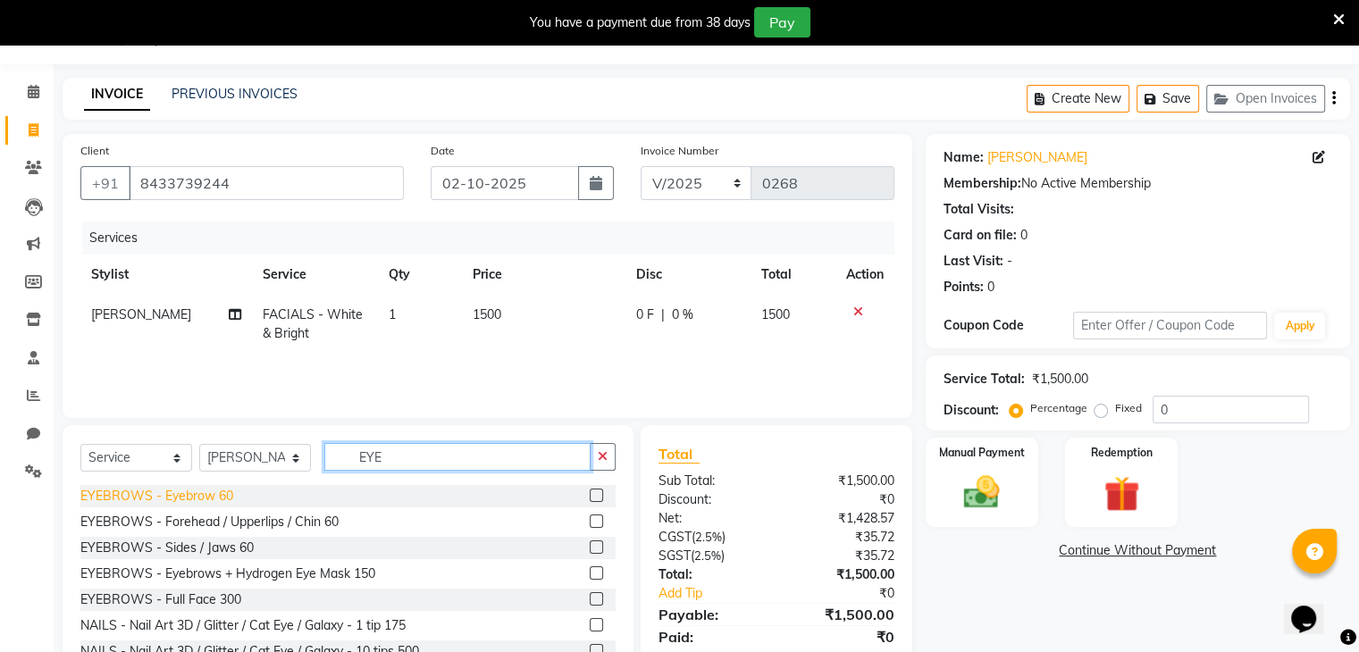
type input "EYE"
click at [215, 492] on div "EYEBROWS - Eyebrow 60" at bounding box center [156, 496] width 153 height 19
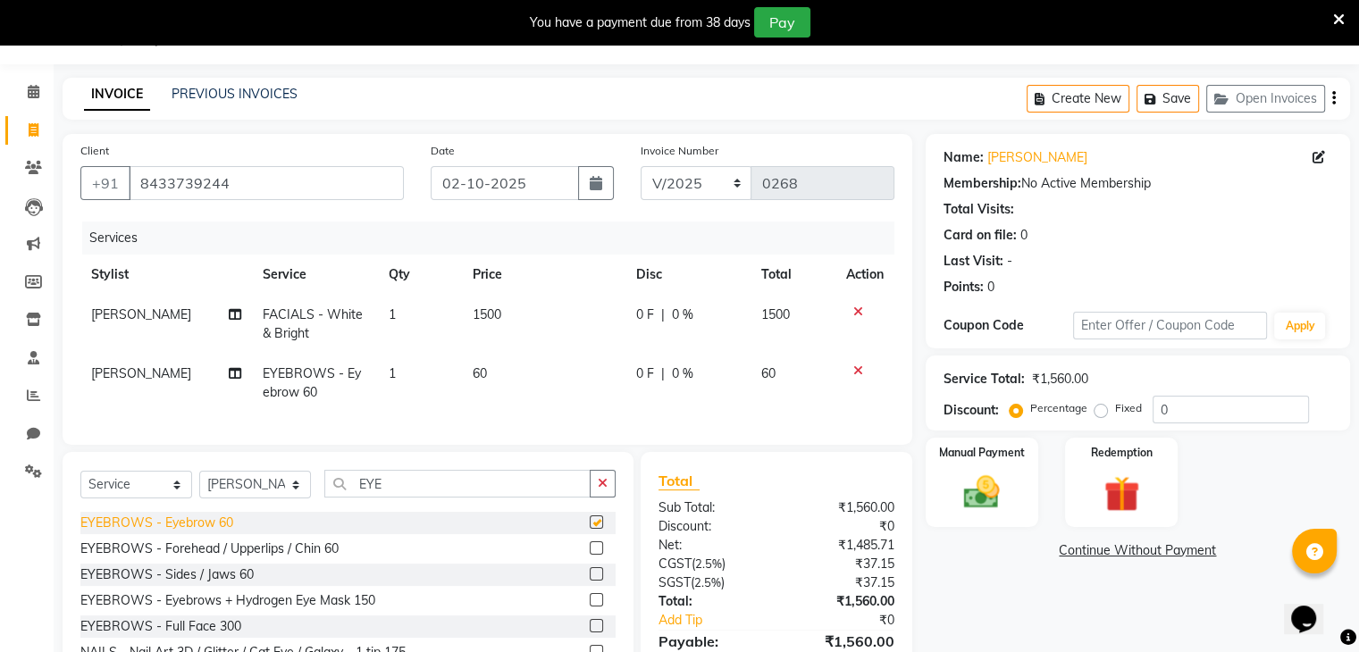
checkbox input "false"
click at [222, 558] on div "EYEBROWS - Forehead / Upperlips / Chin 60" at bounding box center [209, 549] width 258 height 19
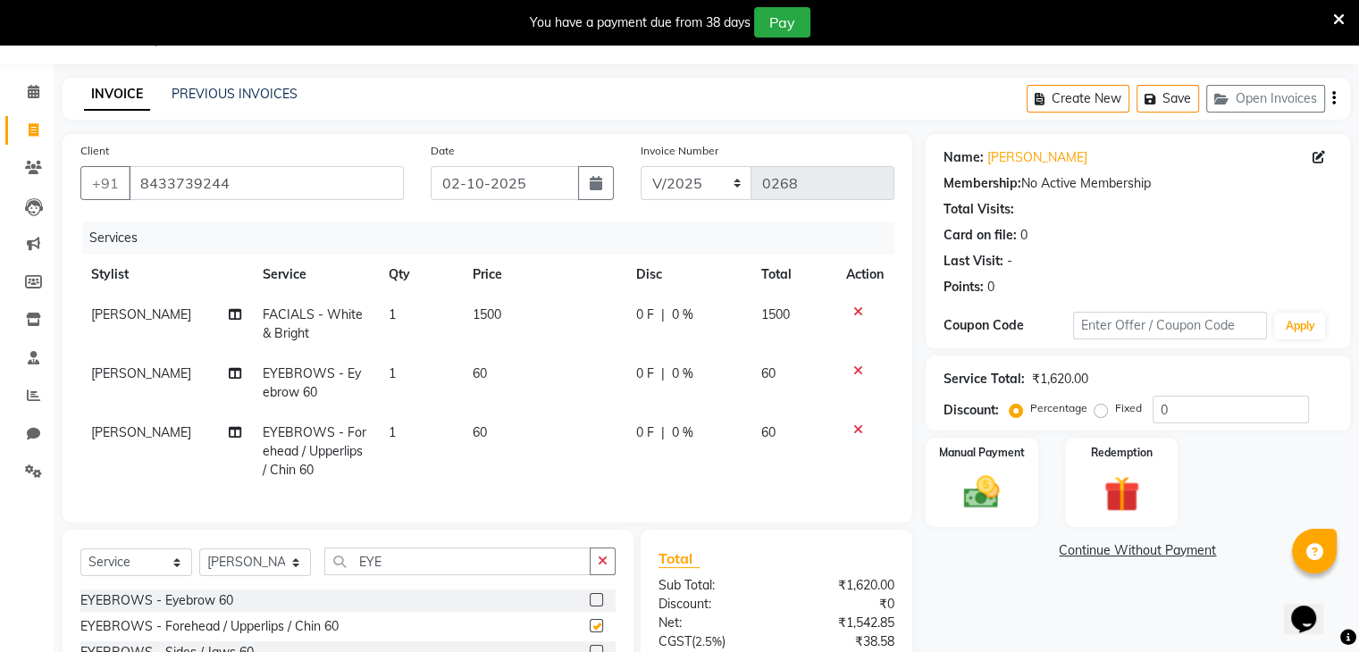
checkbox input "false"
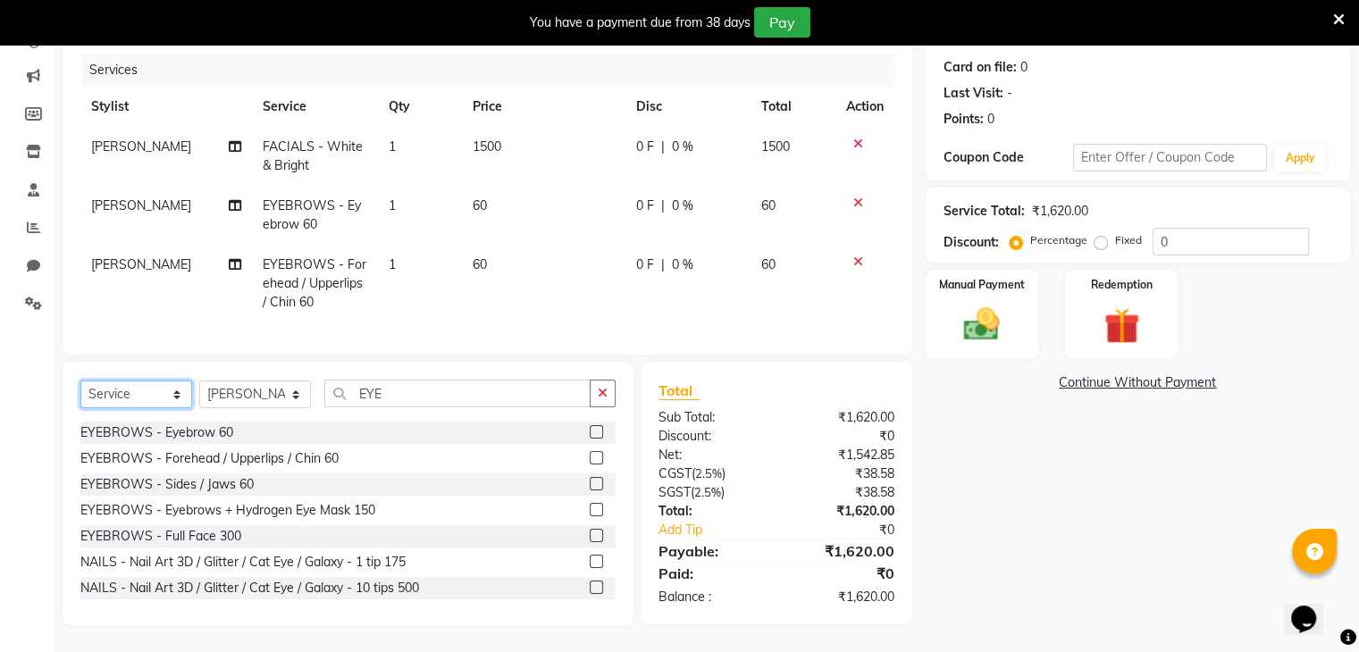
click at [123, 398] on select "Select Service Product Membership Package Voucher Prepaid Gift Card" at bounding box center [136, 395] width 112 height 28
click at [80, 381] on select "Select Service Product Membership Package Voucher Prepaid Gift Card" at bounding box center [136, 395] width 112 height 28
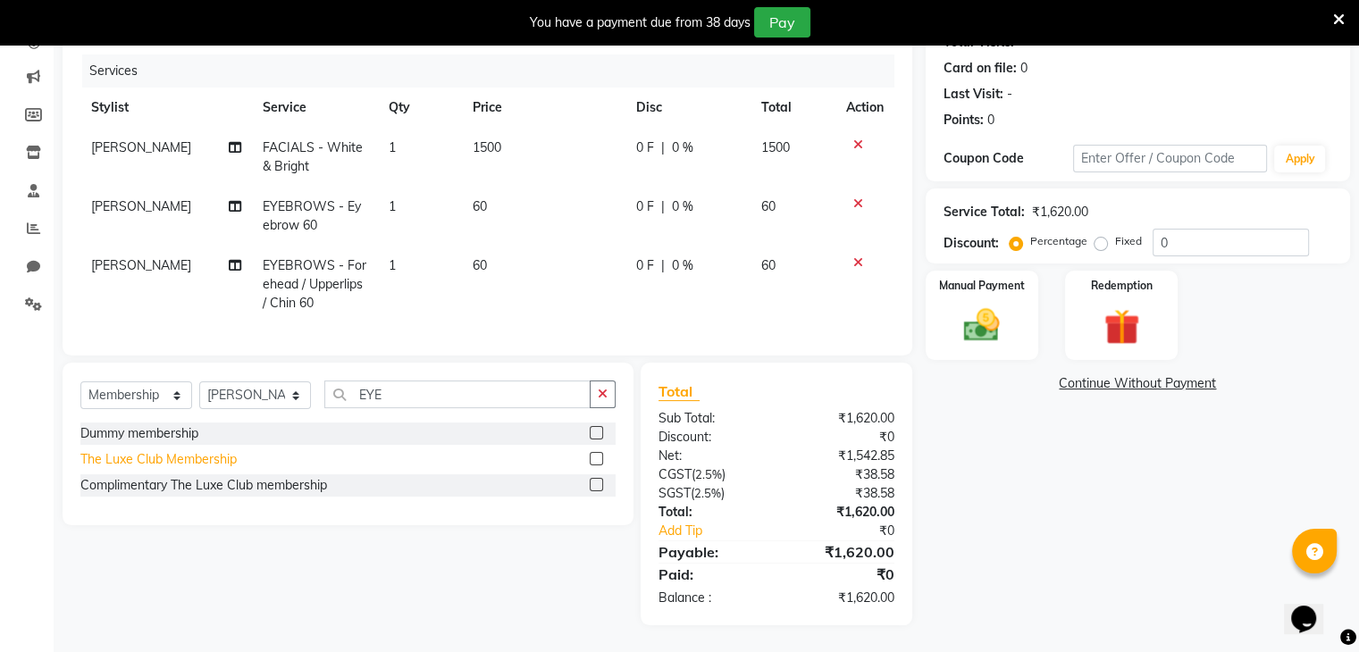
click at [161, 456] on div "The Luxe Club Membership" at bounding box center [158, 459] width 156 height 19
select select "select"
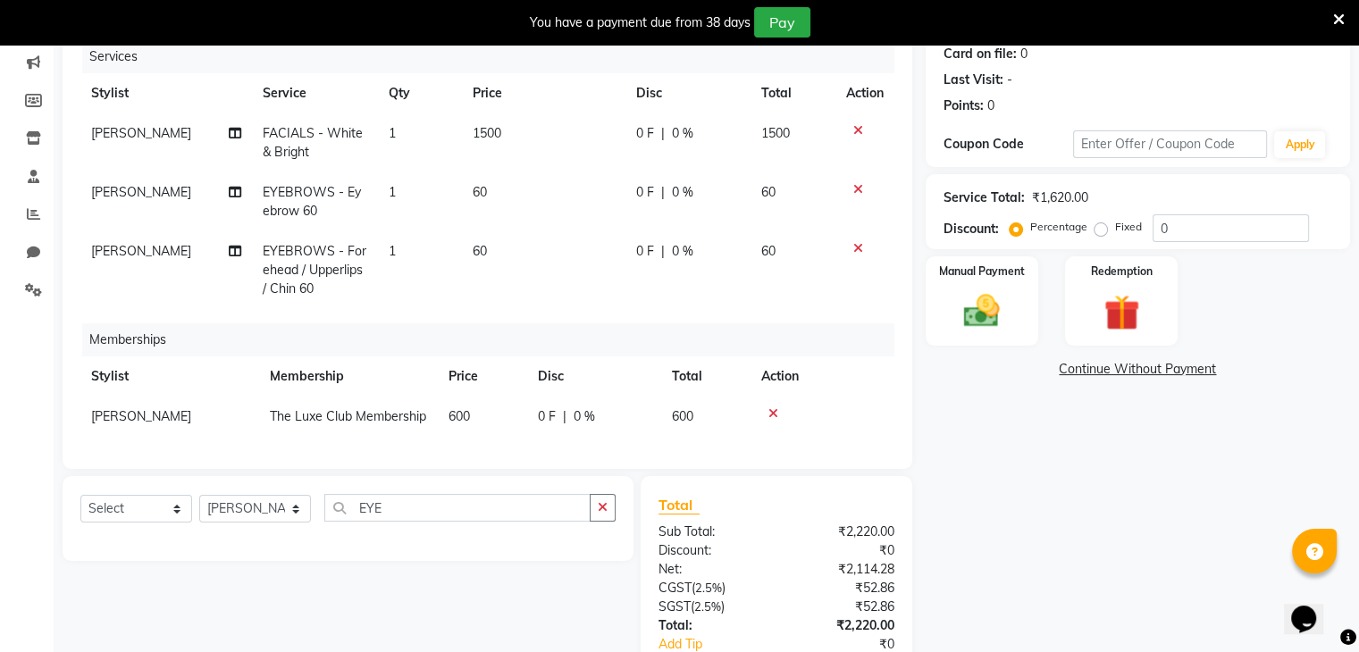
click at [665, 201] on div "0 F | 0 %" at bounding box center [688, 192] width 104 height 19
select select "87586"
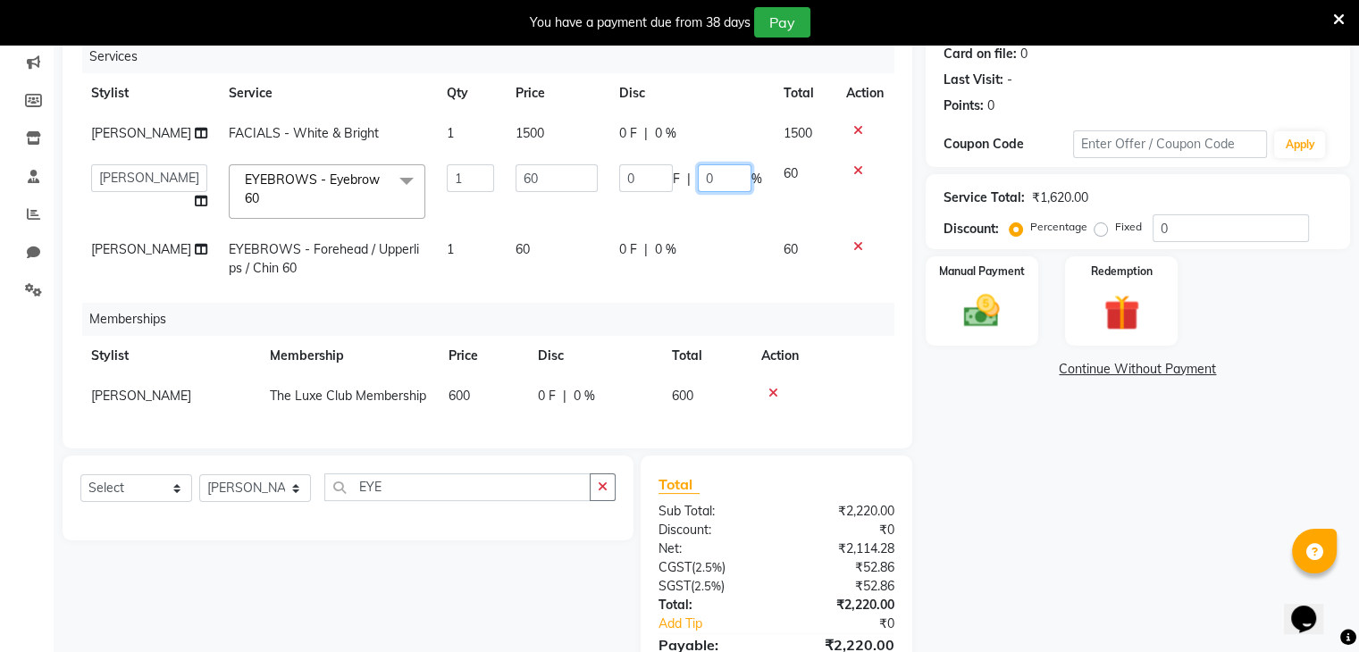
click at [723, 180] on input "0" at bounding box center [725, 178] width 54 height 28
type input "20"
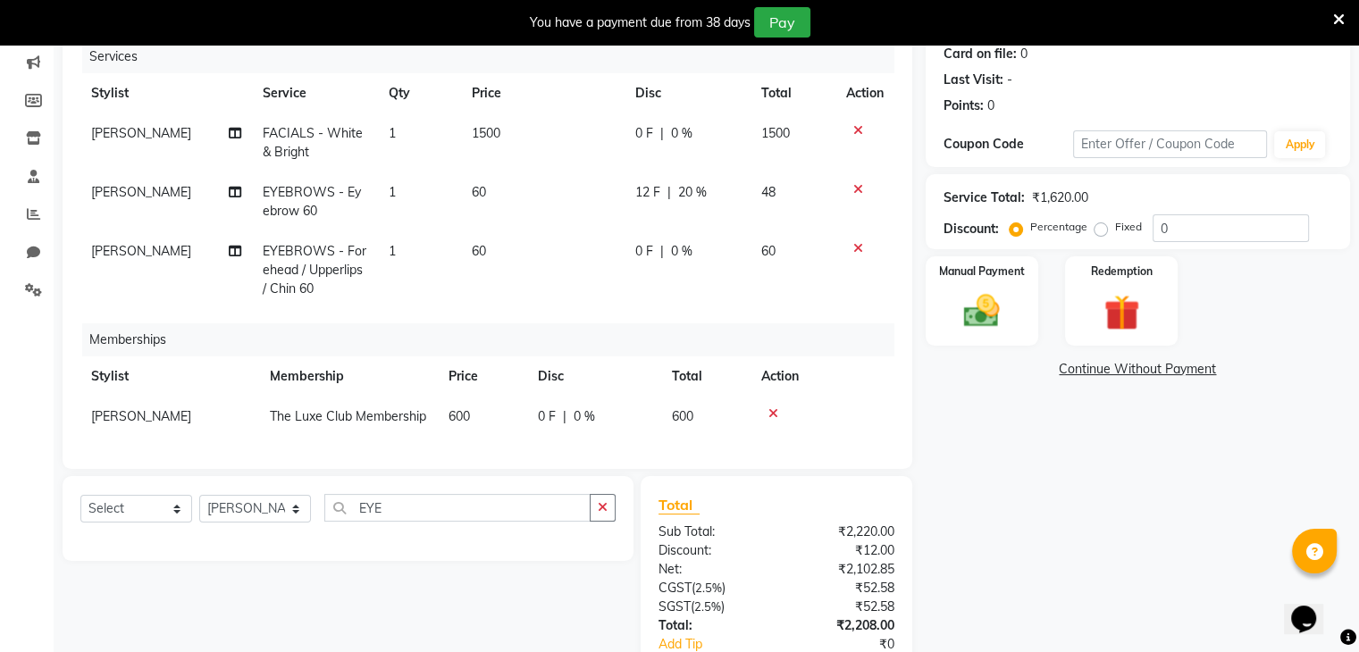
click at [670, 130] on div "0 F | 0 %" at bounding box center [687, 133] width 105 height 19
select select "87586"
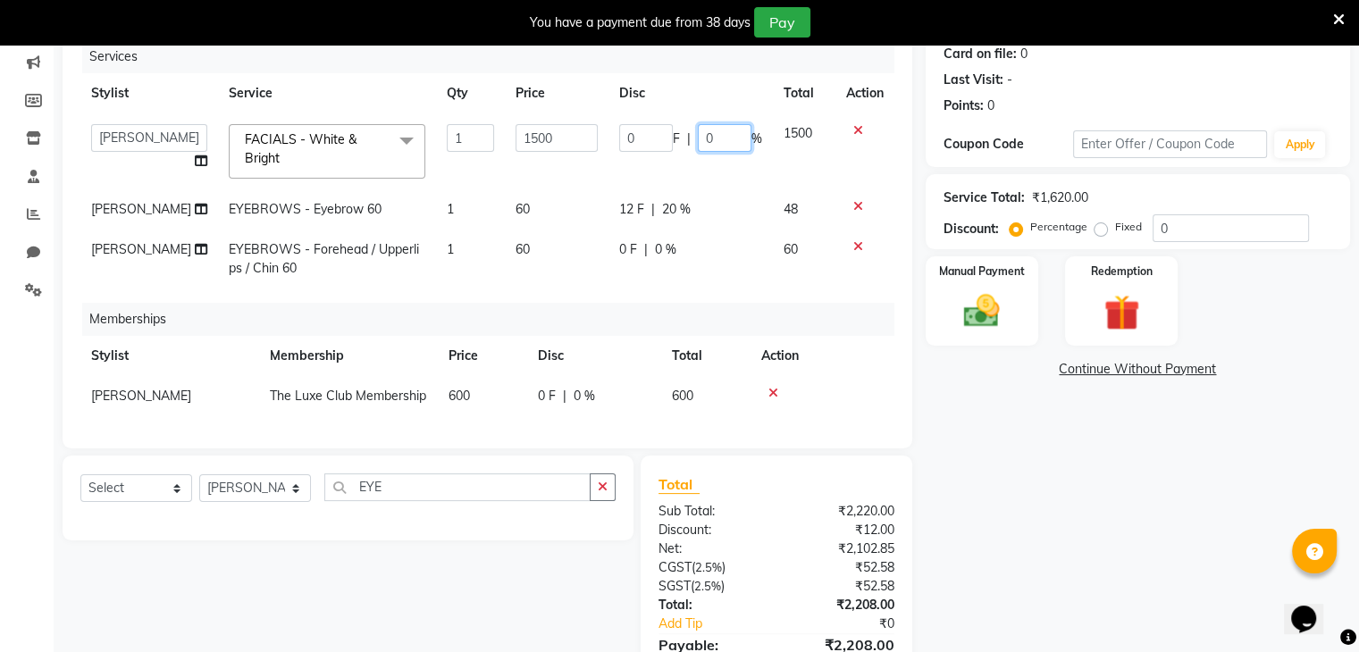
click at [714, 135] on input "0" at bounding box center [725, 138] width 54 height 28
type input "20"
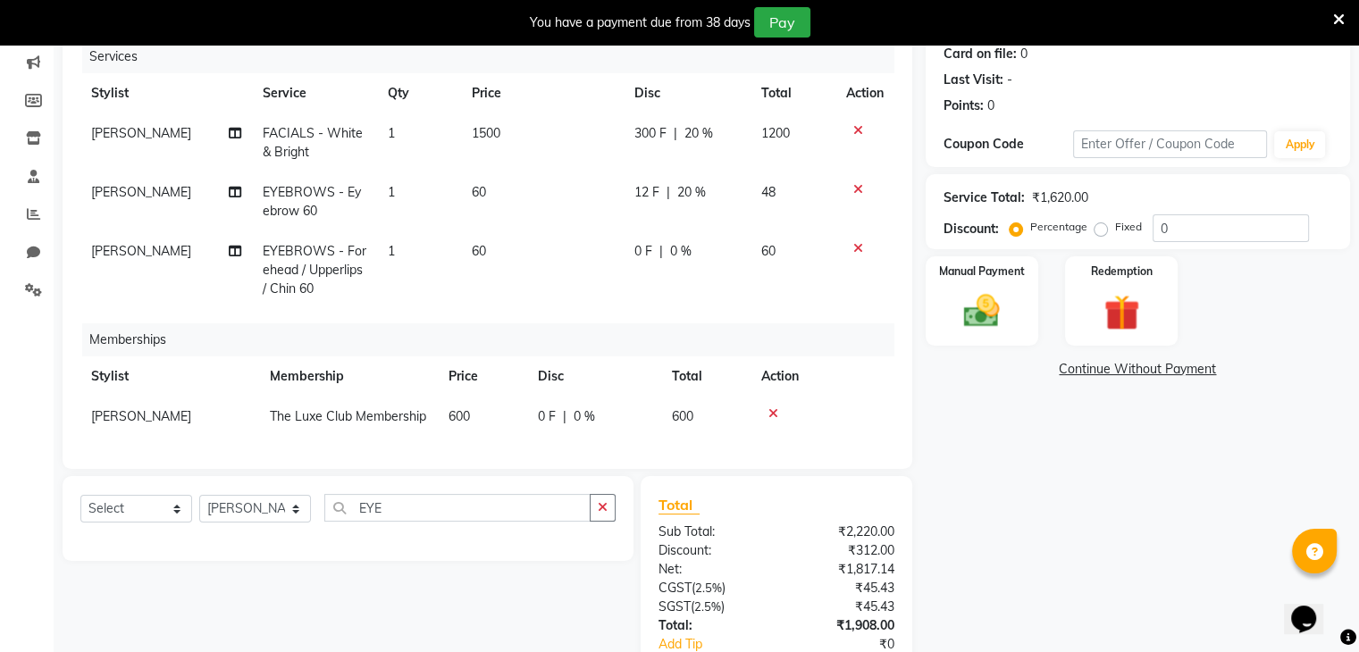
click at [664, 242] on div "0 F | 0 %" at bounding box center [686, 251] width 105 height 19
select select "87586"
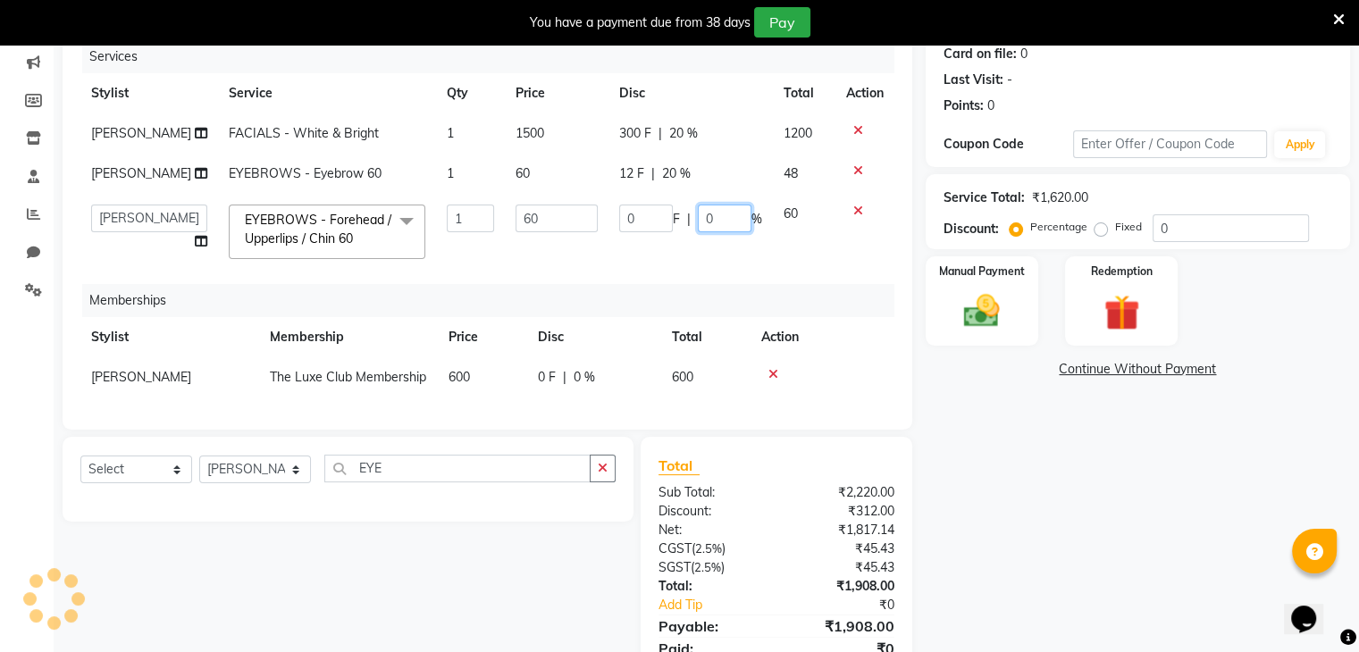
click at [708, 205] on input "0" at bounding box center [725, 219] width 54 height 28
type input "20"
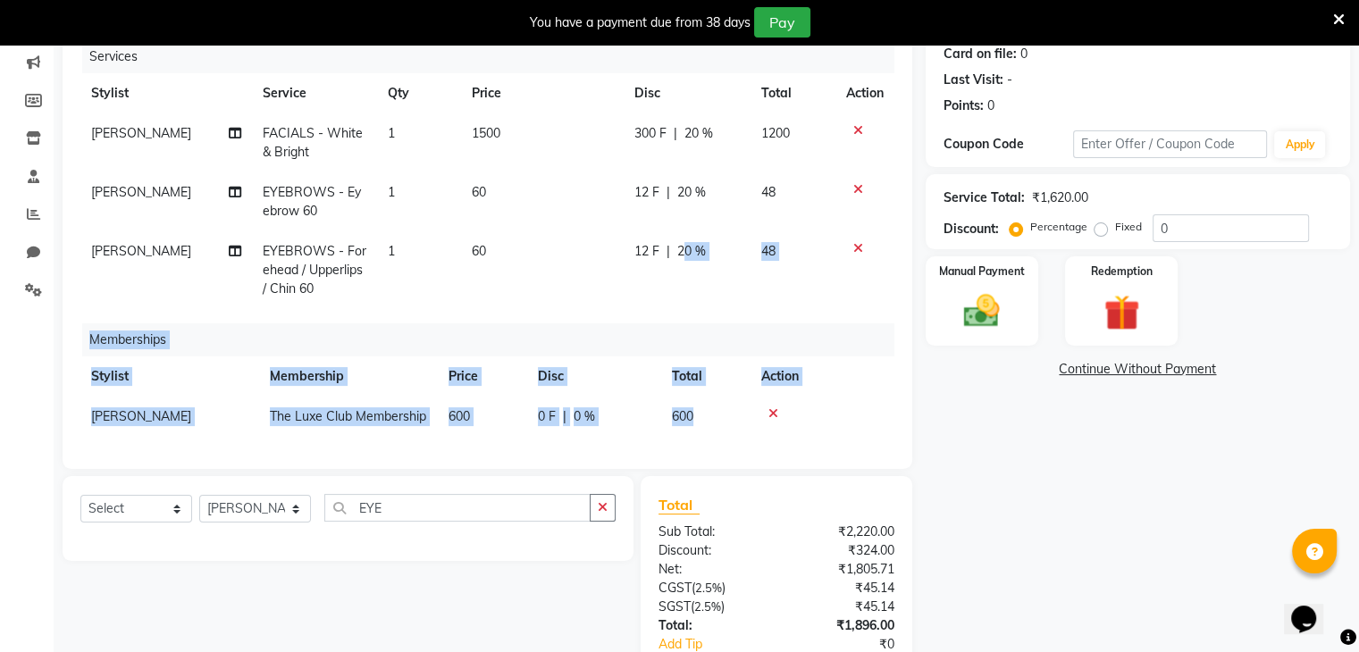
drag, startPoint x: 683, startPoint y: 281, endPoint x: 773, endPoint y: 409, distance: 157.1
click at [773, 409] on div "Services Stylist Service Qty Price Disc Total Action Pranali tabal FACIALS - Wh…" at bounding box center [487, 245] width 814 height 411
click at [773, 409] on icon at bounding box center [773, 413] width 10 height 13
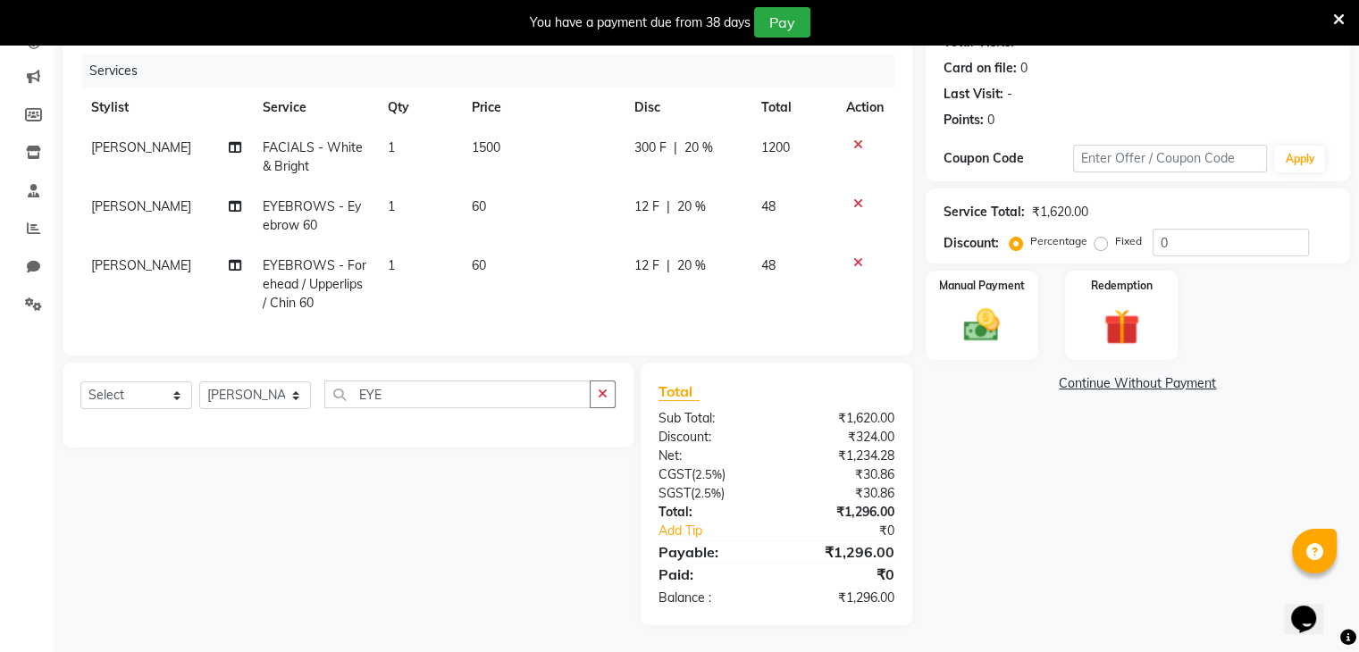
click at [142, 409] on div "Select Service Product Membership Package Voucher Prepaid Gift Card Select Styl…" at bounding box center [347, 402] width 535 height 42
click at [1338, 22] on icon at bounding box center [1339, 20] width 12 height 16
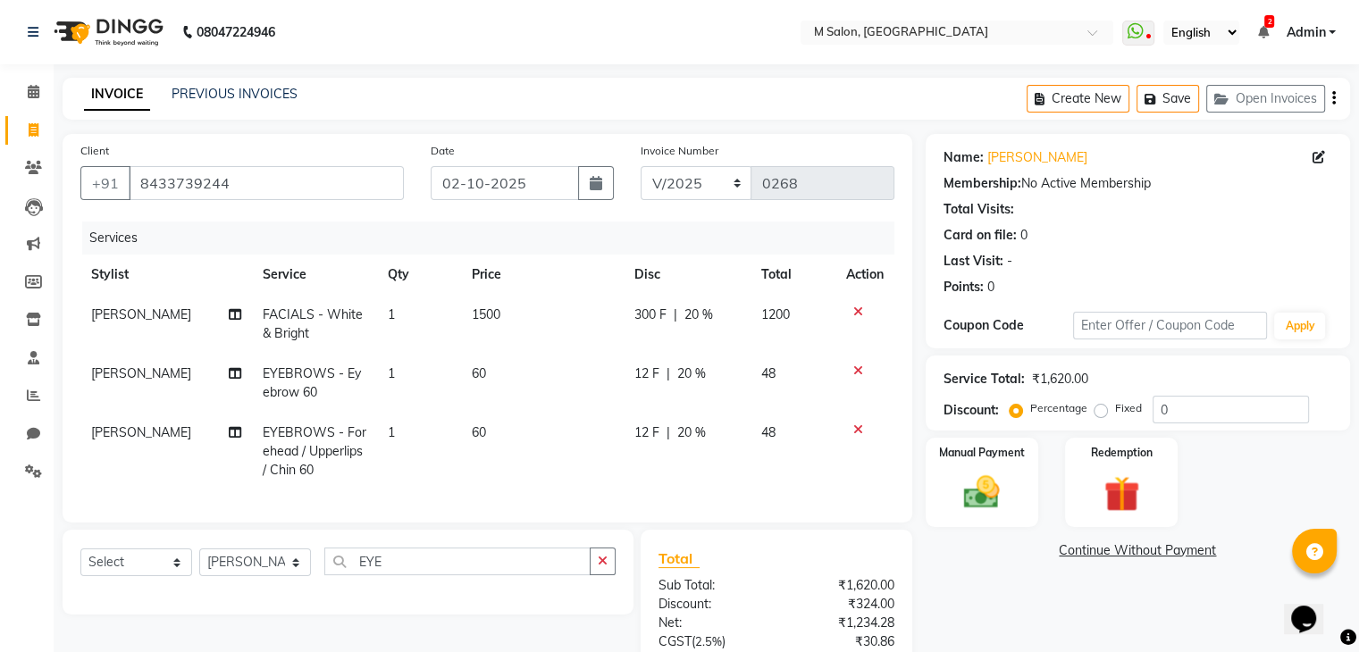
scroll to position [181, 0]
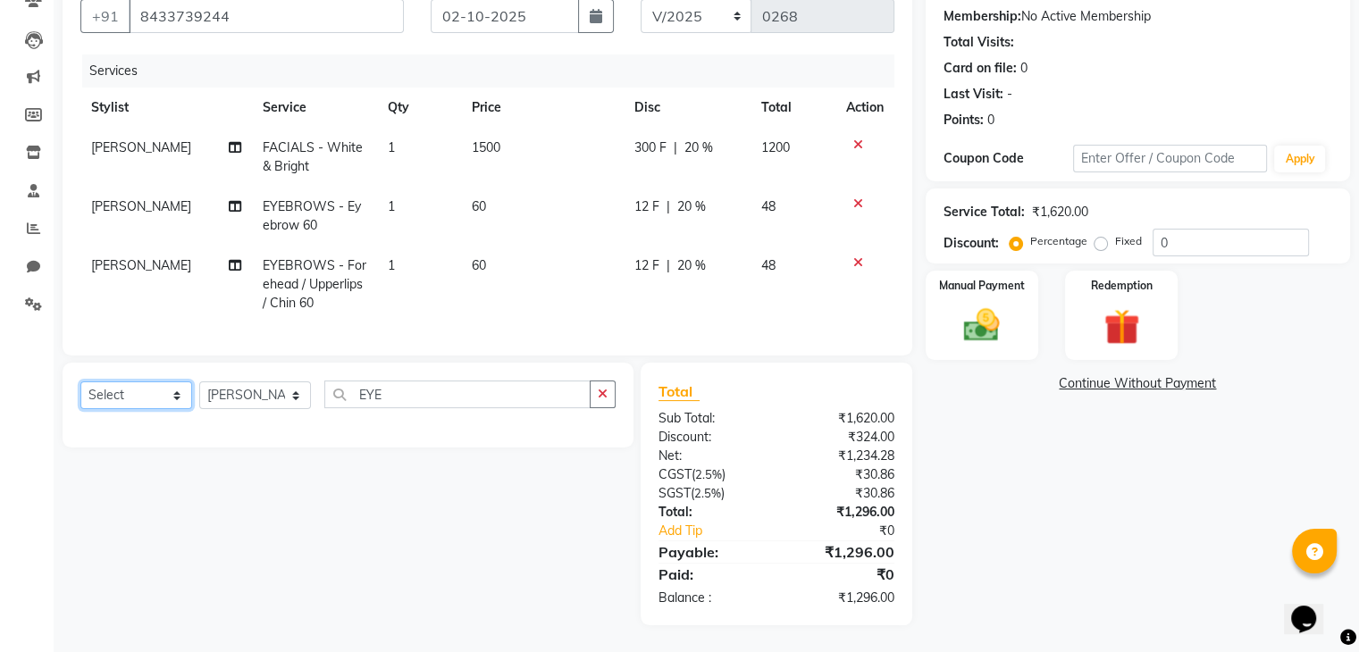
click at [136, 398] on select "Select Service Product Membership Package Voucher Prepaid Gift Card" at bounding box center [136, 395] width 112 height 28
click at [80, 381] on select "Select Service Product Membership Package Voucher Prepaid Gift Card" at bounding box center [136, 395] width 112 height 28
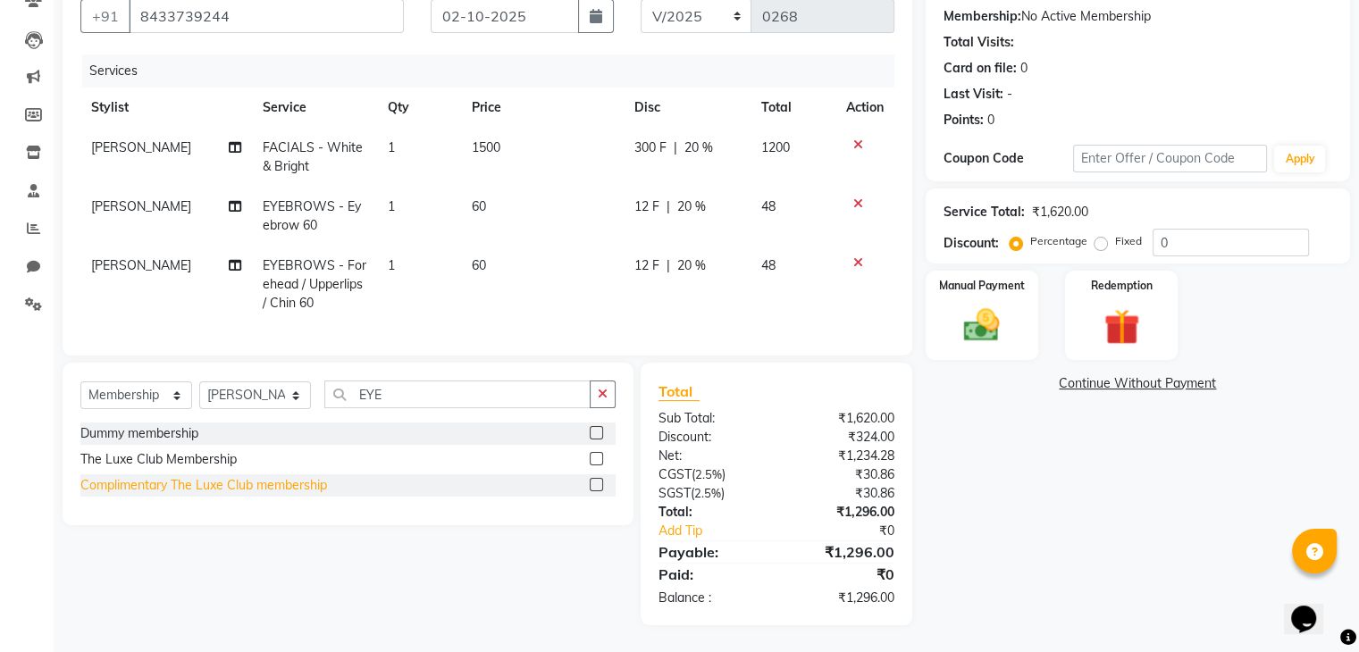
click at [200, 482] on div "Complimentary The Luxe Club membership" at bounding box center [203, 485] width 247 height 19
select select "select"
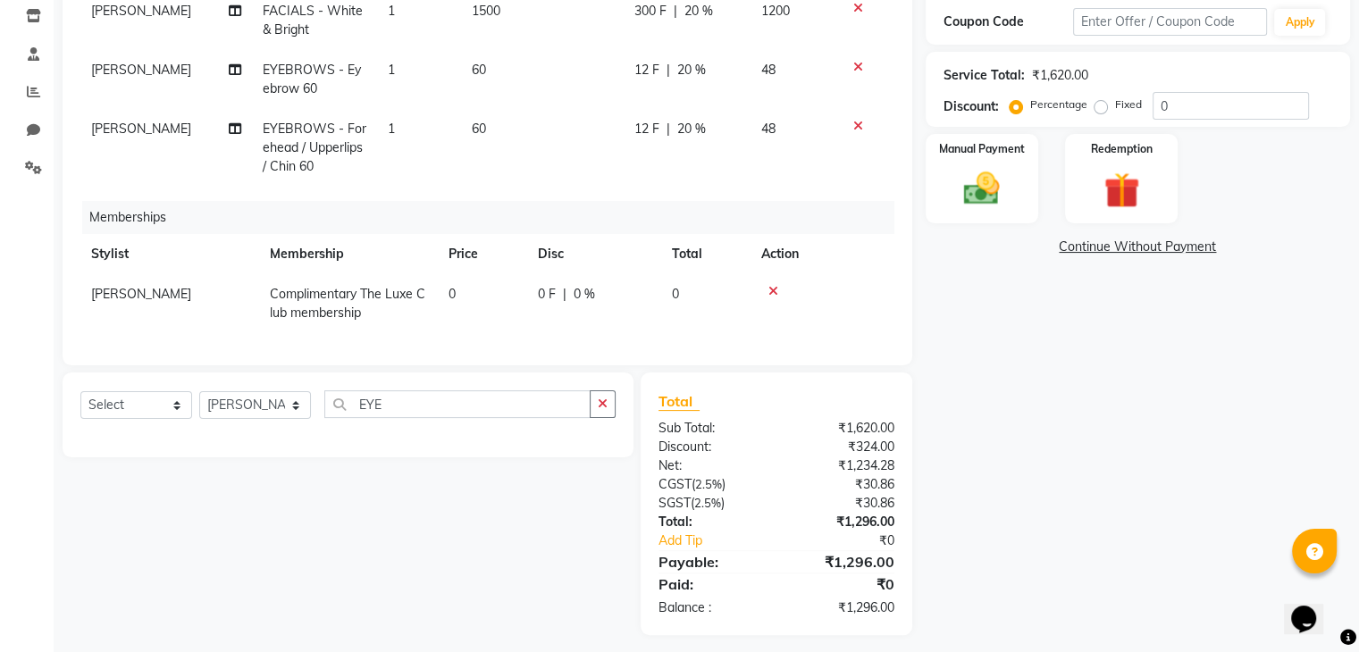
scroll to position [308, 0]
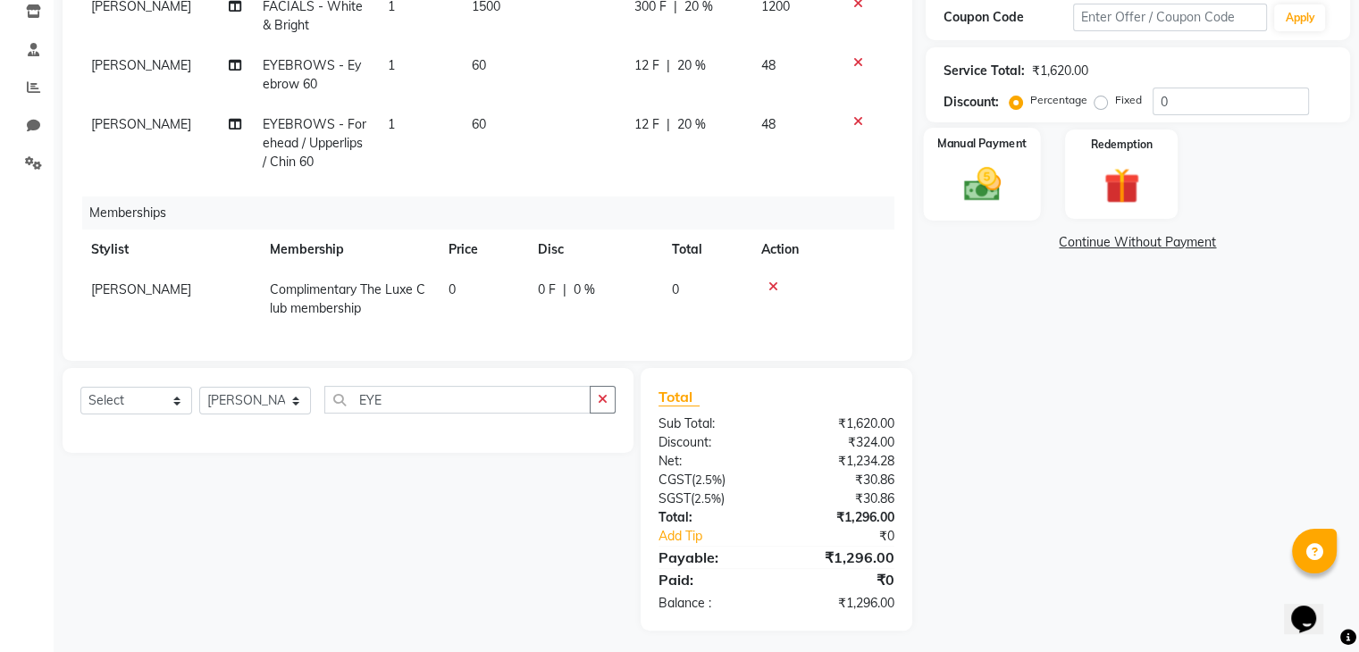
click at [1007, 199] on img at bounding box center [981, 184] width 60 height 43
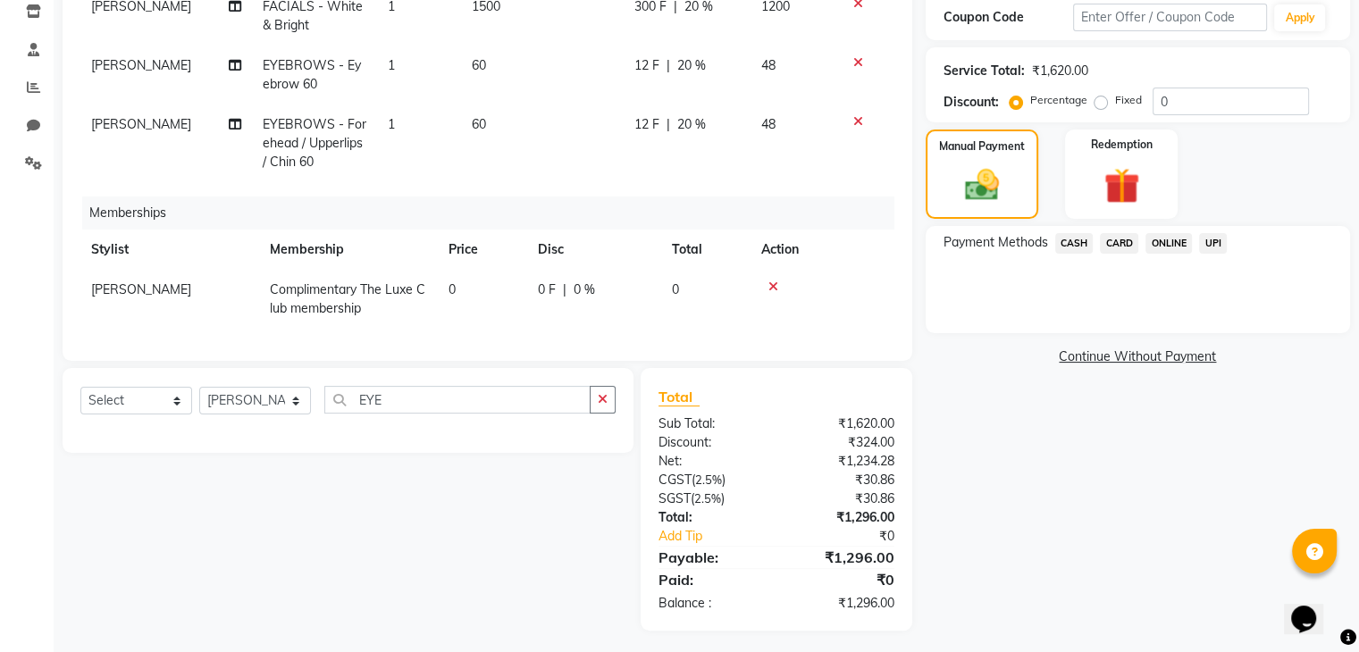
click at [1214, 243] on span "UPI" at bounding box center [1213, 243] width 28 height 21
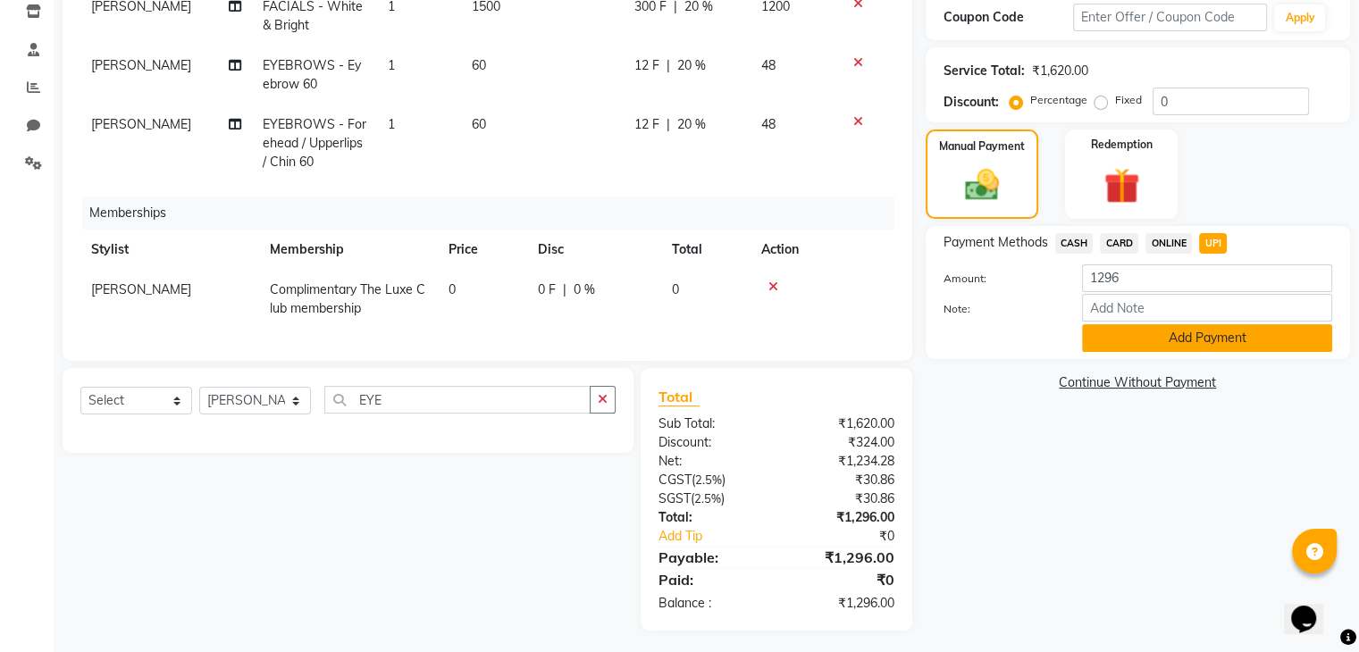
click at [1184, 340] on button "Add Payment" at bounding box center [1207, 338] width 250 height 28
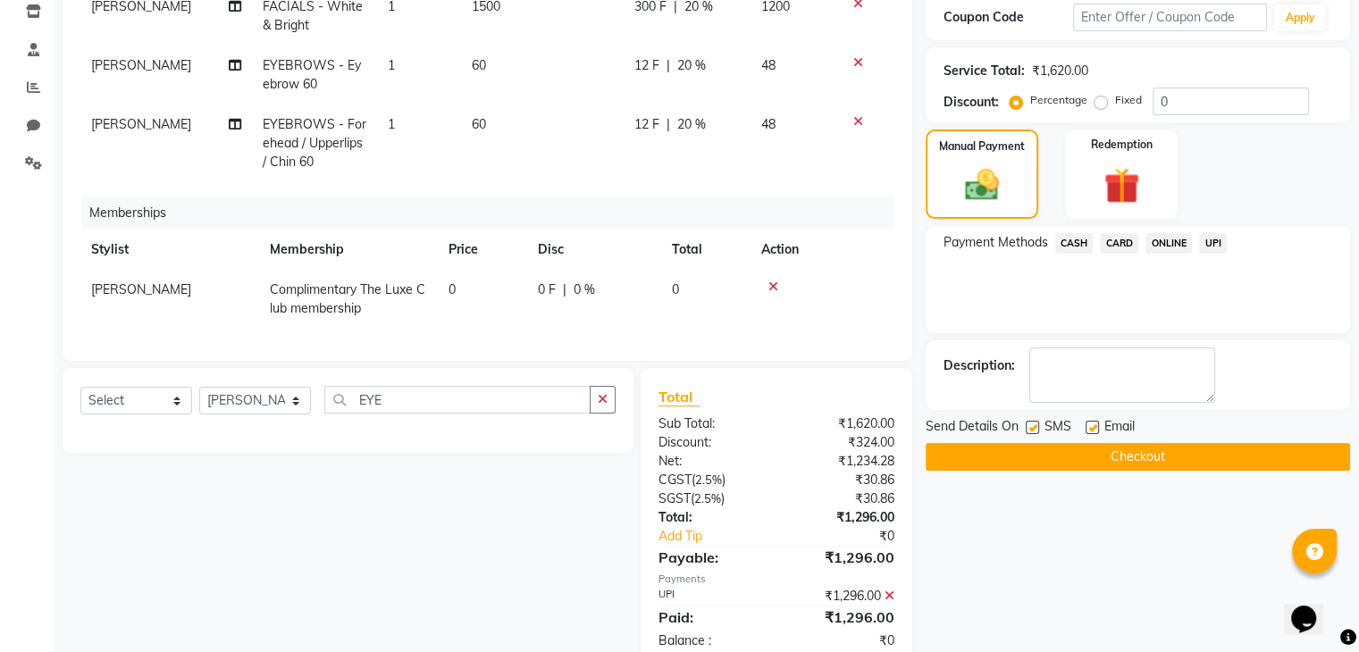
click at [1149, 462] on button "Checkout" at bounding box center [1138, 457] width 424 height 28
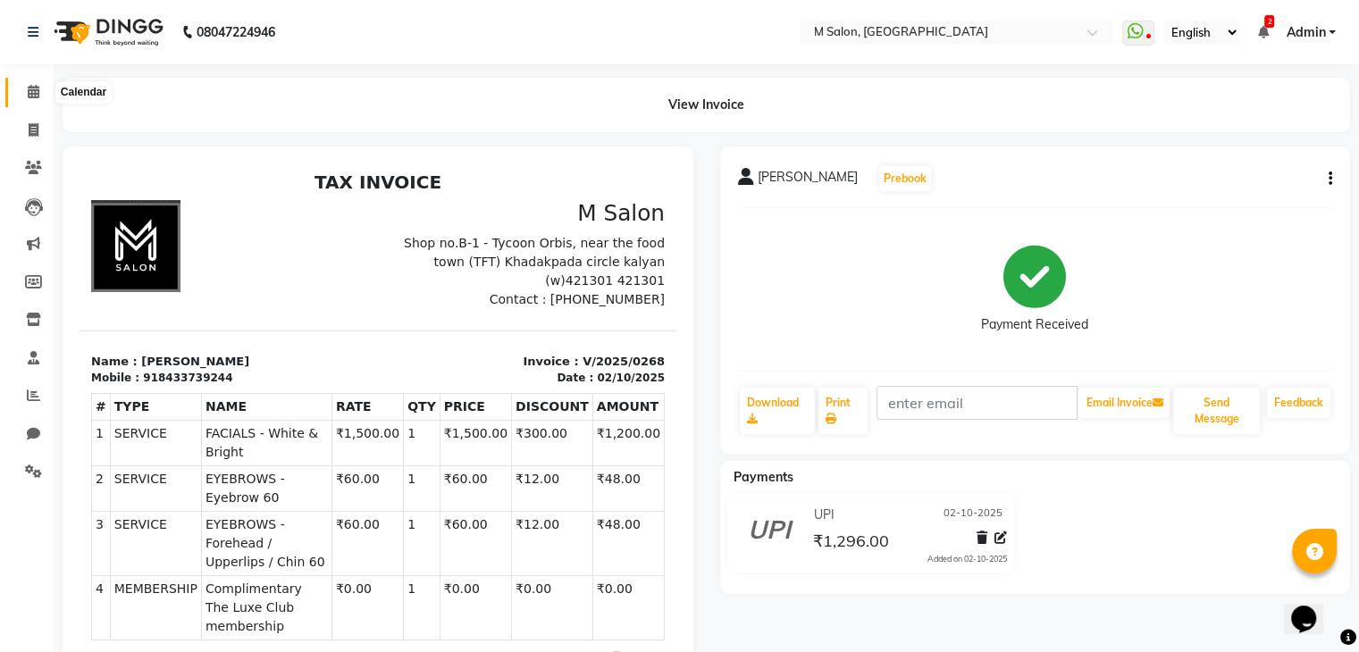
click at [33, 95] on icon at bounding box center [34, 91] width 12 height 13
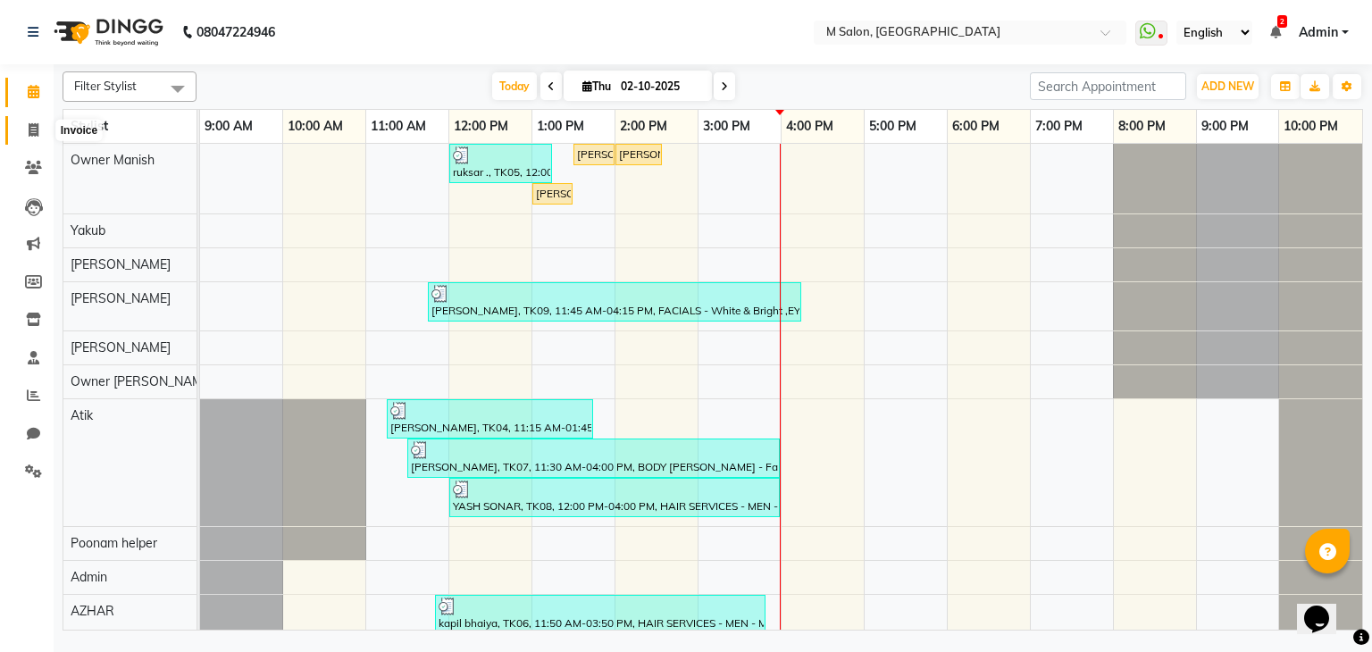
click at [25, 130] on span at bounding box center [33, 131] width 31 height 21
select select "service"
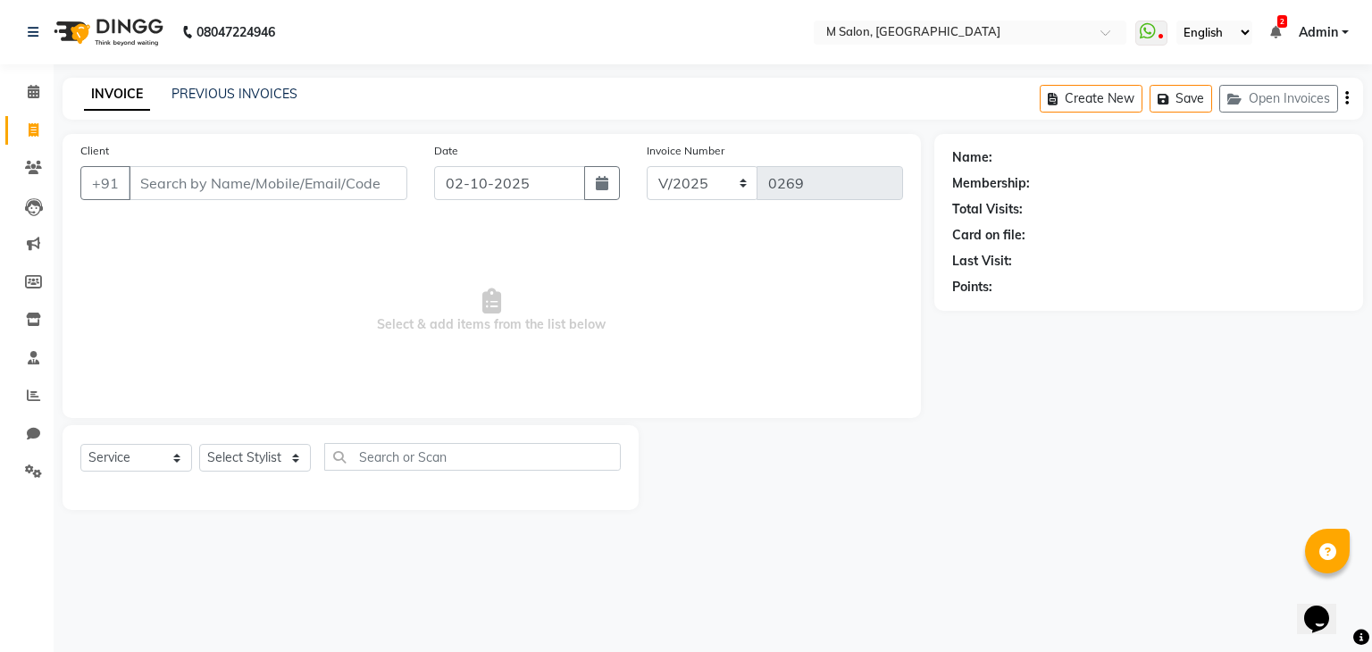
click at [196, 210] on div "Client +91" at bounding box center [244, 177] width 354 height 73
click at [182, 172] on input "Client" at bounding box center [268, 183] width 279 height 34
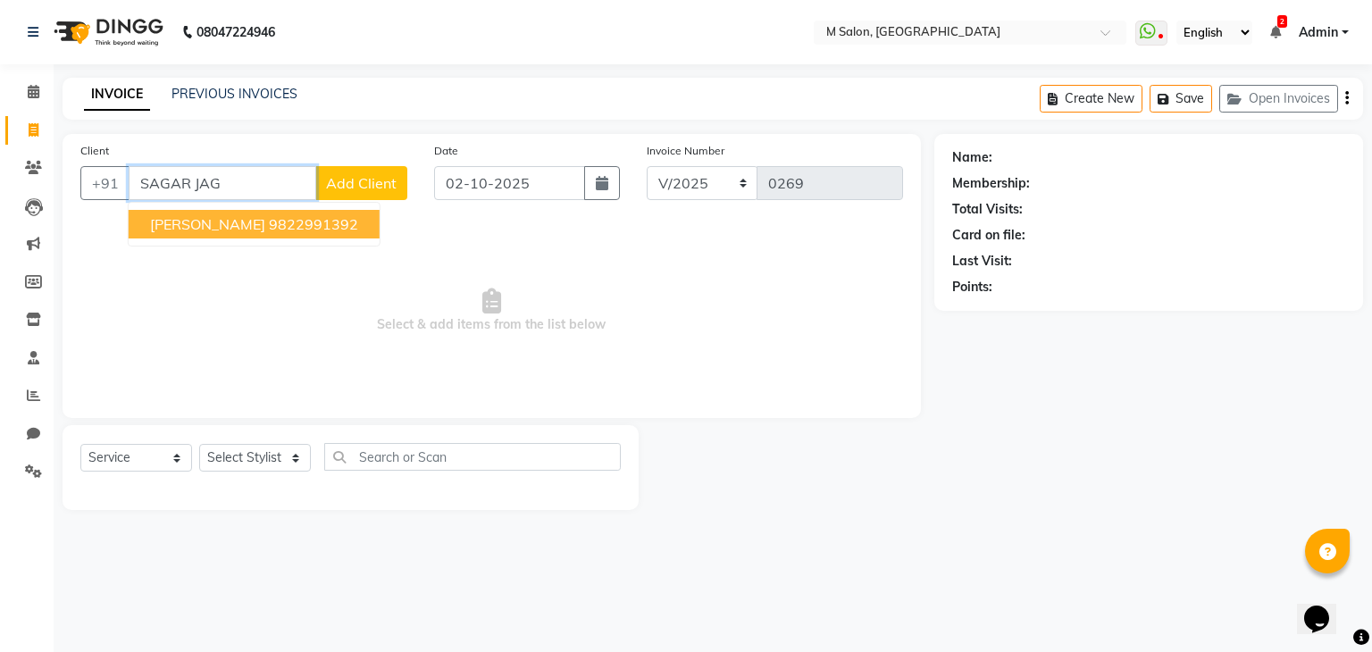
click at [203, 226] on span "SAGAR JAGIASI" at bounding box center [207, 224] width 115 height 18
type input "9822991392"
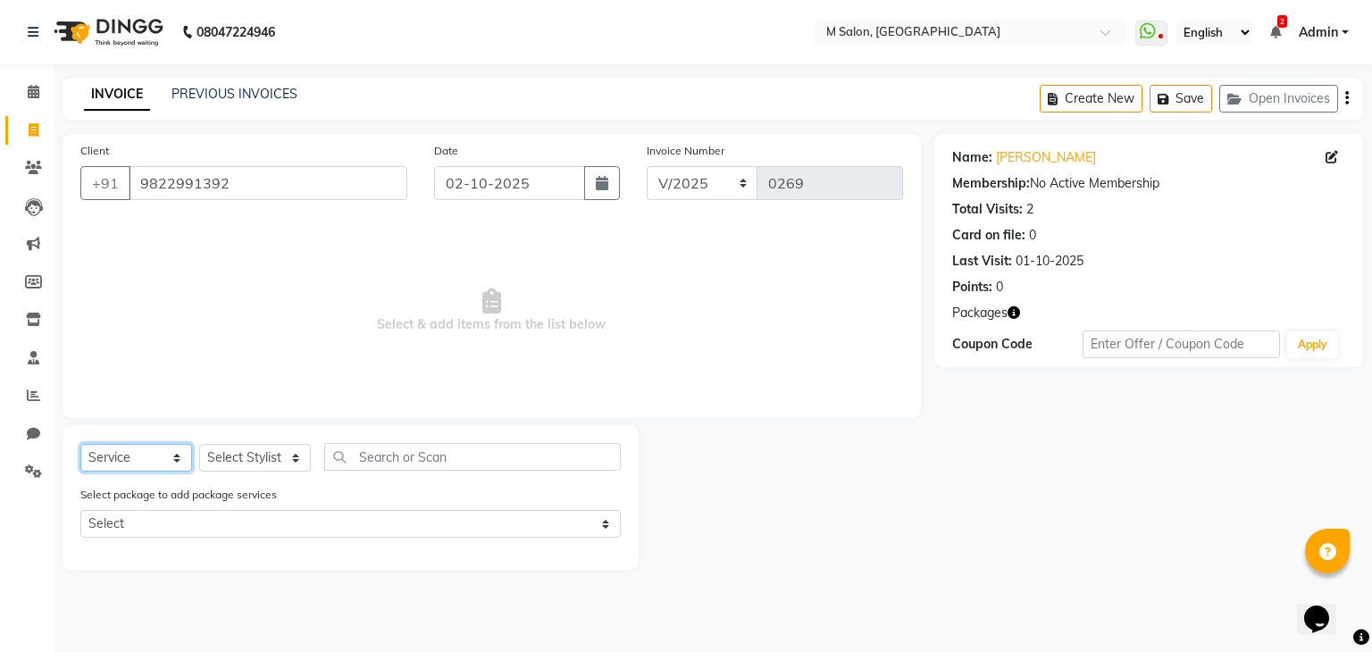
click at [121, 455] on select "Select Service Product Membership Package Voucher Prepaid Gift Card" at bounding box center [136, 458] width 112 height 28
drag, startPoint x: 284, startPoint y: 375, endPoint x: 248, endPoint y: 453, distance: 85.5
click at [248, 453] on div "Client +91 9822991392 Date 02-10-2025 Invoice Number V/2025 V/2025-26 0269 Sele…" at bounding box center [491, 352] width 885 height 436
click at [248, 453] on select "Select Stylist Admin Atik AZHAR Heena Owner Manish Owner Rima Solanki Poonam he…" at bounding box center [255, 458] width 112 height 28
select select "89947"
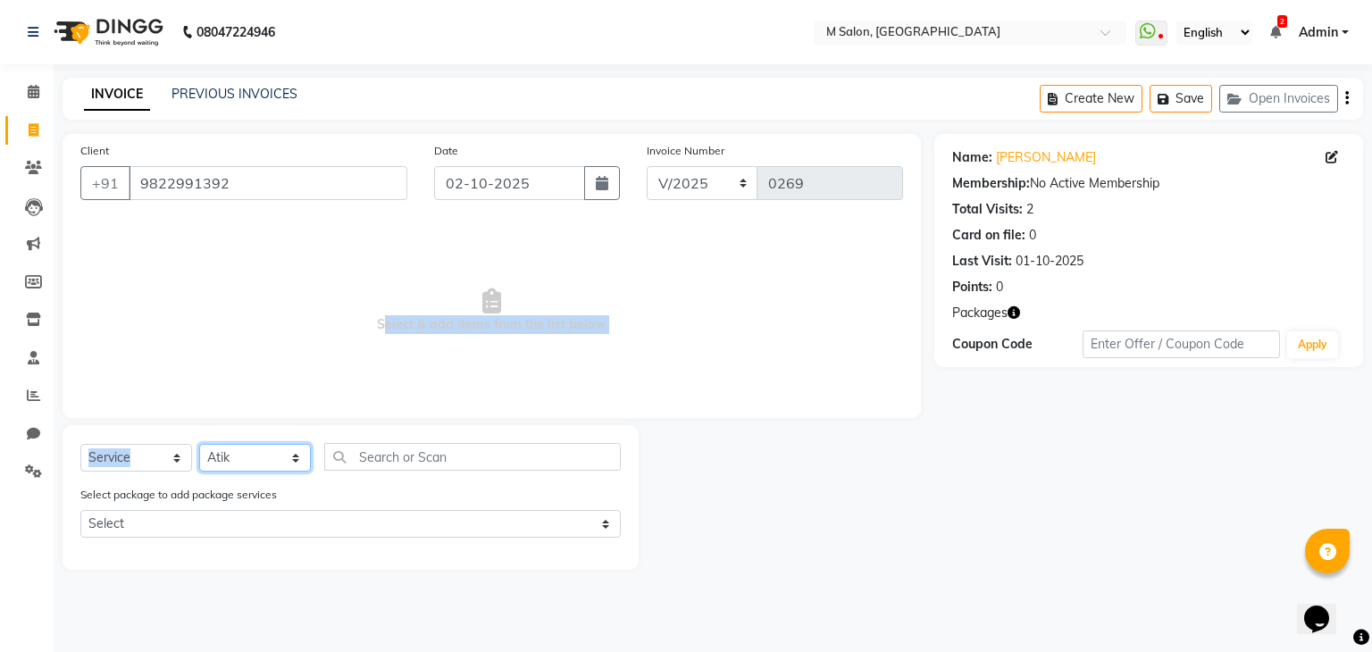
click at [199, 445] on select "Select Stylist Admin Atik AZHAR Heena Owner Manish Owner Rima Solanki Poonam he…" at bounding box center [255, 458] width 112 height 28
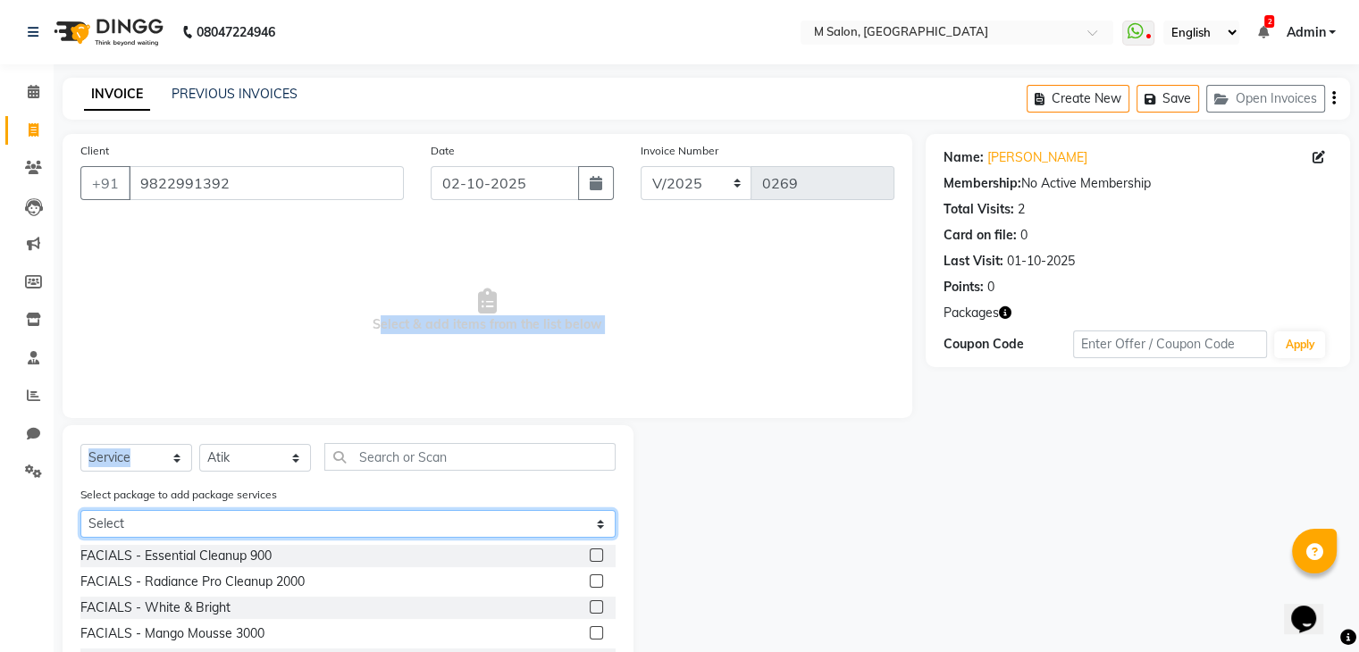
click at [134, 522] on select "Select MENS CUT & BEARD COMBO" at bounding box center [347, 524] width 535 height 28
select select "1: Object"
click at [80, 512] on select "Select MENS CUT & BEARD COMBO" at bounding box center [347, 524] width 535 height 28
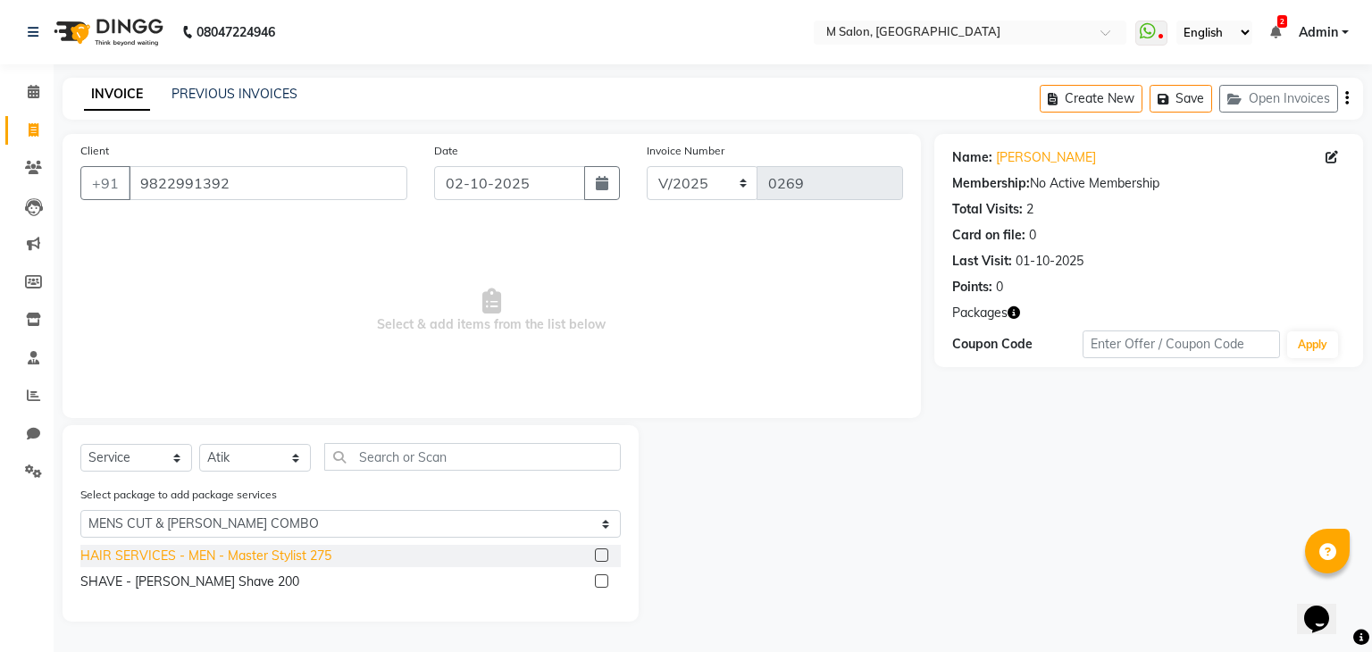
click at [154, 565] on div "HAIR SERVICES - MEN - Master Stylist 275" at bounding box center [205, 556] width 251 height 19
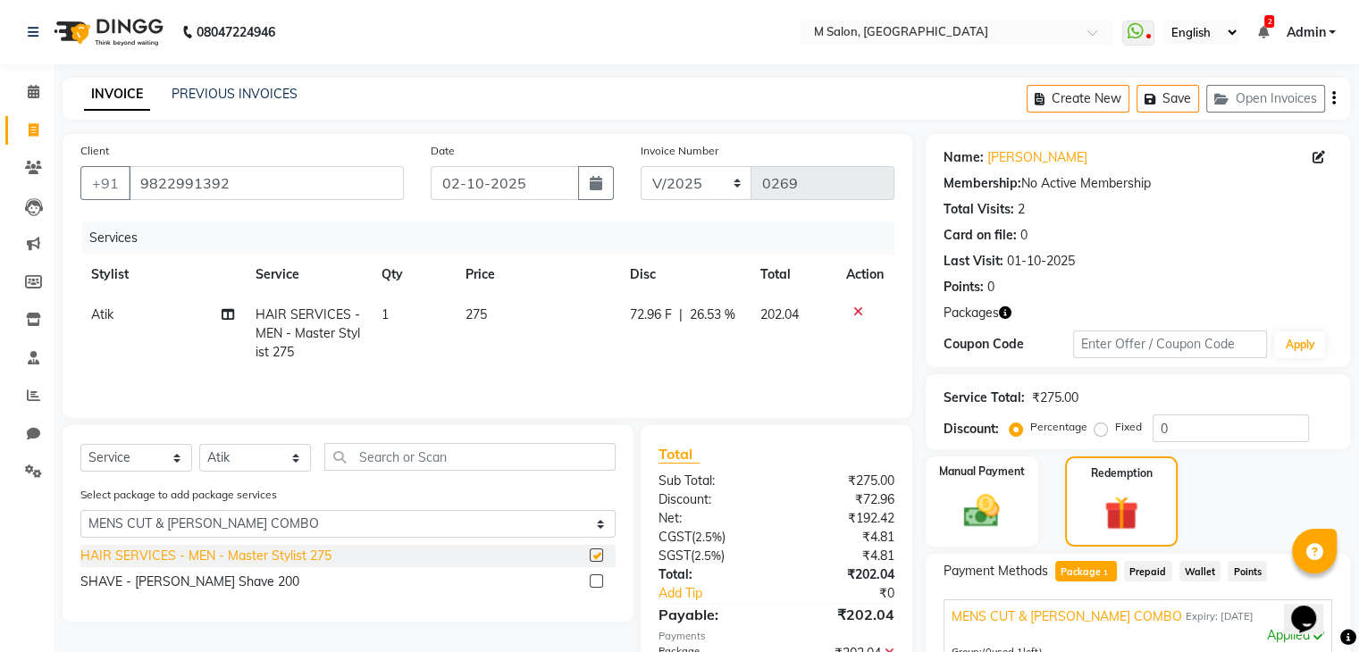
checkbox input "false"
click at [154, 582] on div "SHAVE - Beard Shave 200" at bounding box center [189, 582] width 219 height 19
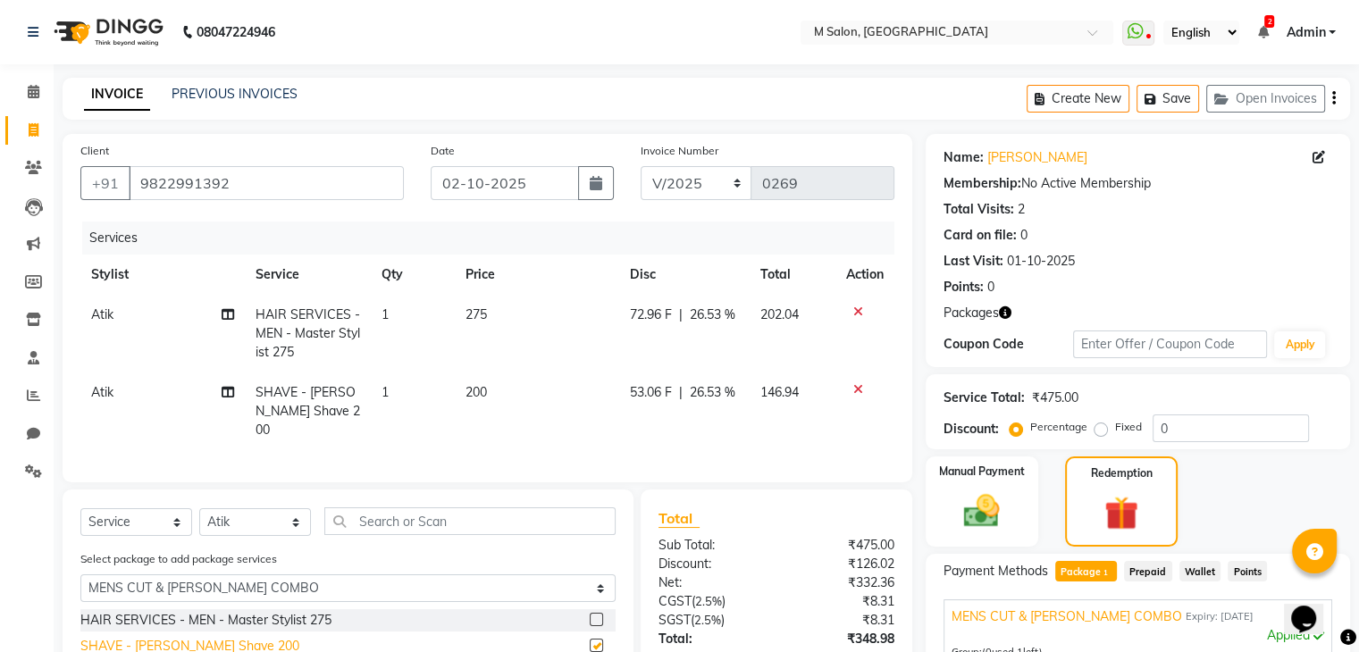
checkbox input "false"
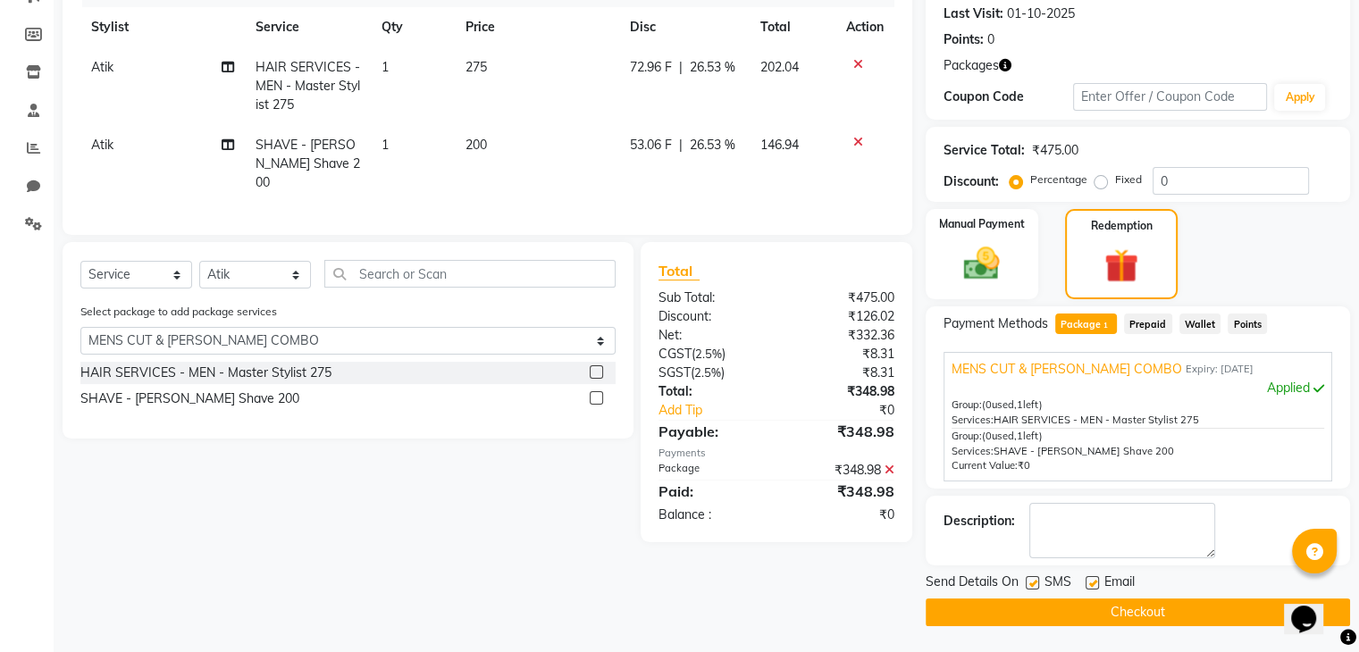
click at [1124, 605] on button "Checkout" at bounding box center [1138, 613] width 424 height 28
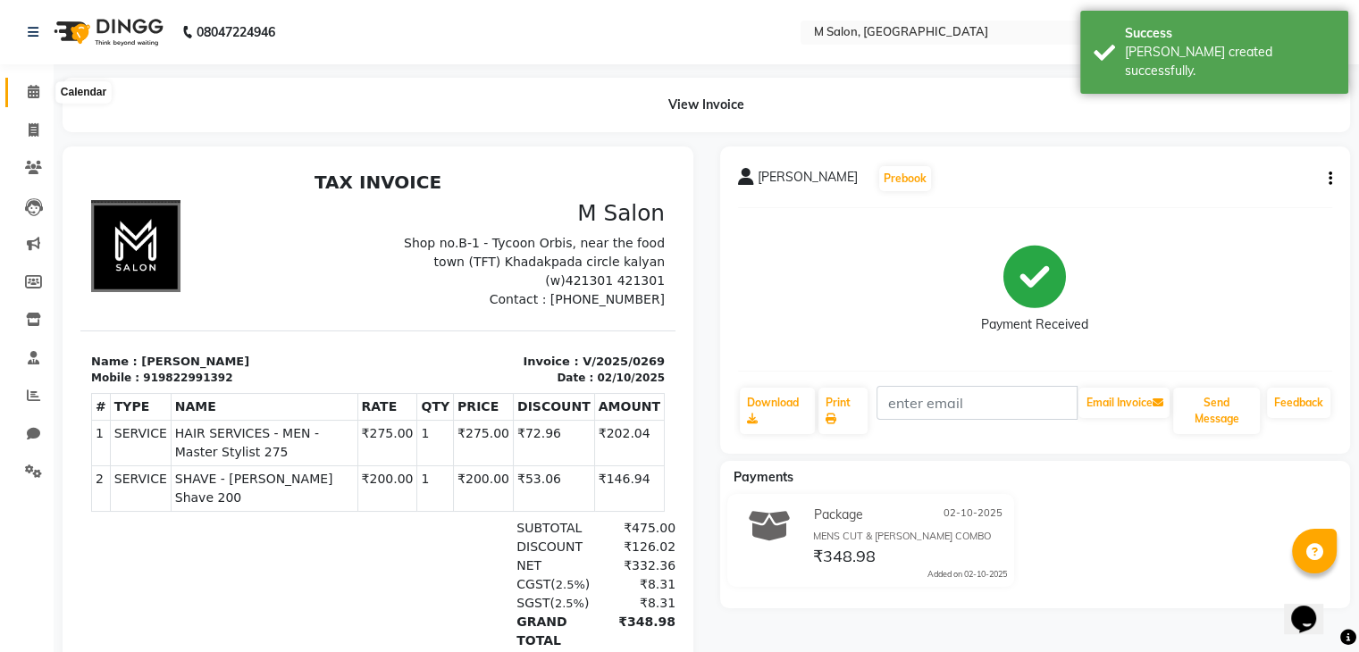
click at [29, 94] on icon at bounding box center [34, 91] width 12 height 13
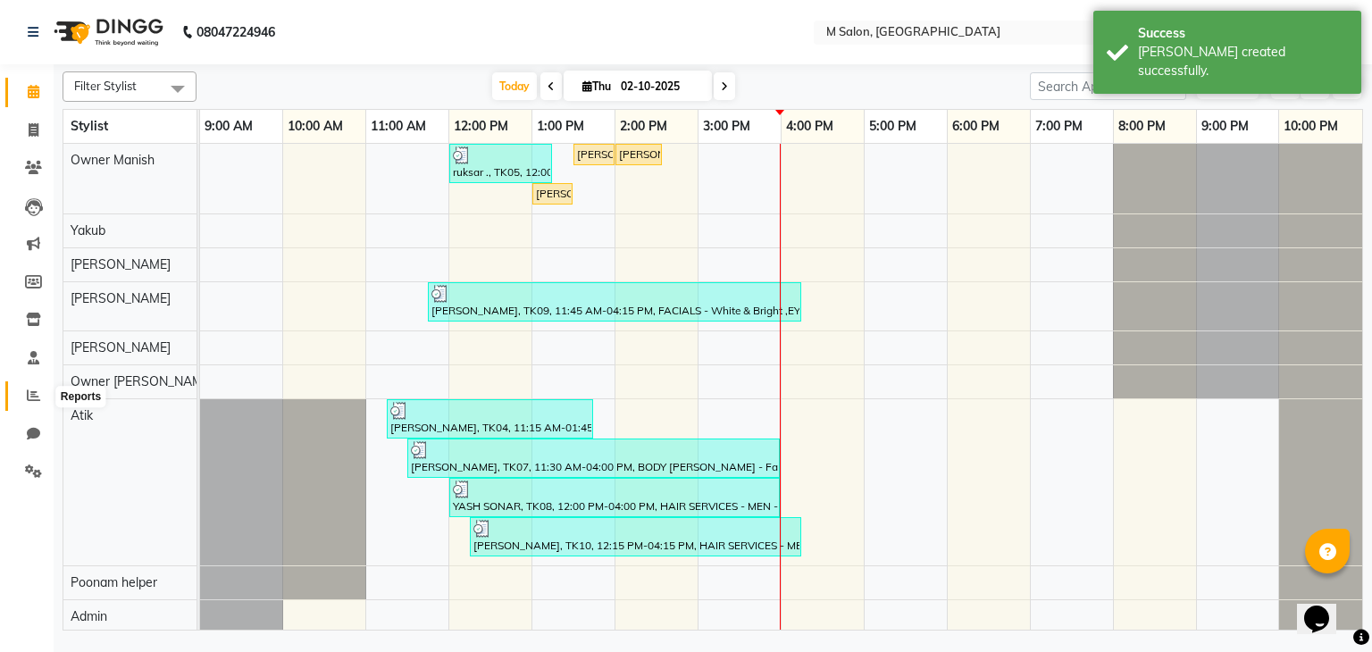
click at [29, 394] on icon at bounding box center [33, 395] width 13 height 13
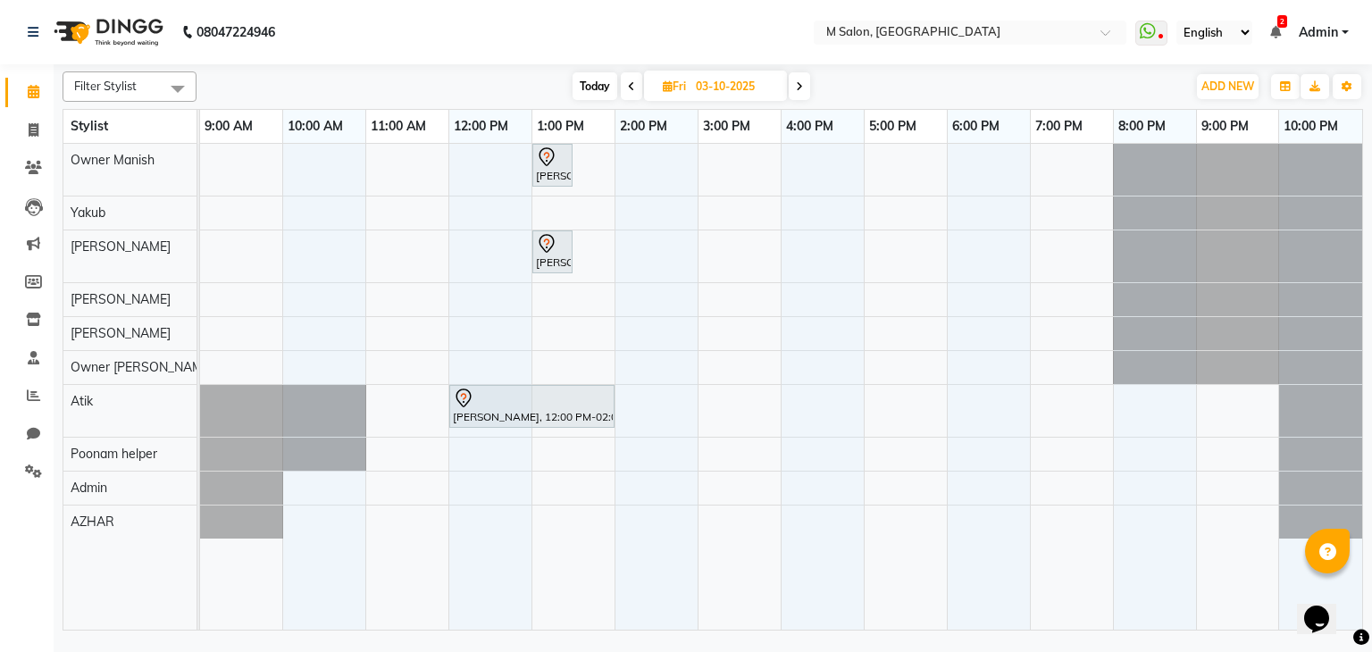
click at [604, 83] on span "Today" at bounding box center [595, 86] width 45 height 28
type input "02-10-2025"
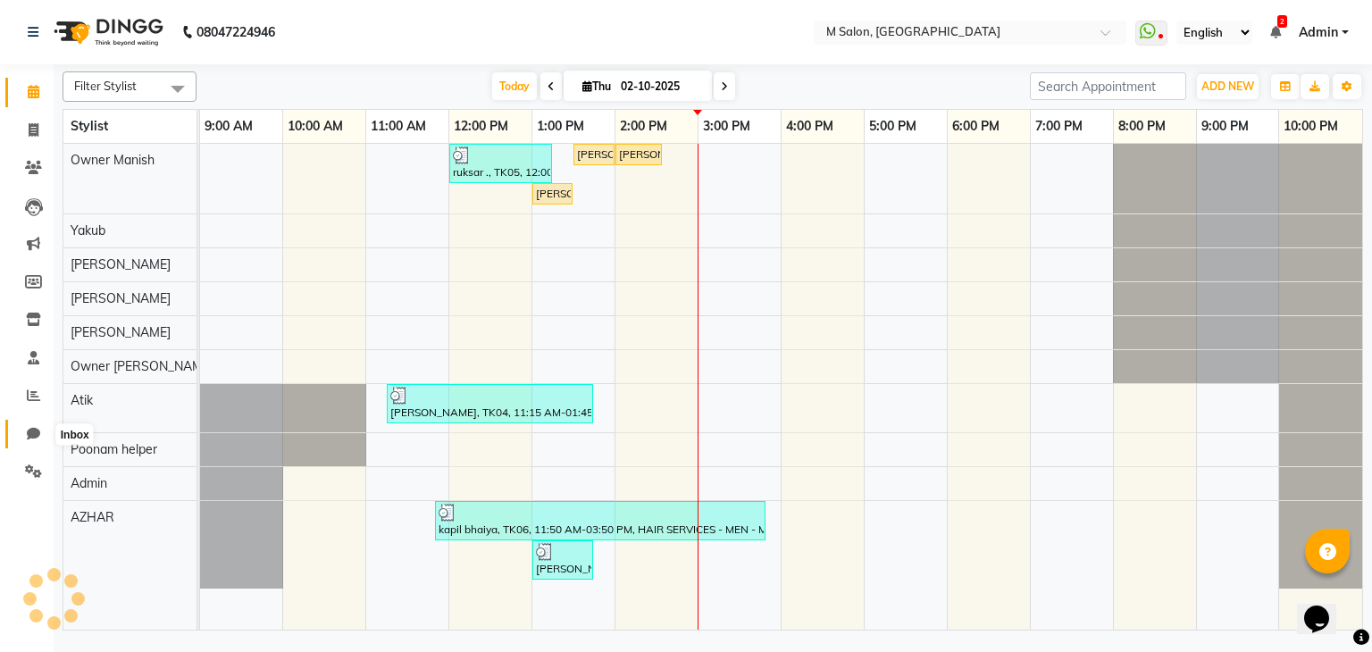
click at [29, 432] on icon at bounding box center [33, 433] width 13 height 13
select select "100"
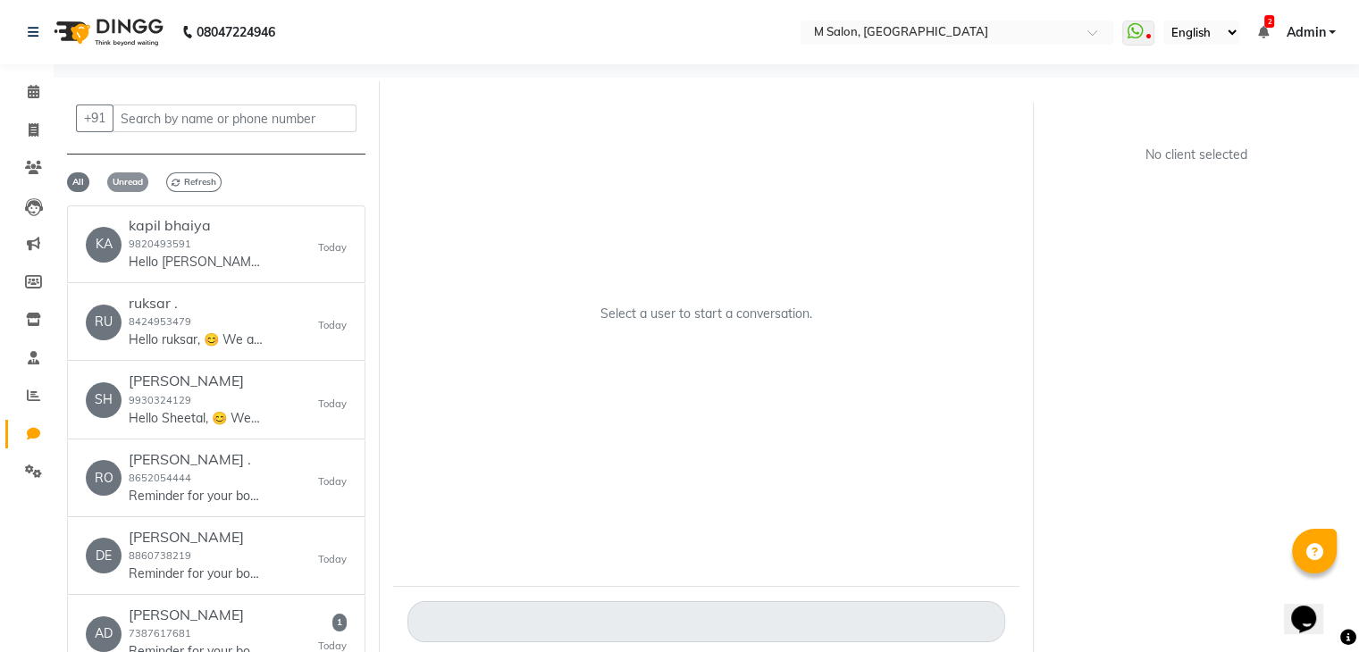
click at [119, 177] on span "Unread" at bounding box center [127, 182] width 41 height 20
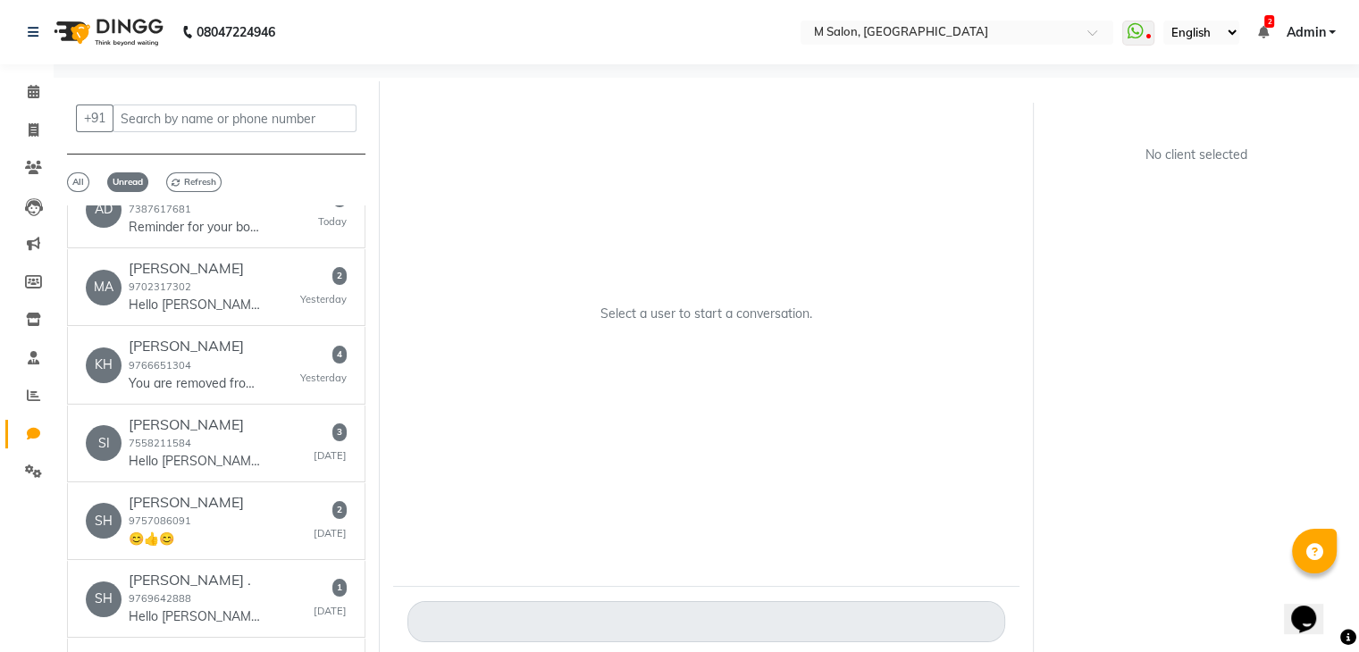
scroll to position [33, 0]
click at [172, 352] on h6 "[PERSON_NAME]" at bounding box center [196, 347] width 134 height 17
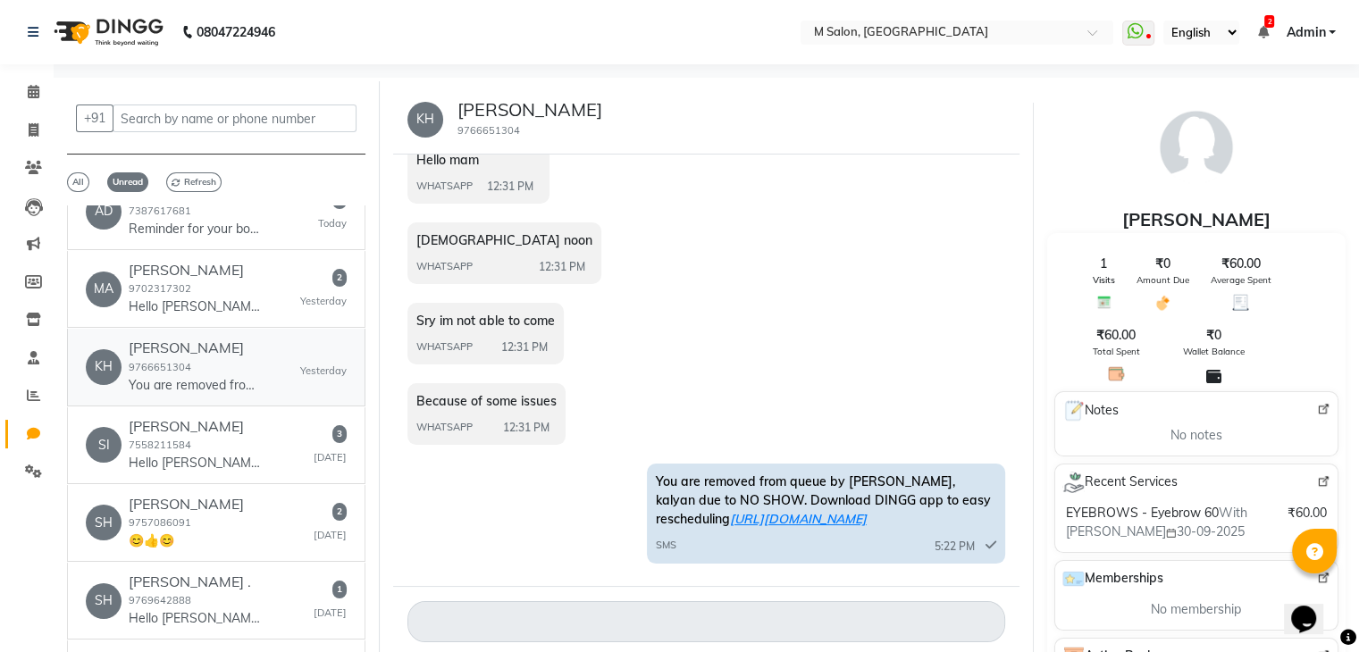
scroll to position [13, 0]
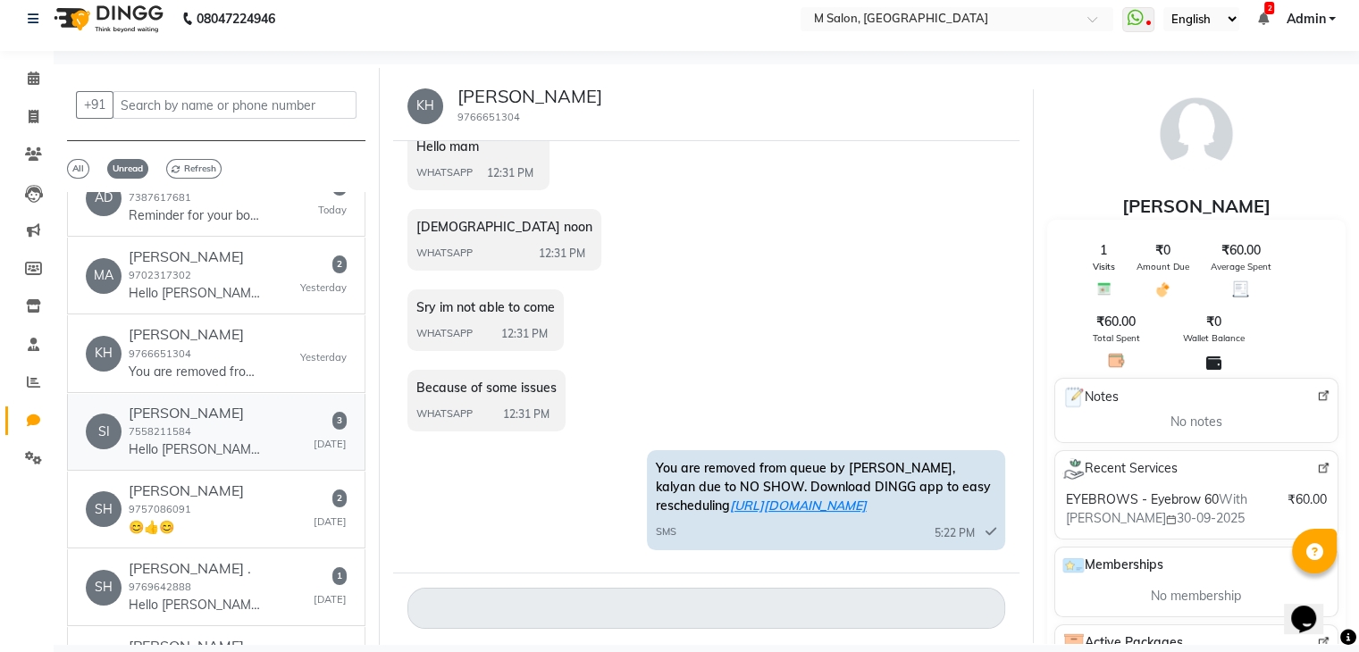
click at [239, 418] on h6 "[PERSON_NAME]" at bounding box center [196, 413] width 134 height 17
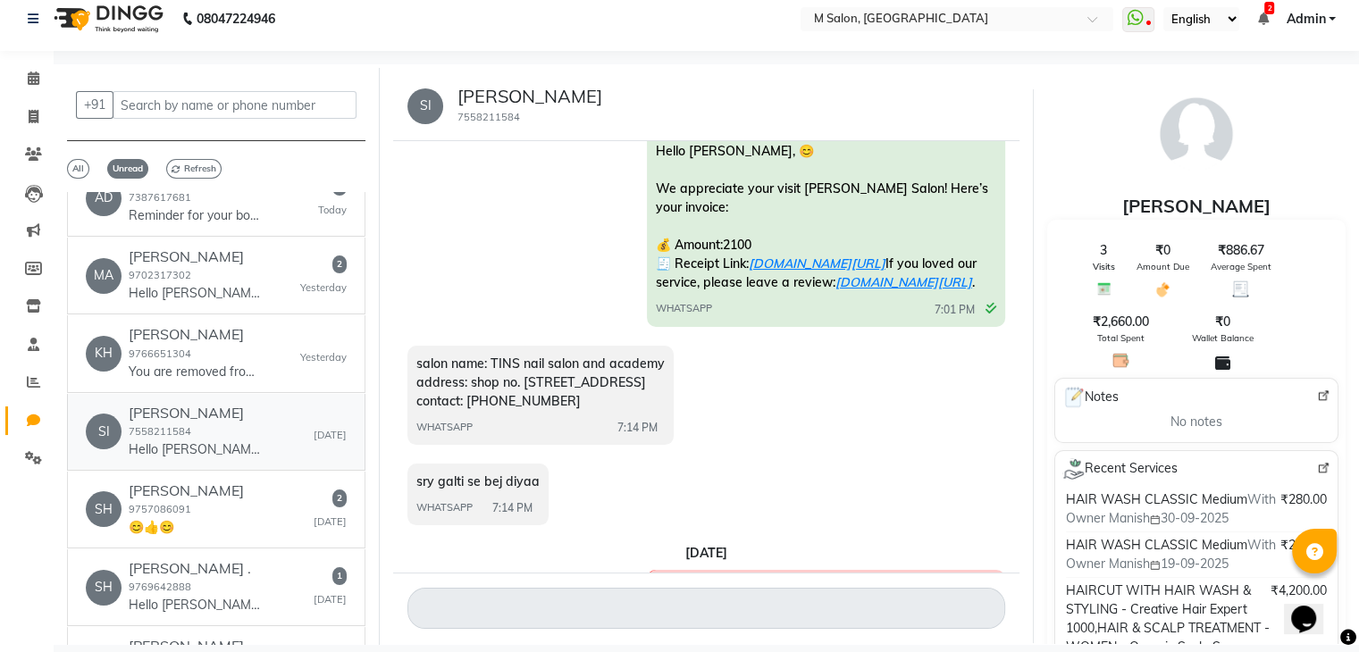
scroll to position [5798, 0]
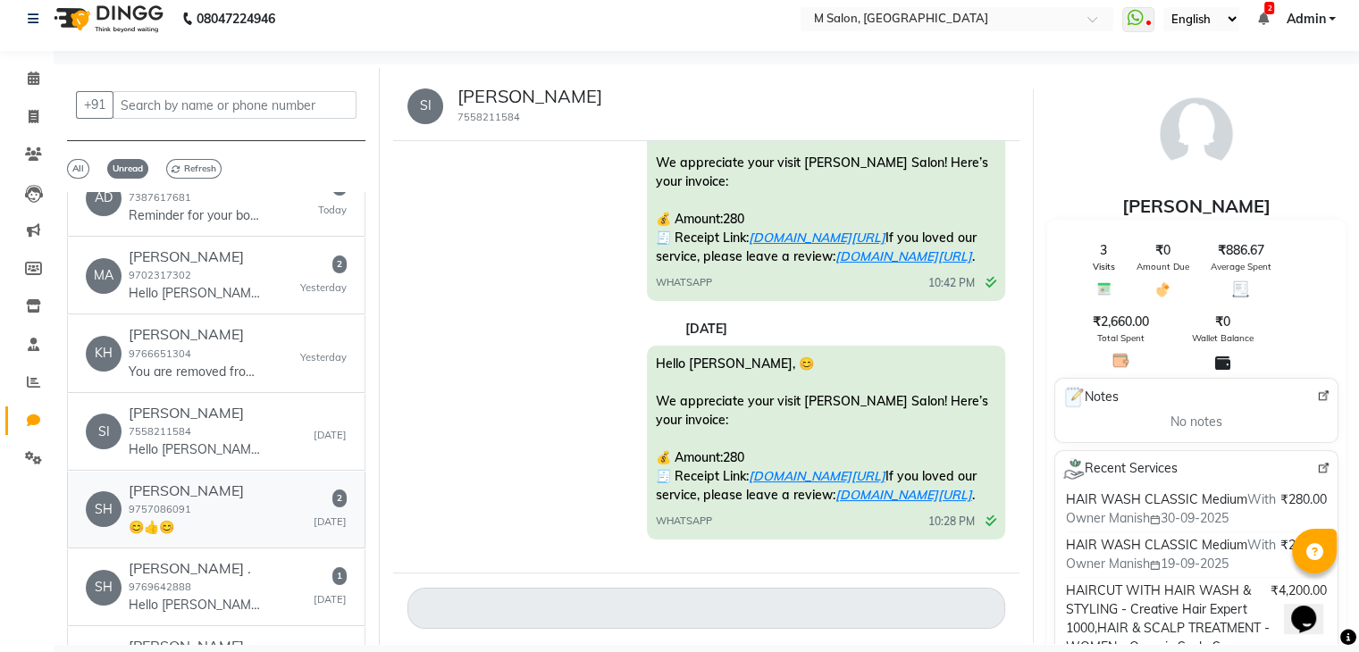
click at [222, 510] on div "[PERSON_NAME] 9757086091 😊👍😊" at bounding box center [186, 509] width 115 height 54
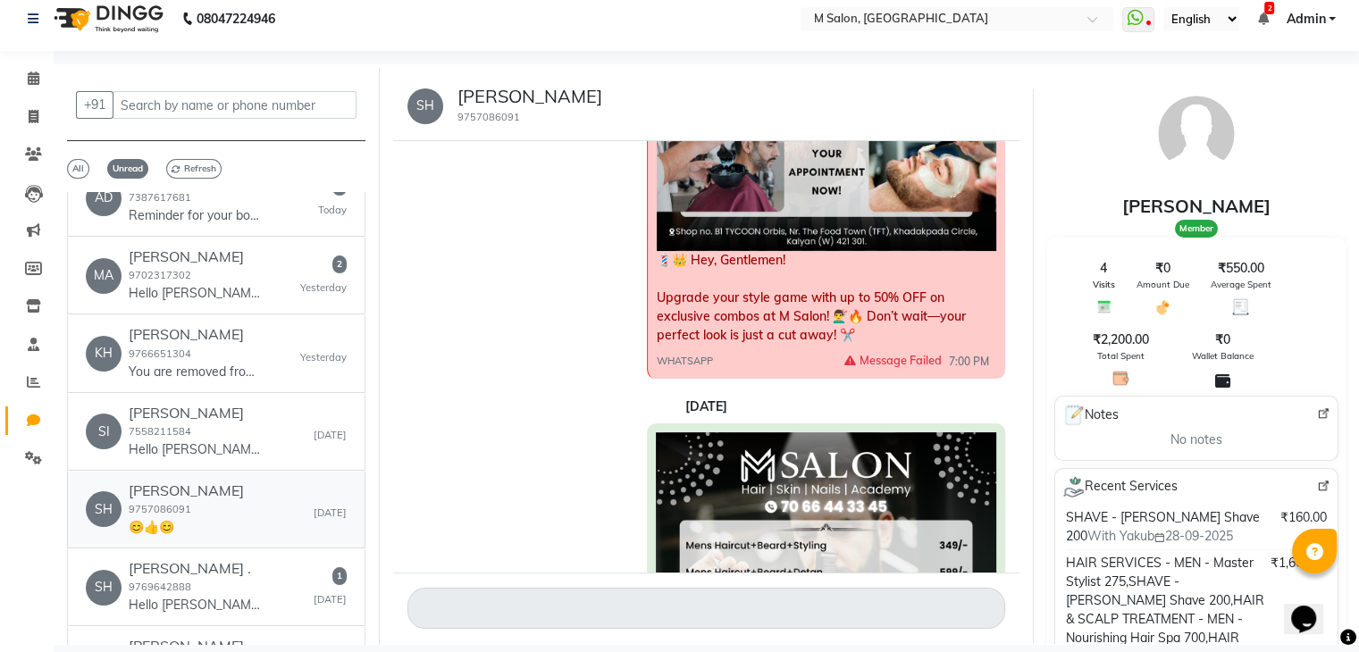
scroll to position [3433, 0]
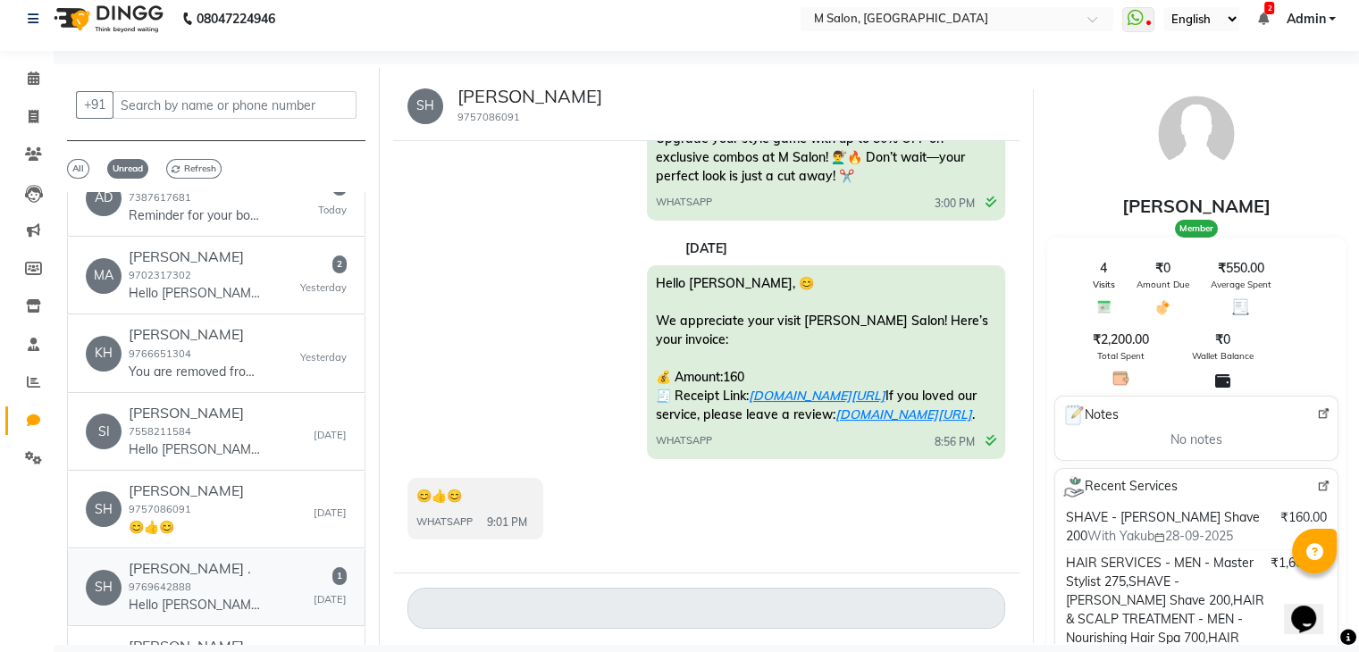
click at [195, 574] on h6 "[PERSON_NAME] ." at bounding box center [196, 568] width 134 height 17
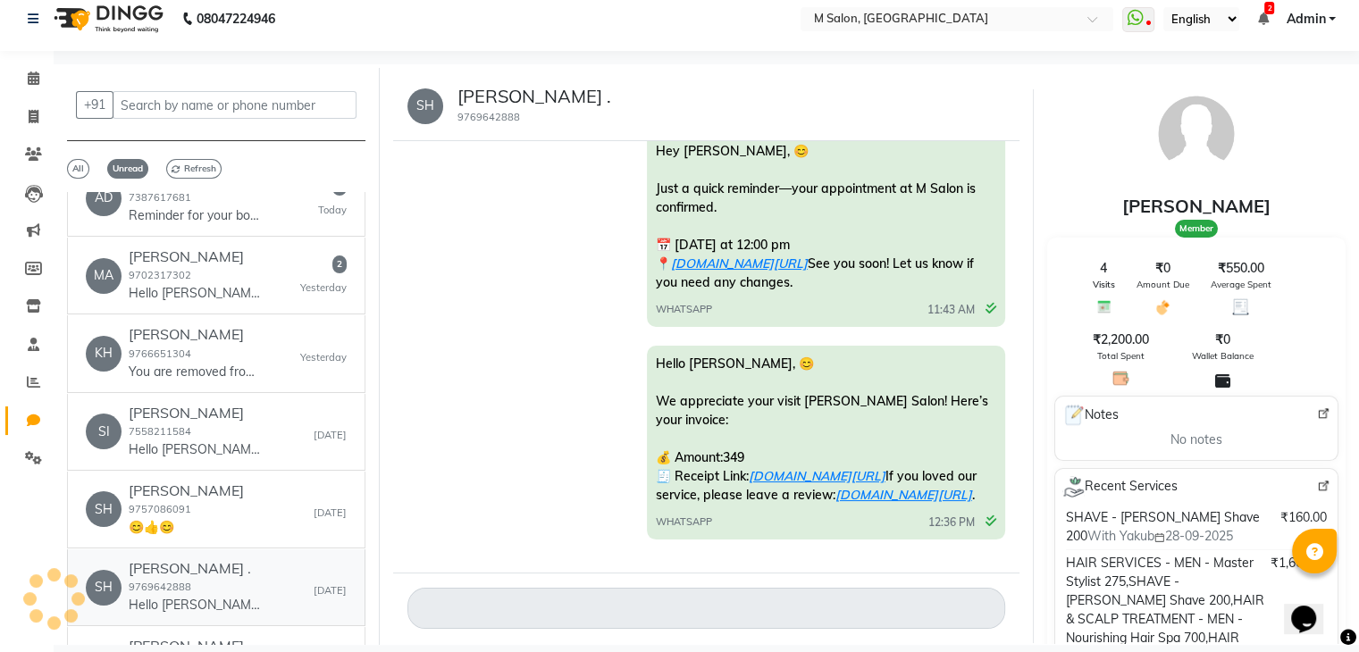
scroll to position [2833, 0]
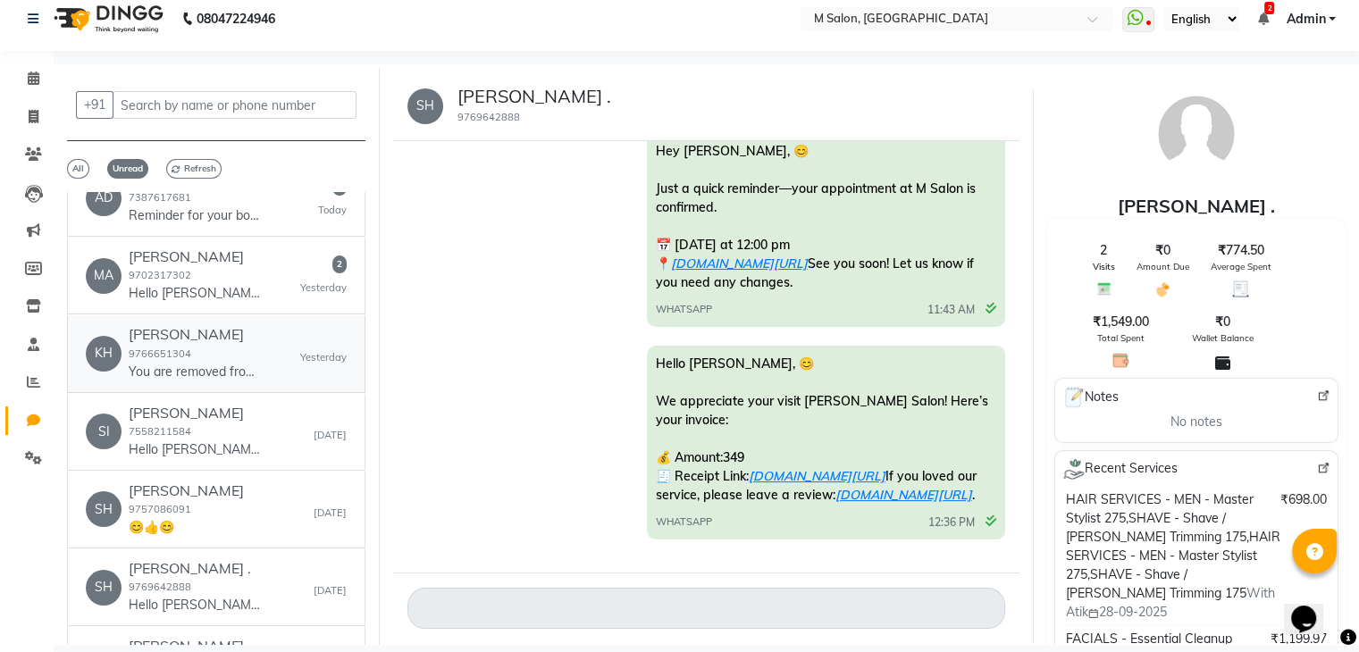
click at [199, 326] on h6 "[PERSON_NAME]" at bounding box center [196, 334] width 134 height 17
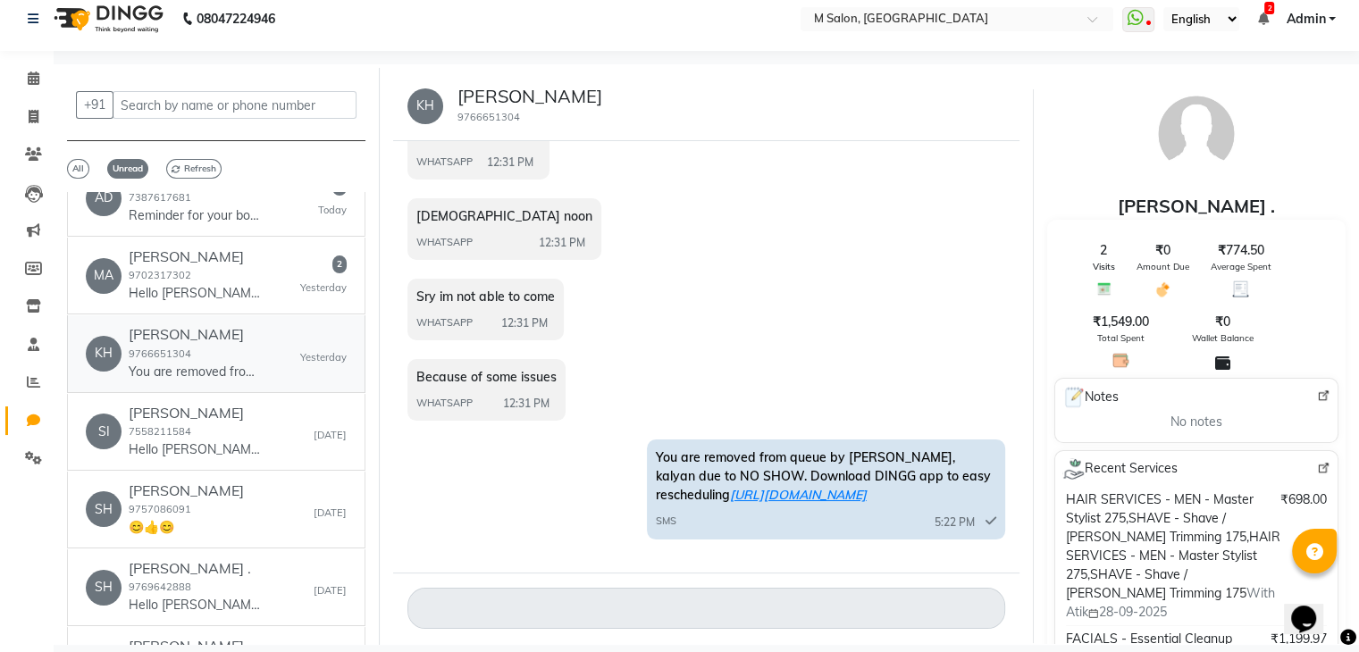
scroll to position [678, 0]
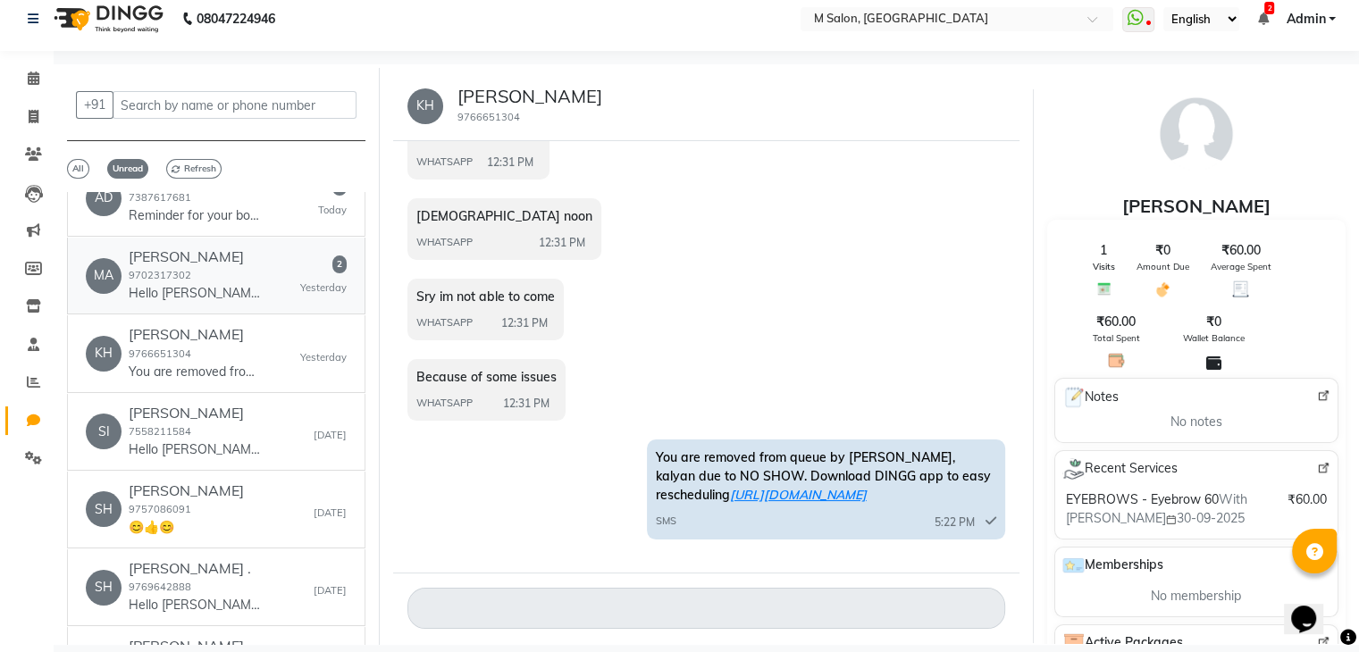
click at [209, 278] on div "[PERSON_NAME] 9702317302 Hello [PERSON_NAME], 😊 We appreciate your visit [PERSO…" at bounding box center [196, 275] width 134 height 54
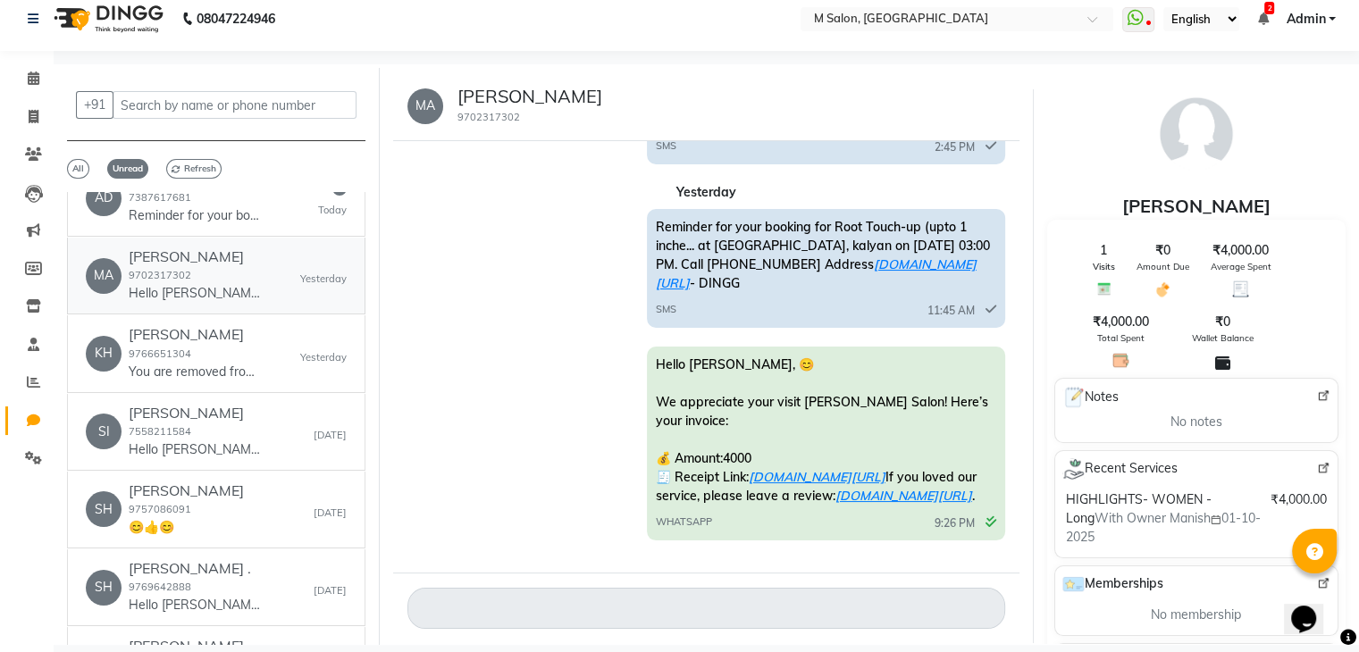
scroll to position [0, 0]
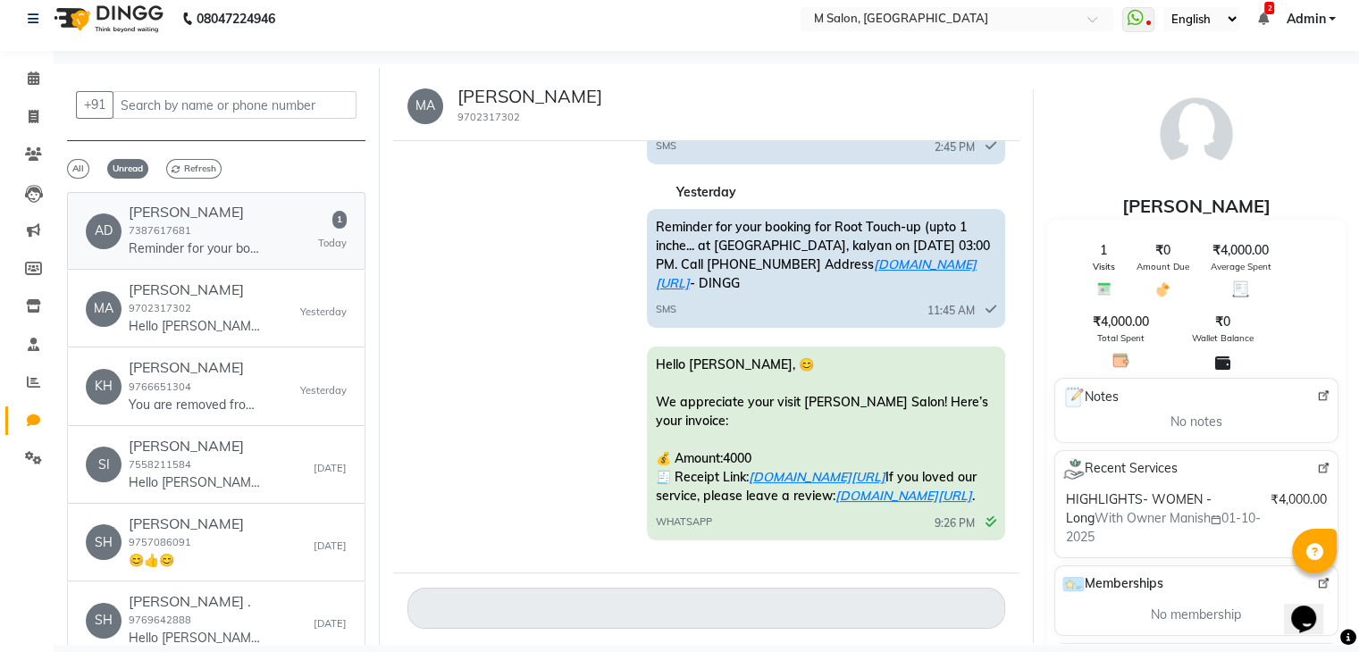
click at [225, 226] on div "[PERSON_NAME] 7387617681 Reminder for your booking for HAIR SERVICES - MEN - Ma…" at bounding box center [196, 231] width 134 height 54
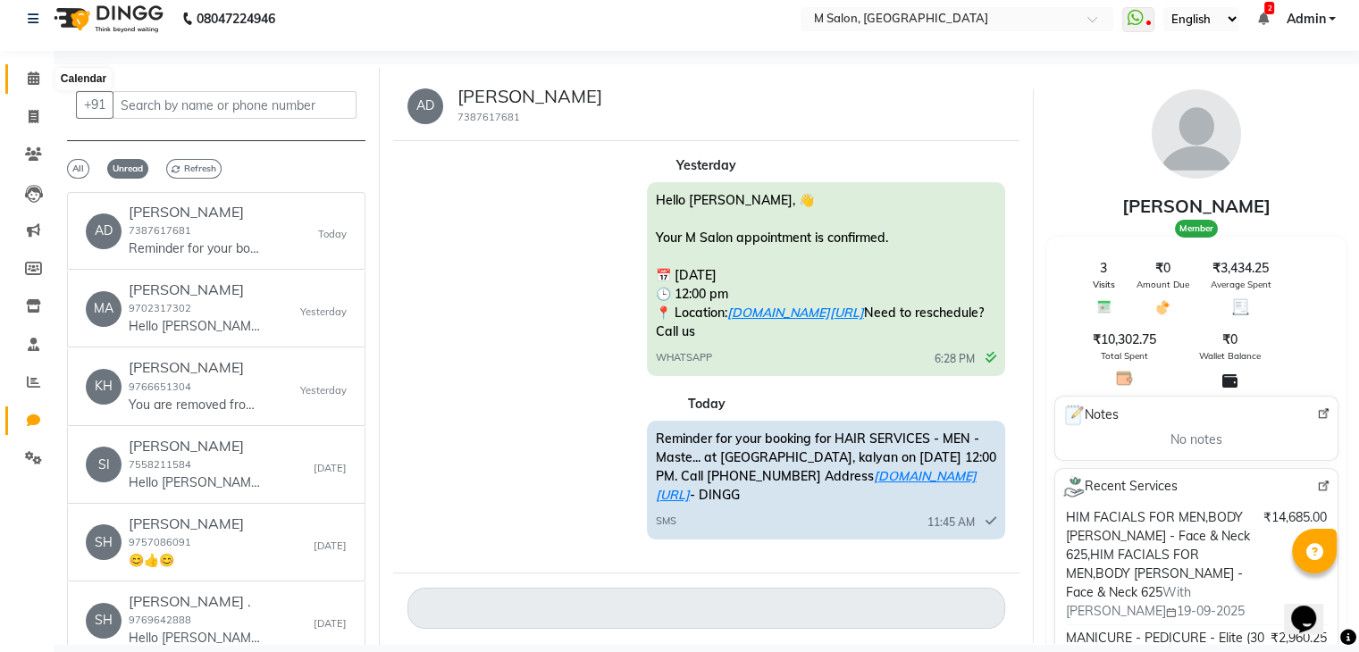
click at [25, 75] on span at bounding box center [33, 79] width 31 height 21
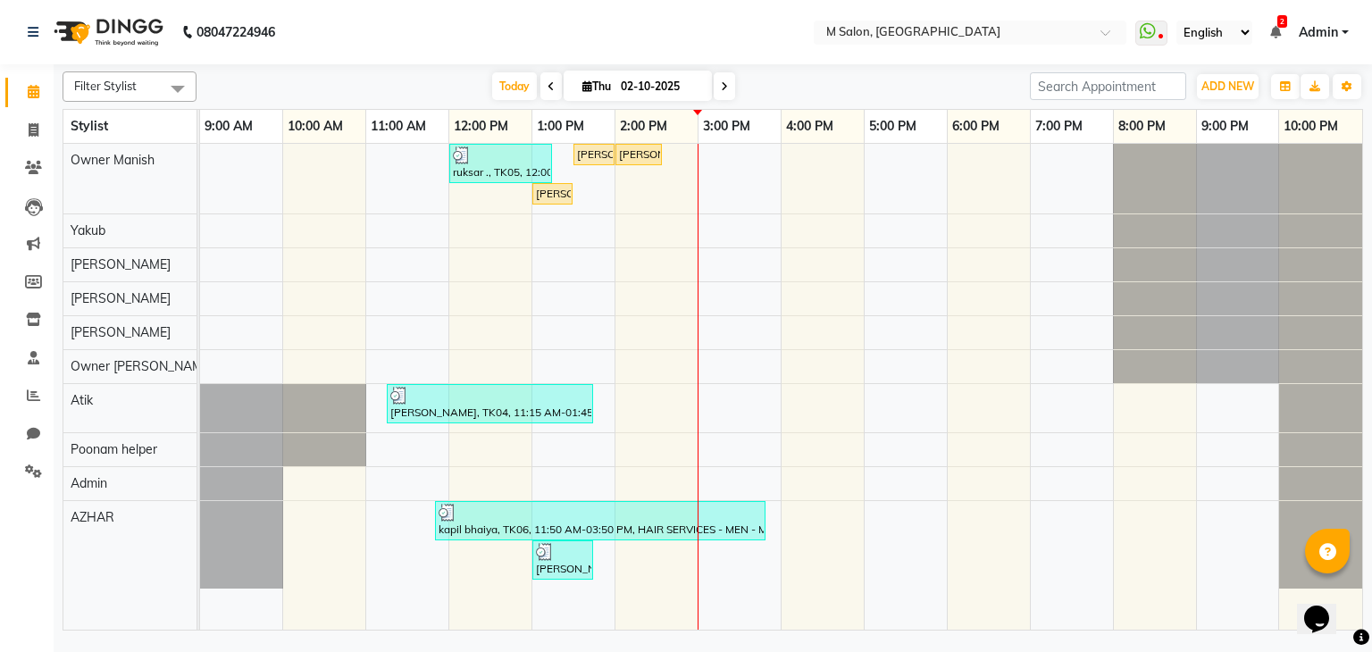
click at [540, 89] on span at bounding box center [550, 86] width 21 height 28
type input "01-10-2025"
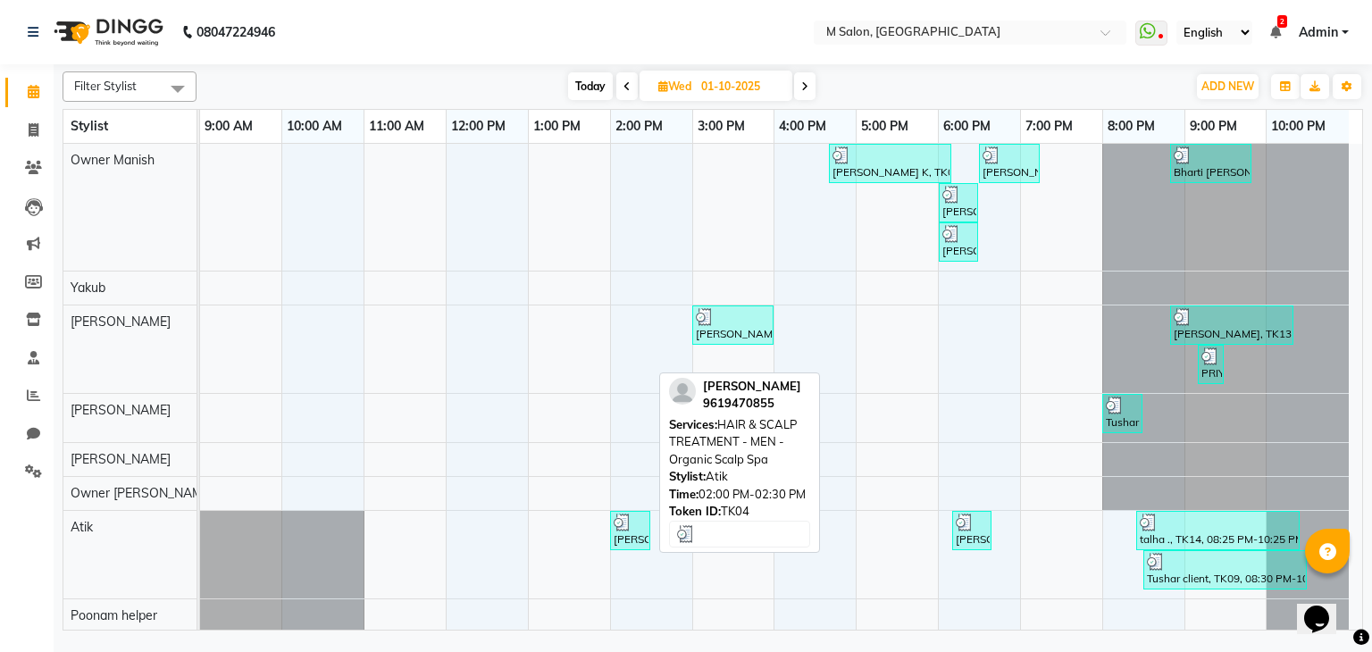
click at [637, 537] on div "[PERSON_NAME], TK04, 02:00 PM-02:30 PM, HAIR & SCALP TREATMENT - MEN - Organic …" at bounding box center [630, 531] width 37 height 34
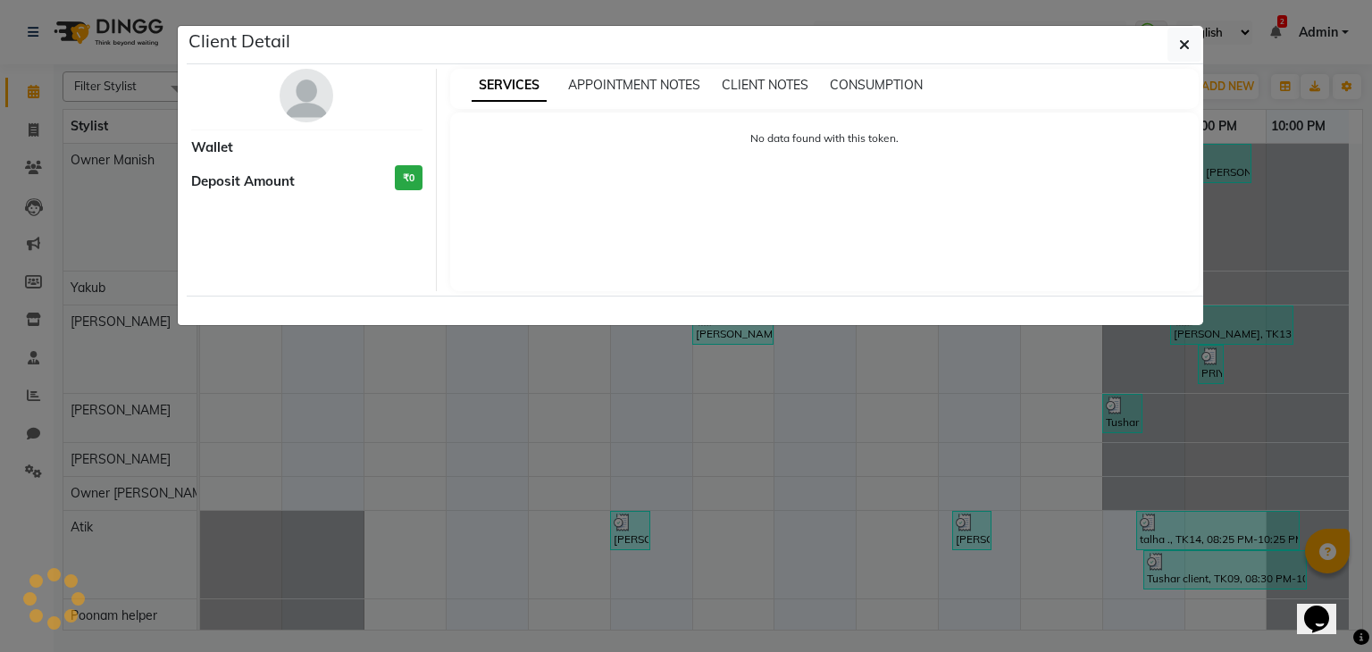
select select "3"
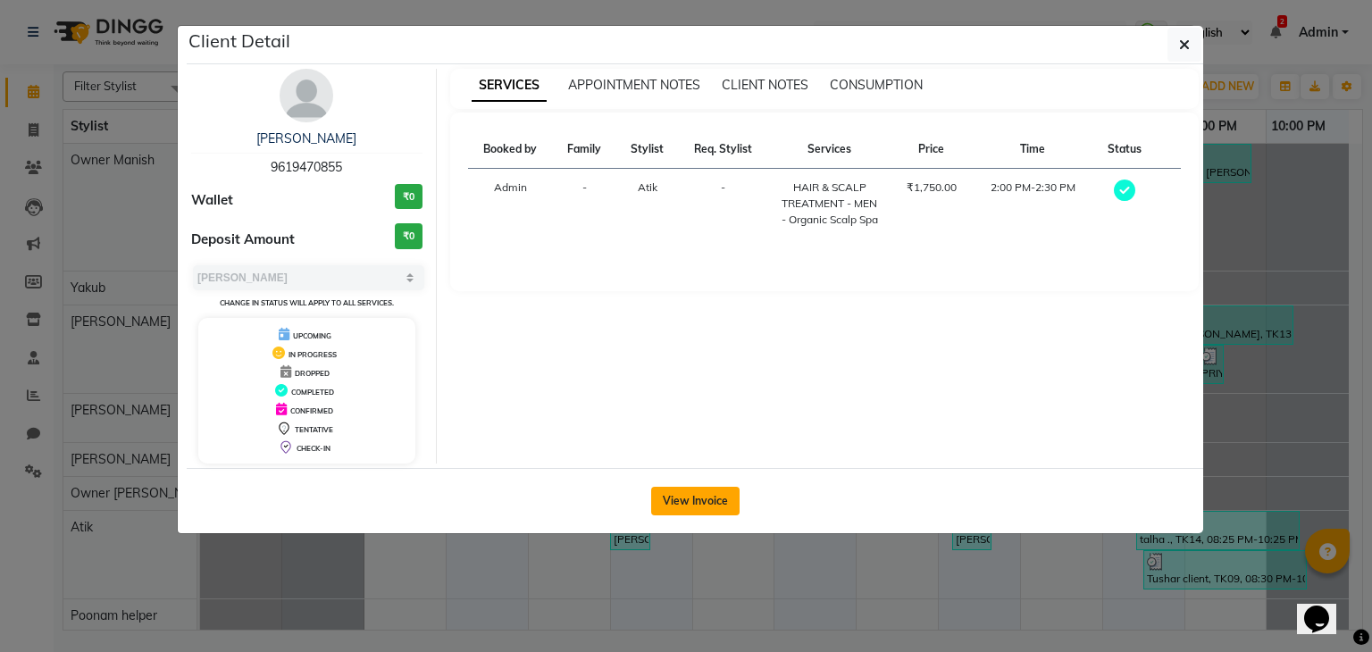
click at [695, 488] on button "View Invoice" at bounding box center [695, 501] width 88 height 29
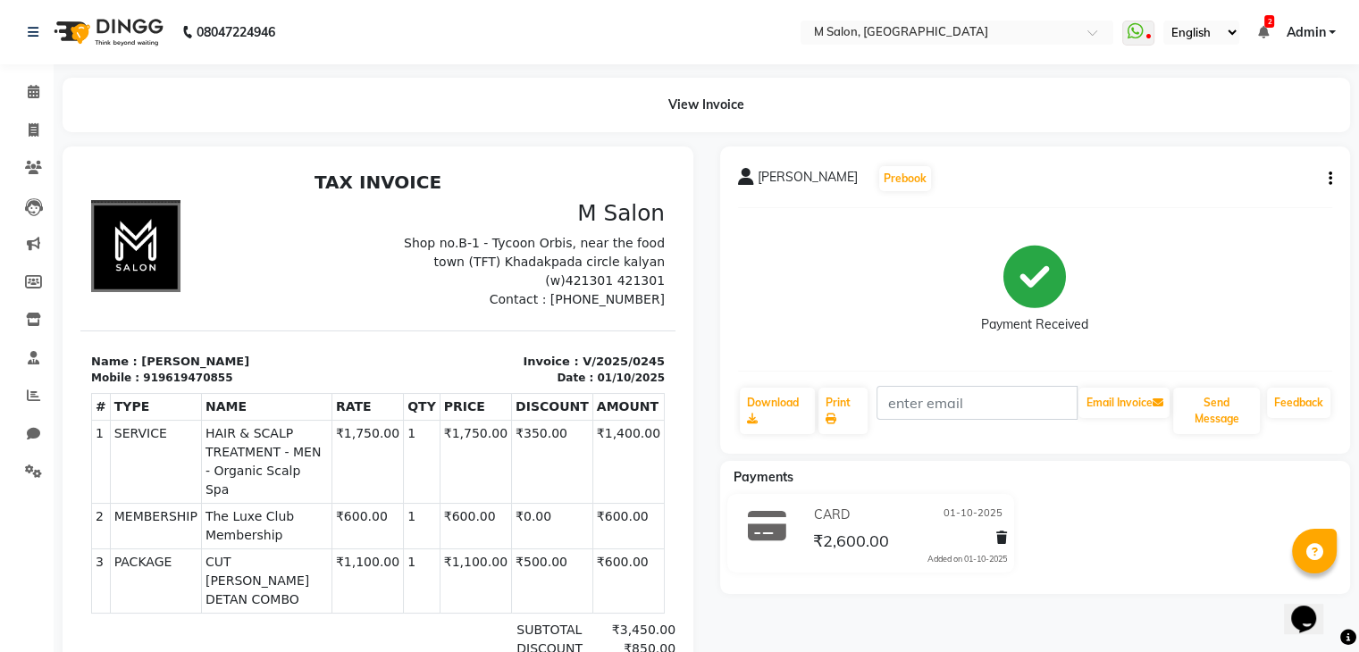
click at [151, 376] on div "919619470855" at bounding box center [187, 378] width 89 height 16
copy div "919619470855"
click at [30, 139] on span at bounding box center [33, 131] width 31 height 21
select select "service"
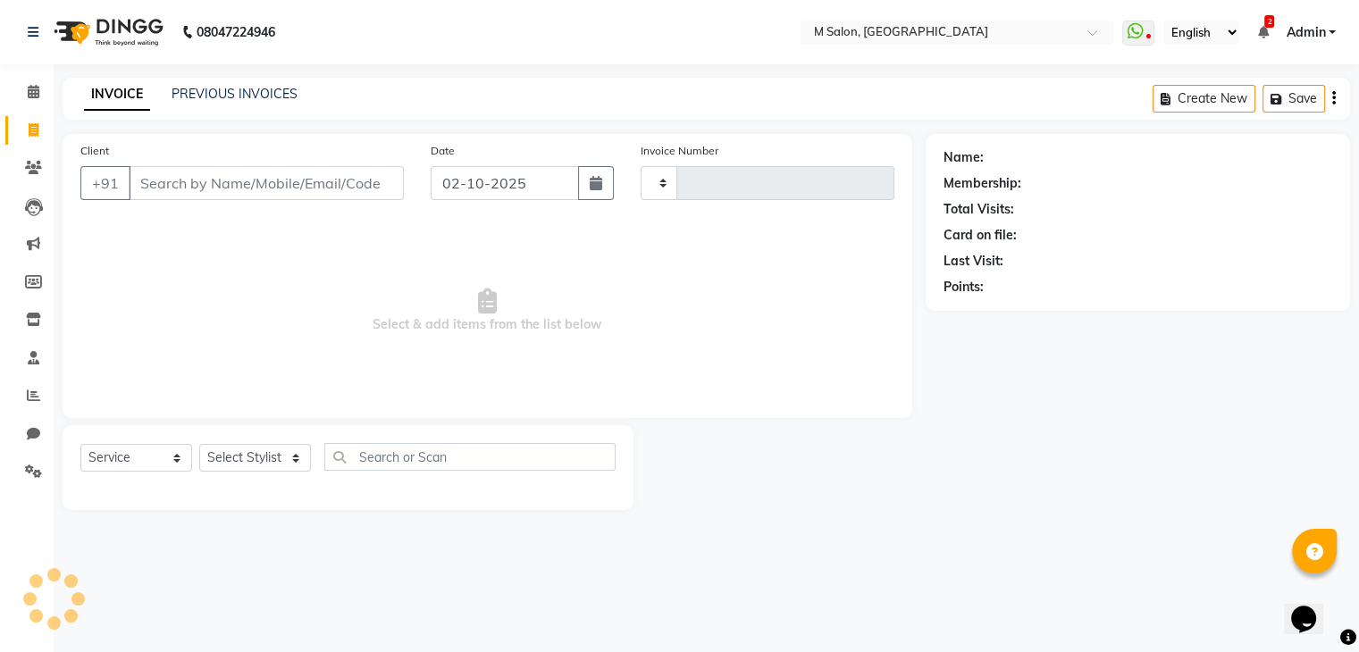
type input "0266"
select select "8656"
click at [30, 139] on span at bounding box center [33, 131] width 31 height 21
select select "service"
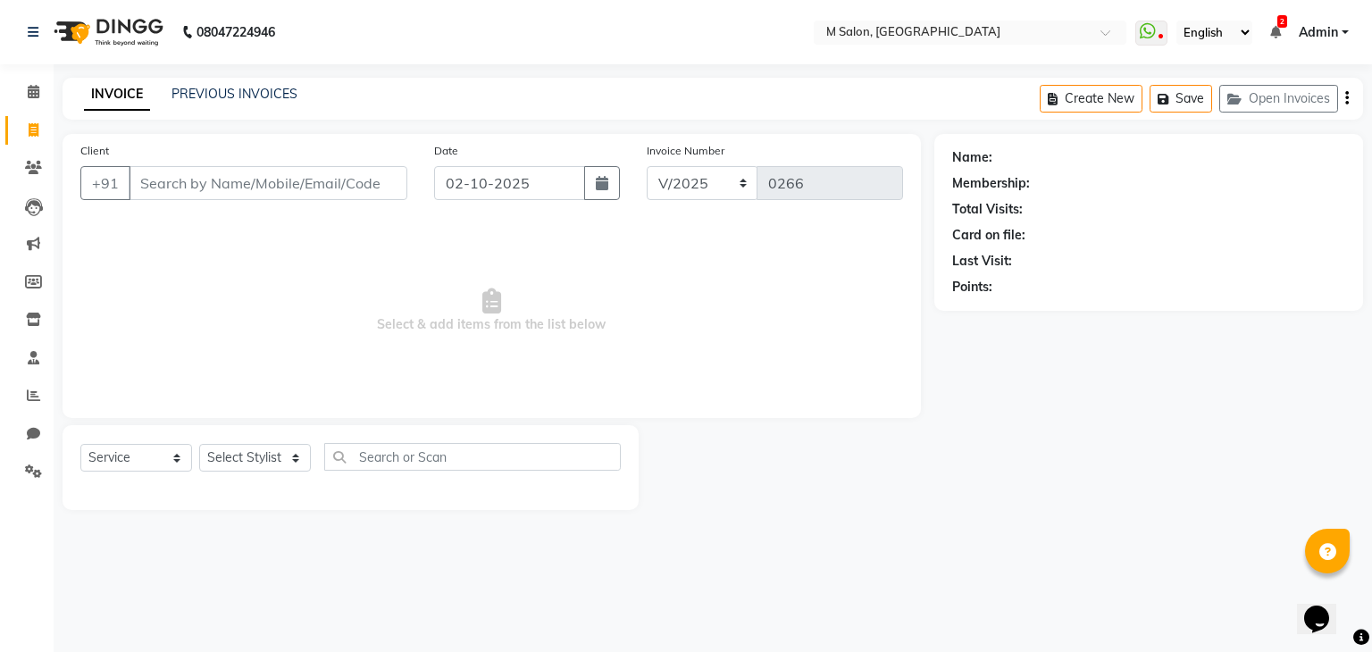
click at [214, 200] on input "Client" at bounding box center [268, 183] width 279 height 34
type input "919619470855"
select select "1: Object"
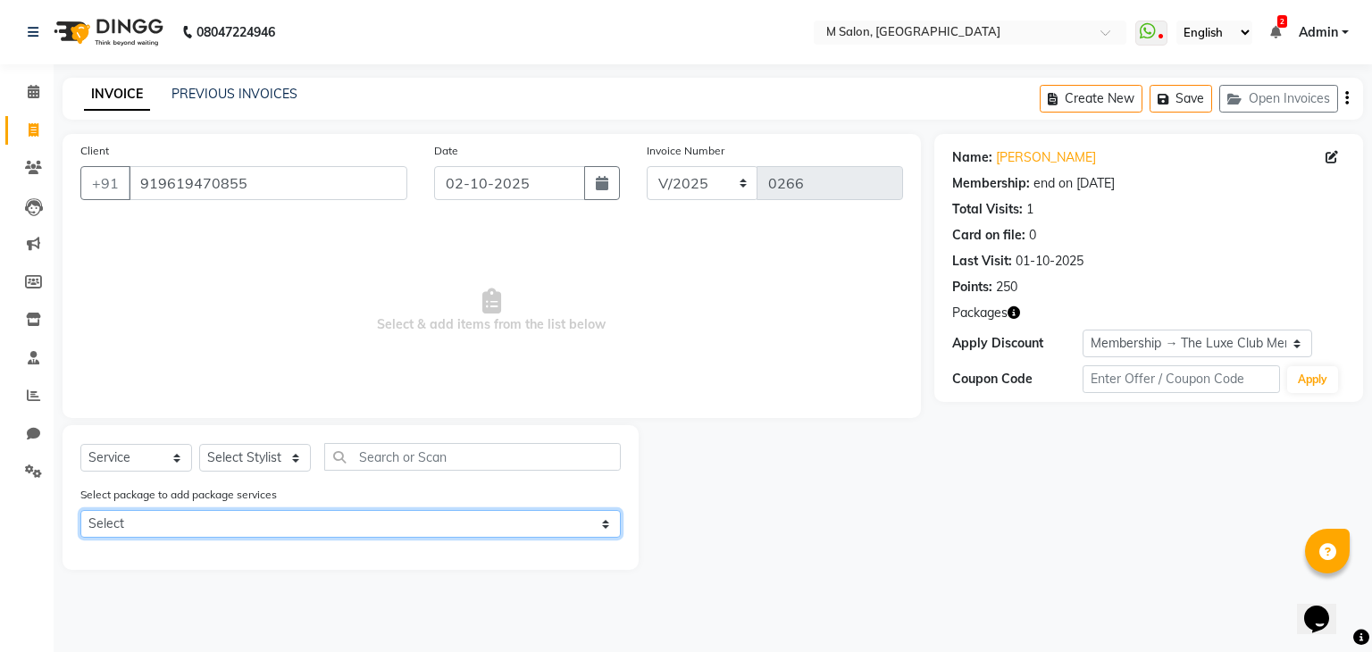
click at [179, 515] on select "Select CUT [PERSON_NAME] DETAN COMBO" at bounding box center [350, 524] width 540 height 28
select select "1: Object"
click at [80, 512] on select "Select CUT [PERSON_NAME] DETAN COMBO" at bounding box center [350, 524] width 540 height 28
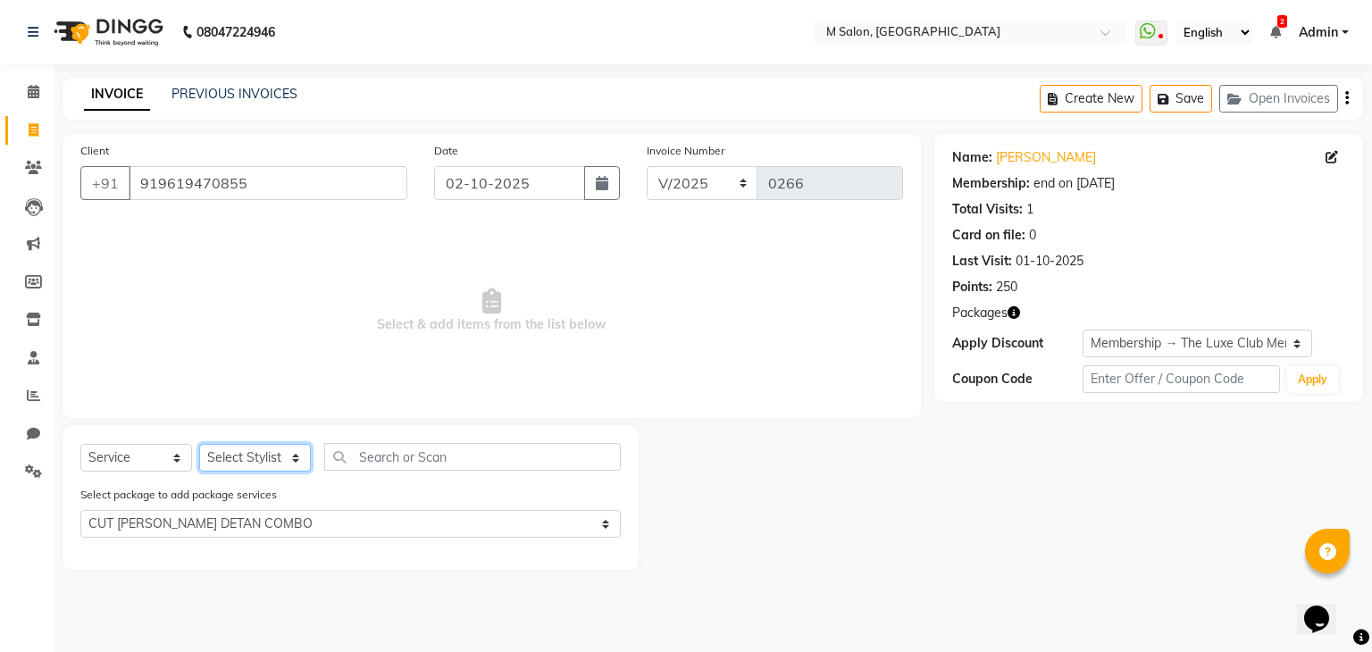
click at [251, 453] on select "Select Stylist Admin Atik [PERSON_NAME] Owner [PERSON_NAME] Owner [PERSON_NAME]…" at bounding box center [255, 458] width 112 height 28
select select "89947"
click at [199, 445] on select "Select Stylist Admin Atik [PERSON_NAME] Owner [PERSON_NAME] Owner [PERSON_NAME]…" at bounding box center [255, 458] width 112 height 28
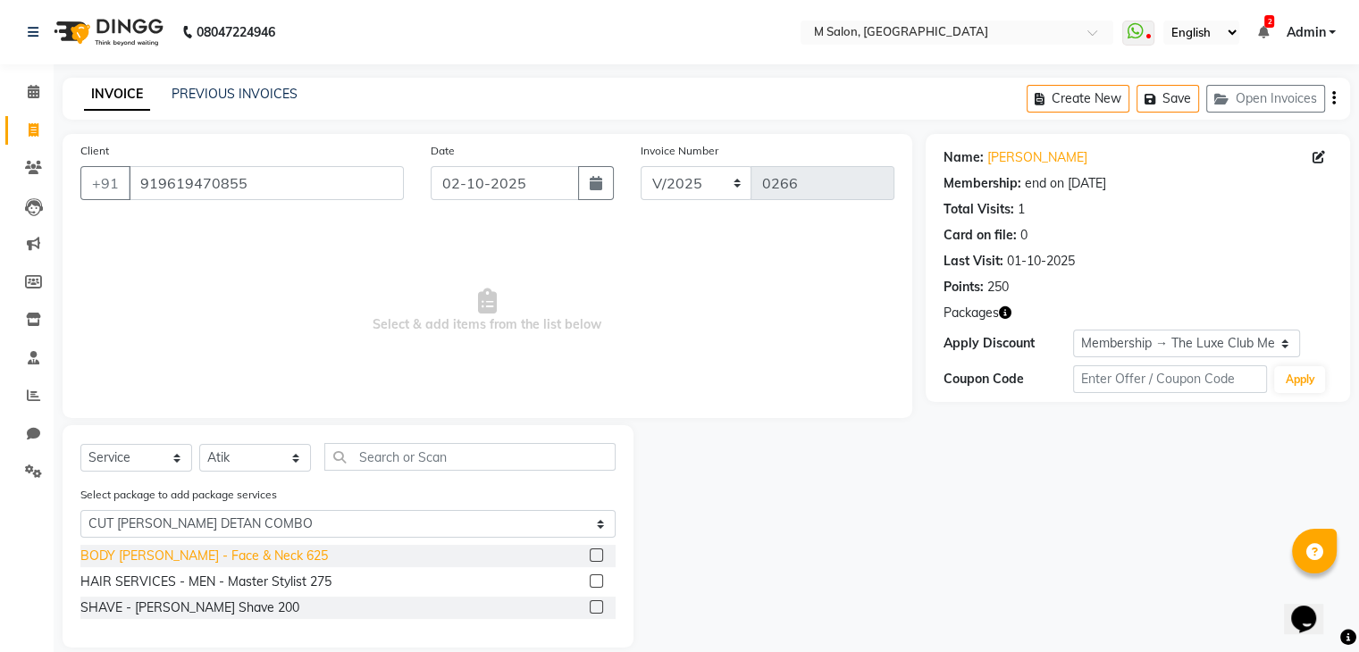
click at [191, 560] on div "BODY [PERSON_NAME] - Face & Neck 625" at bounding box center [203, 556] width 247 height 19
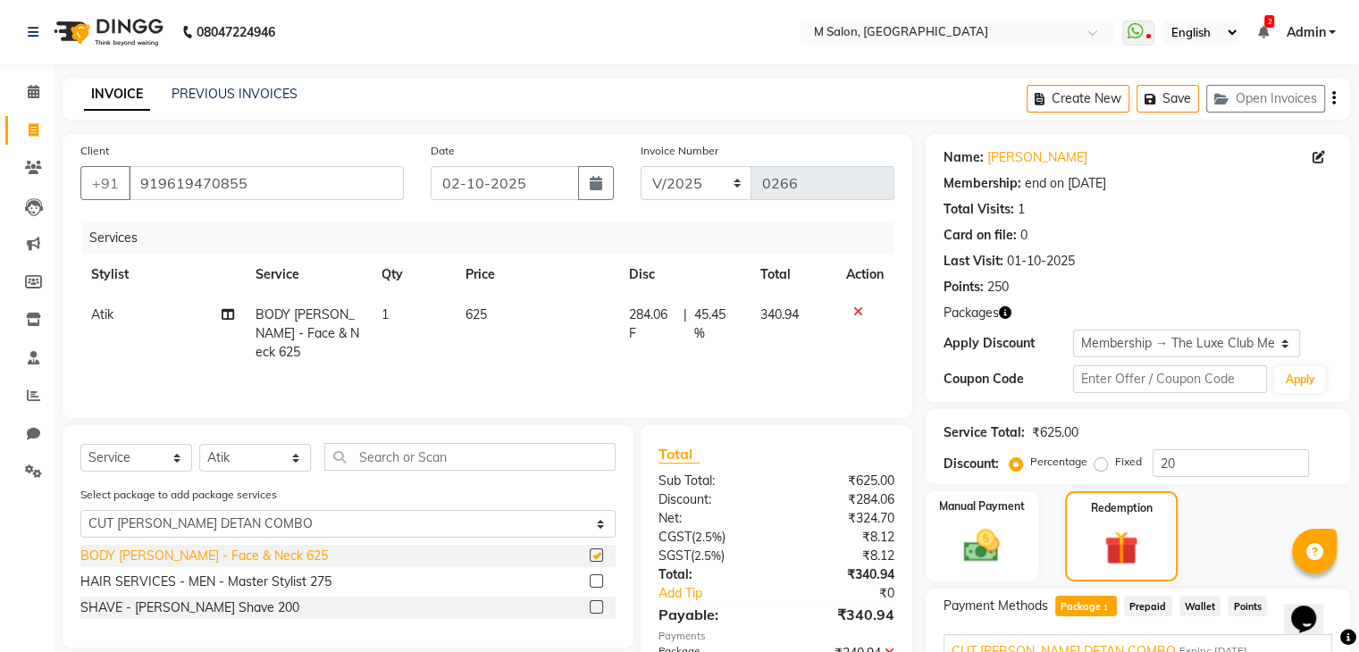
checkbox input "false"
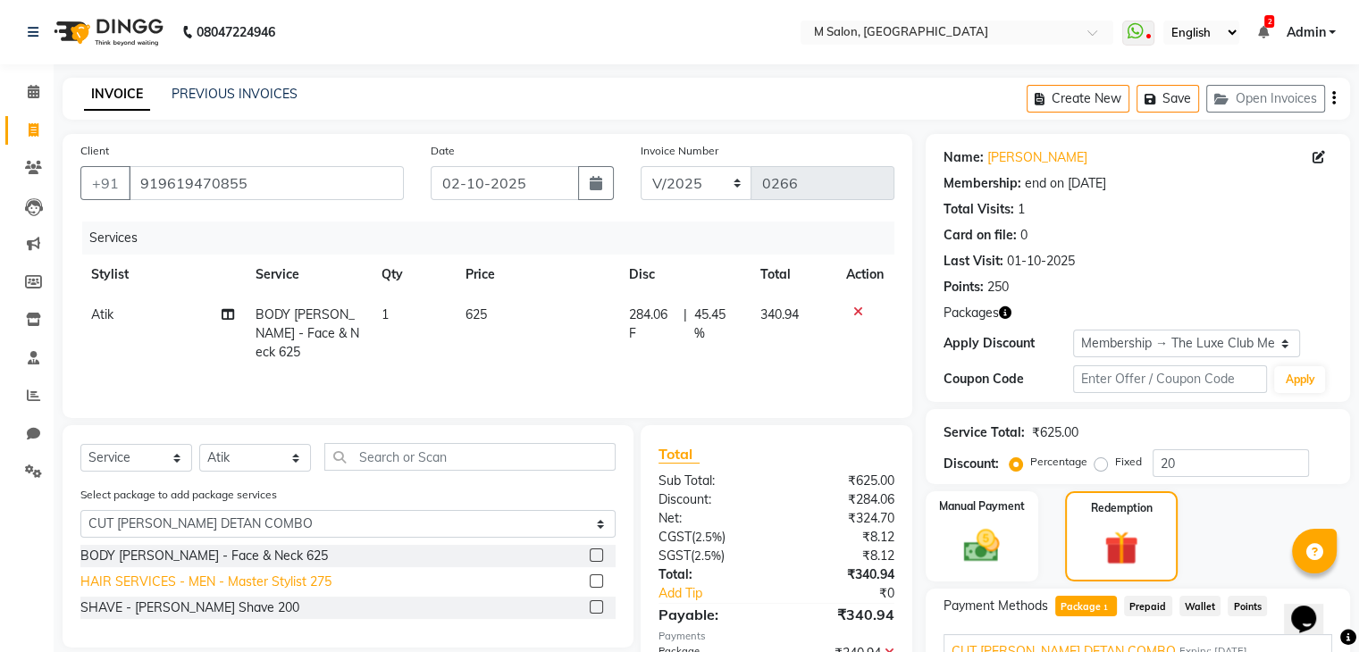
click at [192, 590] on div "HAIR SERVICES - MEN - Master Stylist 275" at bounding box center [205, 582] width 251 height 19
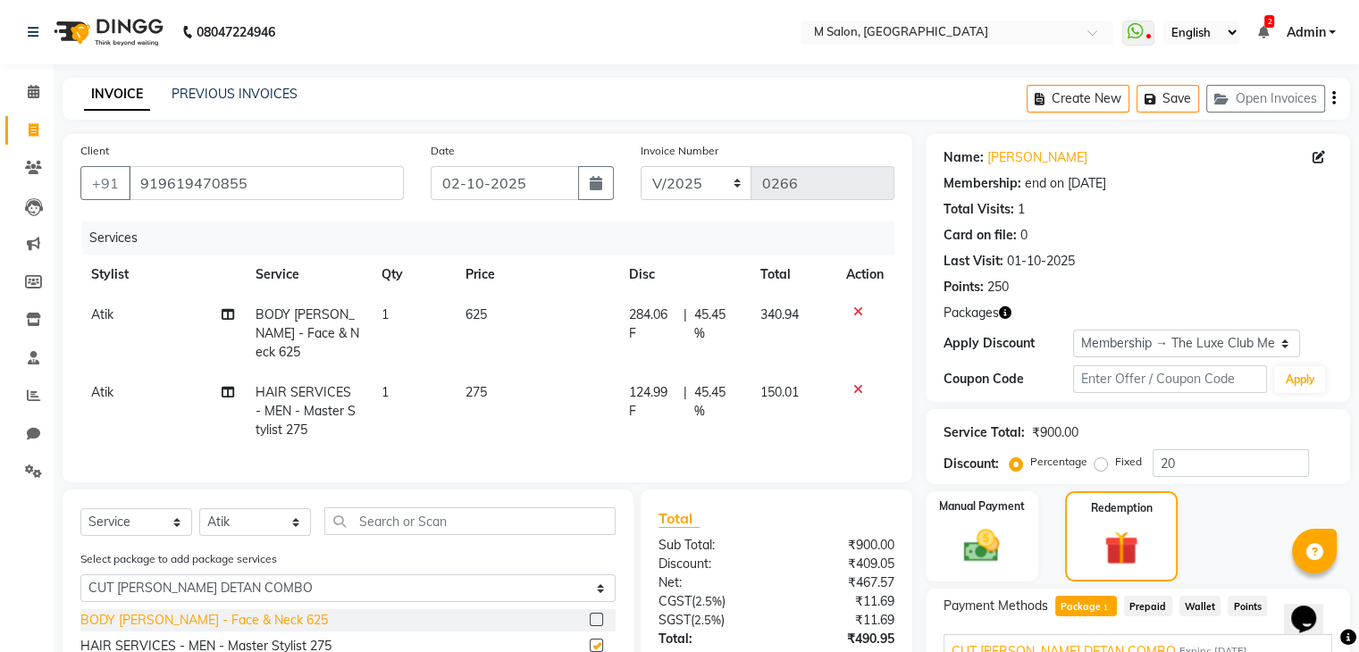
checkbox input "false"
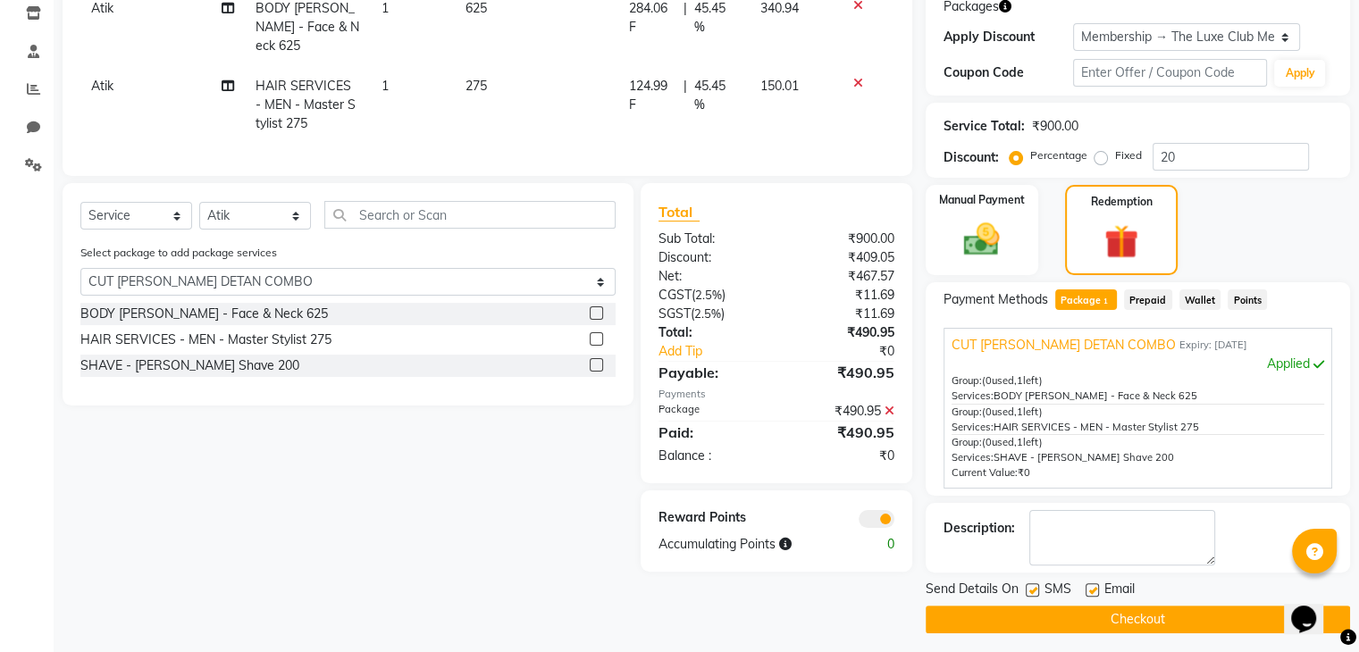
scroll to position [300, 0]
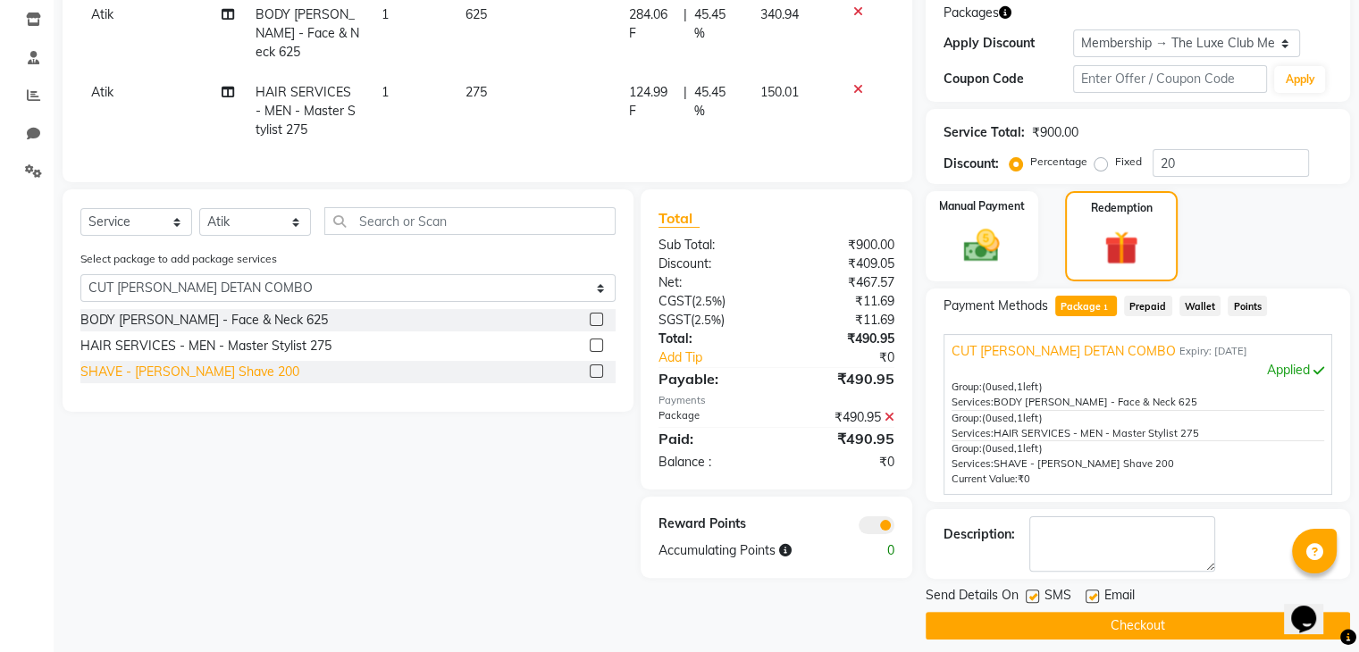
click at [144, 369] on div "SHAVE - [PERSON_NAME] Shave 200" at bounding box center [189, 372] width 219 height 19
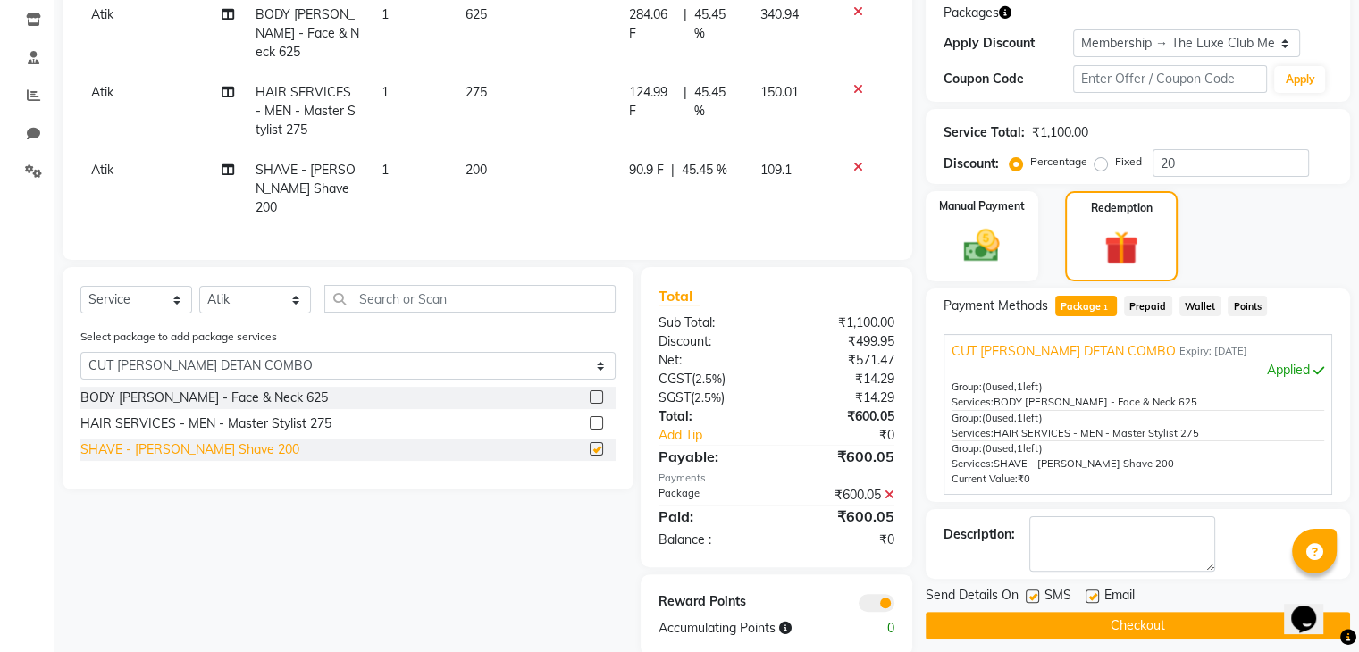
checkbox input "false"
click at [1086, 616] on button "Checkout" at bounding box center [1138, 626] width 424 height 28
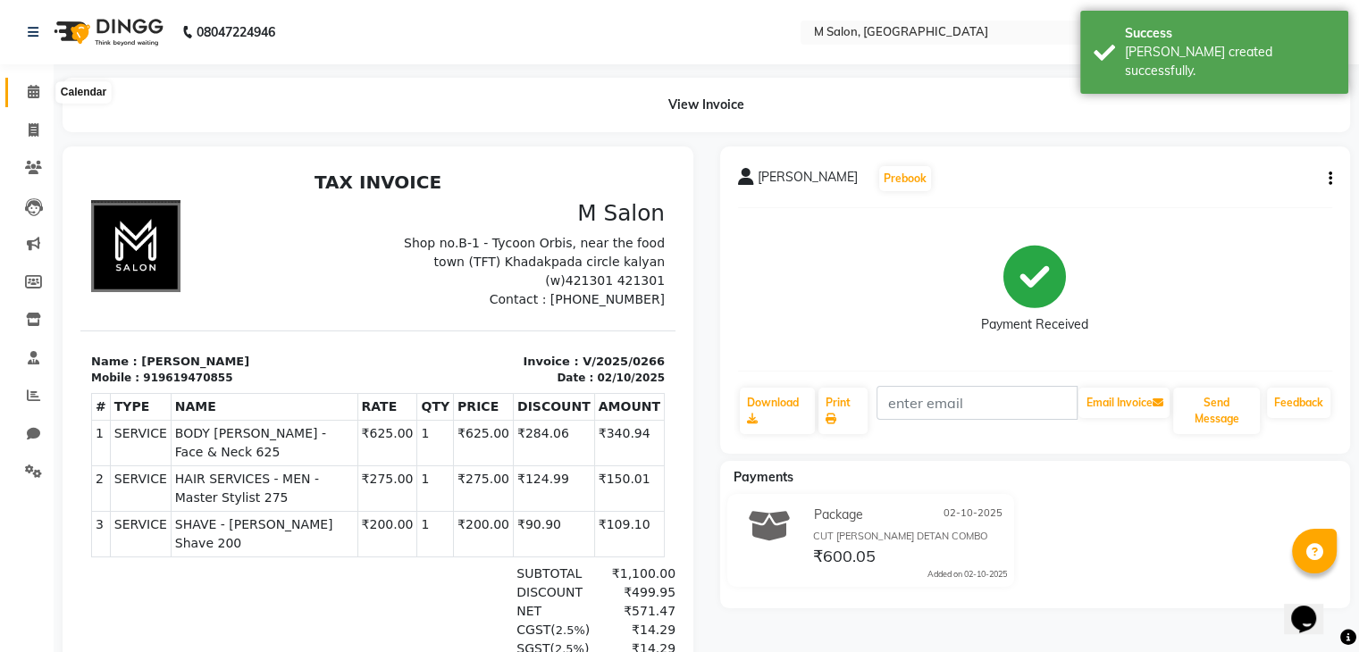
click at [22, 87] on span at bounding box center [33, 92] width 31 height 21
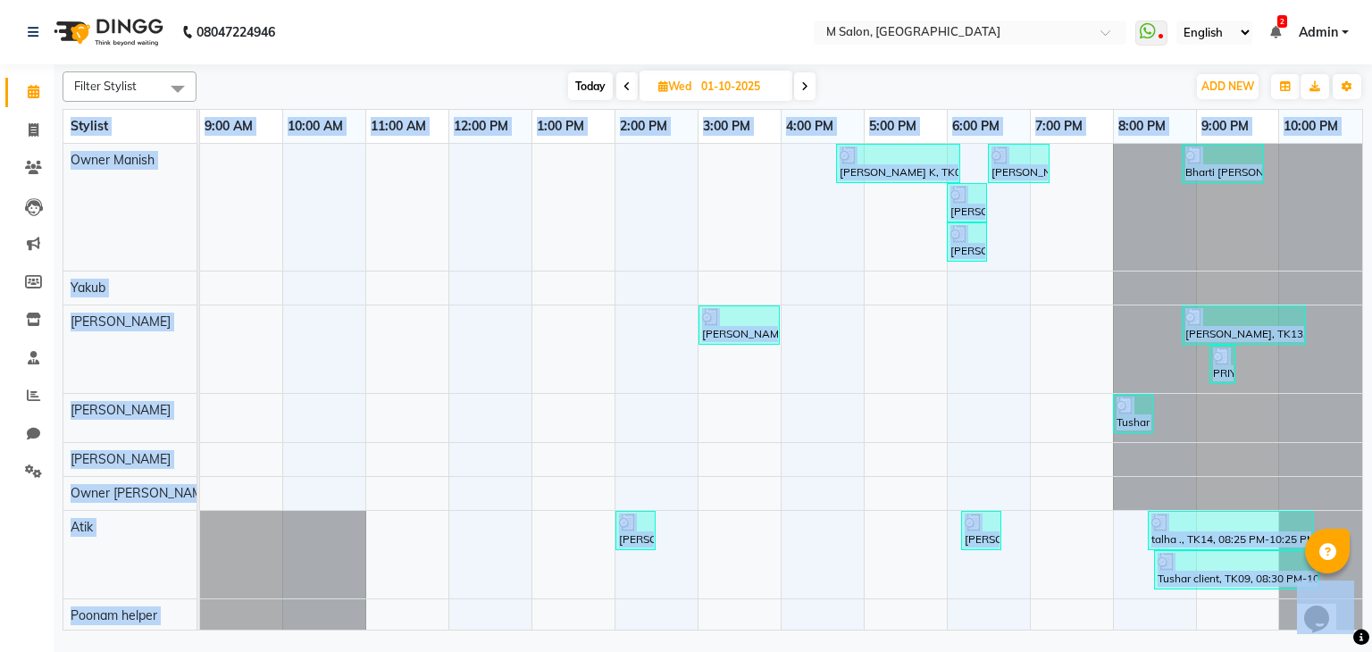
drag, startPoint x: 1254, startPoint y: 626, endPoint x: 1370, endPoint y: 623, distance: 116.2
click at [1370, 623] on body "08047224946 Select Location × M Salon, Kalyan WhatsApp Status ✕ Status: Disconn…" at bounding box center [686, 326] width 1372 height 652
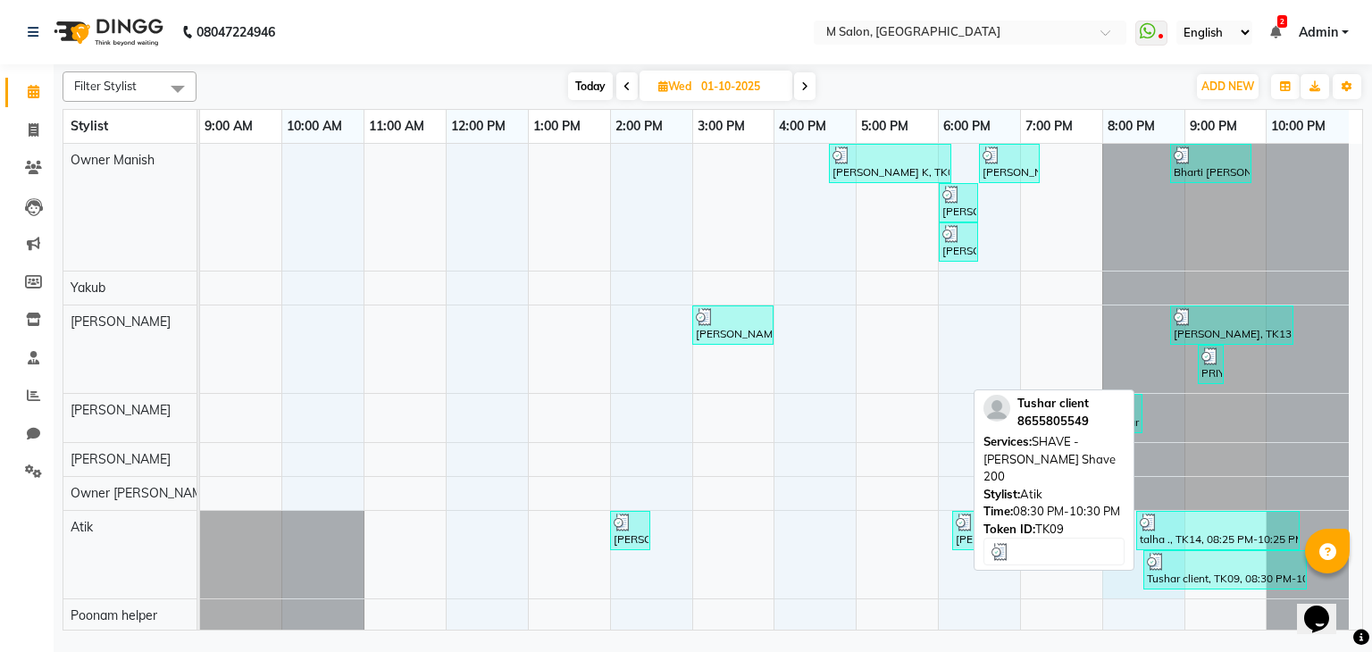
click at [1151, 575] on div "[PERSON_NAME] K, TK08, 04:40 PM-06:10 PM, MENS COLOR - Global Color - No [MEDIC…" at bounding box center [781, 422] width 1162 height 557
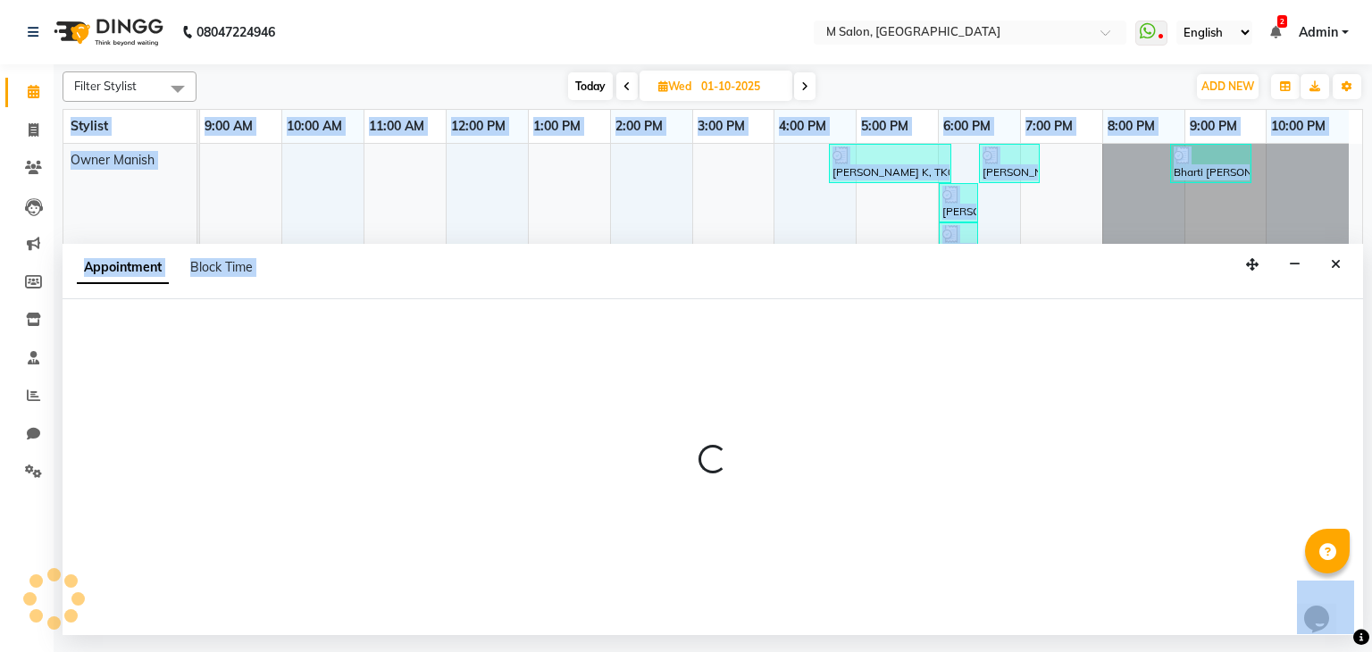
select select "89947"
select select "1200"
select select "tentative"
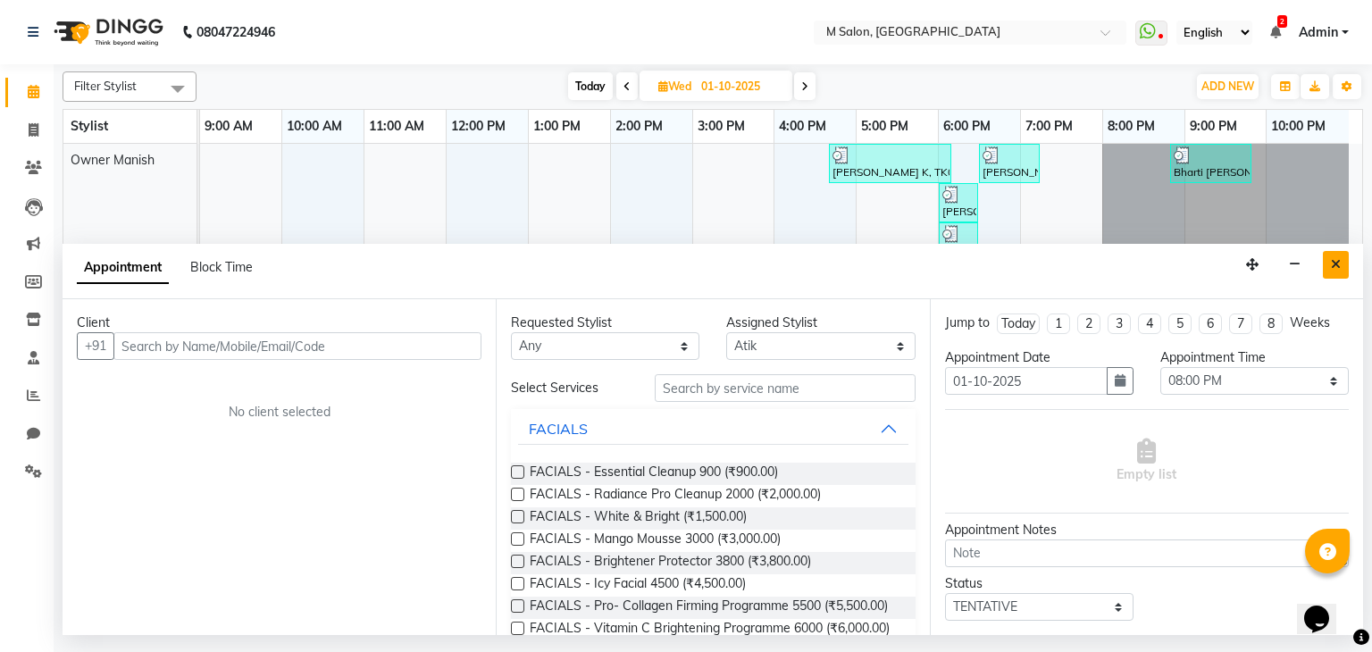
click at [1347, 267] on button "Close" at bounding box center [1336, 265] width 26 height 28
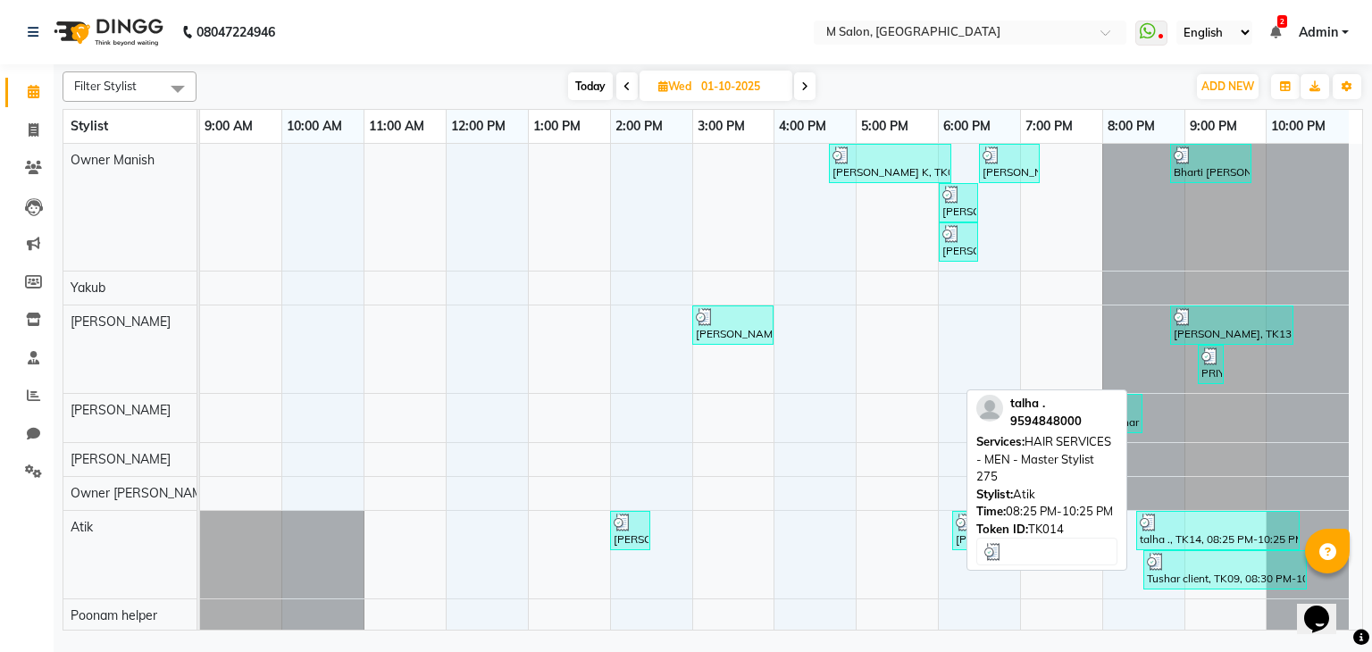
click at [1168, 538] on div "talha ., TK14, 08:25 PM-10:25 PM, HAIR SERVICES - MEN - Master Stylist 275" at bounding box center [1218, 531] width 160 height 34
select select "3"
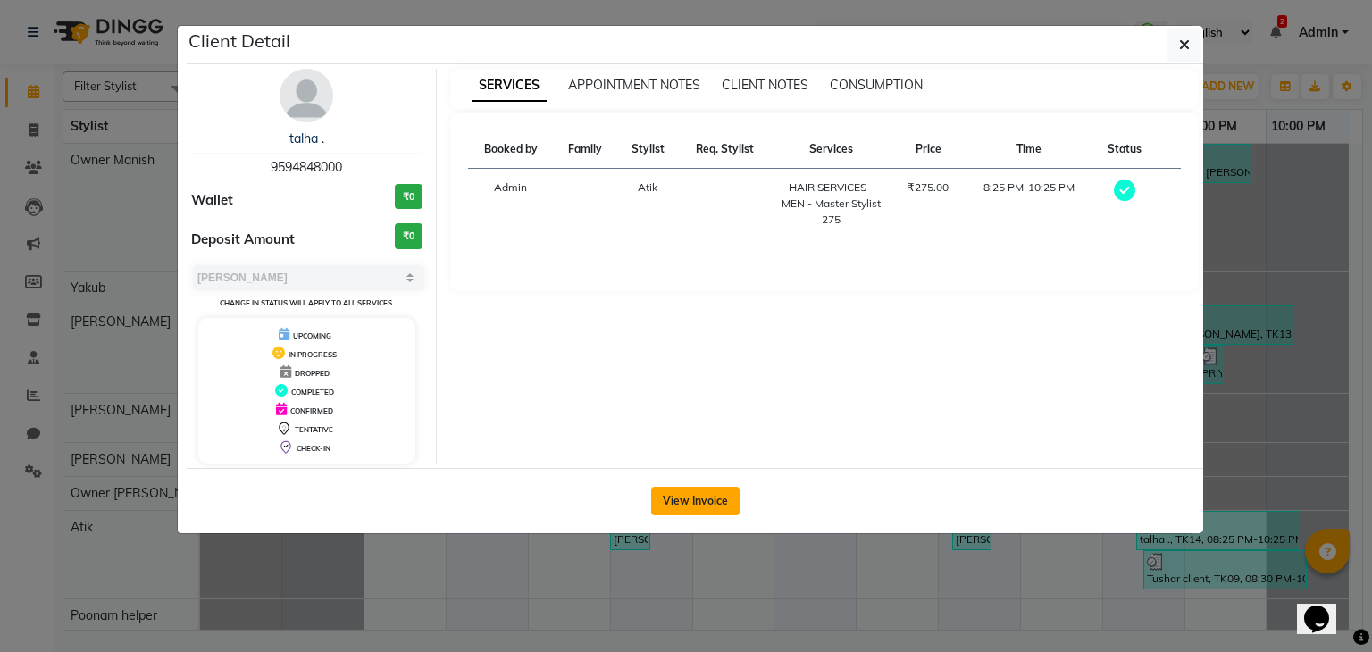
click at [682, 490] on button "View Invoice" at bounding box center [695, 501] width 88 height 29
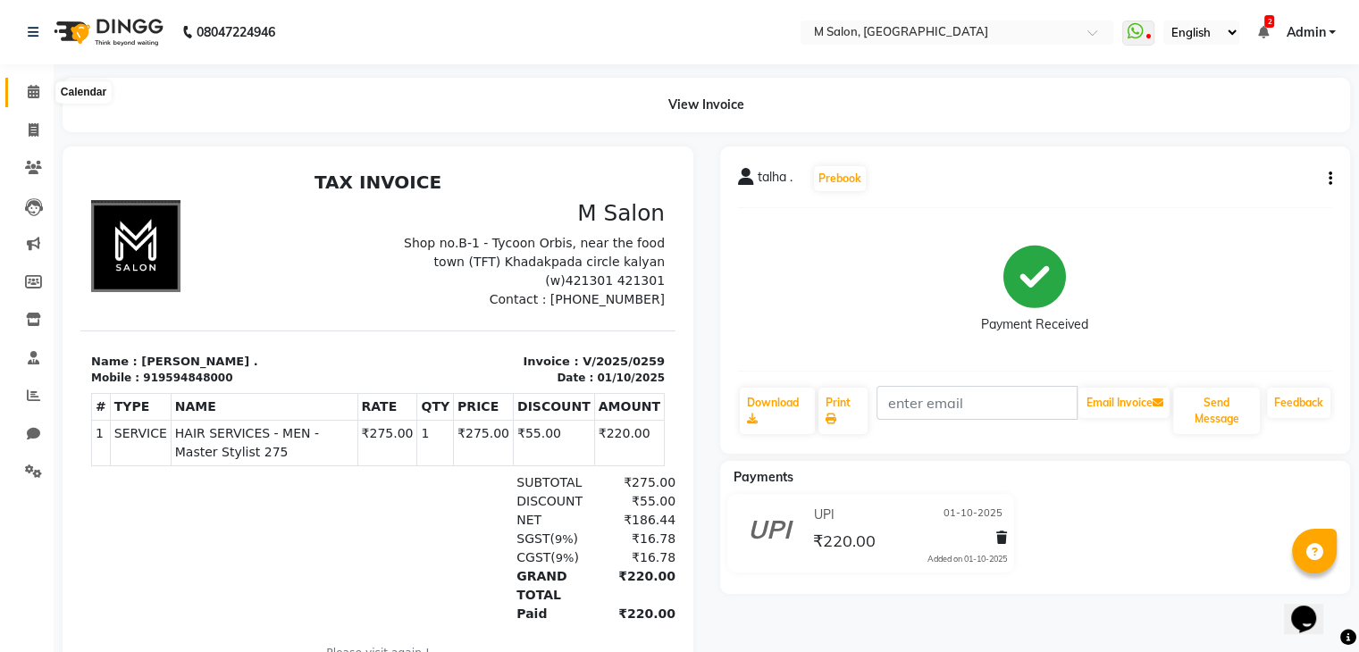
click at [36, 96] on icon at bounding box center [34, 91] width 12 height 13
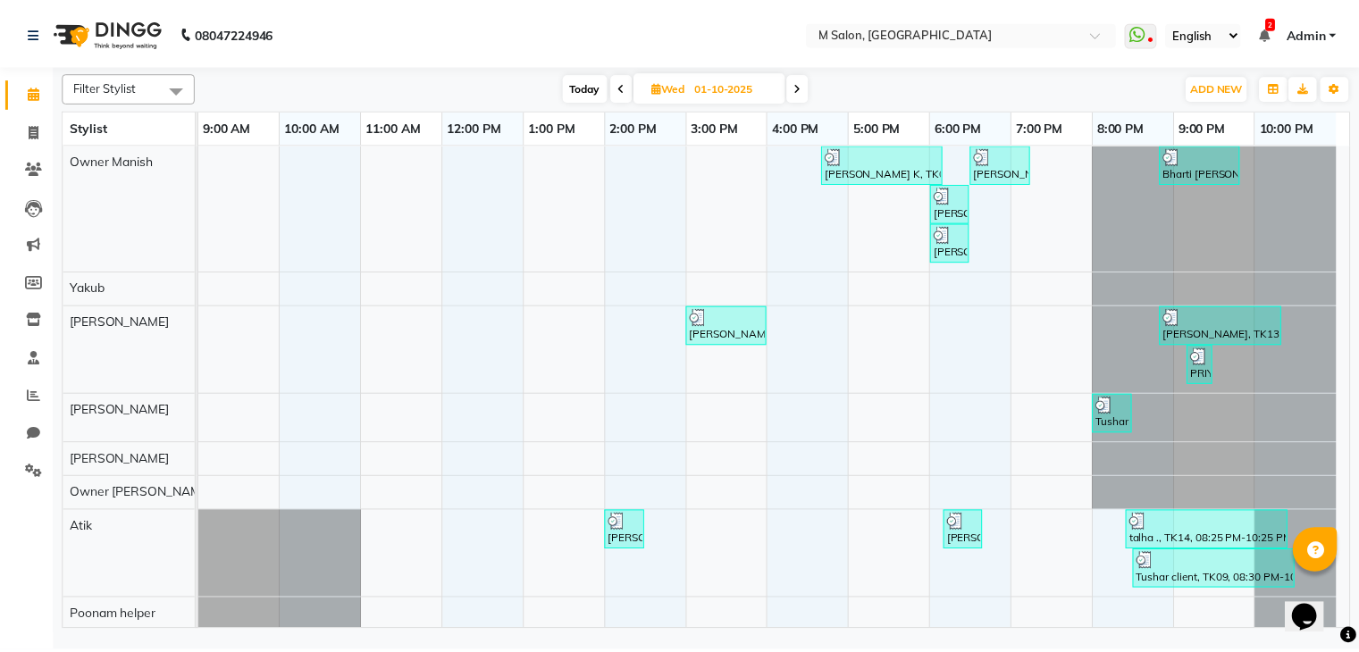
scroll to position [68, 0]
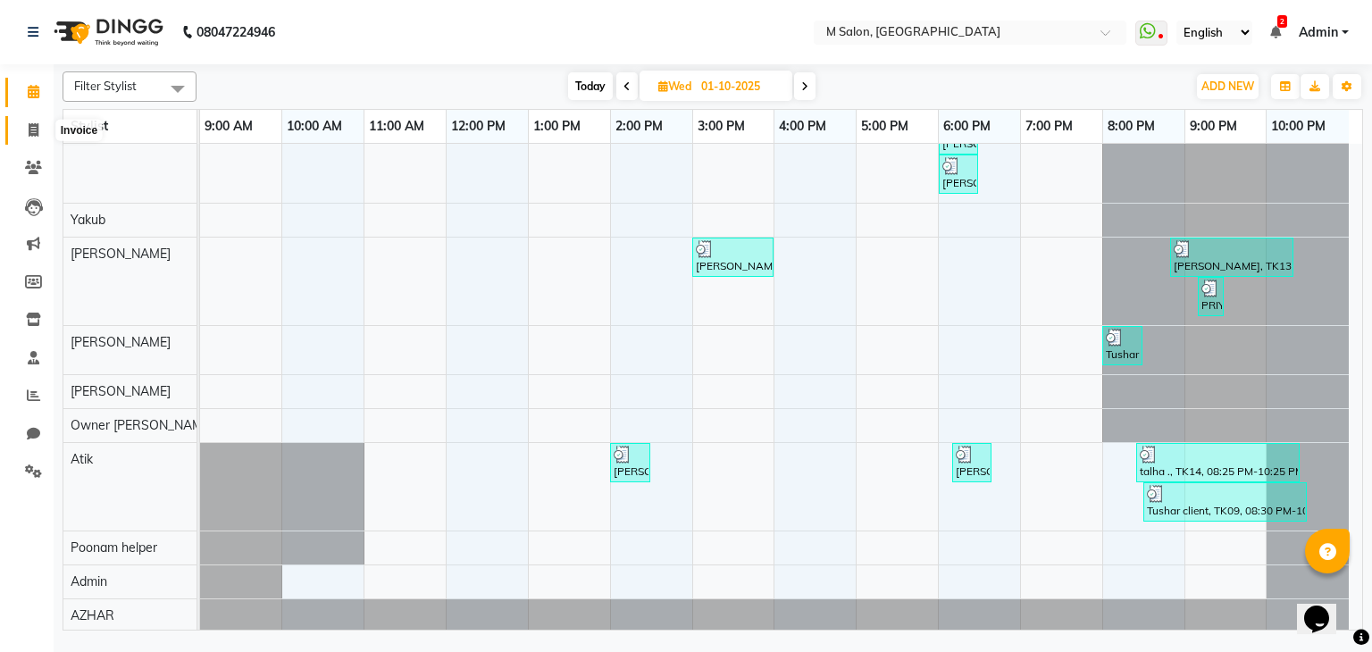
click at [37, 137] on span at bounding box center [33, 131] width 31 height 21
select select "service"
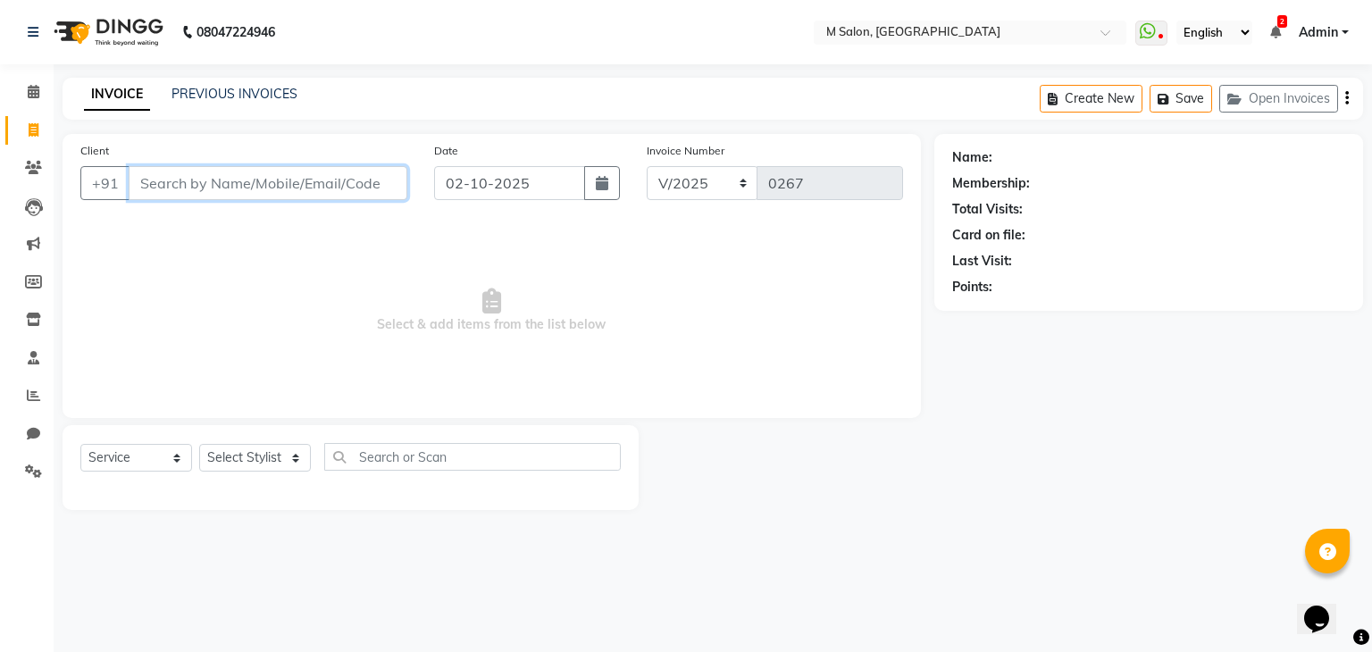
click at [310, 179] on input "Client" at bounding box center [268, 183] width 279 height 34
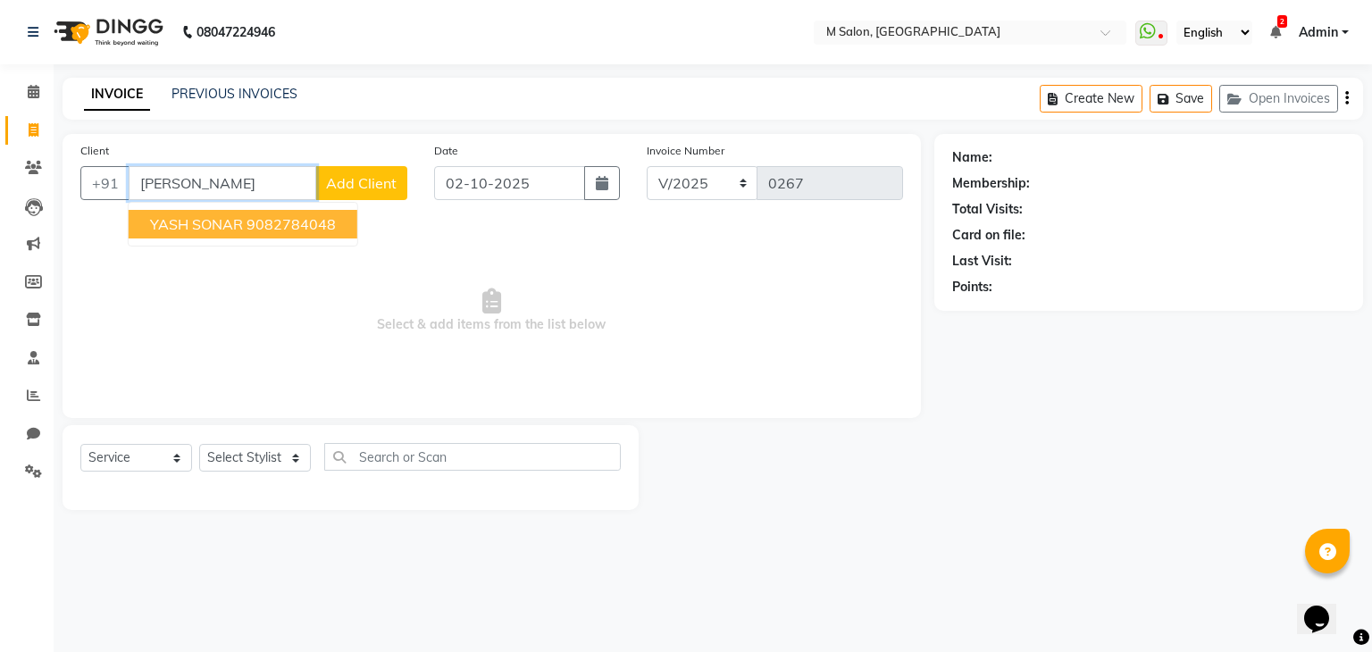
click at [232, 235] on button "YASH SONAR 9082784048" at bounding box center [243, 224] width 229 height 29
type input "9082784048"
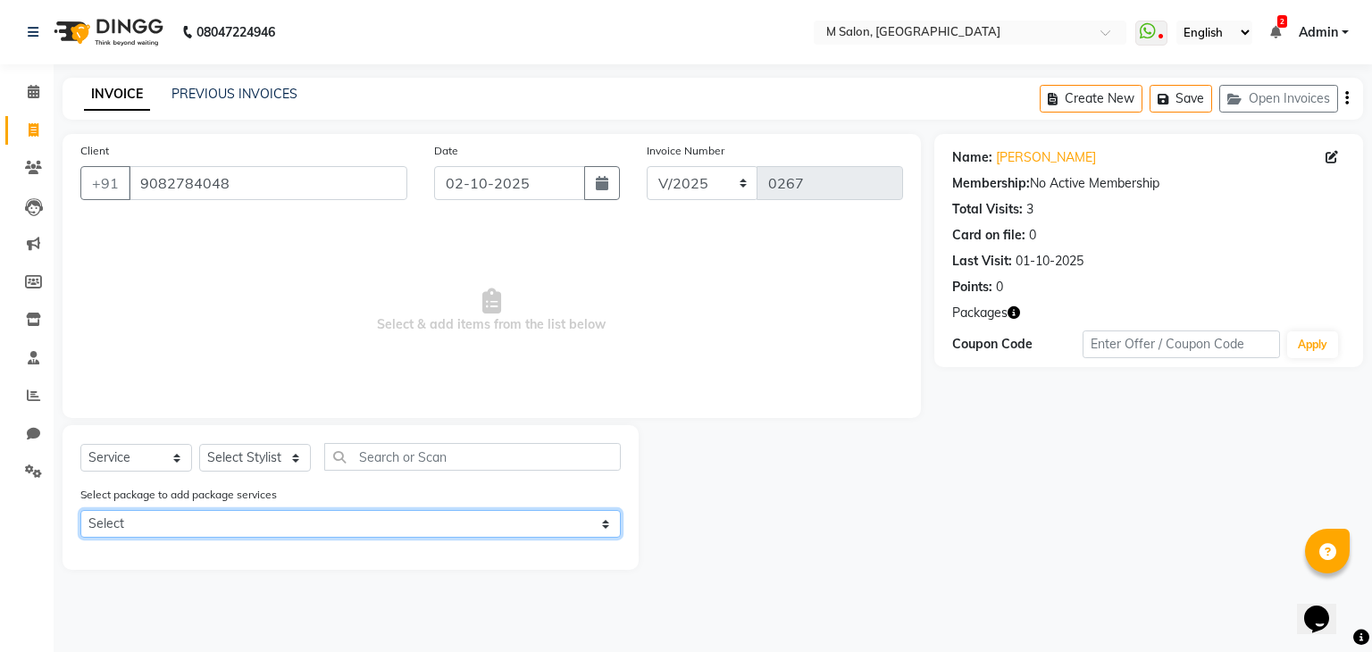
click at [166, 531] on select "Select MENS CUT & [PERSON_NAME] COMBO" at bounding box center [350, 524] width 540 height 28
select select "1: Object"
click at [80, 512] on select "Select MENS CUT & [PERSON_NAME] COMBO" at bounding box center [350, 524] width 540 height 28
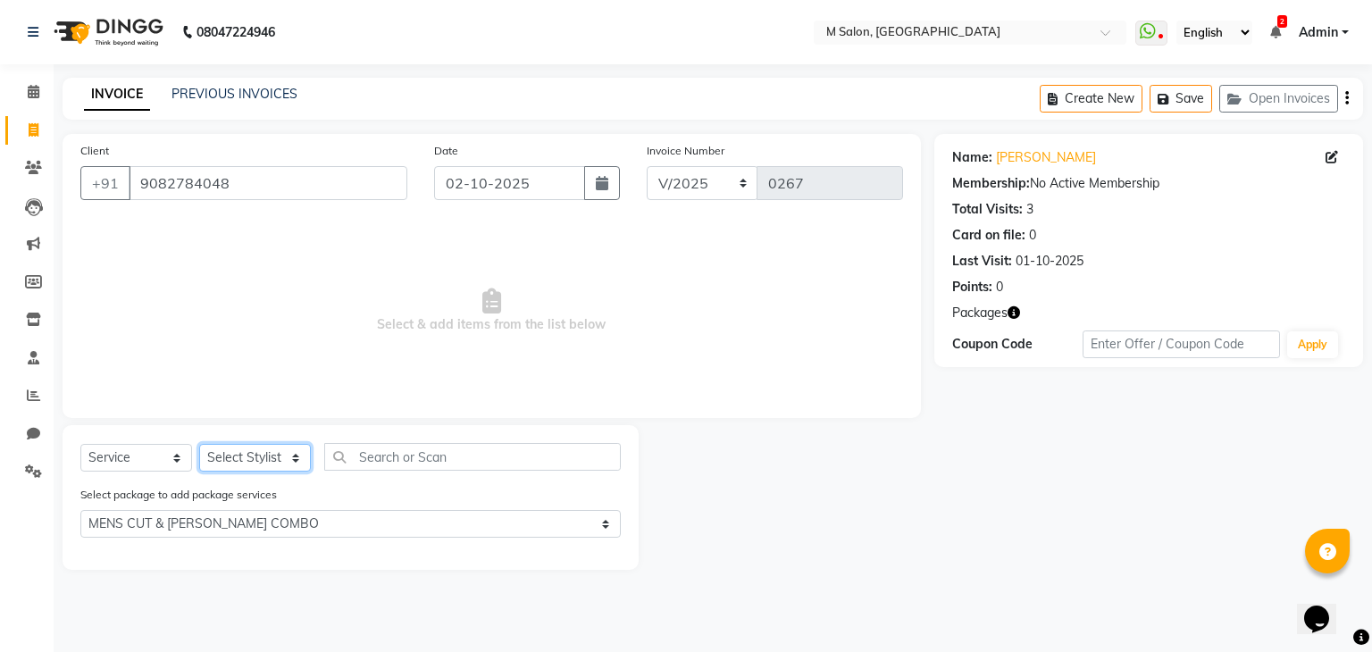
click at [255, 454] on select "Select Stylist Admin Atik [PERSON_NAME] Owner [PERSON_NAME] Owner [PERSON_NAME]…" at bounding box center [255, 458] width 112 height 28
select select "89947"
click at [199, 445] on select "Select Stylist Admin Atik [PERSON_NAME] Owner [PERSON_NAME] Owner [PERSON_NAME]…" at bounding box center [255, 458] width 112 height 28
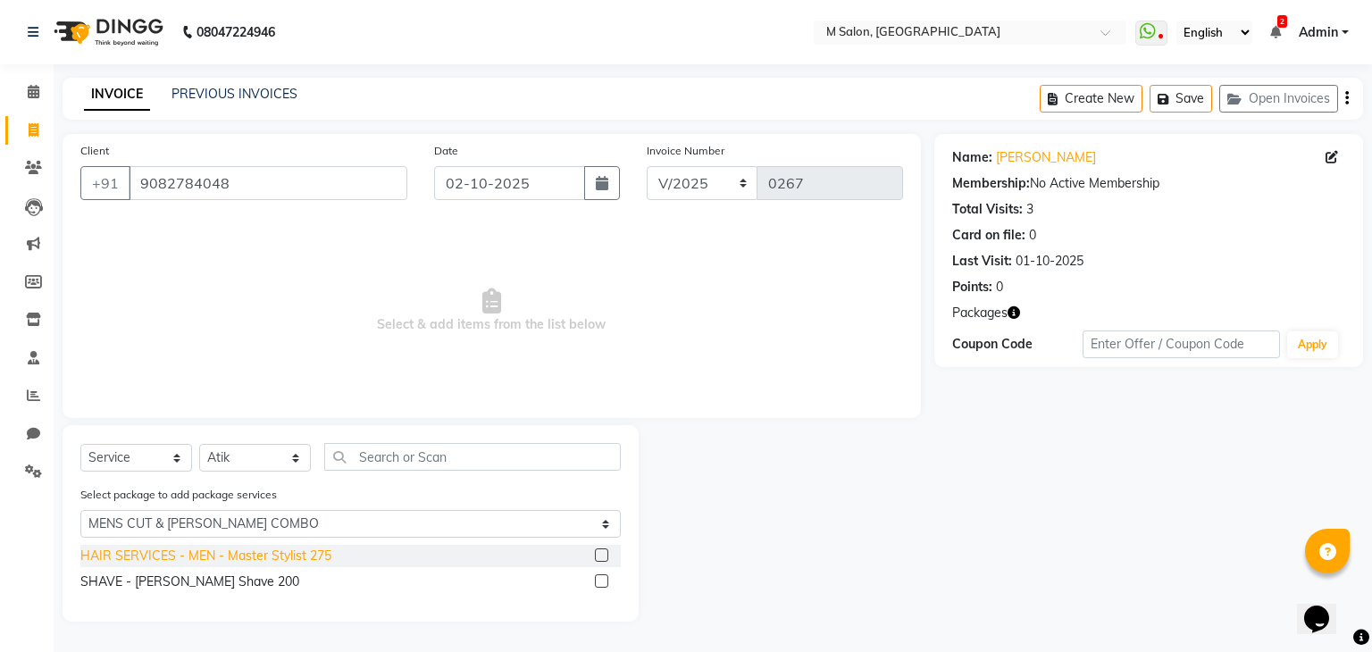
click at [272, 563] on div "HAIR SERVICES - MEN - Master Stylist 275" at bounding box center [205, 556] width 251 height 19
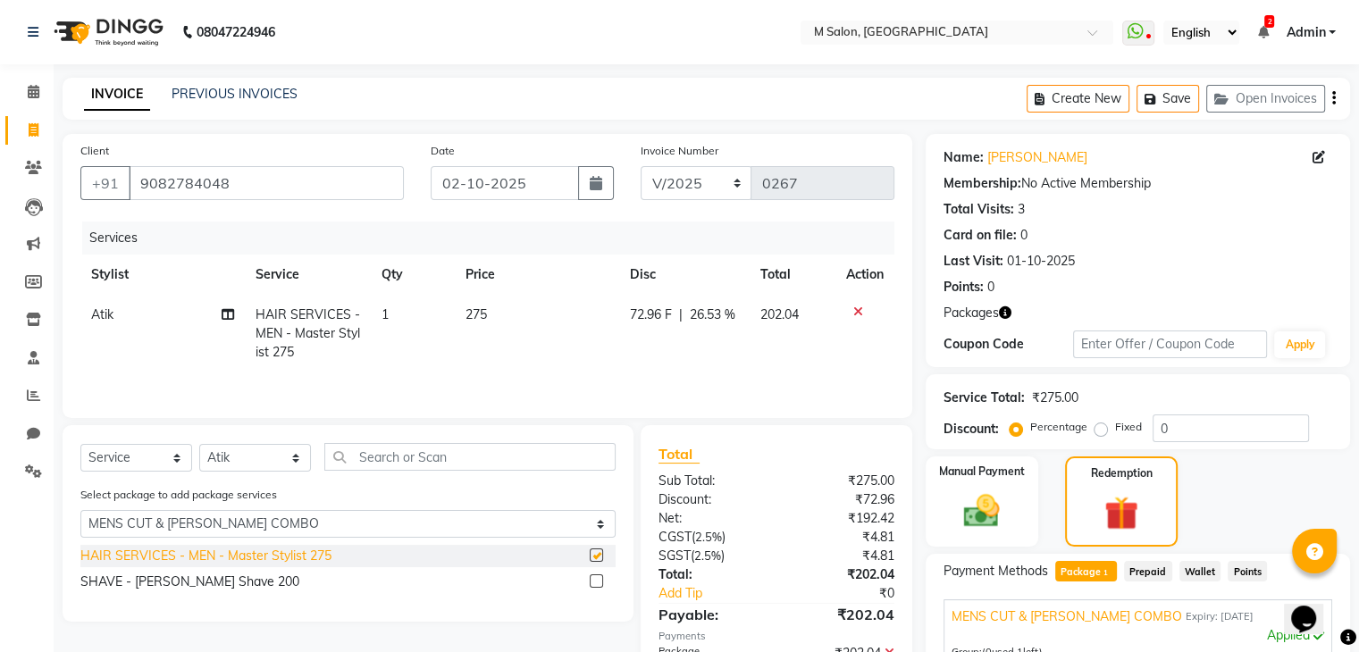
checkbox input "false"
click at [206, 581] on div "SHAVE - [PERSON_NAME] Shave 200" at bounding box center [189, 582] width 219 height 19
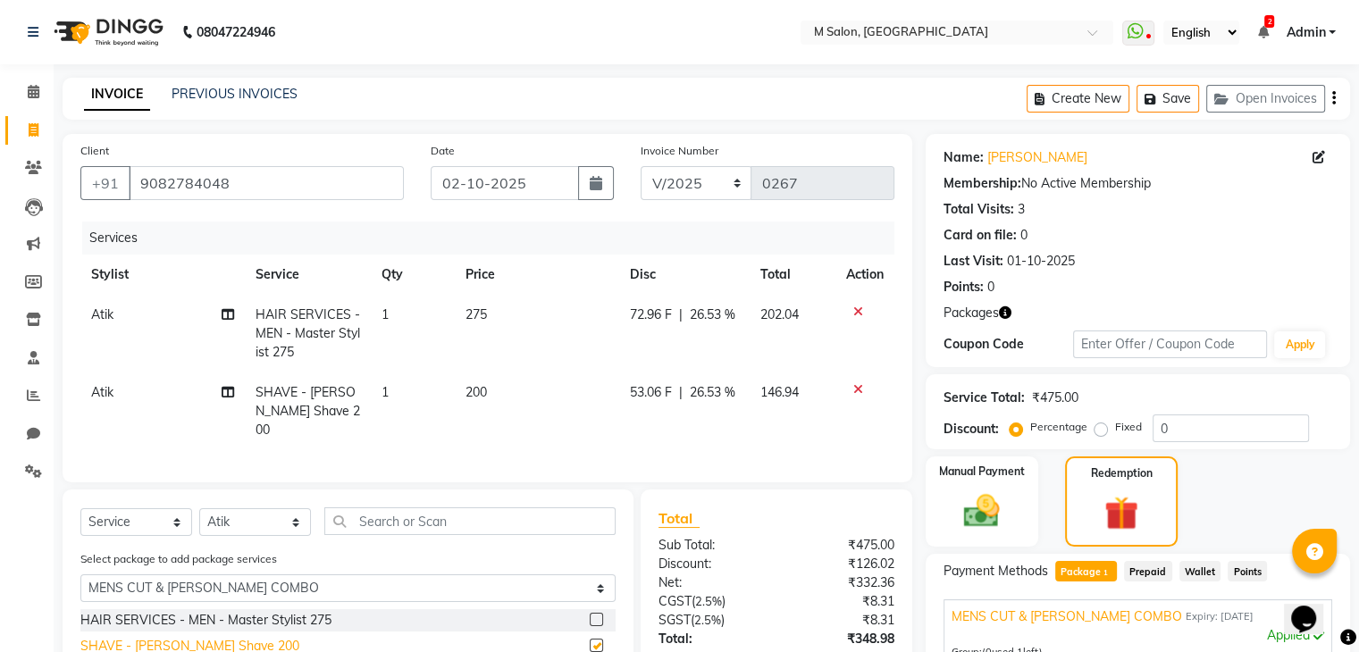
checkbox input "false"
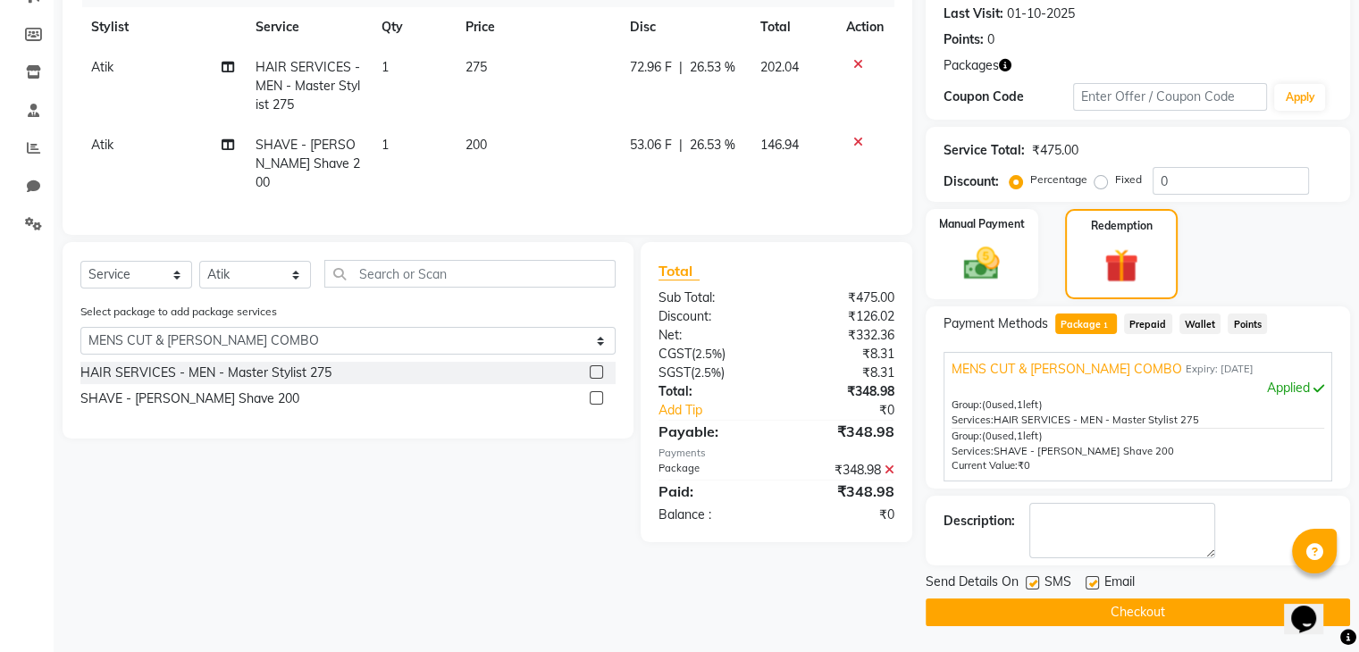
click at [1035, 601] on button "Checkout" at bounding box center [1138, 613] width 424 height 28
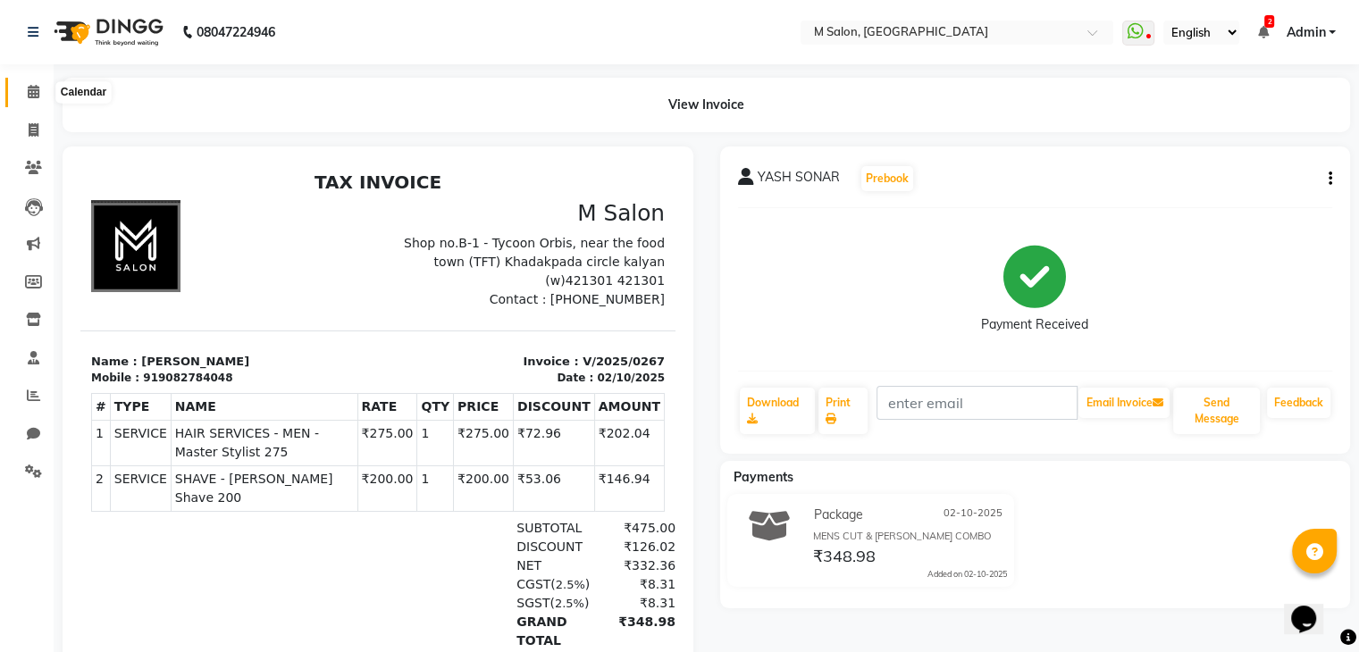
click at [24, 92] on span at bounding box center [33, 92] width 31 height 21
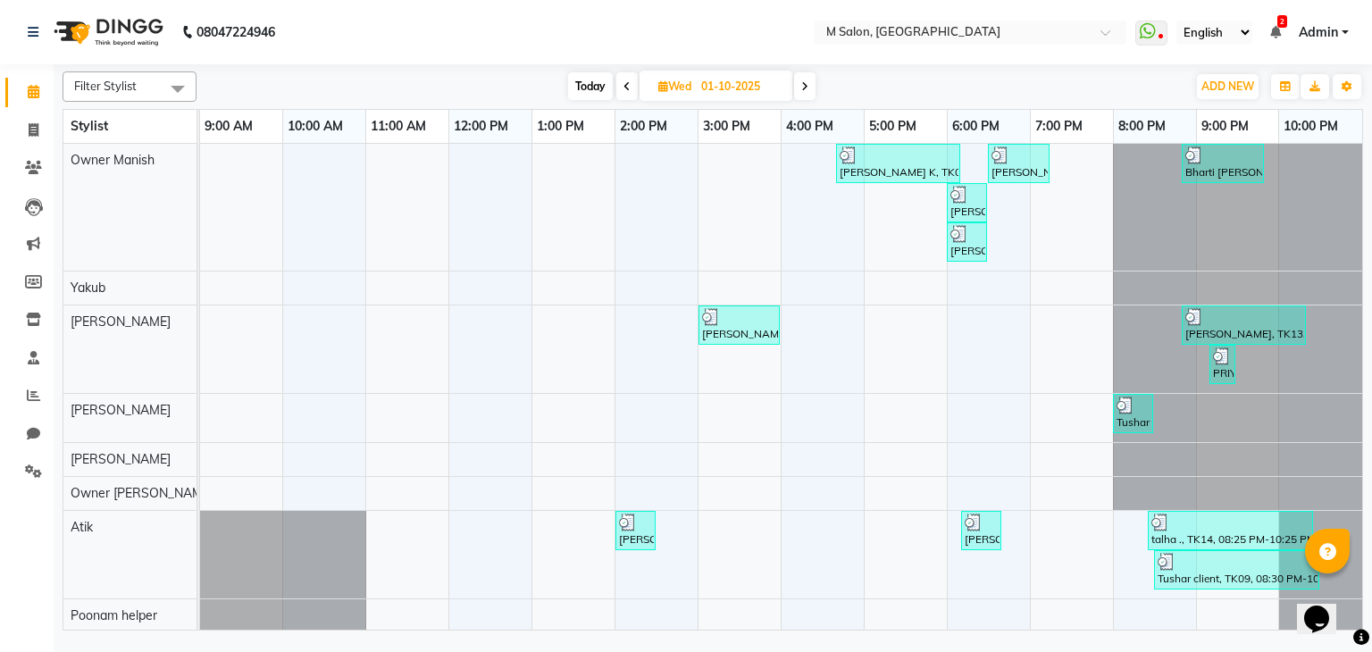
click at [598, 81] on span "Today" at bounding box center [590, 86] width 45 height 28
type input "02-10-2025"
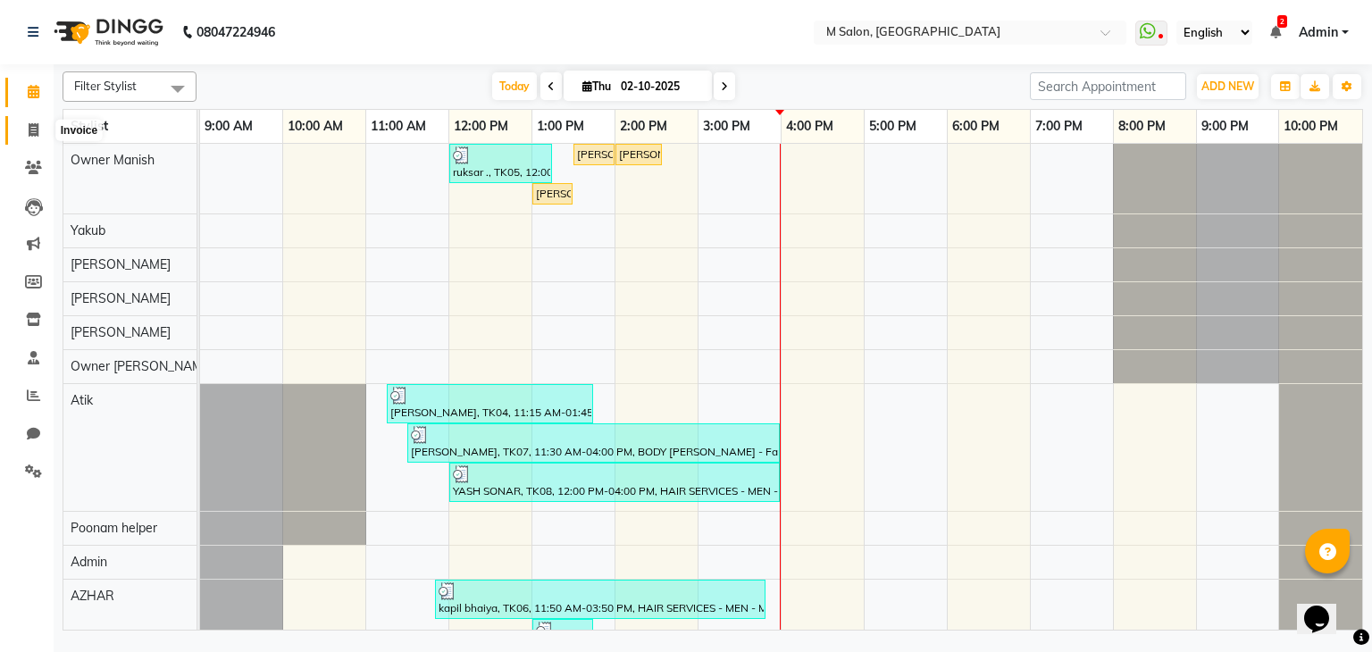
click at [38, 128] on span at bounding box center [33, 131] width 31 height 21
select select "service"
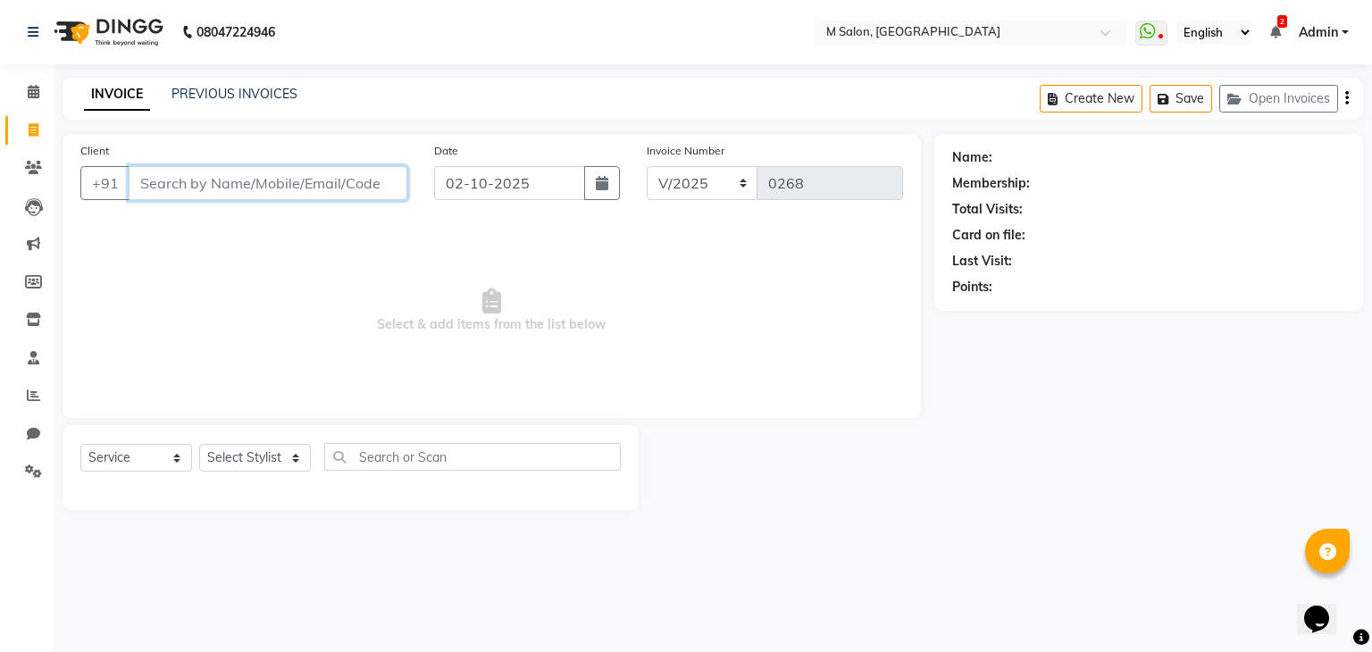
click at [263, 172] on input "Client" at bounding box center [268, 183] width 279 height 34
click at [30, 88] on icon at bounding box center [34, 91] width 12 height 13
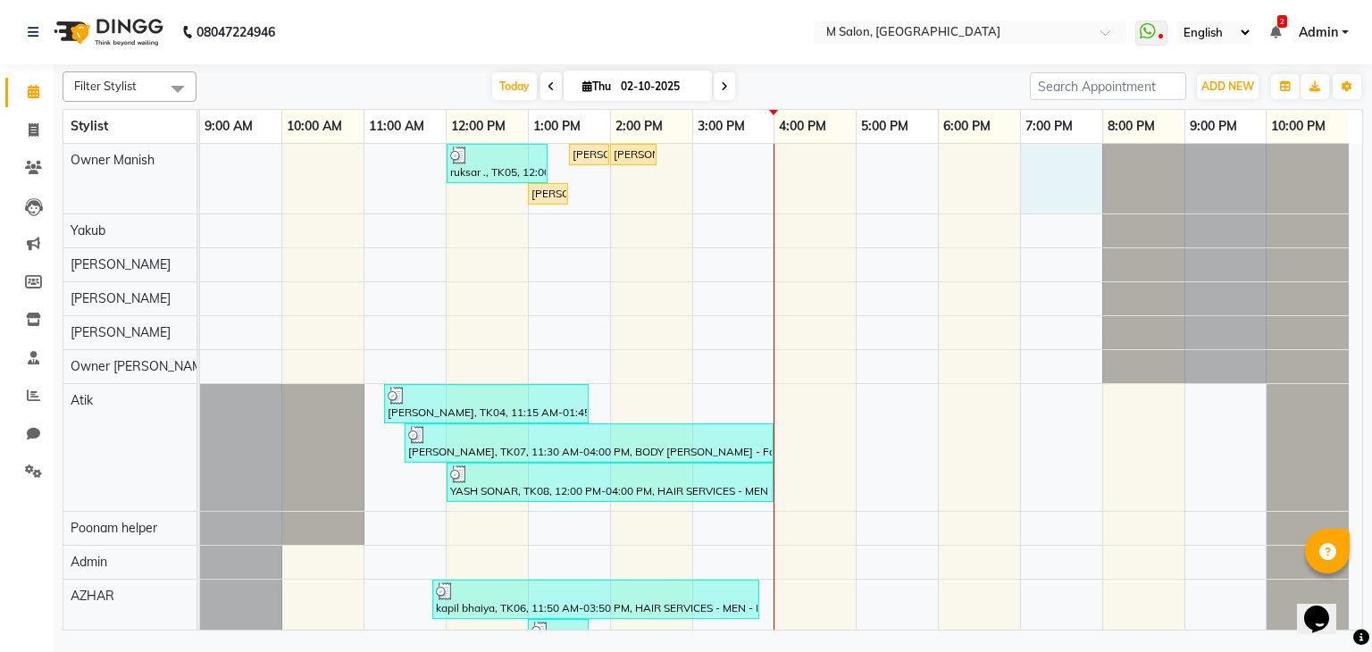
click at [1033, 207] on div "ruksar ., TK05, 12:00 PM-01:15 PM, HAIR COLOR - WOMEN - Long (with [MEDICAL_DAT…" at bounding box center [781, 405] width 1162 height 523
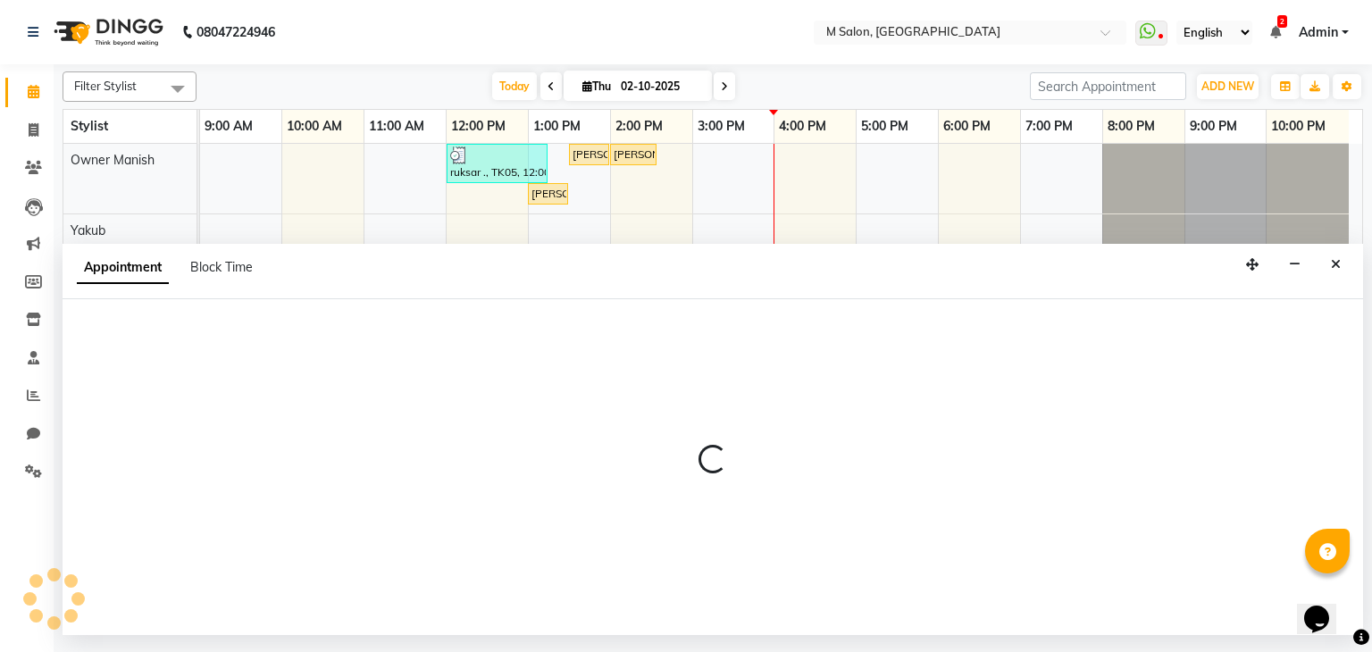
select select "86896"
select select "1140"
select select "tentative"
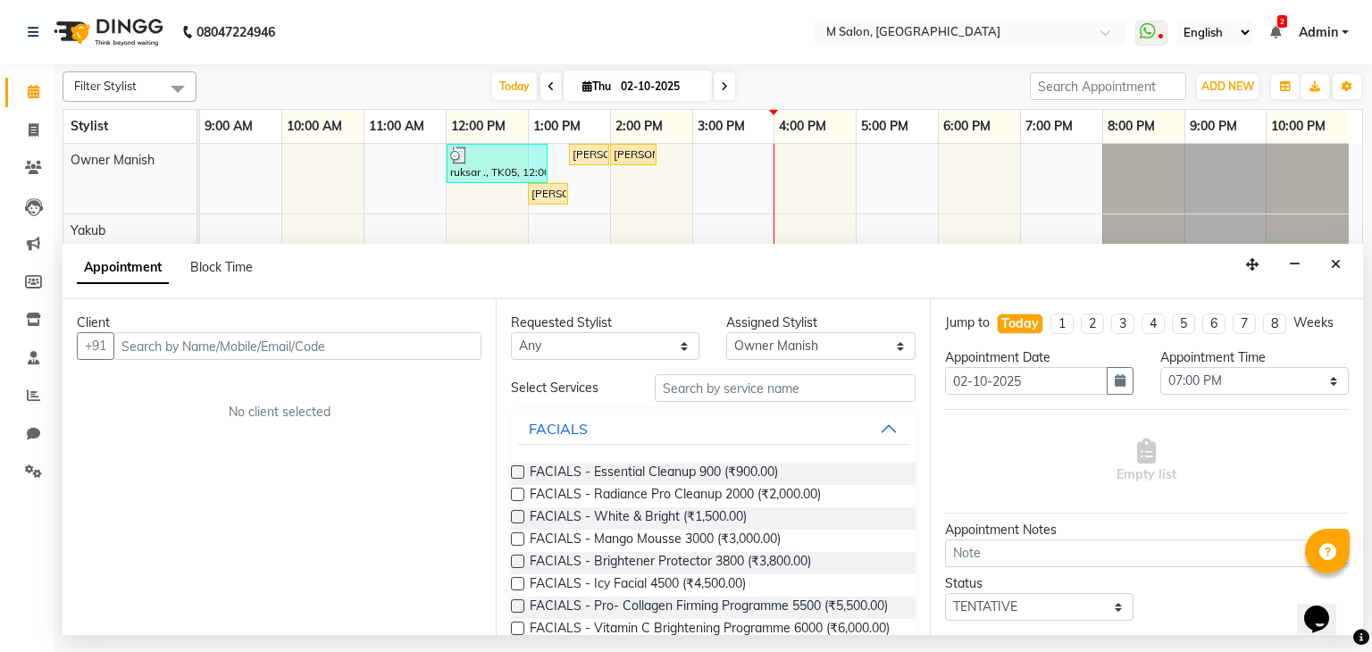
click at [149, 338] on input "text" at bounding box center [297, 346] width 368 height 28
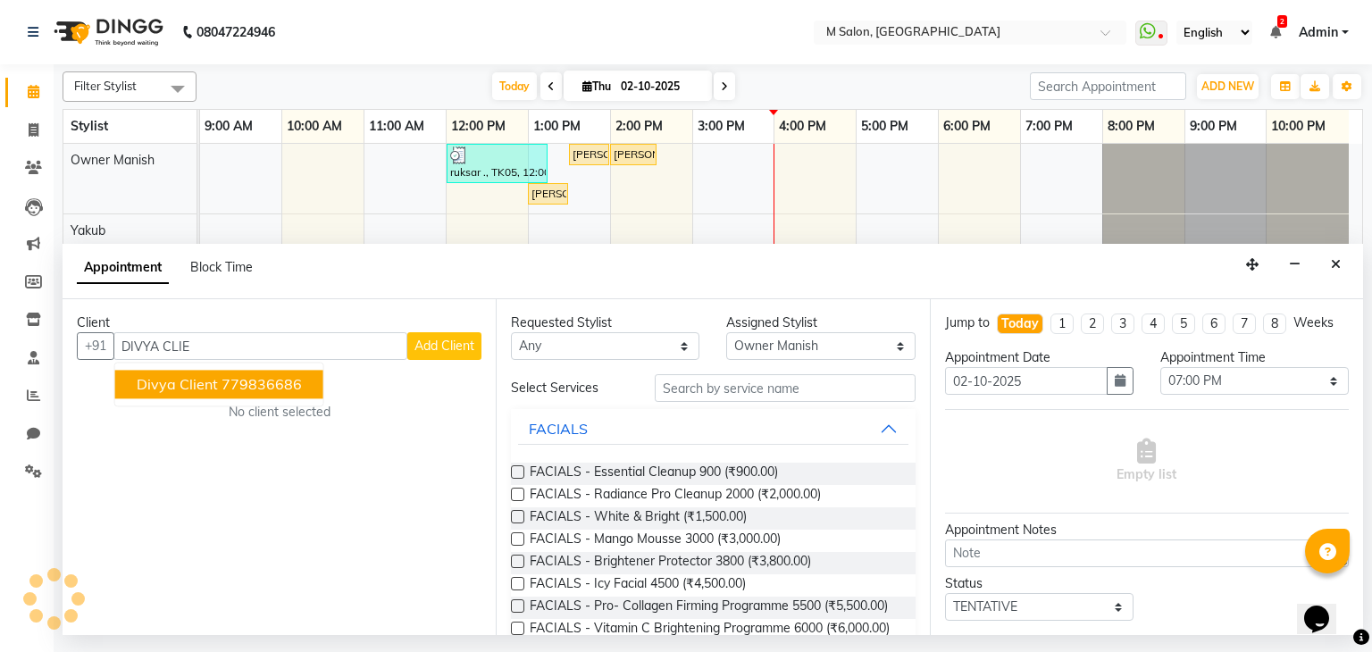
click at [204, 389] on span "Divya client" at bounding box center [177, 385] width 81 height 18
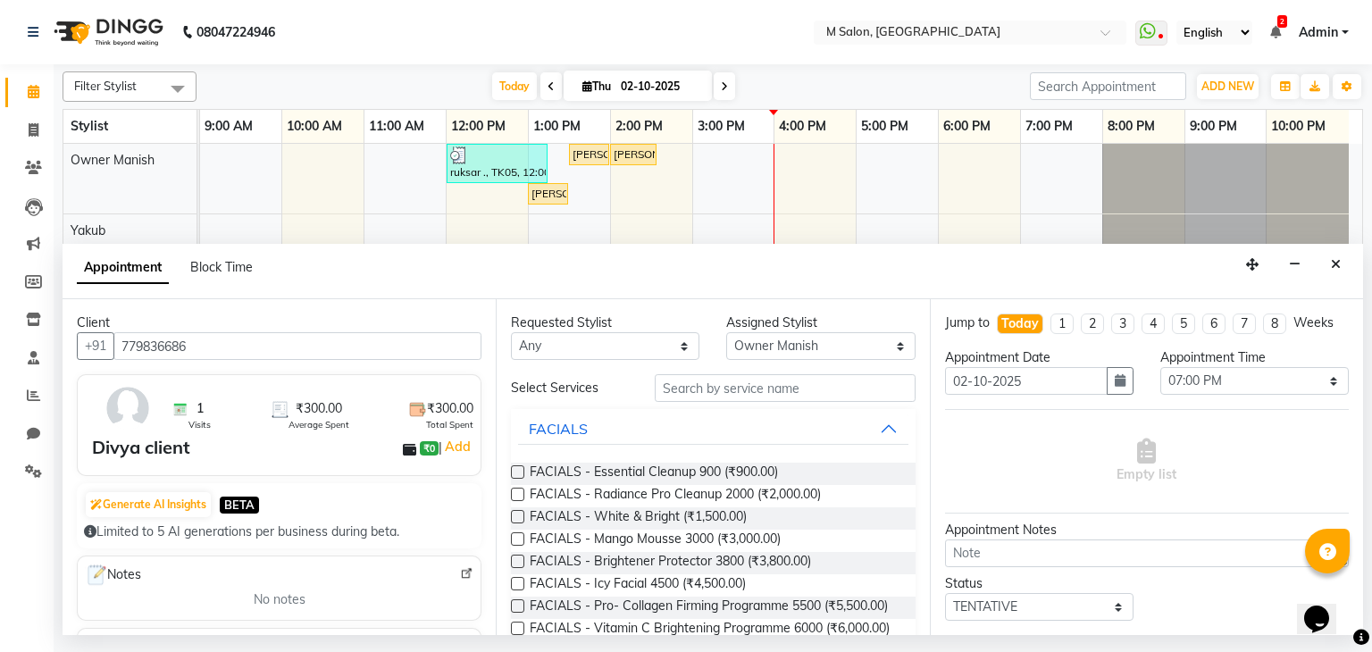
type input "779836686"
click at [748, 330] on div "Assigned Stylist" at bounding box center [820, 323] width 188 height 19
click at [705, 399] on input "text" at bounding box center [785, 388] width 261 height 28
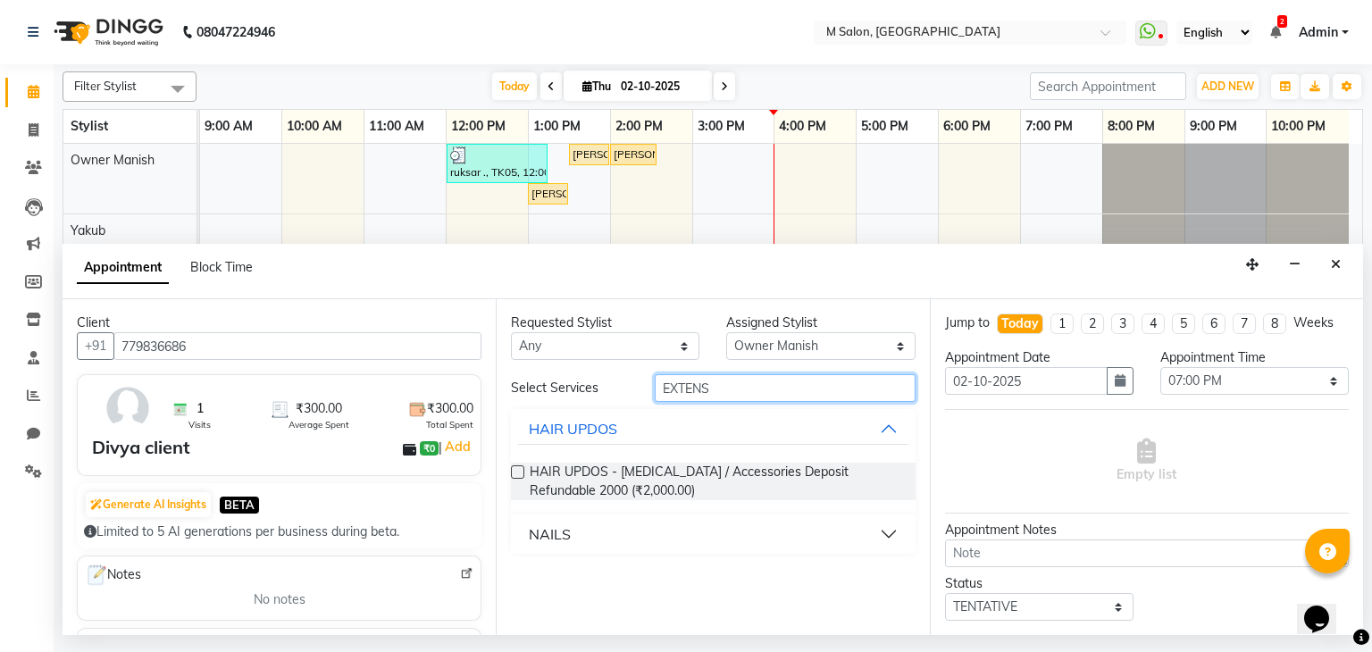
type input "EXTENS"
click at [557, 540] on div "NAILS" at bounding box center [550, 533] width 42 height 21
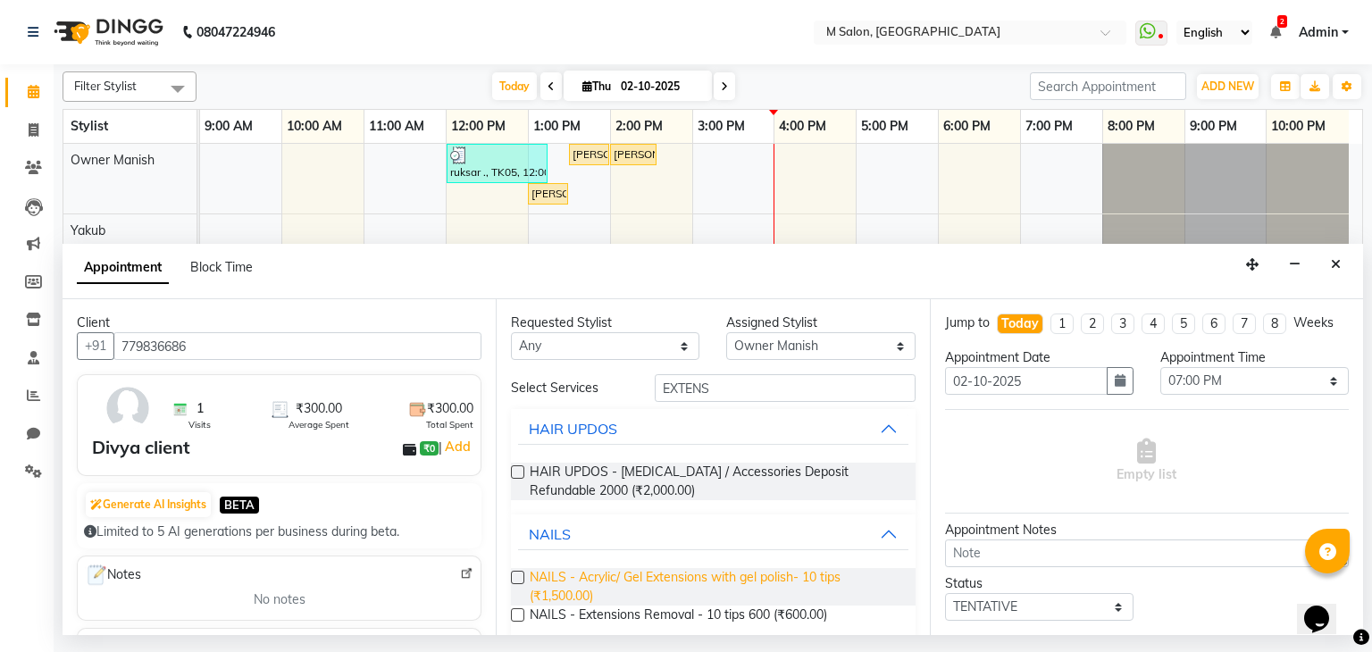
click at [642, 601] on span "NAILS - Acrylic/ Gel Extensions with gel polish- 10 tips (₹1,500.00)" at bounding box center [715, 587] width 371 height 38
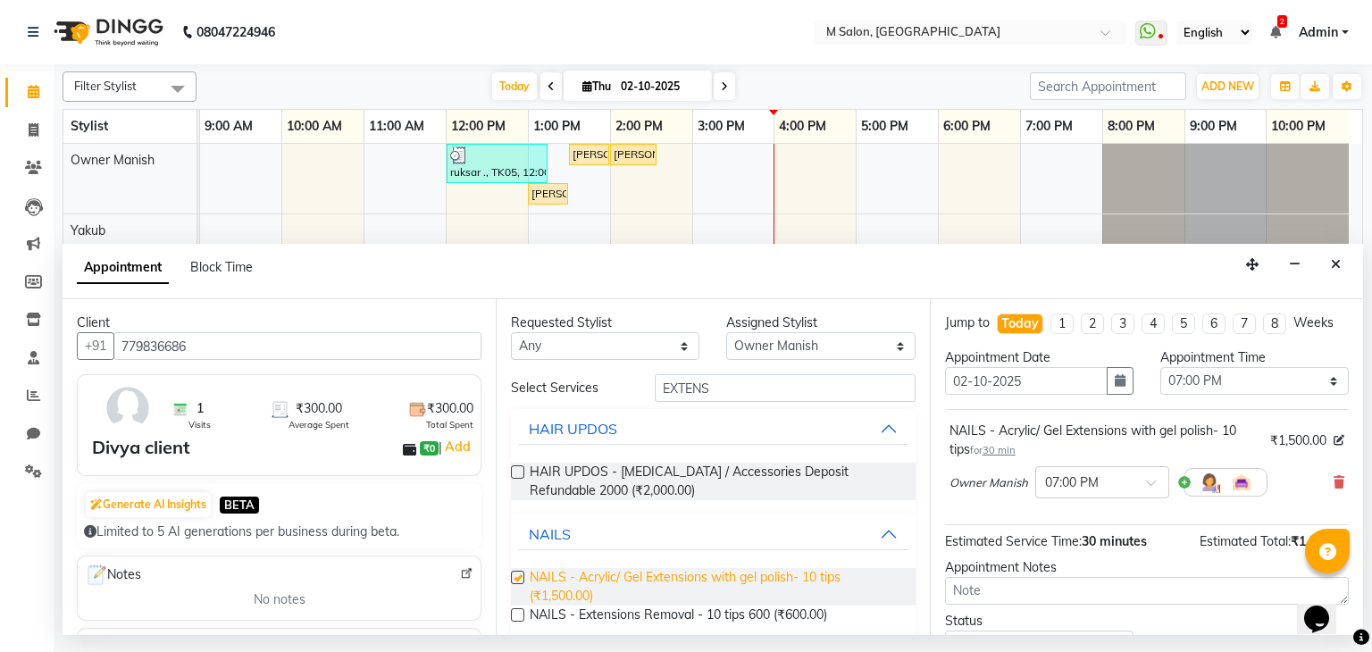
checkbox input "false"
click at [718, 373] on div "Requested Stylist Any Admin Atik AZHAR Heena Owner Manish Owner Rima Solanki Po…" at bounding box center [712, 467] width 433 height 336
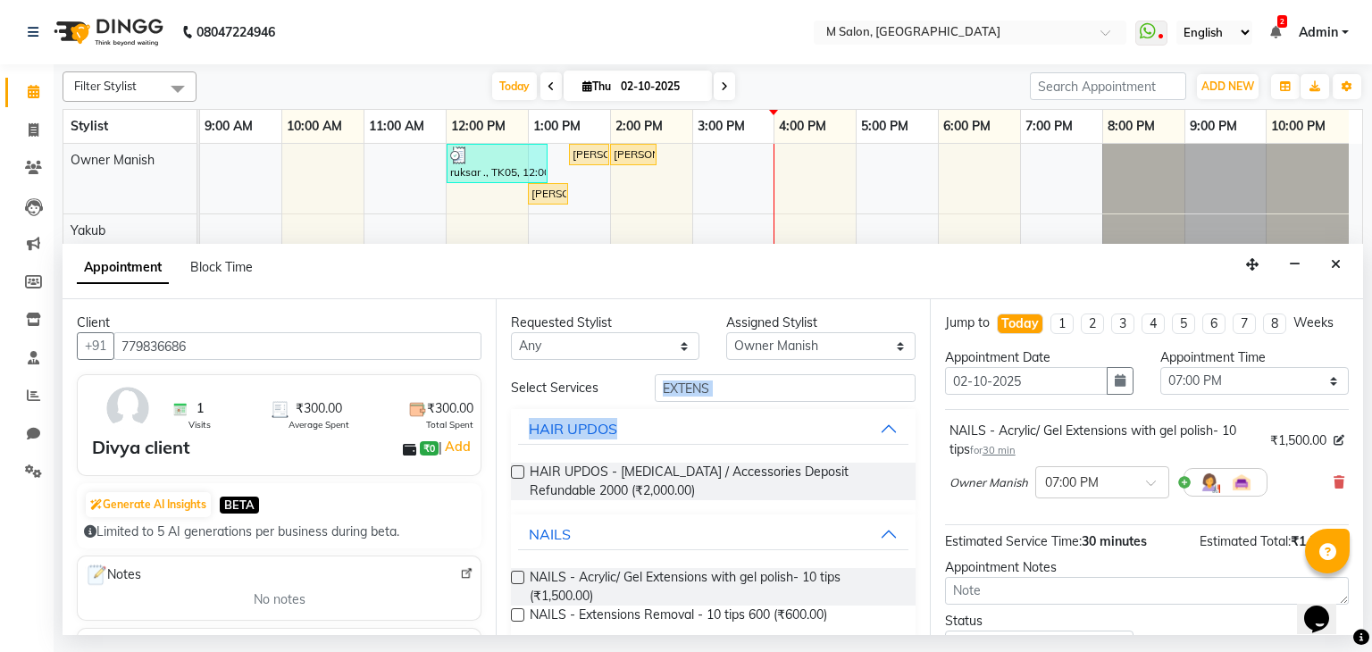
drag, startPoint x: 696, startPoint y: 406, endPoint x: 713, endPoint y: 394, distance: 21.1
click at [713, 394] on div "Select Services EXTENS HAIR UPDOS HAIR UPDOS - Hair Extension / Accessories Dep…" at bounding box center [713, 508] width 404 height 268
click at [713, 394] on input "EXTENS" at bounding box center [785, 388] width 261 height 28
type input "E"
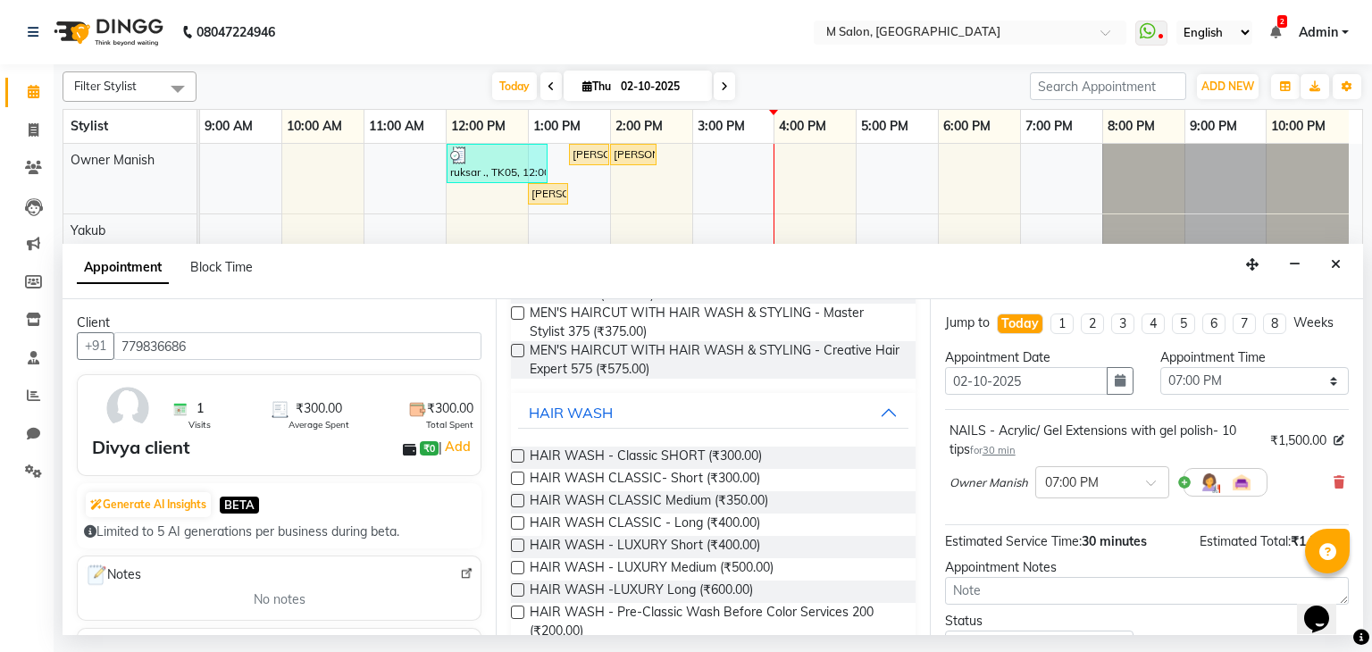
scroll to position [282, 0]
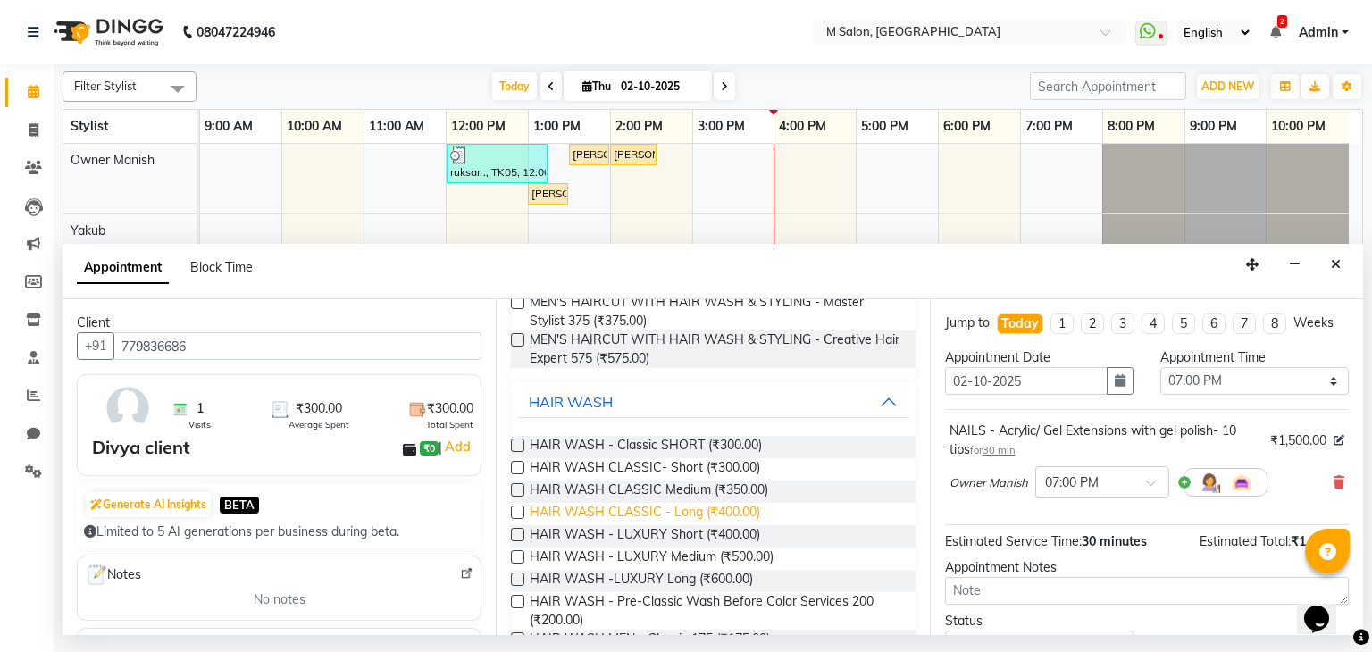
type input "WASH"
click at [689, 510] on span "HAIR WASH CLASSIC - Long (₹400.00)" at bounding box center [645, 514] width 230 height 22
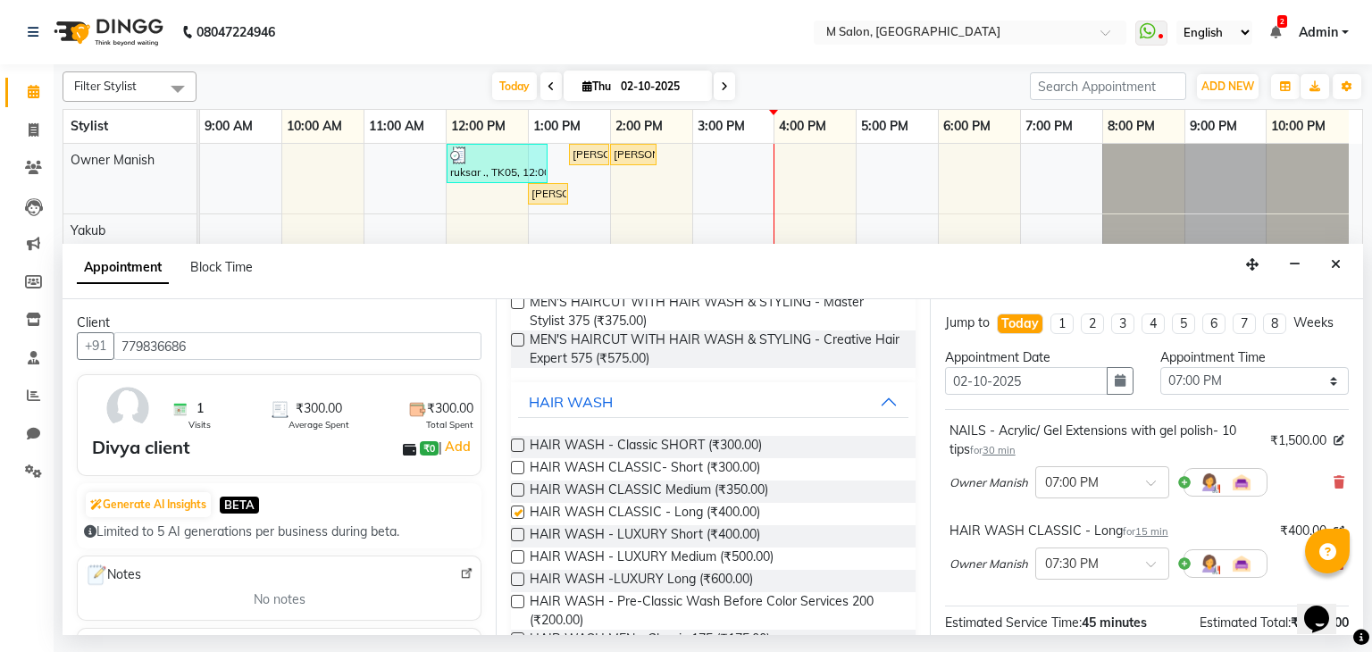
checkbox input "false"
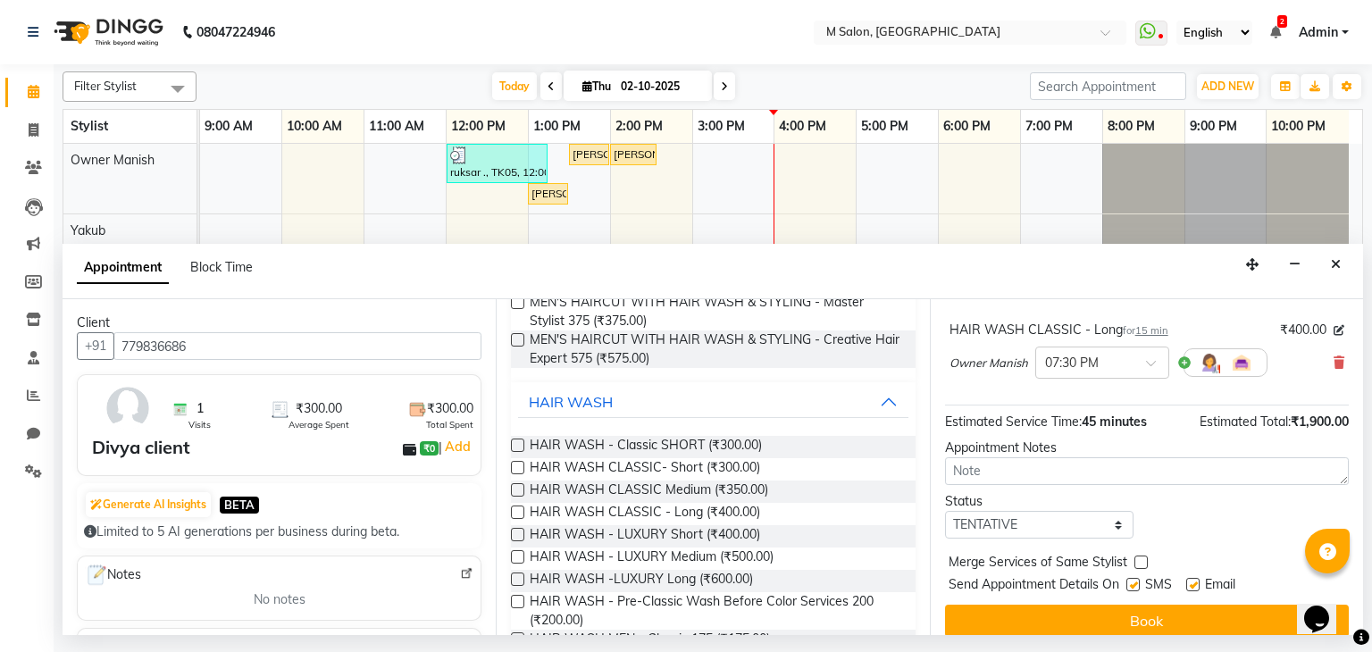
scroll to position [216, 0]
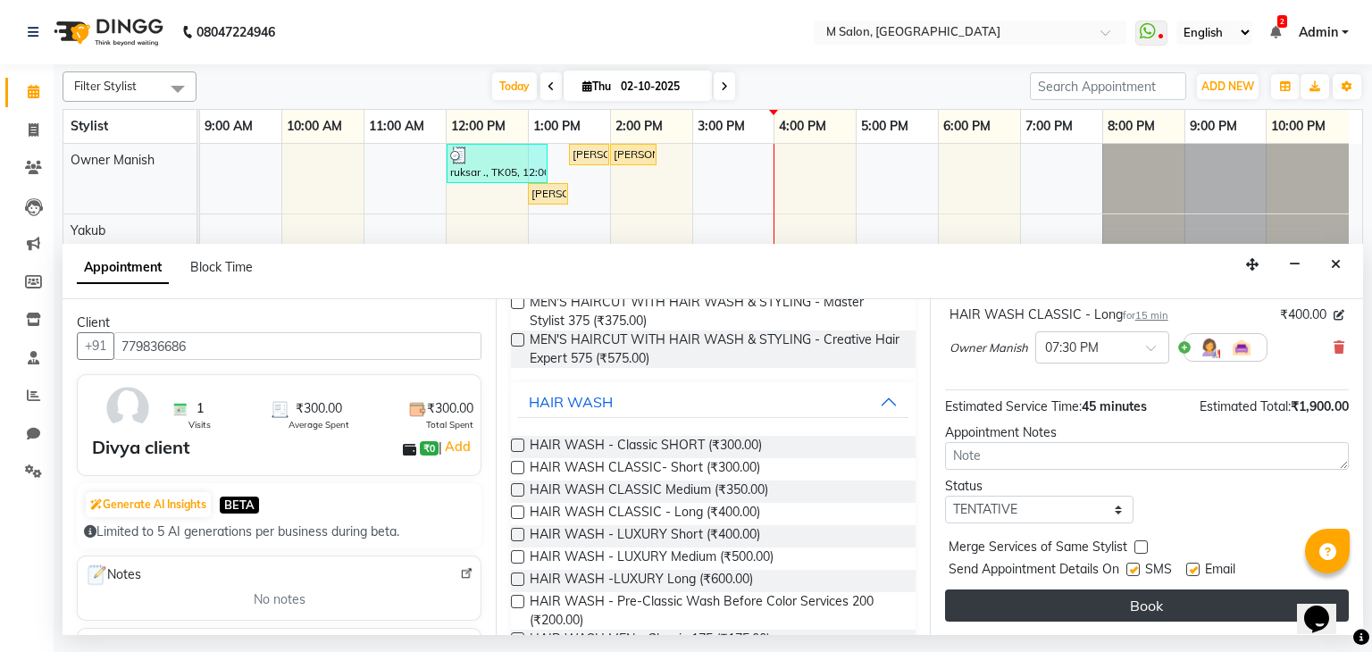
click at [1124, 613] on button "Book" at bounding box center [1147, 606] width 404 height 32
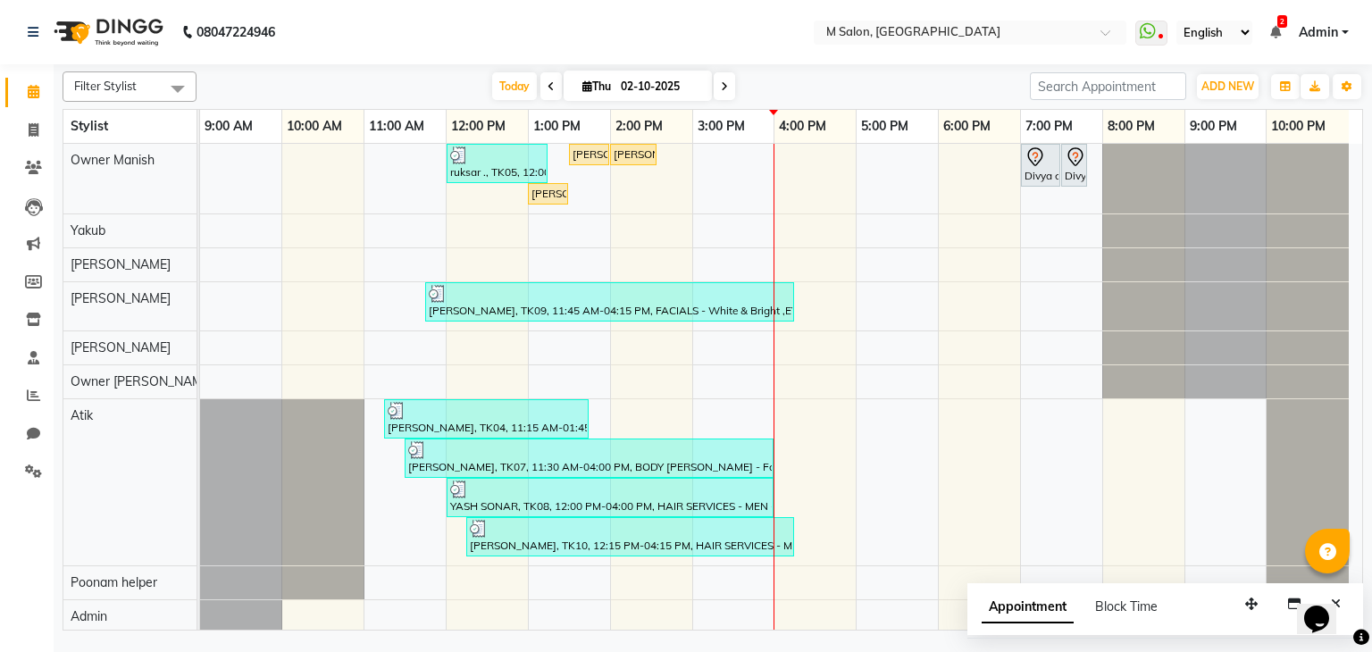
click at [728, 80] on span at bounding box center [724, 86] width 21 height 28
type input "03-10-2025"
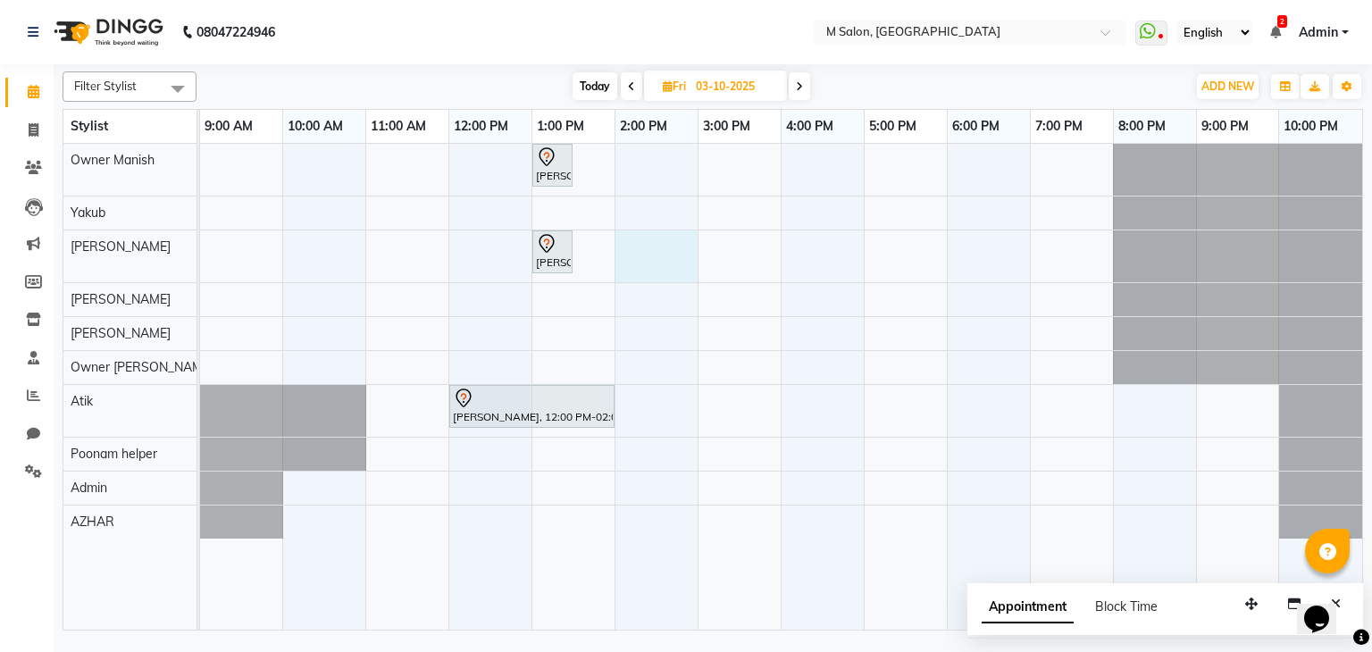
click at [653, 257] on div "rohidas ., 01:00 PM-01:30 PM, FACIALS - Mango Mousse 3000 deepali yadav, 01:00 …" at bounding box center [781, 387] width 1162 height 487
click at [967, 583] on div "Appointment Block Time" at bounding box center [1165, 610] width 396 height 55
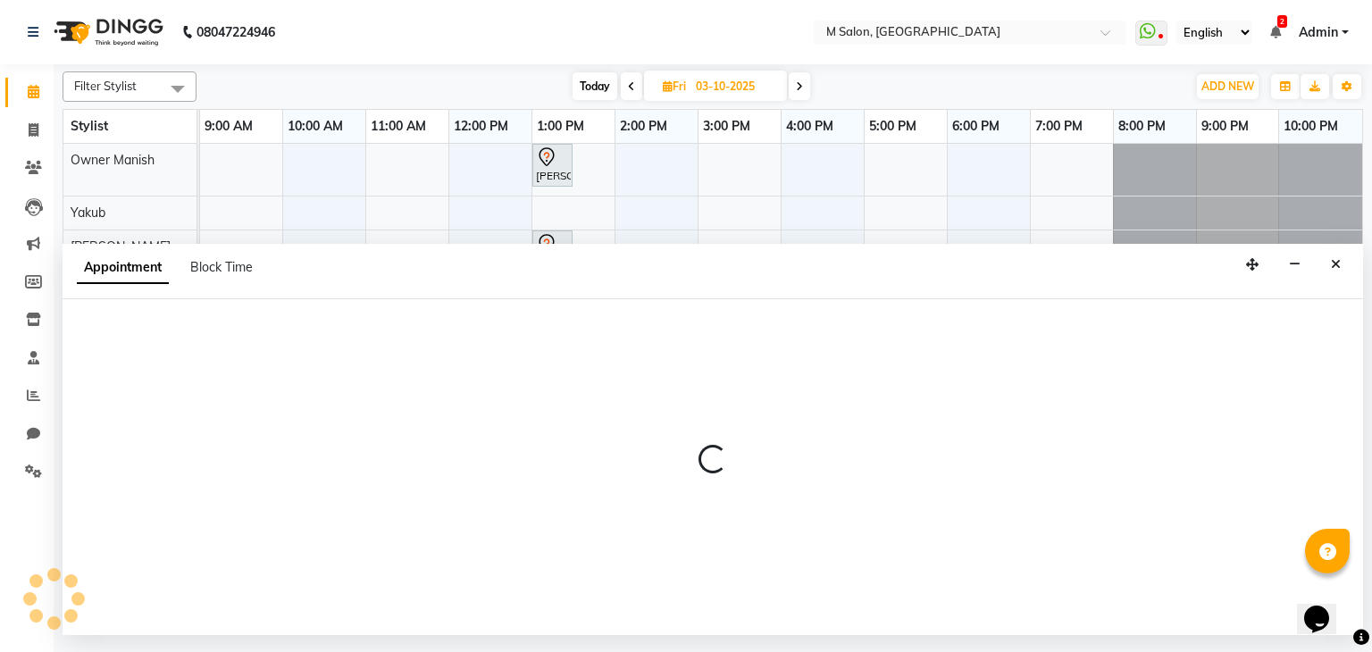
select select "87581"
select select "840"
select select "tentative"
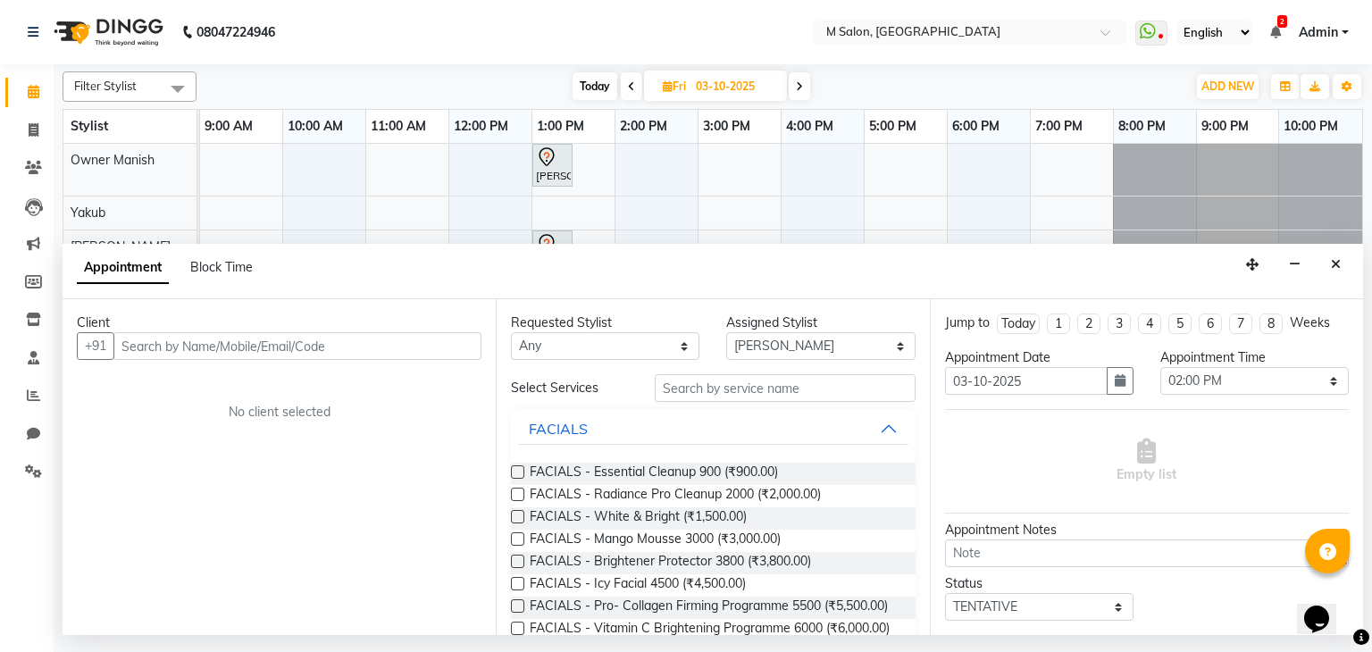
click at [180, 354] on input "text" at bounding box center [297, 346] width 368 height 28
type input "9819078326"
click at [462, 352] on span "Add Client" at bounding box center [445, 346] width 60 height 16
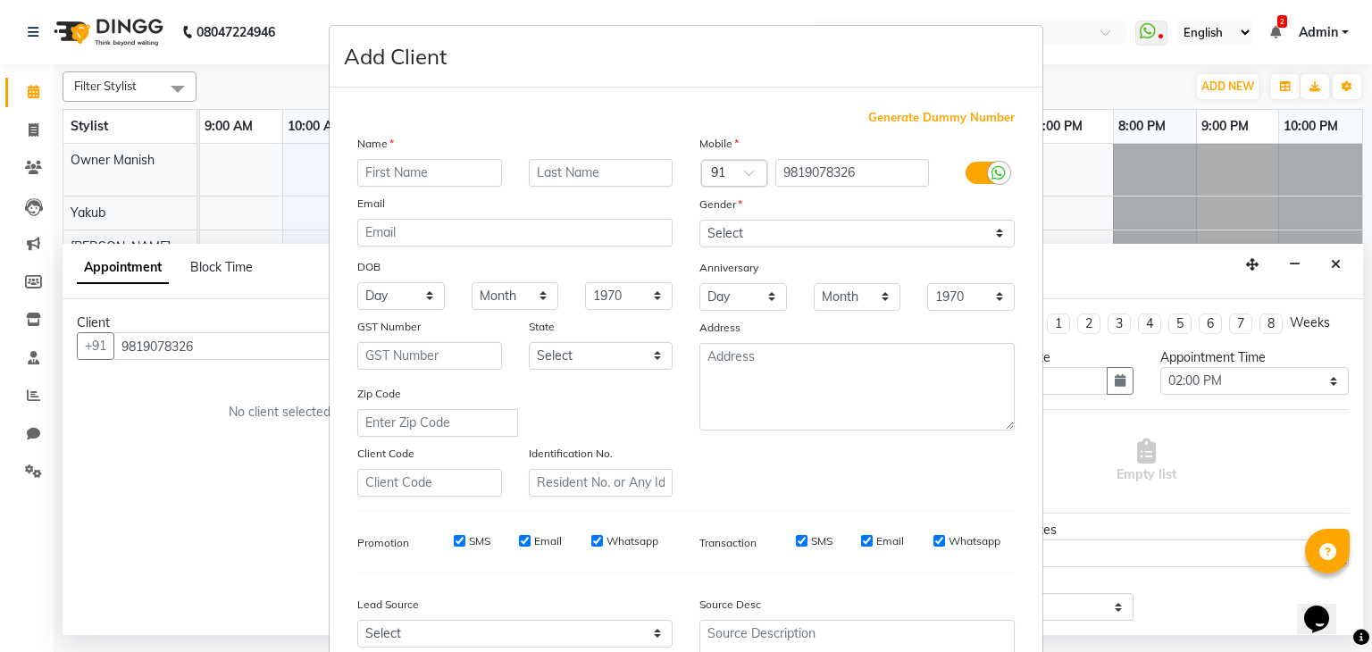
click at [431, 165] on input "text" at bounding box center [429, 173] width 145 height 28
type input "PRAJAKTA"
click at [547, 177] on input "text" at bounding box center [601, 173] width 145 height 28
type input "."
click at [727, 230] on select "Select [DEMOGRAPHIC_DATA] [DEMOGRAPHIC_DATA] Other Prefer Not To Say" at bounding box center [856, 234] width 315 height 28
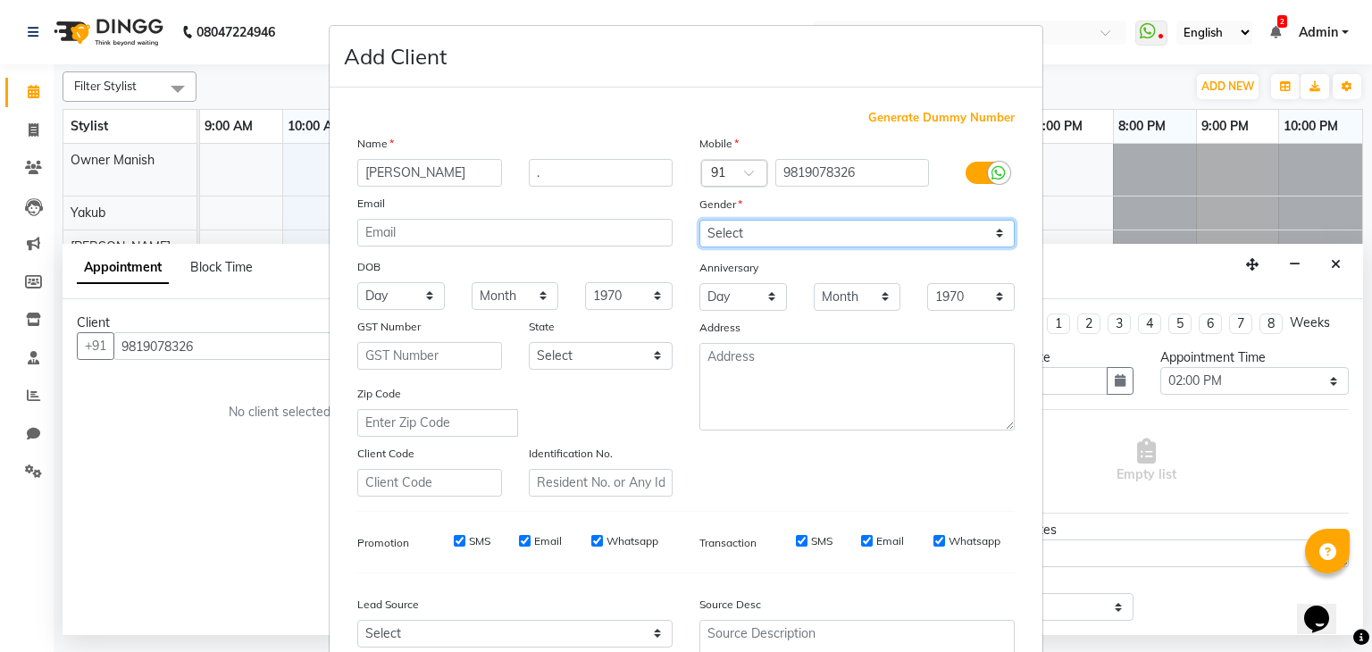
select select "[DEMOGRAPHIC_DATA]"
click at [699, 221] on select "Select [DEMOGRAPHIC_DATA] [DEMOGRAPHIC_DATA] Other Prefer Not To Say" at bounding box center [856, 234] width 315 height 28
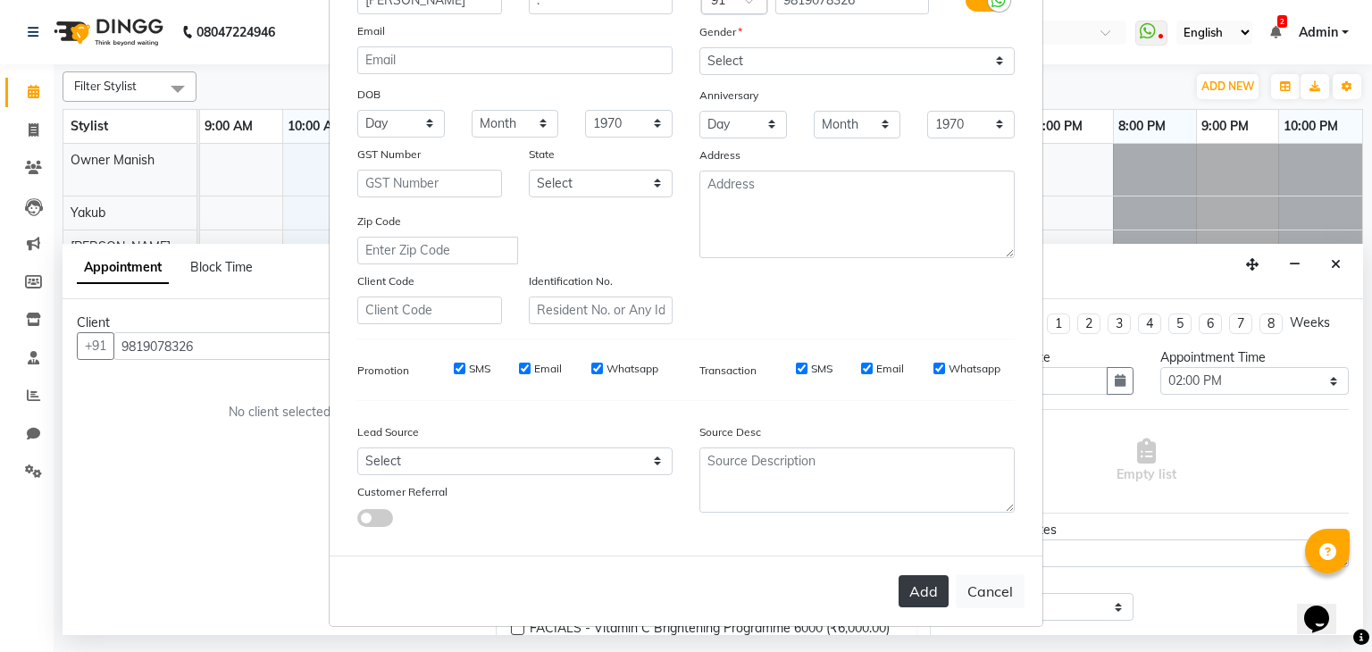
click at [911, 591] on button "Add" at bounding box center [924, 591] width 50 height 32
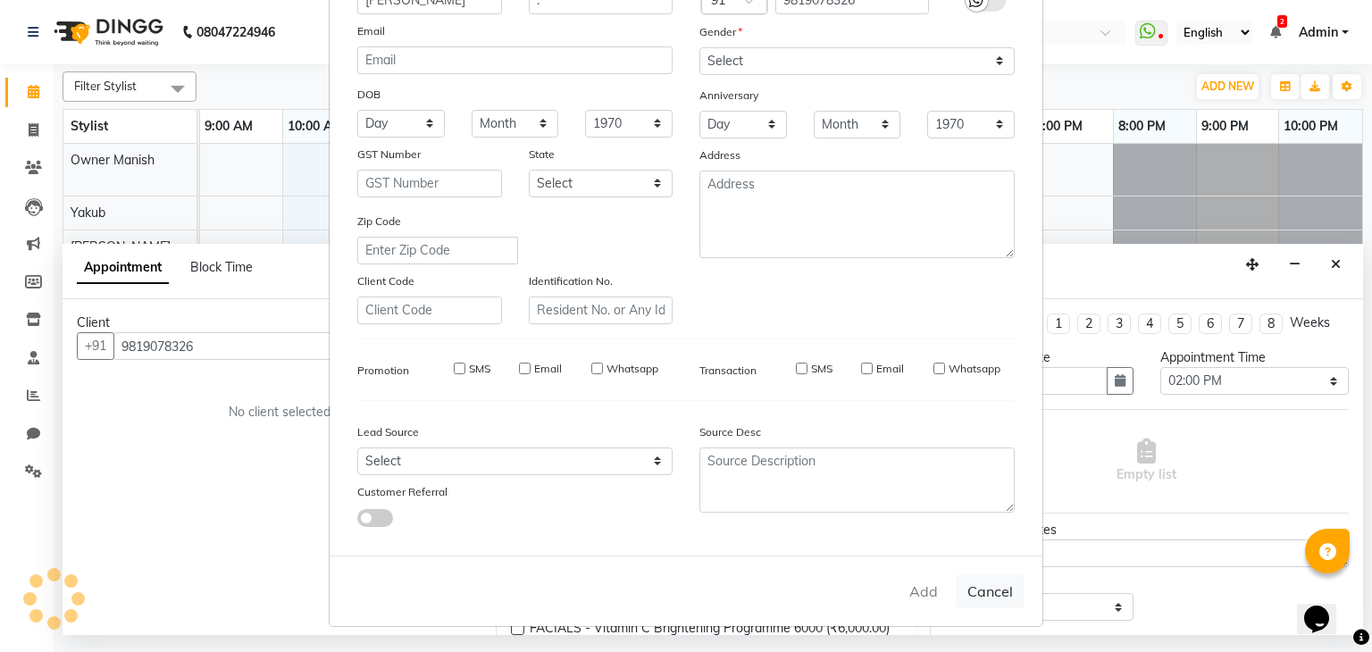
select select
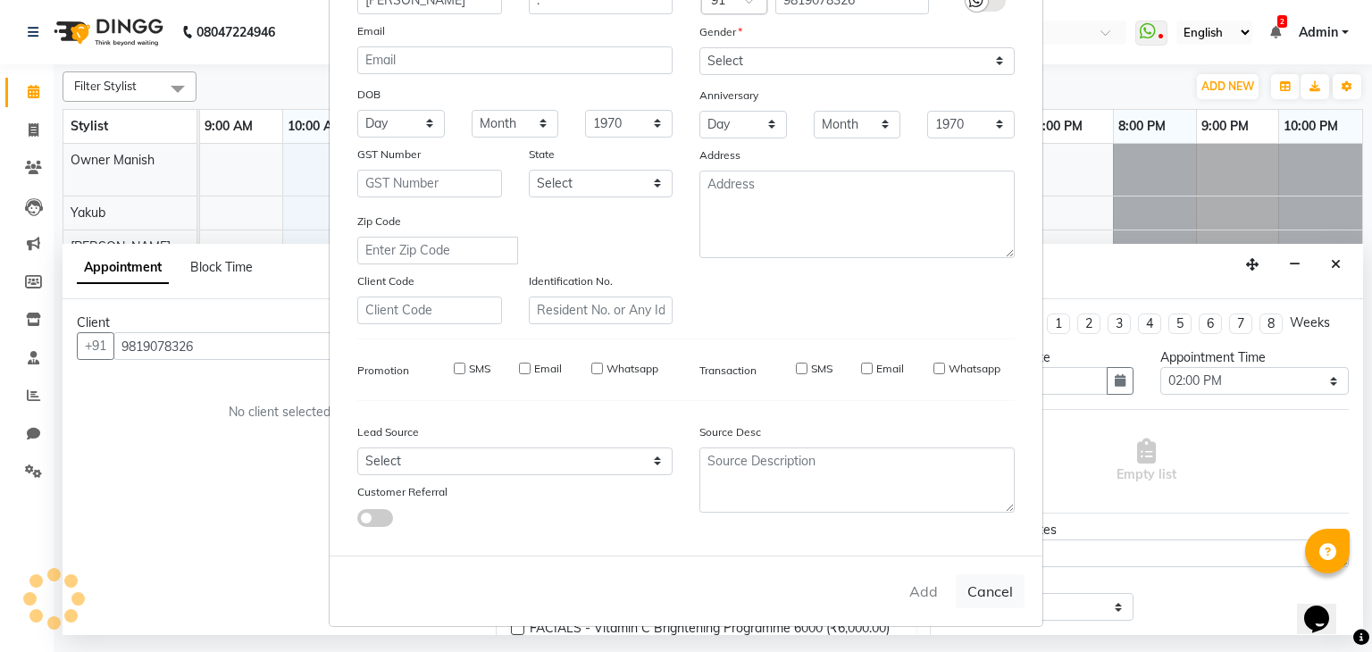
select select
checkbox input "false"
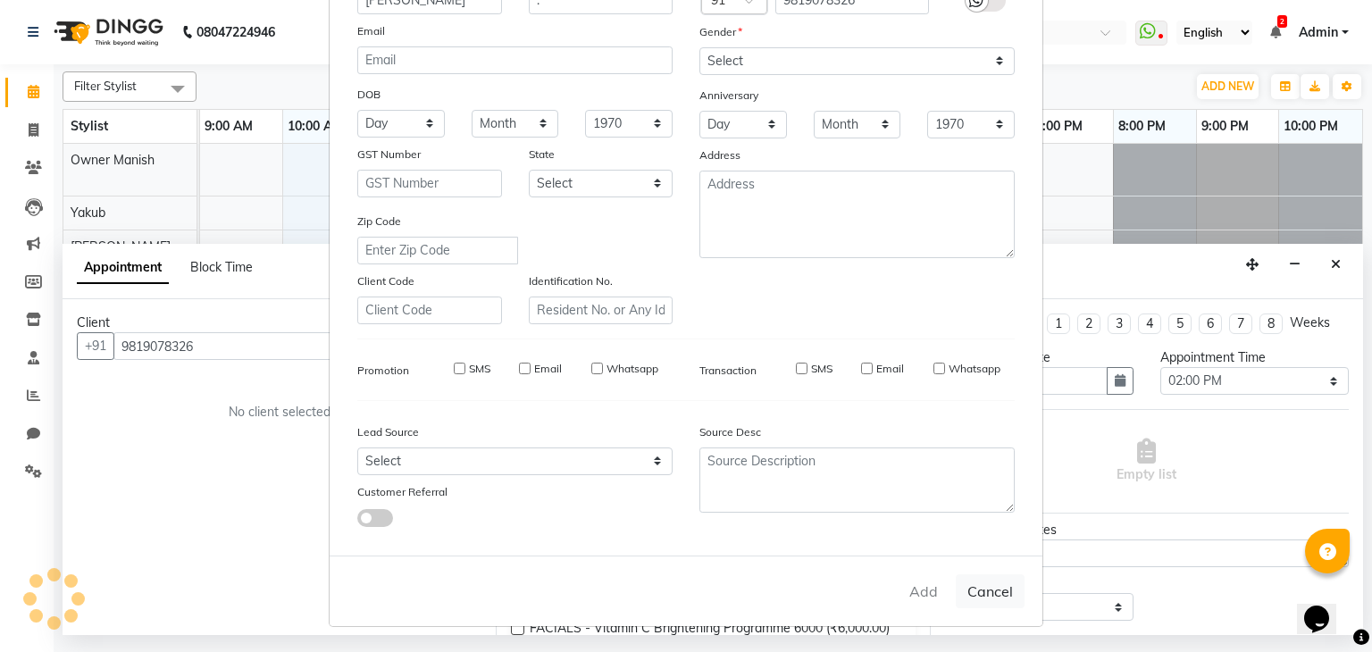
checkbox input "false"
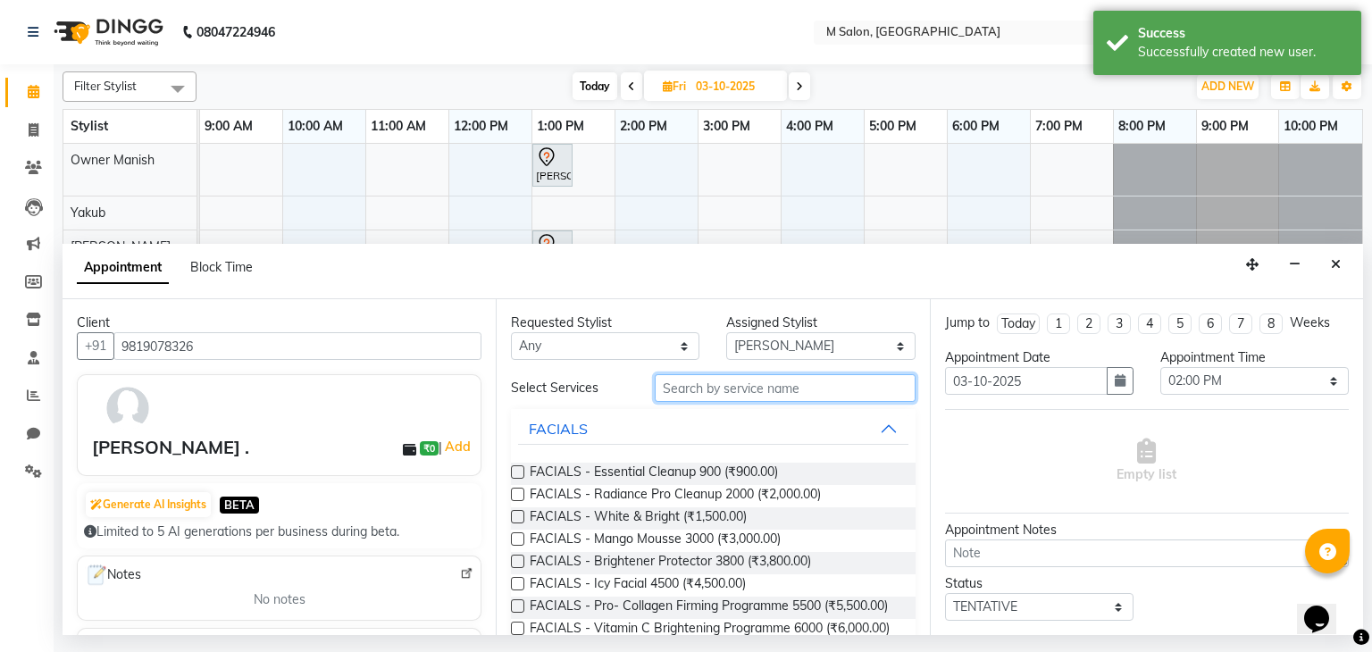
click at [729, 381] on input "text" at bounding box center [785, 388] width 261 height 28
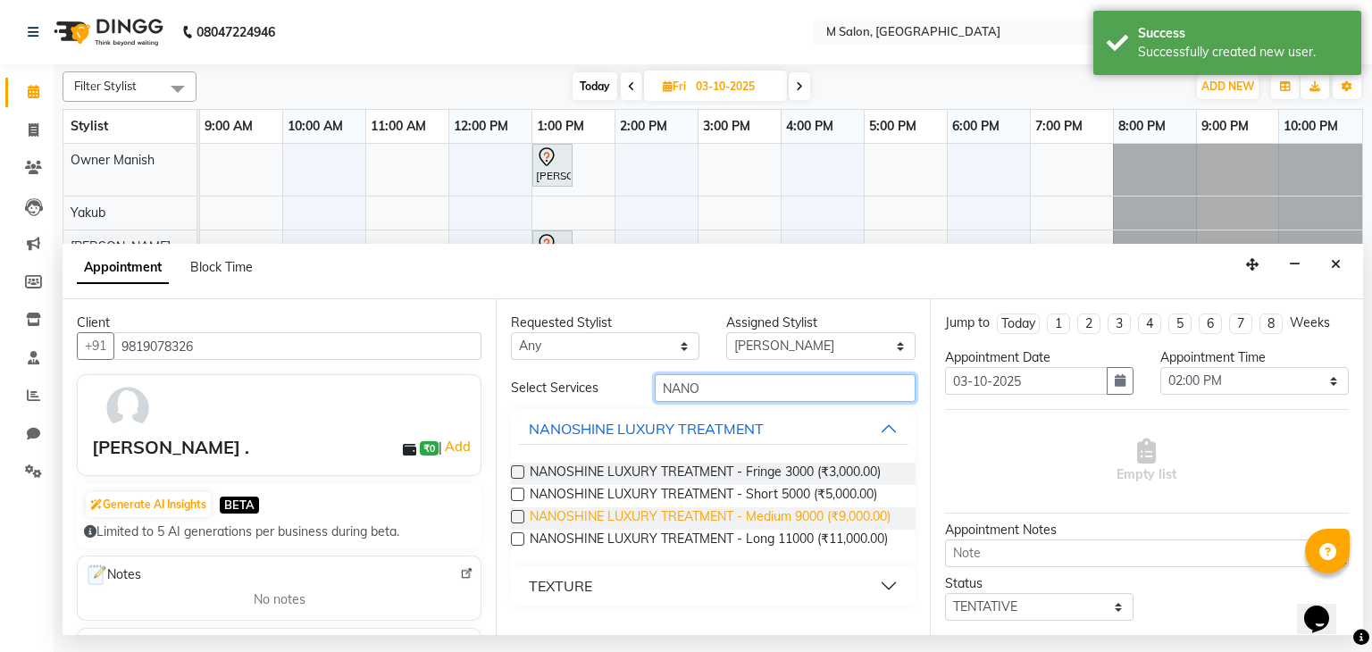
type input "NANO"
click at [790, 522] on span "NANOSHINE LUXURY TREATMENT - Medium 9000 (₹9,000.00)" at bounding box center [710, 518] width 361 height 22
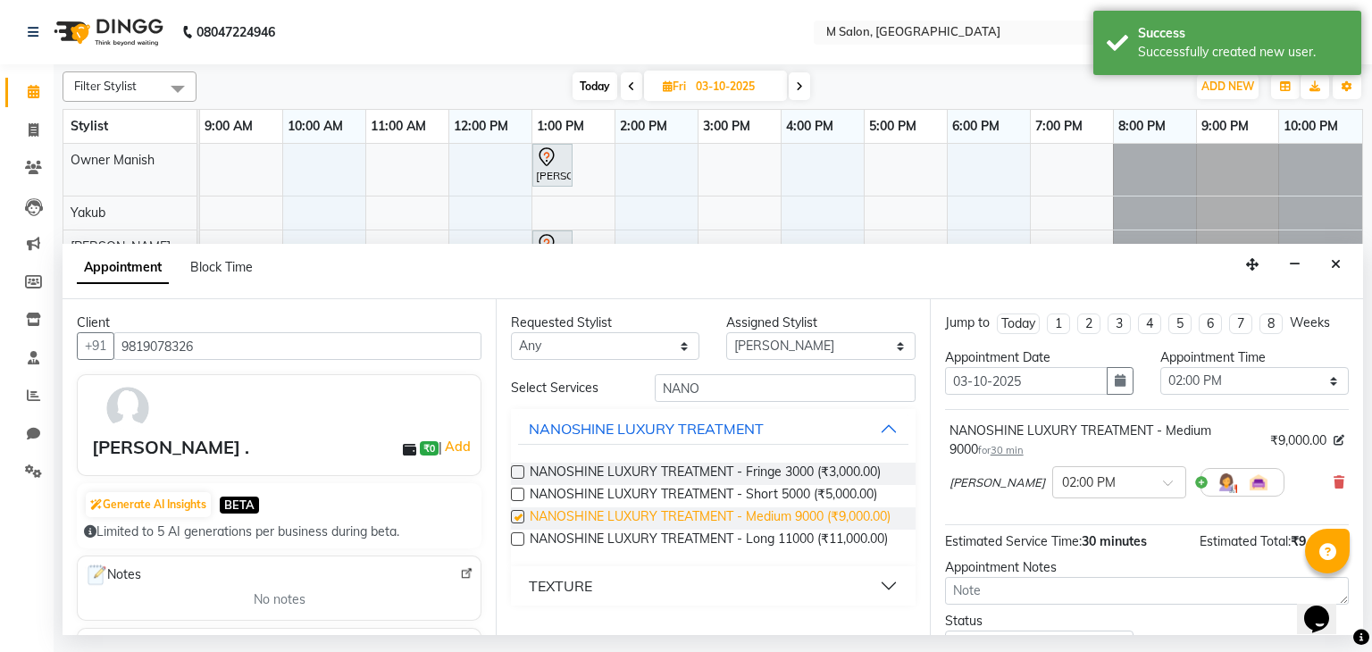
checkbox input "false"
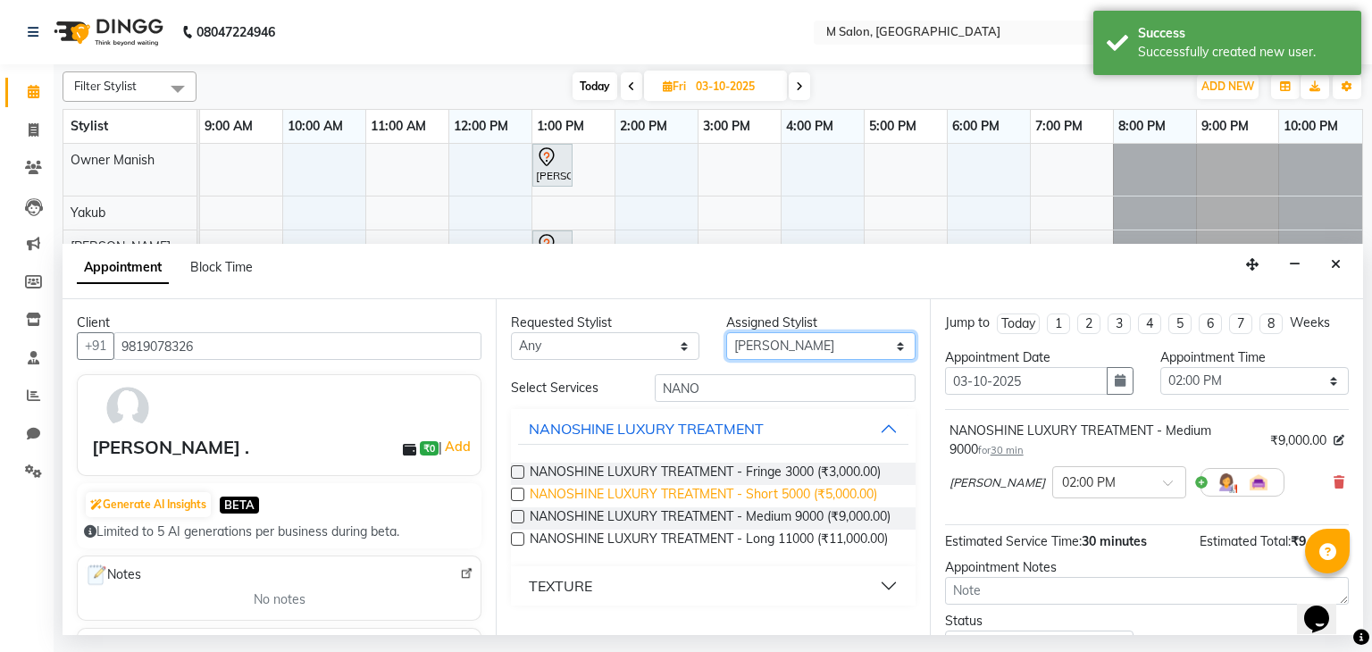
drag, startPoint x: 818, startPoint y: 348, endPoint x: 772, endPoint y: 490, distance: 150.3
click at [772, 490] on div "Requested Stylist Any Admin Atik AZHAR Heena Owner Manish Owner Rima Solanki Po…" at bounding box center [712, 467] width 433 height 336
select select "86896"
click at [726, 332] on select "Select Admin Atik AZHAR Heena Owner Manish Owner Rima Solanki Poonam helper Pra…" at bounding box center [820, 346] width 188 height 28
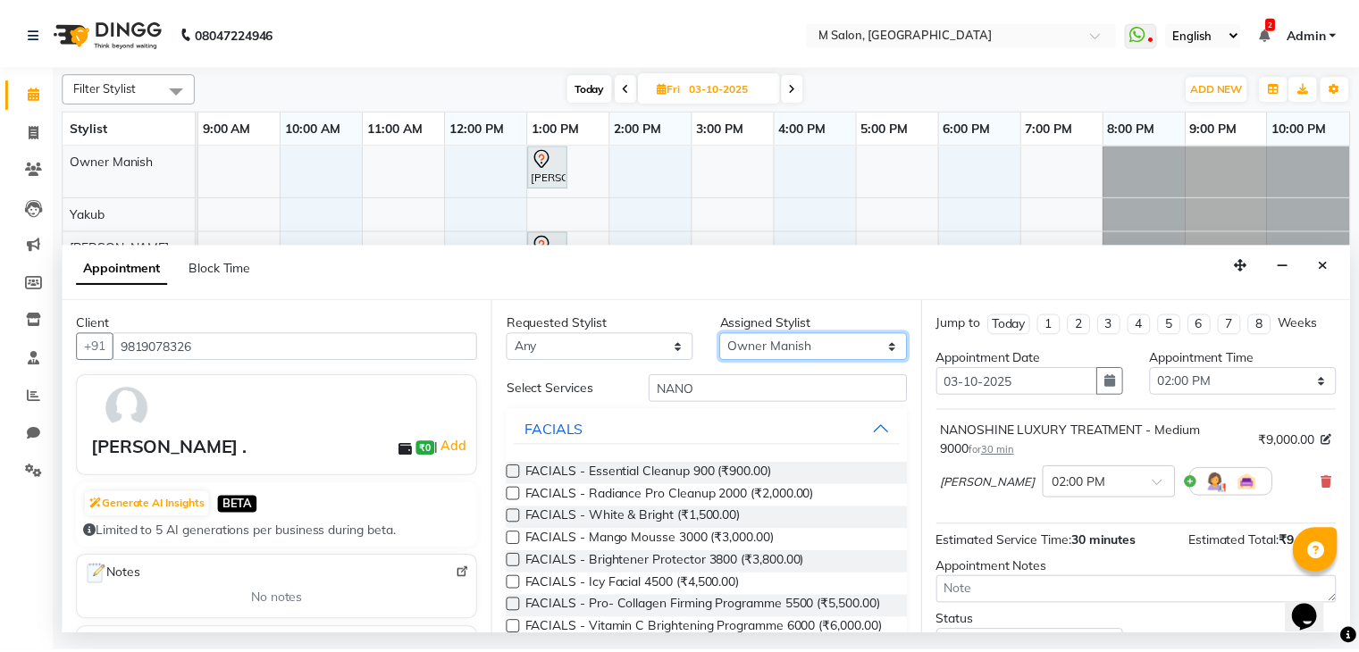
scroll to position [135, 0]
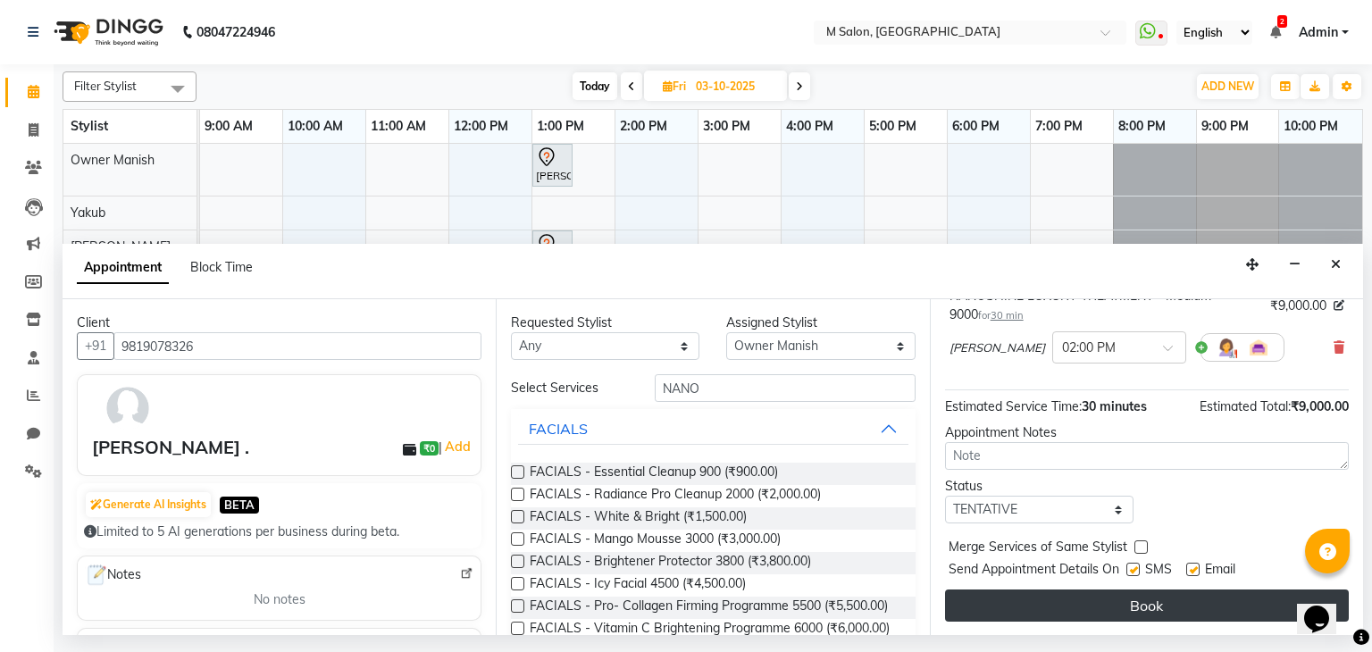
click at [1161, 601] on button "Book" at bounding box center [1147, 606] width 404 height 32
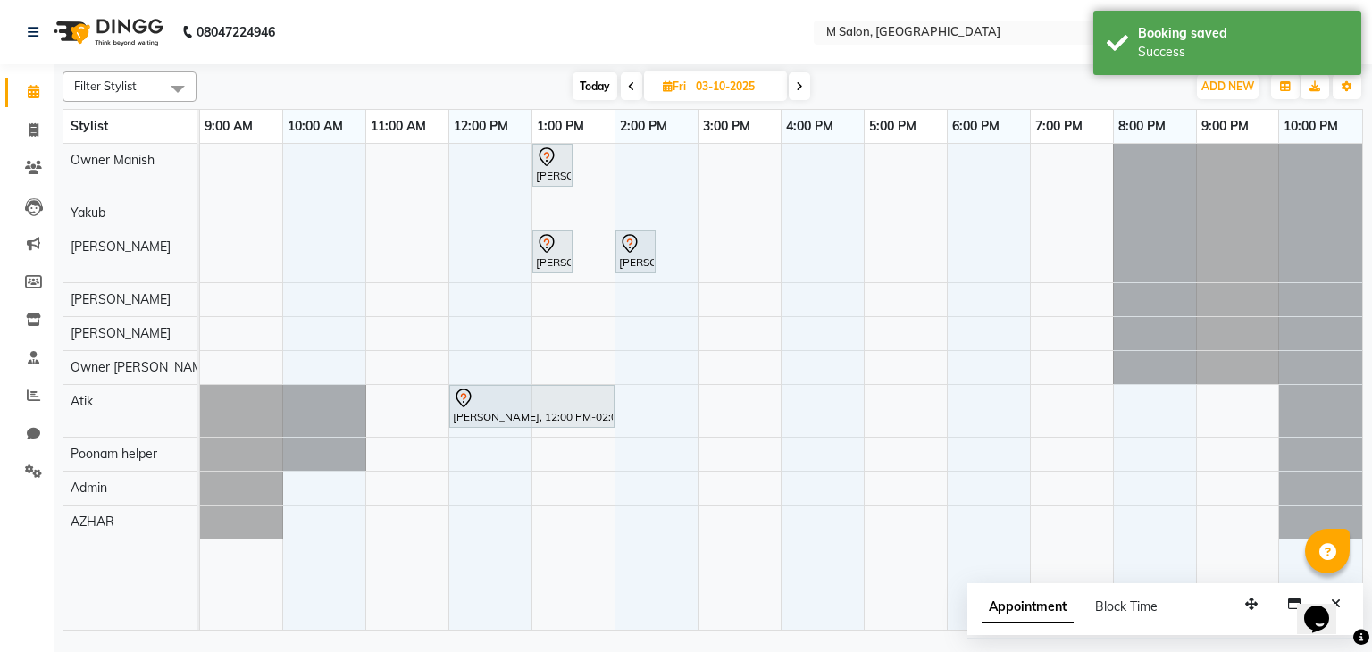
click at [585, 91] on span "Today" at bounding box center [595, 86] width 45 height 28
type input "02-10-2025"
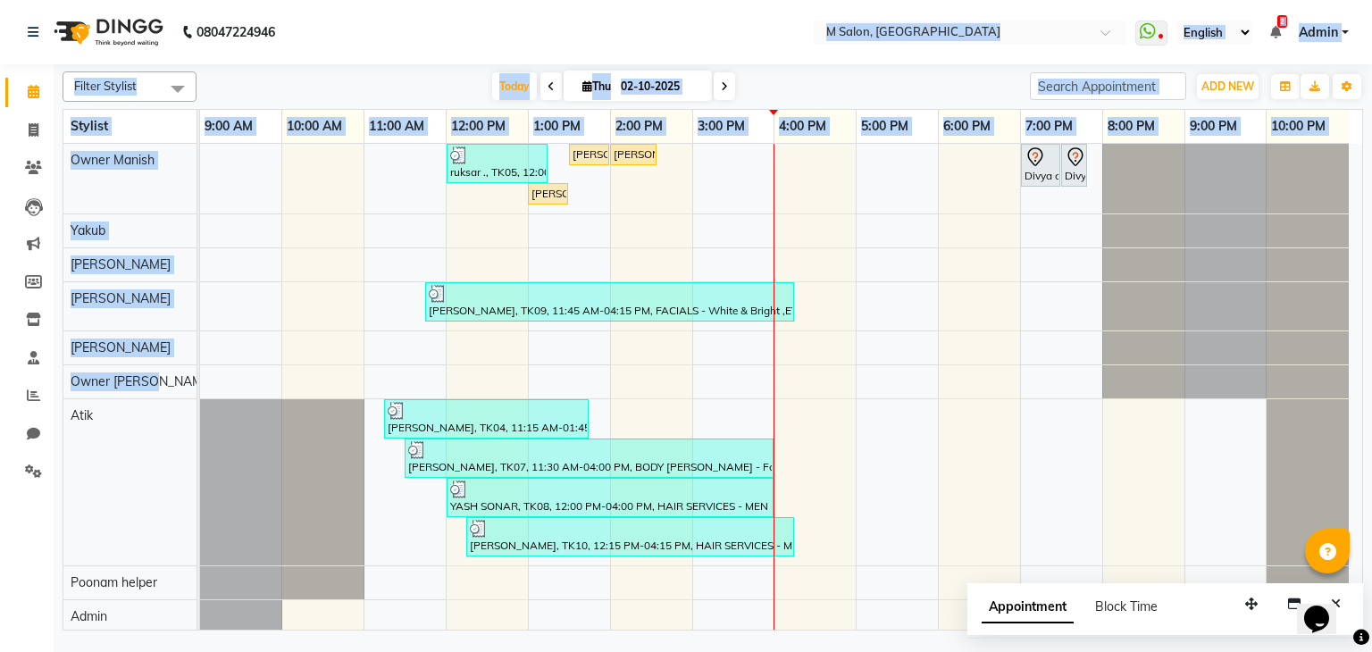
drag, startPoint x: 317, startPoint y: 103, endPoint x: 393, endPoint y: -67, distance: 185.9
click at [393, 0] on html "08047224946 Select Location × M Salon, Kalyan WhatsApp Status ✕ Status: Disconn…" at bounding box center [686, 326] width 1372 height 652
click at [29, 128] on icon at bounding box center [34, 129] width 10 height 13
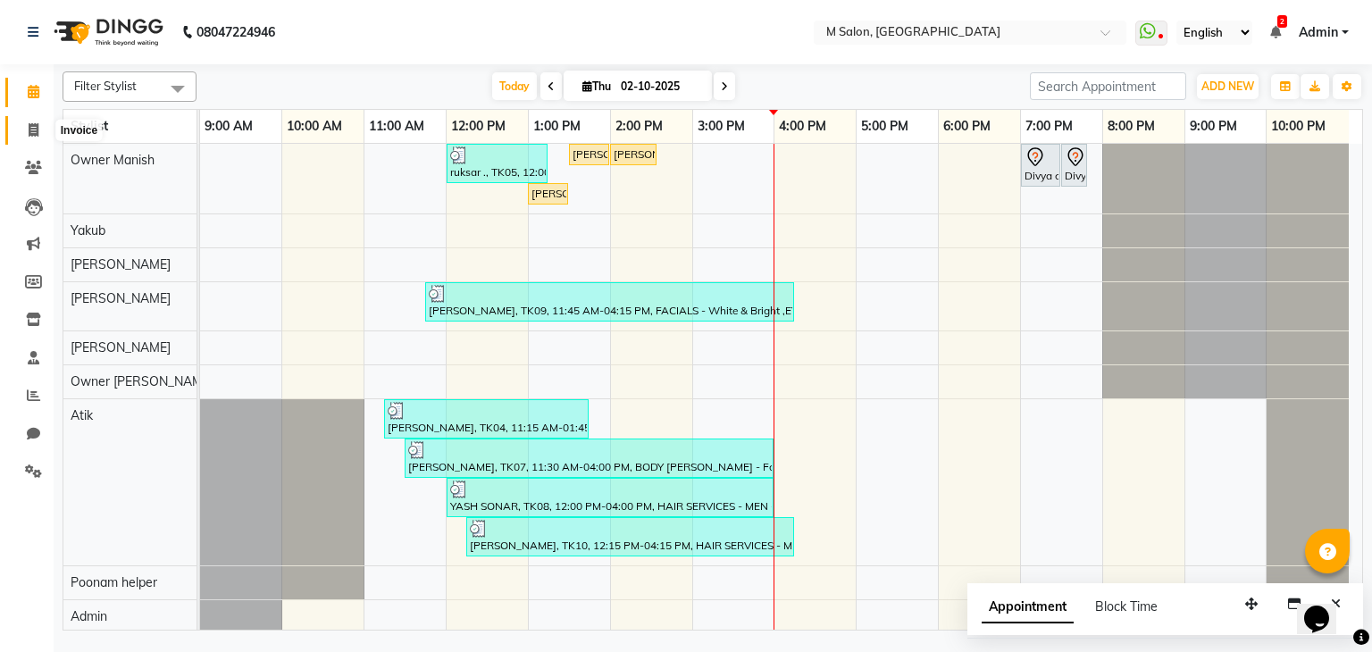
select select "service"
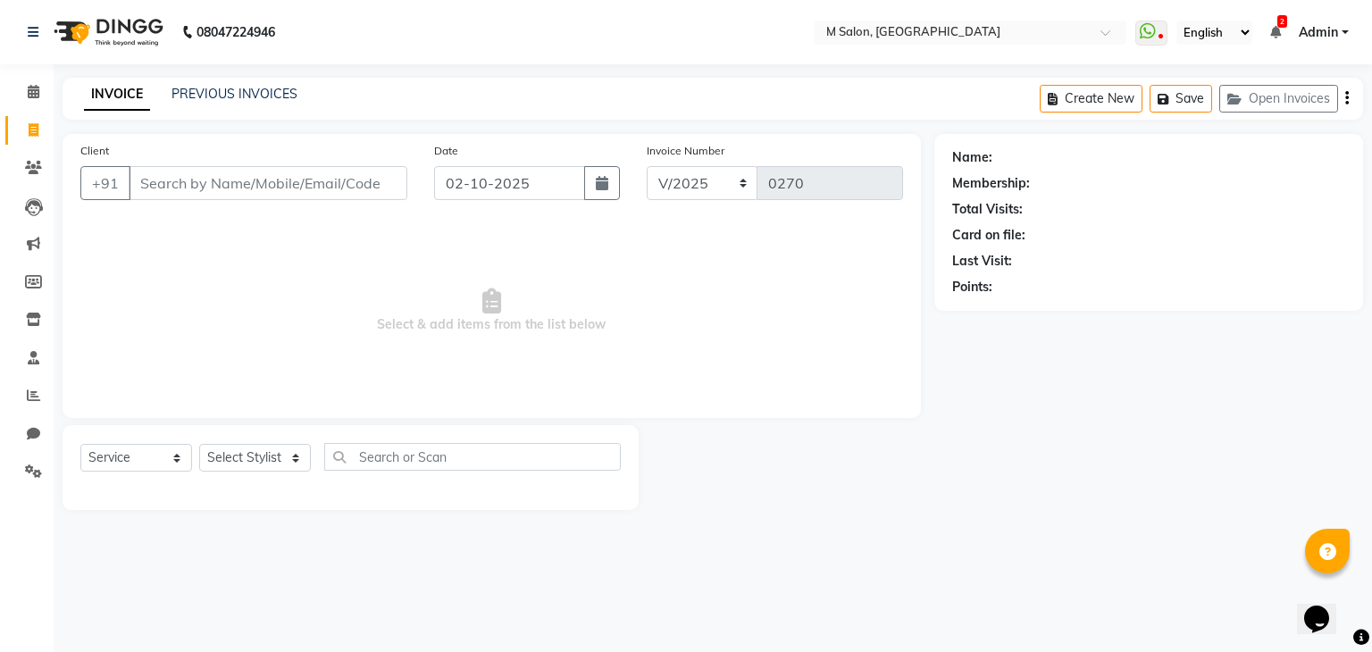
click at [315, 199] on input "Client" at bounding box center [268, 183] width 279 height 34
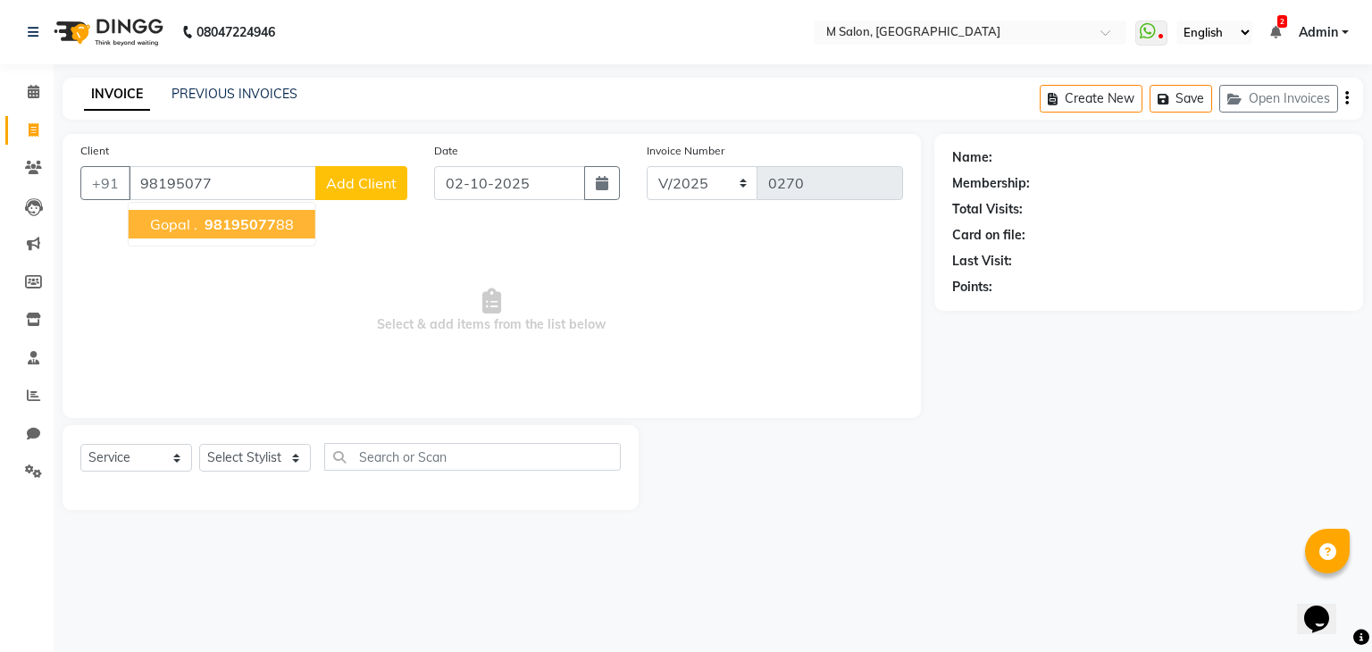
click at [185, 221] on span "gopal ." at bounding box center [173, 224] width 47 height 18
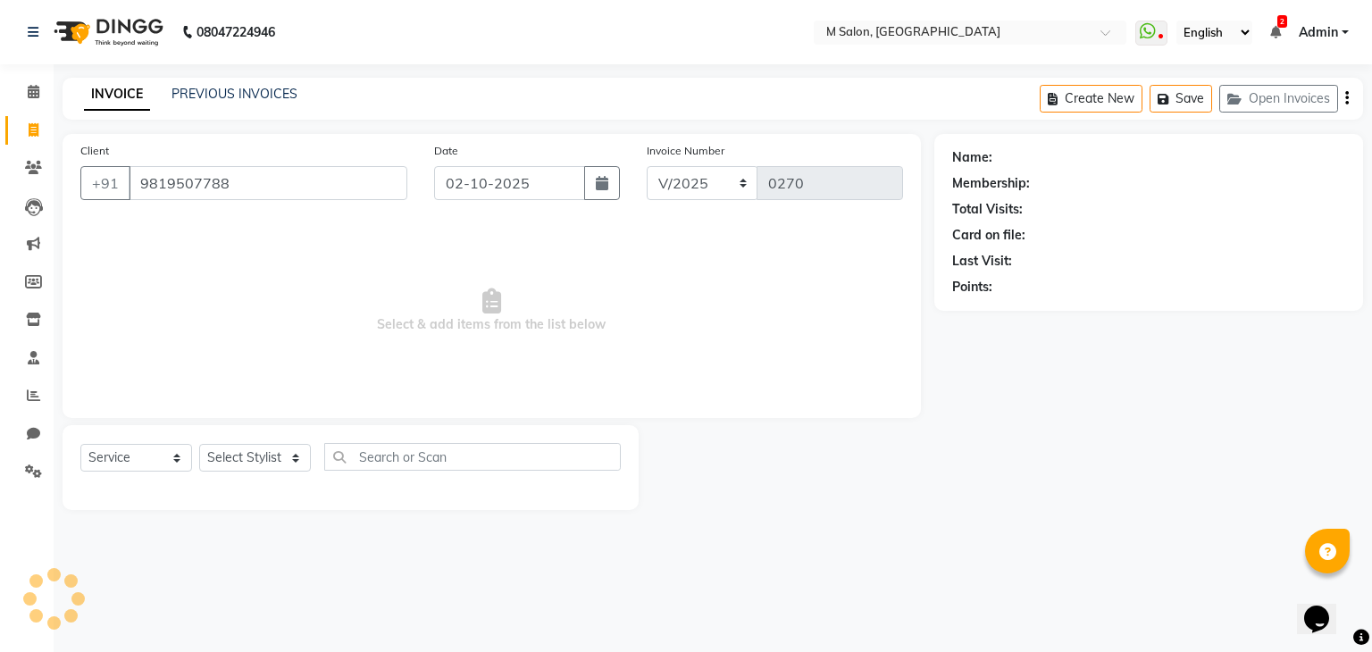
type input "9819507788"
click at [232, 444] on div "Select Service Product Membership Package Voucher Prepaid Gift Card Select Styl…" at bounding box center [350, 464] width 540 height 42
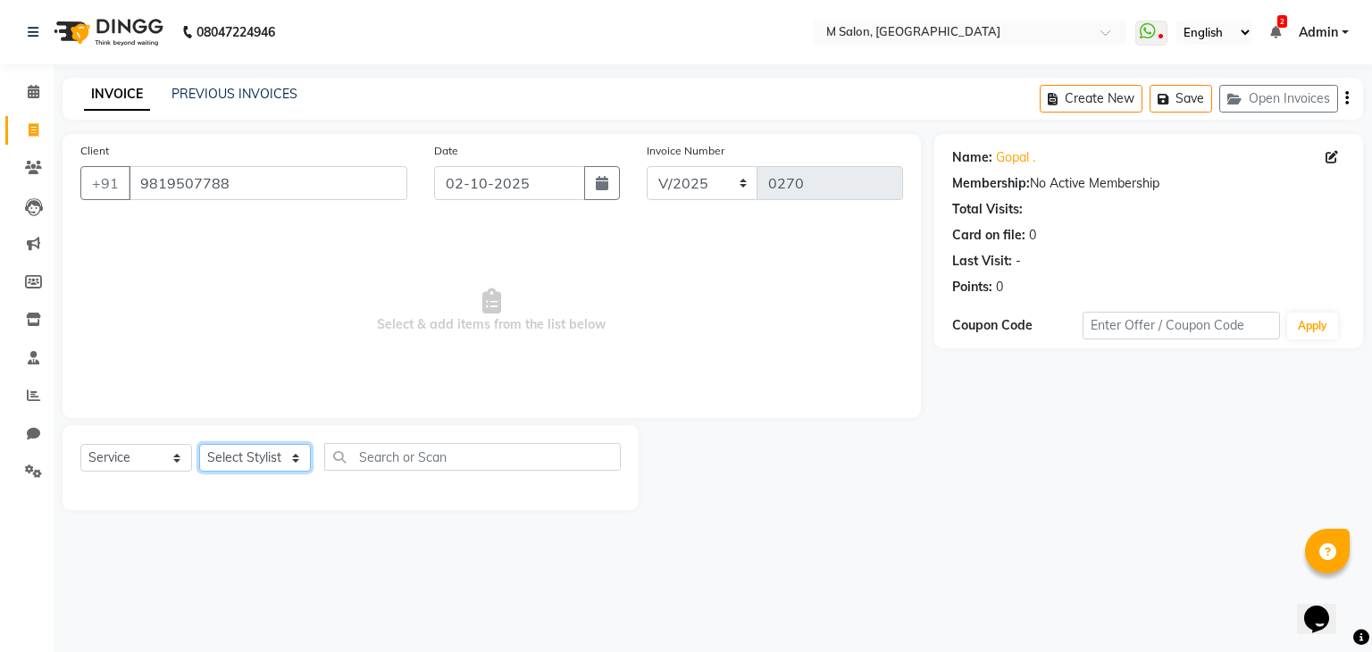
click at [235, 457] on select "Select Stylist Admin Atik [PERSON_NAME] Owner [PERSON_NAME] Owner [PERSON_NAME]…" at bounding box center [255, 458] width 112 height 28
select select "89947"
click at [199, 445] on select "Select Stylist Admin Atik [PERSON_NAME] Owner [PERSON_NAME] Owner [PERSON_NAME]…" at bounding box center [255, 458] width 112 height 28
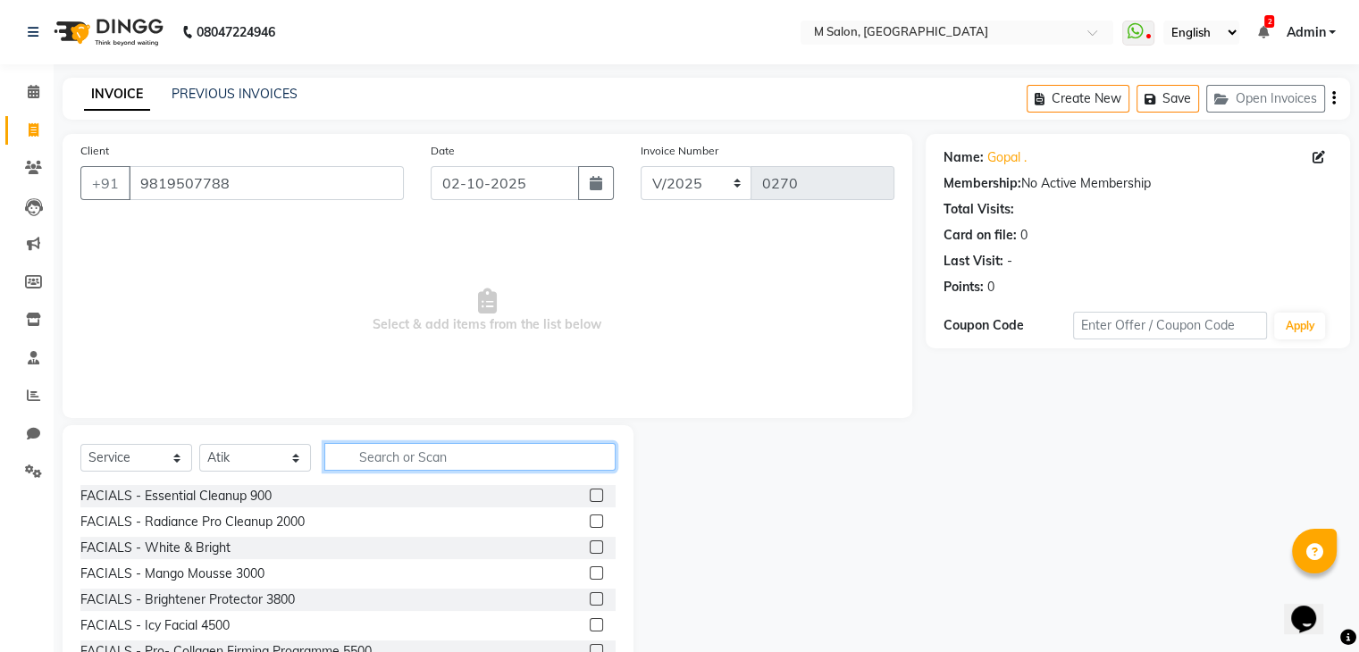
click at [425, 465] on input "text" at bounding box center [469, 457] width 291 height 28
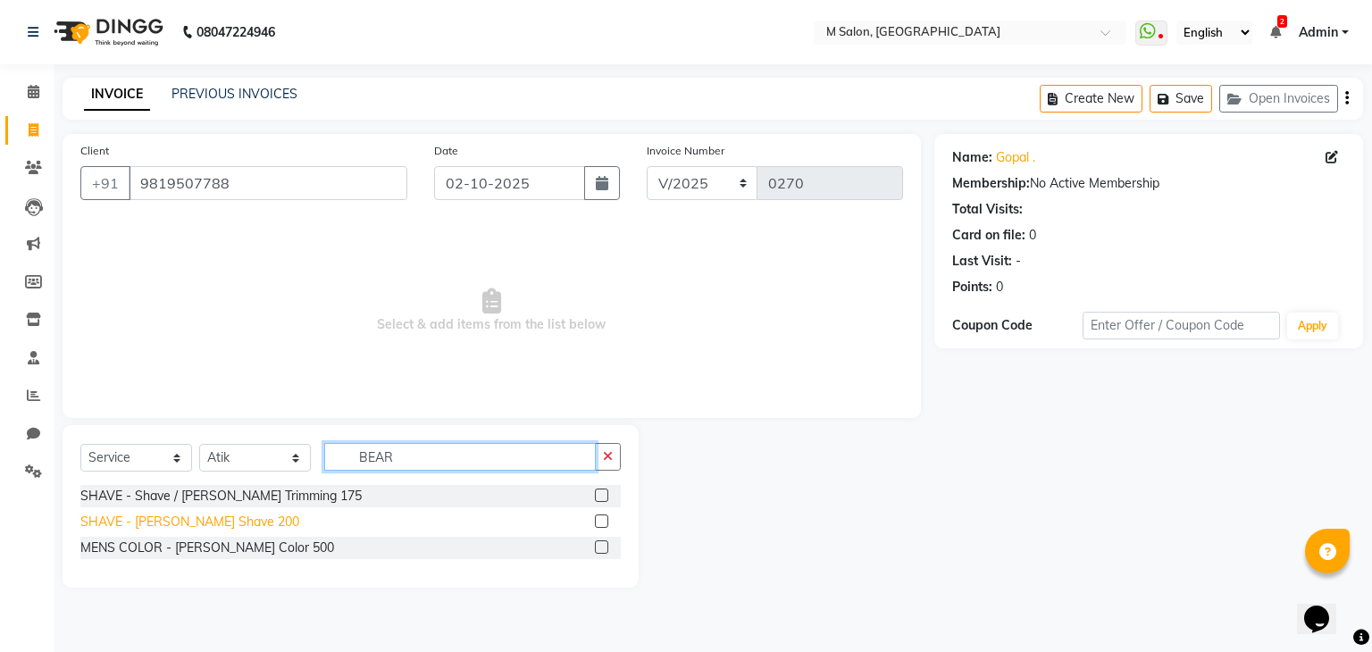
type input "BEAR"
click at [170, 523] on div "SHAVE - [PERSON_NAME] Shave 200" at bounding box center [189, 522] width 219 height 19
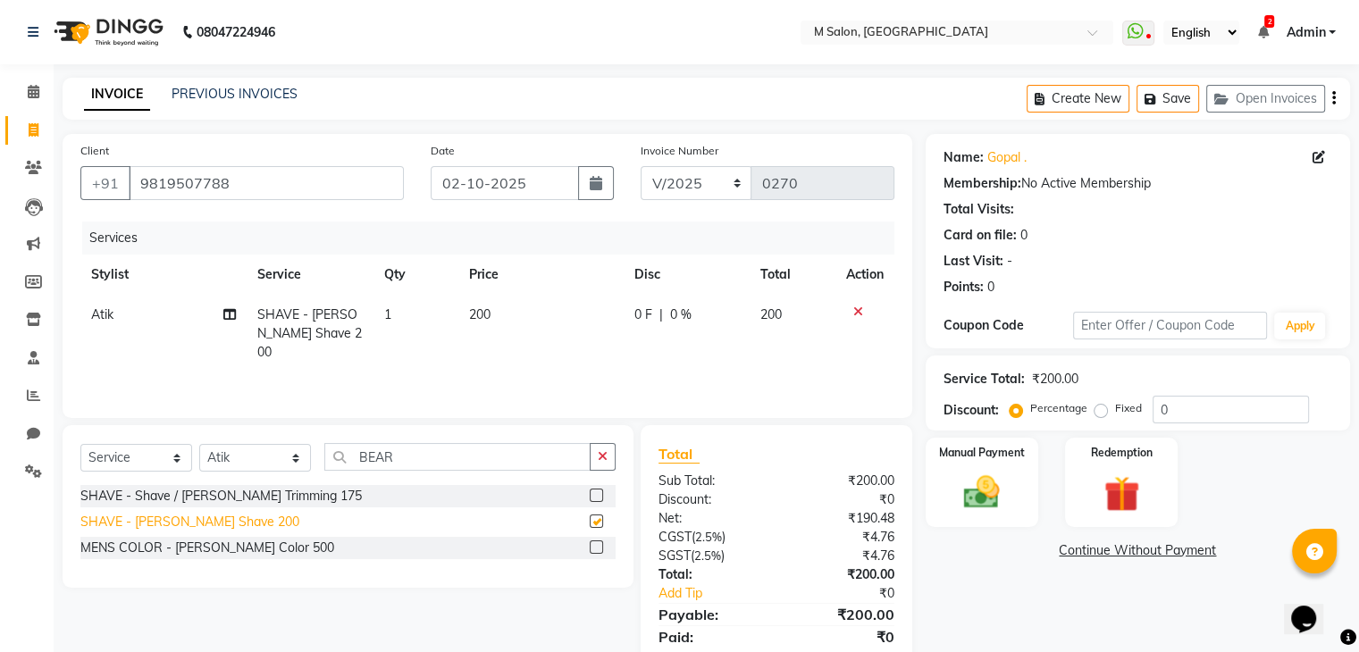
checkbox input "false"
click at [670, 312] on span "0 %" at bounding box center [680, 315] width 21 height 19
select select "89947"
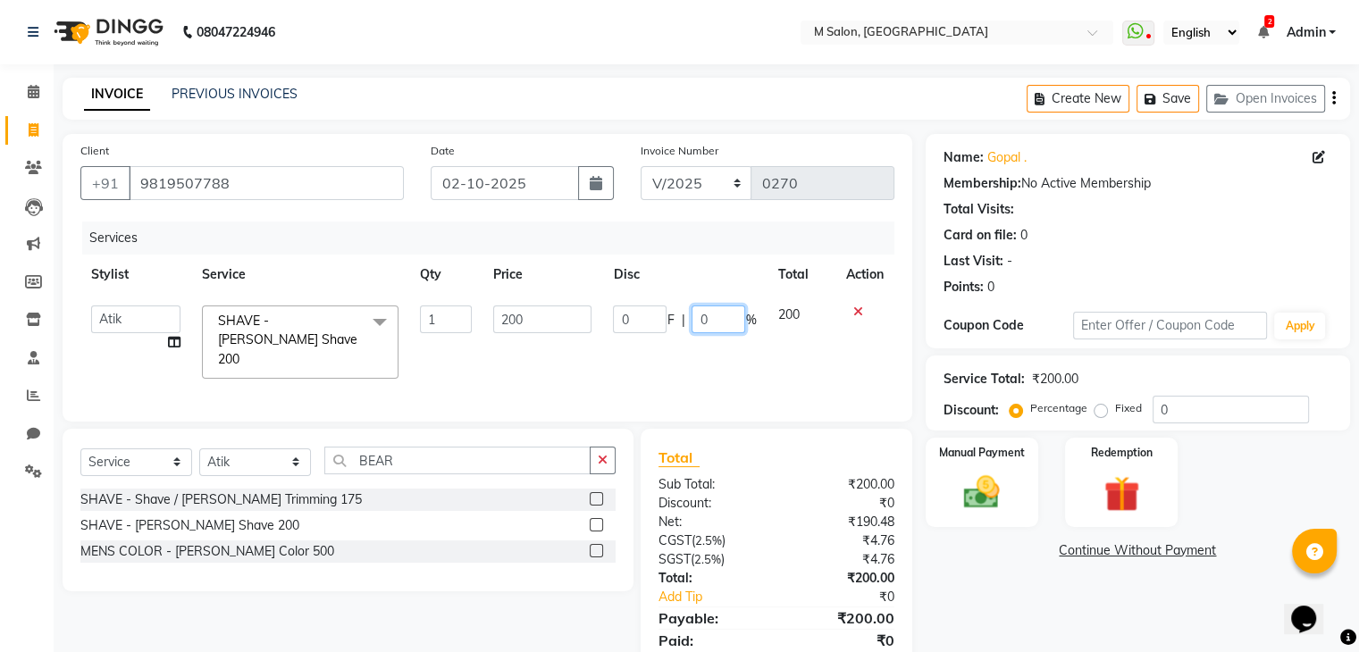
click at [725, 322] on input "0" at bounding box center [718, 320] width 54 height 28
type input "20"
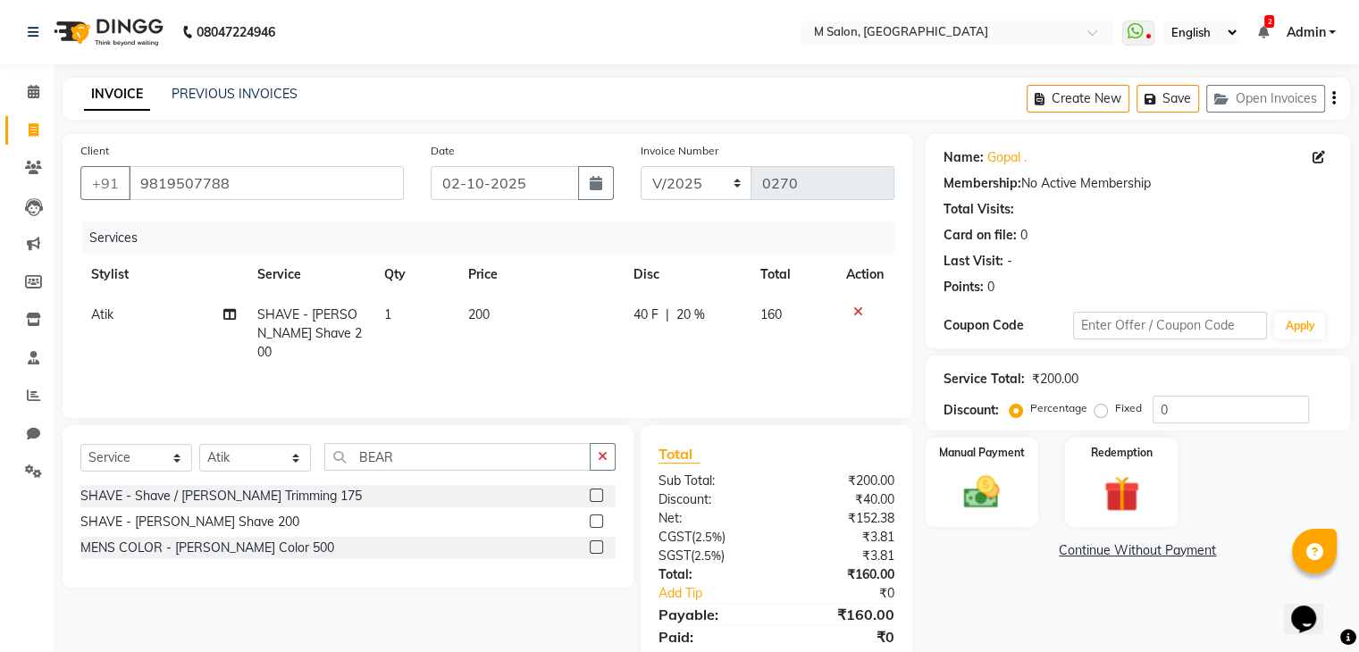
click at [791, 359] on div "Services Stylist Service Qty Price Disc Total Action Atik SHAVE - Beard Shave 2…" at bounding box center [487, 311] width 814 height 179
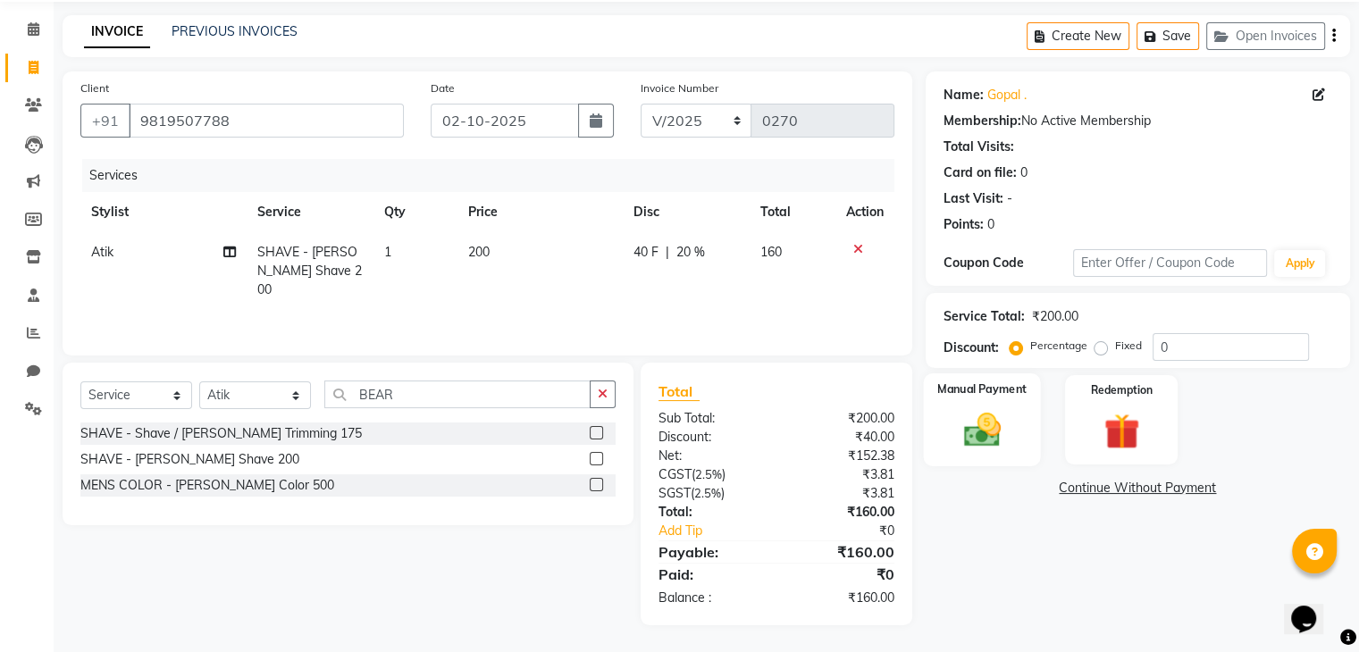
click at [993, 427] on img at bounding box center [981, 430] width 60 height 43
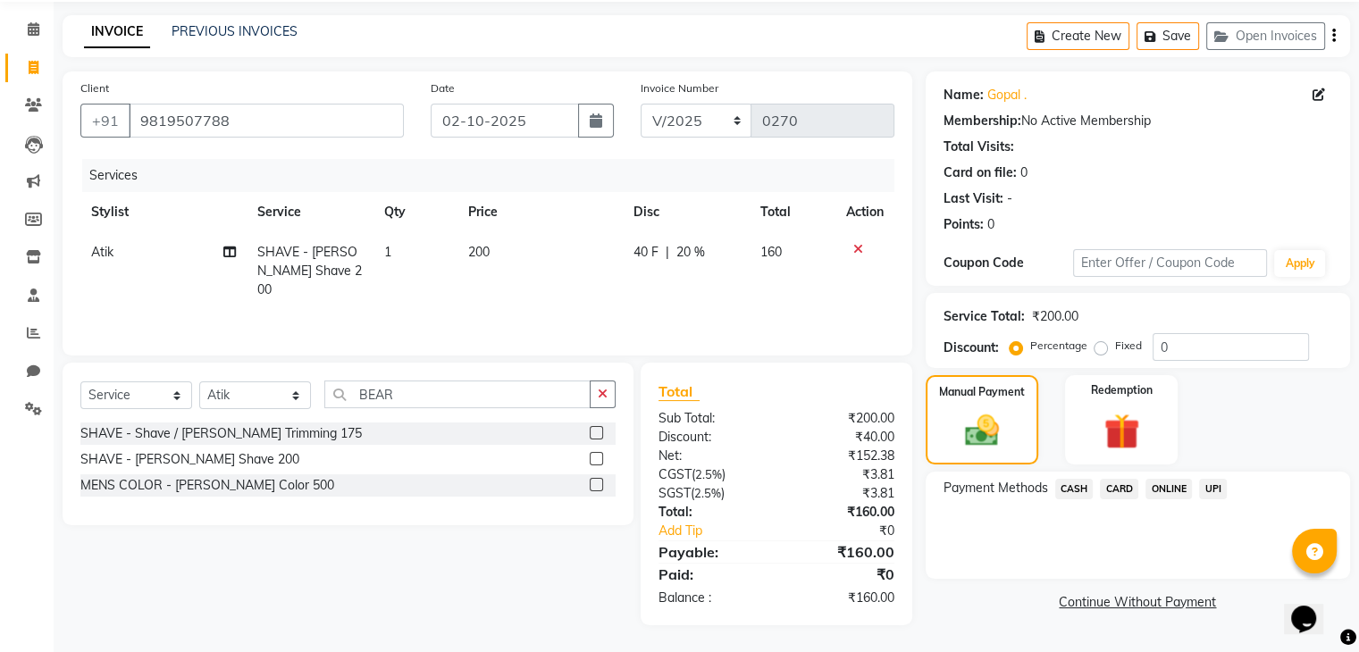
click at [1211, 494] on span "UPI" at bounding box center [1213, 489] width 28 height 21
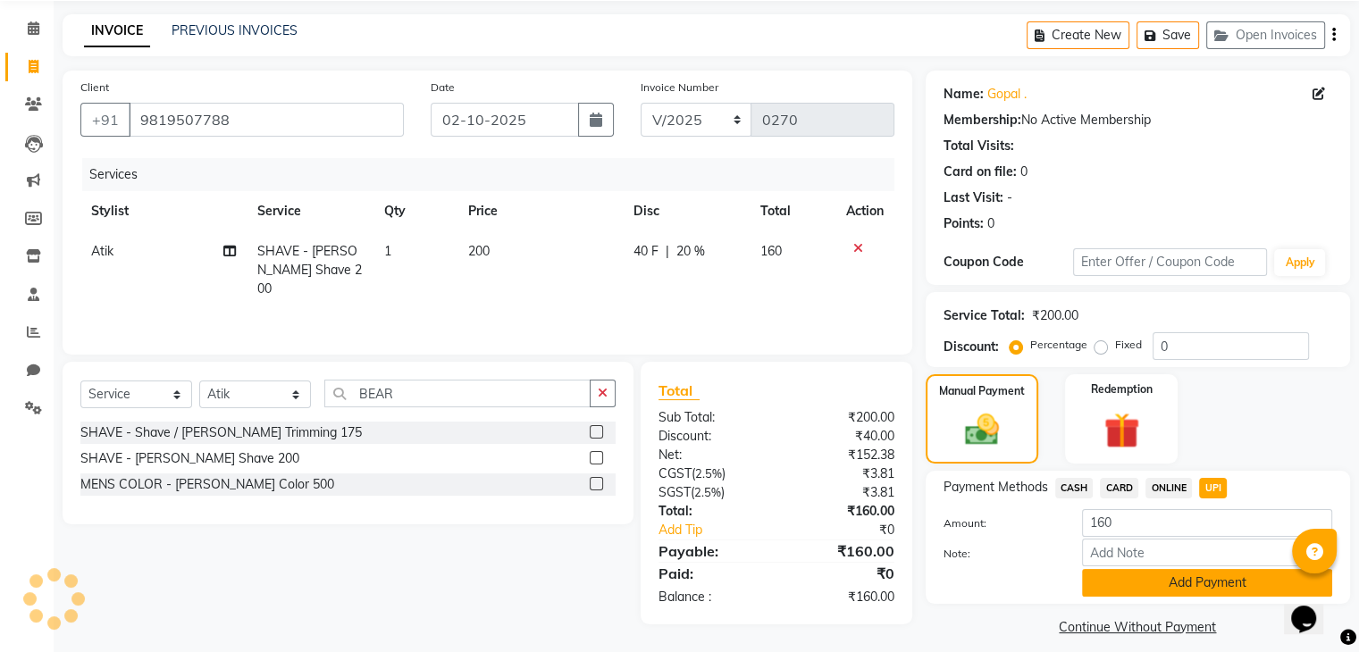
click at [1128, 583] on button "Add Payment" at bounding box center [1207, 583] width 250 height 28
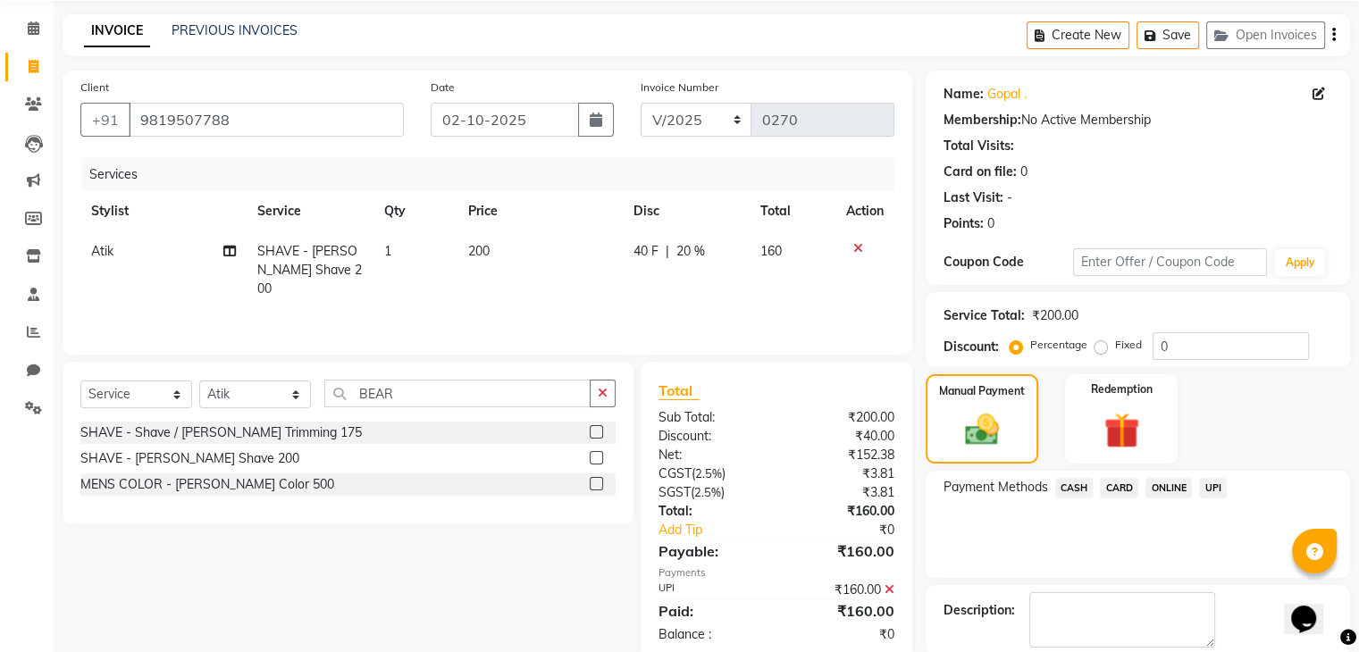
scroll to position [153, 0]
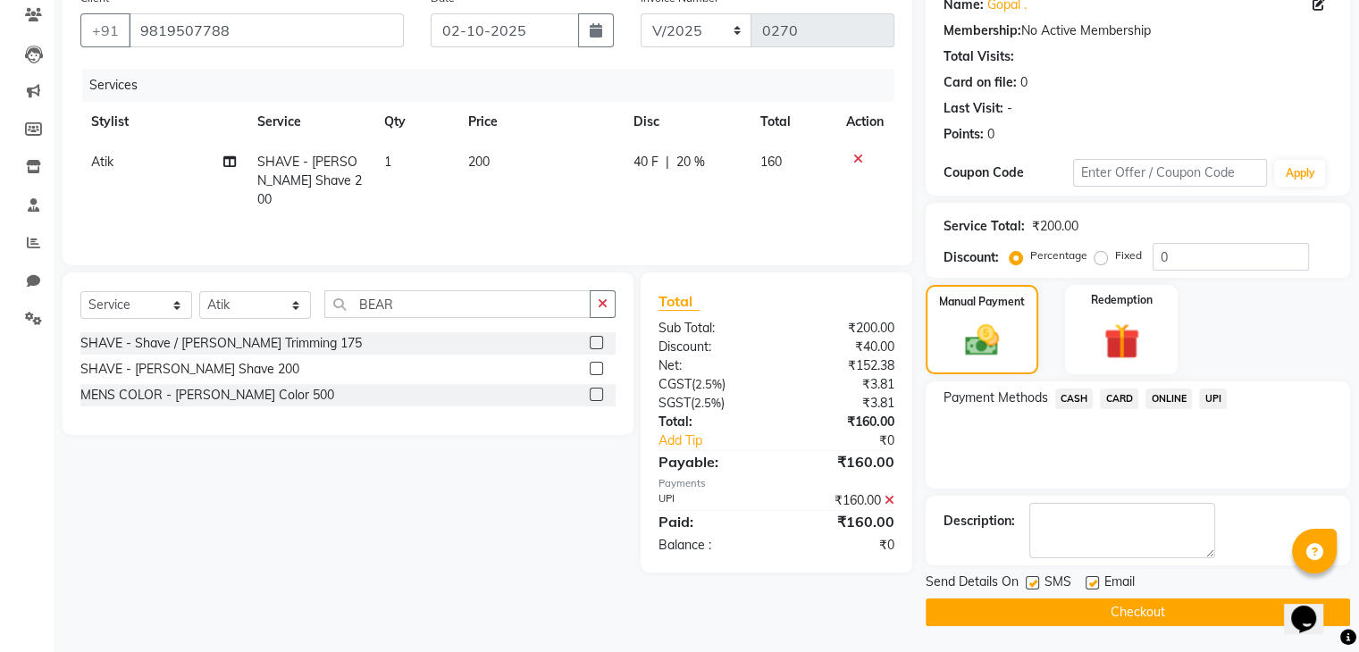
click at [1128, 610] on button "Checkout" at bounding box center [1138, 613] width 424 height 28
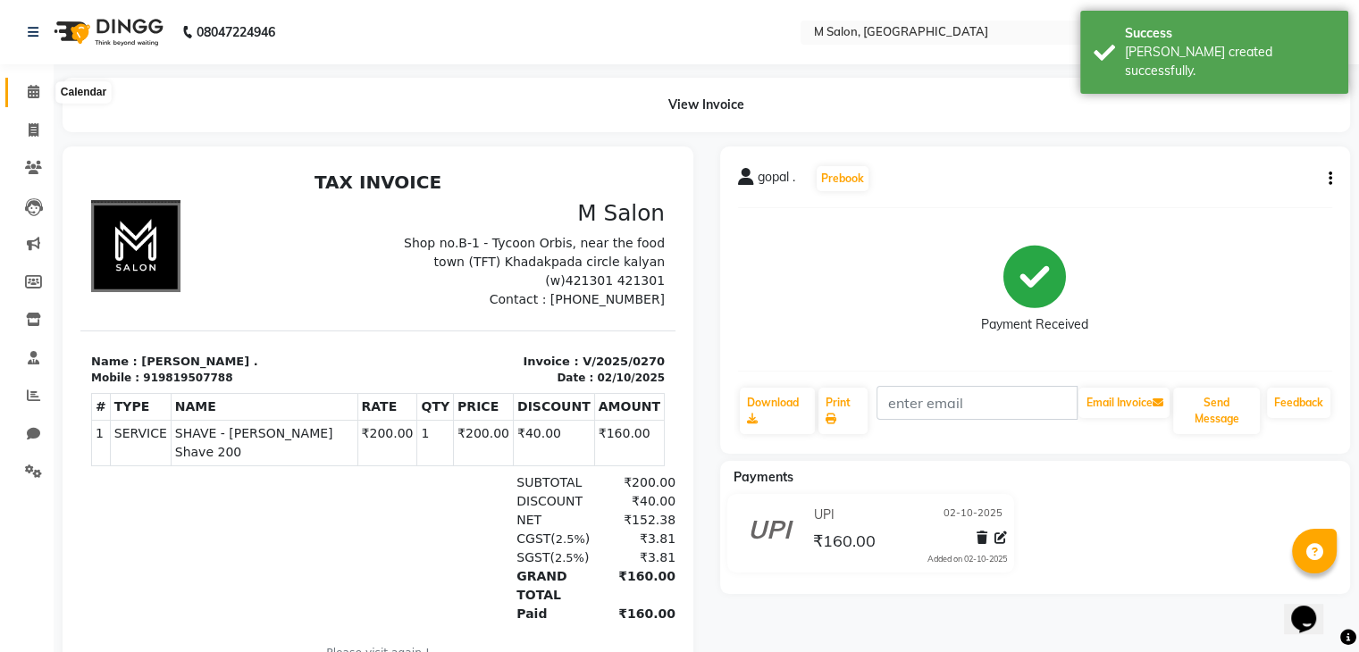
click at [20, 91] on span at bounding box center [33, 92] width 31 height 21
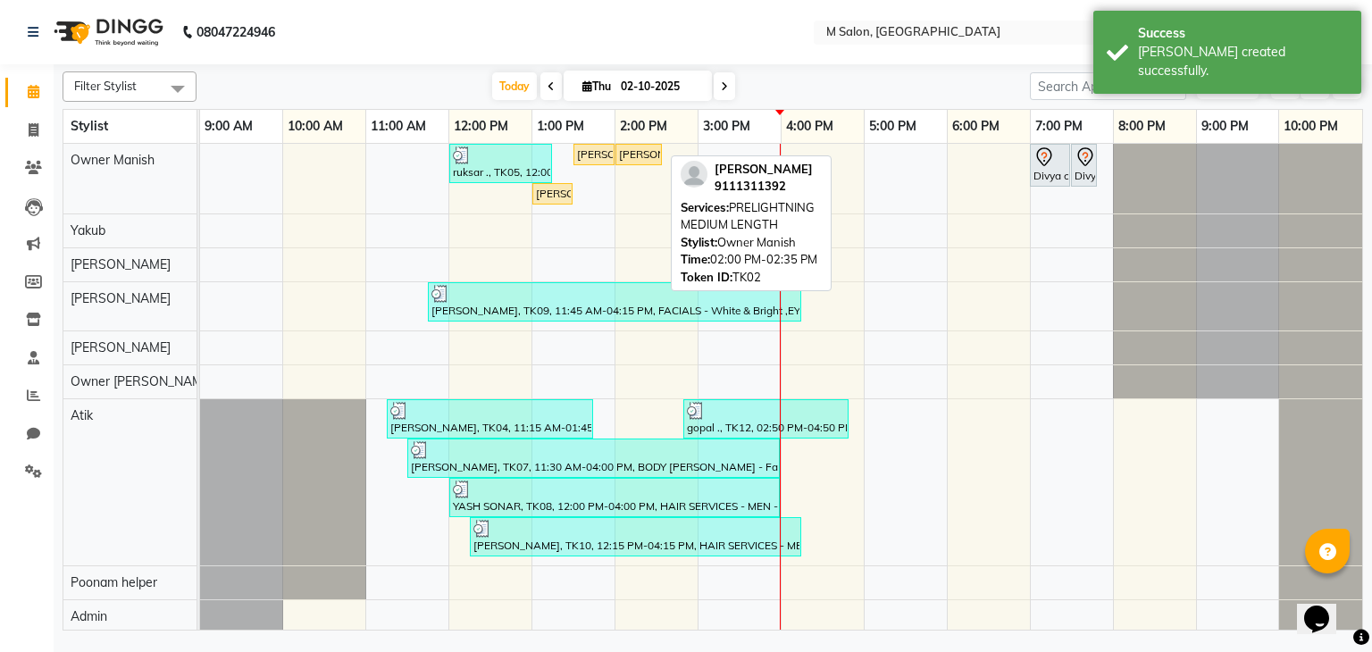
click at [641, 153] on div "[PERSON_NAME], TK02, 02:00 PM-02:35 PM, PRELIGHTNING MEDIUM LENGTH" at bounding box center [638, 155] width 43 height 16
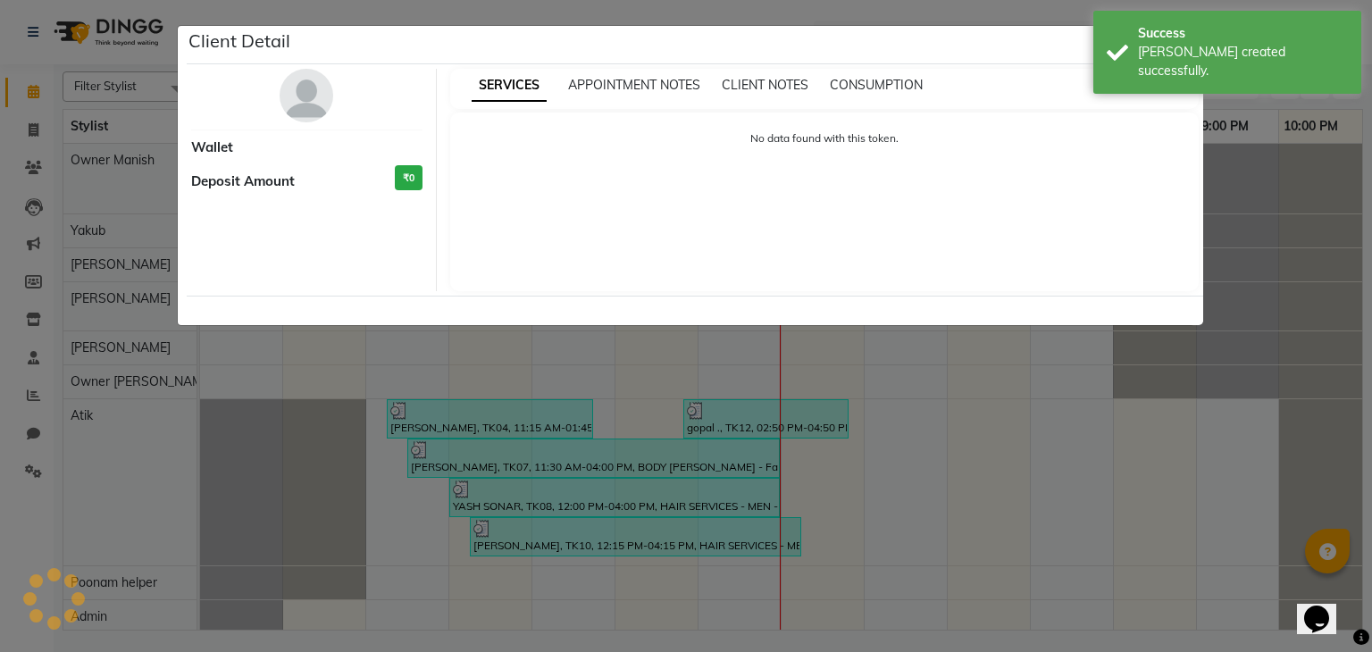
select select "1"
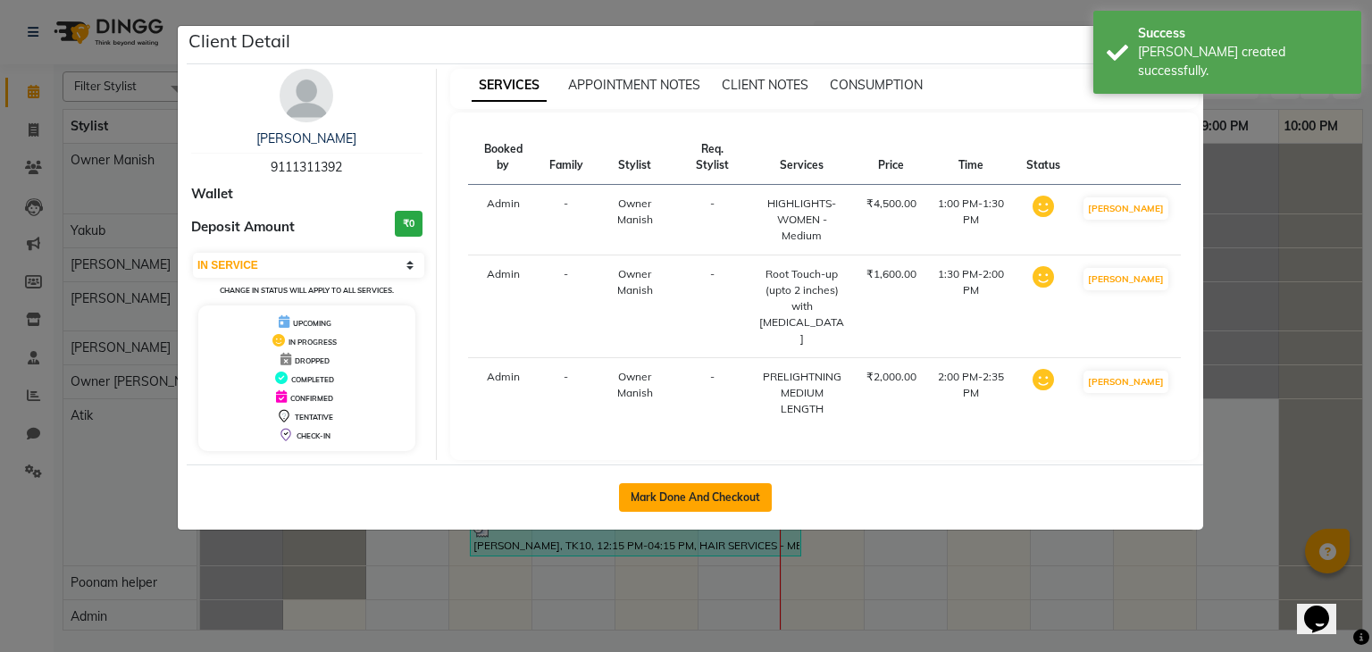
click at [661, 483] on button "Mark Done And Checkout" at bounding box center [695, 497] width 153 height 29
select select "service"
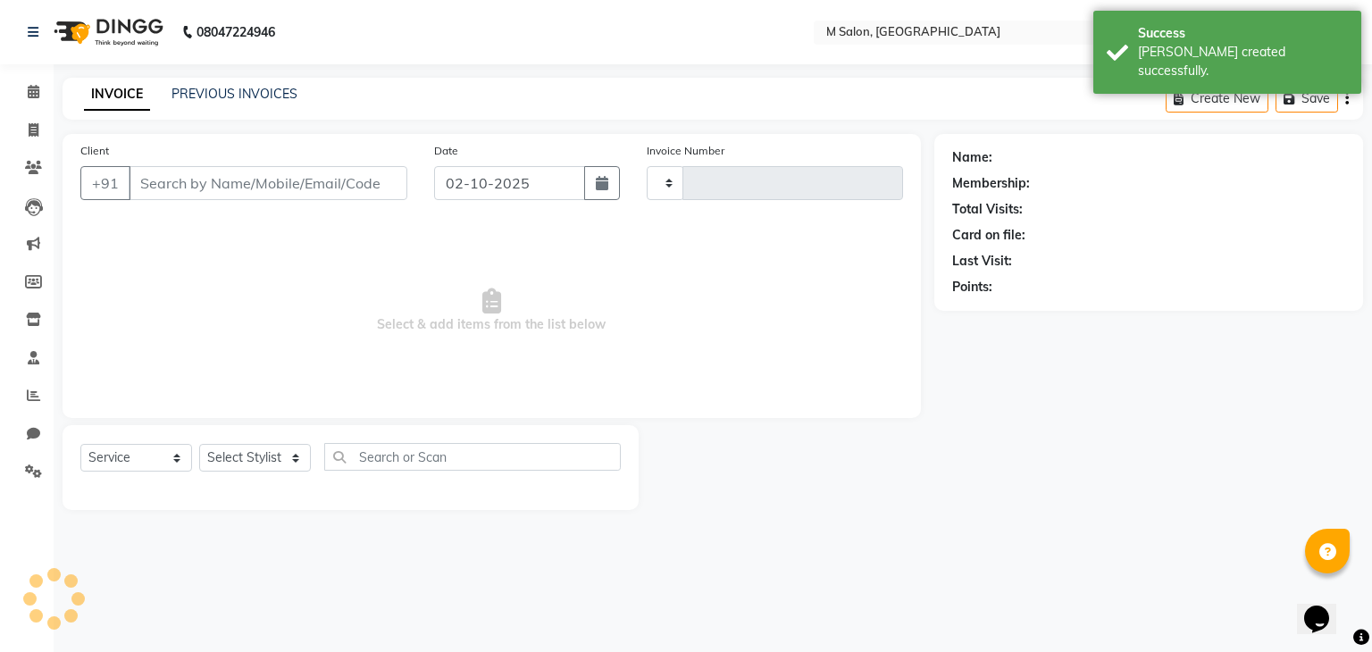
type input "0271"
select select "8656"
type input "9111311392"
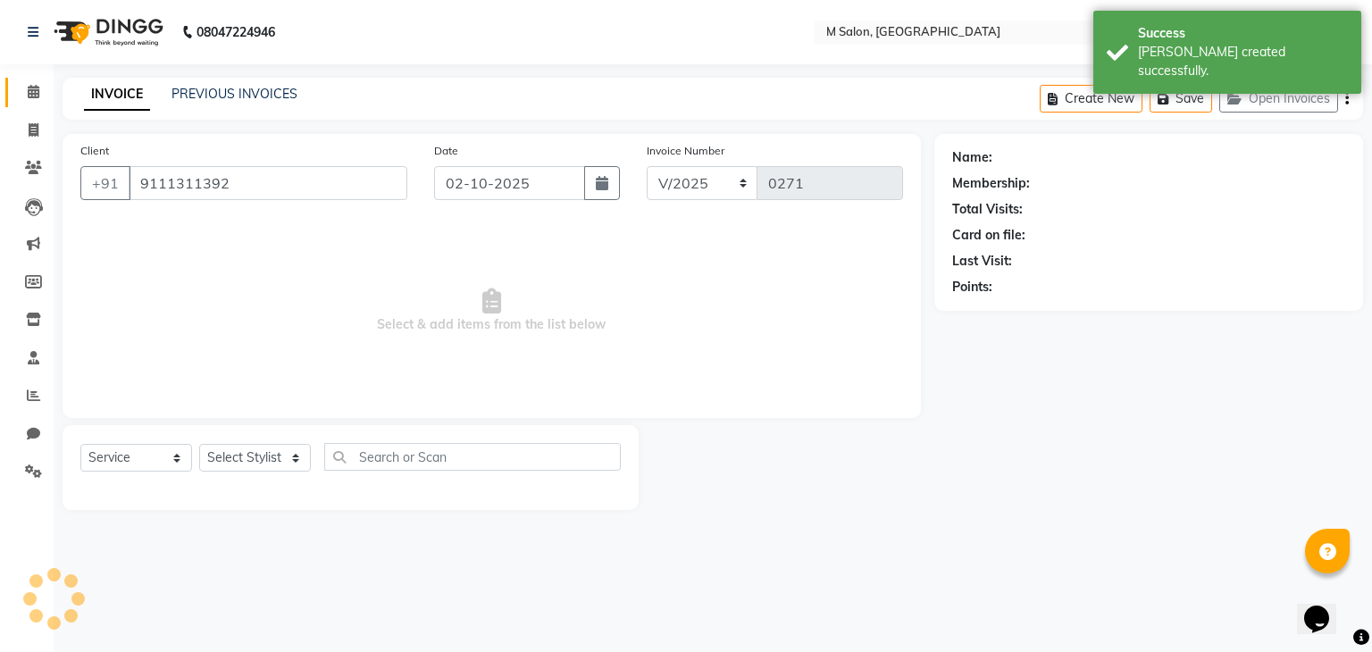
select select "86896"
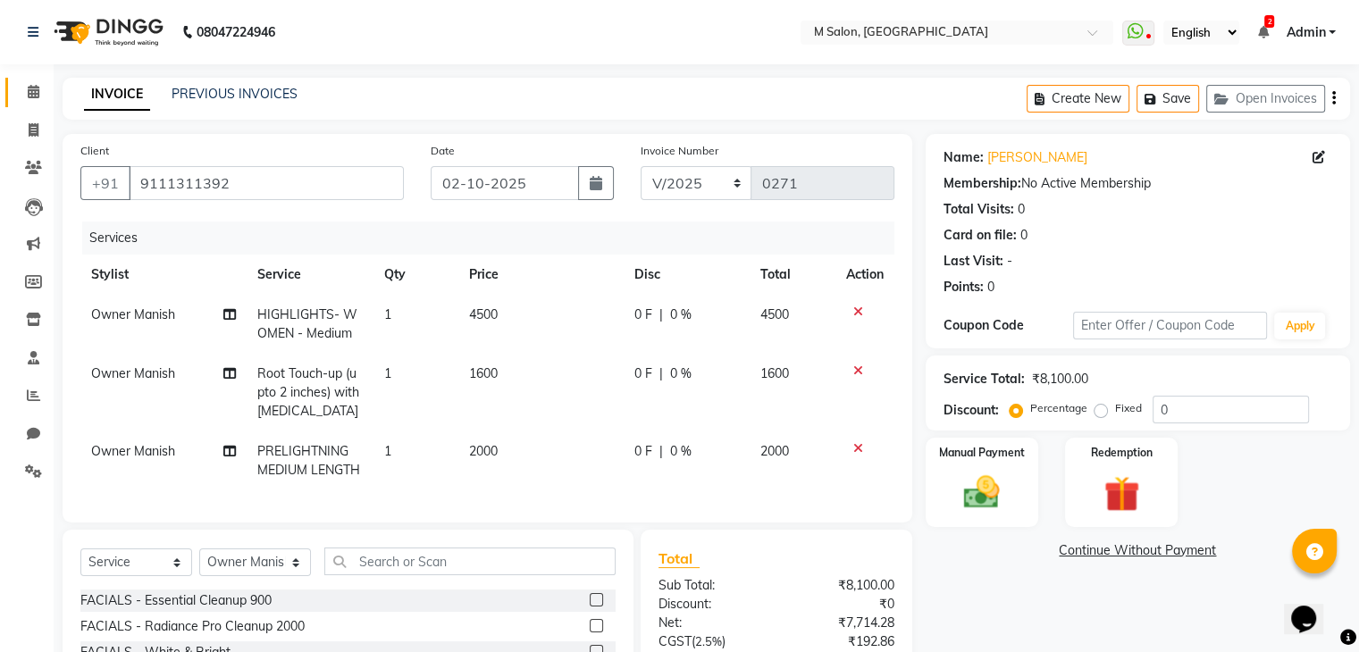
scroll to position [182, 0]
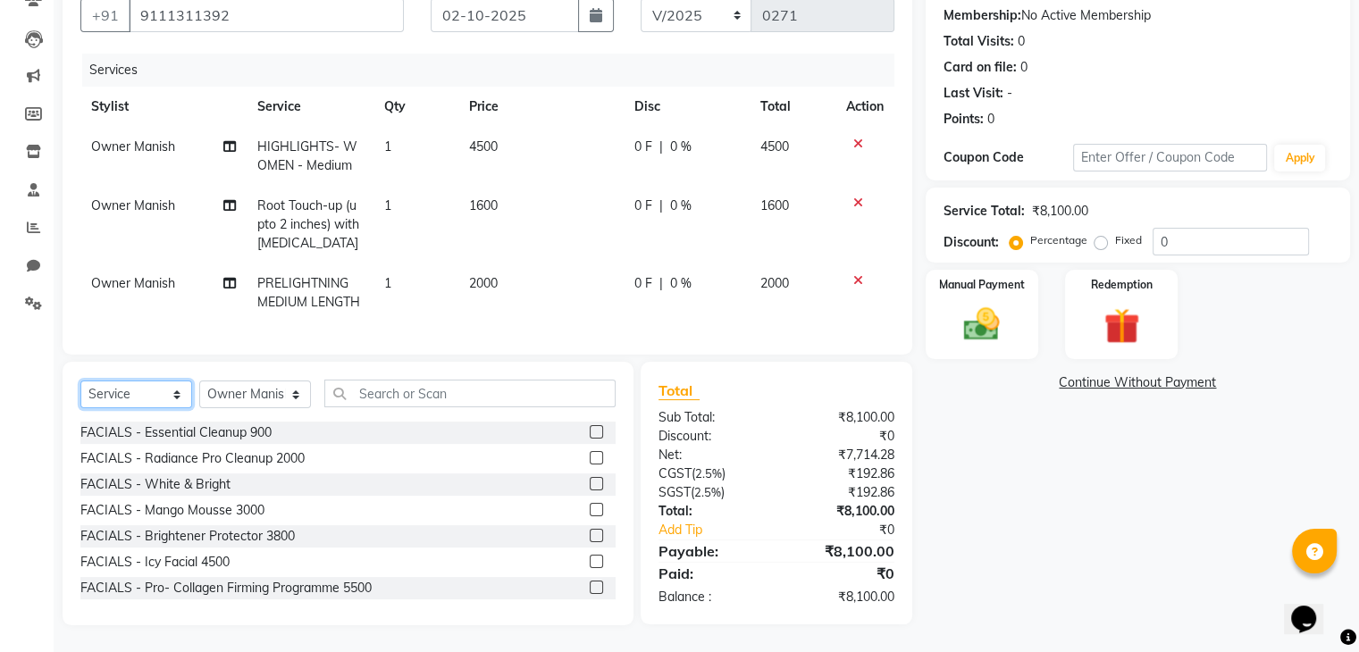
click at [125, 394] on select "Select Service Product Membership Package Voucher Prepaid Gift Card" at bounding box center [136, 395] width 112 height 28
click at [80, 381] on select "Select Service Product Membership Package Voucher Prepaid Gift Card" at bounding box center [136, 395] width 112 height 28
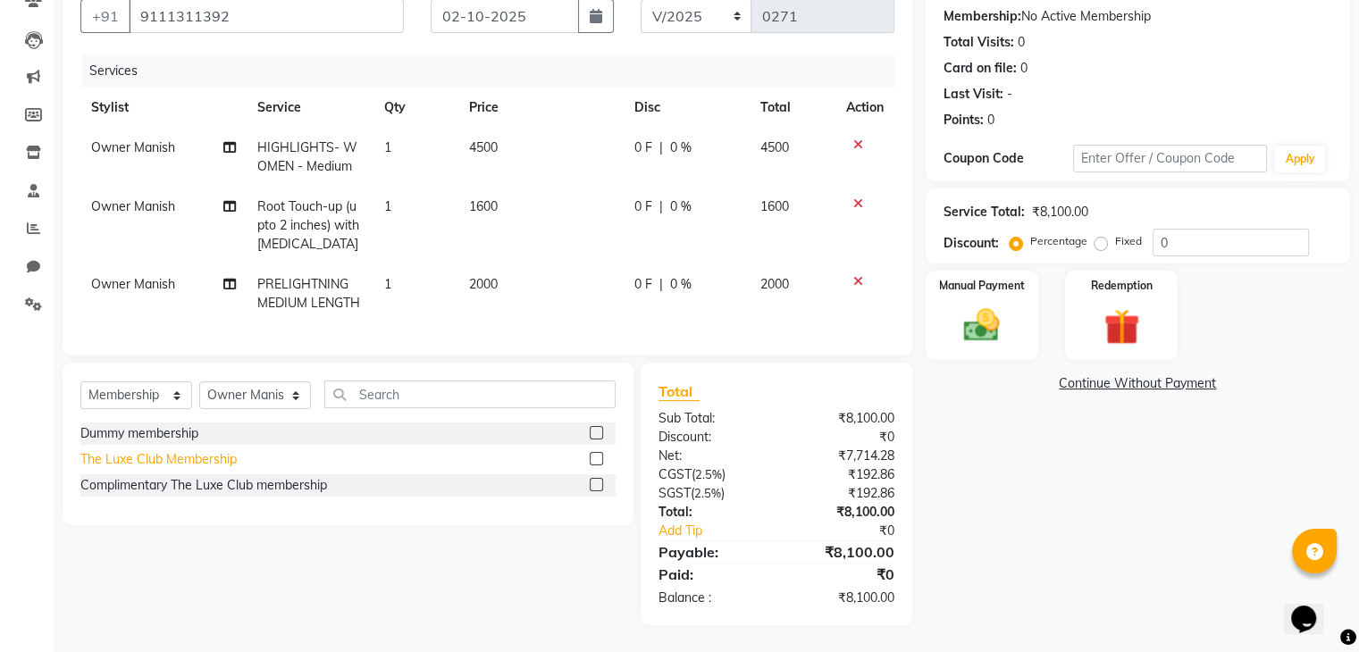
click at [154, 460] on div "The Luxe Club Membership" at bounding box center [158, 459] width 156 height 19
select select "select"
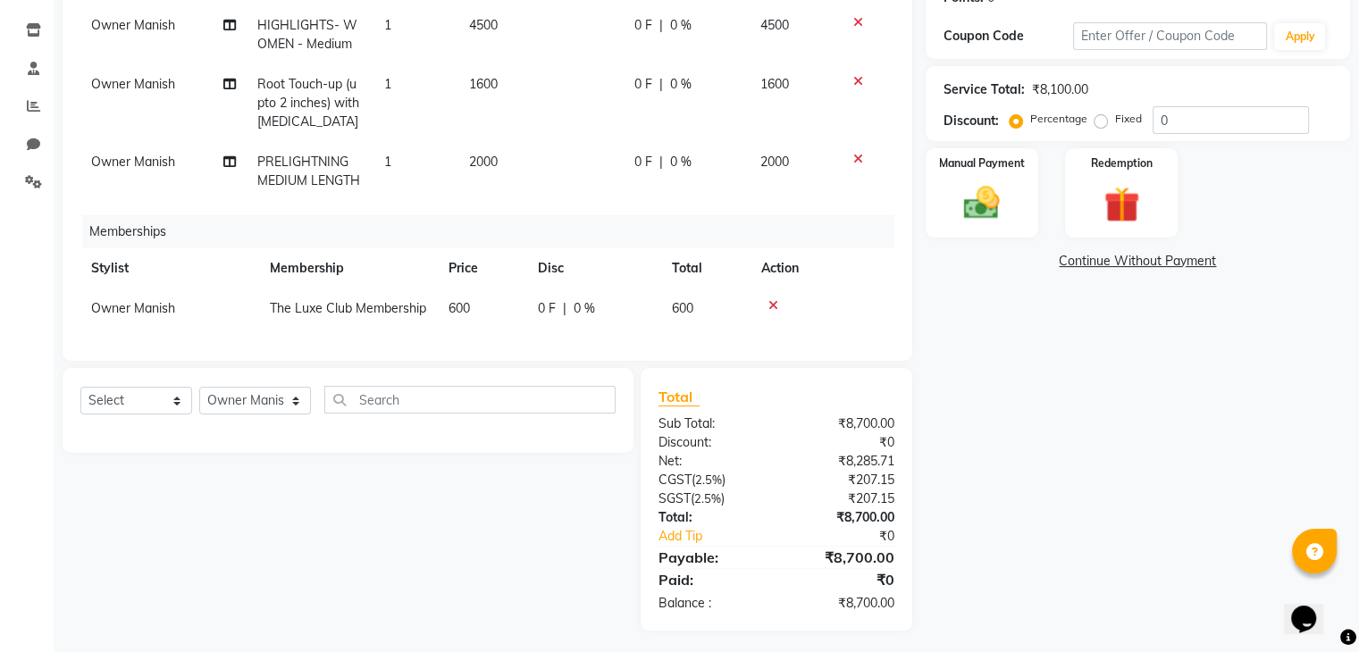
scroll to position [309, 0]
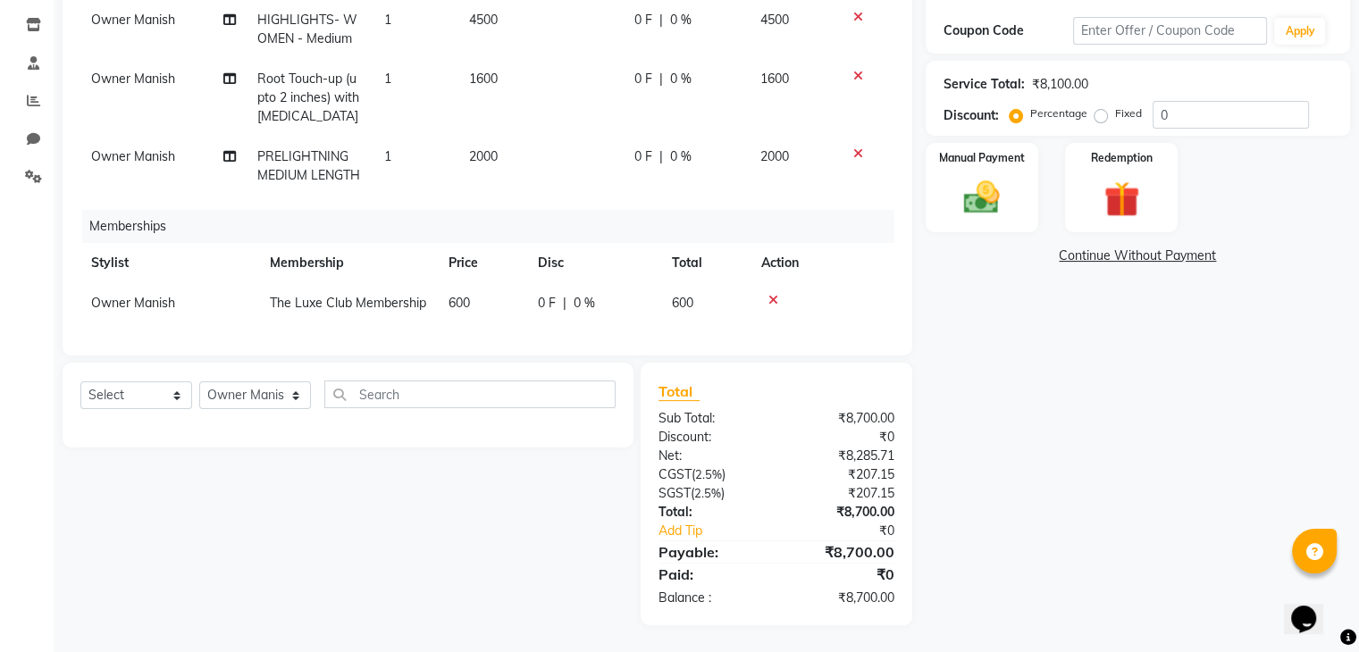
click at [666, 147] on div "0 F | 0 %" at bounding box center [686, 156] width 105 height 19
select select "86896"
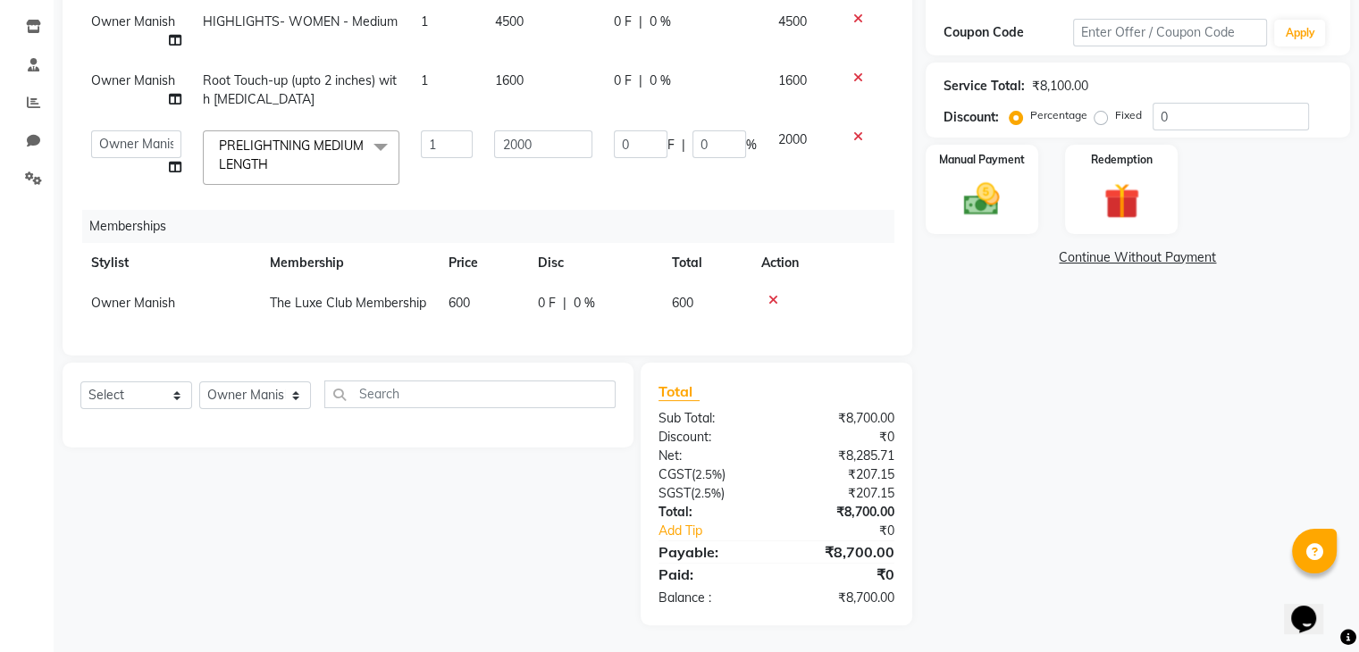
scroll to position [307, 0]
click at [721, 130] on input "0" at bounding box center [719, 144] width 54 height 28
type input "20"
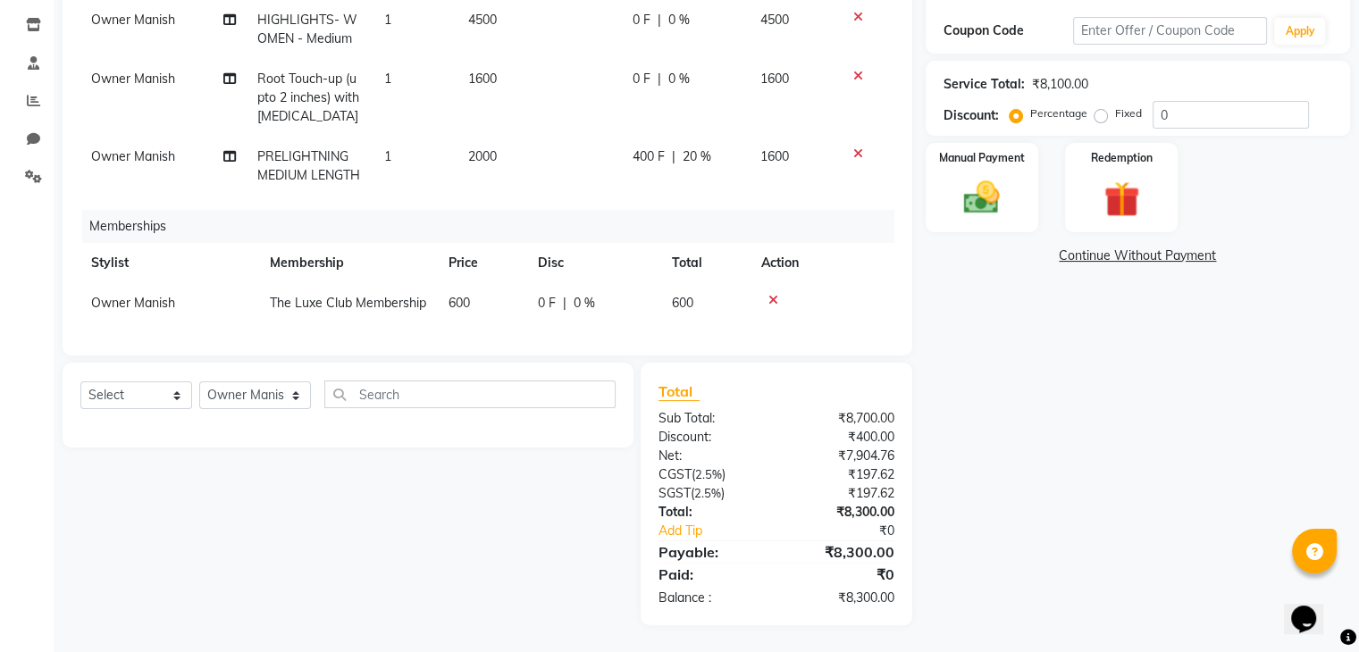
click at [105, 148] on span "Owner Manish" at bounding box center [133, 156] width 84 height 16
select select "86896"
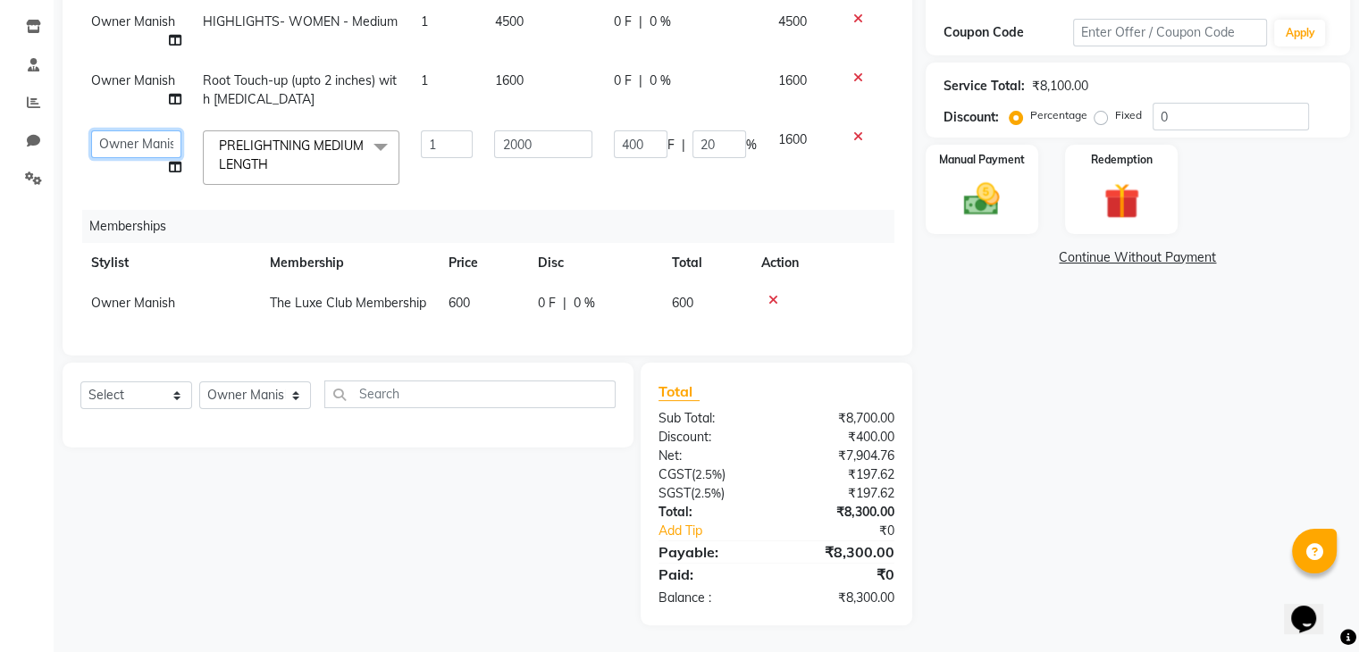
click at [105, 140] on select "Admin Atik [PERSON_NAME] Owner Manish Owner [PERSON_NAME] helper [PERSON_NAME] …" at bounding box center [136, 144] width 90 height 28
select select "93550"
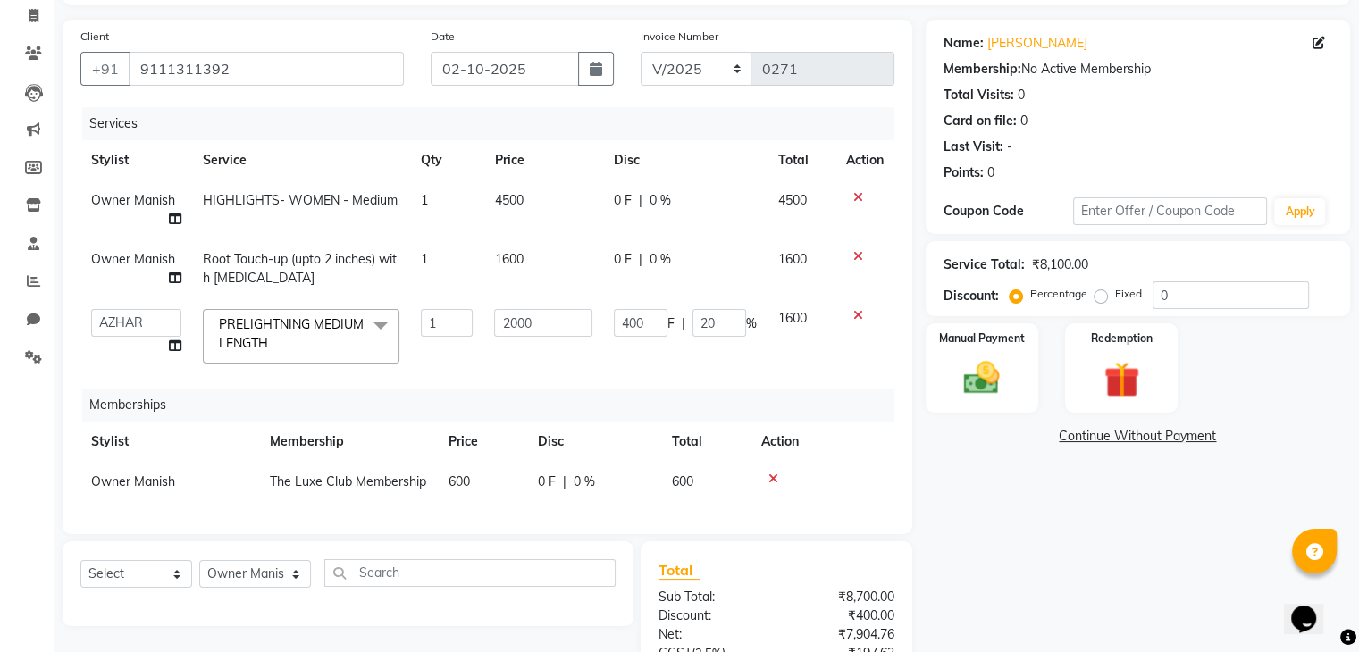
scroll to position [111, 0]
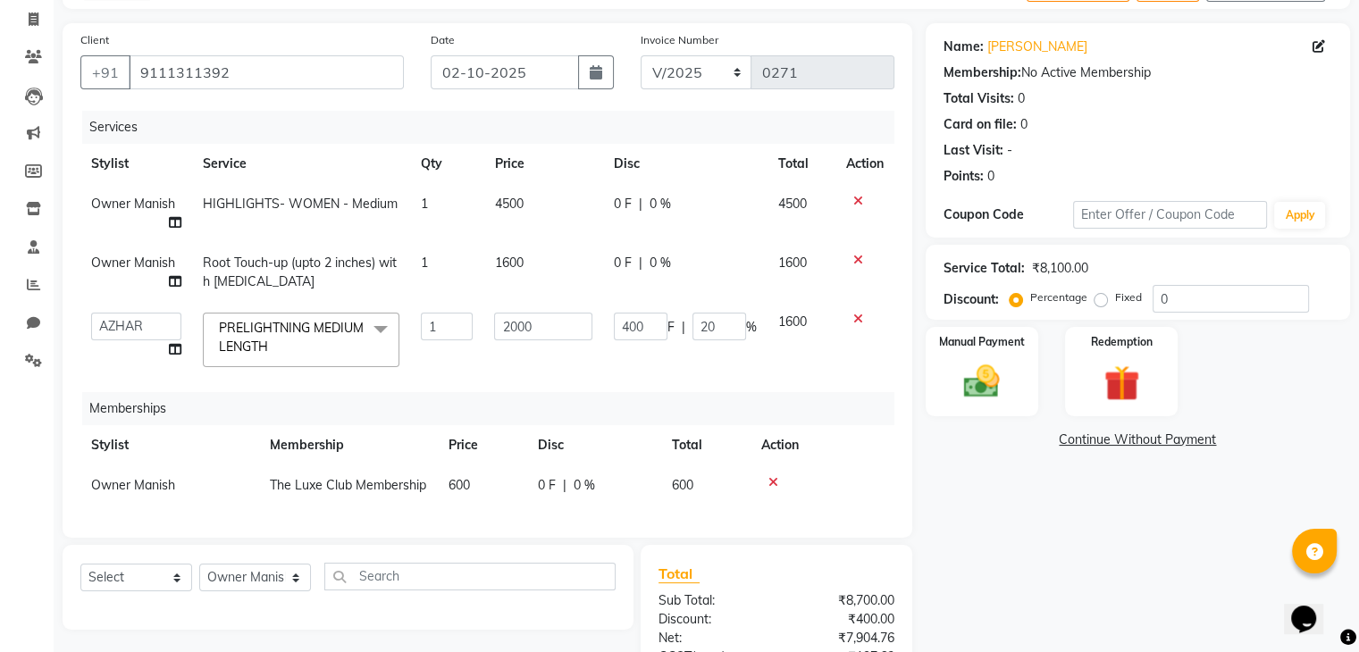
click at [147, 259] on span "Owner Manish" at bounding box center [133, 263] width 84 height 16
select select "86896"
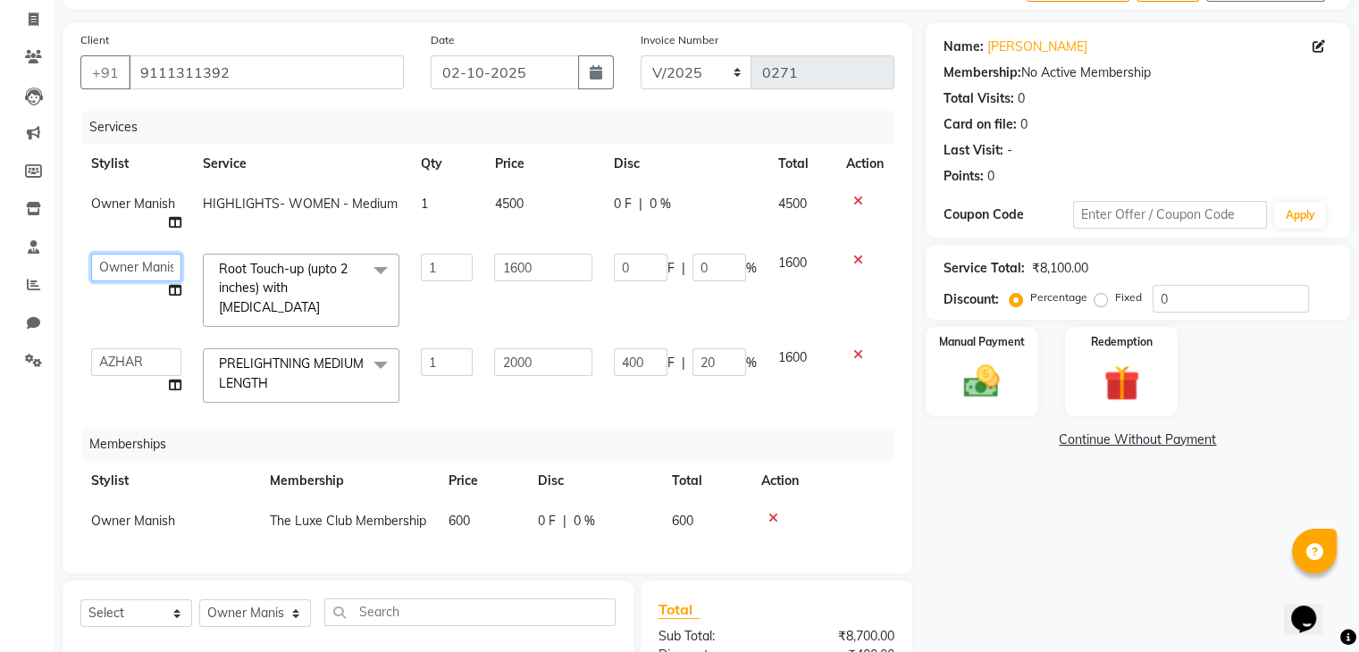
click at [147, 259] on select "Admin Atik [PERSON_NAME] Owner Manish Owner [PERSON_NAME] helper [PERSON_NAME] …" at bounding box center [136, 268] width 90 height 28
select select "93550"
click at [130, 208] on span "Owner Manish" at bounding box center [133, 204] width 84 height 16
select select "86896"
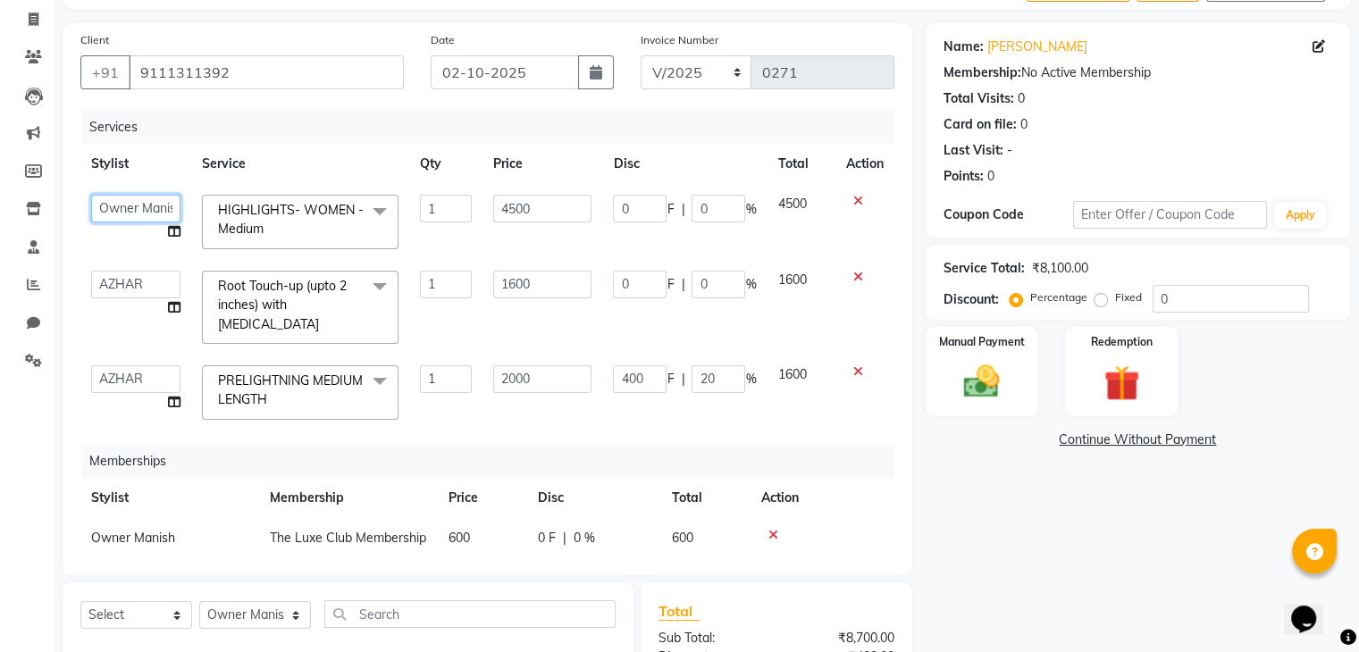
click at [130, 208] on select "Admin Atik [PERSON_NAME] Owner Manish Owner [PERSON_NAME] helper [PERSON_NAME] …" at bounding box center [135, 209] width 89 height 28
select select "93550"
click at [715, 214] on input "0" at bounding box center [718, 209] width 54 height 28
type input "20"
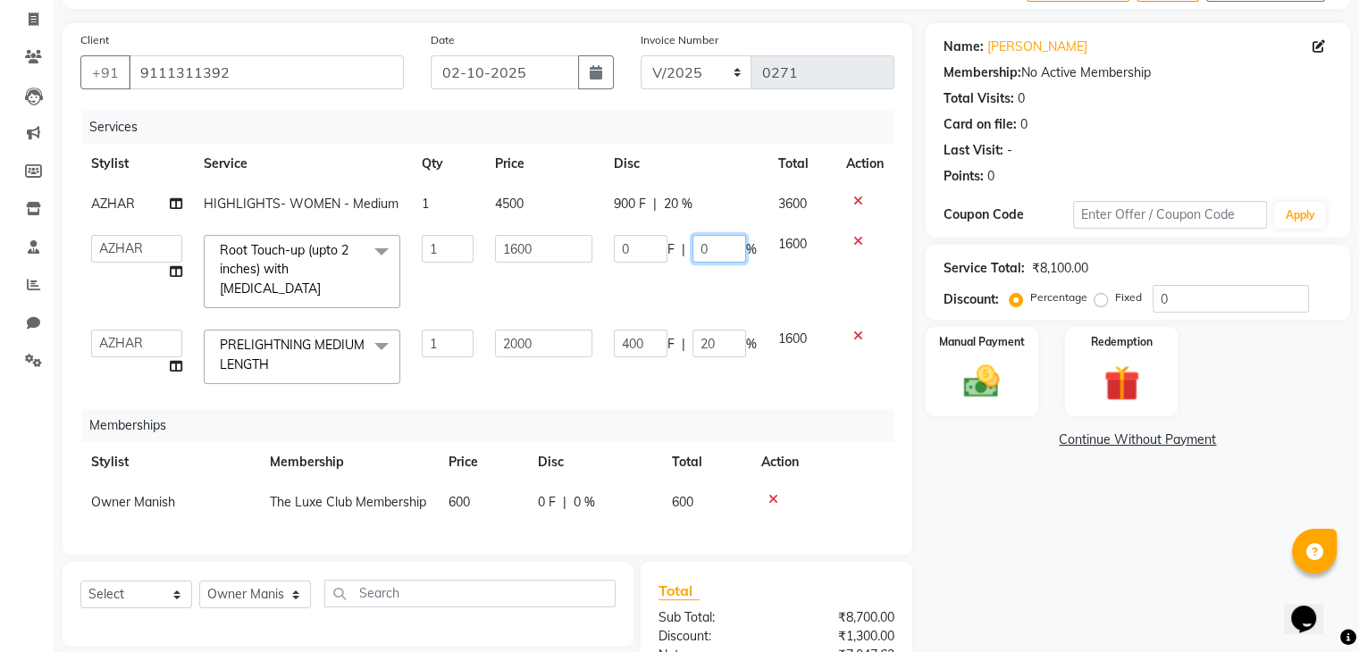
click at [722, 289] on td "0 F | 0 %" at bounding box center [685, 271] width 164 height 95
type input "20"
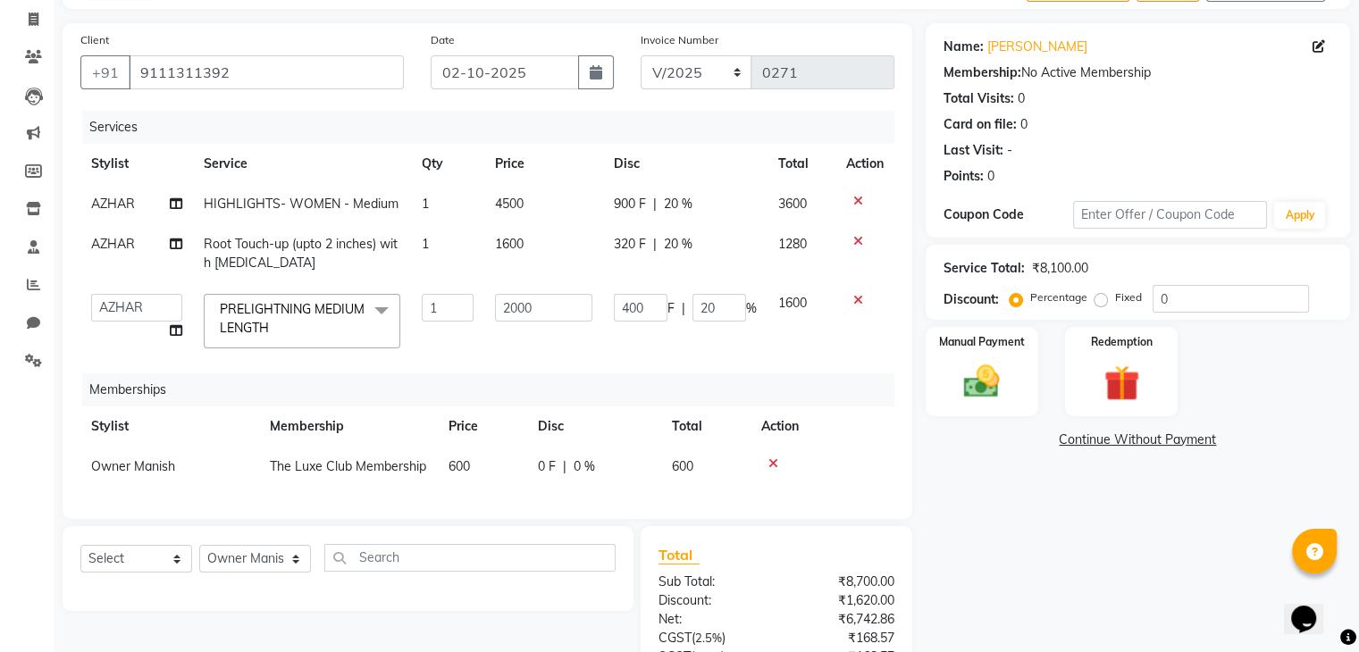
click at [764, 391] on div "Memberships" at bounding box center [494, 389] width 825 height 33
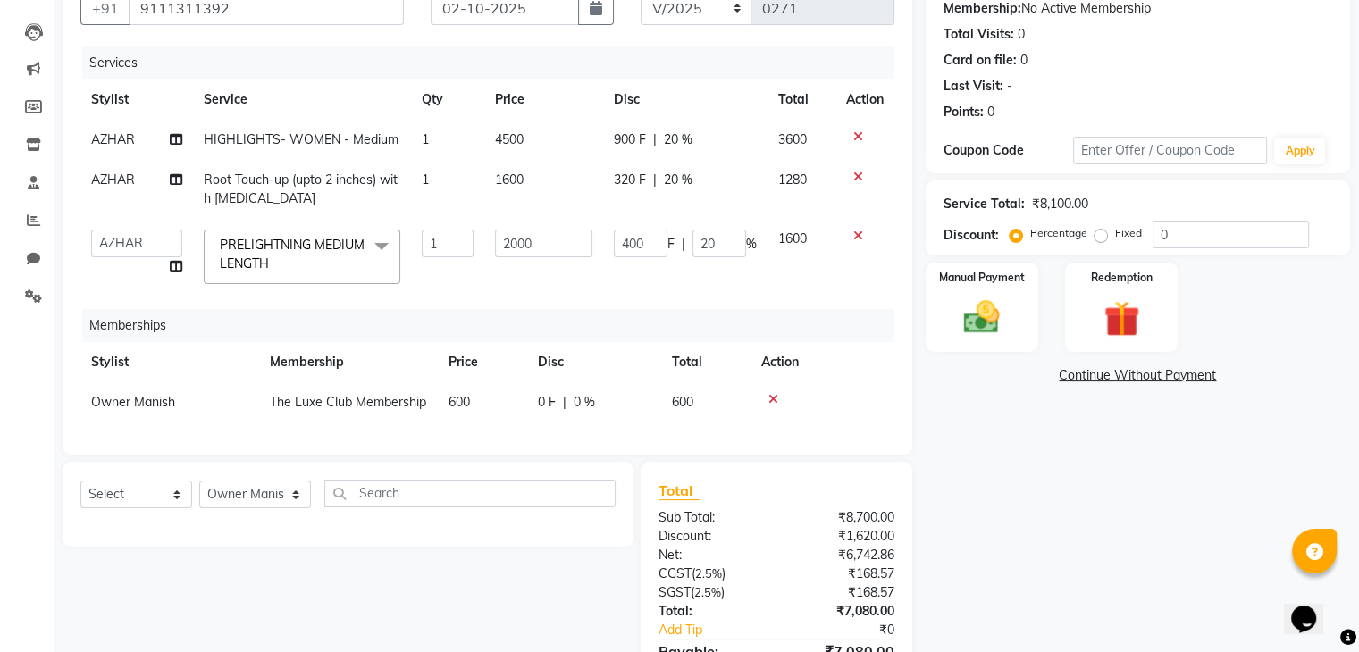
scroll to position [163, 0]
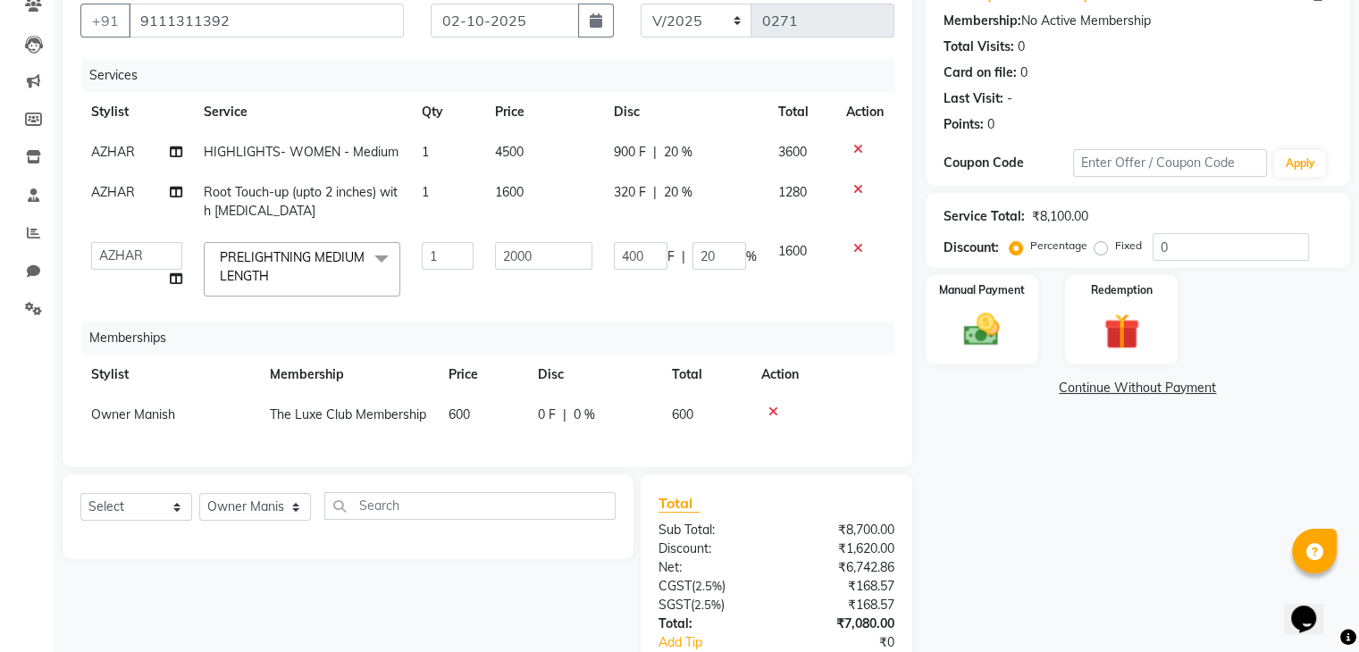
click at [609, 151] on td "900 F | 20 %" at bounding box center [685, 152] width 164 height 40
select select "93550"
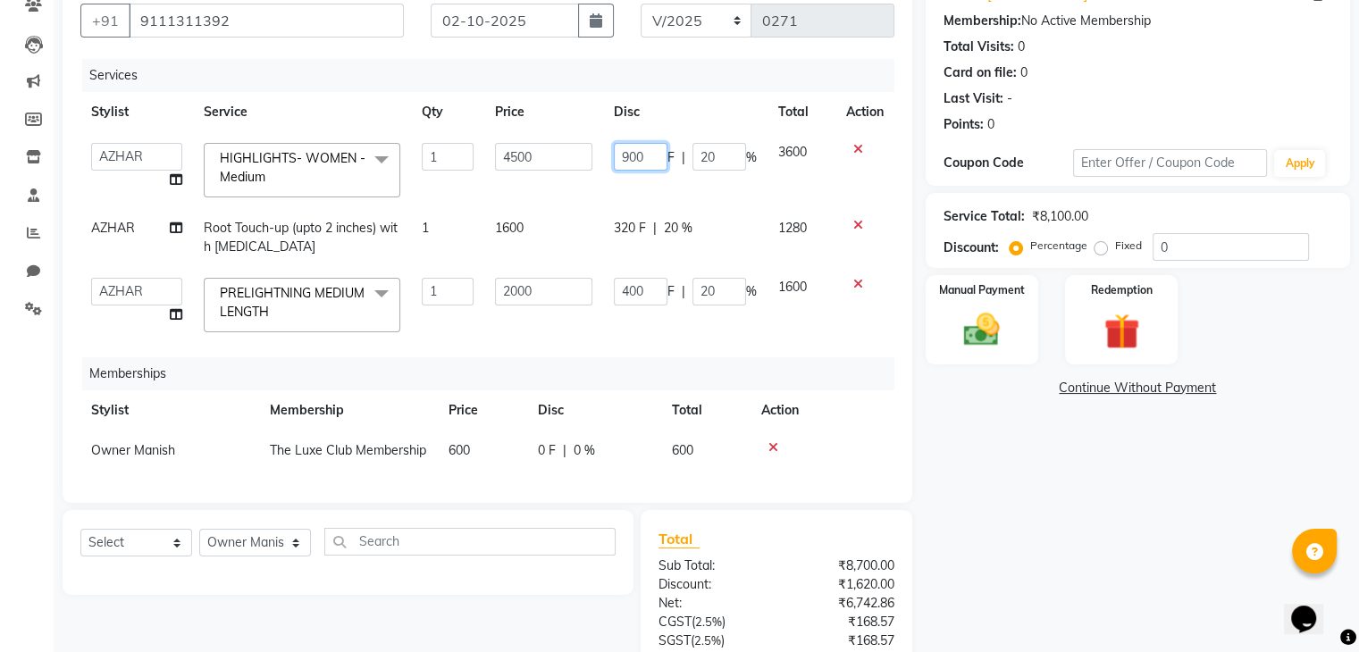
click at [649, 155] on input "900" at bounding box center [641, 157] width 54 height 28
type input "9"
type input "1500"
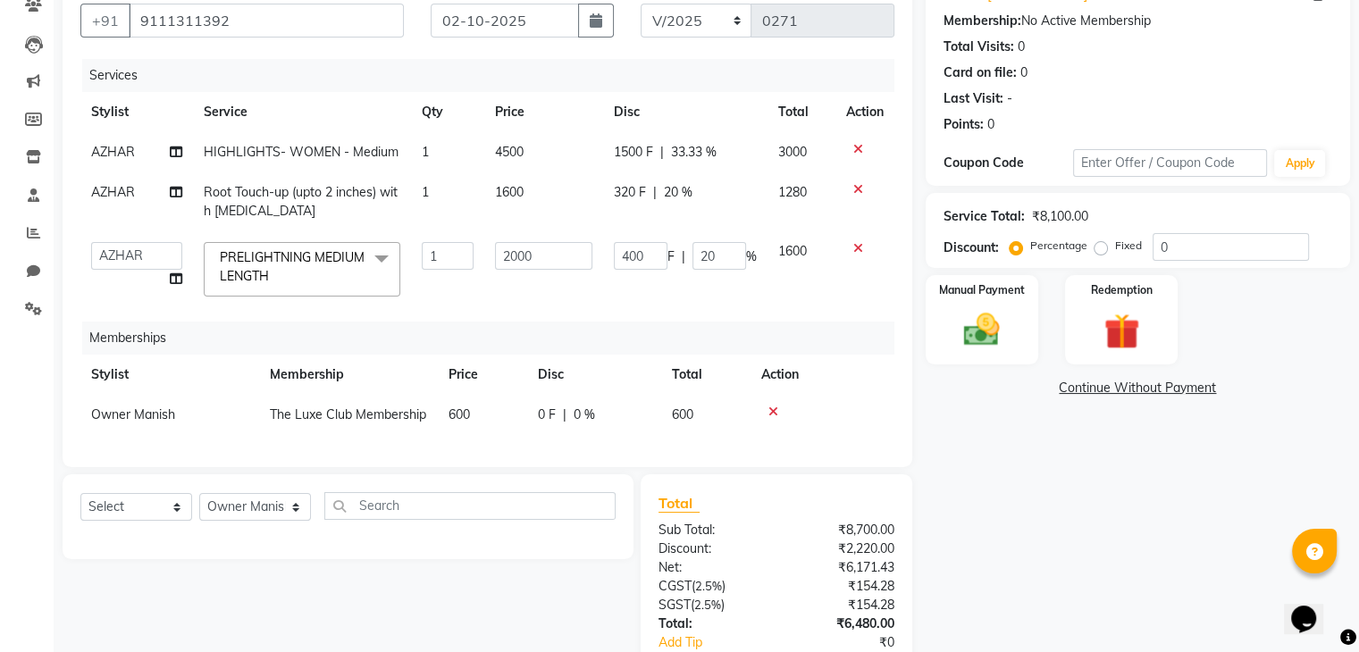
click at [713, 190] on tbody "AZHAR HIGHLIGHTS- WOMEN - Medium 1 4500 1500 F | 33.33 % 3000 AZHAR Root Touch-…" at bounding box center [487, 219] width 814 height 175
click at [677, 303] on td "400 F | 20 %" at bounding box center [685, 269] width 164 height 76
click at [844, 332] on div "Memberships" at bounding box center [494, 338] width 825 height 33
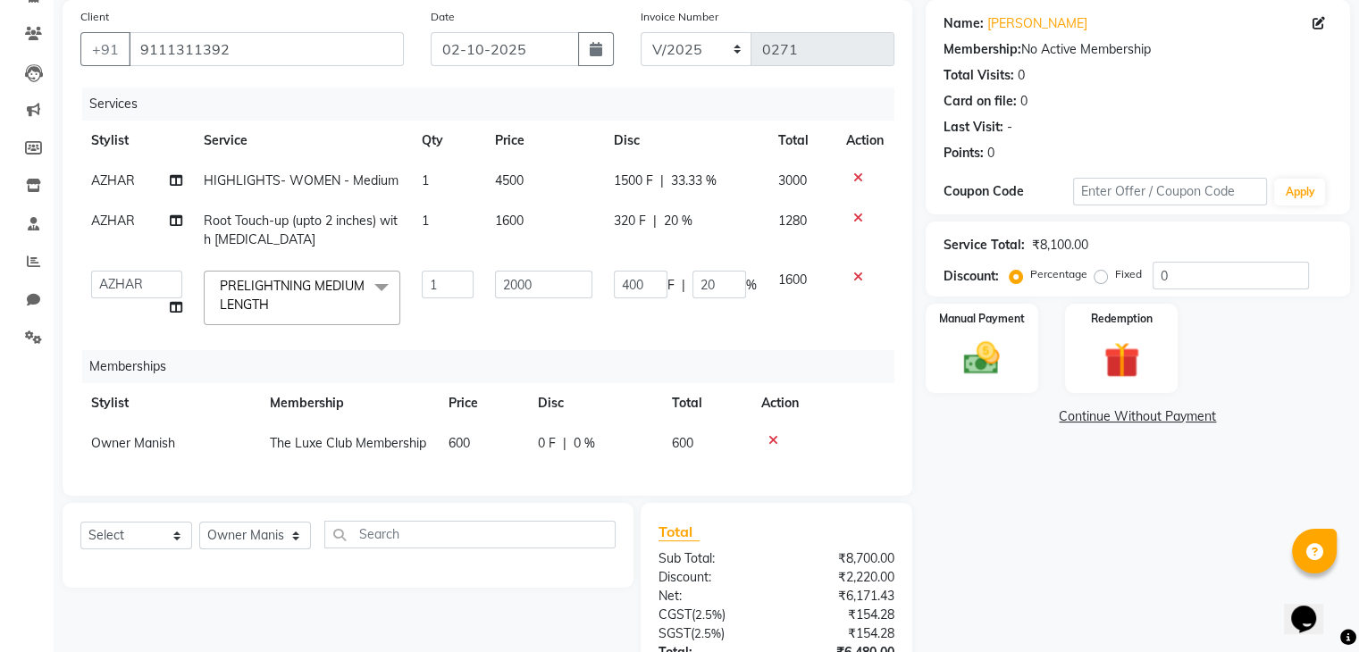
scroll to position [132, 0]
click at [107, 543] on select "Select Service Product Package Voucher Prepaid Gift Card" at bounding box center [136, 537] width 112 height 28
select select "product"
click at [80, 538] on select "Select Service Product Package Voucher Prepaid Gift Card" at bounding box center [136, 537] width 112 height 28
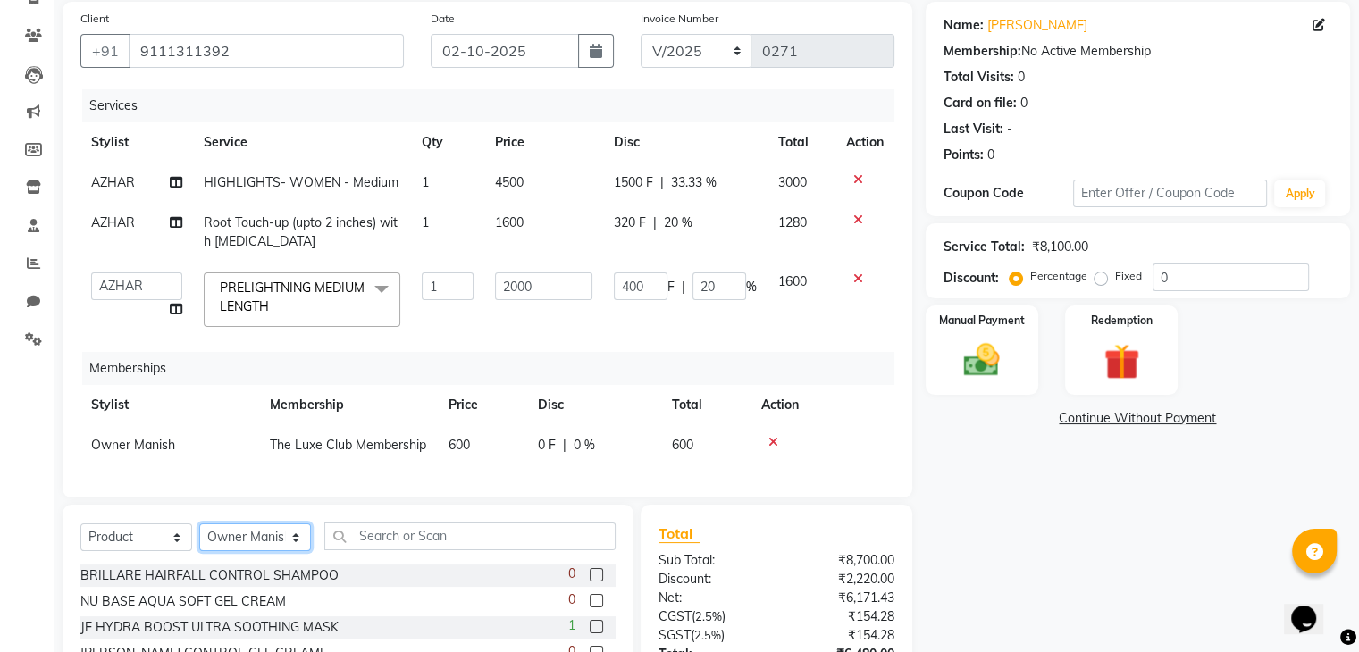
click at [252, 551] on select "Select Stylist Admin Atik AZHAR Heena Owner Manish Owner Rima Solanki Poonam he…" at bounding box center [255, 537] width 112 height 28
select select "87581"
click at [199, 538] on select "Select Stylist Admin Atik AZHAR Heena Owner Manish Owner Rima Solanki Poonam he…" at bounding box center [255, 537] width 112 height 28
click at [404, 549] on input "text" at bounding box center [469, 537] width 291 height 28
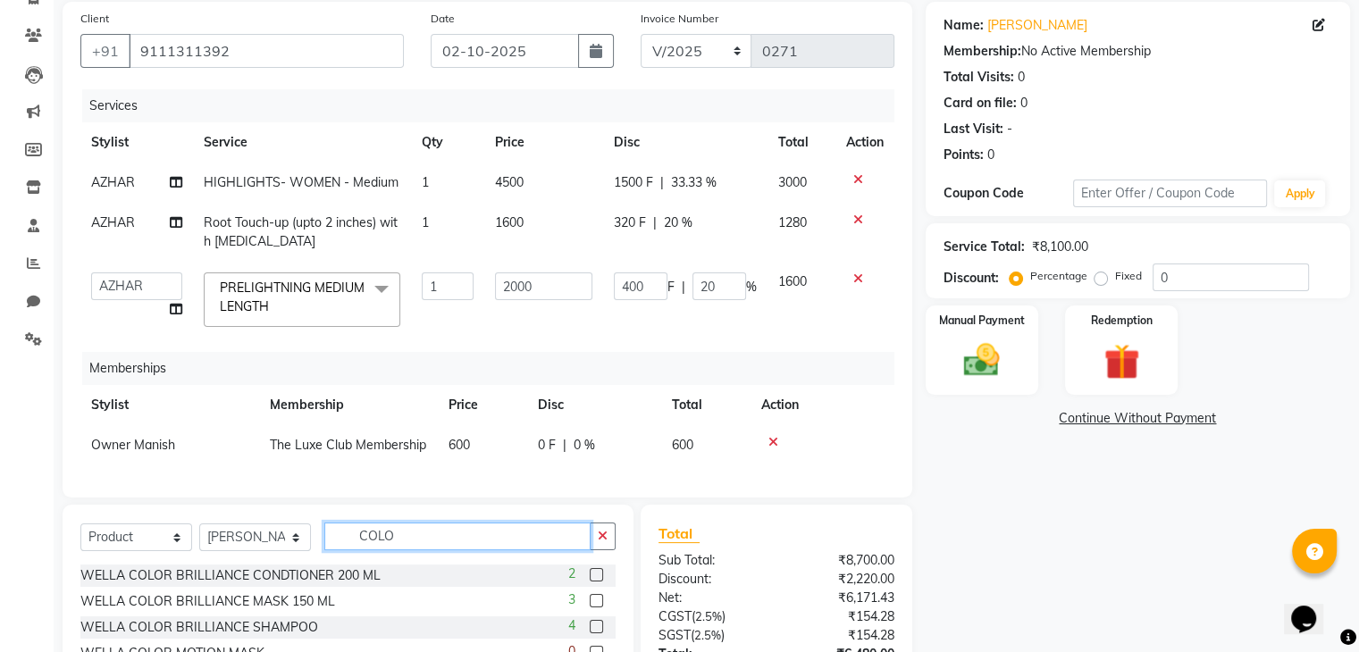
scroll to position [288, 0]
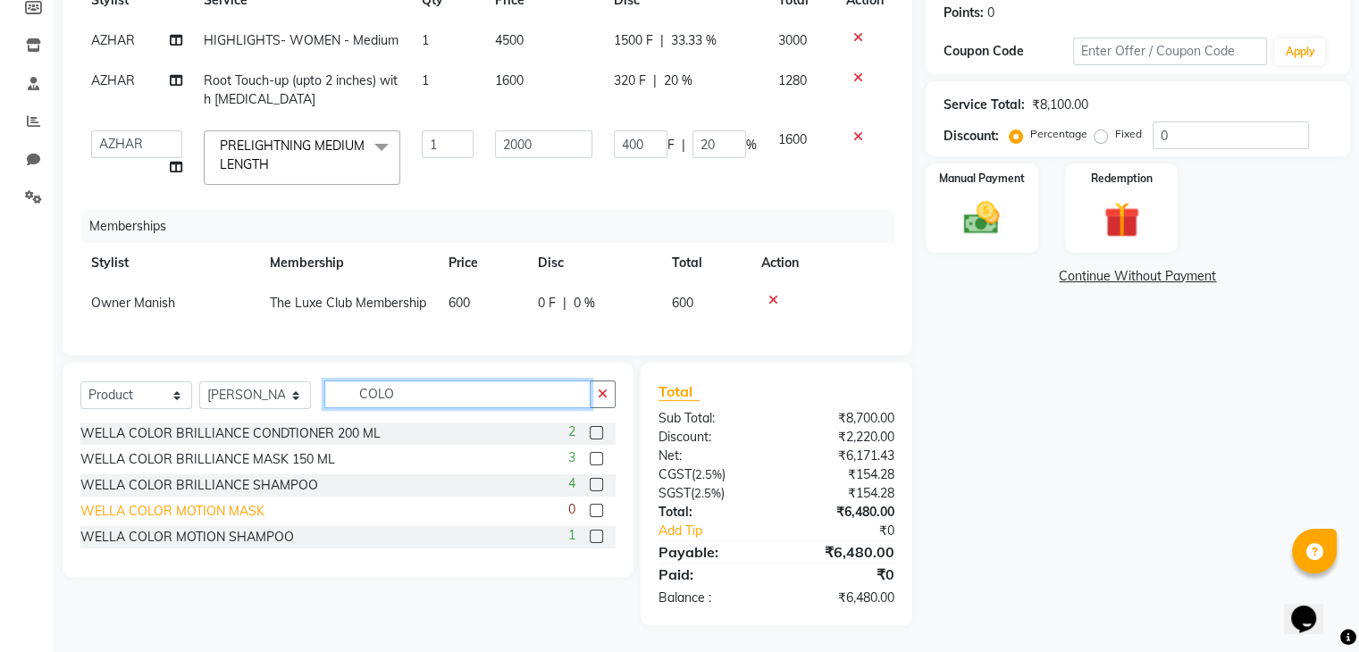
type input "COLO"
click at [193, 505] on div "WELLA COLOR MOTION MASK" at bounding box center [172, 511] width 184 height 19
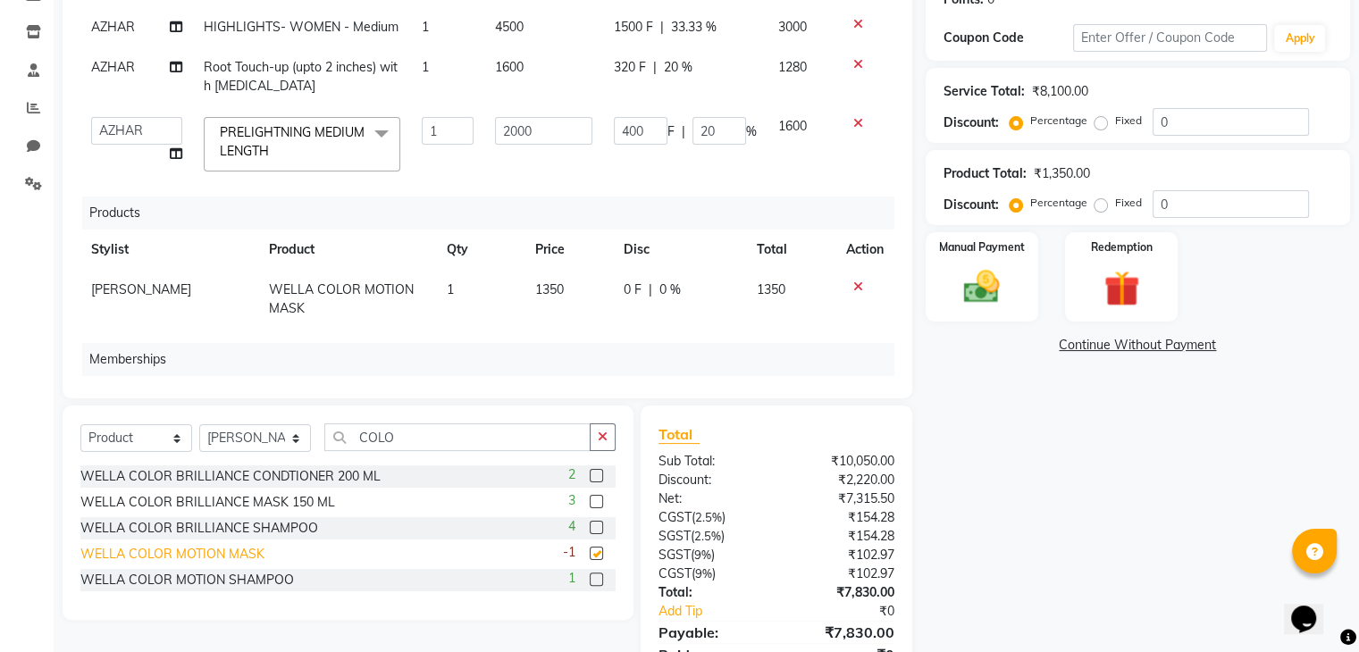
checkbox input "false"
click at [229, 580] on div "WELLA COLOR MOTION SHAMPOO" at bounding box center [187, 580] width 214 height 19
checkbox input "false"
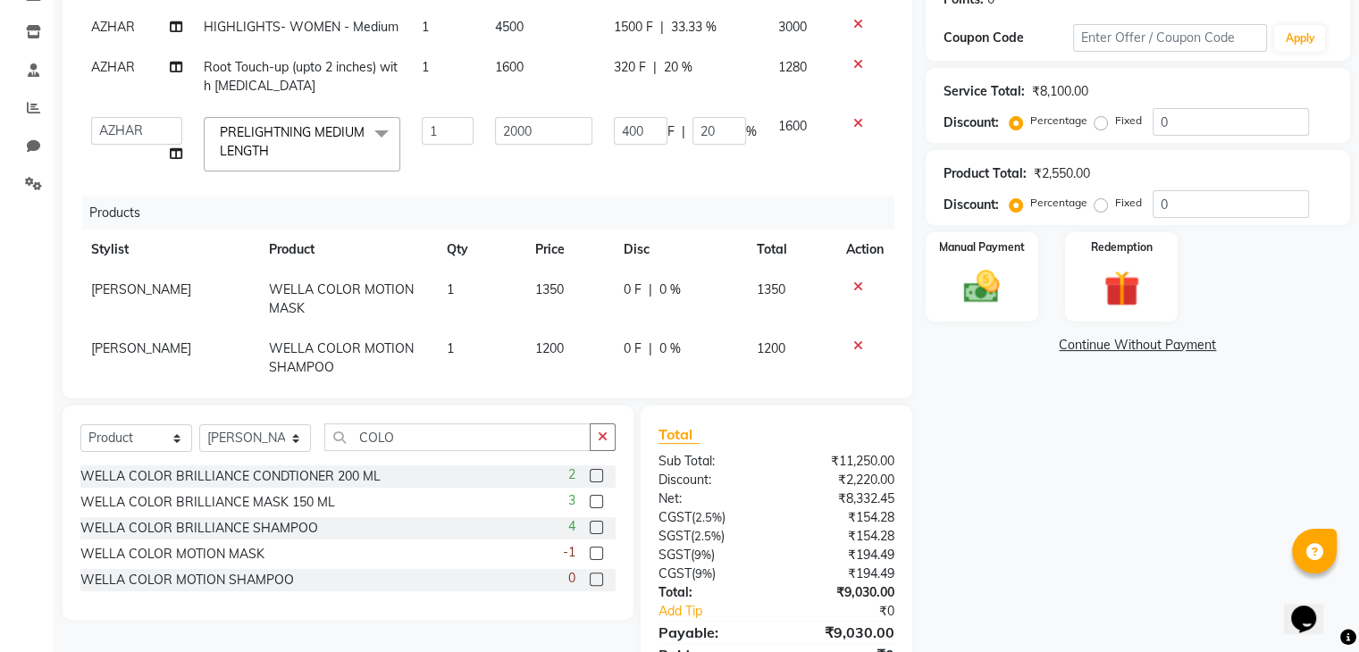
click at [846, 283] on div at bounding box center [865, 287] width 38 height 13
click at [853, 287] on icon at bounding box center [858, 287] width 10 height 13
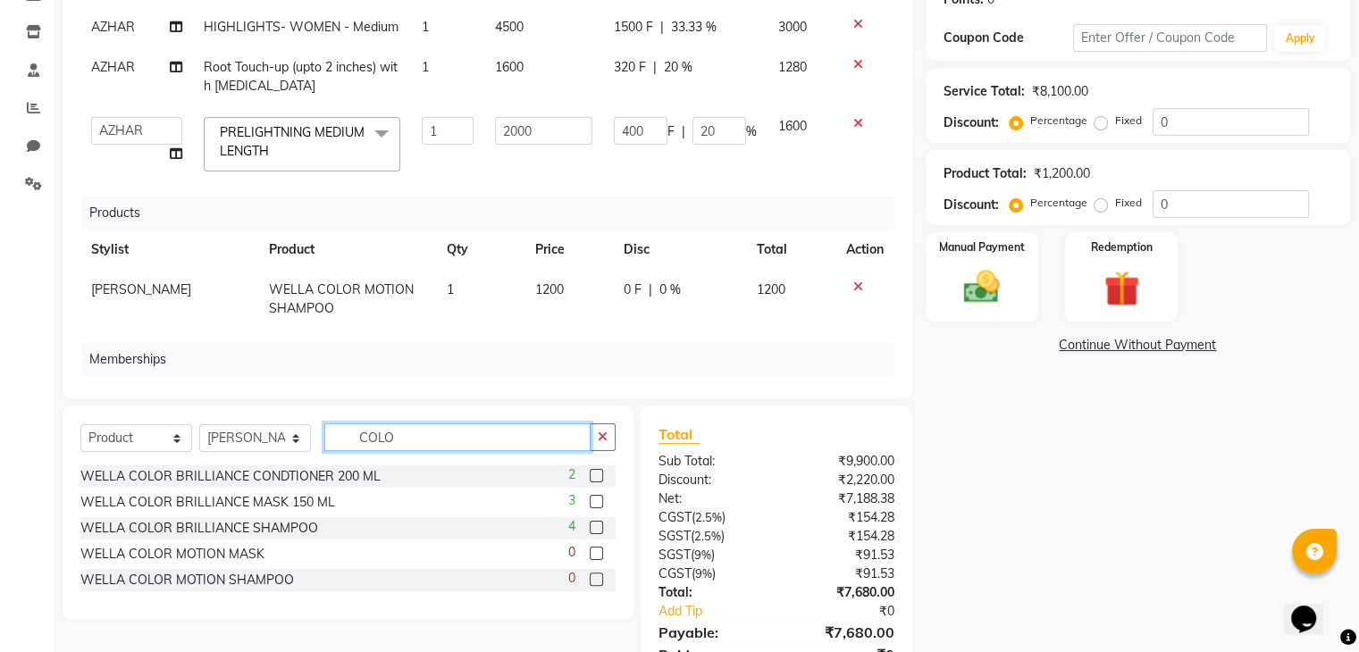
click at [415, 440] on input "COLO" at bounding box center [457, 437] width 266 height 28
type input "C"
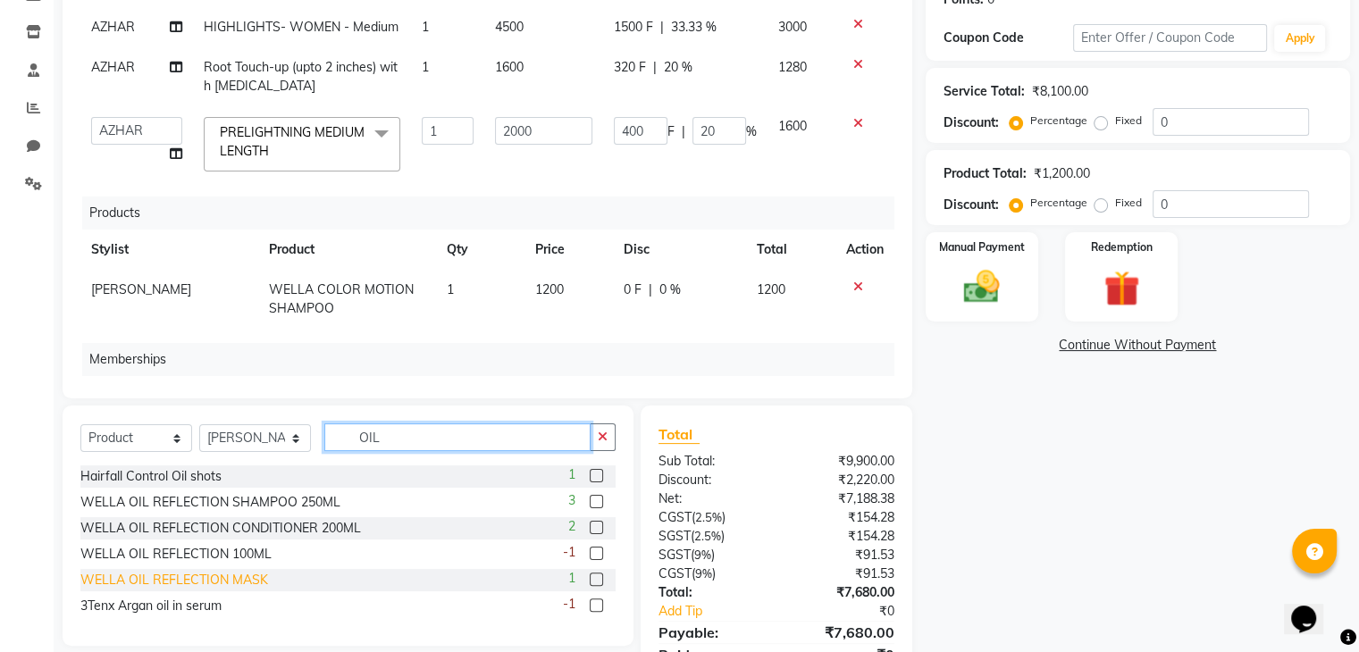
type input "OIL"
click at [189, 578] on div "WELLA OIL REFLECTION MASK" at bounding box center [174, 580] width 188 height 19
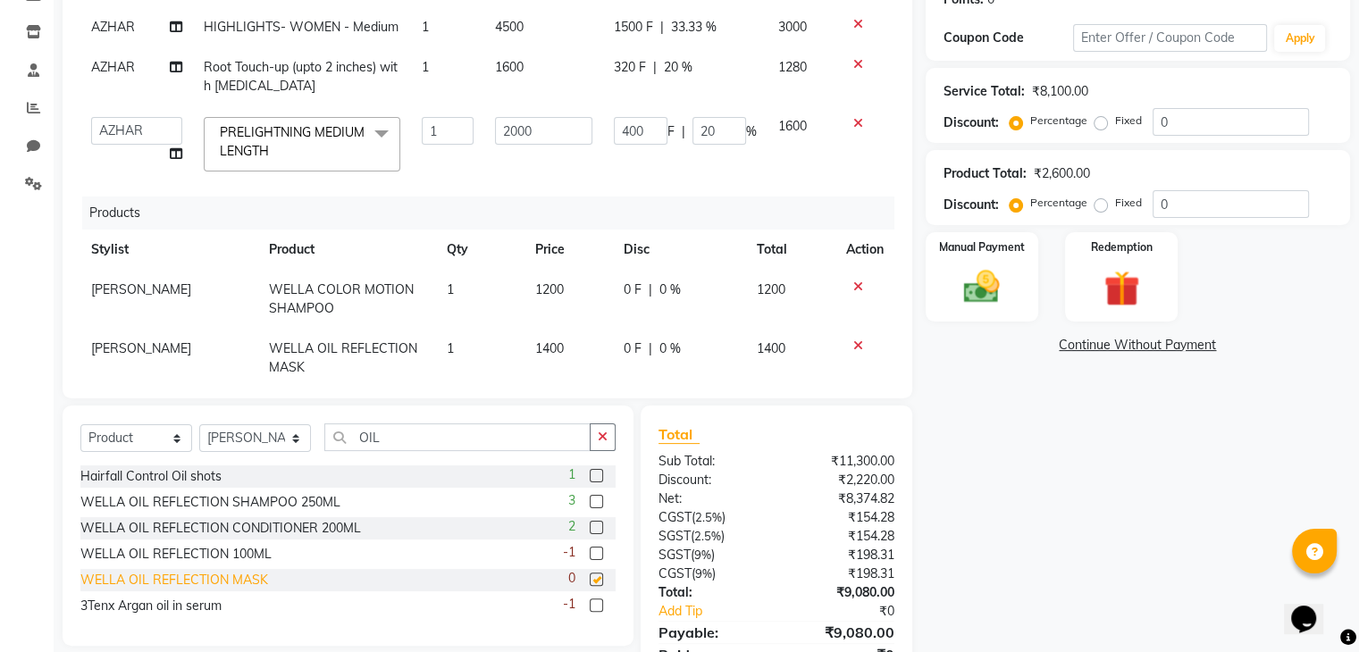
checkbox input "false"
click at [659, 284] on span "0 %" at bounding box center [669, 290] width 21 height 19
select select "87581"
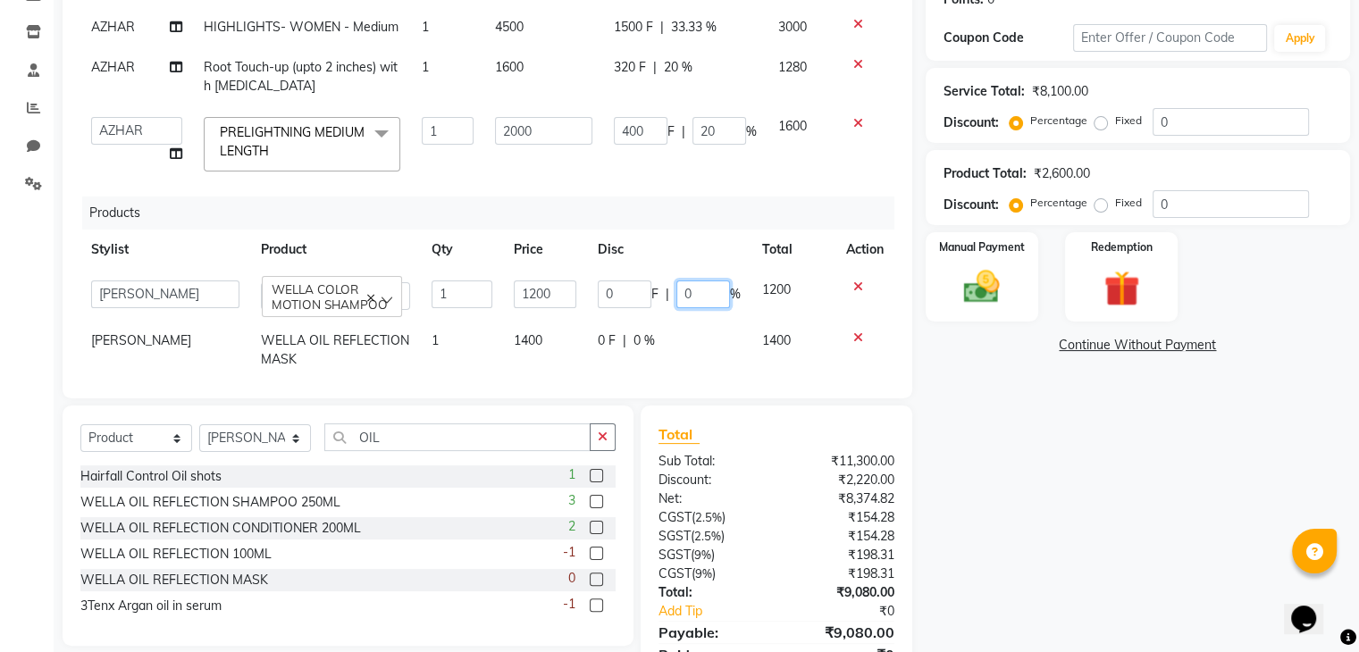
click at [686, 303] on input "0" at bounding box center [703, 295] width 54 height 28
type input "5"
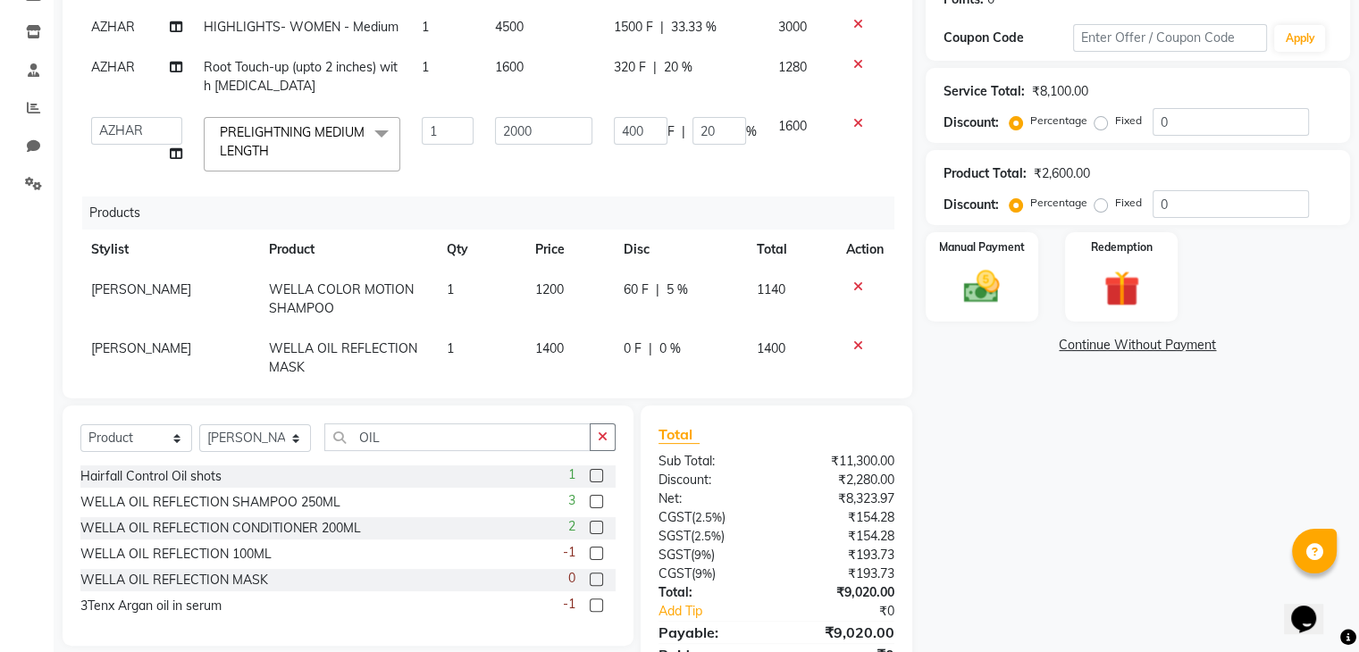
click at [624, 337] on td "0 F | 0 %" at bounding box center [679, 358] width 133 height 59
select select "87581"
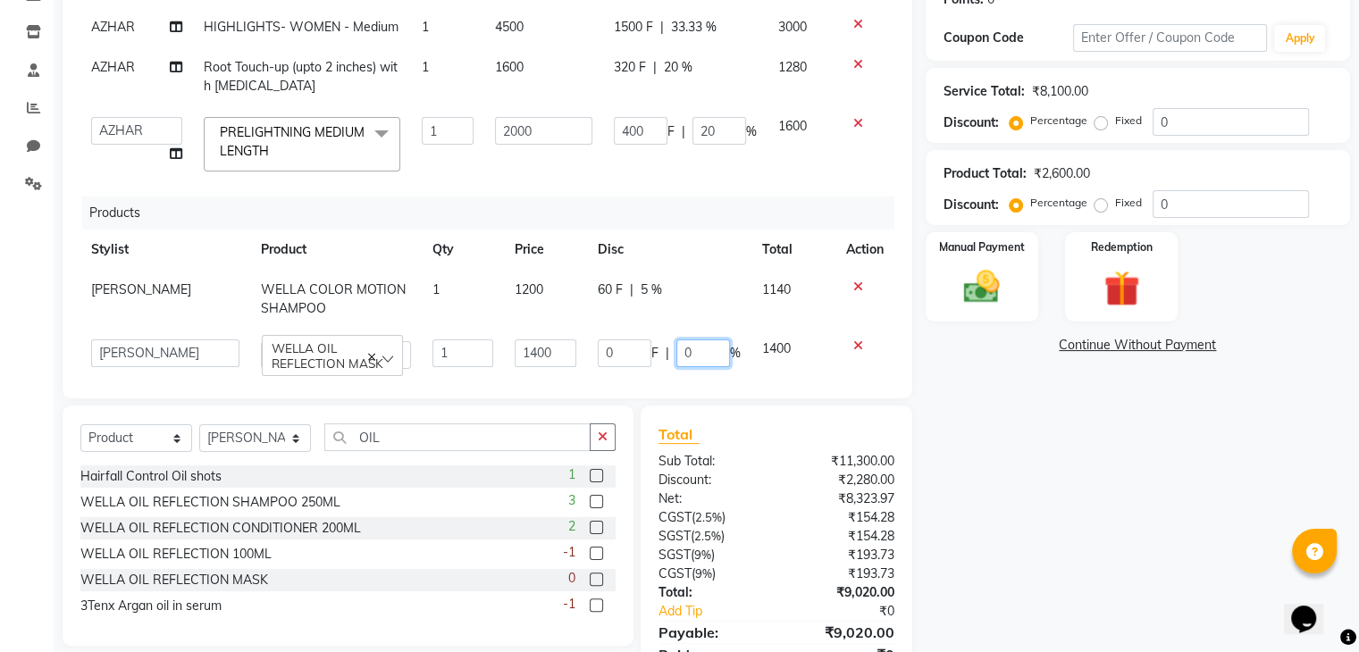
click at [681, 349] on input "0" at bounding box center [703, 353] width 54 height 28
type input "5"
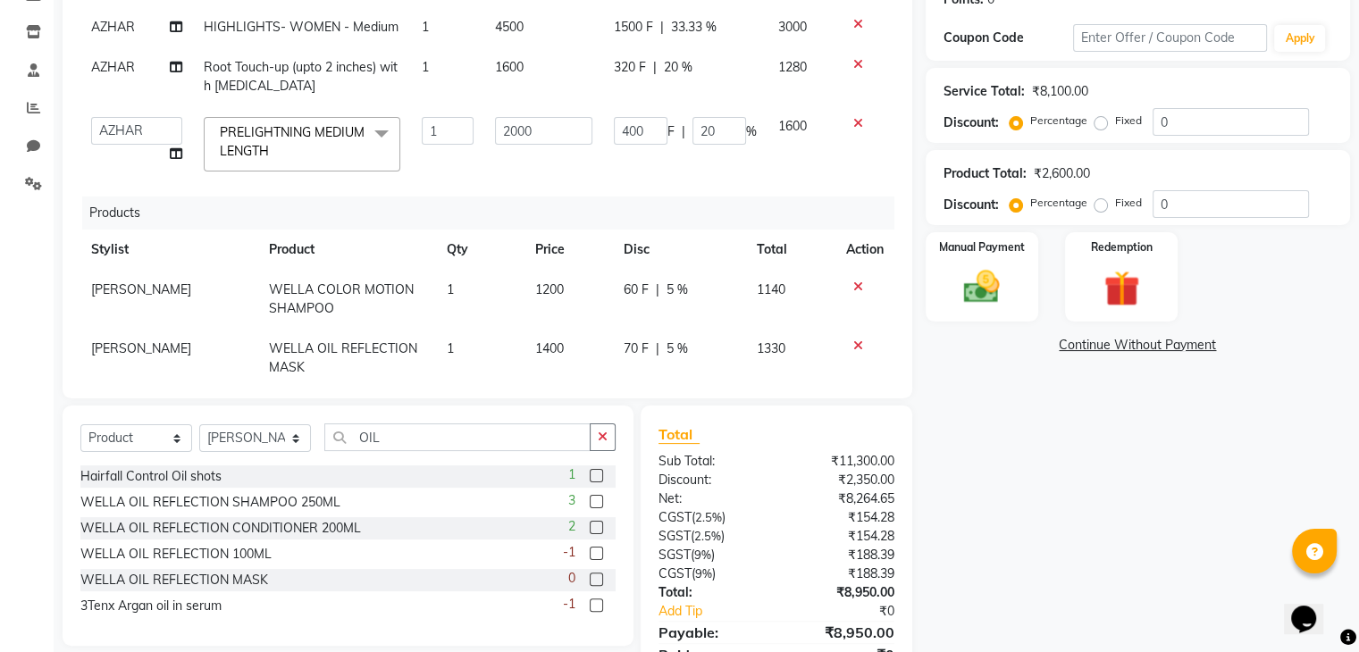
click at [681, 218] on div "Products" at bounding box center [494, 213] width 825 height 33
click at [990, 276] on img at bounding box center [981, 287] width 60 height 43
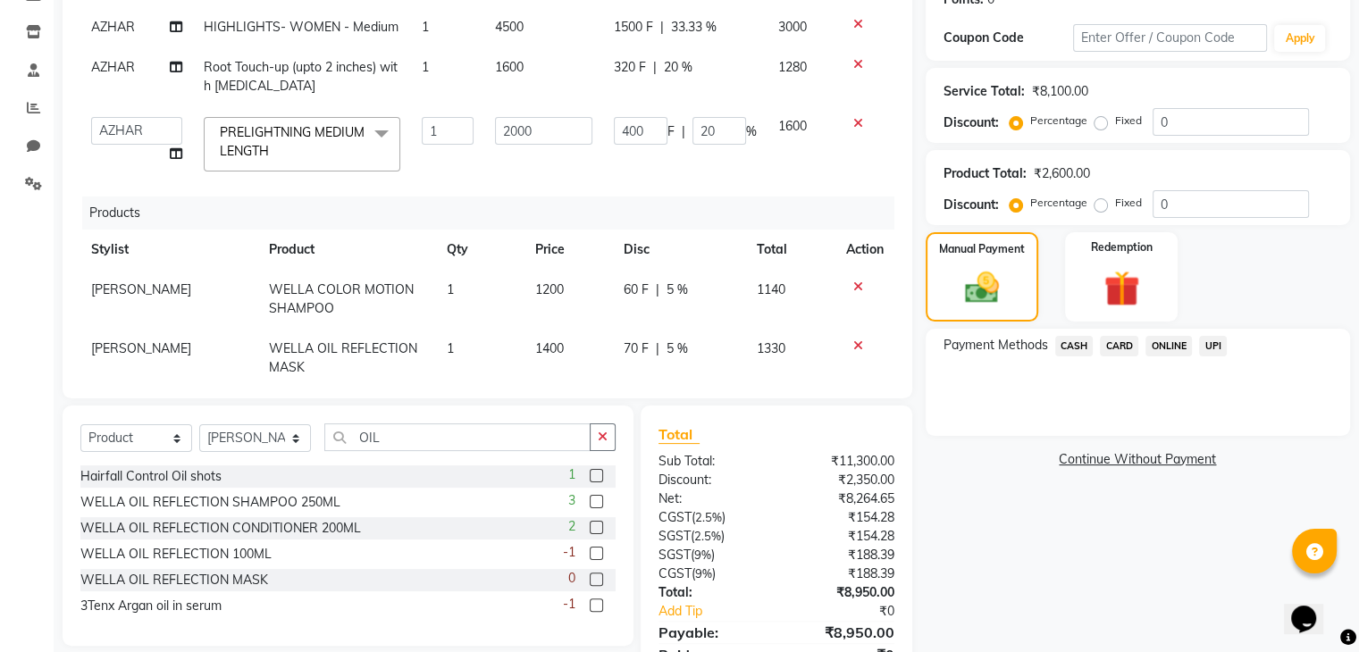
click at [1214, 340] on span "UPI" at bounding box center [1213, 346] width 28 height 21
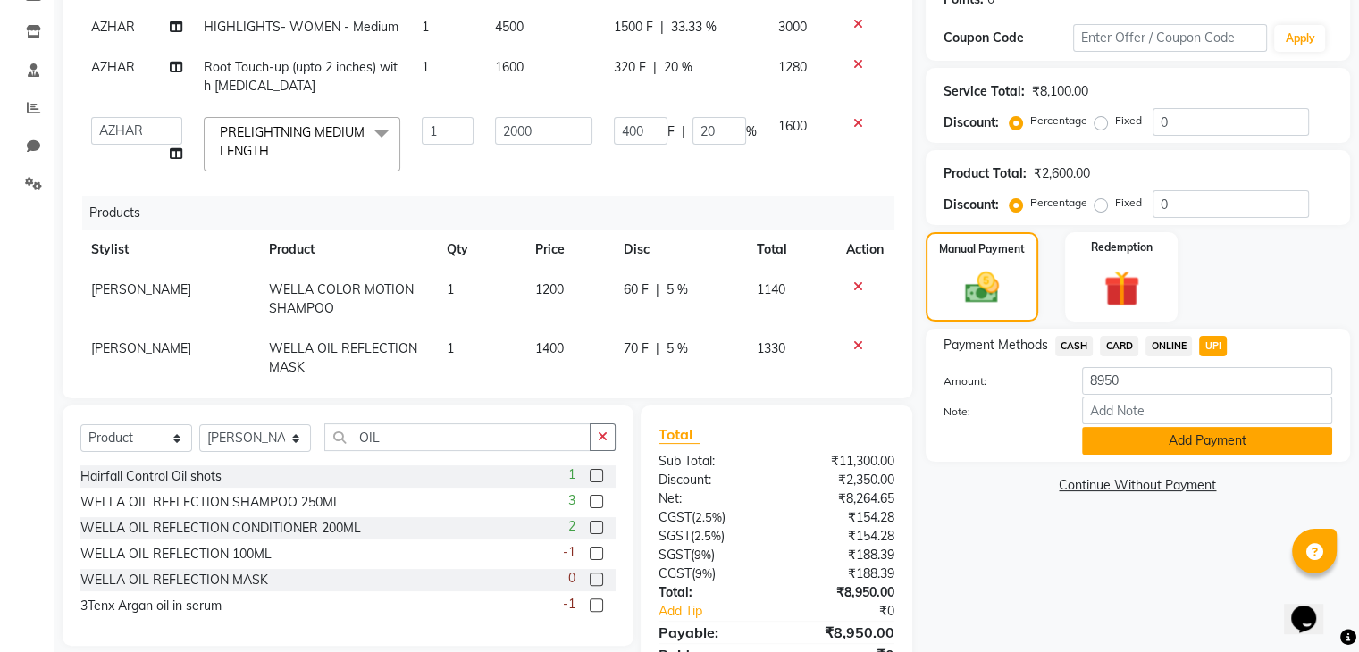
click at [1152, 440] on button "Add Payment" at bounding box center [1207, 441] width 250 height 28
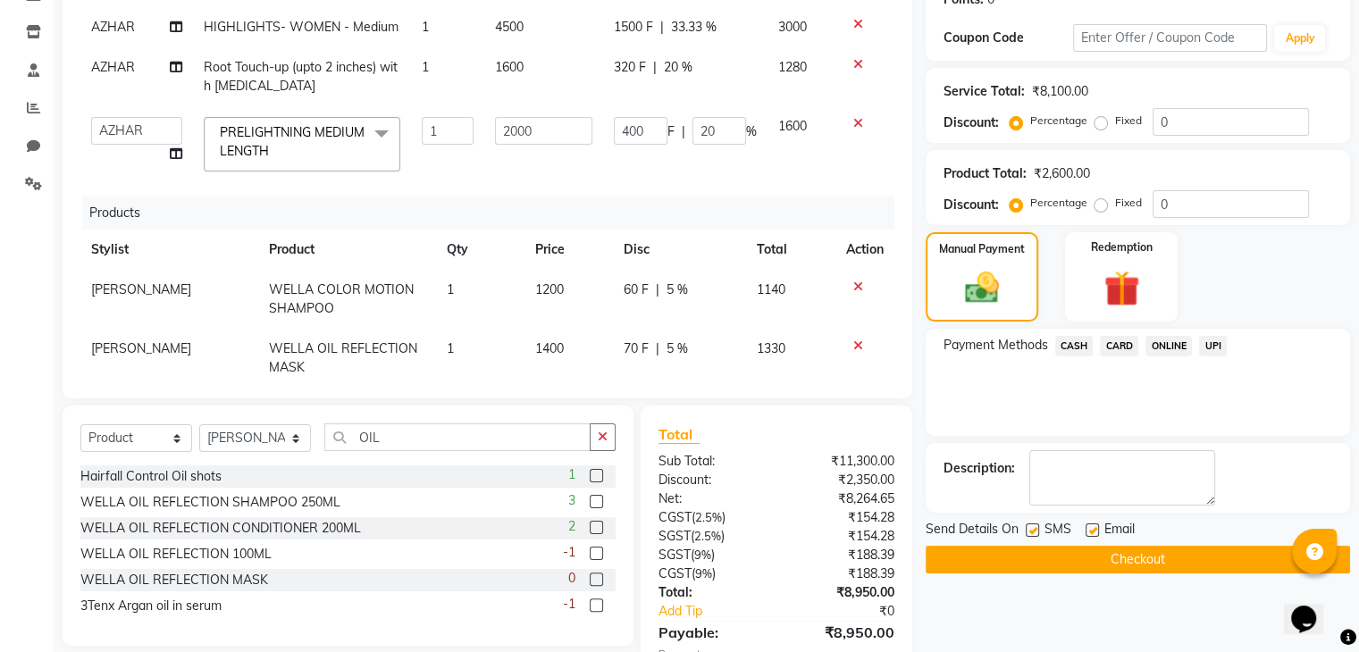
click at [1085, 553] on button "Checkout" at bounding box center [1138, 560] width 424 height 28
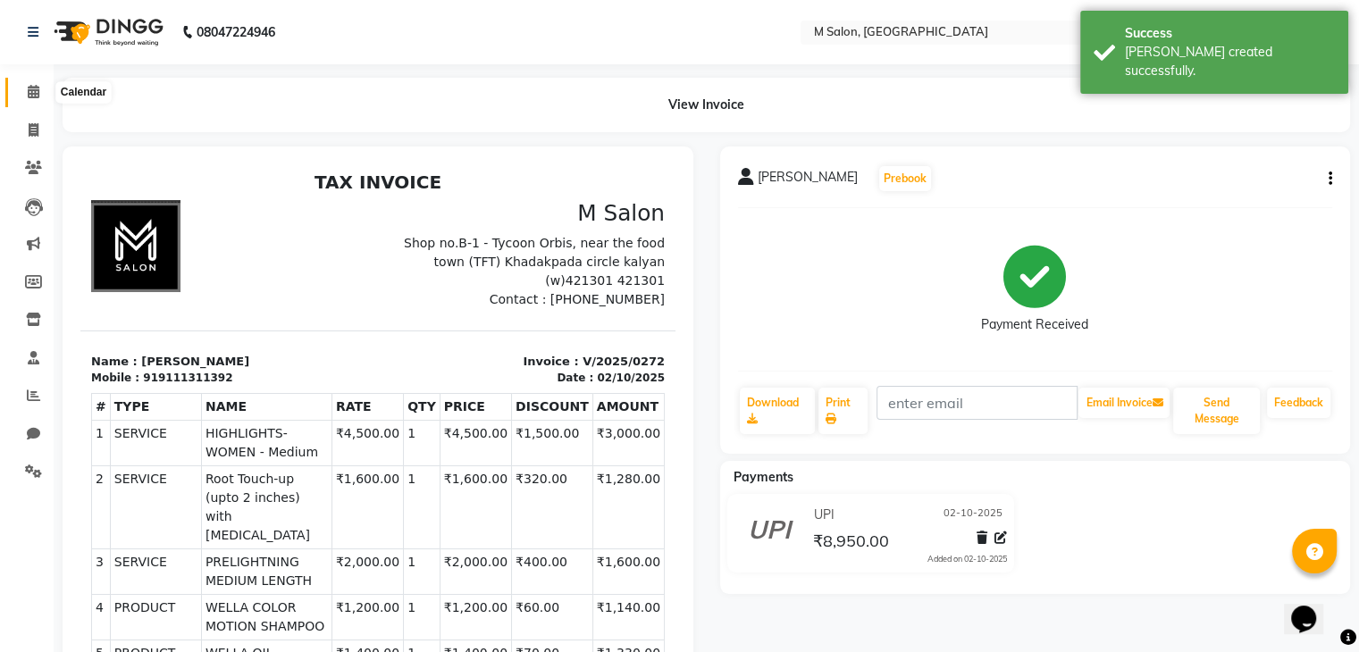
click at [23, 88] on span at bounding box center [33, 92] width 31 height 21
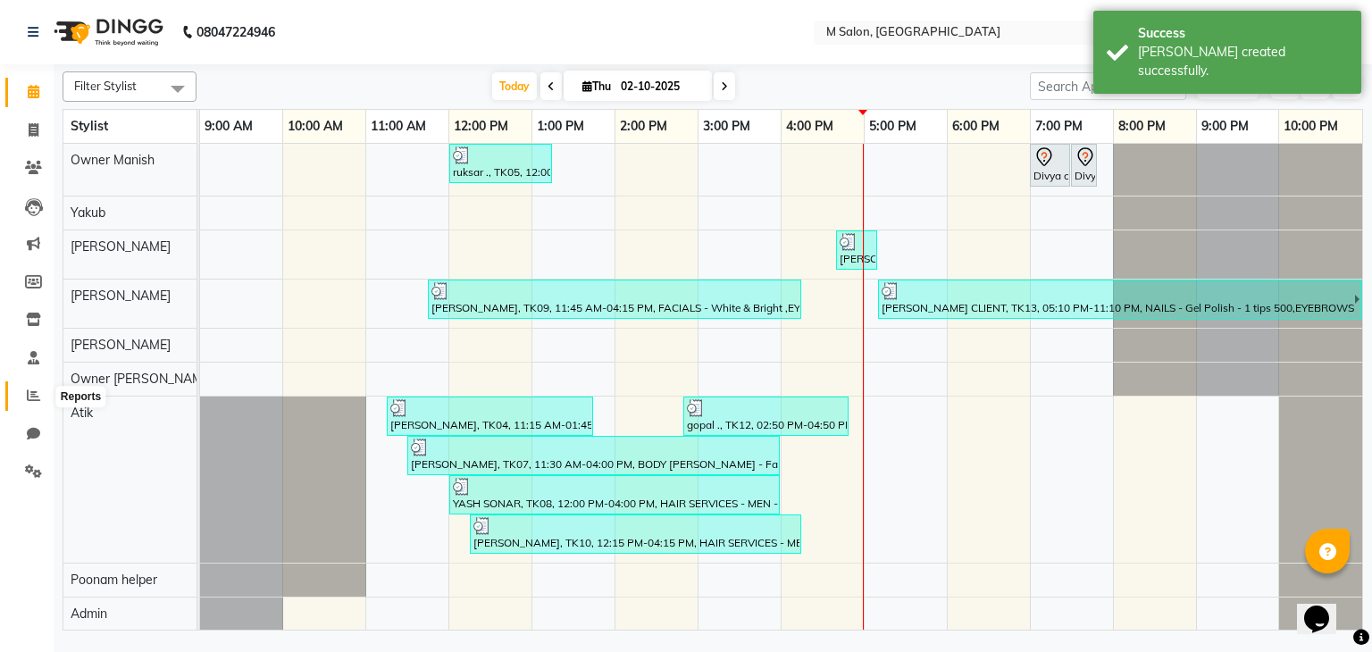
click at [25, 405] on span at bounding box center [33, 396] width 31 height 21
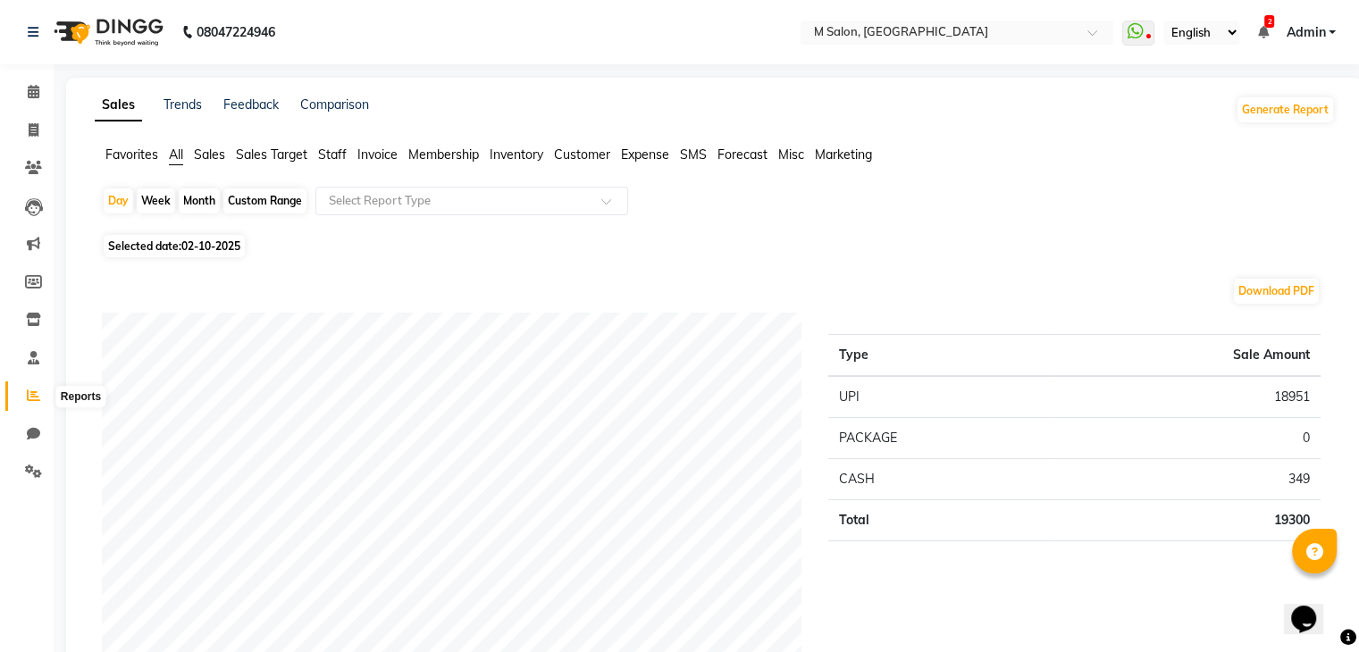
click at [29, 398] on icon at bounding box center [33, 395] width 13 height 13
click at [322, 153] on span "Staff" at bounding box center [332, 155] width 29 height 16
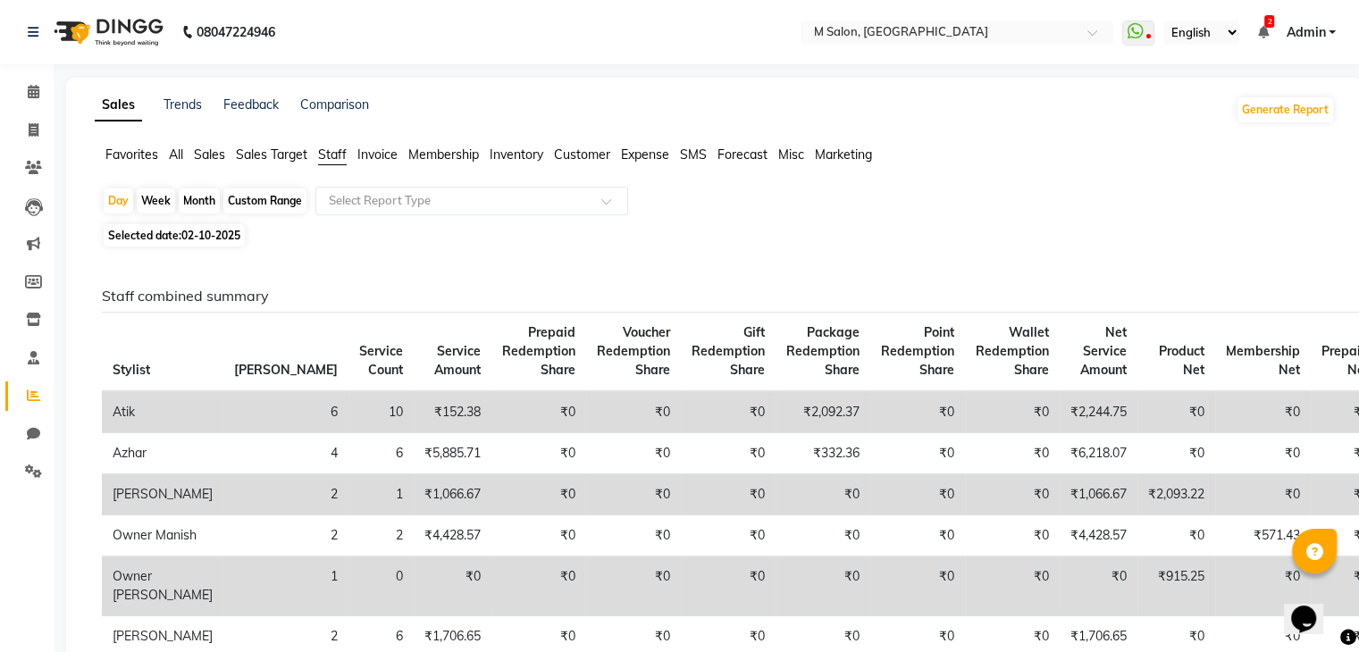
click at [268, 197] on div "Custom Range" at bounding box center [264, 200] width 83 height 25
select select "10"
select select "2025"
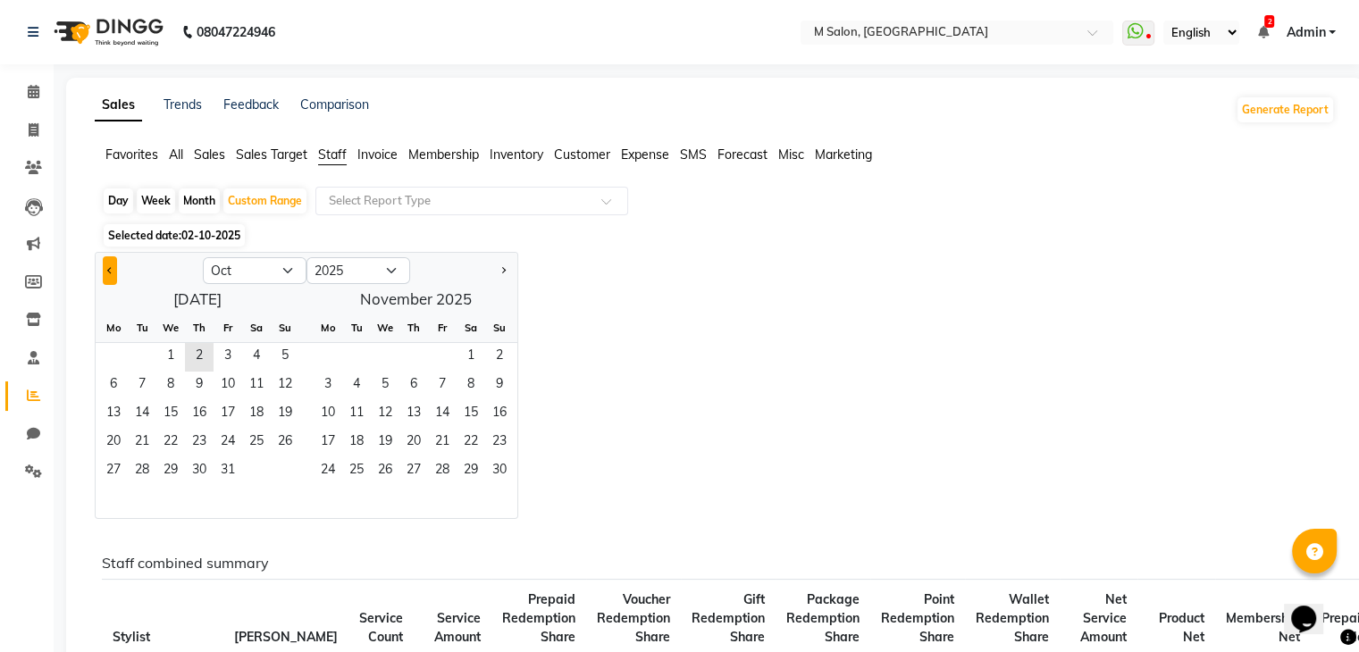
click at [109, 278] on button "Previous month" at bounding box center [110, 270] width 14 height 29
select select "9"
click at [107, 362] on span "1" at bounding box center [113, 357] width 29 height 29
click at [142, 462] on span "30" at bounding box center [142, 471] width 29 height 29
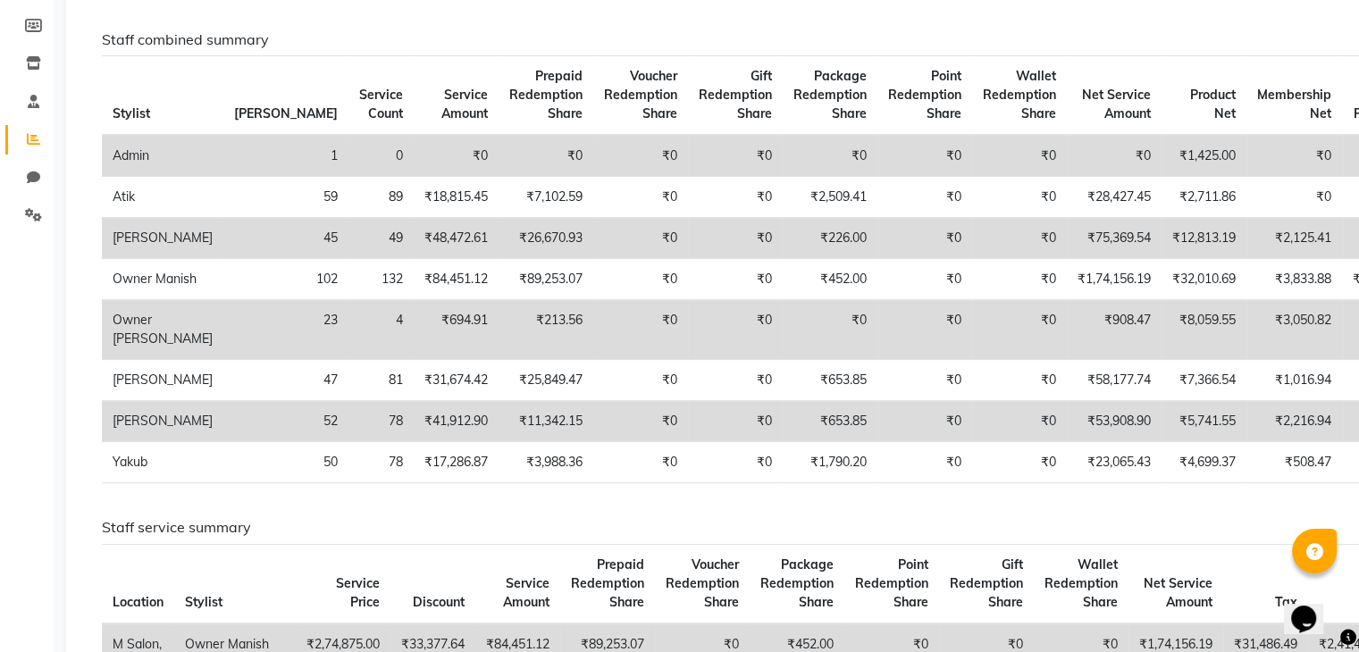
scroll to position [294, 0]
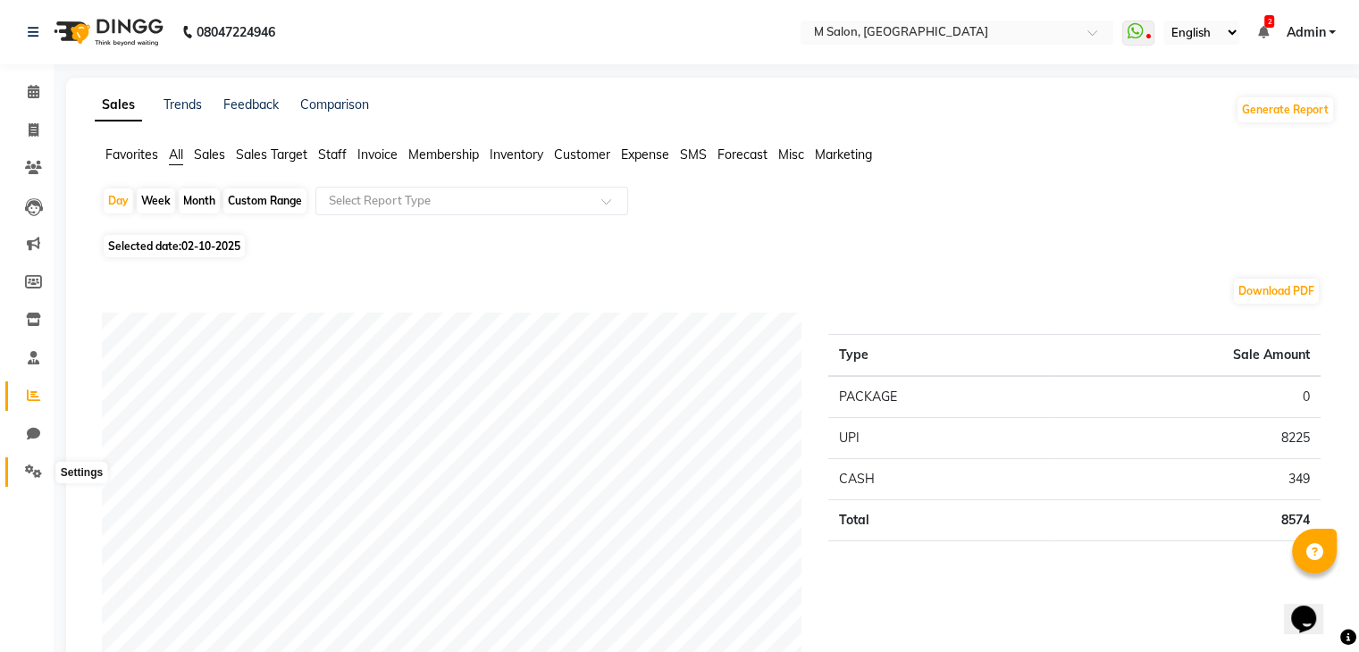
click at [29, 472] on icon at bounding box center [33, 471] width 17 height 13
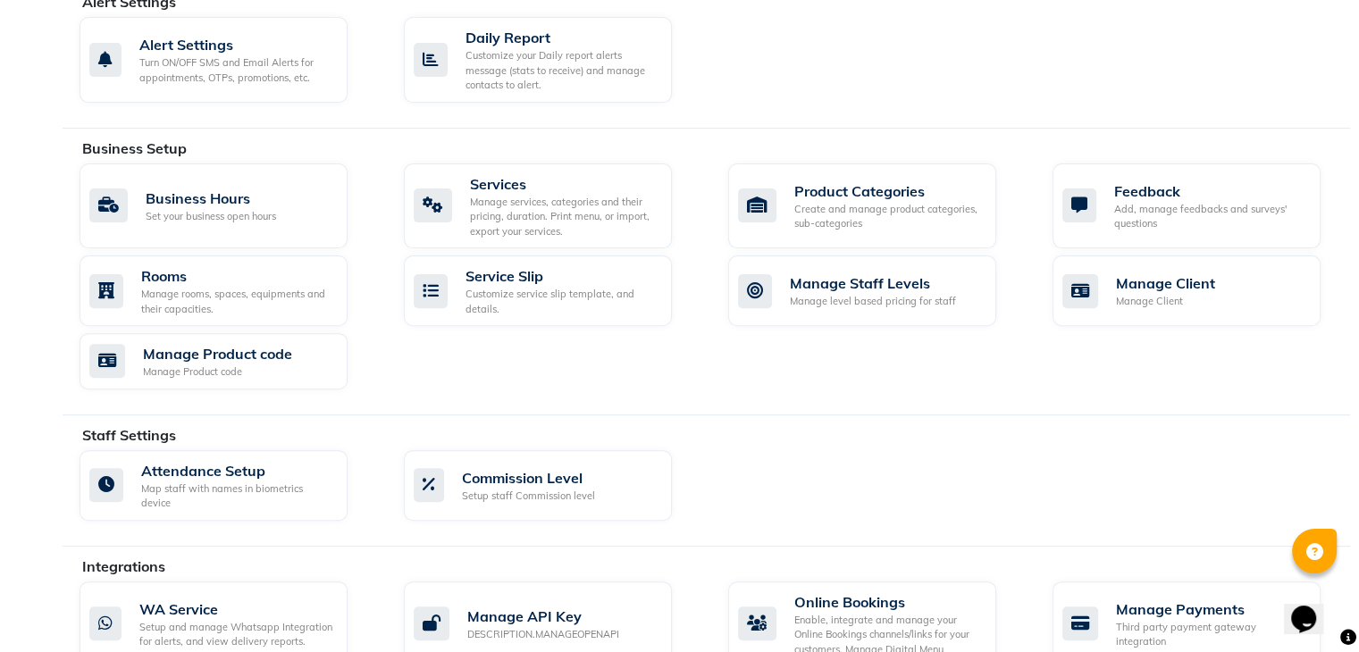
scroll to position [797, 0]
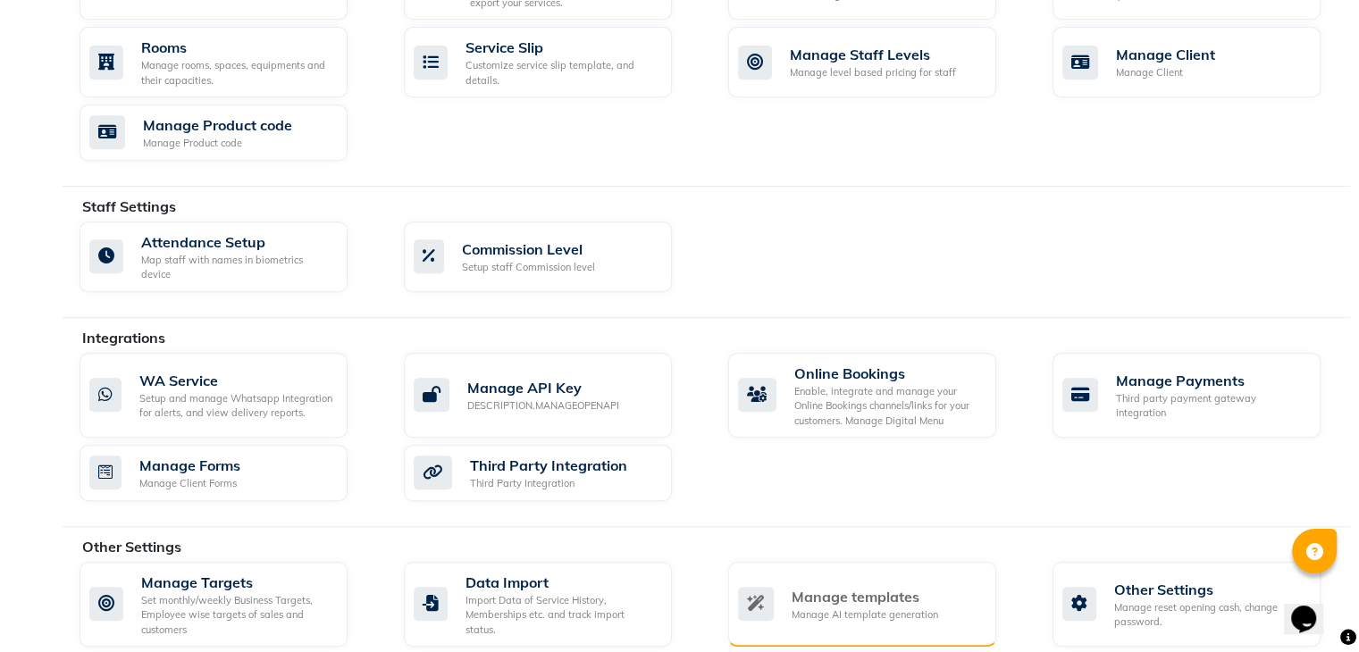
click at [808, 586] on div "Manage templates" at bounding box center [865, 596] width 147 height 21
select select "APPROVED"
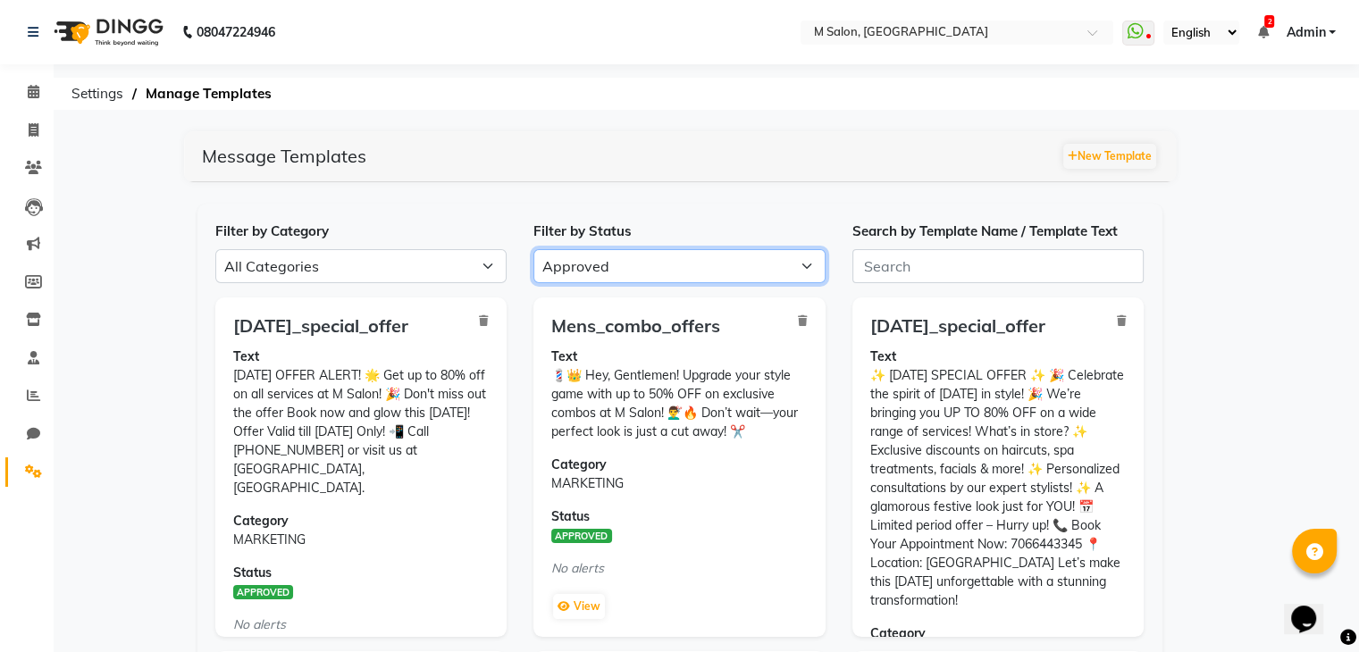
click at [703, 251] on select "All Approved Rejected Failed Pending" at bounding box center [679, 266] width 292 height 34
select select
click at [533, 249] on select "All Approved Rejected Failed Pending" at bounding box center [679, 266] width 292 height 34
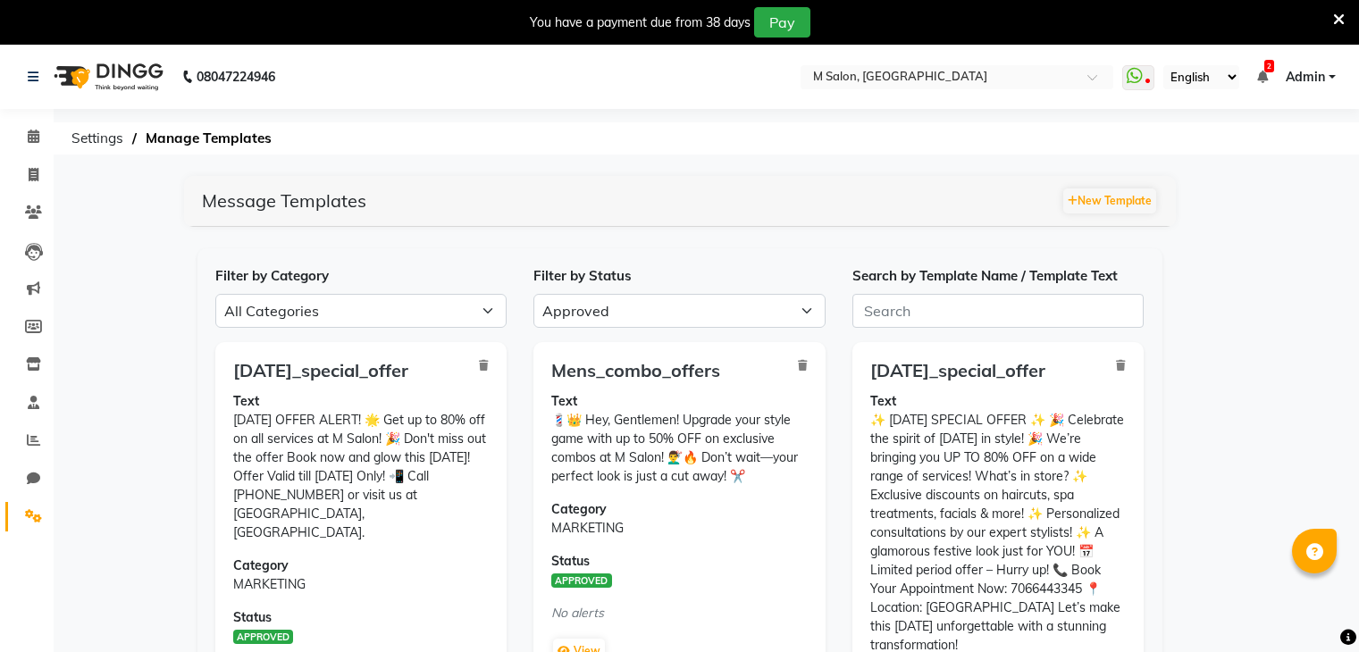
select select "APPROVED"
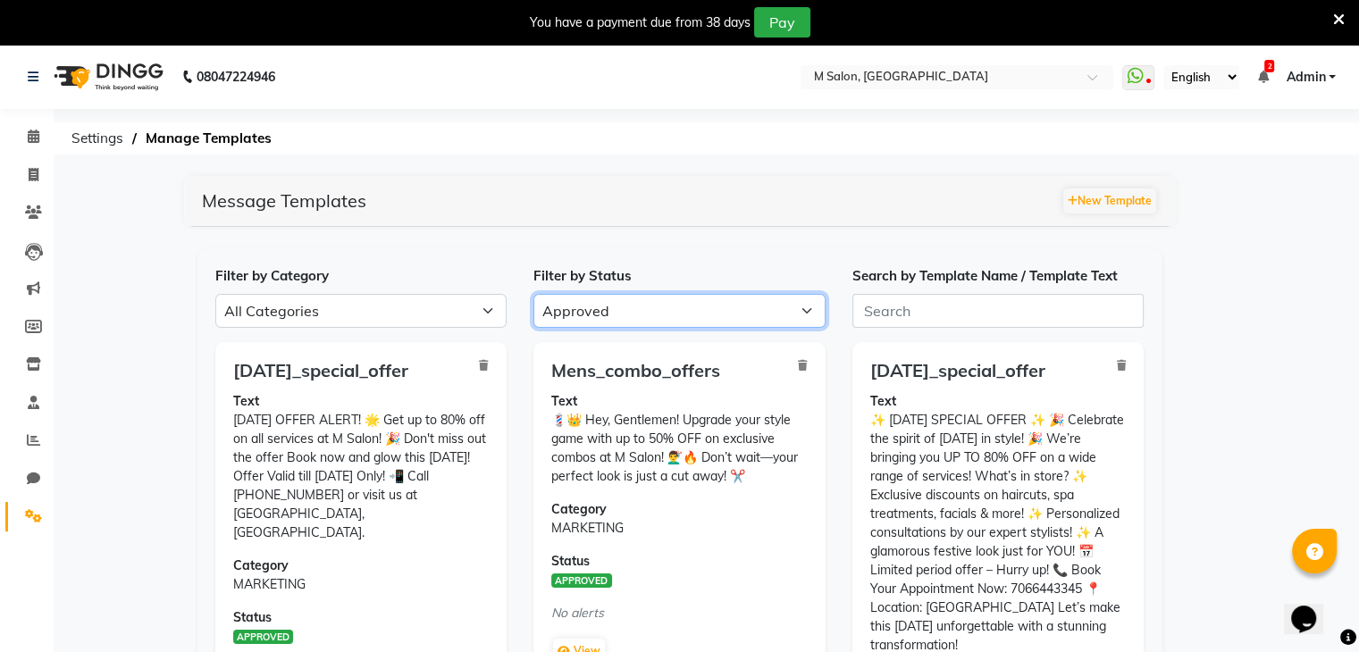
click at [596, 306] on select "All Approved Rejected Failed Pending" at bounding box center [679, 311] width 292 height 34
select select
click at [533, 294] on select "All Approved Rejected Failed Pending" at bounding box center [679, 311] width 292 height 34
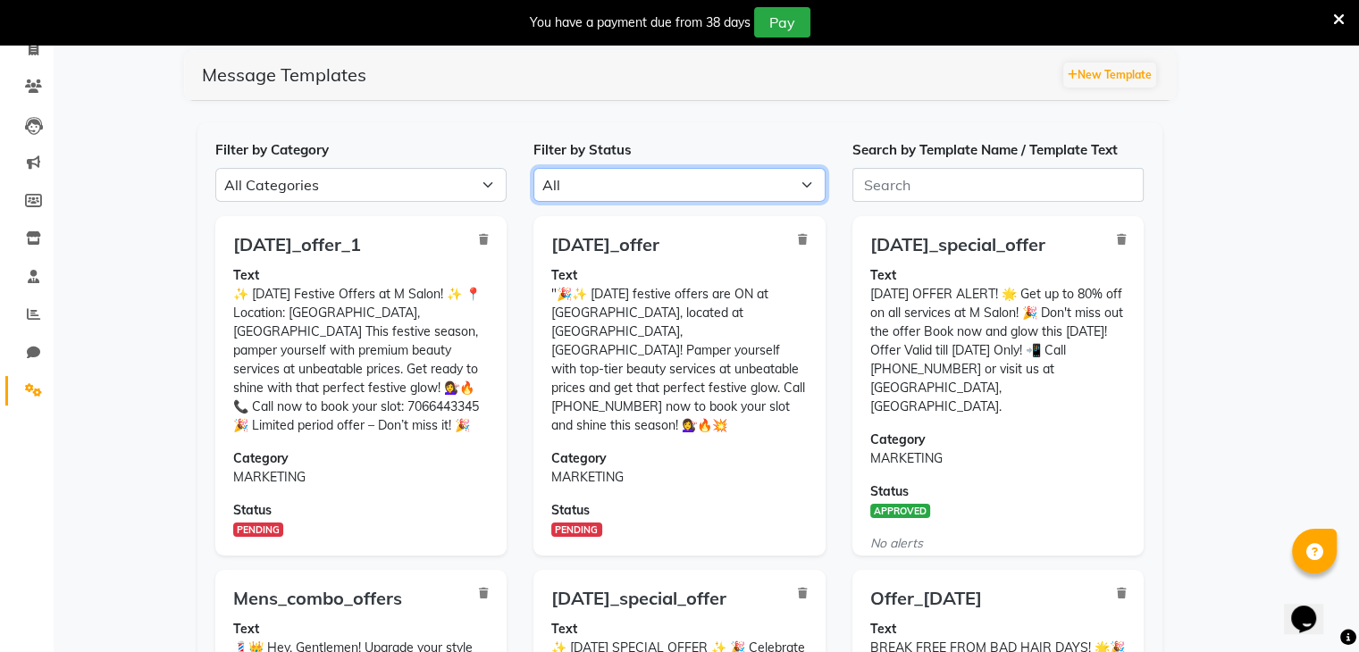
scroll to position [128, 0]
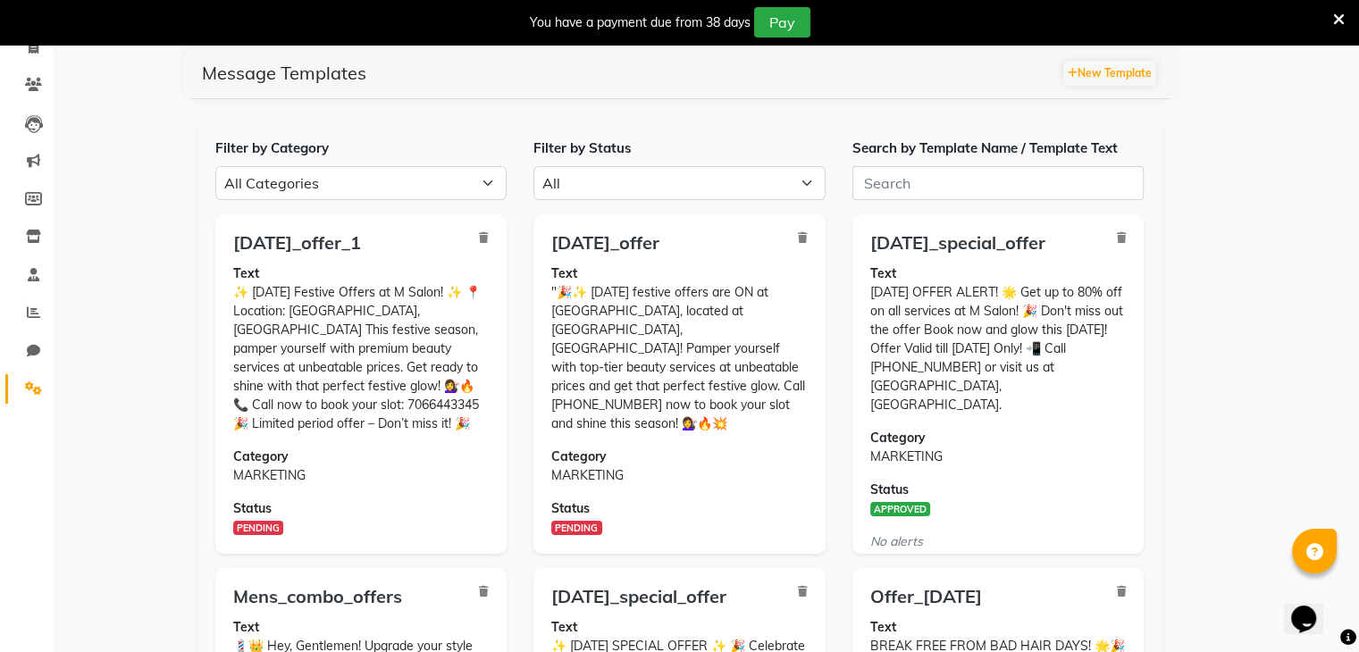
click at [1336, 16] on icon at bounding box center [1339, 20] width 12 height 16
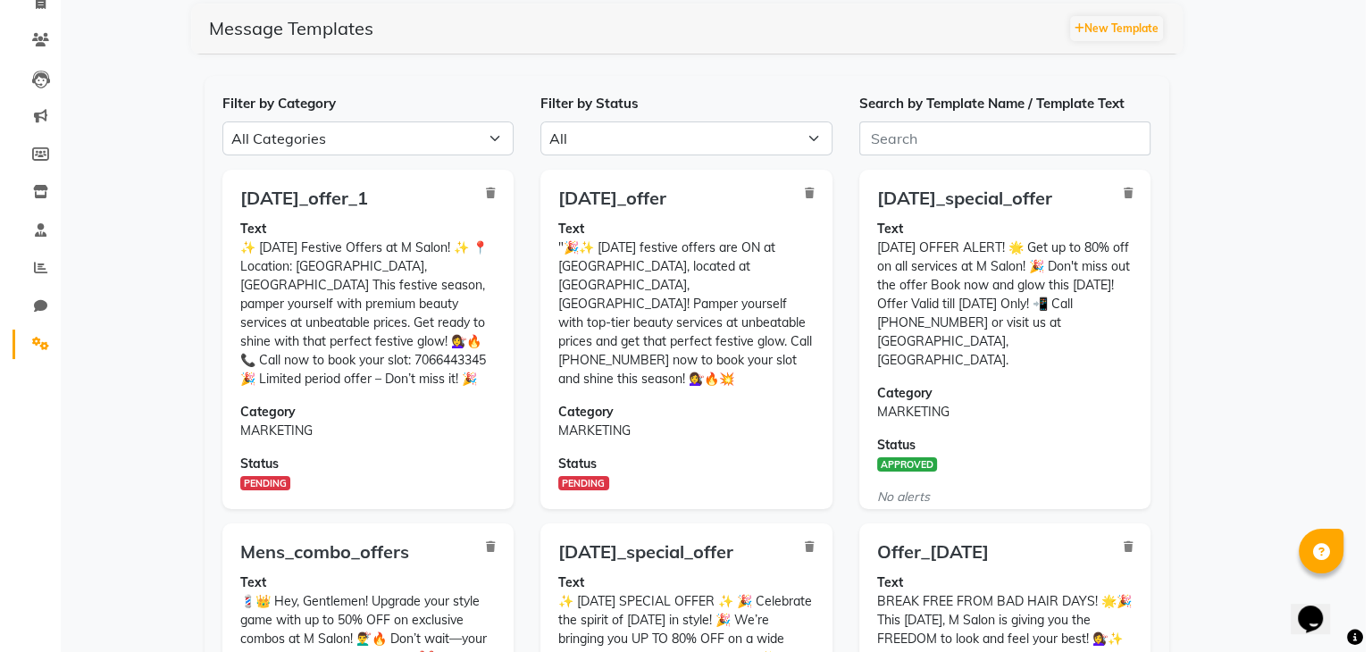
scroll to position [0, 0]
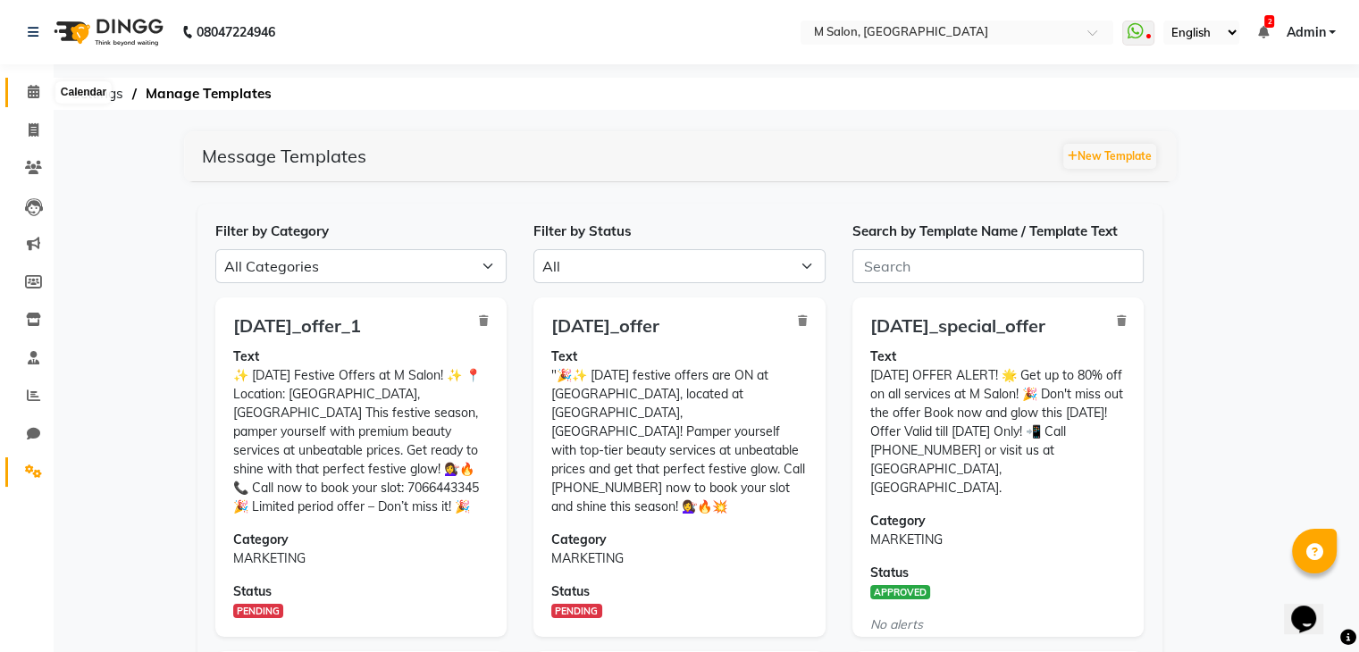
click at [22, 89] on span at bounding box center [33, 92] width 31 height 21
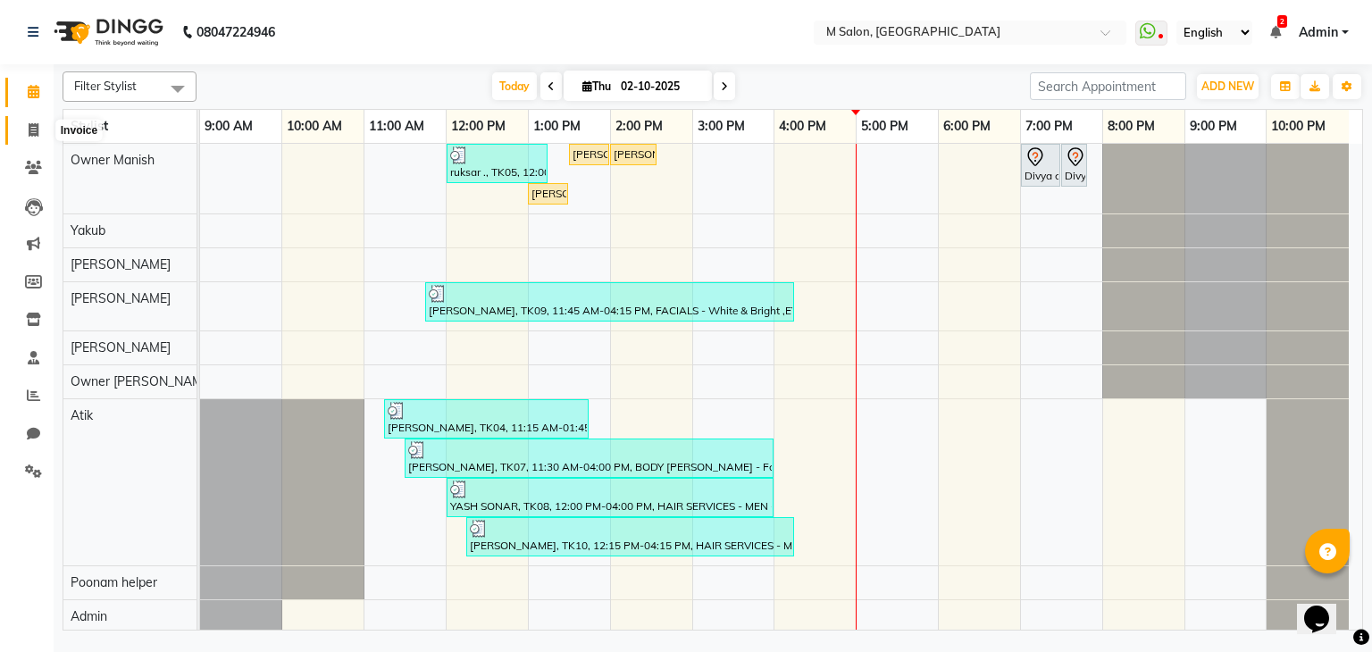
click at [35, 126] on icon at bounding box center [34, 129] width 10 height 13
select select "service"
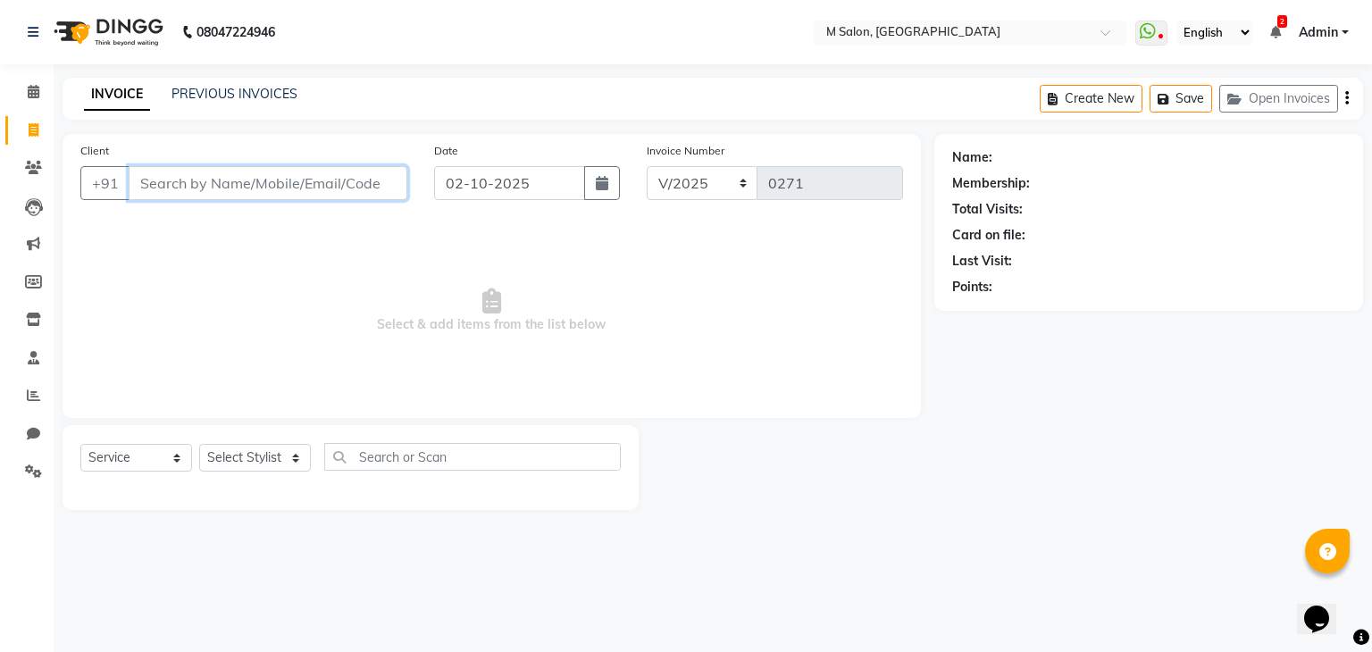
click at [200, 192] on input "Client" at bounding box center [268, 183] width 279 height 34
type input "P"
type input "7045325165"
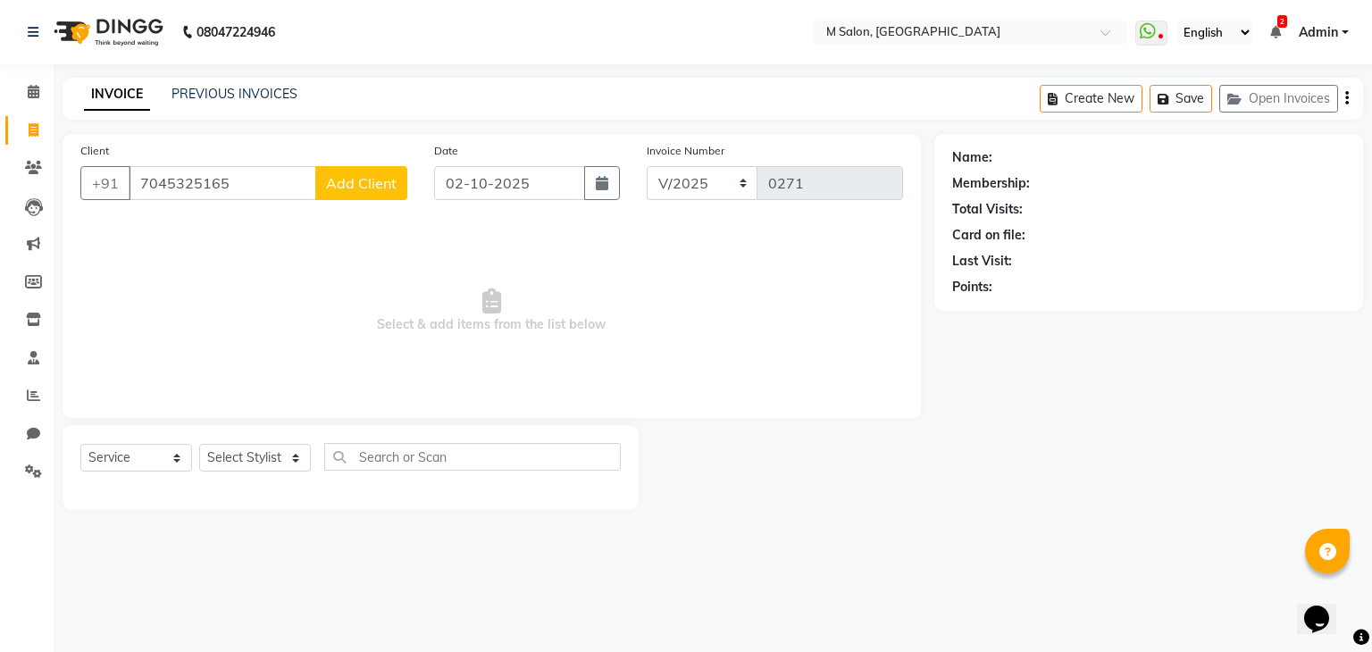
click at [340, 180] on span "Add Client" at bounding box center [361, 183] width 71 height 18
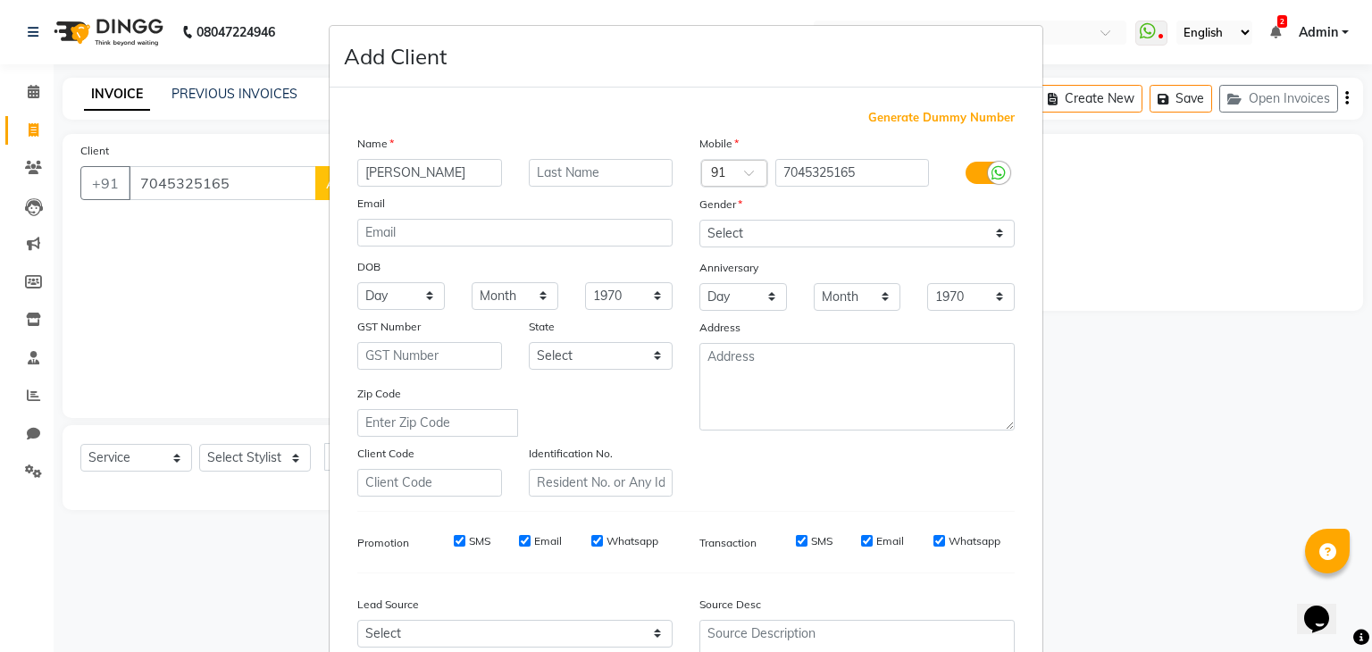
type input "[PERSON_NAME]"
click at [574, 180] on input "text" at bounding box center [601, 173] width 145 height 28
type input "CLIENT"
click at [772, 235] on select "Select [DEMOGRAPHIC_DATA] [DEMOGRAPHIC_DATA] Other Prefer Not To Say" at bounding box center [856, 234] width 315 height 28
select select "[DEMOGRAPHIC_DATA]"
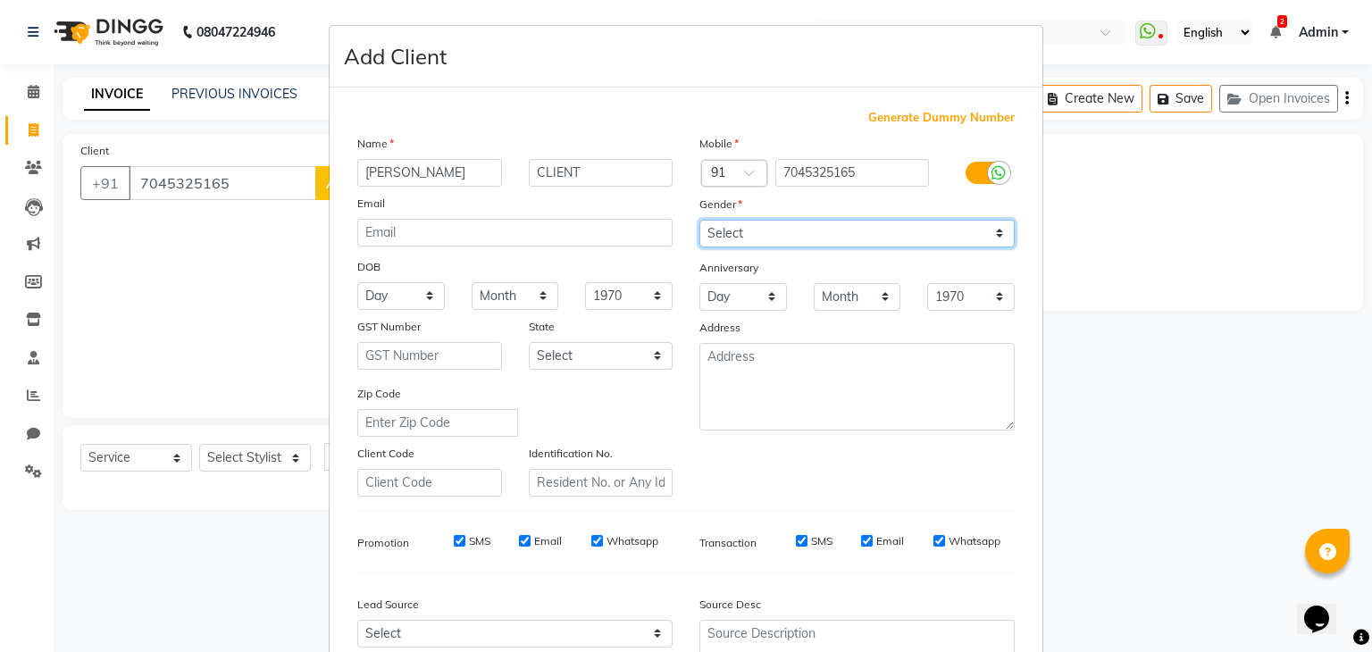
click at [699, 221] on select "Select [DEMOGRAPHIC_DATA] [DEMOGRAPHIC_DATA] Other Prefer Not To Say" at bounding box center [856, 234] width 315 height 28
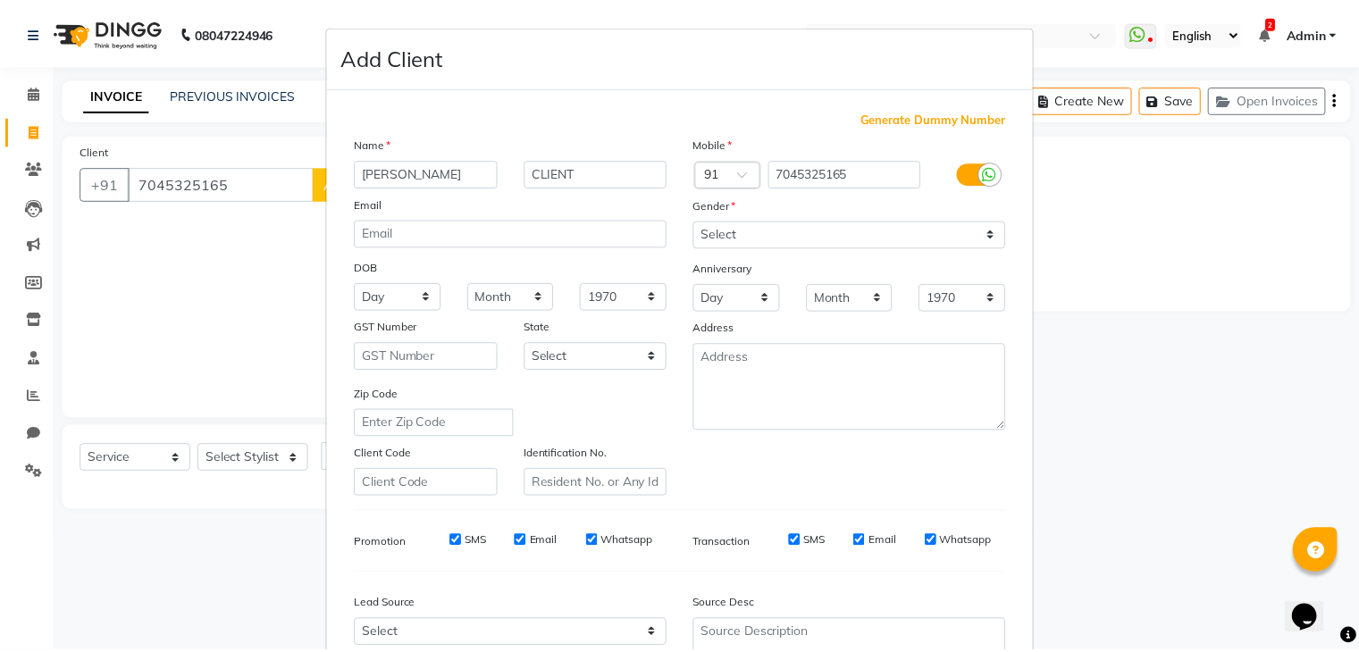
scroll to position [181, 0]
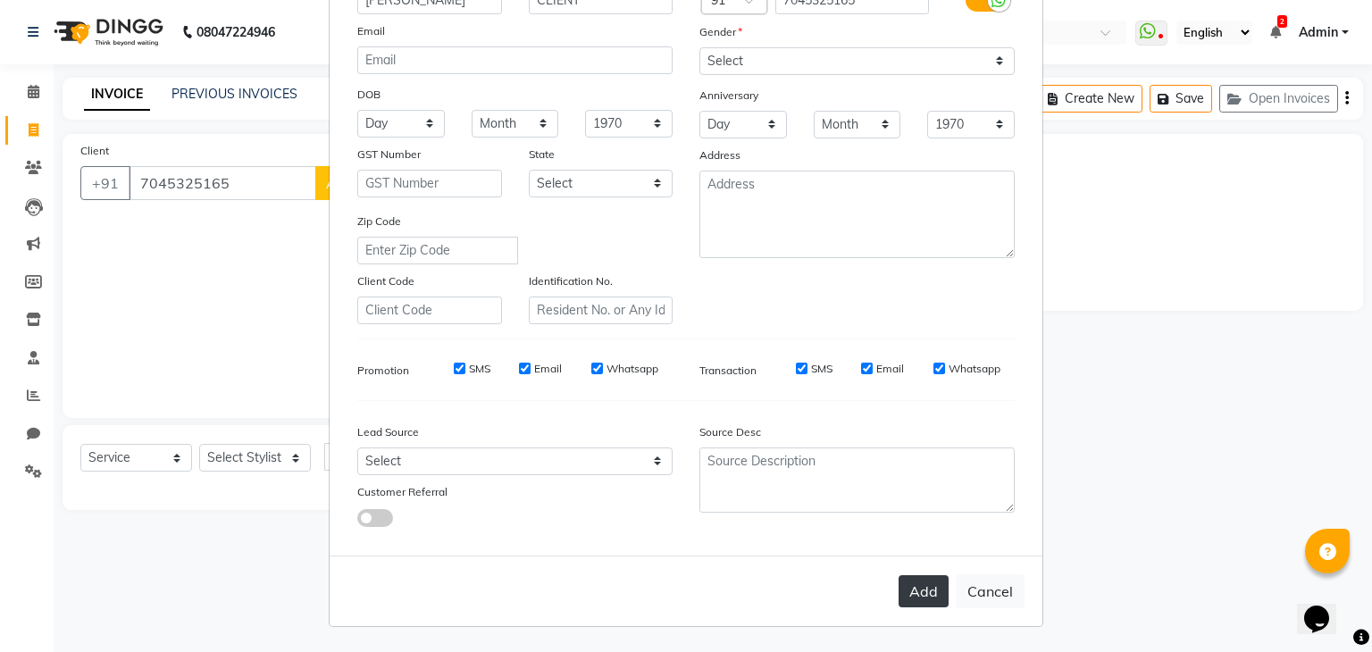
click at [923, 587] on button "Add" at bounding box center [924, 591] width 50 height 32
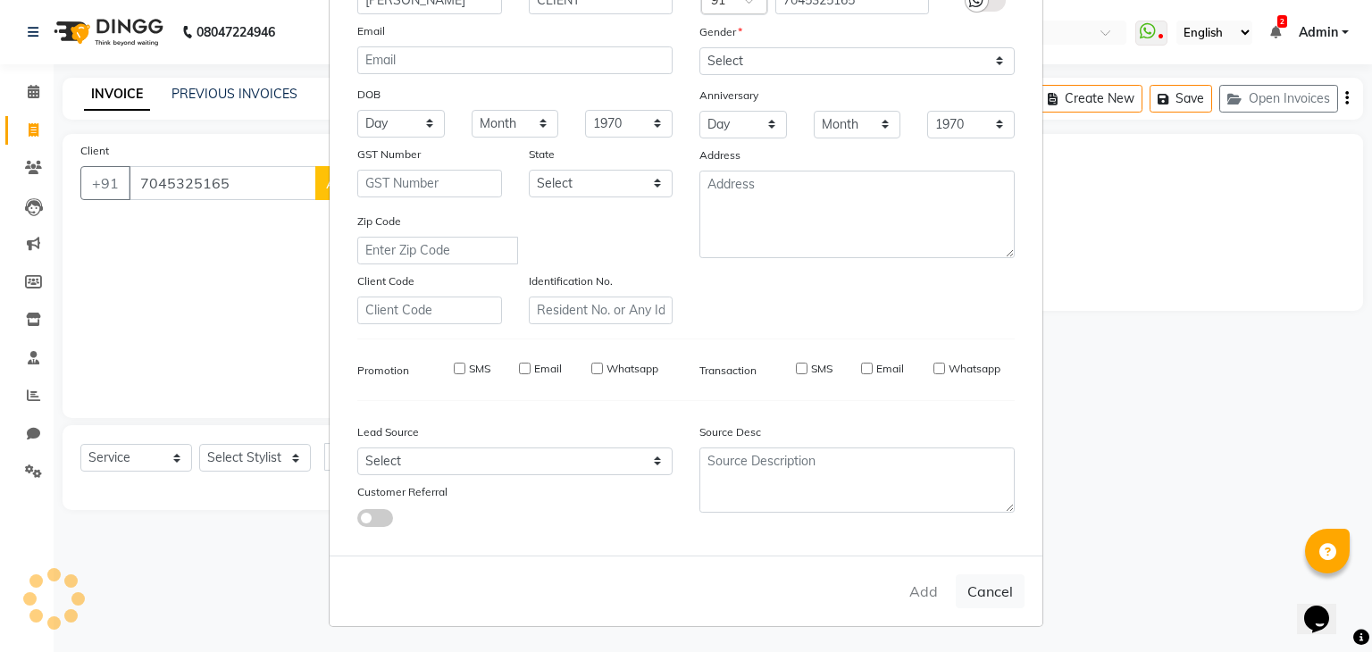
select select
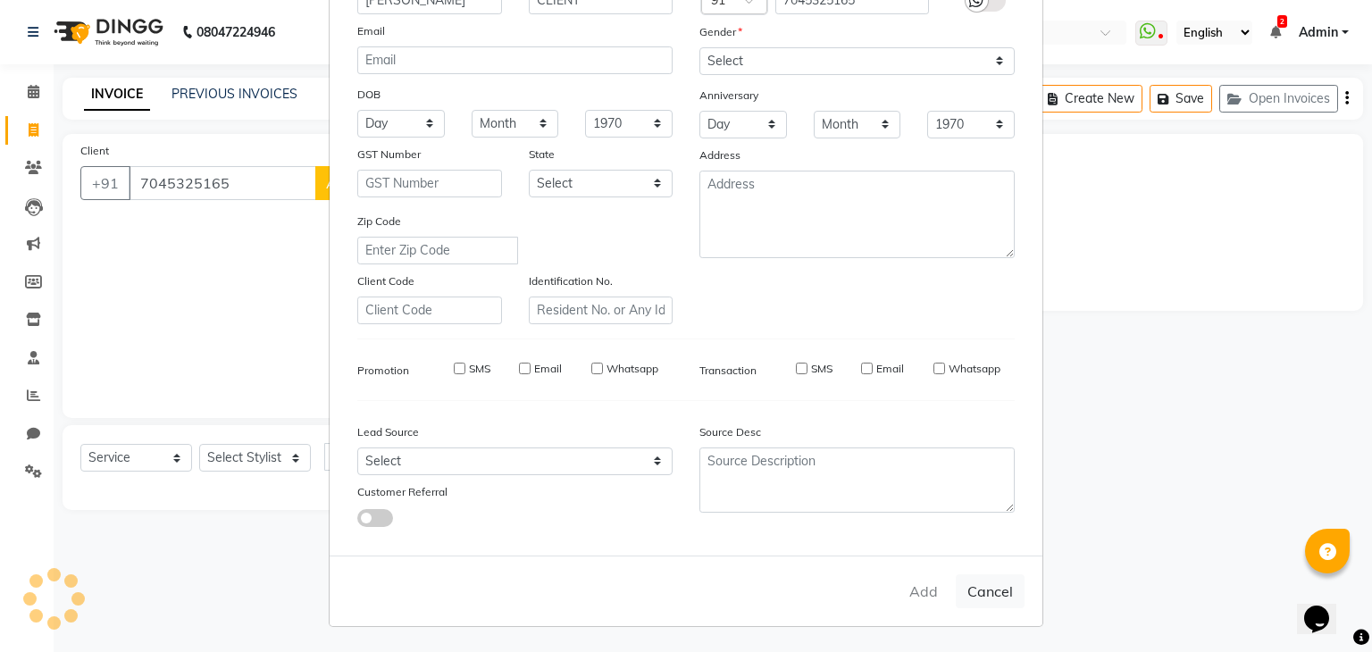
select select
checkbox input "false"
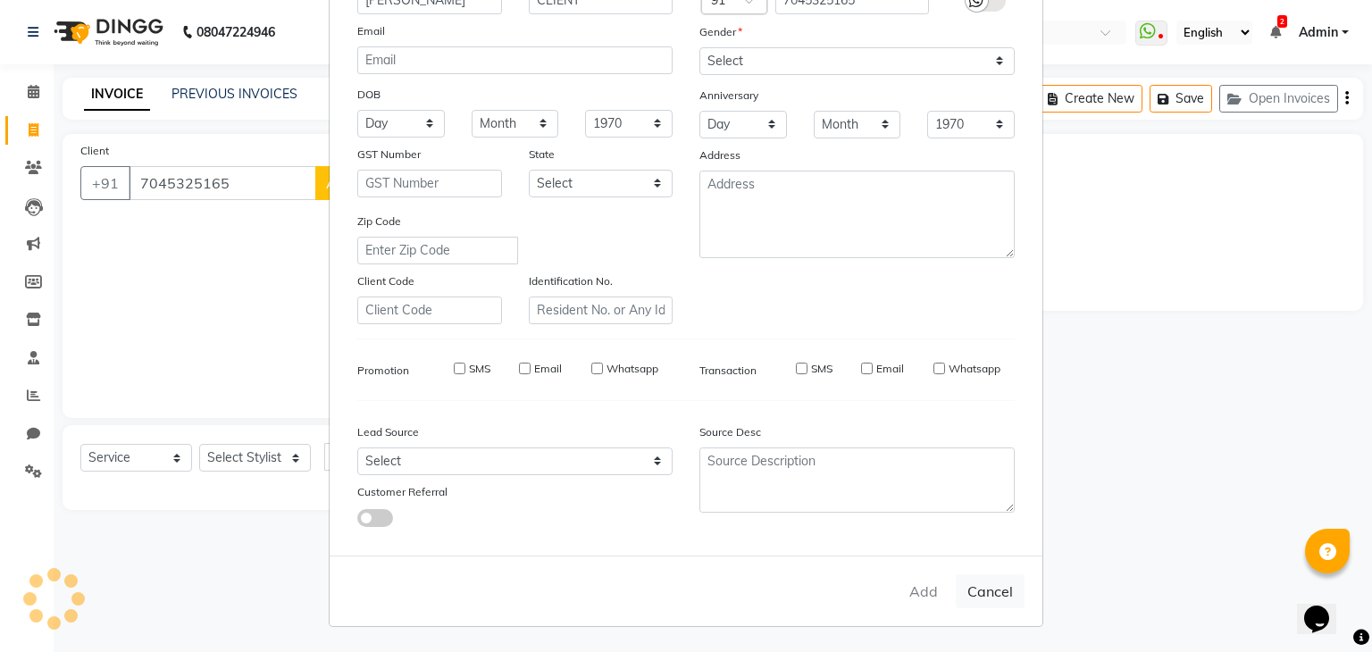
checkbox input "false"
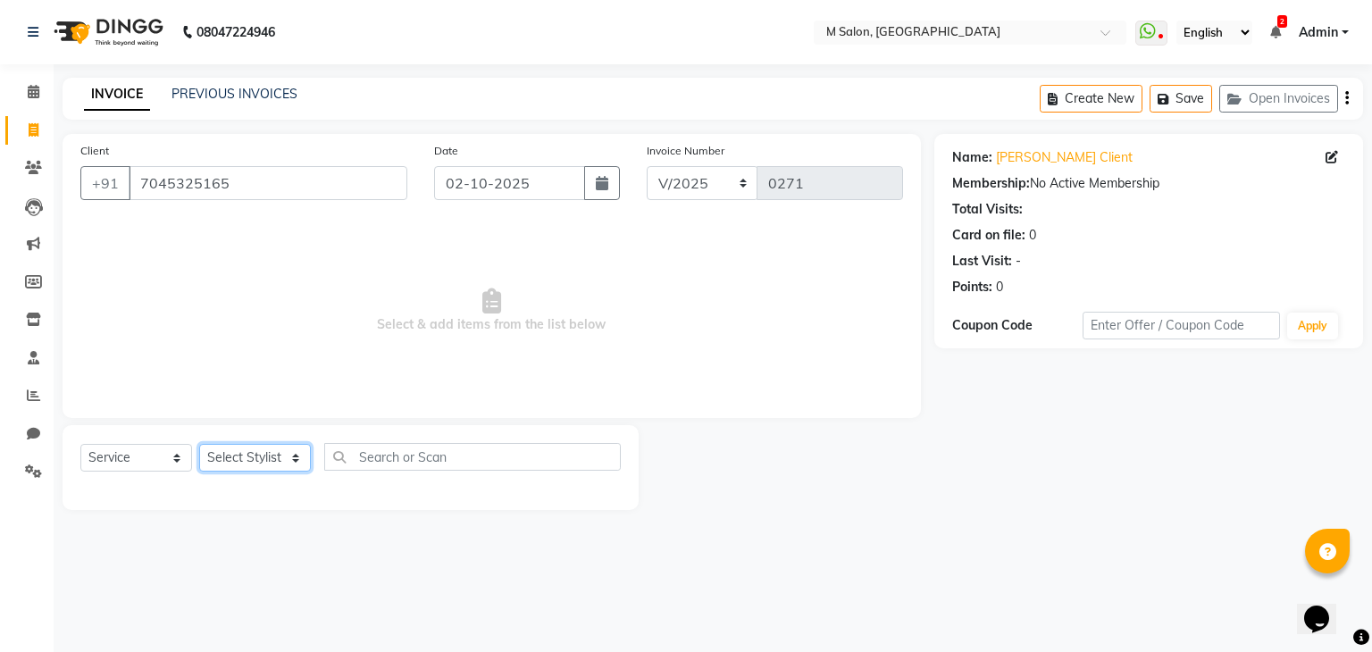
click at [251, 456] on select "Select Stylist Admin Atik [PERSON_NAME] Owner [PERSON_NAME] Owner [PERSON_NAME]…" at bounding box center [255, 458] width 112 height 28
select select "87581"
click at [199, 445] on select "Select Stylist Admin Atik [PERSON_NAME] Owner [PERSON_NAME] Owner [PERSON_NAME]…" at bounding box center [255, 458] width 112 height 28
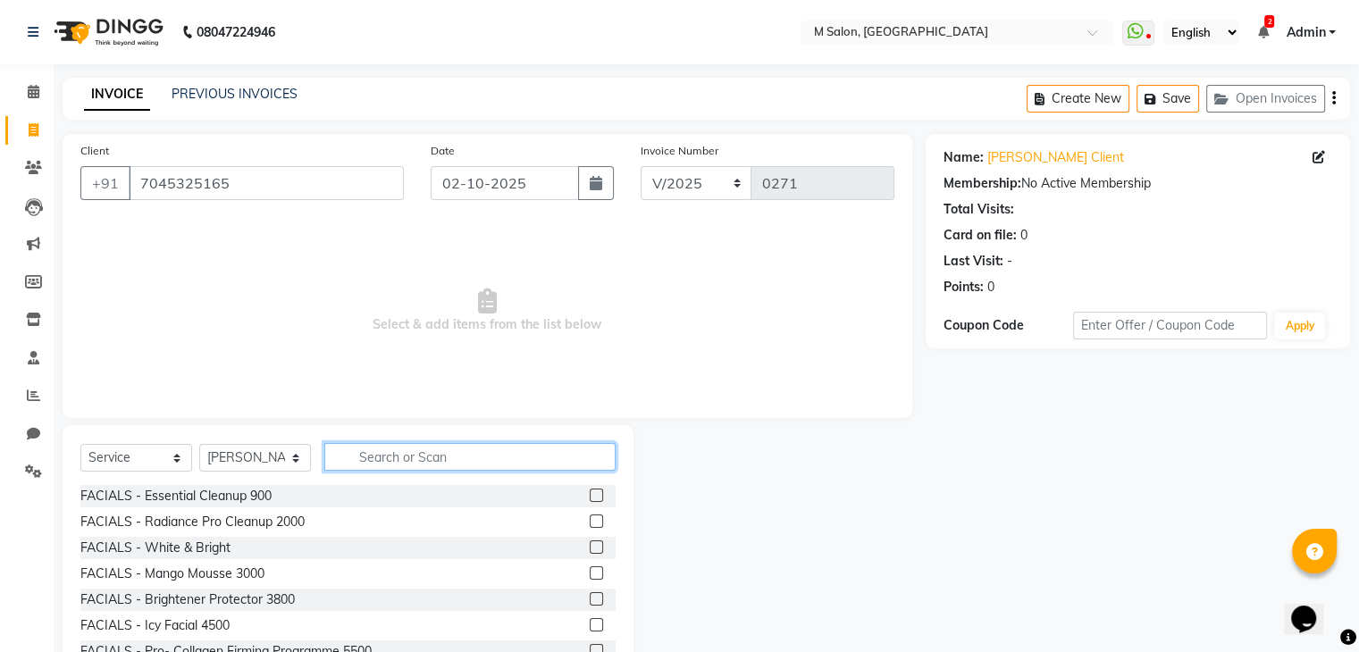
click at [421, 458] on input "text" at bounding box center [469, 457] width 291 height 28
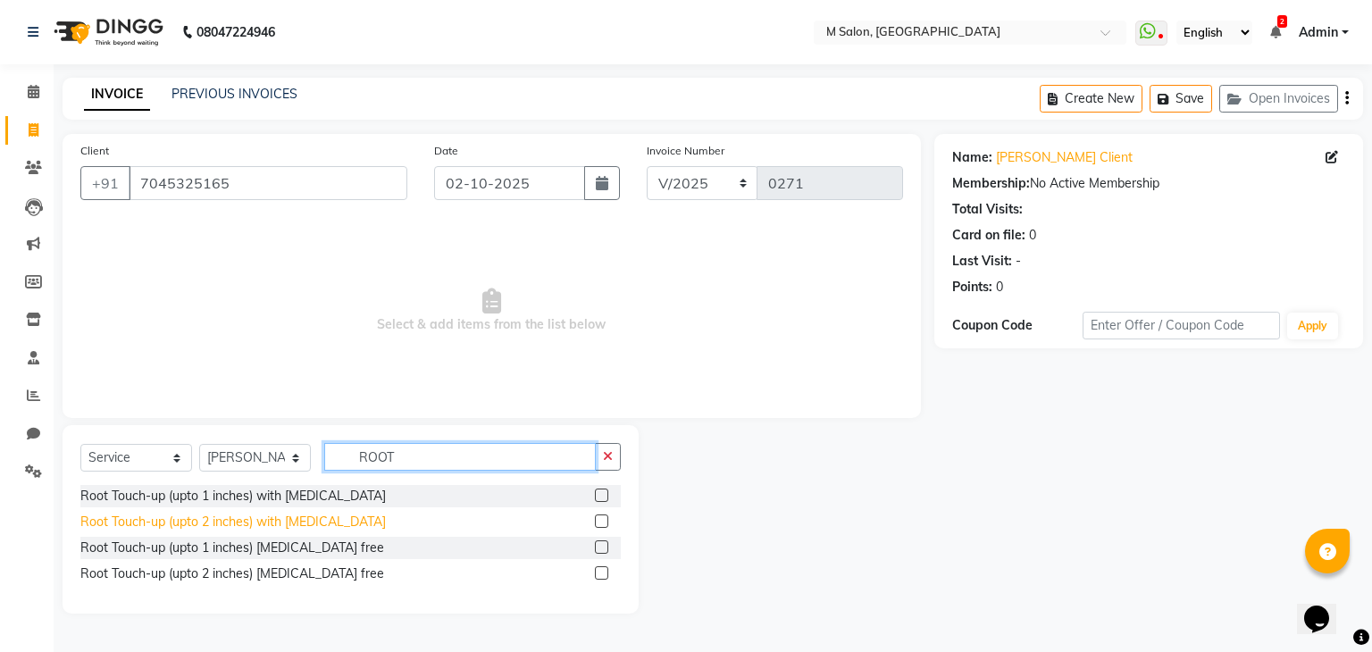
type input "ROOT"
click at [246, 524] on div "Root Touch-up (upto 2 inches) with [MEDICAL_DATA]" at bounding box center [233, 522] width 306 height 19
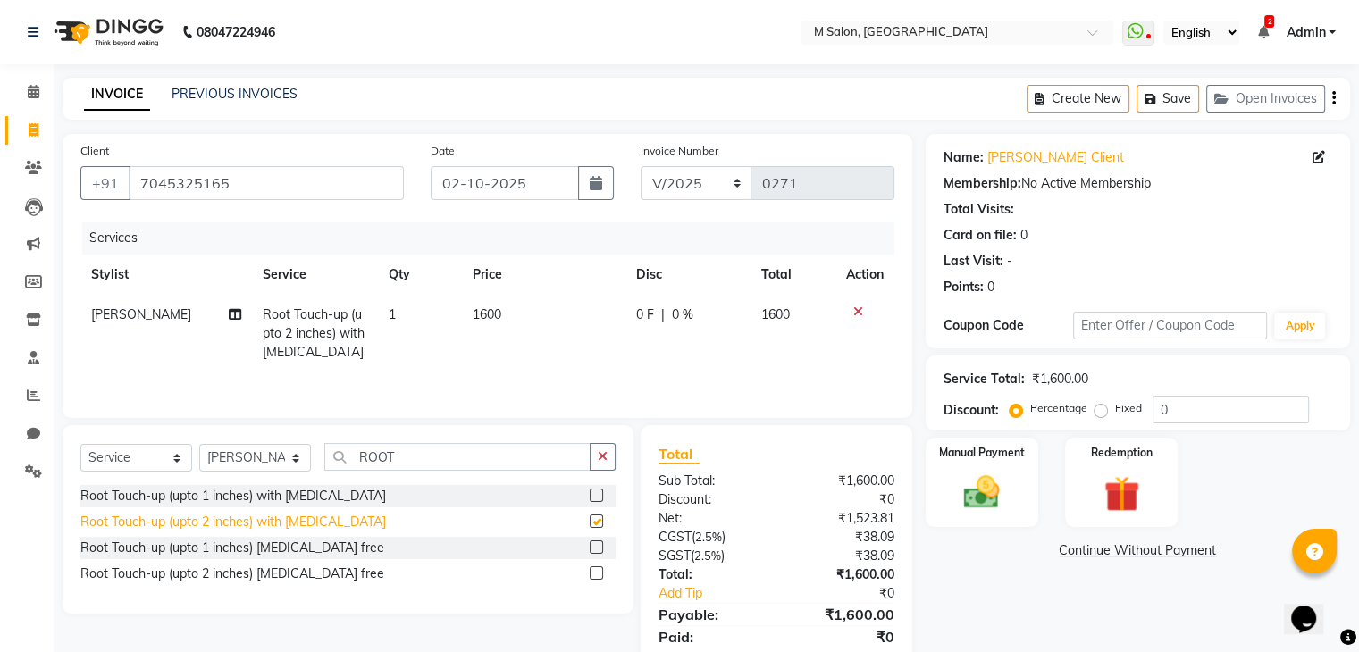
checkbox input "false"
click at [679, 312] on span "0 %" at bounding box center [682, 315] width 21 height 19
select select "87581"
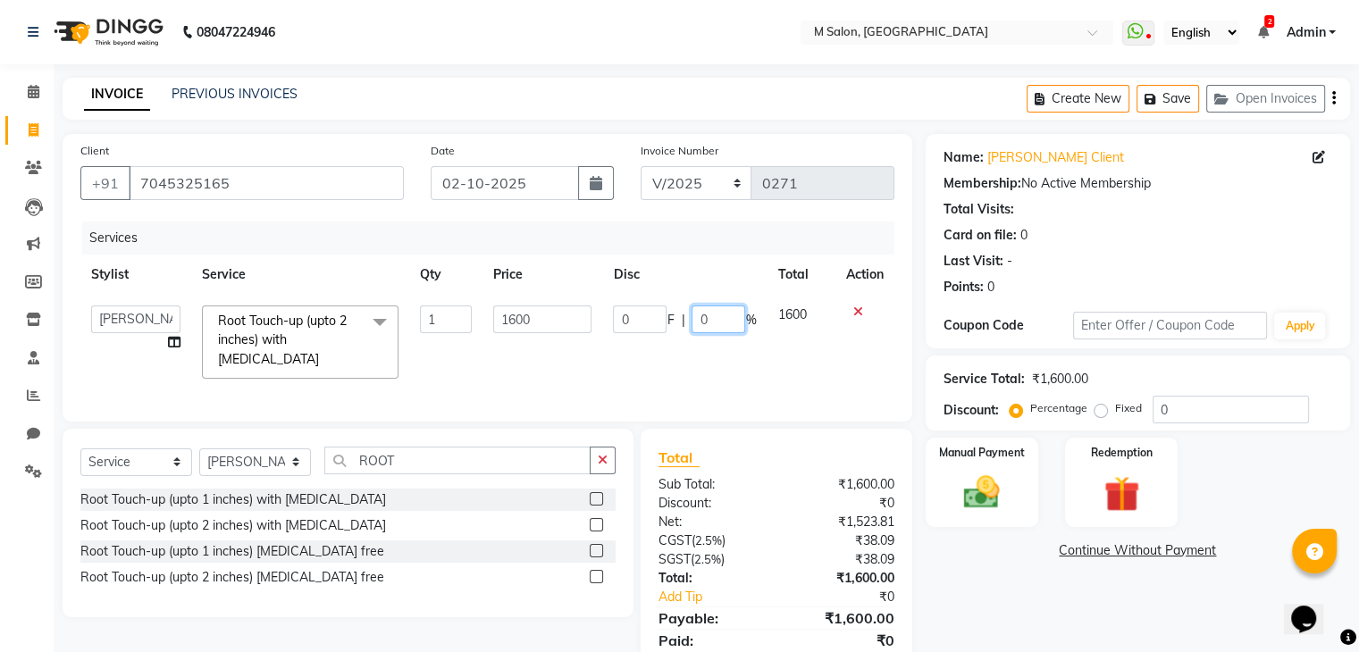
click at [704, 316] on input "0" at bounding box center [718, 320] width 54 height 28
type input "25"
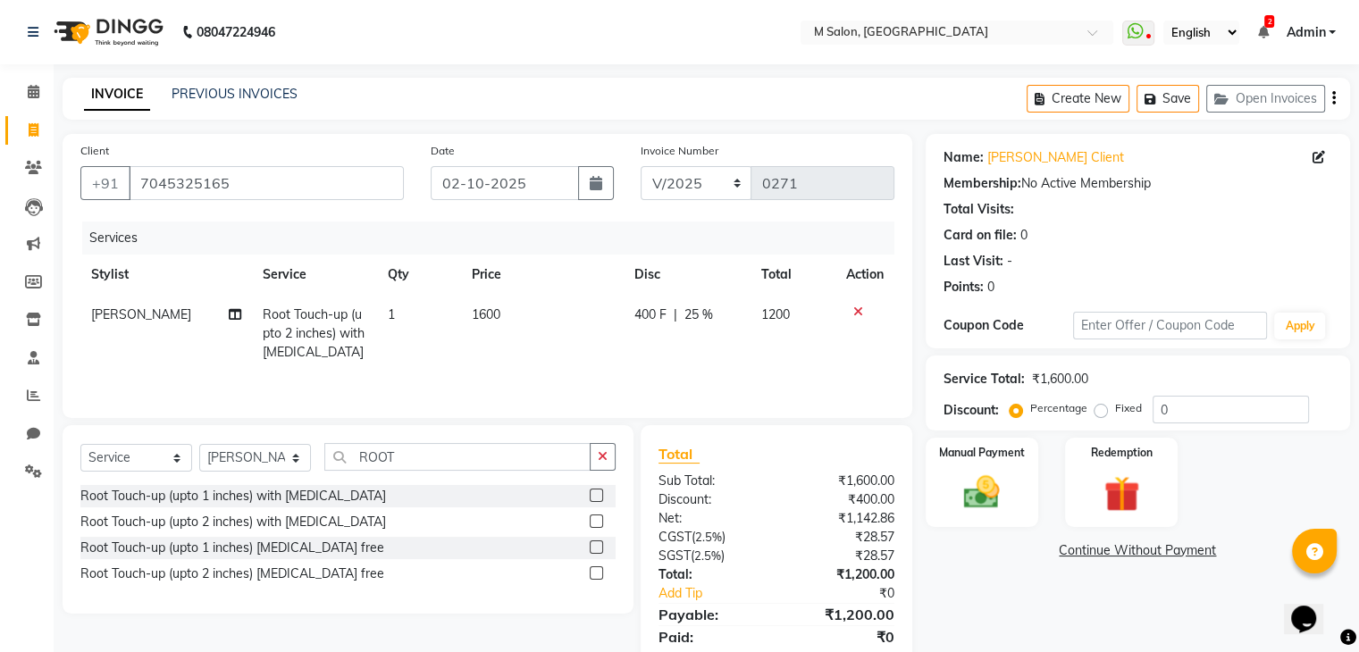
click at [682, 364] on td "400 F | 25 %" at bounding box center [687, 334] width 127 height 78
select select "87581"
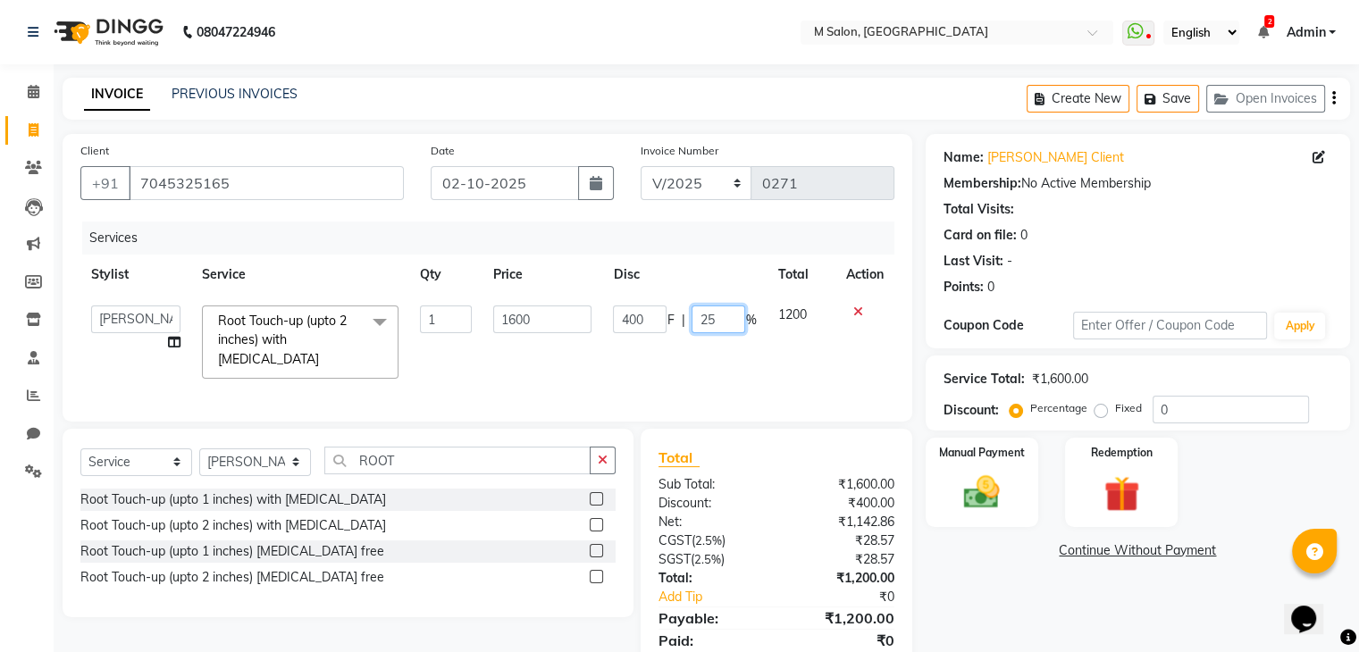
click at [715, 319] on input "25" at bounding box center [718, 320] width 54 height 28
type input "2"
type input "30"
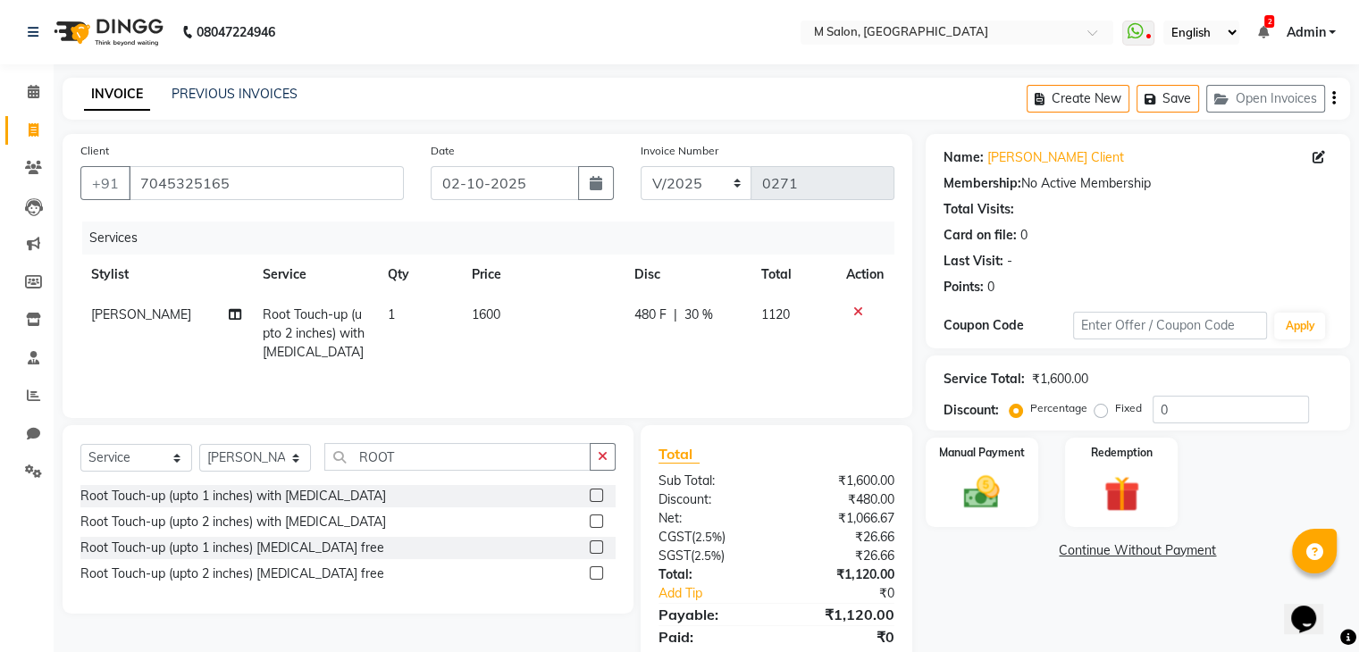
click at [740, 356] on td "480 F | 30 %" at bounding box center [687, 334] width 127 height 78
select select "87581"
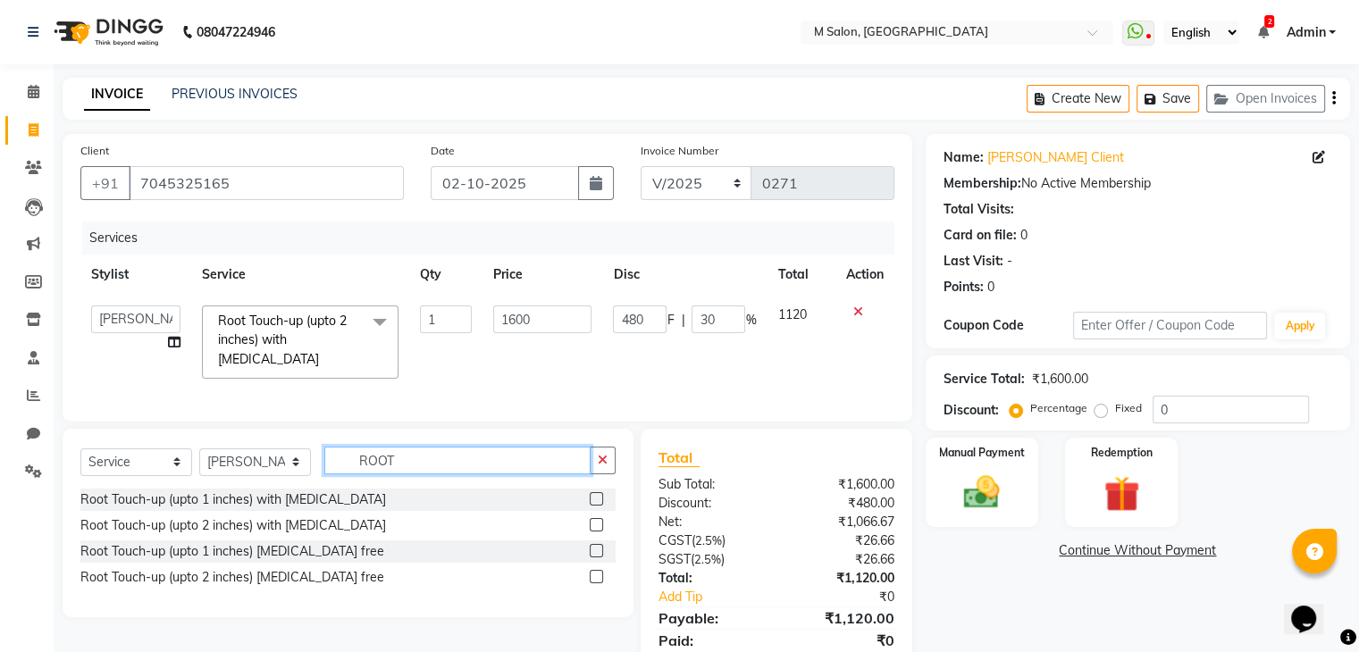
click at [404, 467] on input "ROOT" at bounding box center [457, 461] width 266 height 28
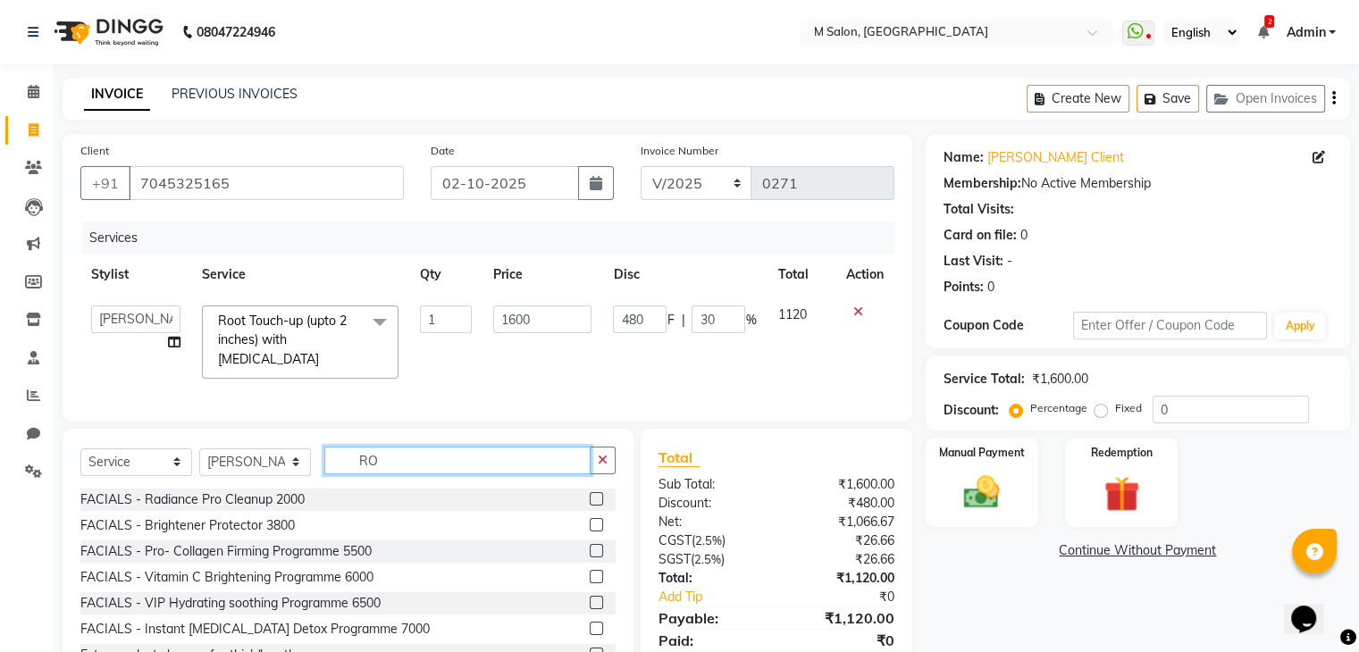
type input "R"
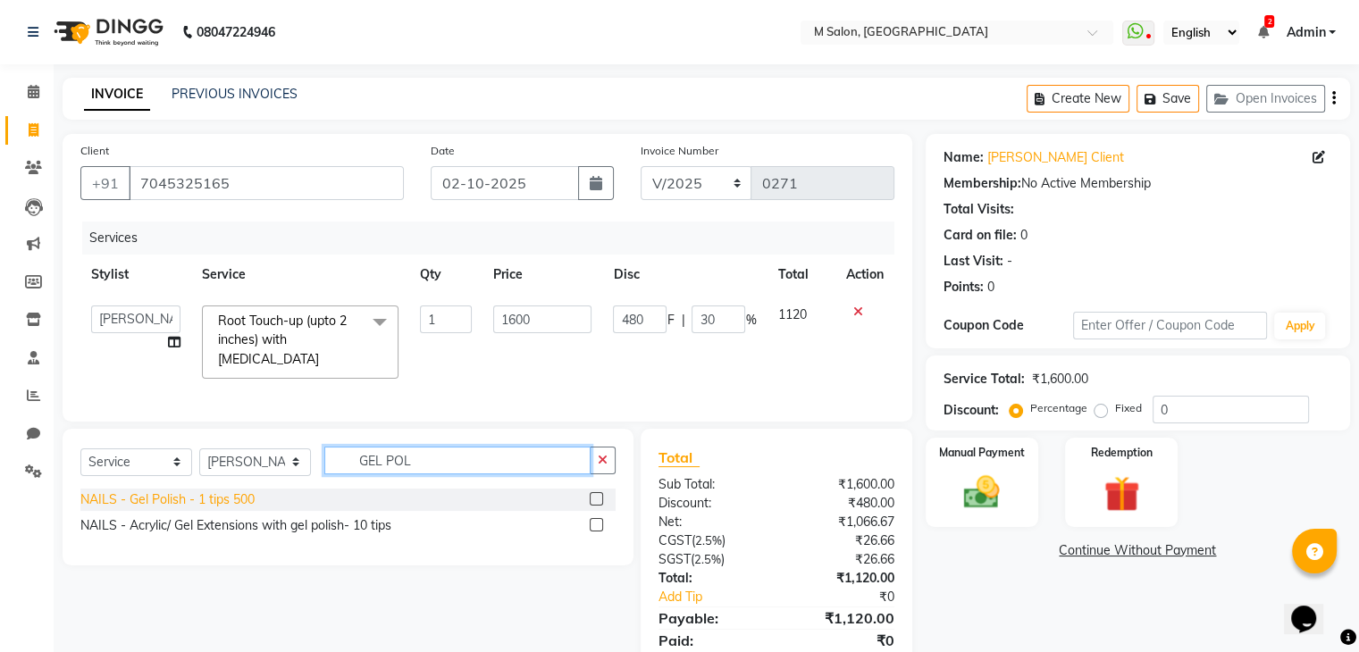
type input "GEL POL"
click at [230, 498] on div "NAILS - Gel Polish - 1 tips 500" at bounding box center [167, 499] width 174 height 19
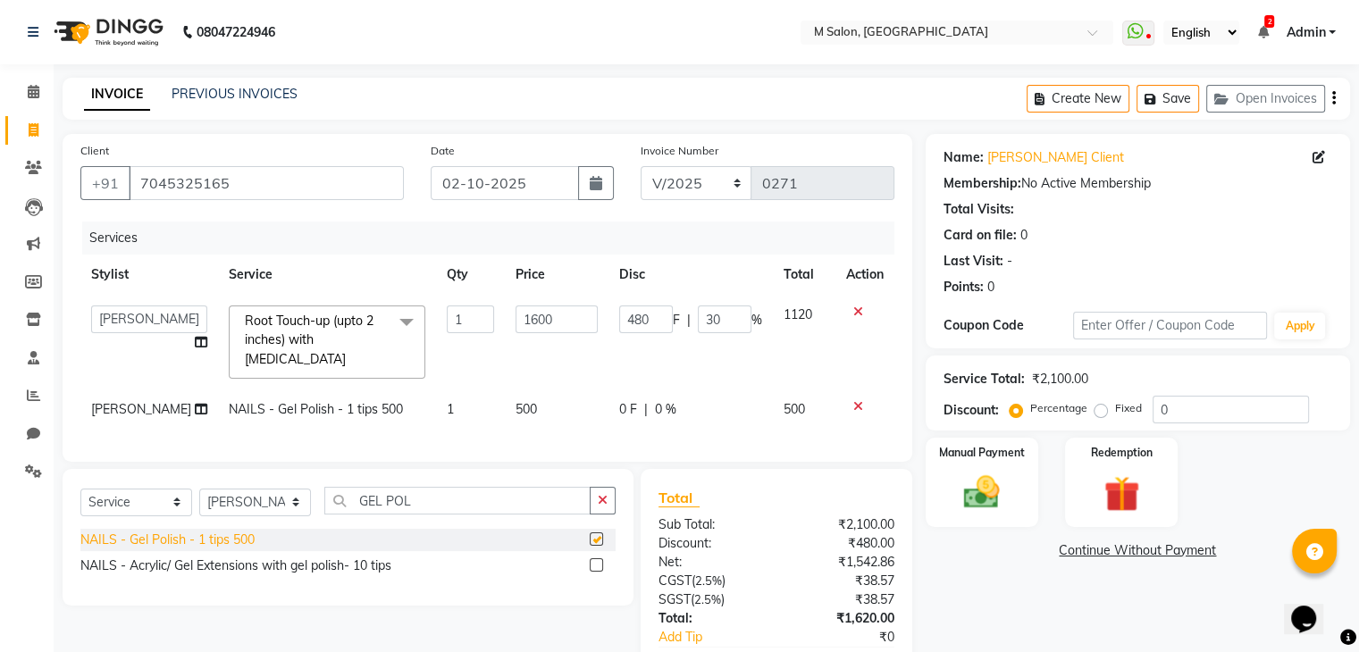
checkbox input "false"
click at [649, 389] on td "0 F | 0 %" at bounding box center [690, 409] width 164 height 40
select select "87581"
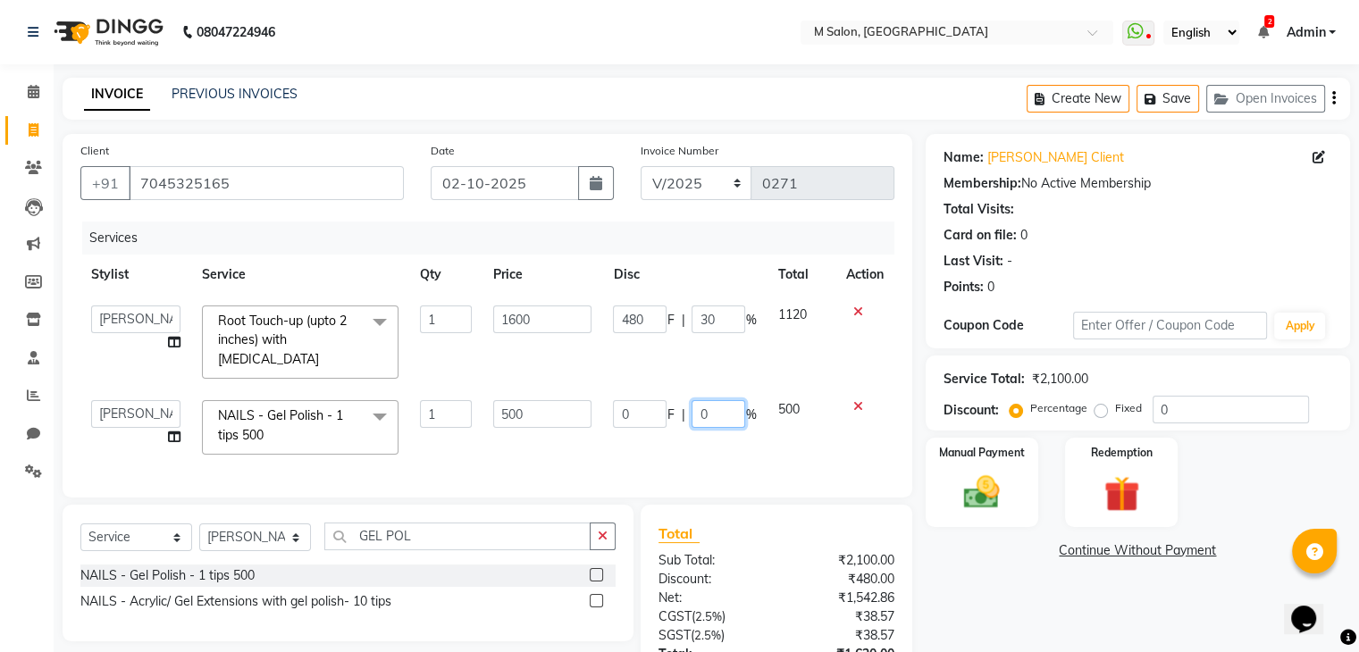
click at [712, 400] on input "0" at bounding box center [718, 414] width 54 height 28
type input "20"
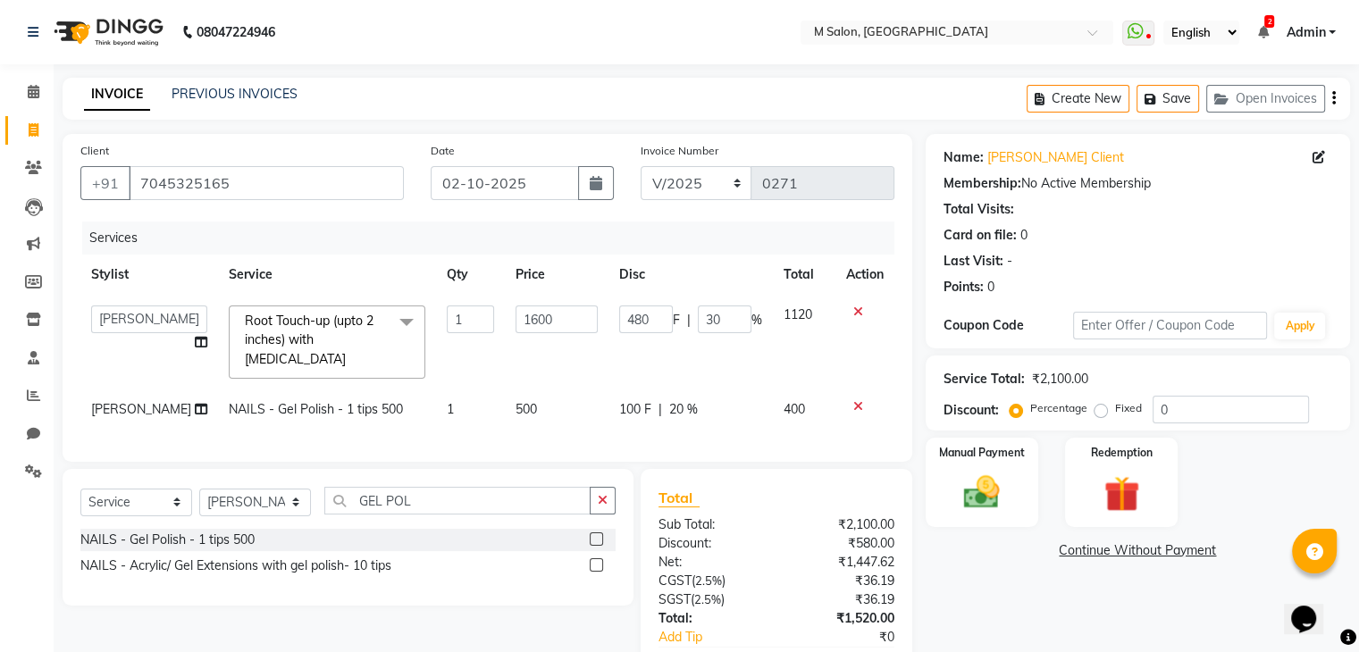
click at [777, 360] on td "1120" at bounding box center [804, 342] width 63 height 95
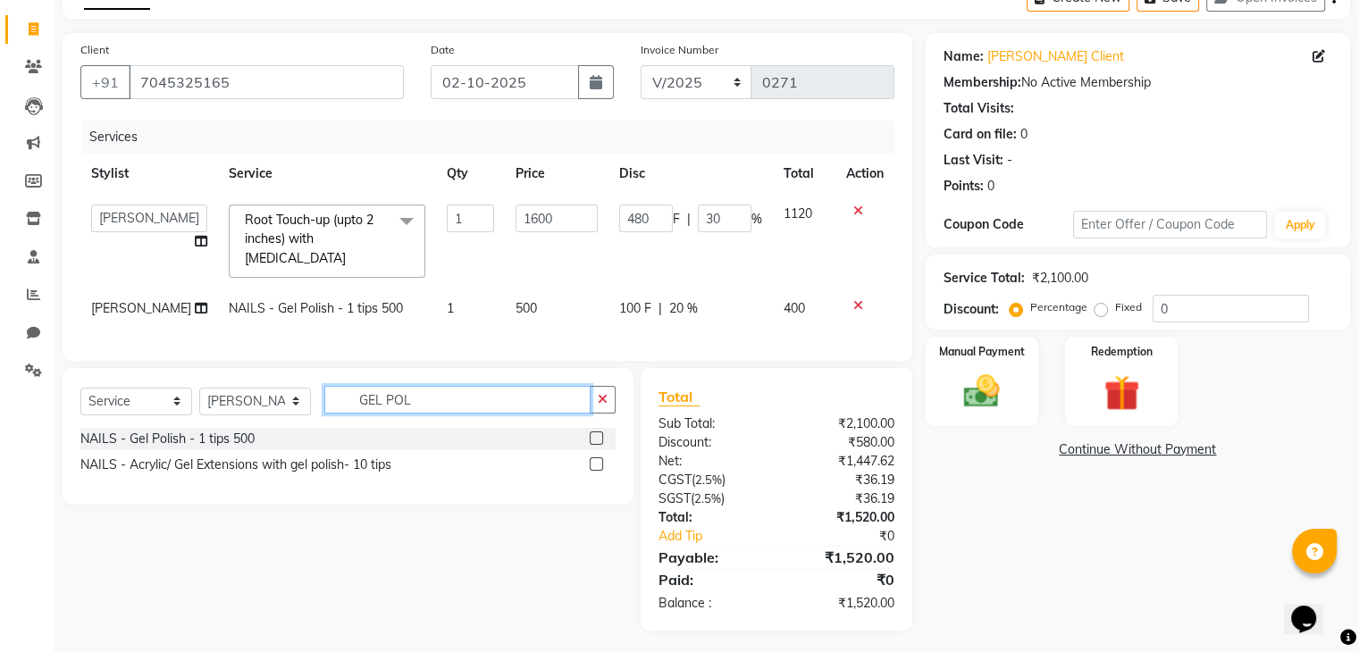
click at [433, 405] on input "GEL POL" at bounding box center [457, 400] width 266 height 28
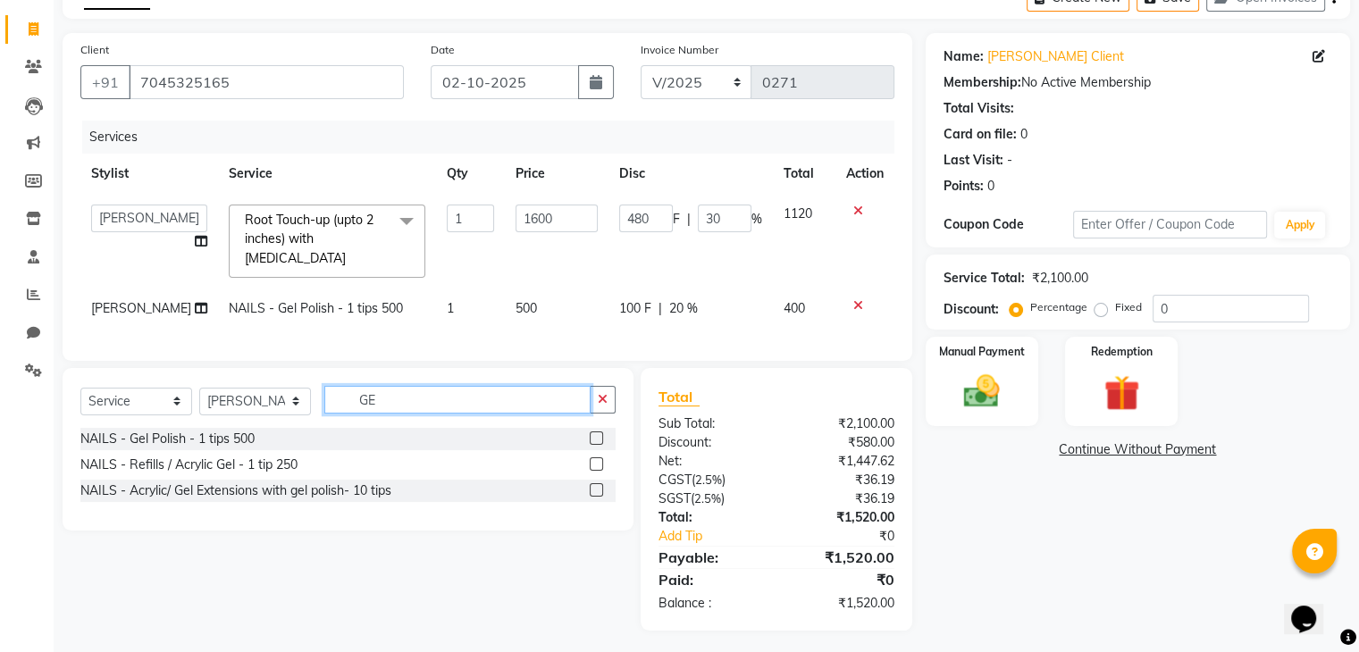
type input "G"
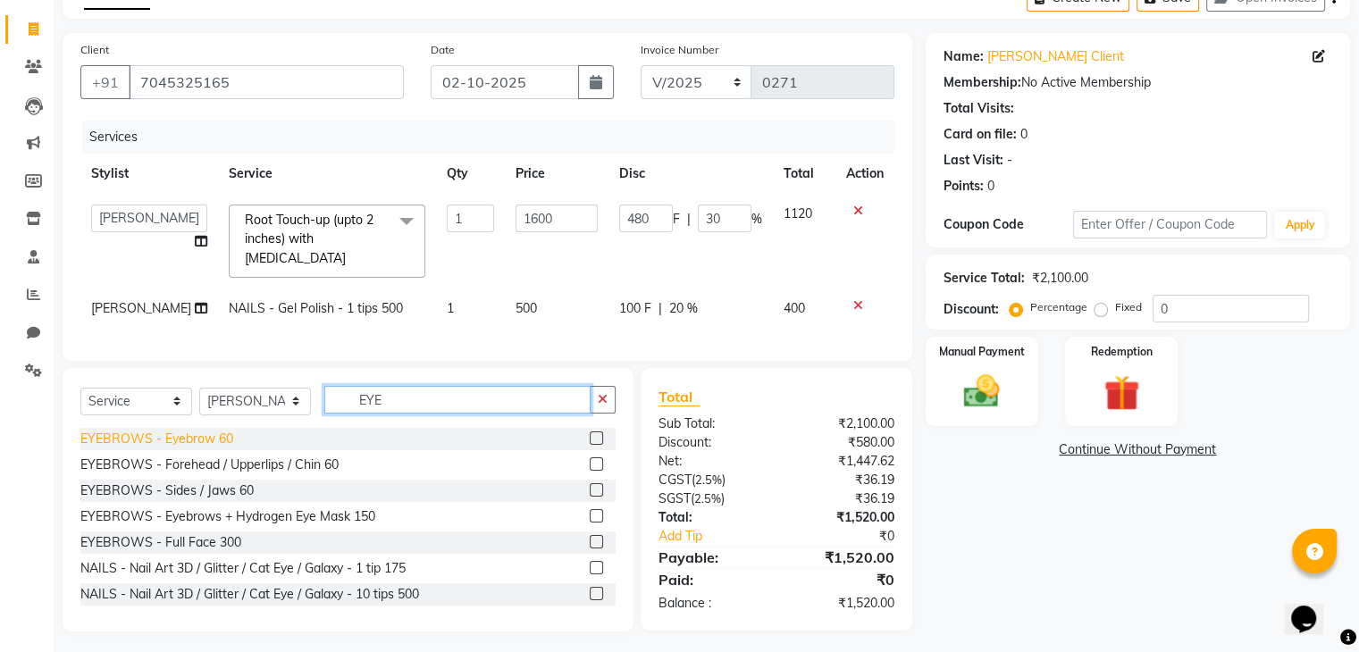
type input "EYE"
click at [218, 430] on div "EYEBROWS - Eyebrow 60" at bounding box center [156, 439] width 153 height 19
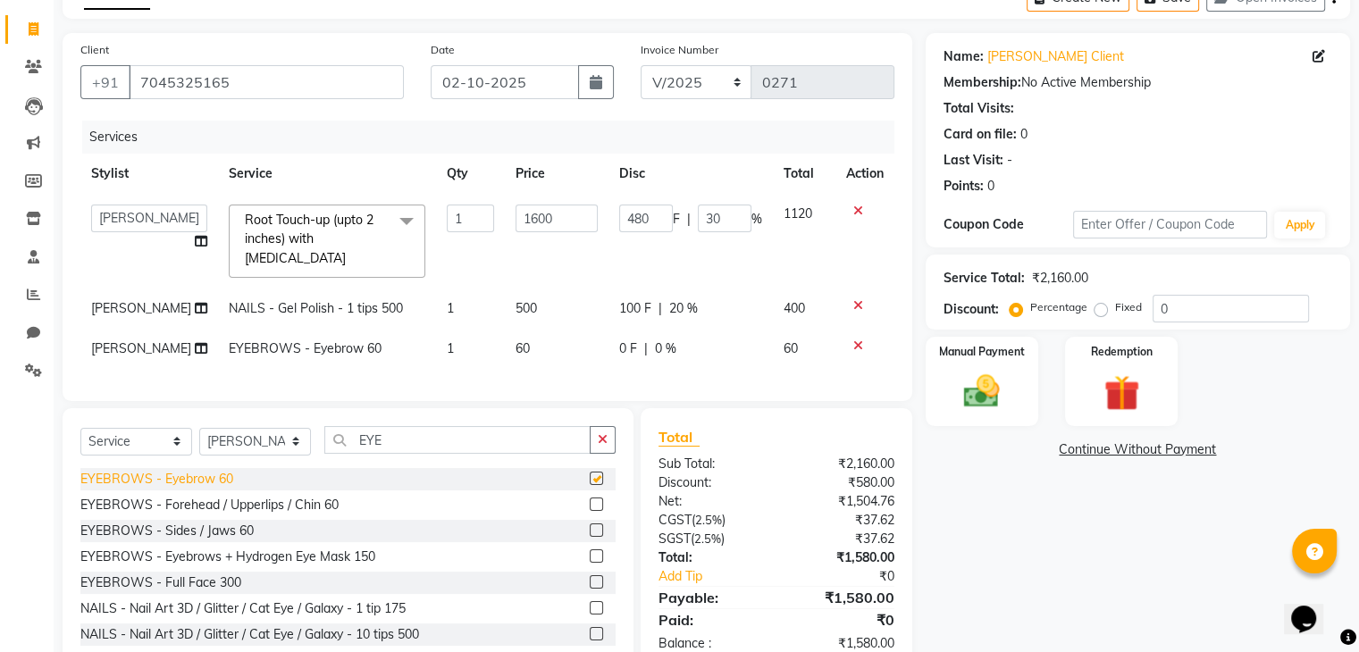
checkbox input "false"
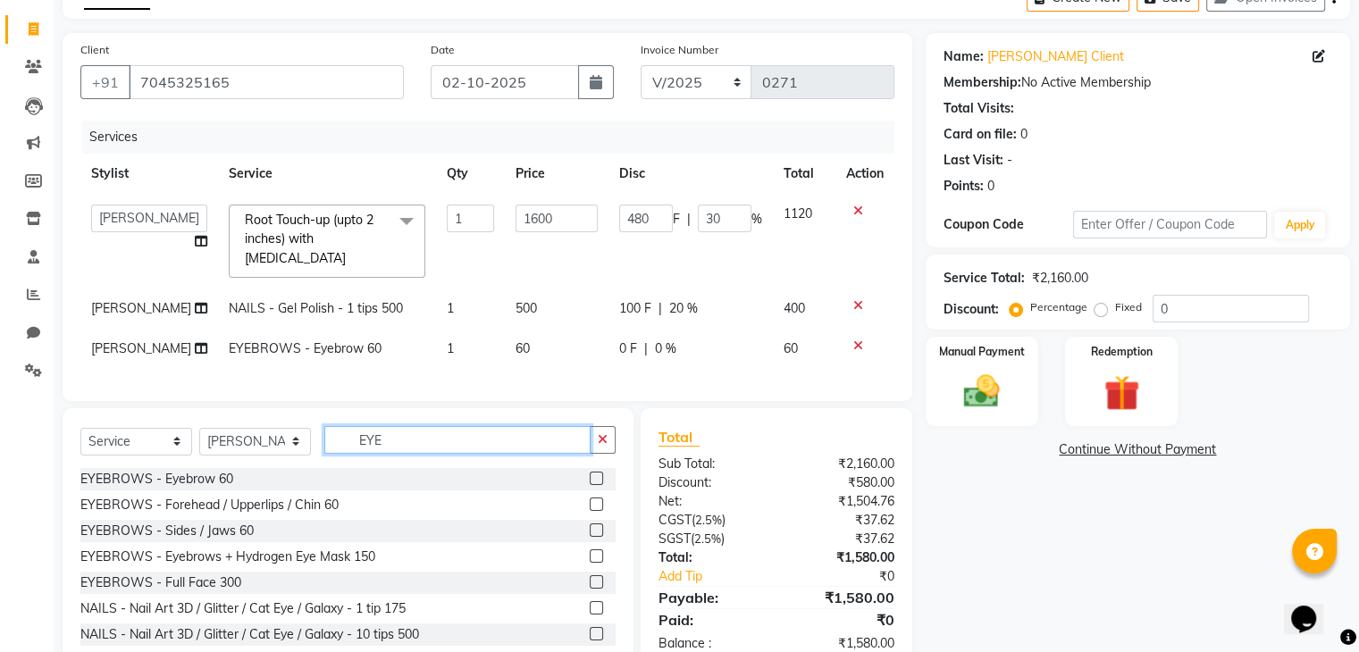
click at [398, 427] on input "EYE" at bounding box center [457, 440] width 266 height 28
type input "E"
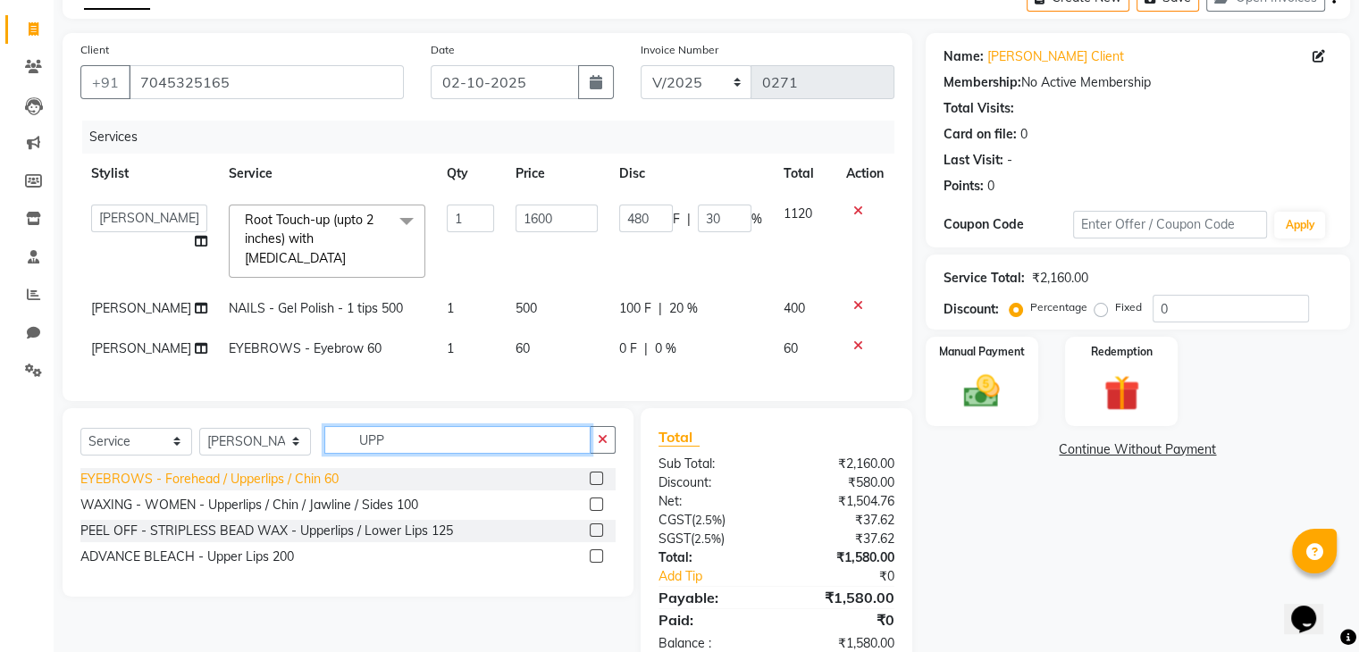
type input "UPP"
click at [264, 472] on div "EYEBROWS - Forehead / Upperlips / Chin 60" at bounding box center [209, 479] width 258 height 19
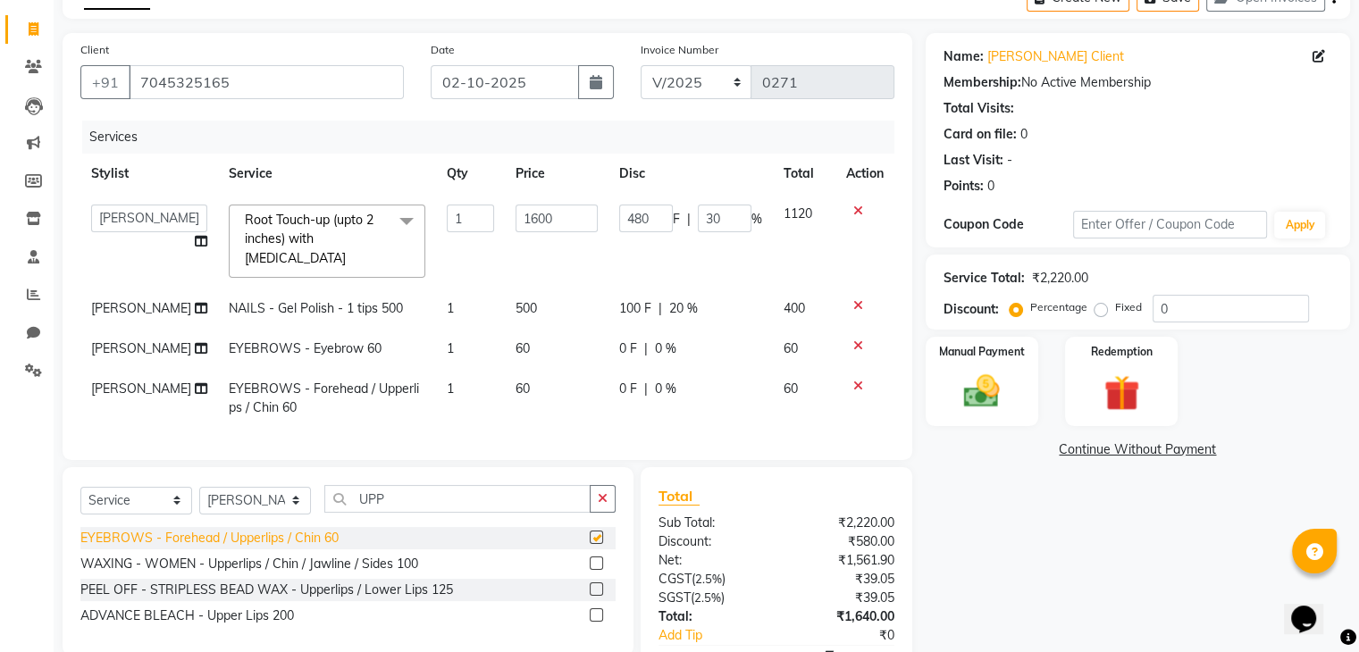
checkbox input "false"
click at [95, 381] on span "[PERSON_NAME]" at bounding box center [141, 389] width 100 height 16
select select "87581"
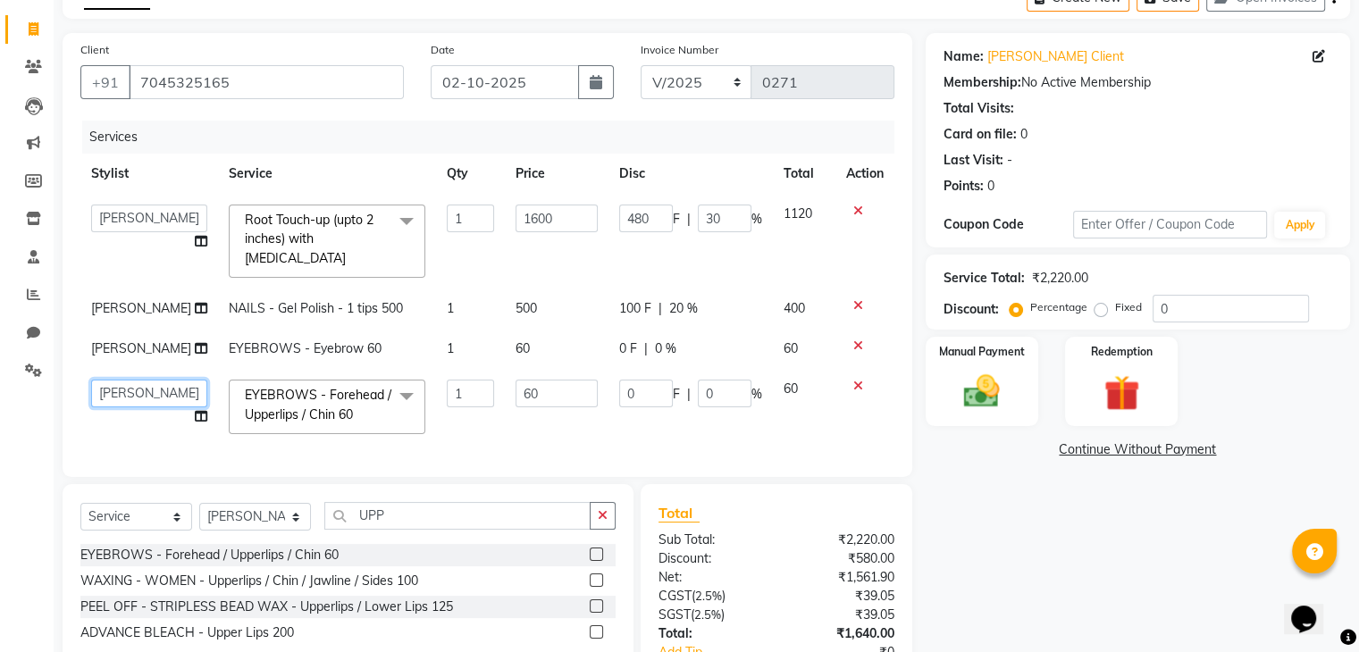
click at [95, 380] on select "Admin Atik [PERSON_NAME] Owner Manish Owner [PERSON_NAME] helper [PERSON_NAME] …" at bounding box center [149, 394] width 116 height 28
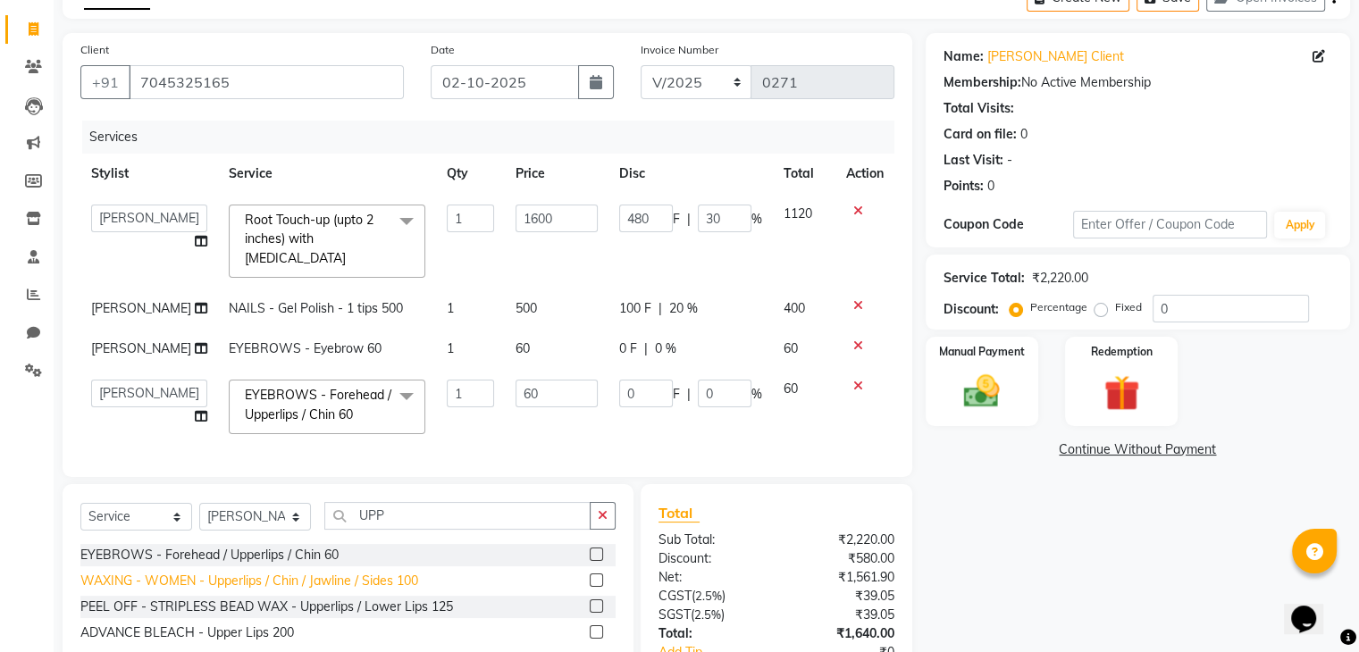
select select "87586"
click at [118, 340] on span "[PERSON_NAME]" at bounding box center [141, 348] width 100 height 16
select select "87581"
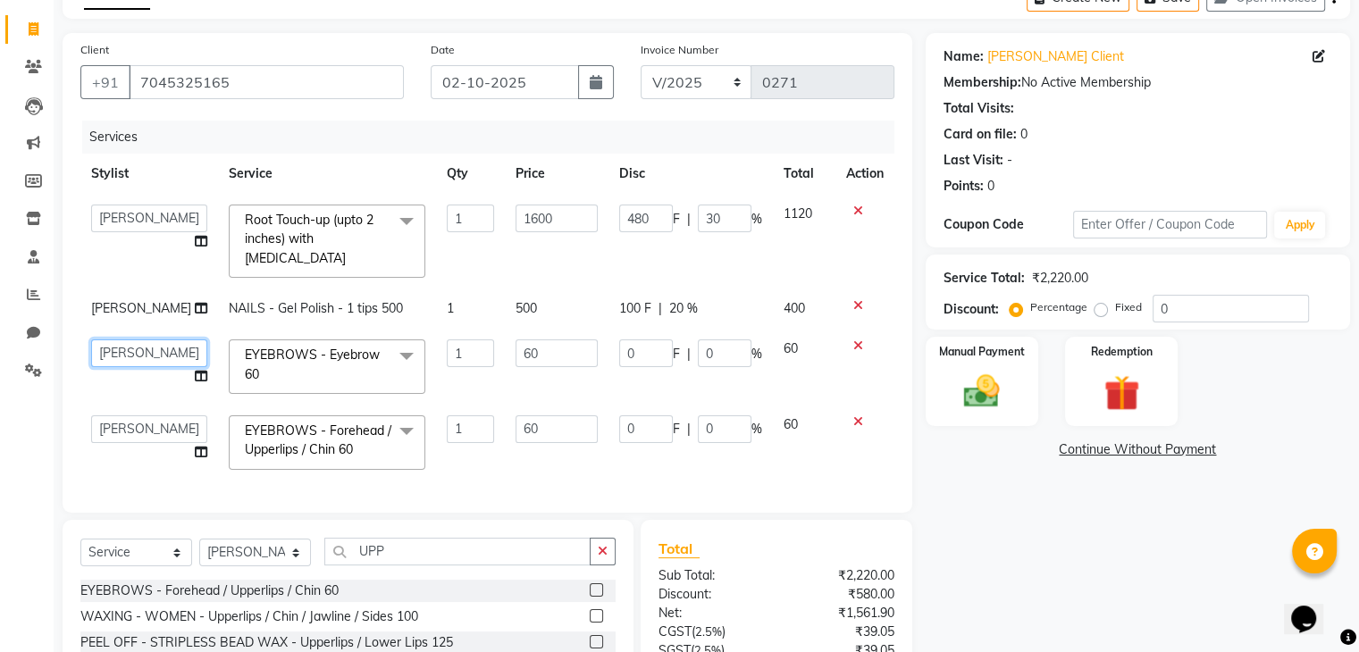
click at [118, 339] on select "Admin Atik [PERSON_NAME] Owner Manish Owner [PERSON_NAME] helper [PERSON_NAME] …" at bounding box center [149, 353] width 116 height 28
select select "87586"
click at [113, 300] on span "[PERSON_NAME]" at bounding box center [141, 308] width 100 height 16
select select "87581"
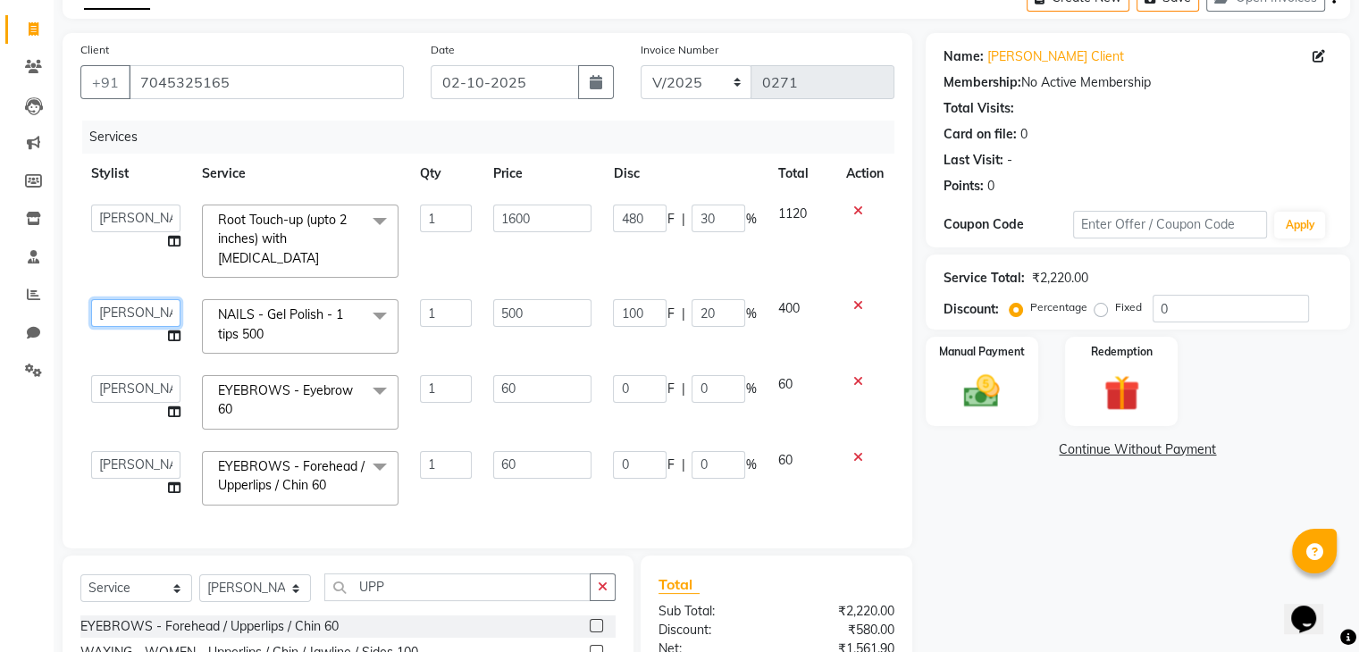
click at [111, 299] on select "Admin Atik [PERSON_NAME] Owner Manish Owner [PERSON_NAME] helper [PERSON_NAME] …" at bounding box center [135, 313] width 89 height 28
select select "87586"
click at [710, 375] on input "0" at bounding box center [718, 389] width 54 height 28
type input "20"
click at [725, 444] on td "0 F | 0 %" at bounding box center [684, 478] width 164 height 76
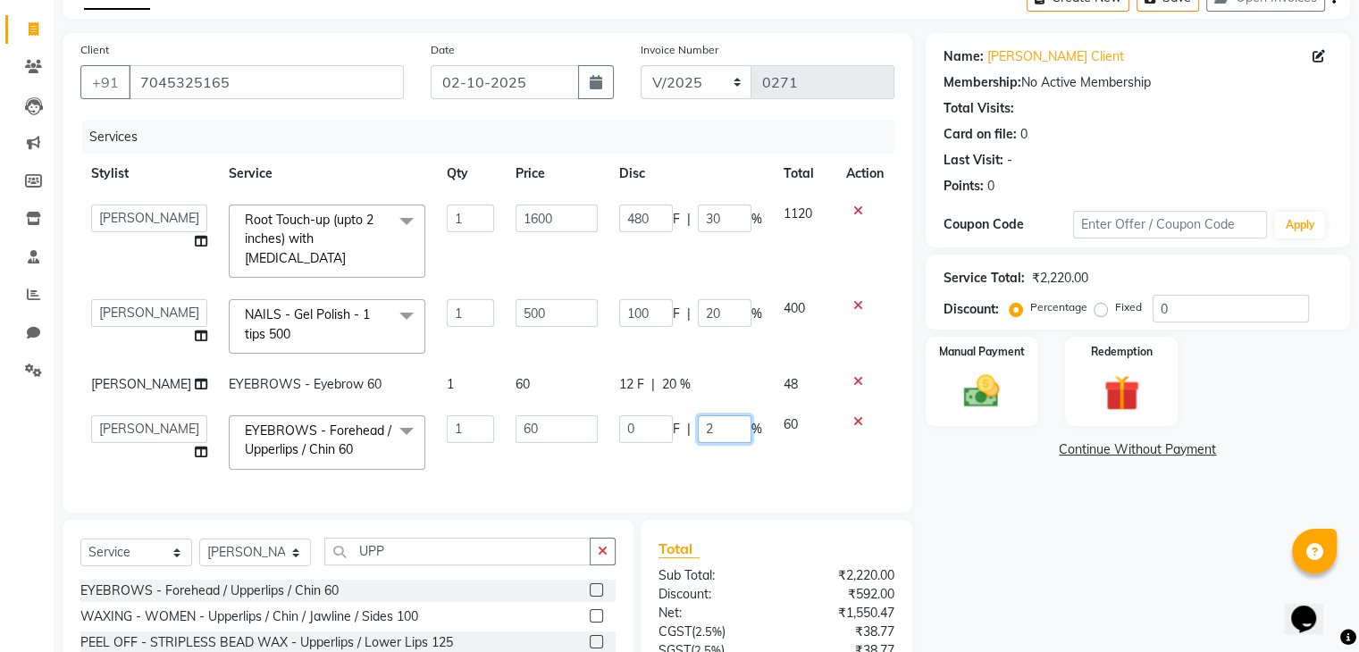
type input "20"
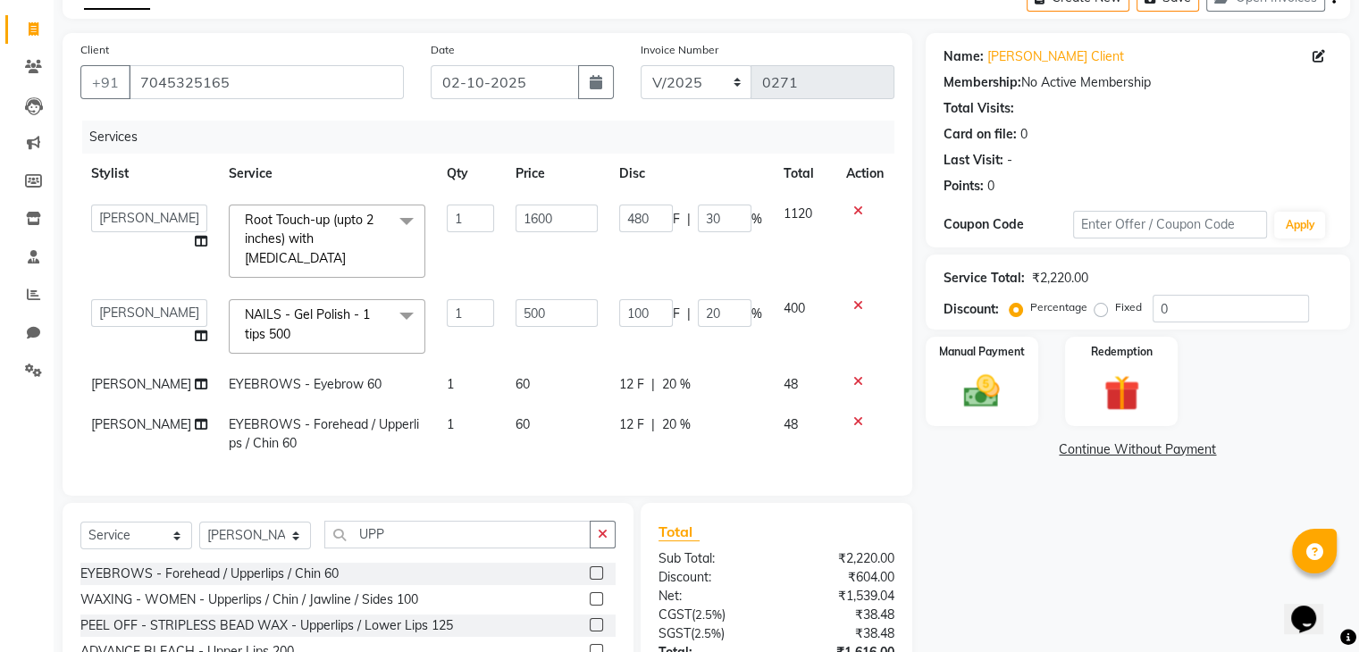
click at [807, 433] on td "48" at bounding box center [804, 434] width 63 height 59
select select "87586"
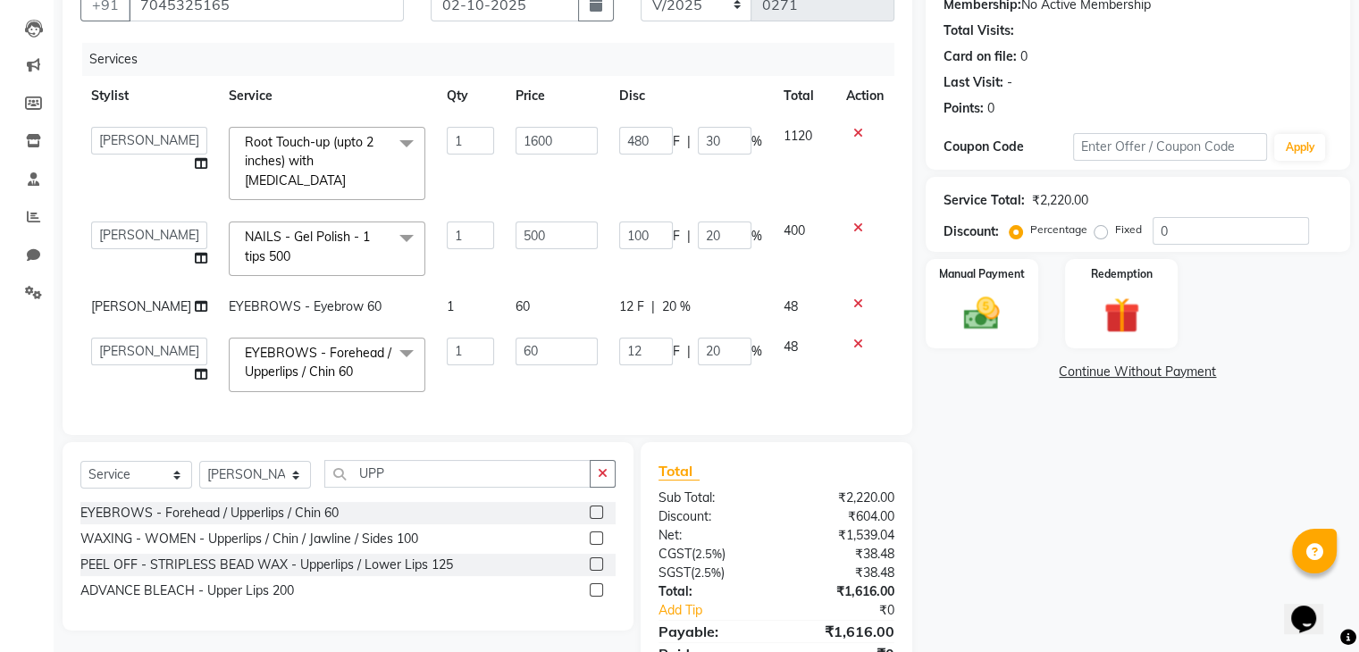
scroll to position [183, 0]
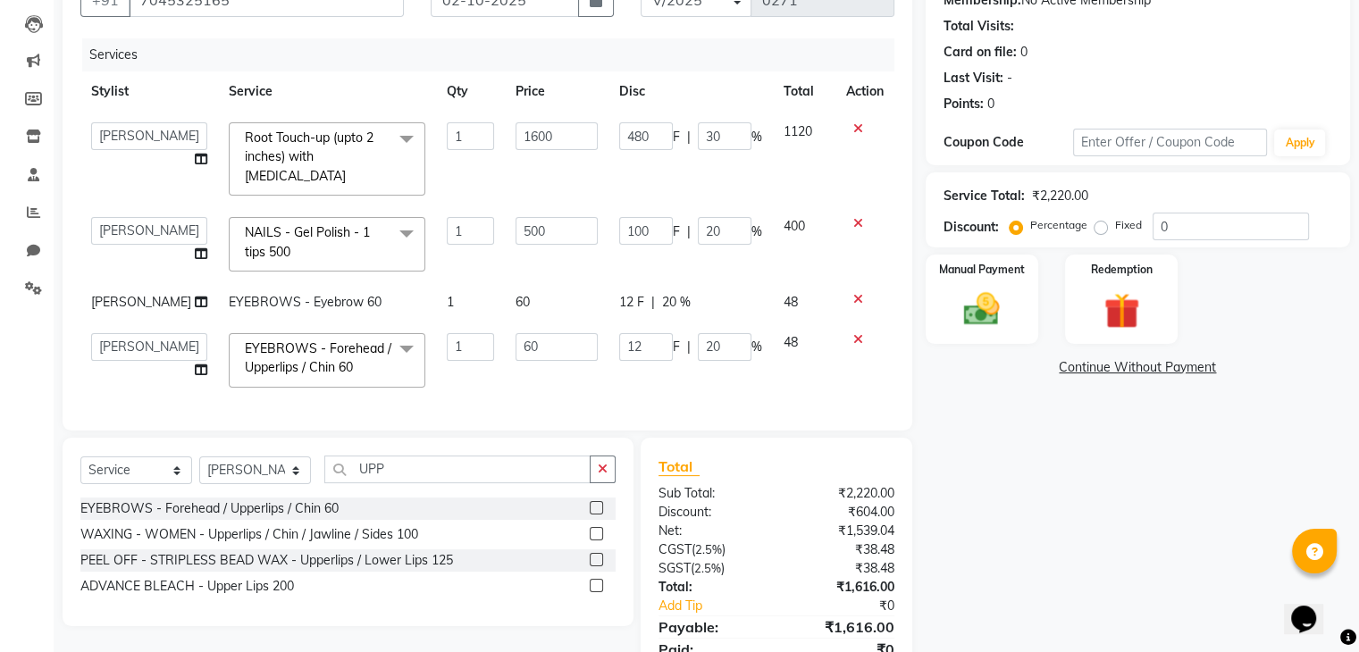
click at [736, 74] on th "Disc" at bounding box center [690, 91] width 164 height 40
click at [818, 169] on td "1120" at bounding box center [804, 159] width 63 height 95
click at [691, 255] on td "100 F | 20 %" at bounding box center [690, 244] width 164 height 76
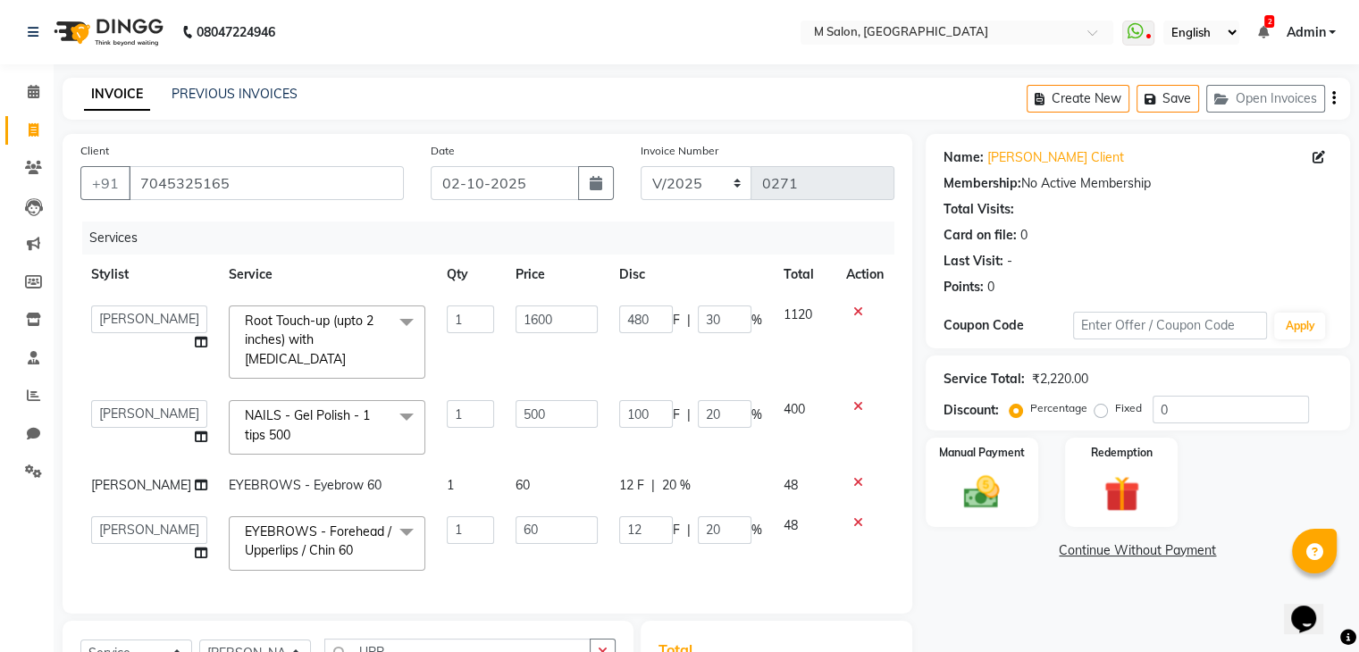
scroll to position [252, 0]
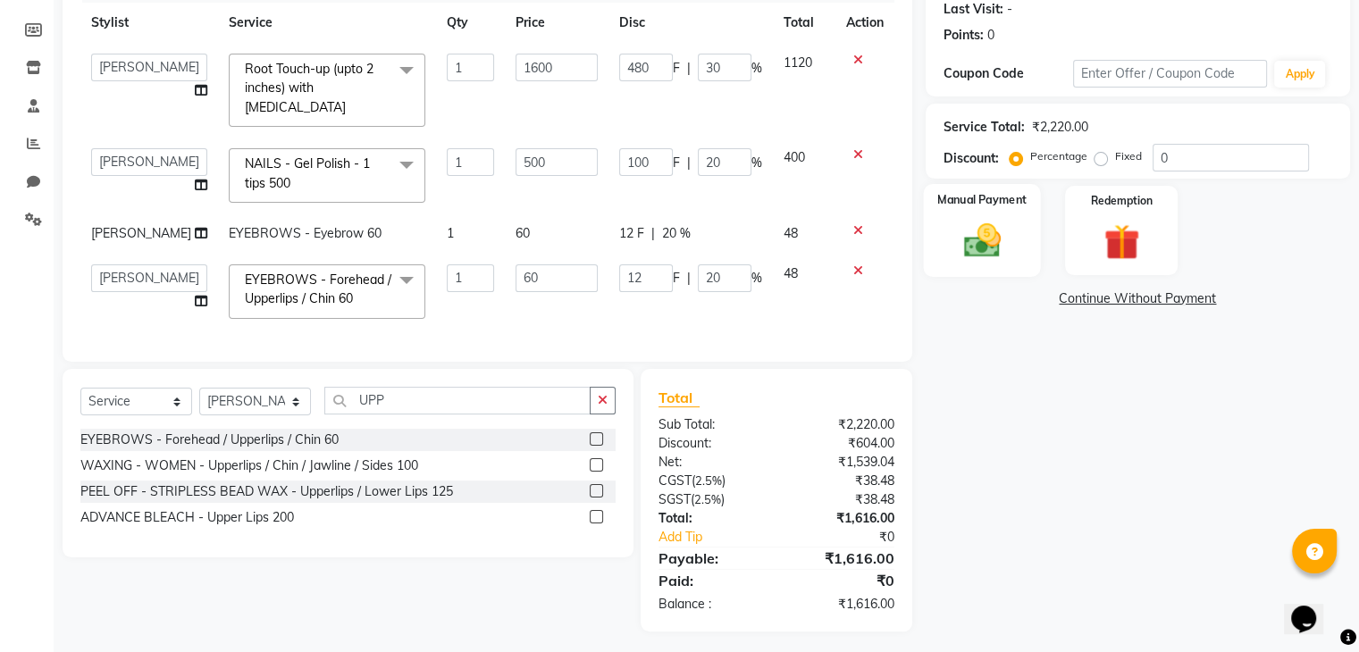
click at [1026, 252] on div "Manual Payment" at bounding box center [981, 230] width 117 height 92
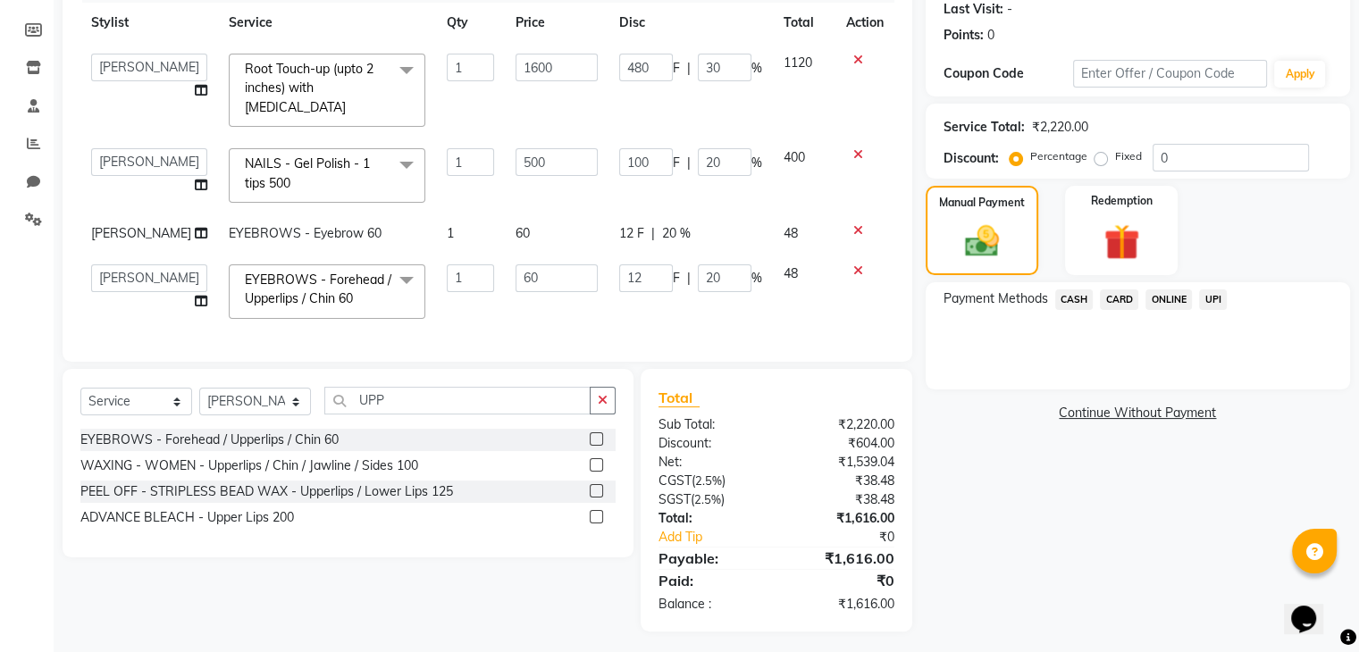
click at [1217, 297] on span "UPI" at bounding box center [1213, 299] width 28 height 21
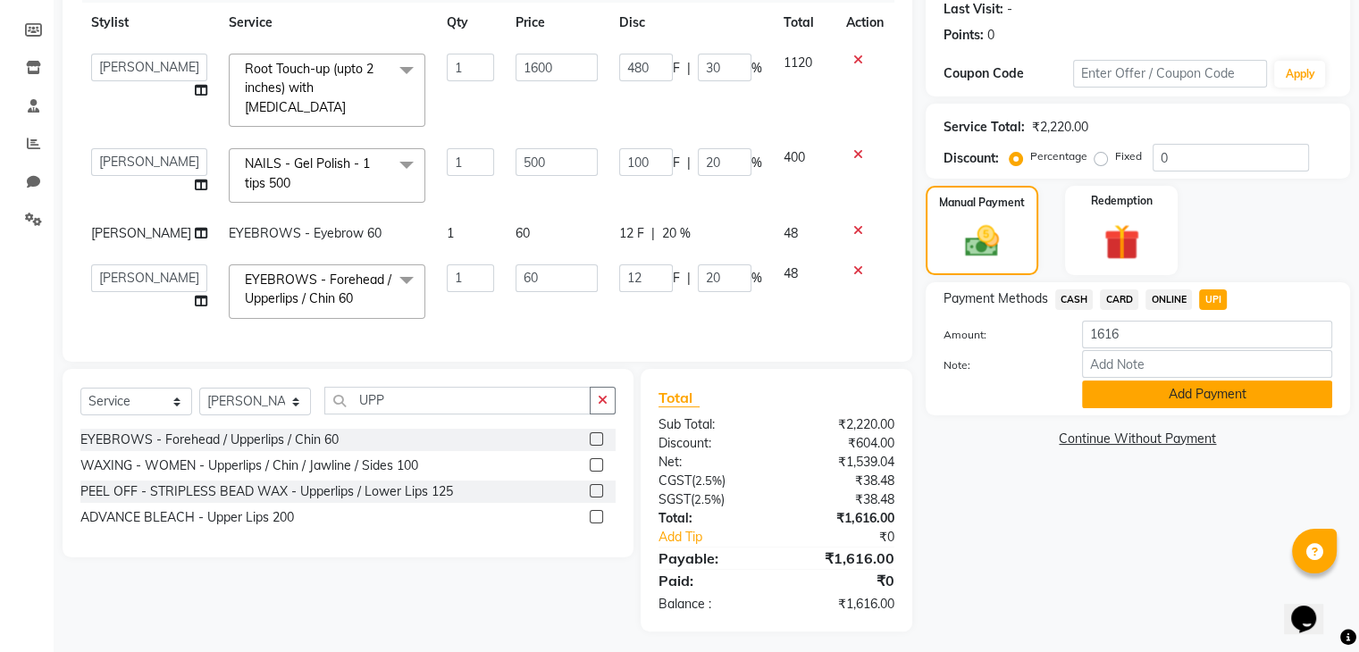
click at [1151, 401] on button "Add Payment" at bounding box center [1207, 395] width 250 height 28
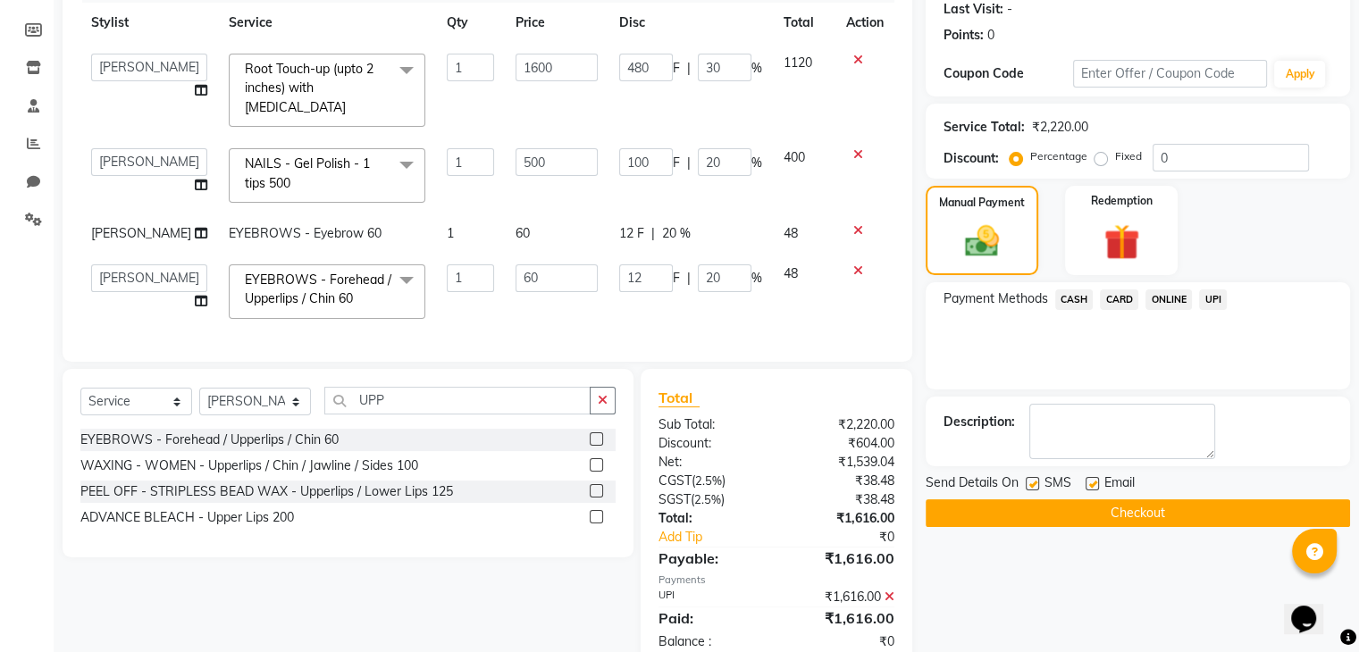
click at [1126, 508] on button "Checkout" at bounding box center [1138, 513] width 424 height 28
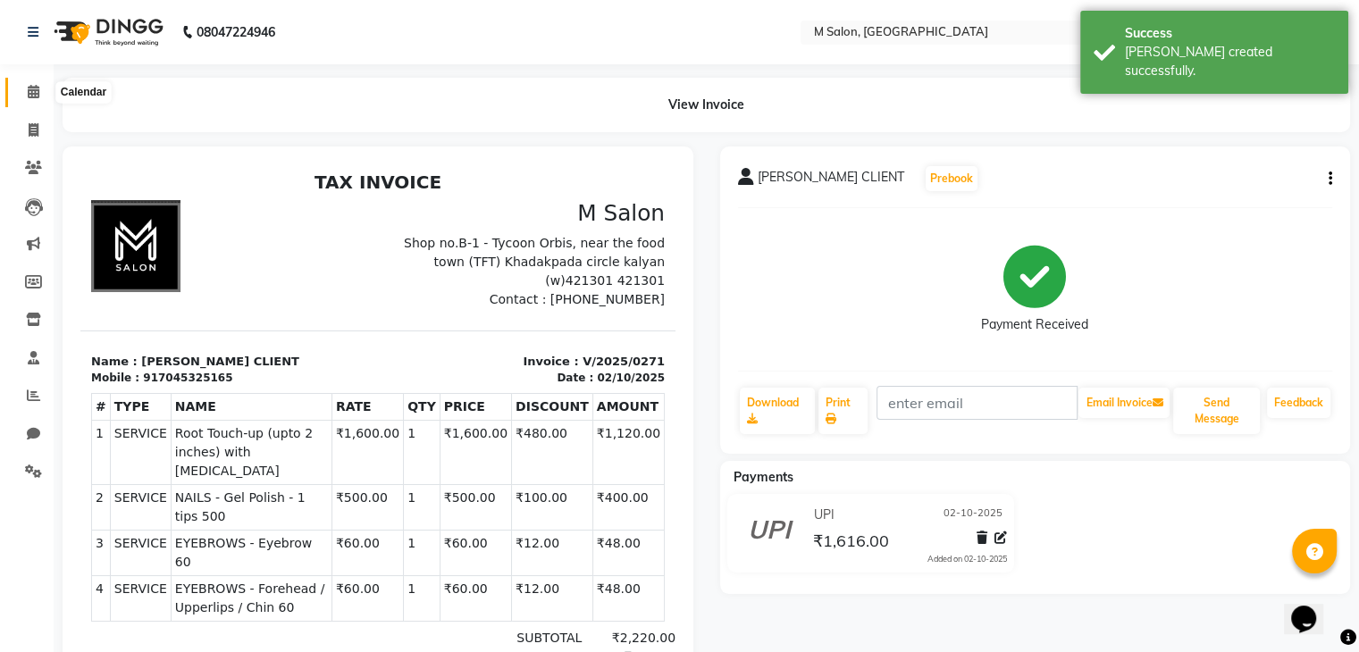
click at [39, 91] on span at bounding box center [33, 92] width 31 height 21
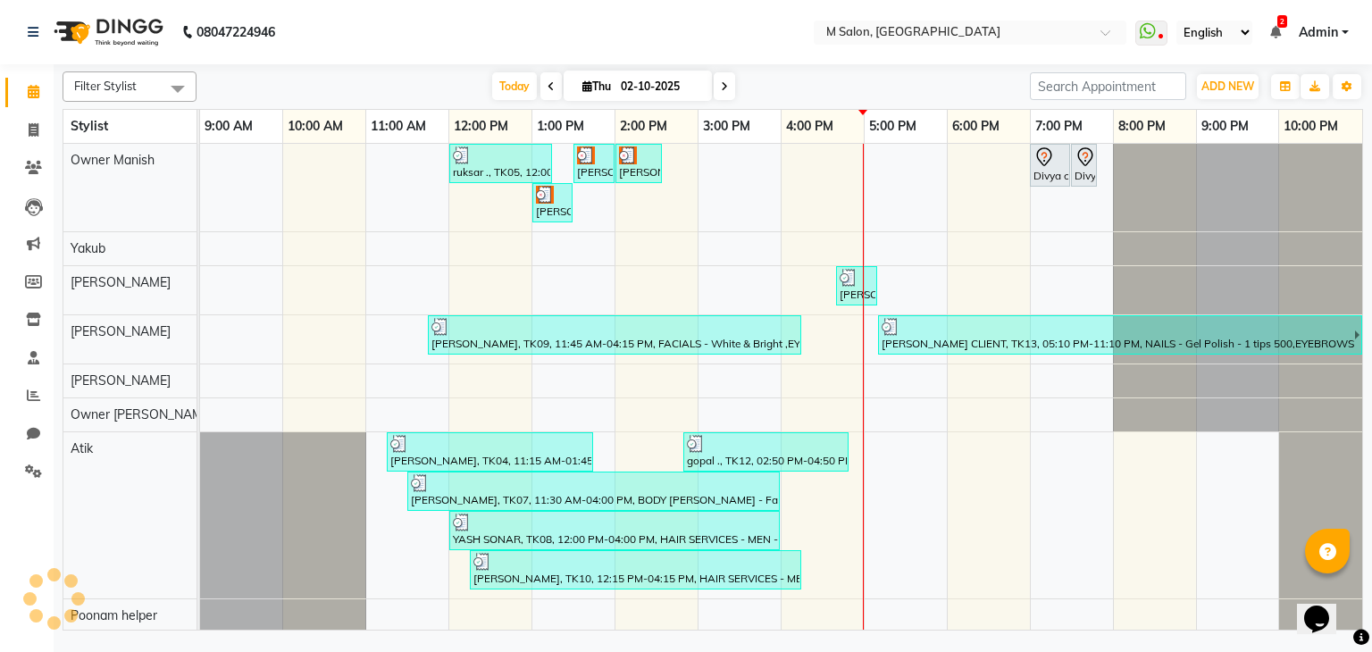
click at [628, 92] on input "02-10-2025" at bounding box center [660, 86] width 89 height 27
select select "10"
select select "2025"
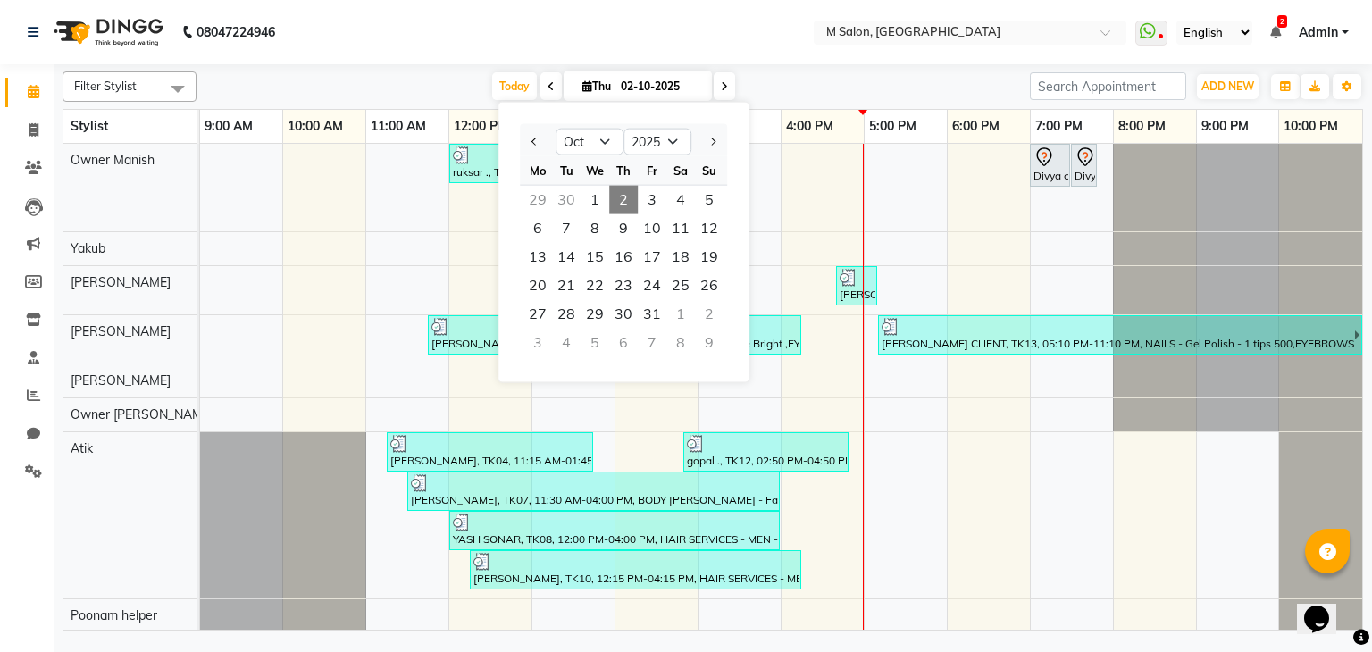
click at [572, 204] on div "30" at bounding box center [566, 200] width 29 height 29
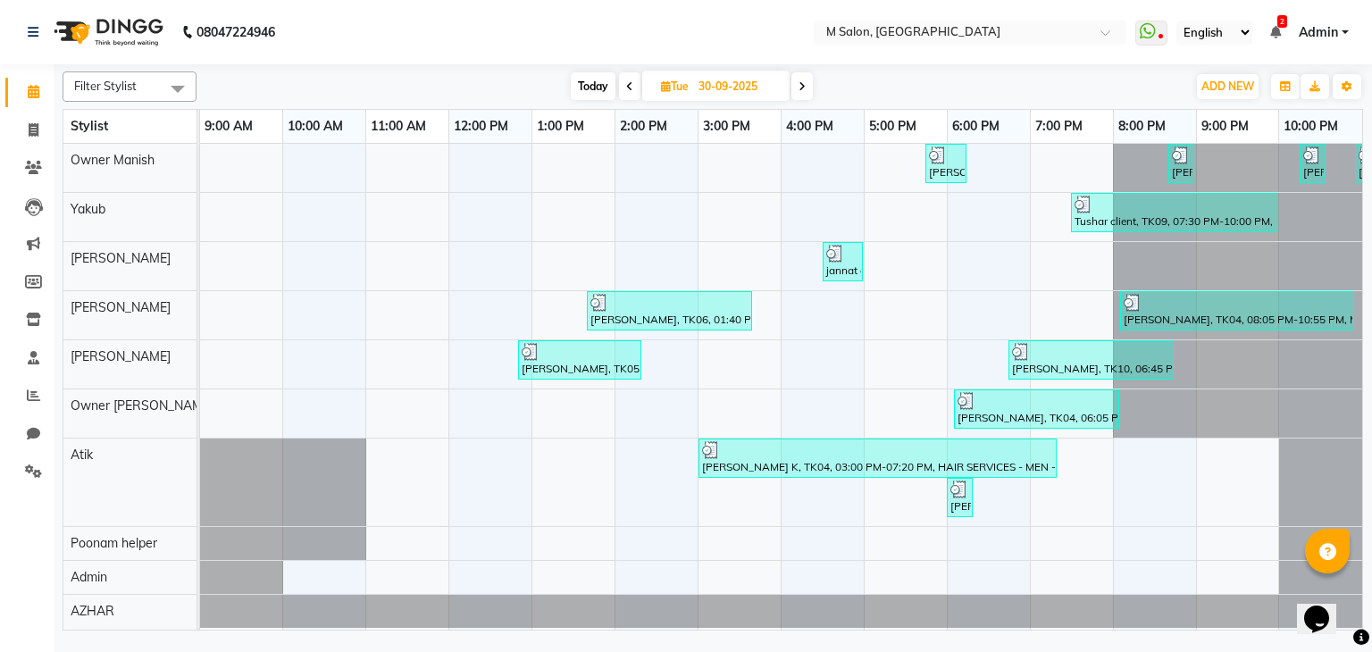
scroll to position [8, 0]
click at [626, 82] on icon at bounding box center [629, 86] width 7 height 11
type input "29-09-2025"
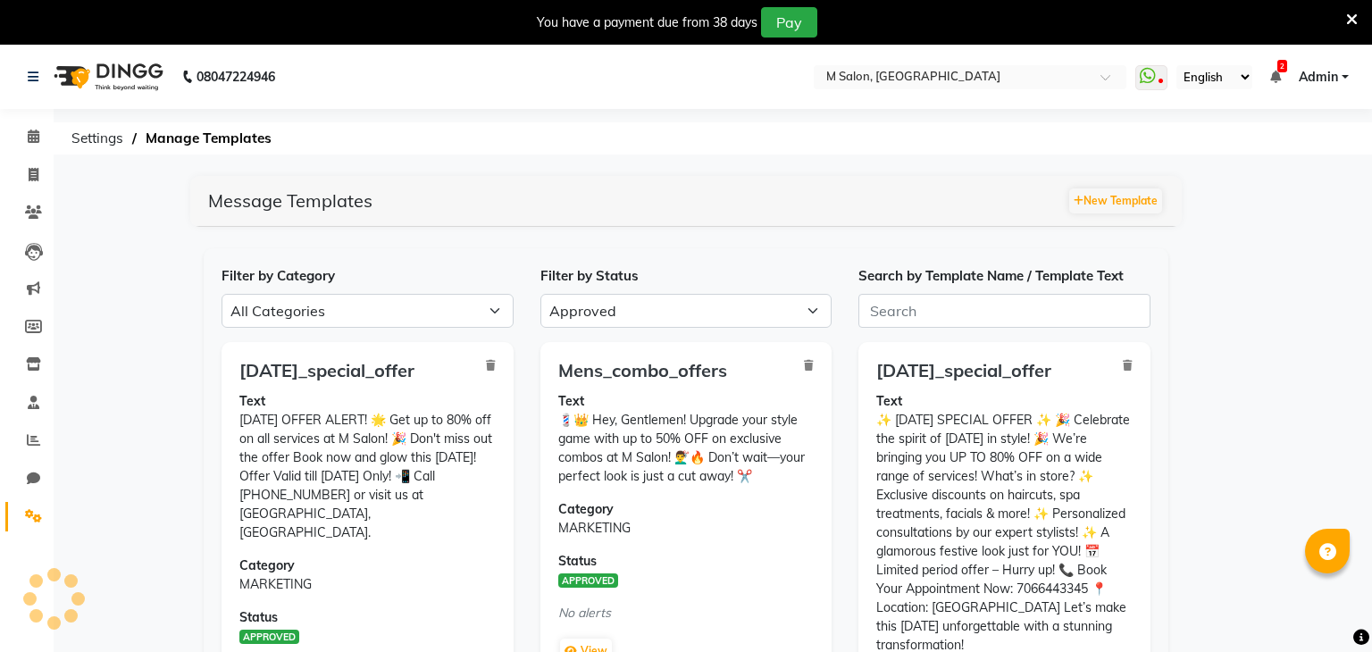
select select "APPROVED"
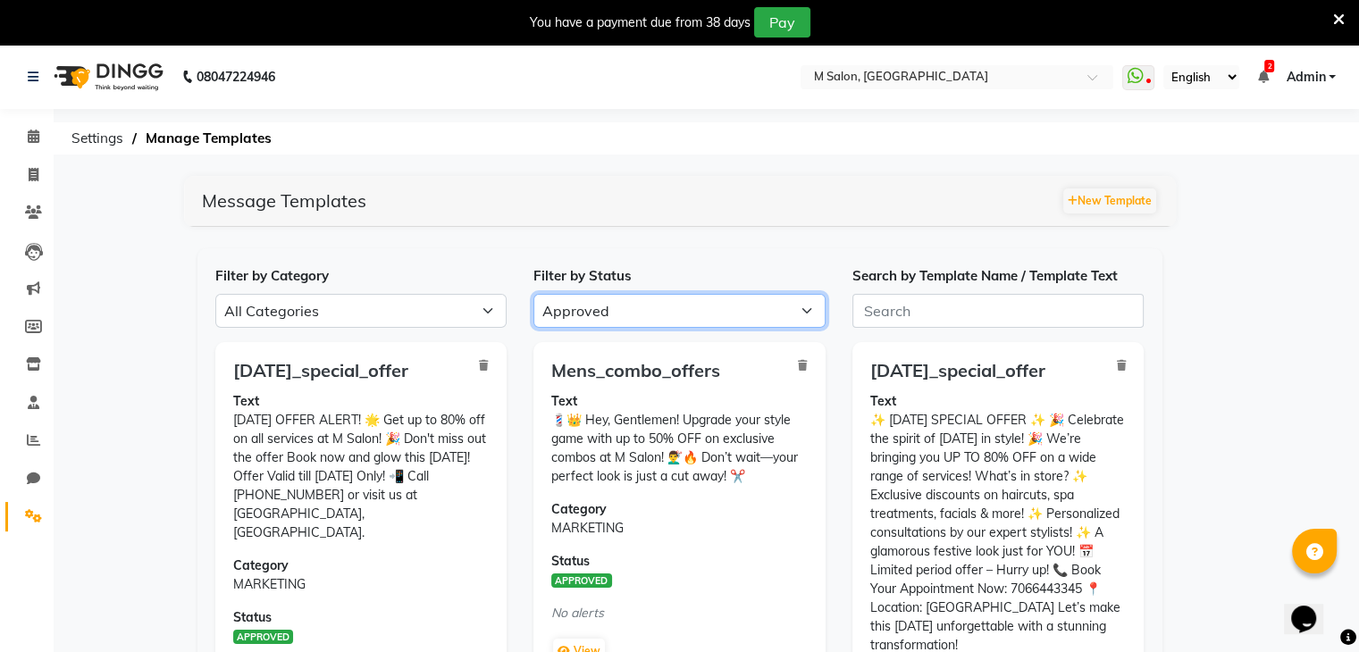
click at [701, 303] on select "All Approved Rejected Failed Pending" at bounding box center [679, 311] width 292 height 34
select select
click at [533, 294] on select "All Approved Rejected Failed Pending" at bounding box center [679, 311] width 292 height 34
